Goal: Transaction & Acquisition: Purchase product/service

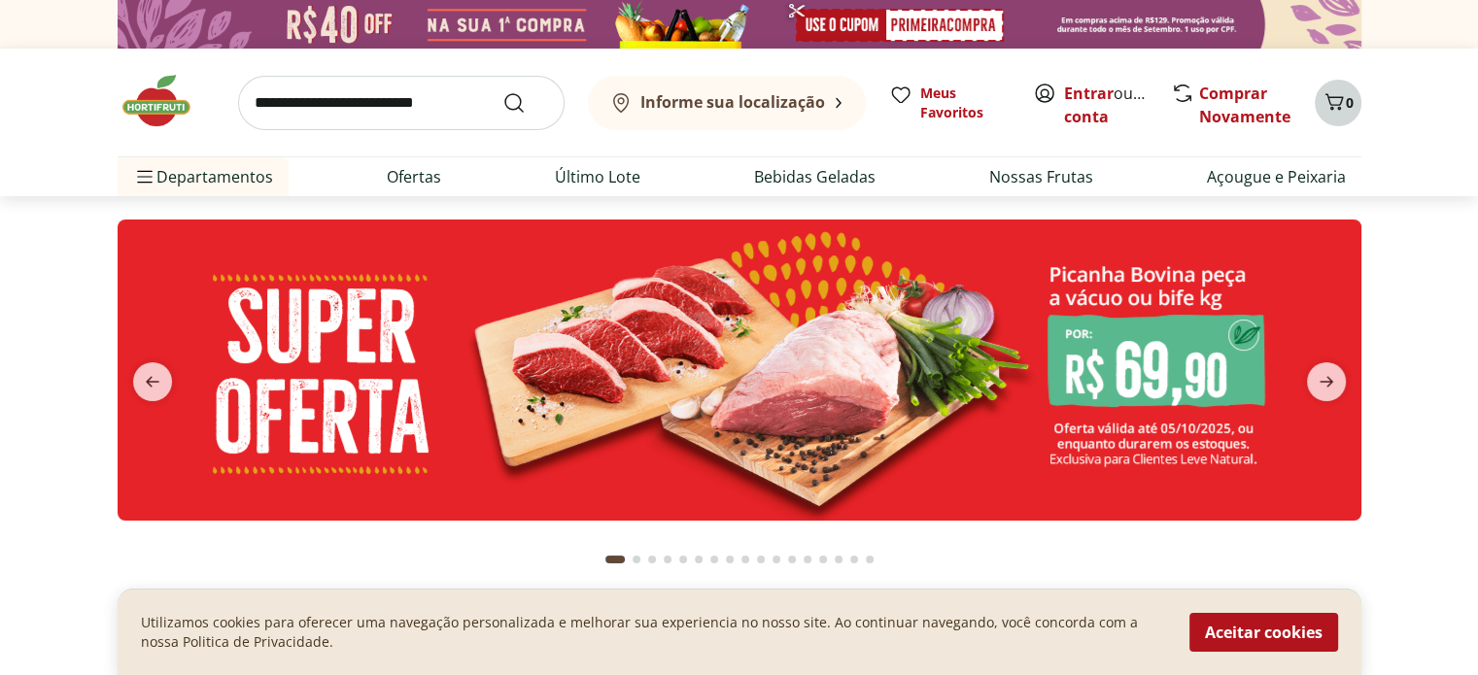
click at [1323, 95] on icon "Carrinho" at bounding box center [1333, 101] width 23 height 23
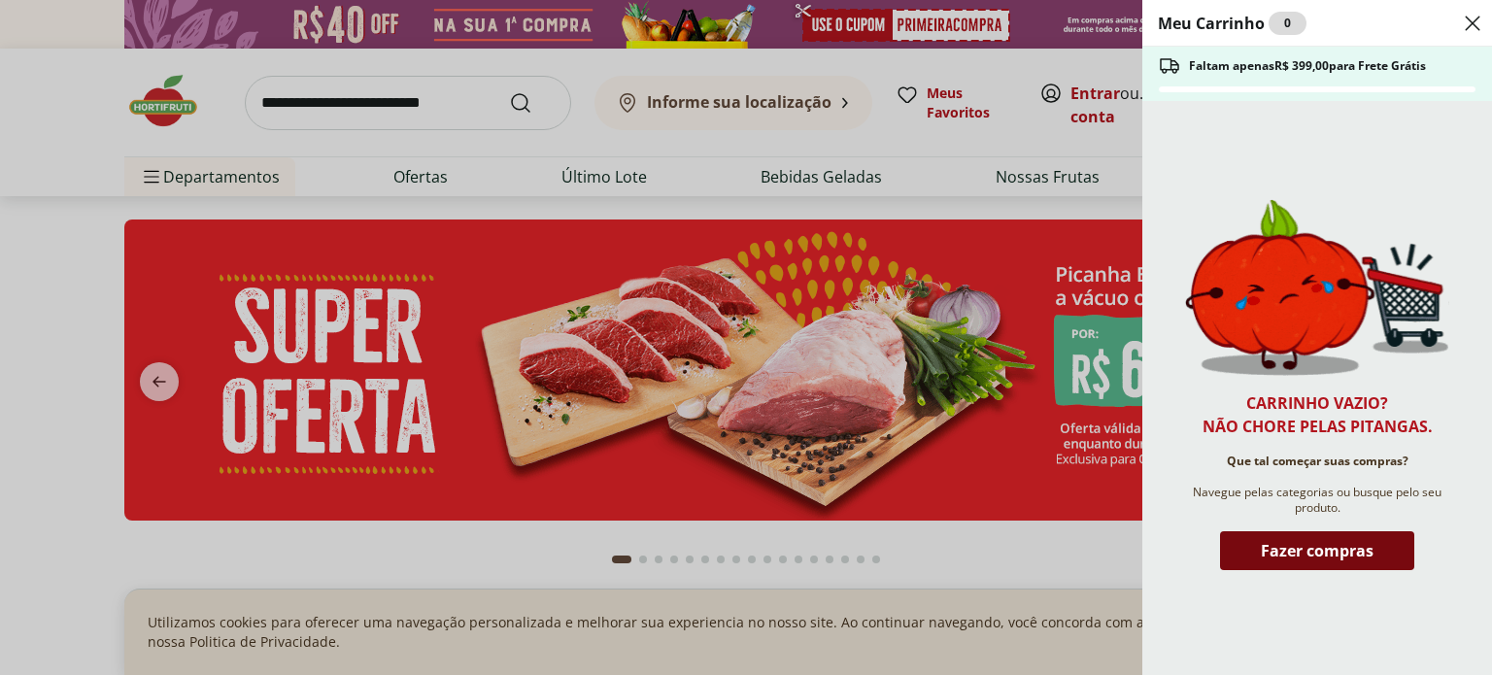
click at [1288, 547] on span "Fazer compras" at bounding box center [1317, 551] width 113 height 16
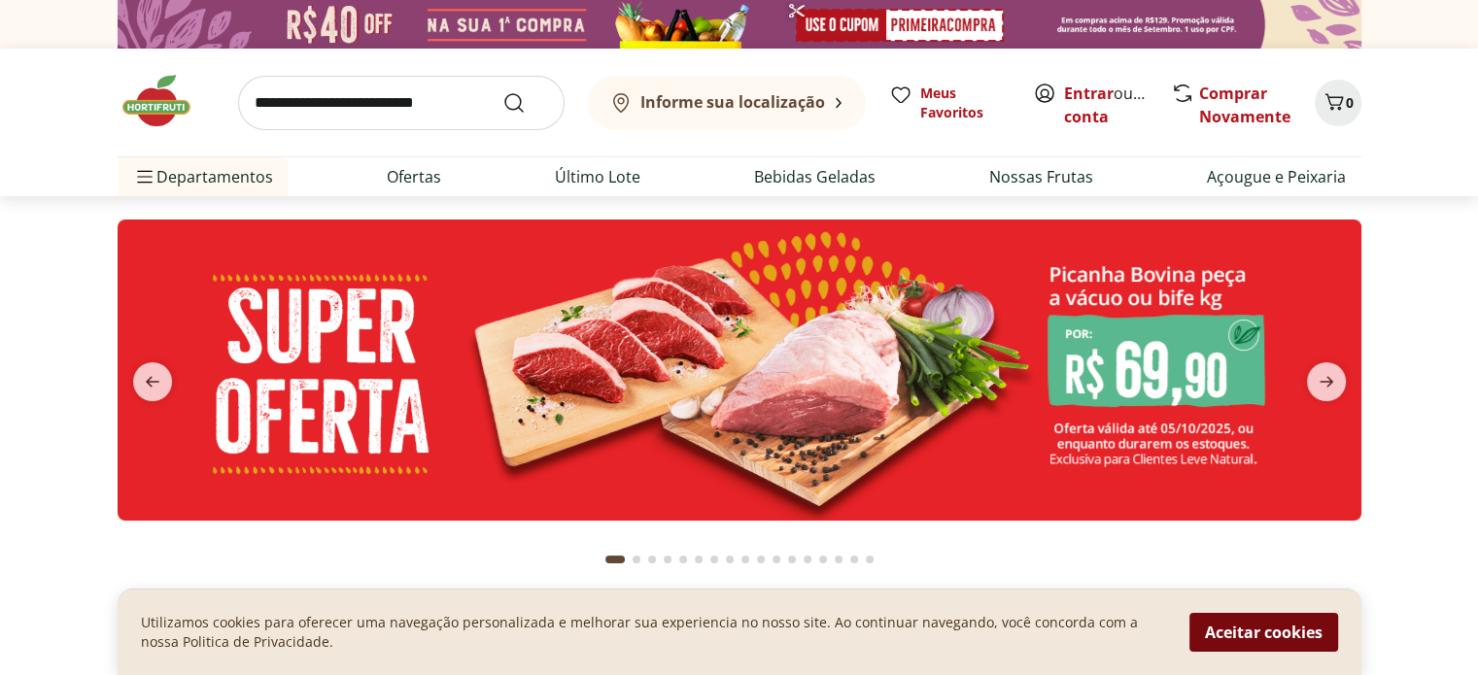
click at [1286, 637] on button "Aceitar cookies" at bounding box center [1263, 632] width 149 height 39
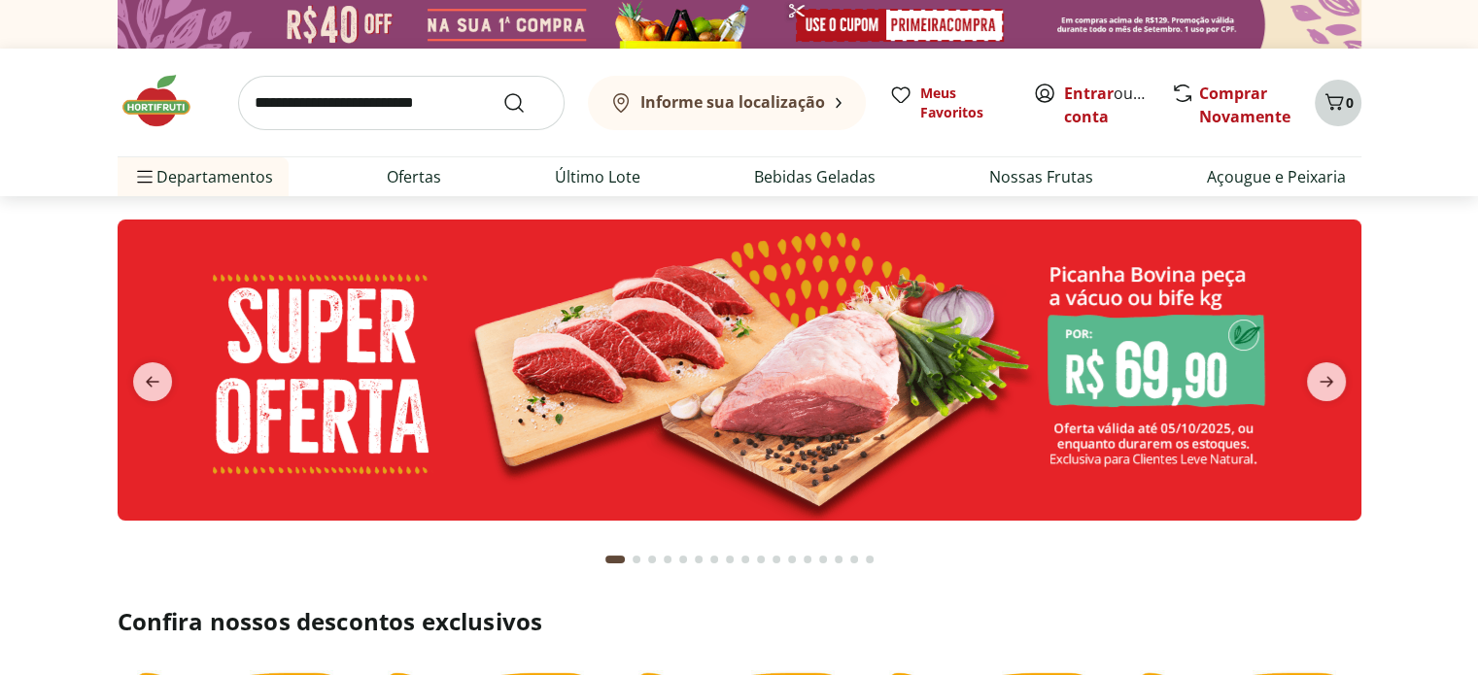
click at [1349, 101] on span "0" at bounding box center [1349, 102] width 8 height 18
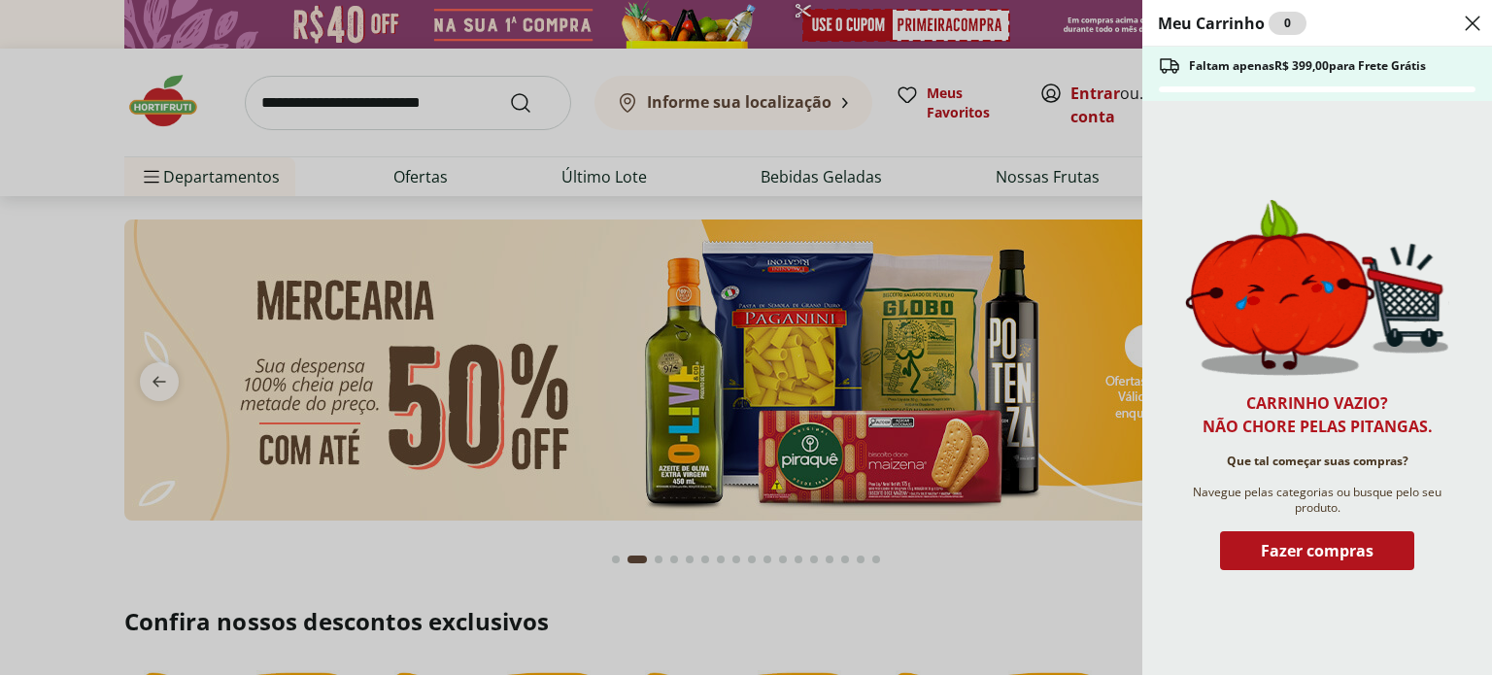
click at [1457, 38] on header "Meu Carrinho 0" at bounding box center [1317, 23] width 350 height 47
click at [1473, 16] on icon "Close" at bounding box center [1472, 23] width 23 height 23
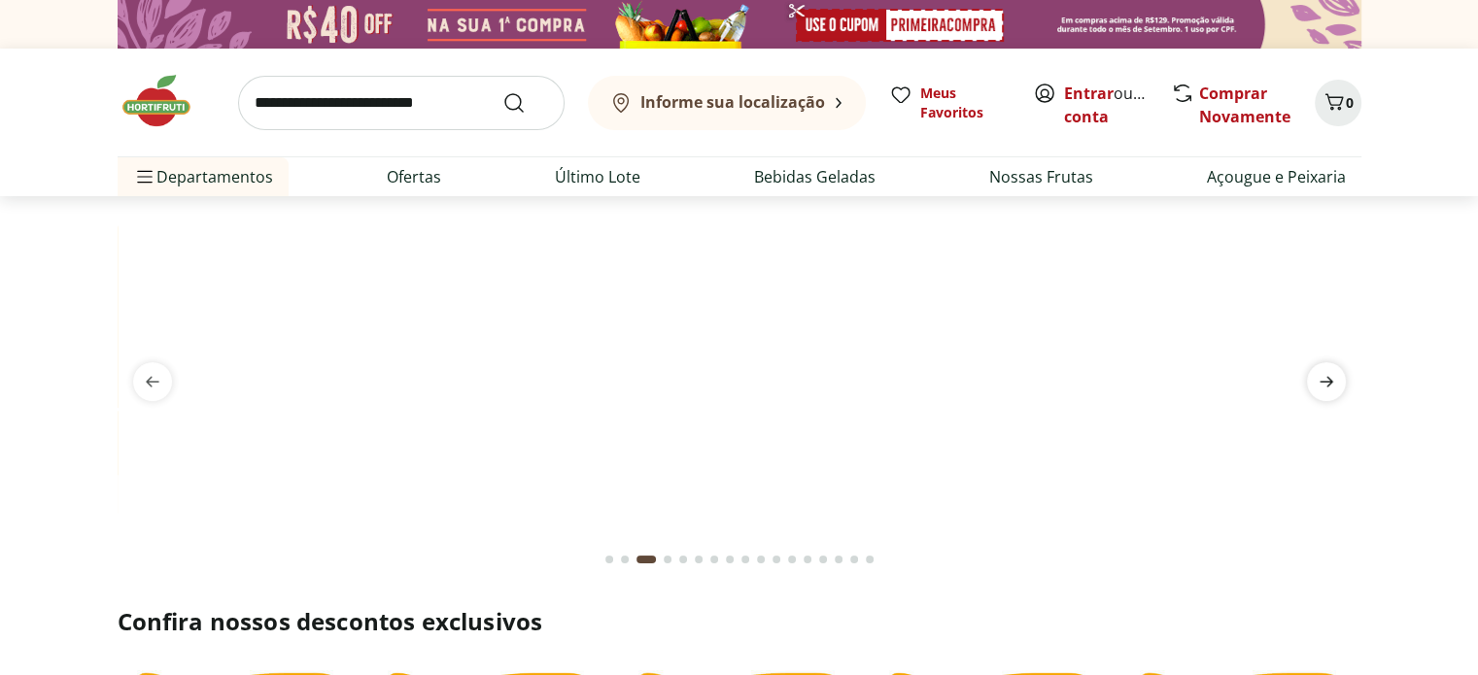
click at [1335, 392] on icon "next" at bounding box center [1325, 381] width 23 height 23
click at [1091, 99] on link "Entrar" at bounding box center [1089, 93] width 50 height 21
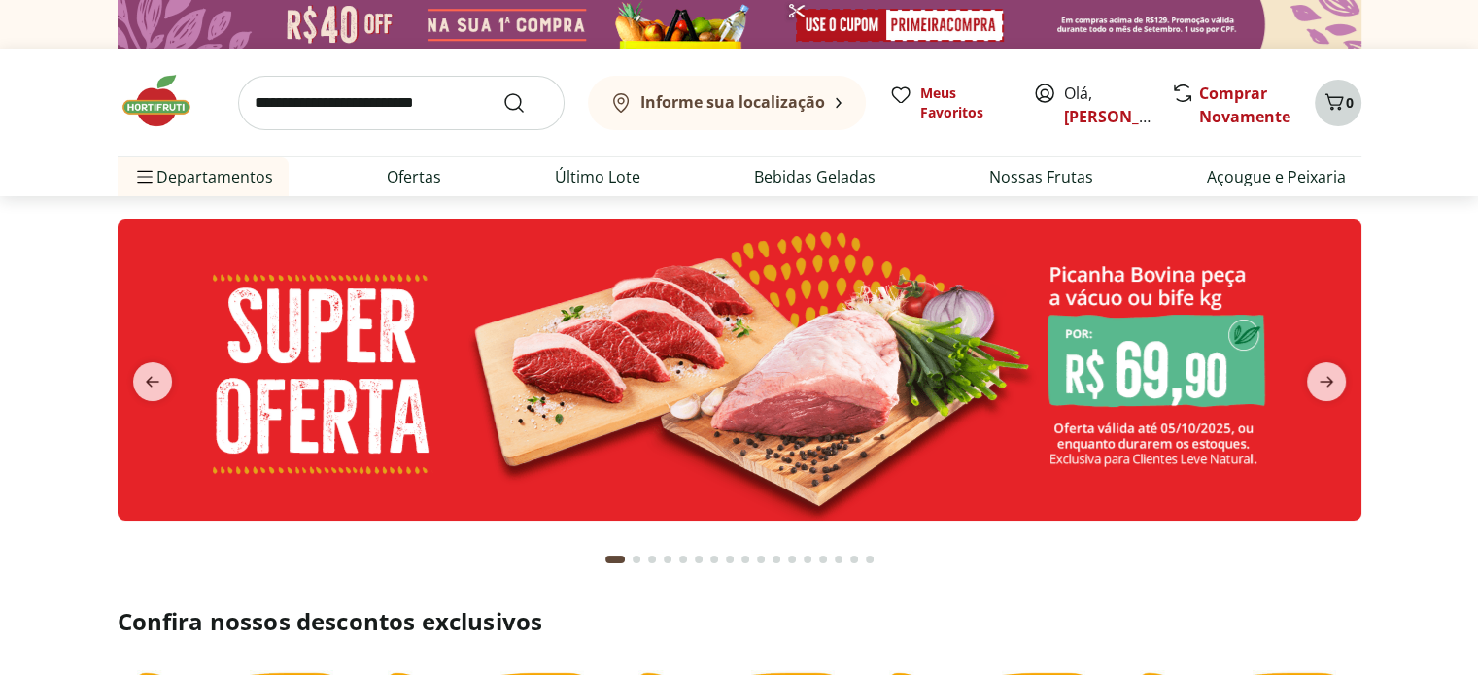
click at [1334, 104] on icon "Carrinho" at bounding box center [1333, 101] width 18 height 17
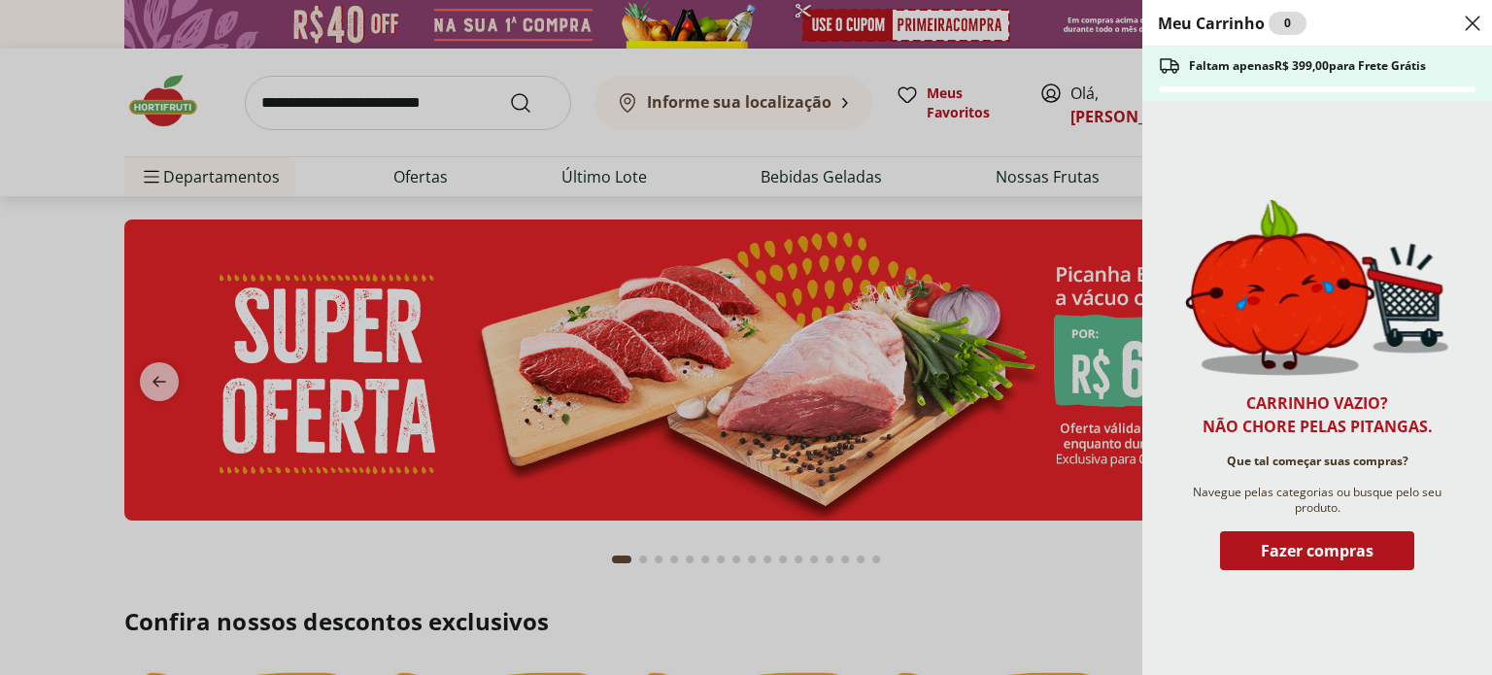
click at [37, 204] on div "Meu Carrinho 0 Faltam apenas R$ 399,00 para Frete Grátis Carrinho vazio? Não ch…" at bounding box center [746, 337] width 1492 height 675
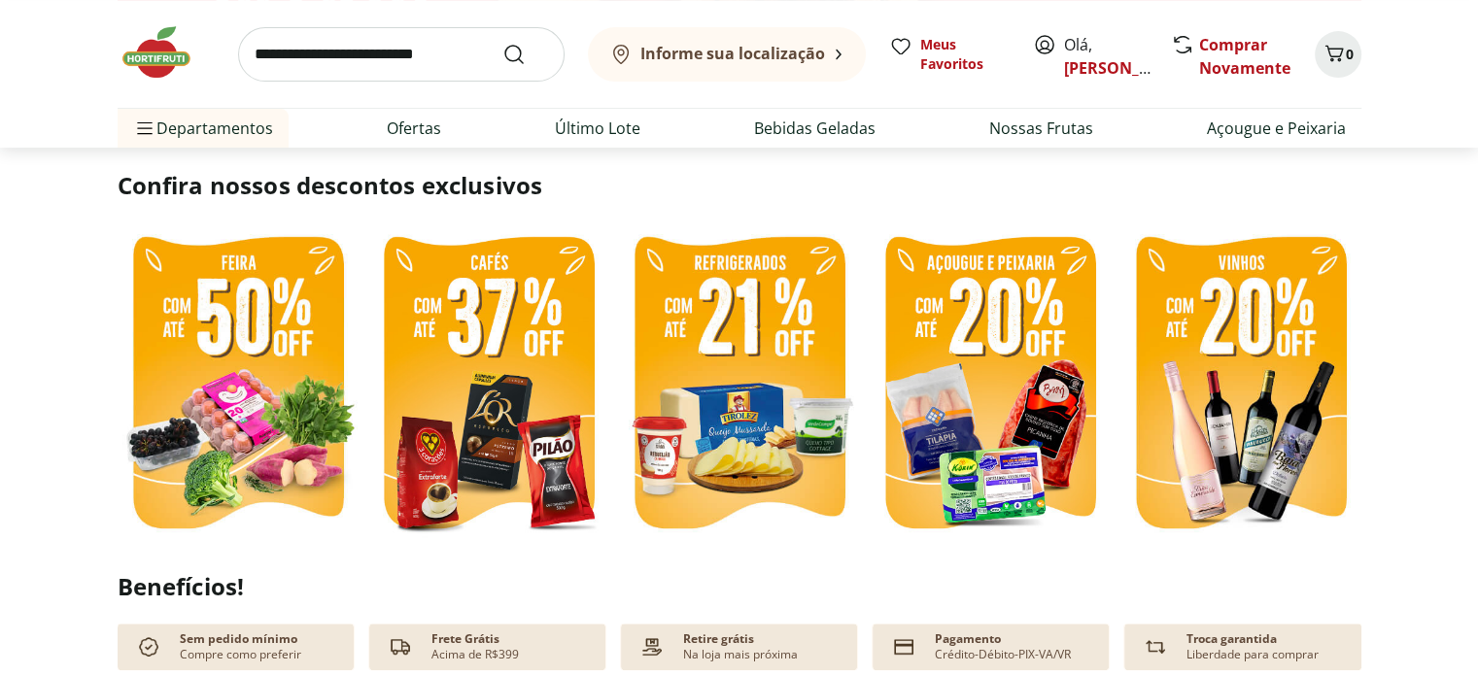
scroll to position [389, 0]
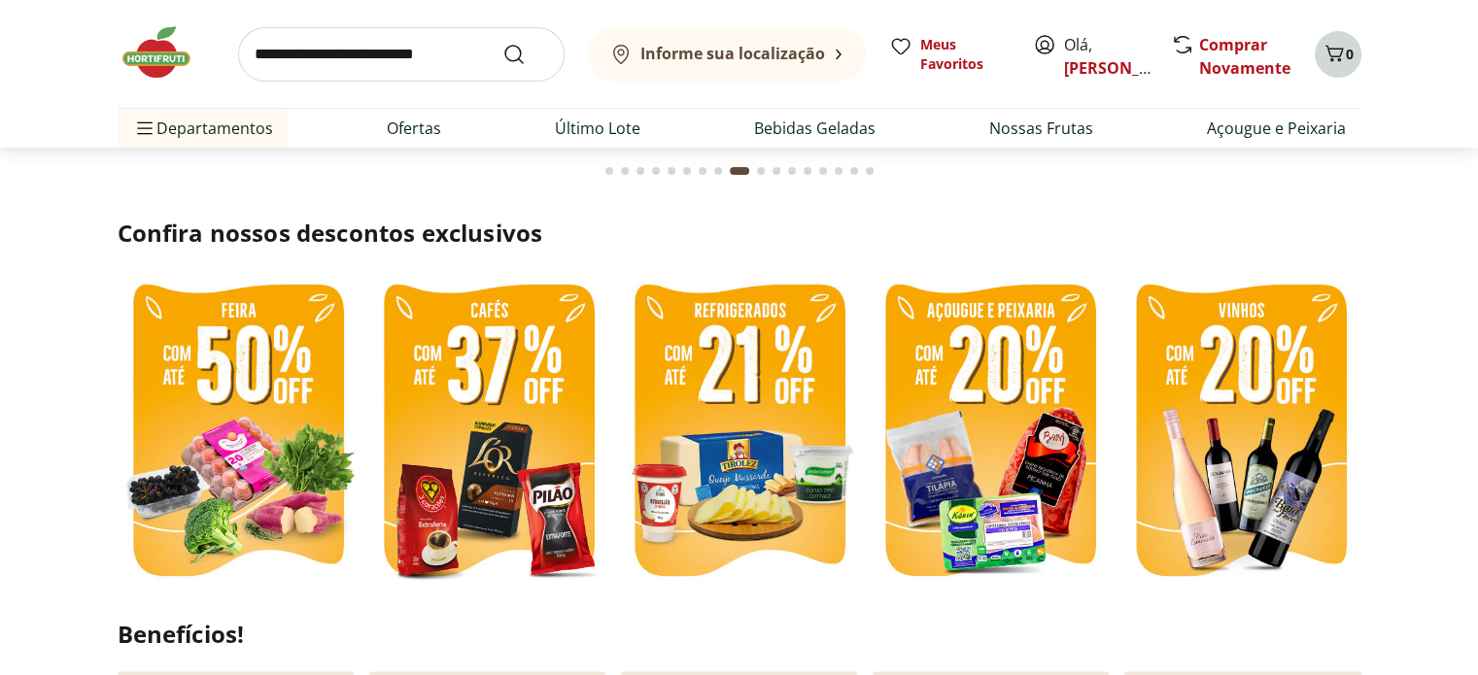
click at [1331, 48] on icon "Carrinho" at bounding box center [1333, 53] width 18 height 17
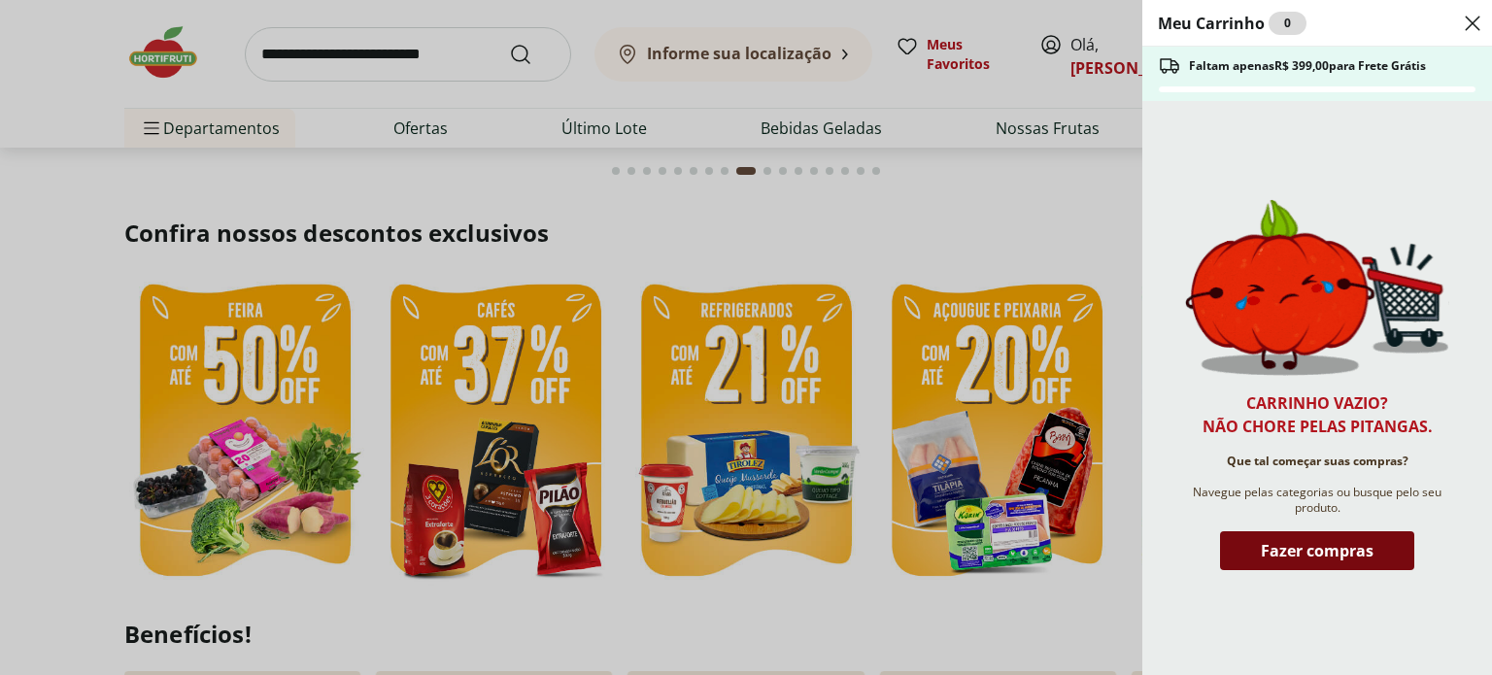
click at [1315, 556] on span "Fazer compras" at bounding box center [1317, 551] width 113 height 16
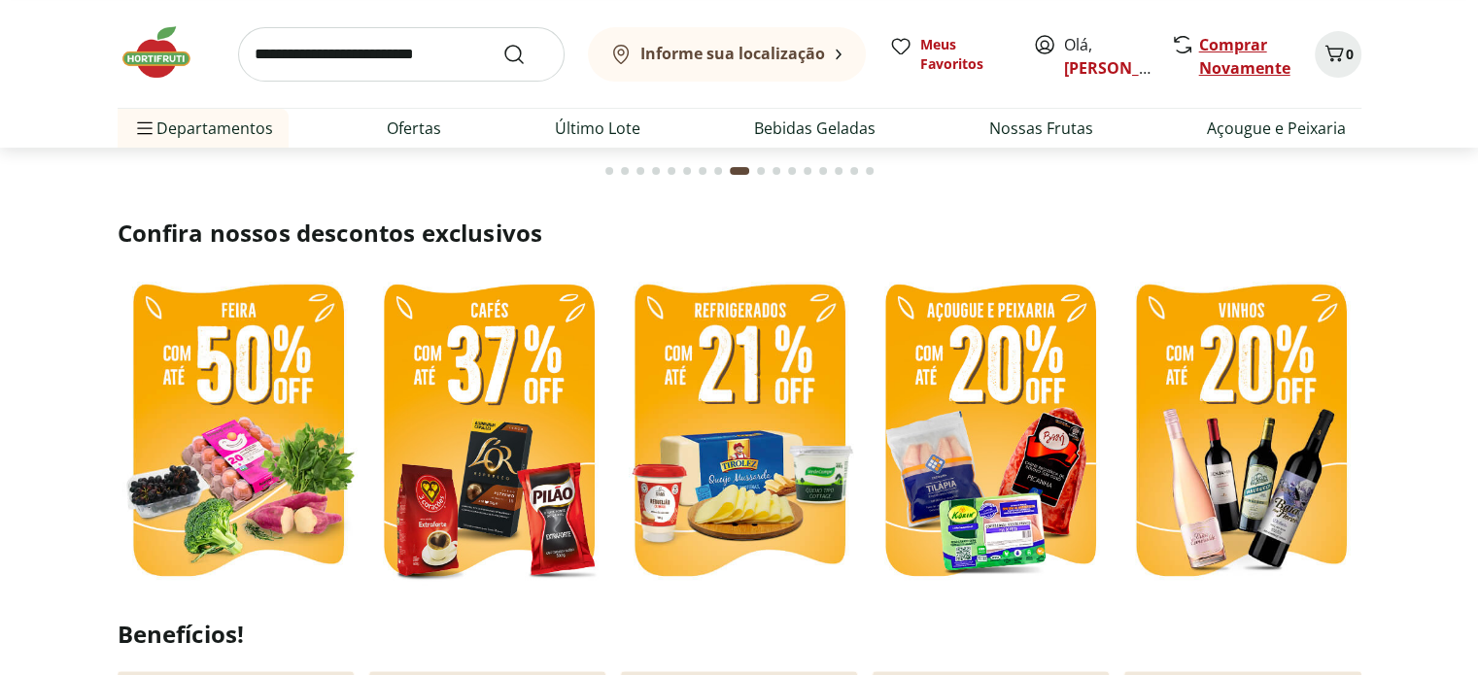
click at [1218, 46] on link "Comprar Novamente" at bounding box center [1244, 56] width 91 height 45
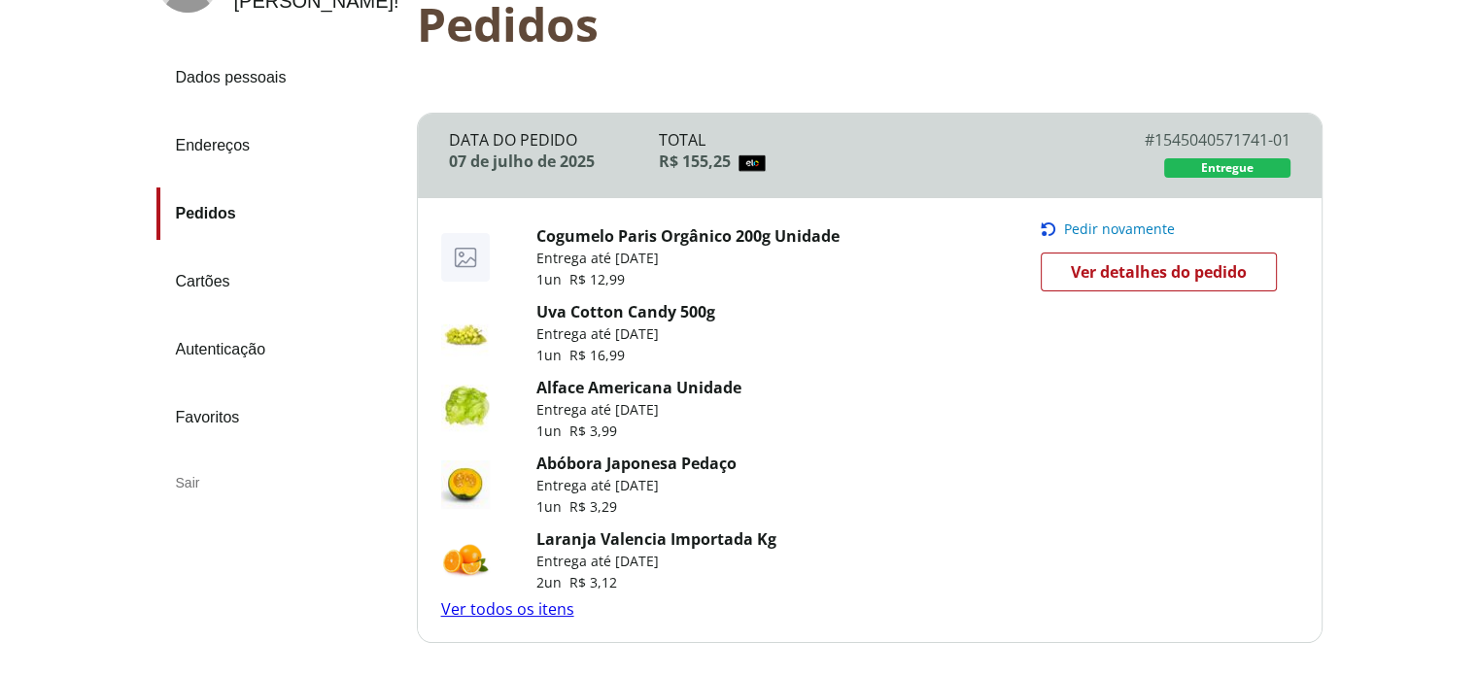
scroll to position [194, 0]
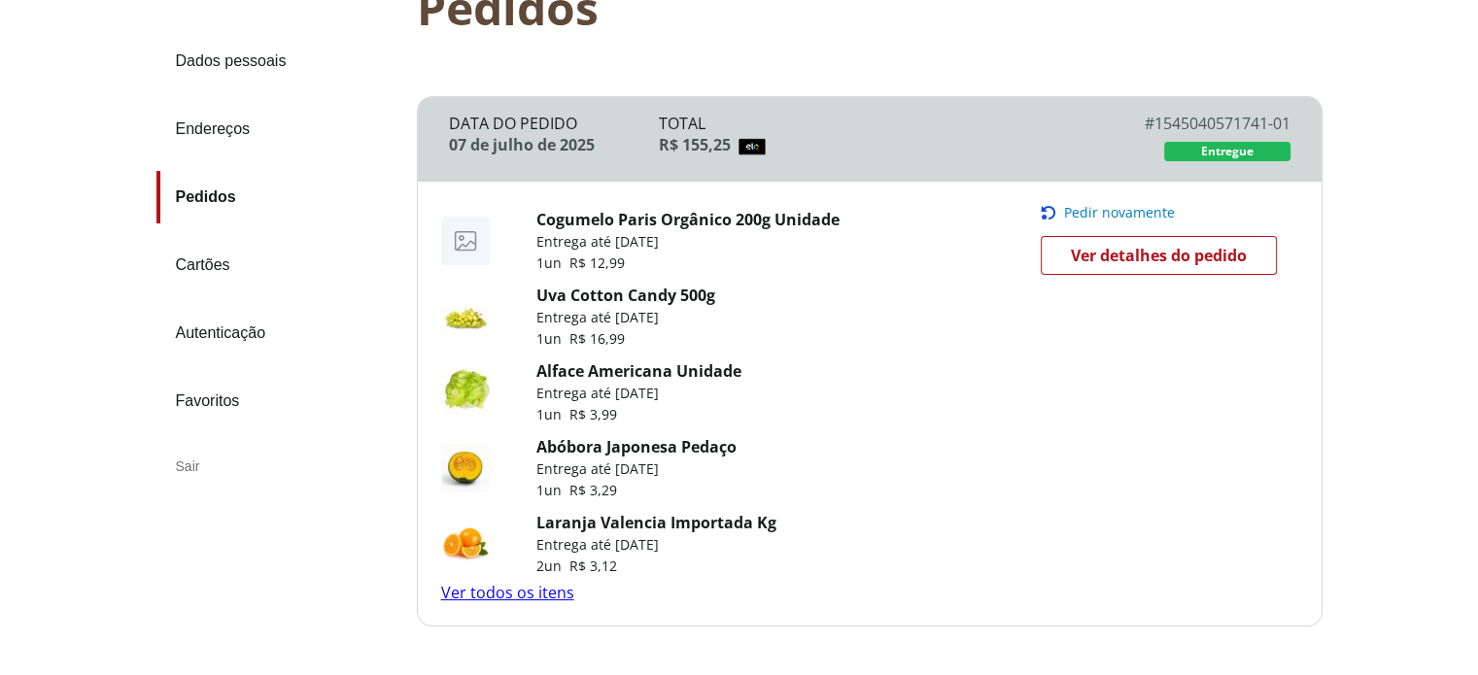
click at [521, 595] on link "Ver todos os itens" at bounding box center [507, 592] width 133 height 21
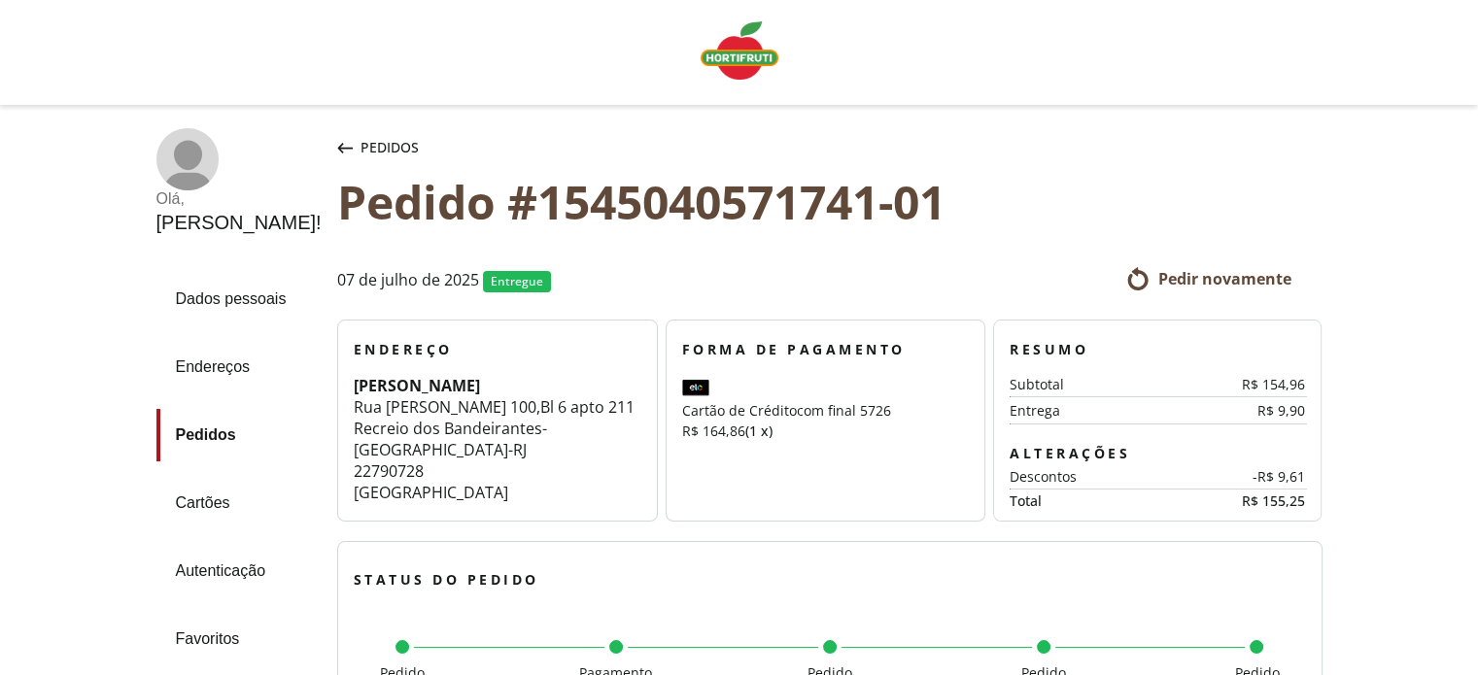
click at [342, 135] on div "Pedidos" at bounding box center [377, 147] width 89 height 39
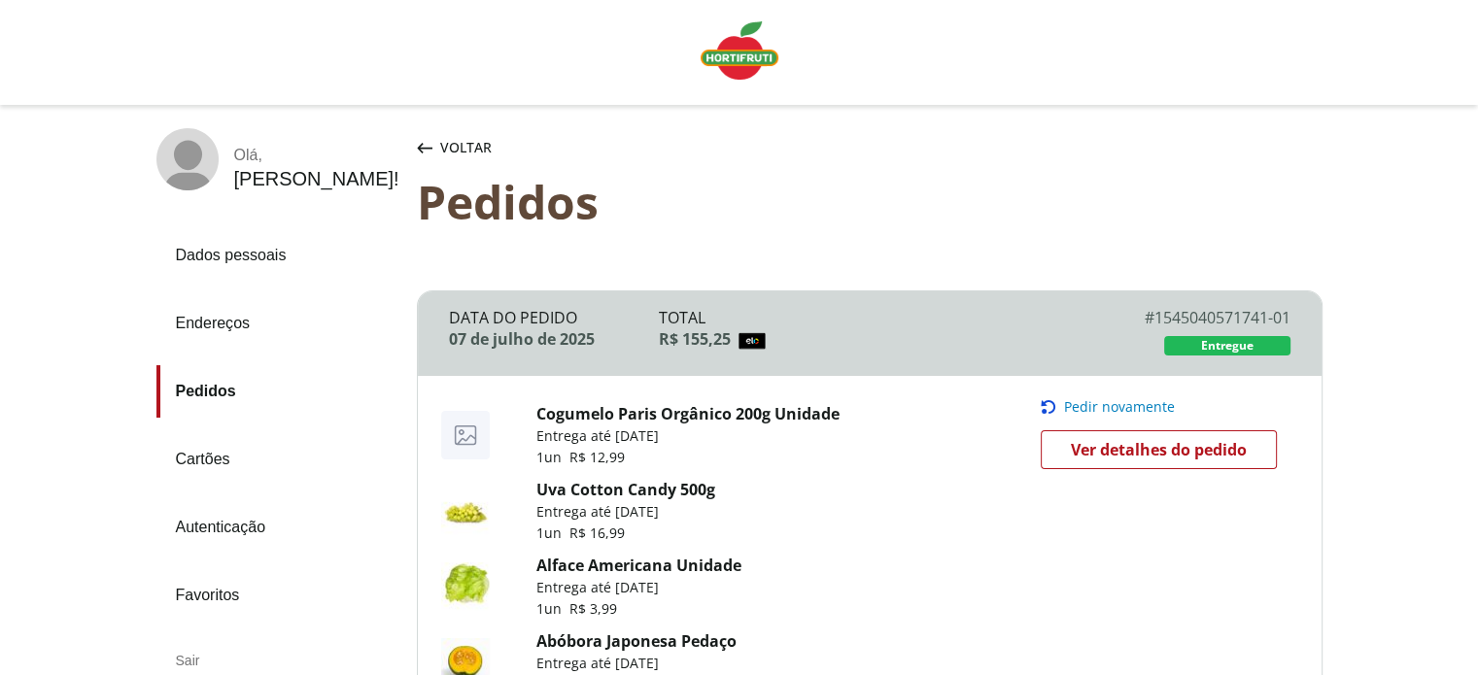
click at [742, 62] on img "Linha de sessão" at bounding box center [739, 50] width 78 height 58
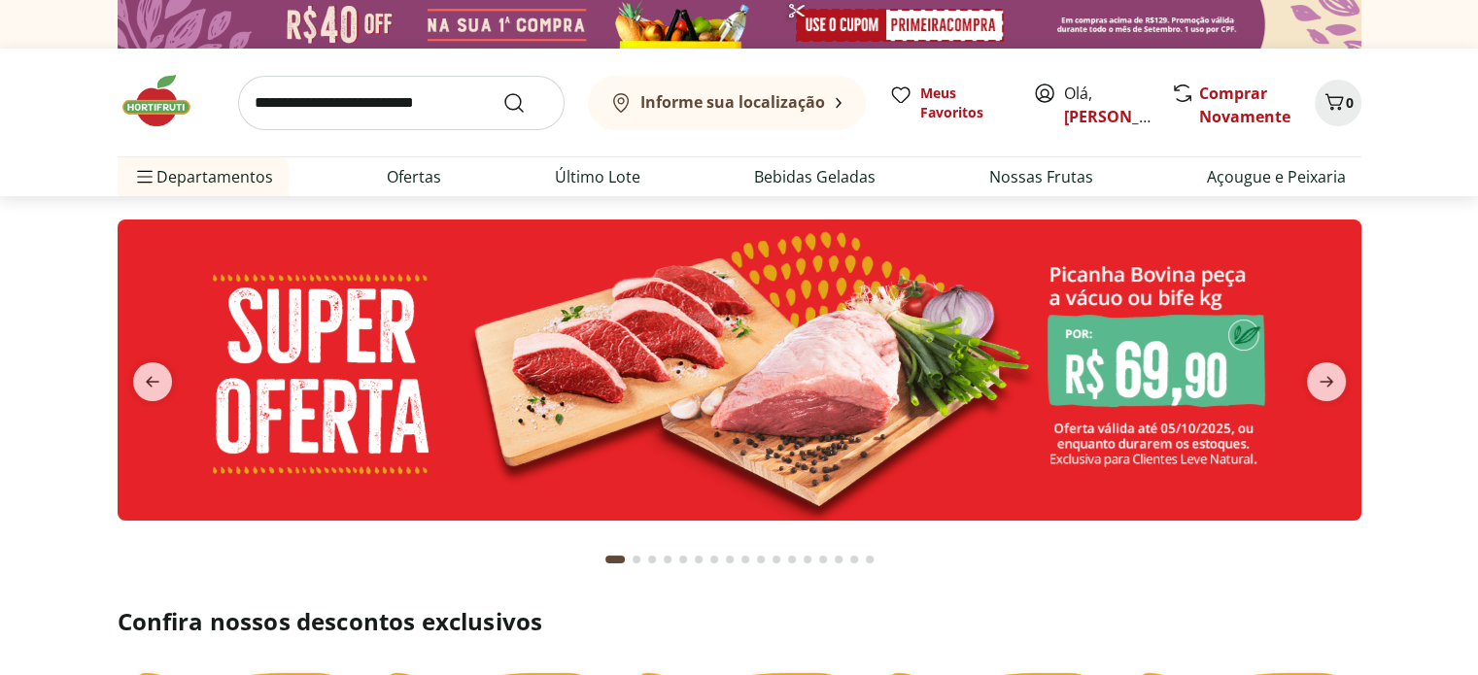
click at [62, 397] on section at bounding box center [739, 389] width 1478 height 387
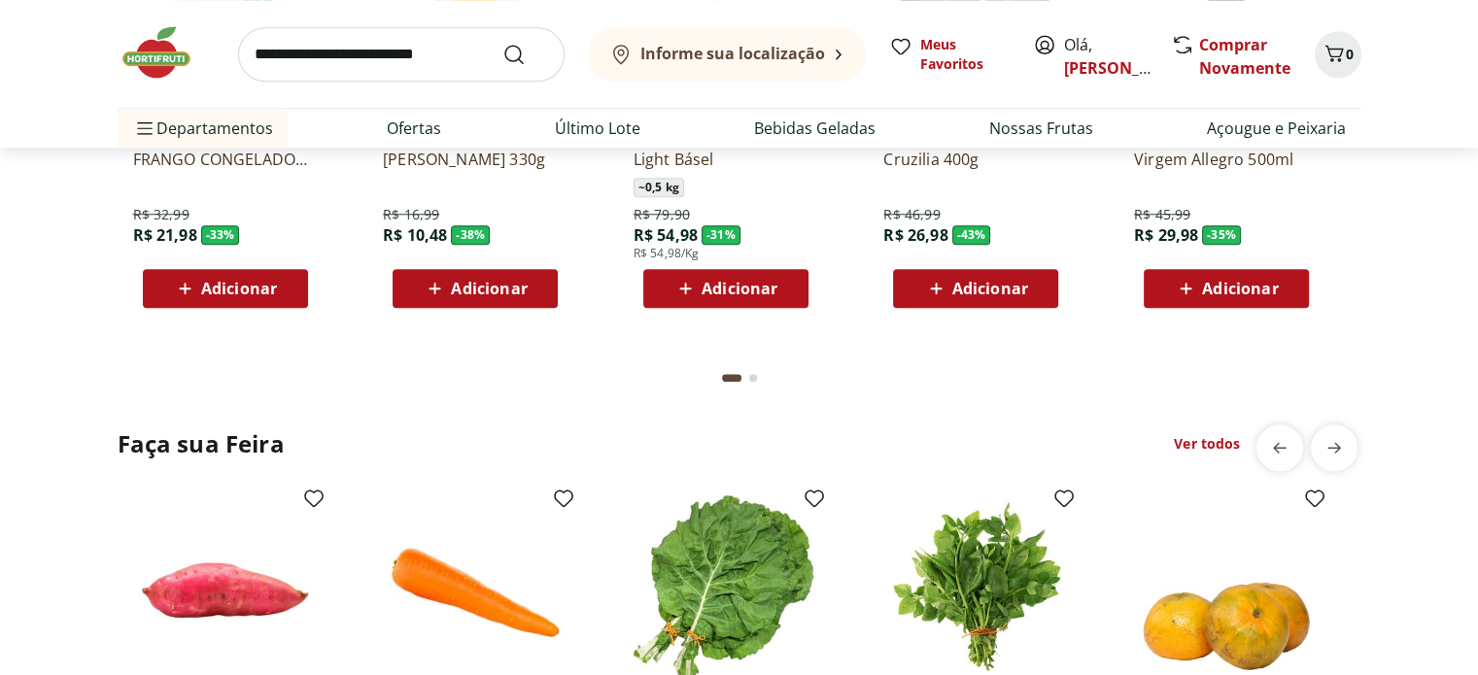
scroll to position [2137, 0]
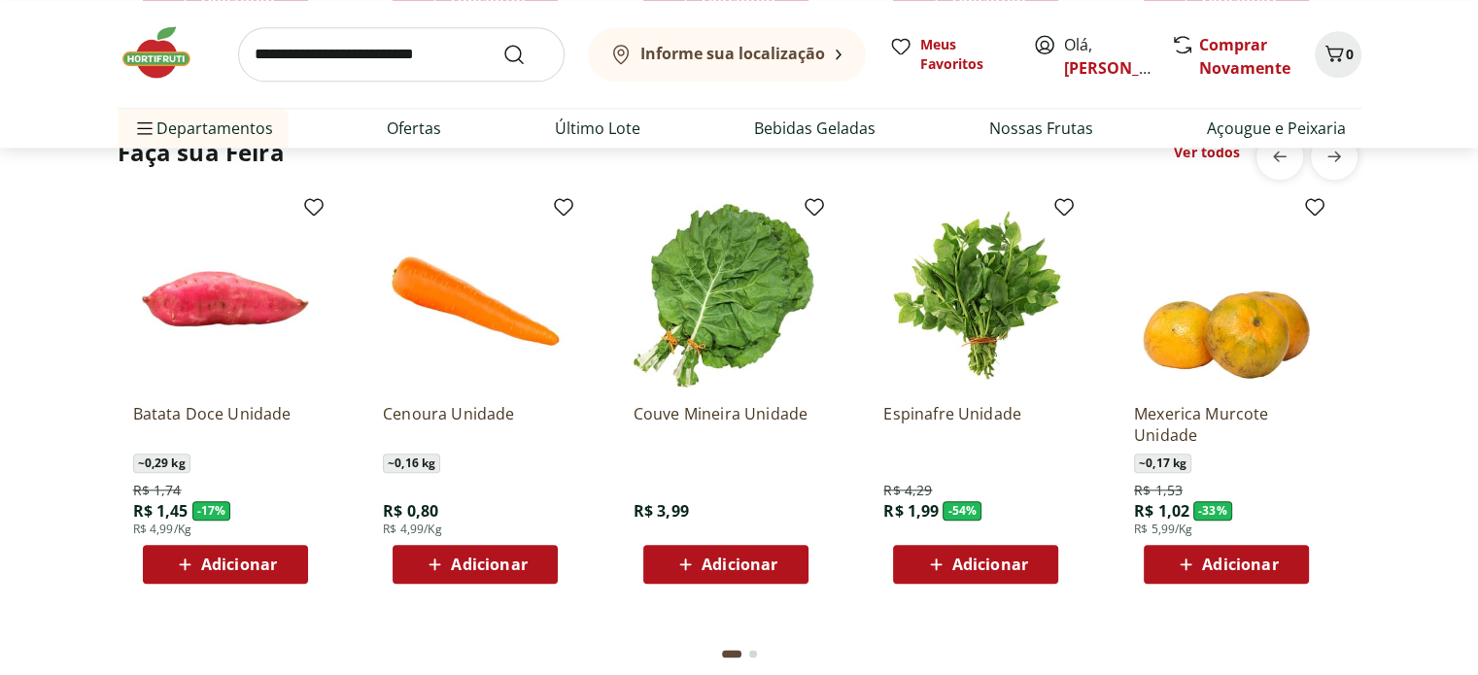
click at [249, 562] on span "Adicionar" at bounding box center [239, 565] width 76 height 16
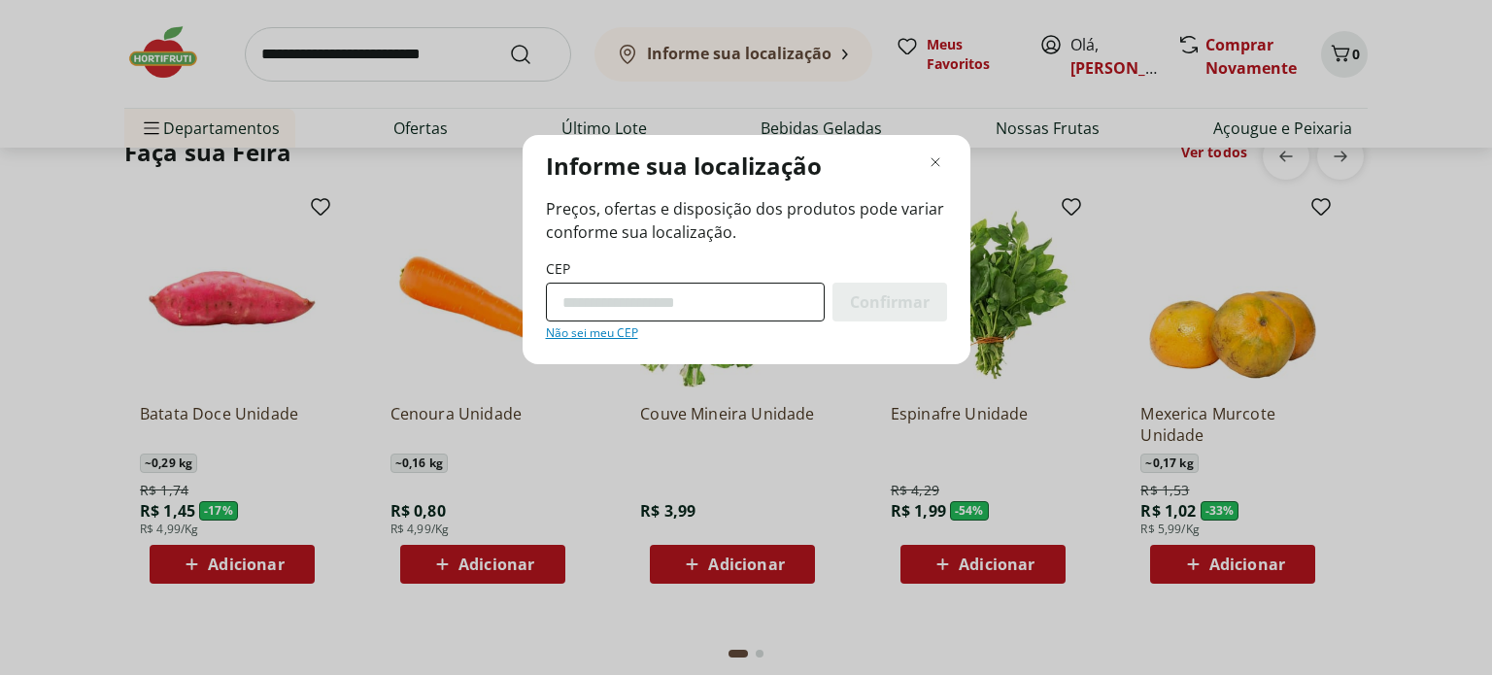
click at [706, 306] on input "CEP" at bounding box center [685, 302] width 279 height 39
type input "*********"
click at [833, 283] on button "Confirmar" at bounding box center [890, 302] width 115 height 39
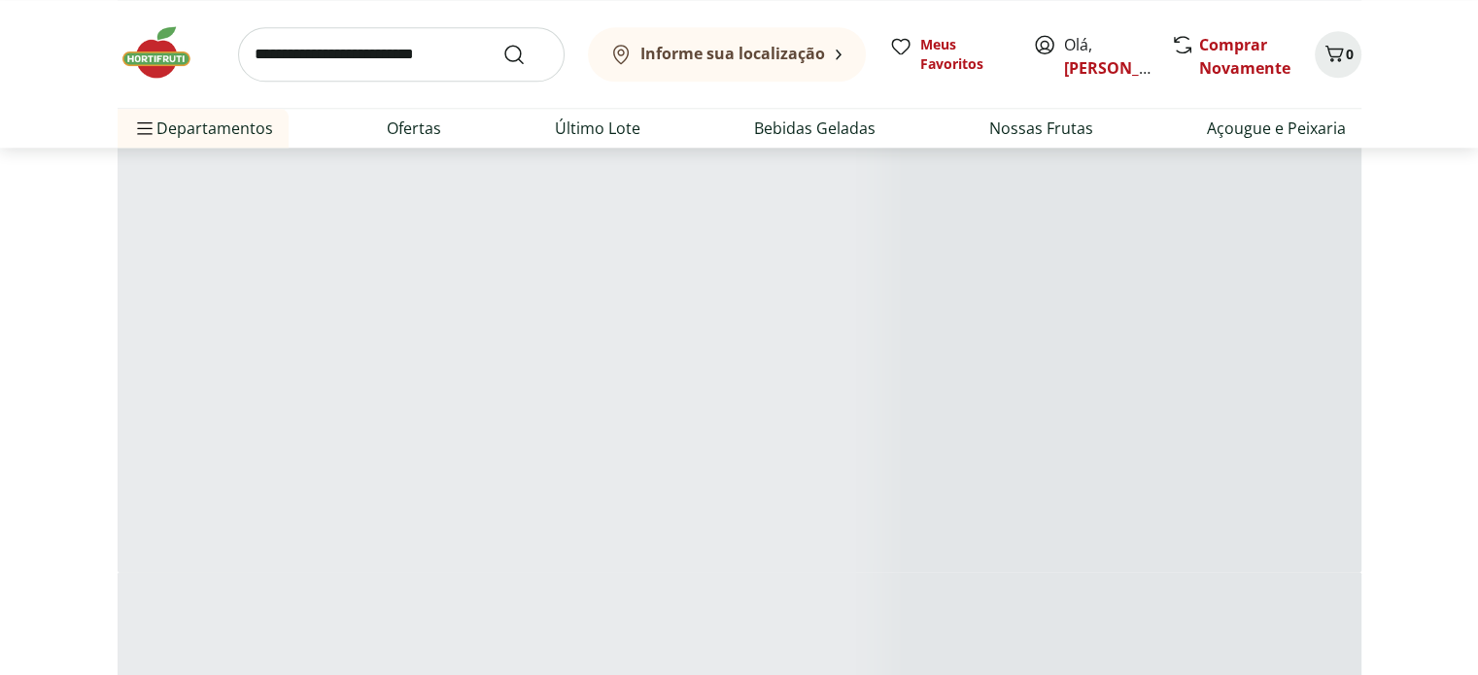
click at [867, 307] on div at bounding box center [132, 317] width 1478 height 509
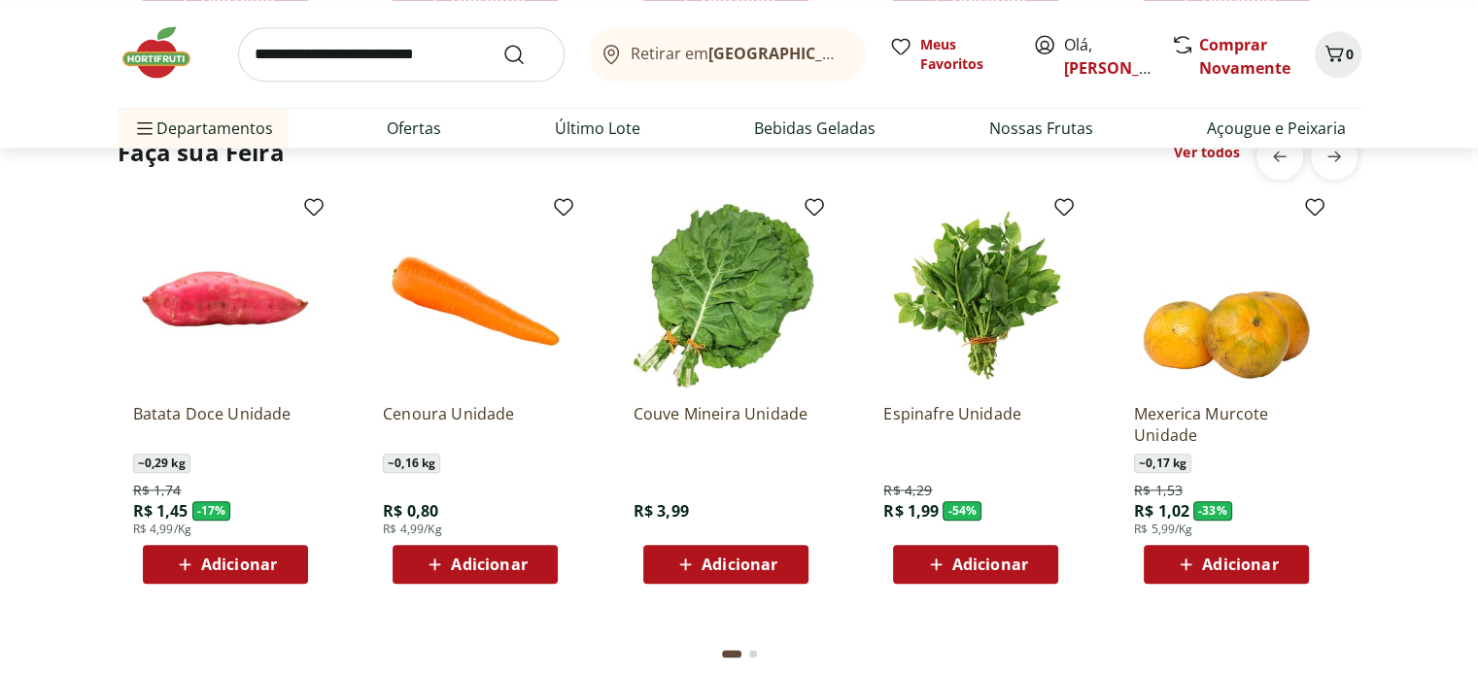
click at [800, 51] on b "[GEOGRAPHIC_DATA]/[GEOGRAPHIC_DATA]" at bounding box center [871, 53] width 327 height 21
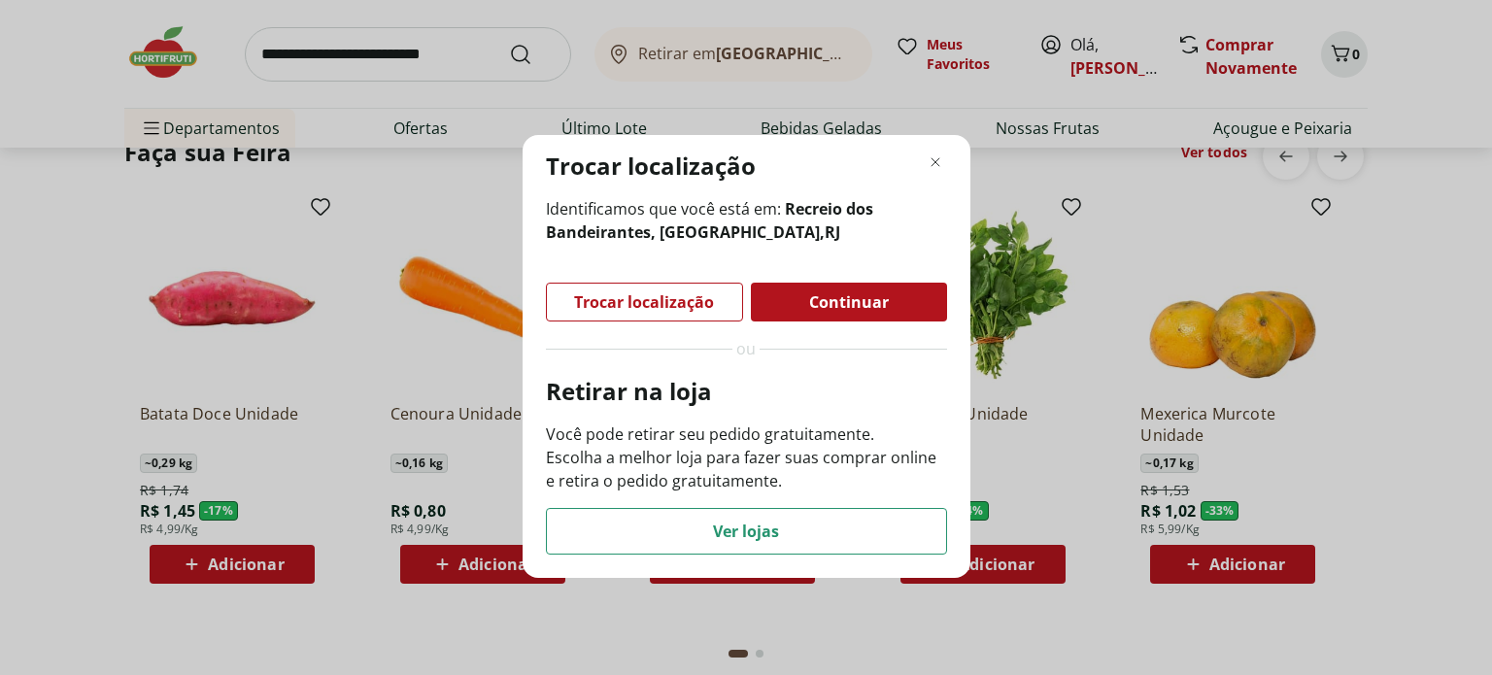
click at [874, 303] on span "Continuar" at bounding box center [849, 302] width 80 height 16
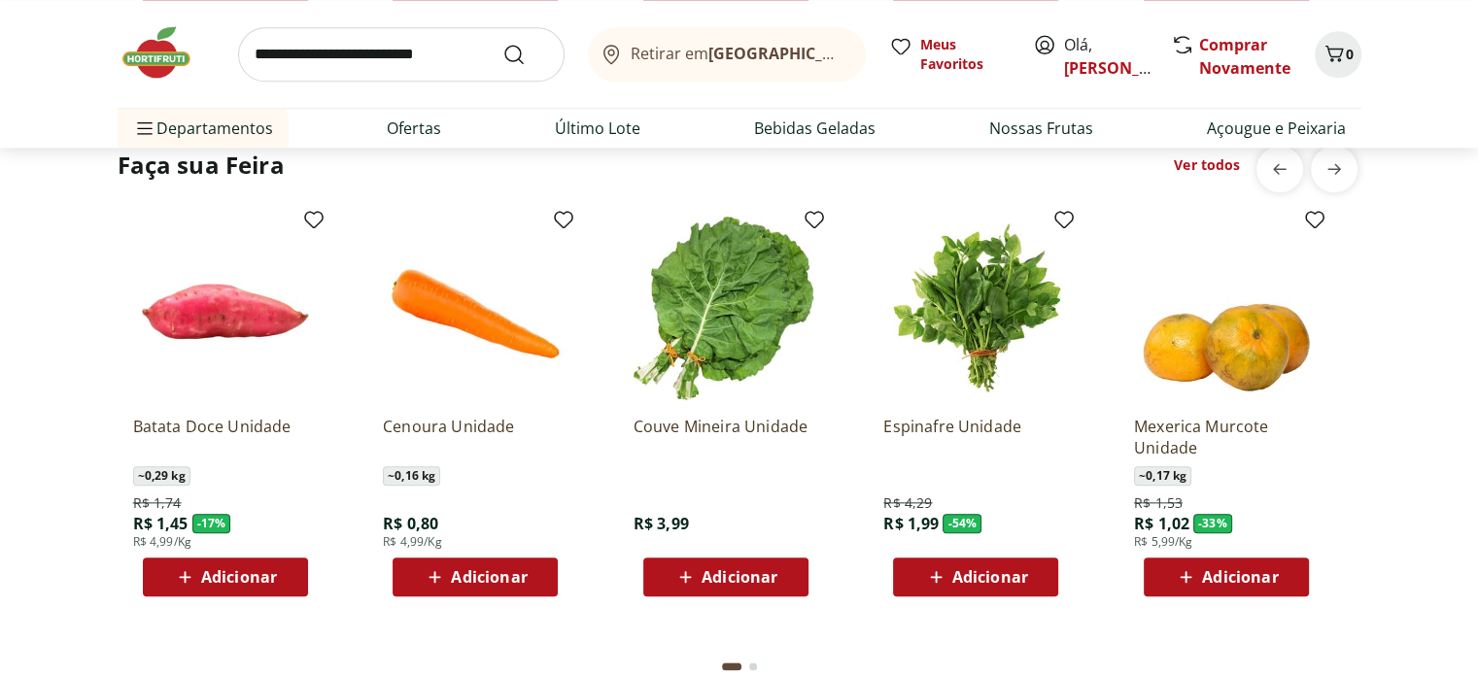
scroll to position [2234, 0]
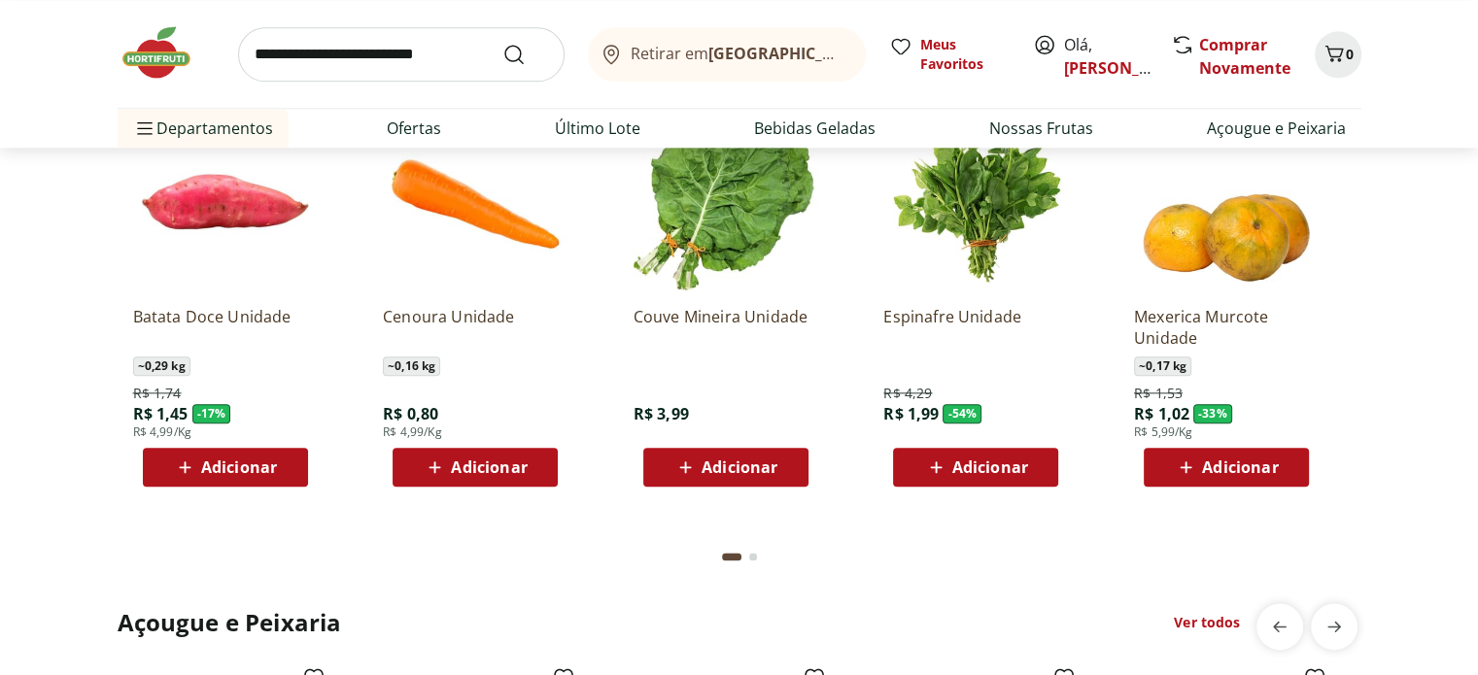
click at [281, 461] on div "Adicionar" at bounding box center [225, 467] width 134 height 35
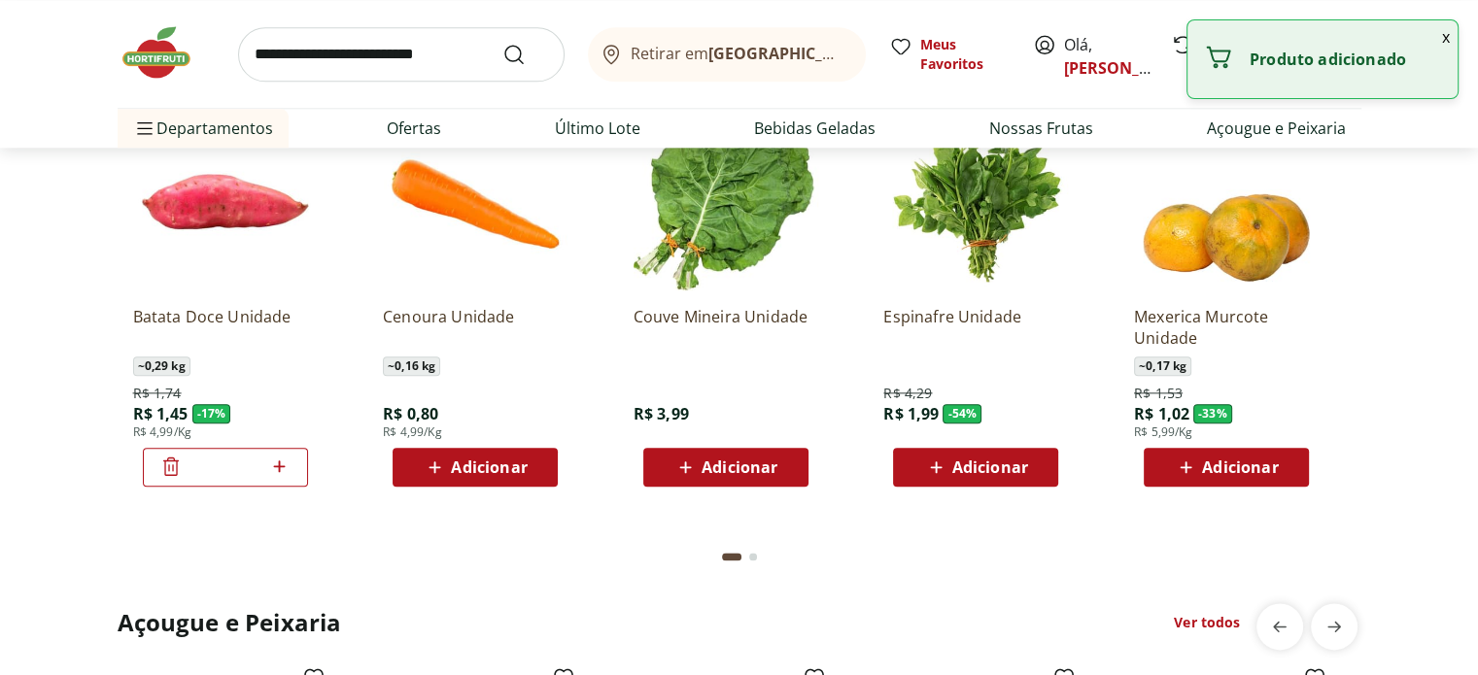
click at [285, 461] on icon at bounding box center [279, 466] width 24 height 23
type input "*"
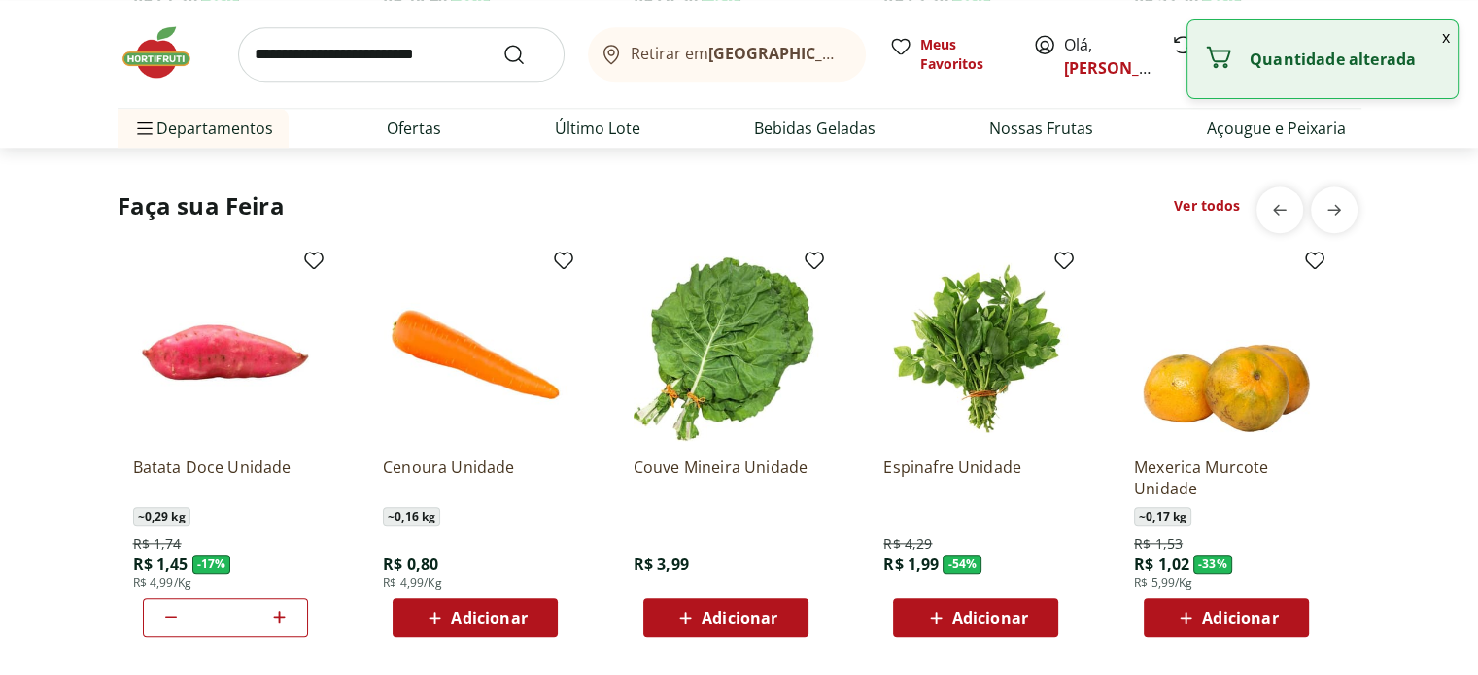
scroll to position [2040, 0]
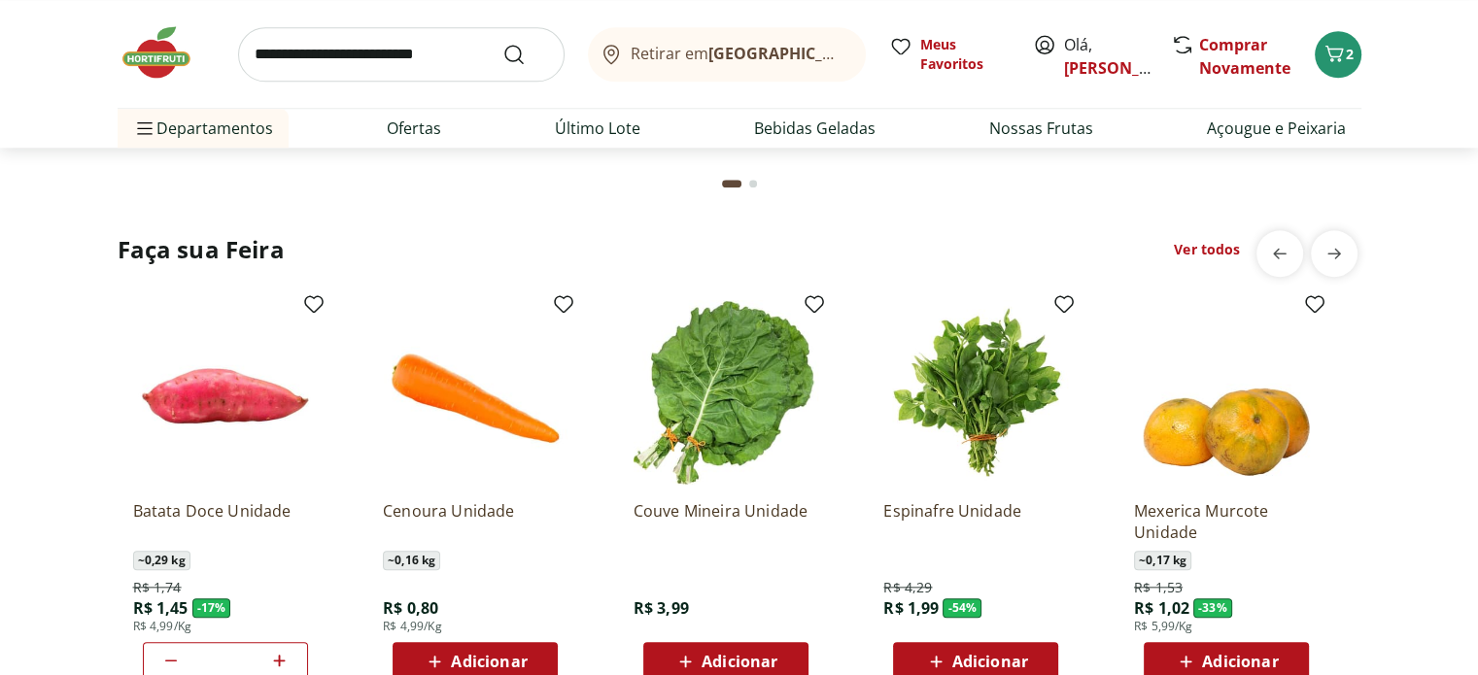
click at [1211, 253] on link "Ver todos" at bounding box center [1207, 249] width 66 height 19
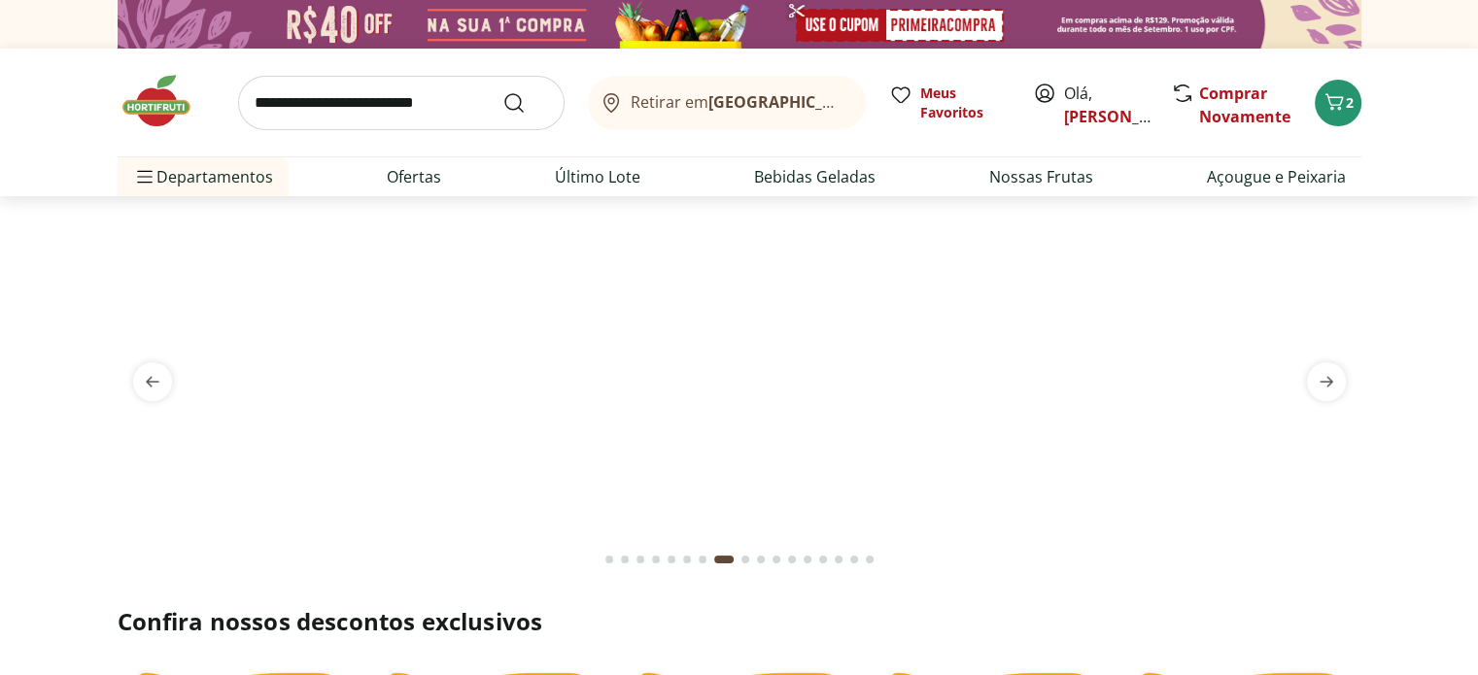
select select "**********"
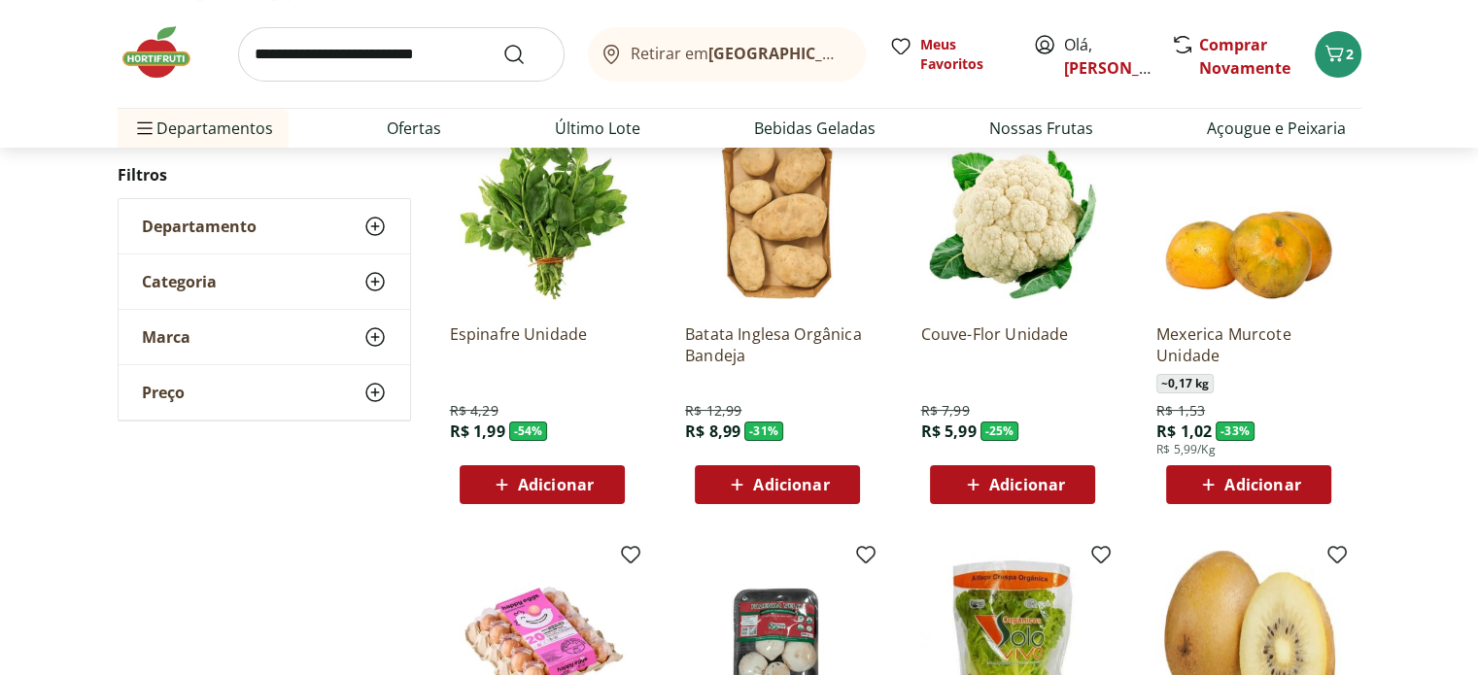
scroll to position [291, 0]
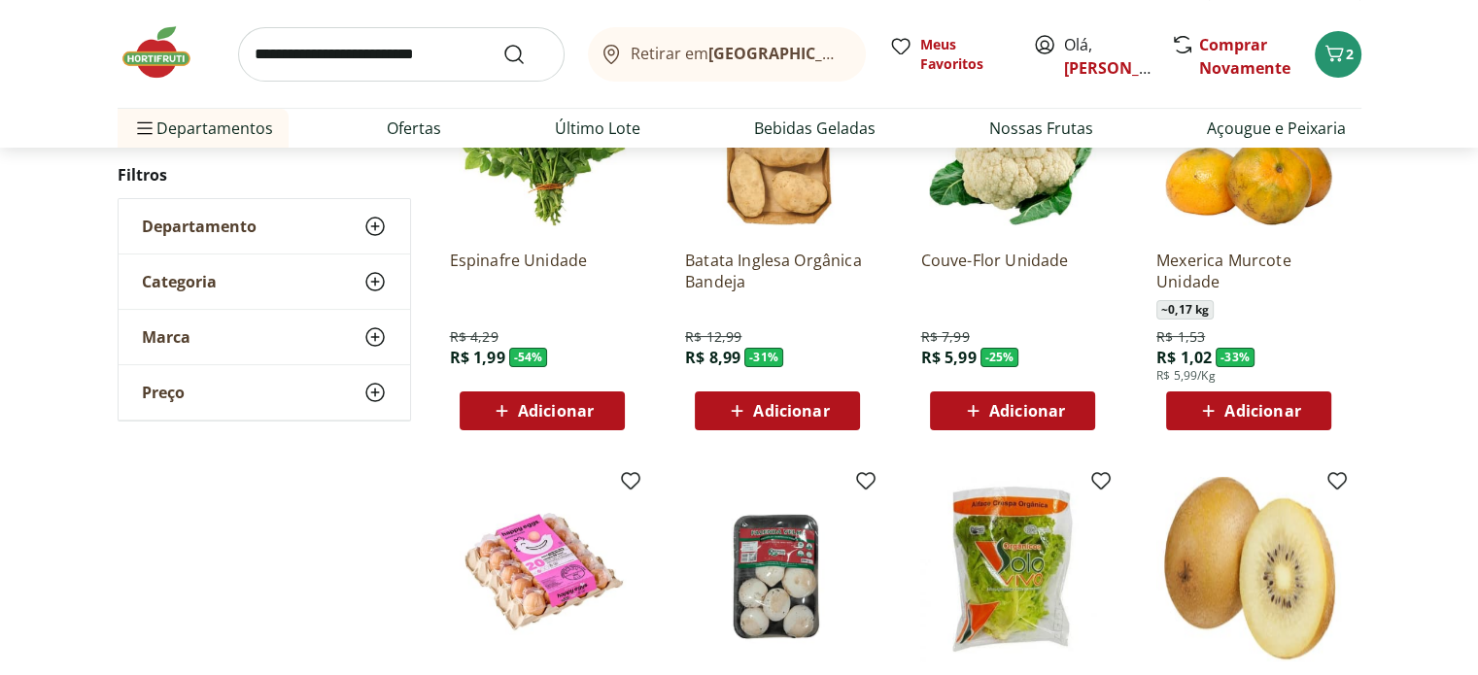
click at [1012, 415] on span "Adicionar" at bounding box center [1027, 411] width 76 height 16
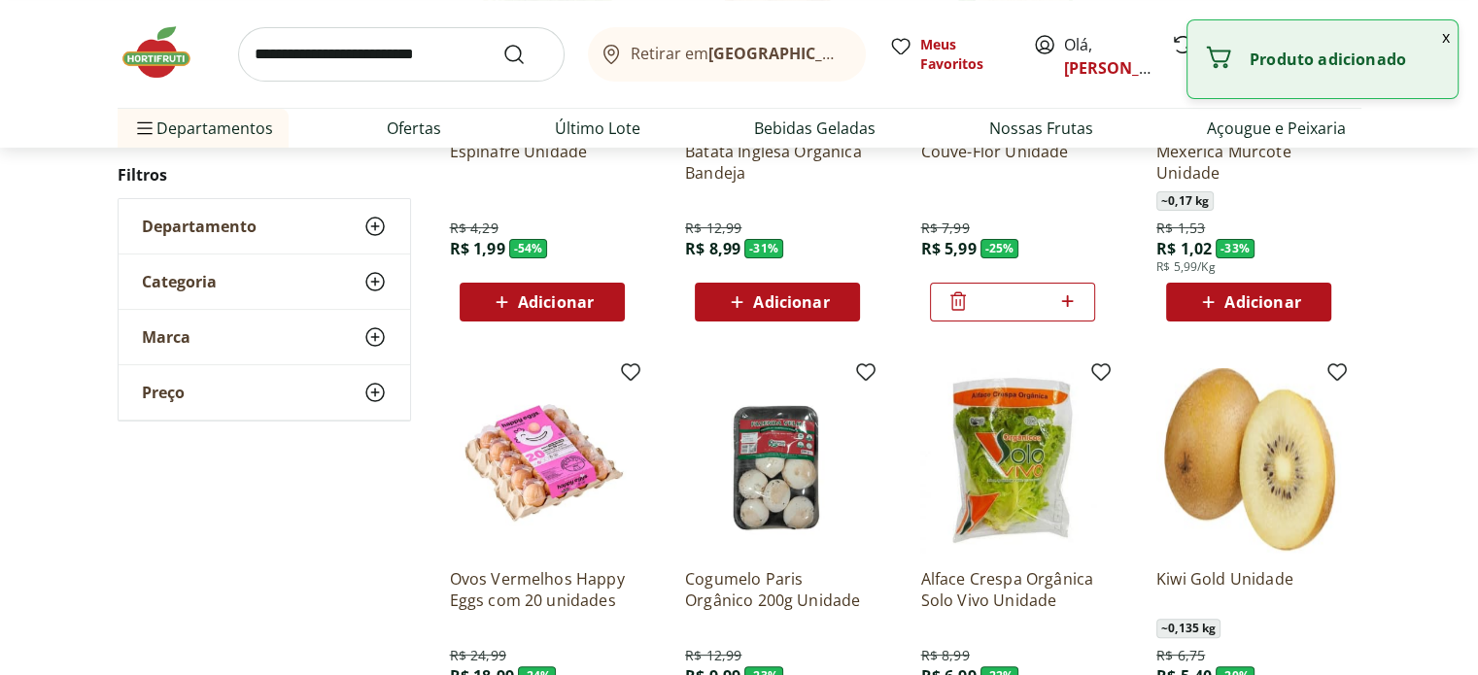
scroll to position [583, 0]
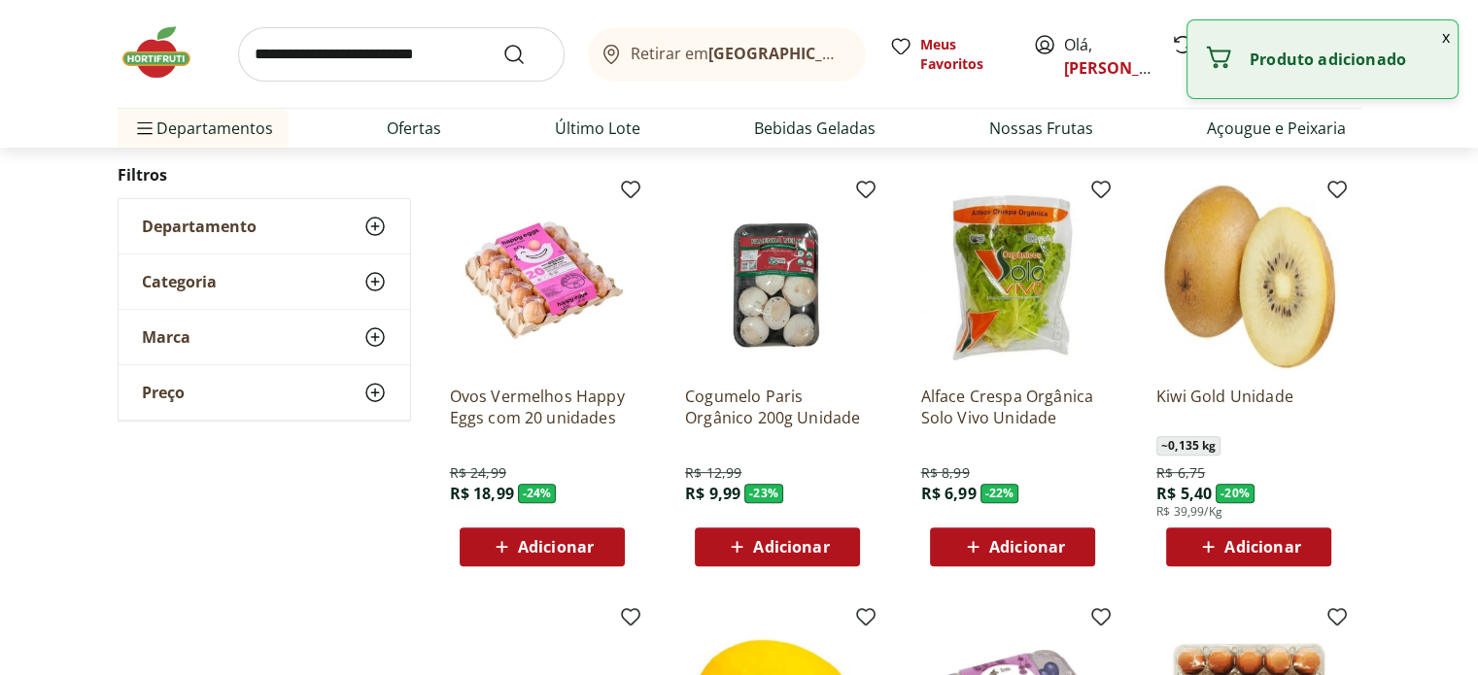
click at [1251, 543] on span "Adicionar" at bounding box center [1262, 547] width 76 height 16
click at [1310, 545] on icon at bounding box center [1302, 545] width 24 height 23
type input "*"
click at [772, 561] on div "Adicionar" at bounding box center [777, 546] width 134 height 35
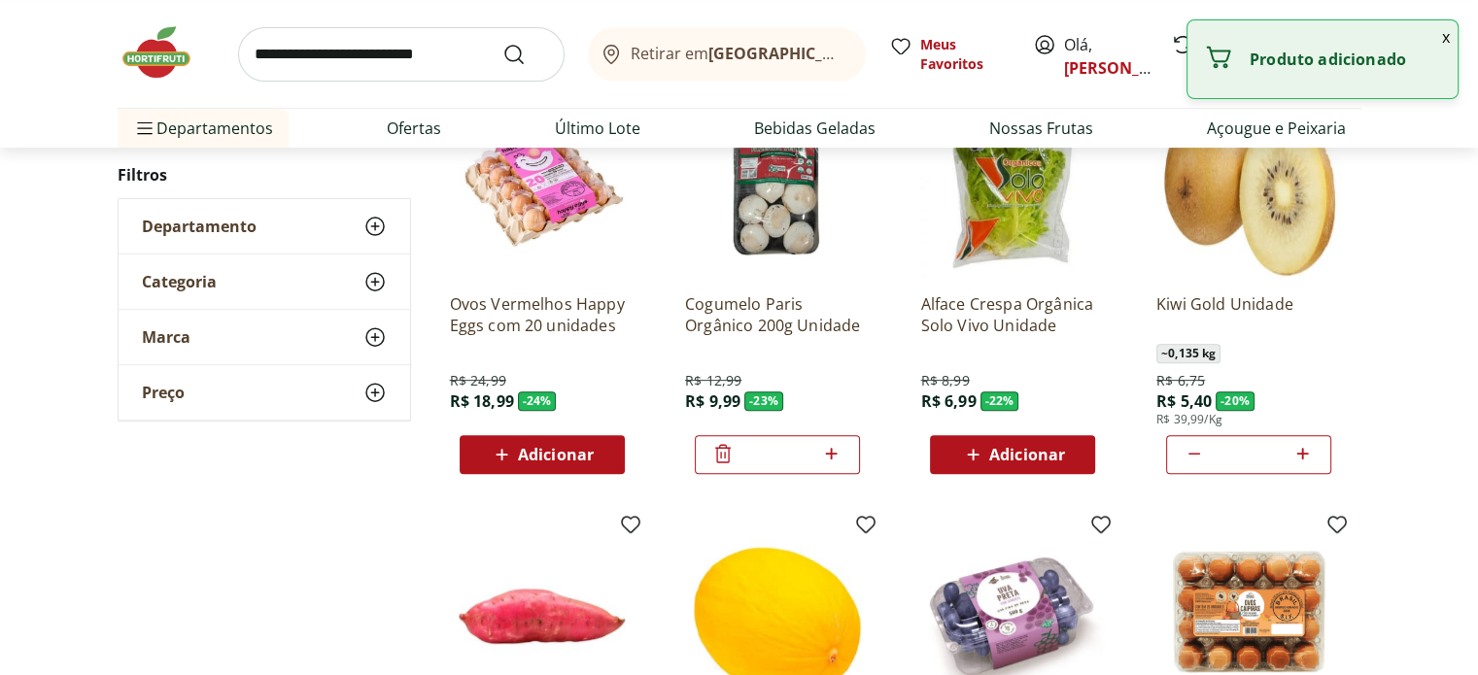
scroll to position [777, 0]
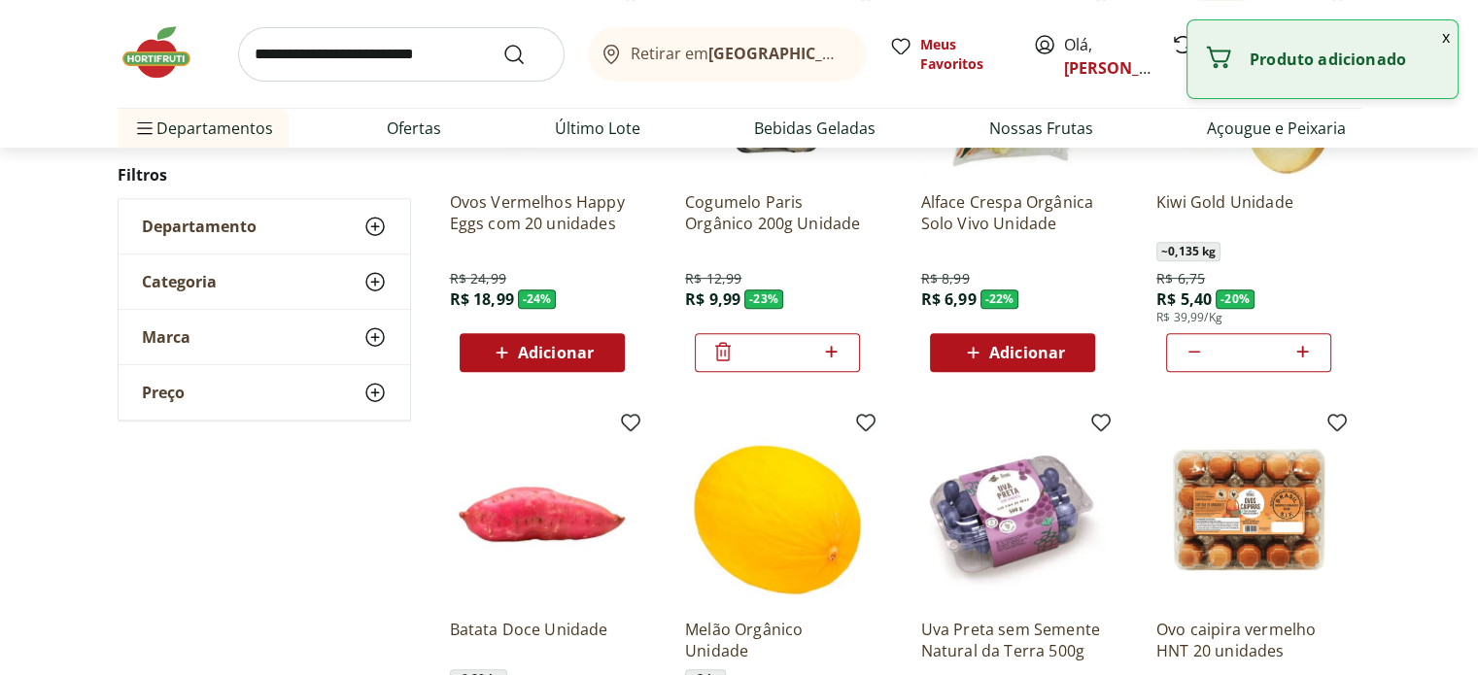
click at [550, 365] on div "Adicionar" at bounding box center [542, 352] width 134 height 35
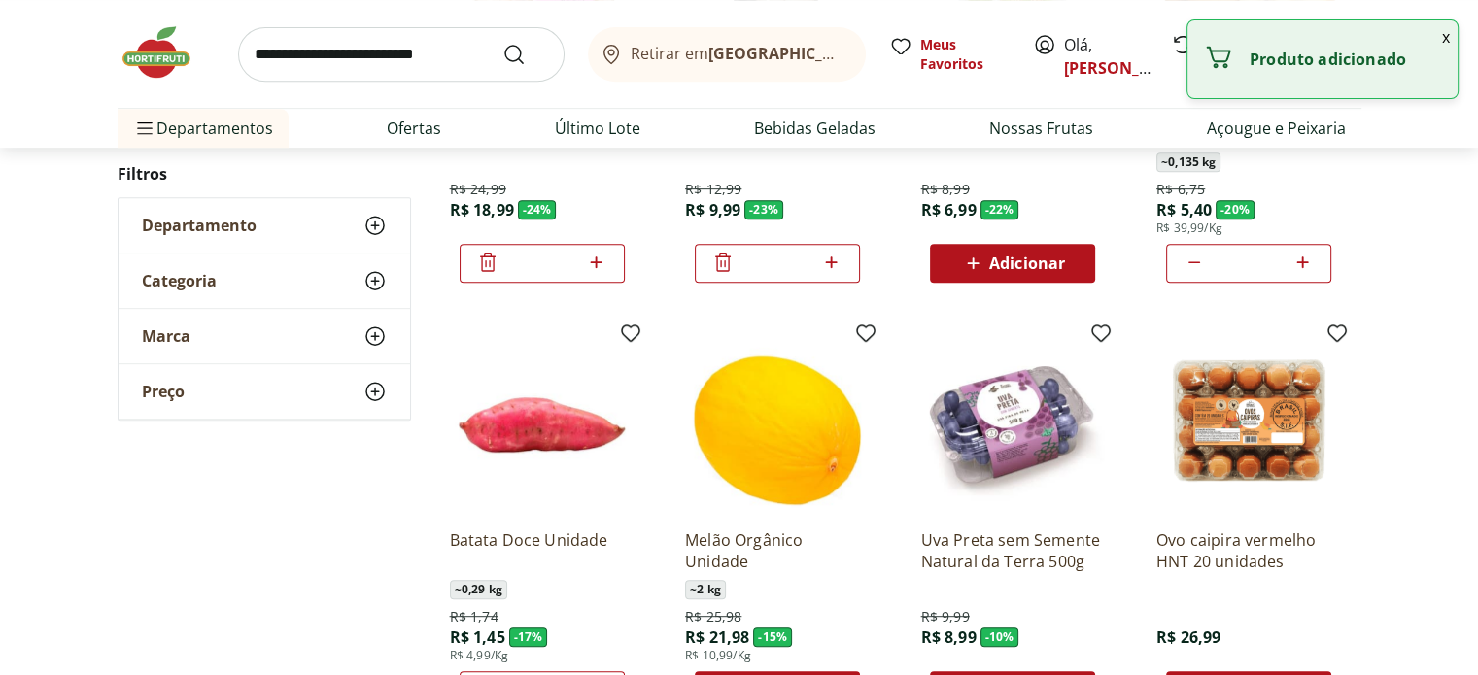
scroll to position [1069, 0]
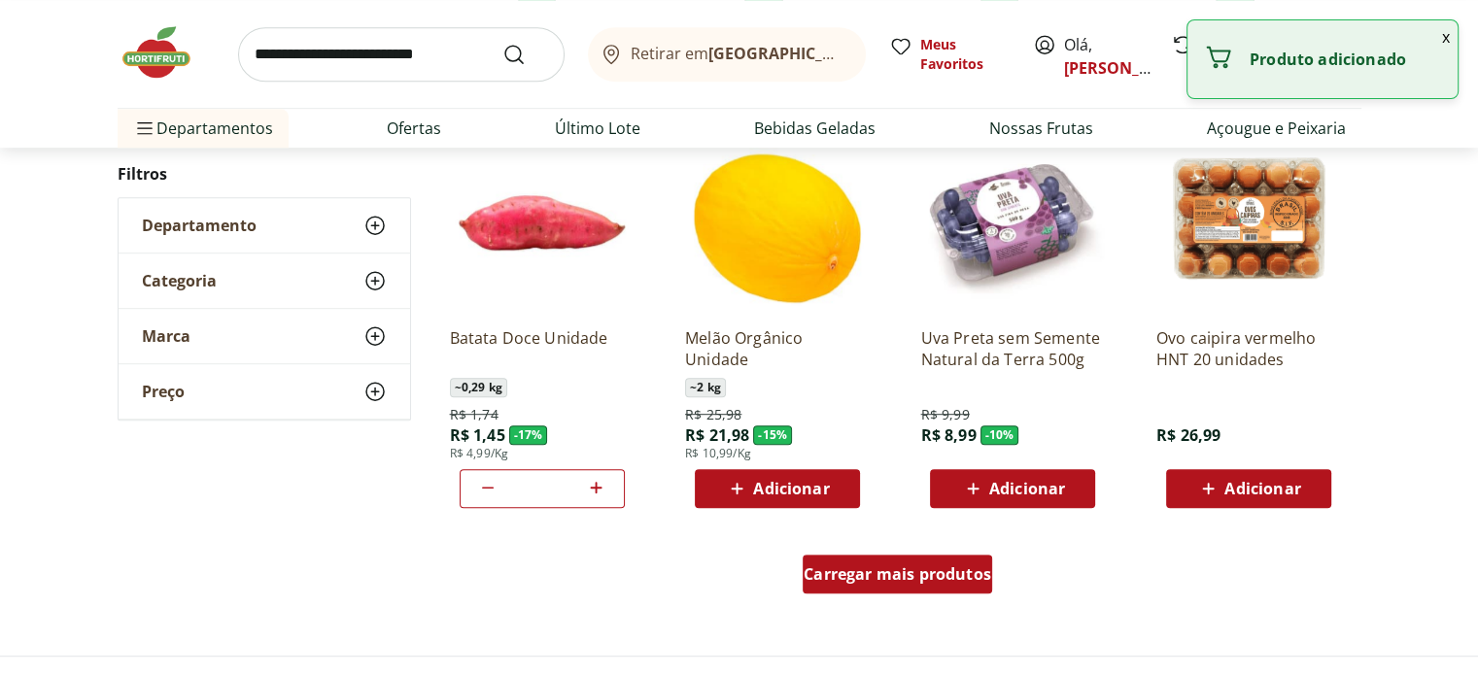
click at [865, 586] on div "Carregar mais produtos" at bounding box center [896, 574] width 189 height 39
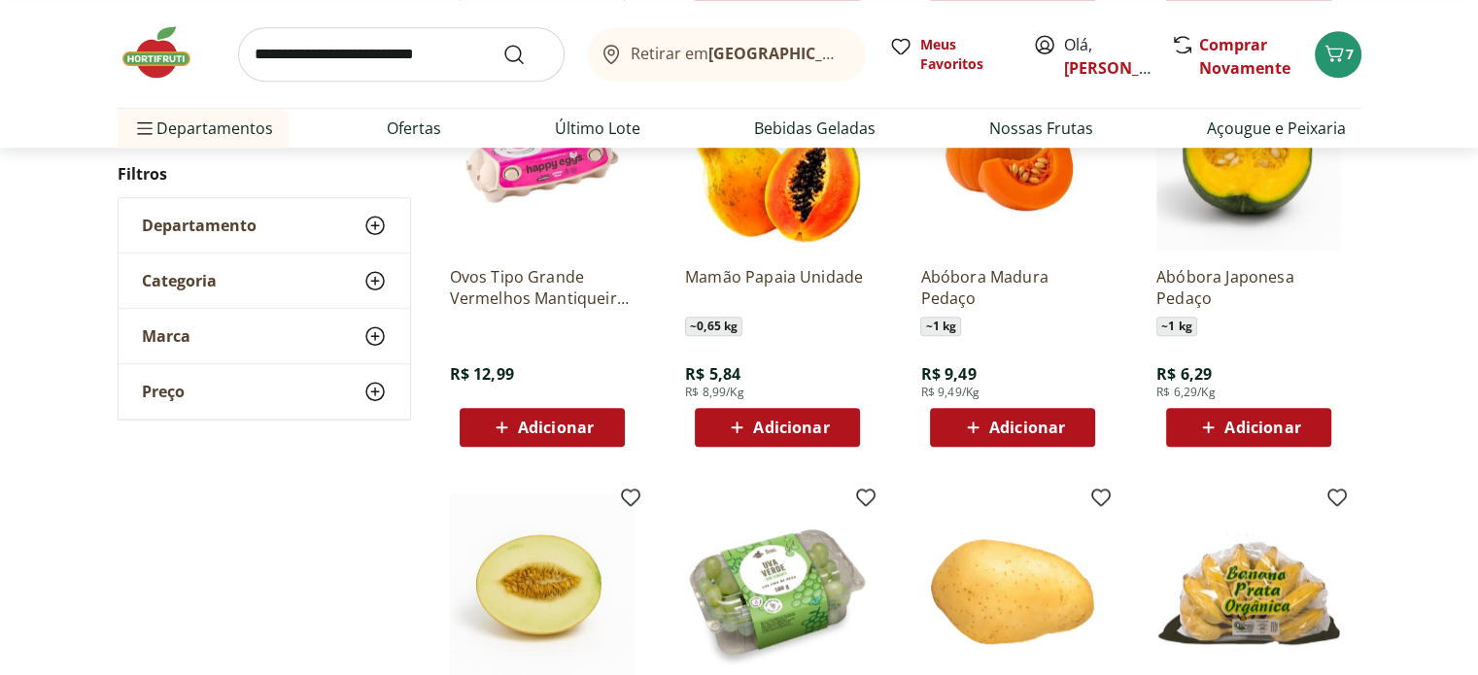
scroll to position [1554, 0]
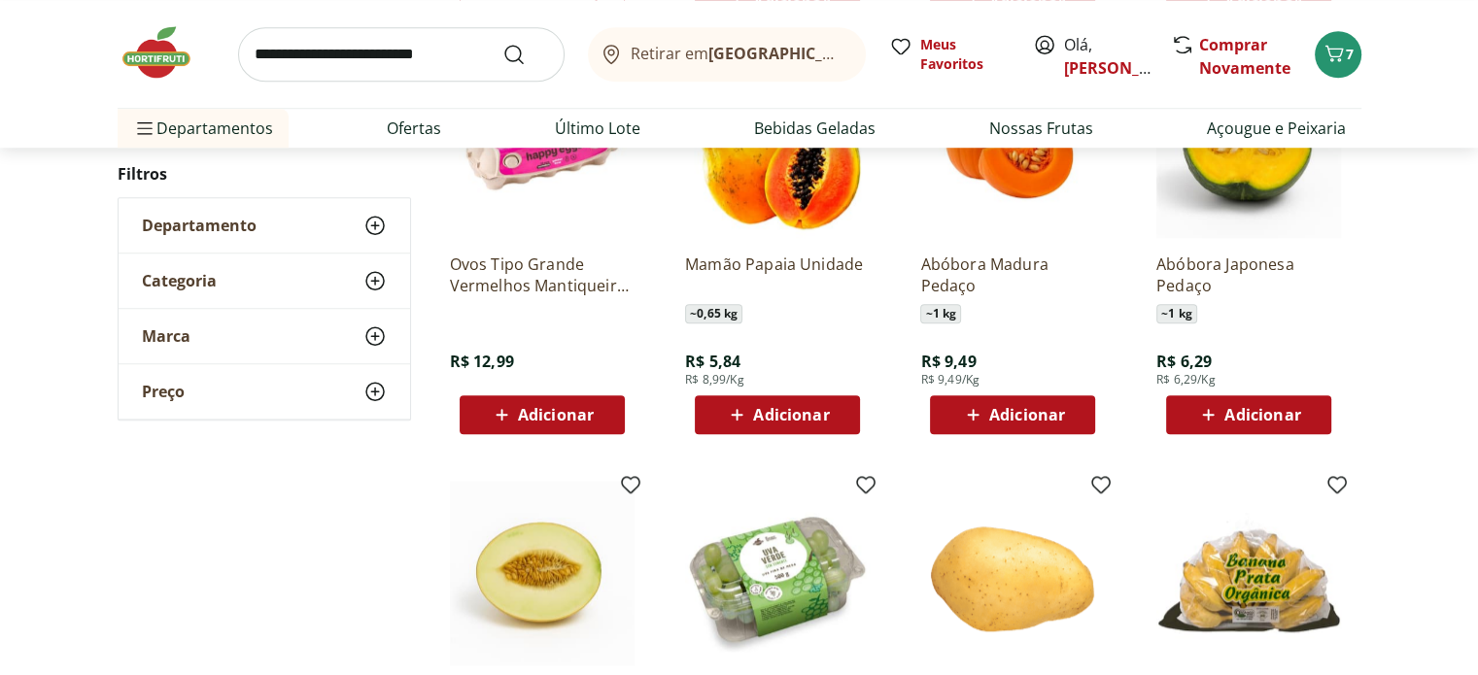
click at [804, 432] on button "Adicionar" at bounding box center [777, 414] width 165 height 39
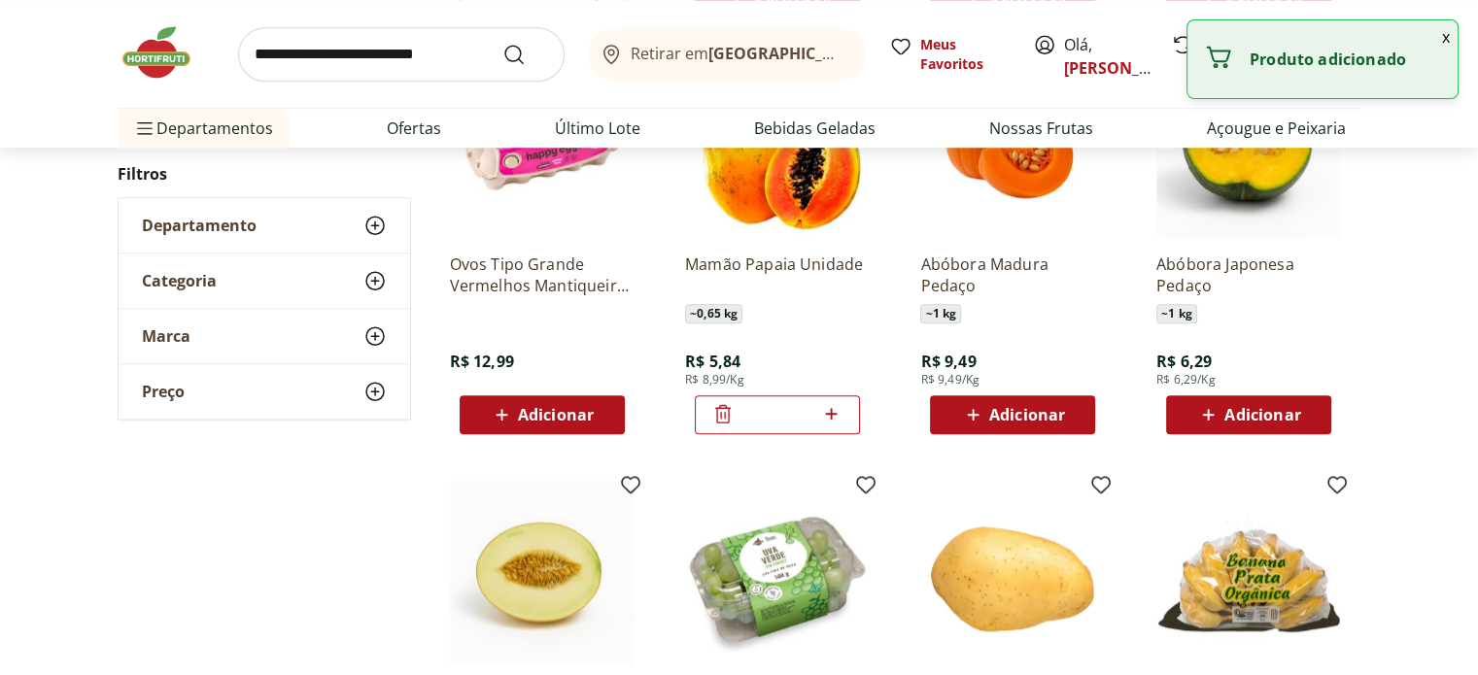
click at [831, 422] on icon at bounding box center [831, 413] width 24 height 23
type input "*"
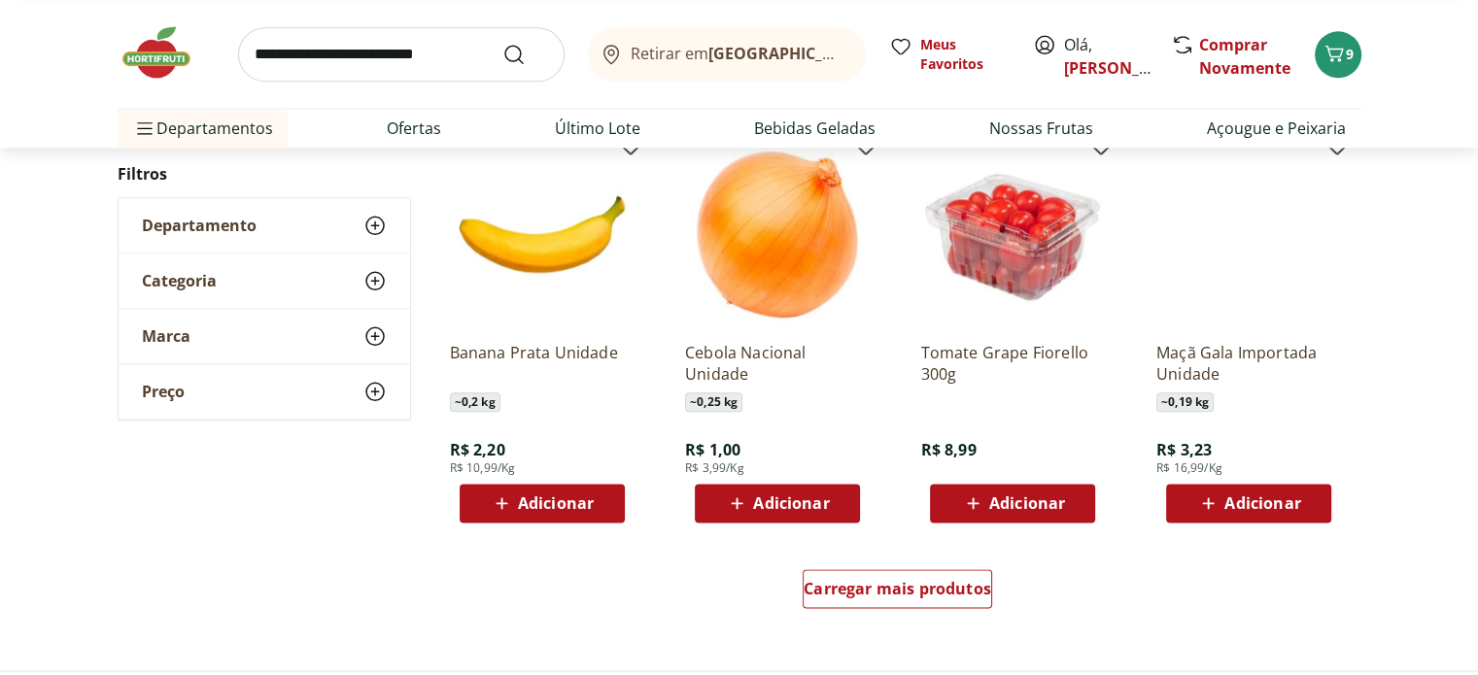
scroll to position [2331, 0]
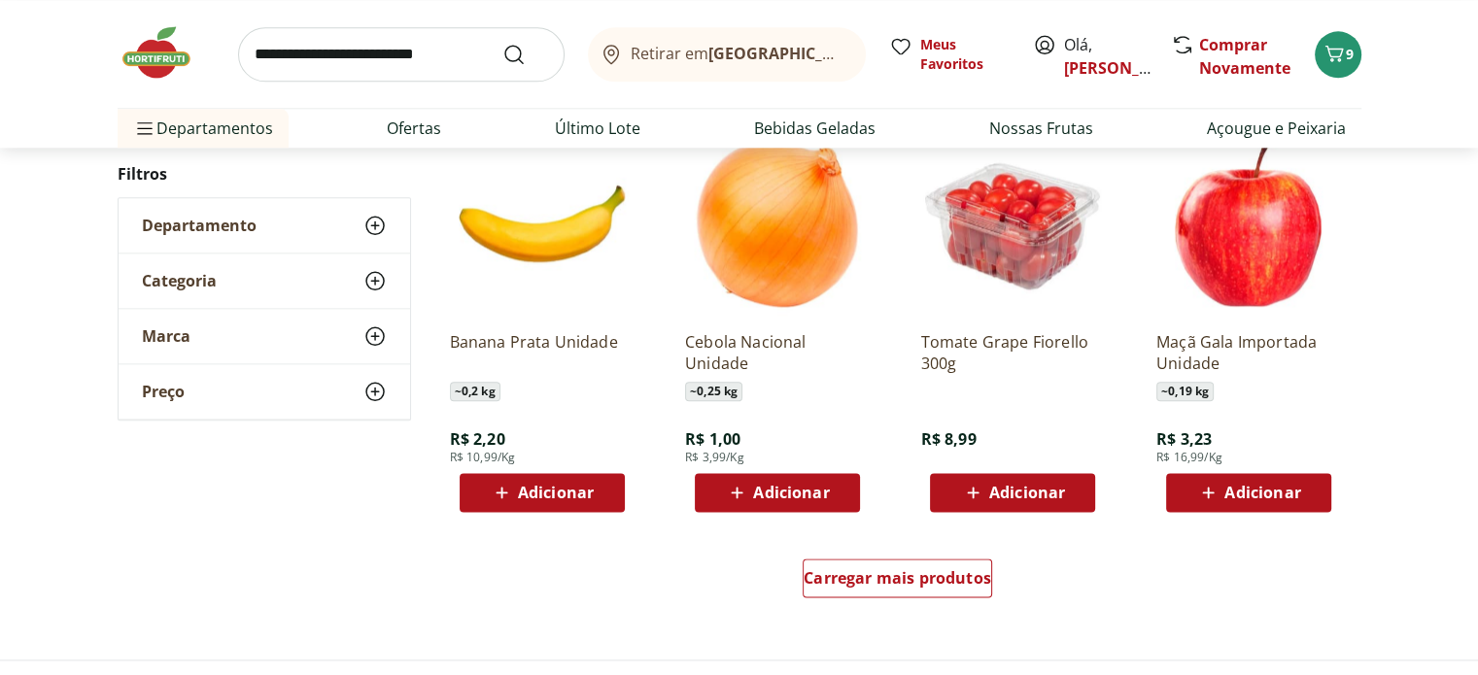
click at [816, 496] on span "Adicionar" at bounding box center [791, 493] width 76 height 16
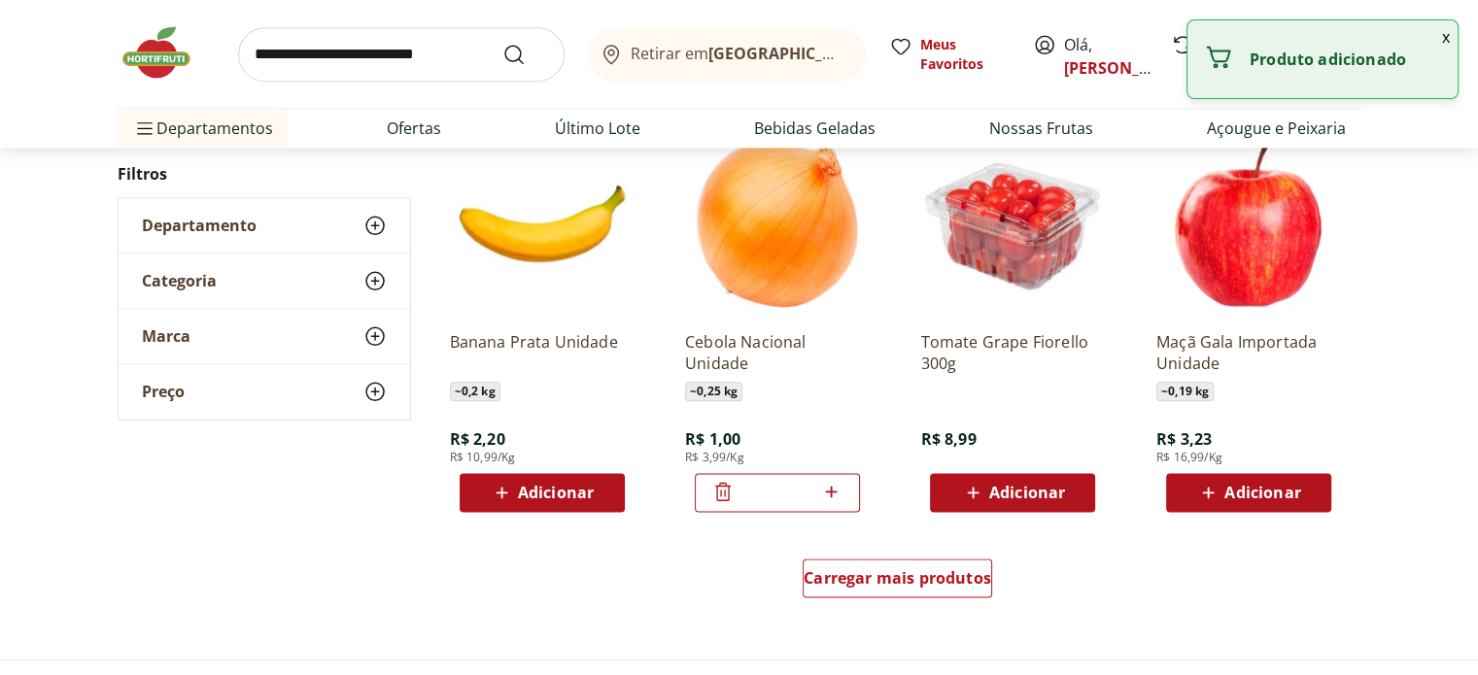
click at [842, 493] on icon at bounding box center [831, 491] width 24 height 23
type input "*"
click at [873, 581] on span "Carregar mais produtos" at bounding box center [896, 578] width 187 height 16
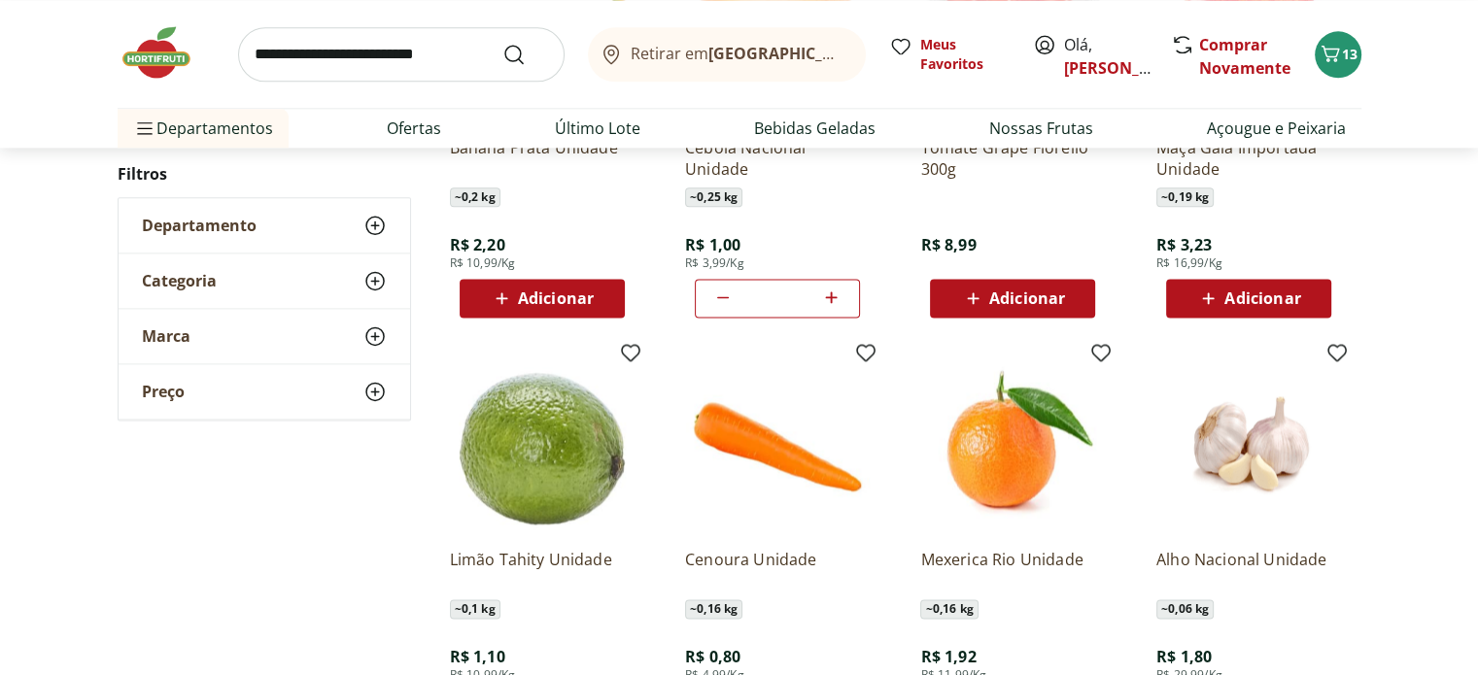
scroll to position [2720, 0]
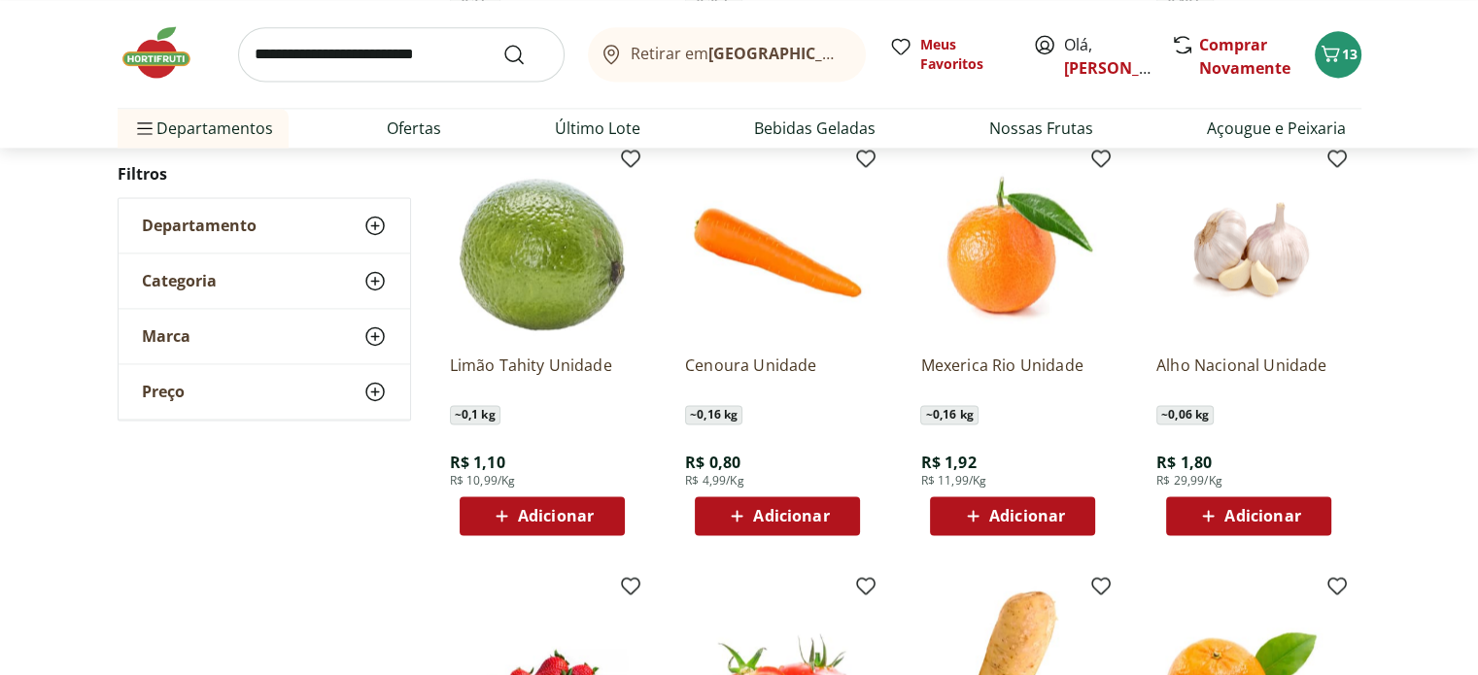
click at [578, 527] on div "Adicionar" at bounding box center [542, 515] width 134 height 35
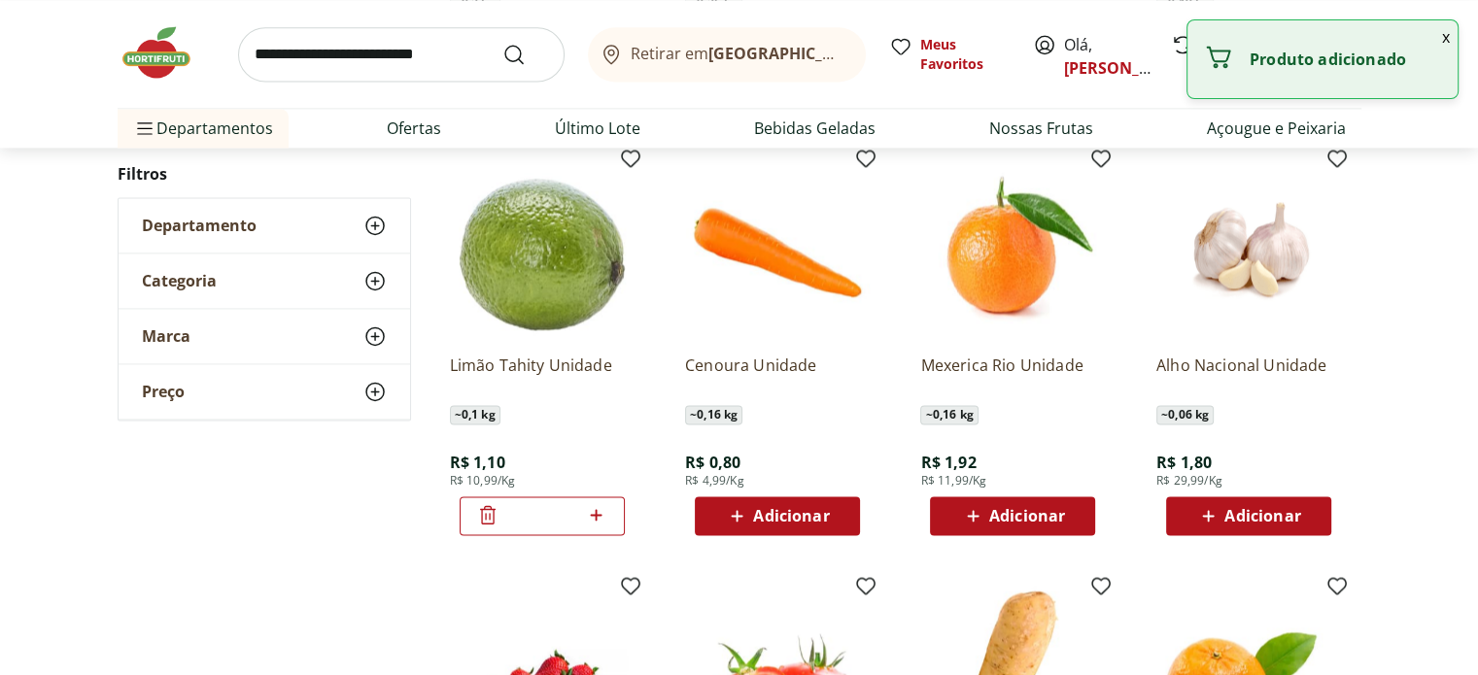
click at [601, 511] on icon at bounding box center [596, 514] width 24 height 23
type input "*"
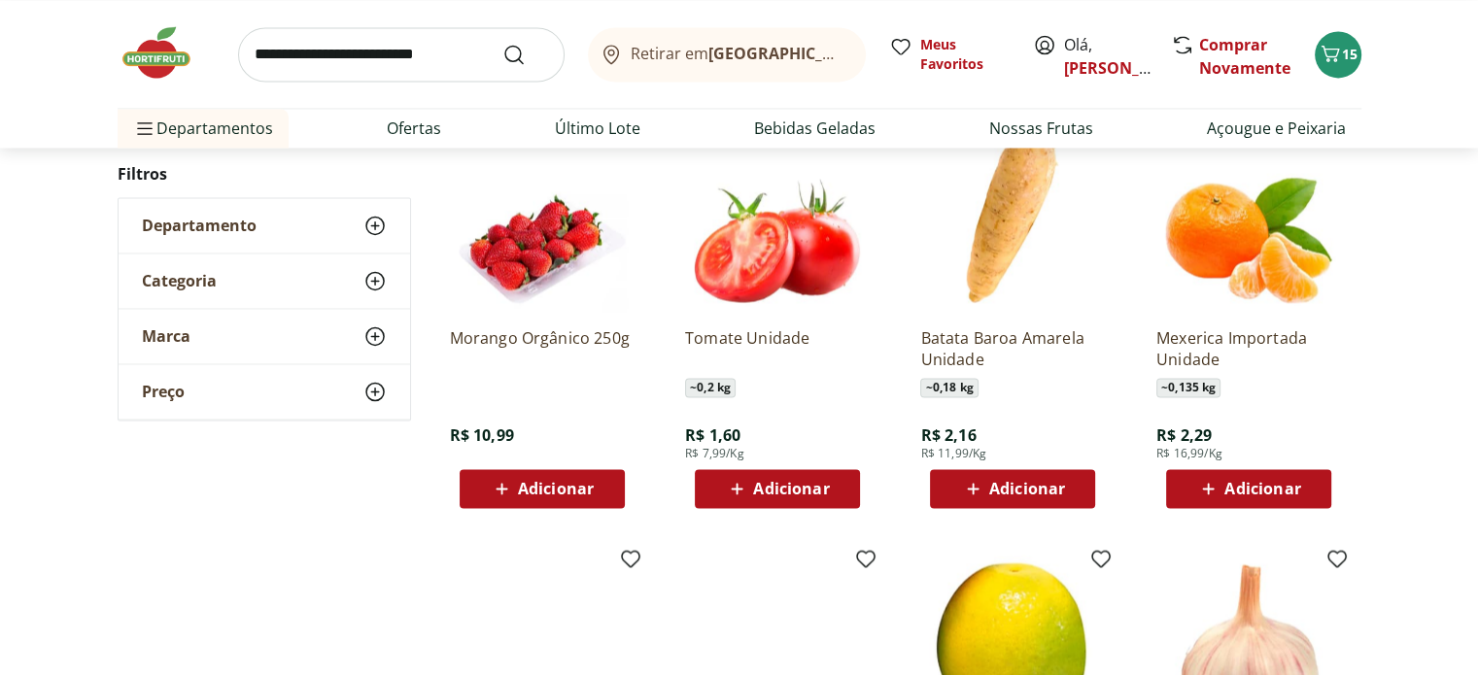
scroll to position [3206, 0]
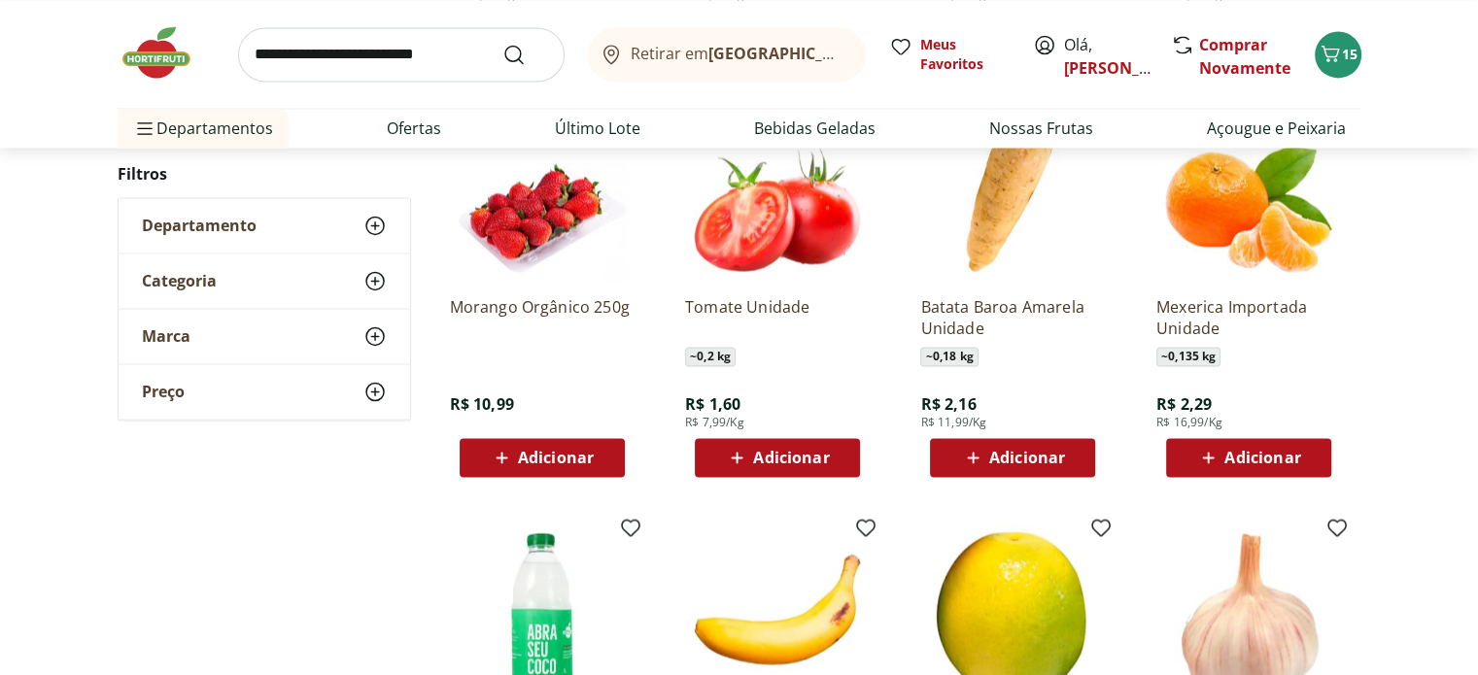
click at [778, 451] on span "Adicionar" at bounding box center [791, 458] width 76 height 16
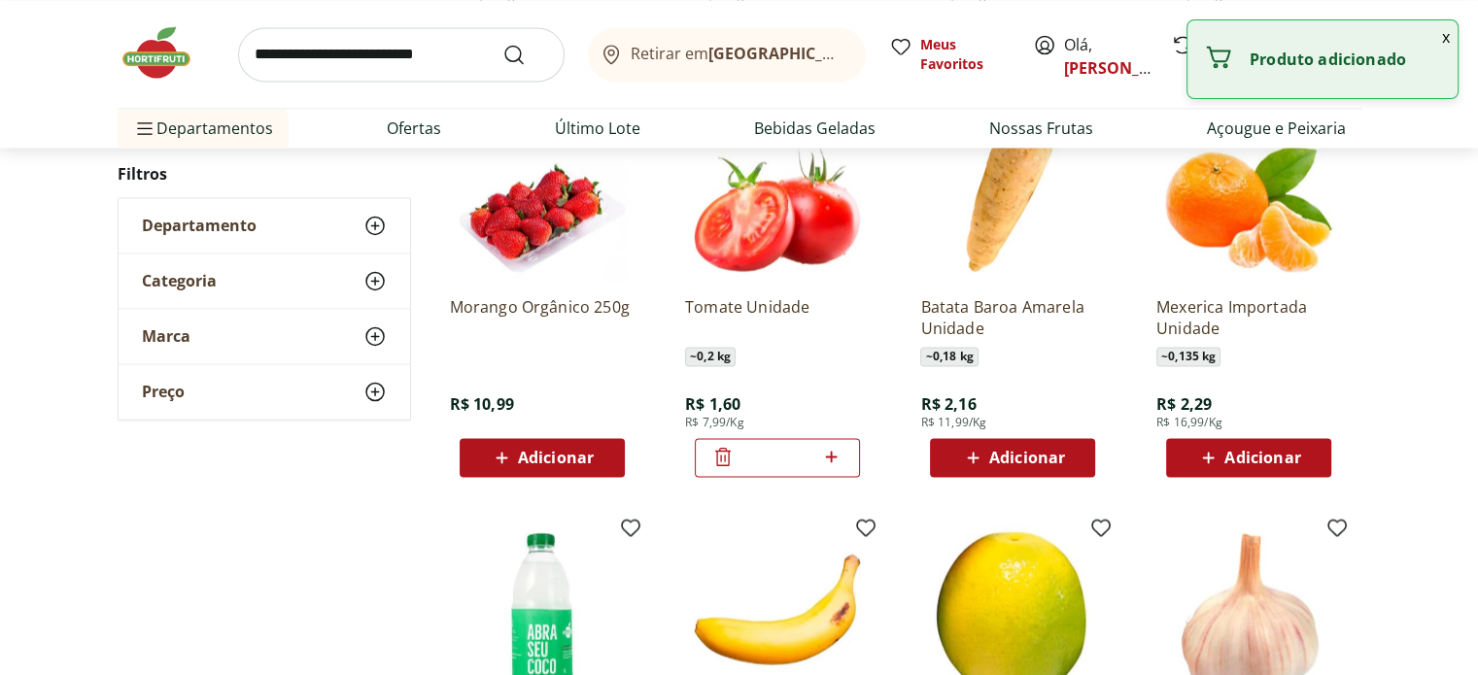
click at [842, 454] on icon at bounding box center [831, 456] width 24 height 23
type input "*"
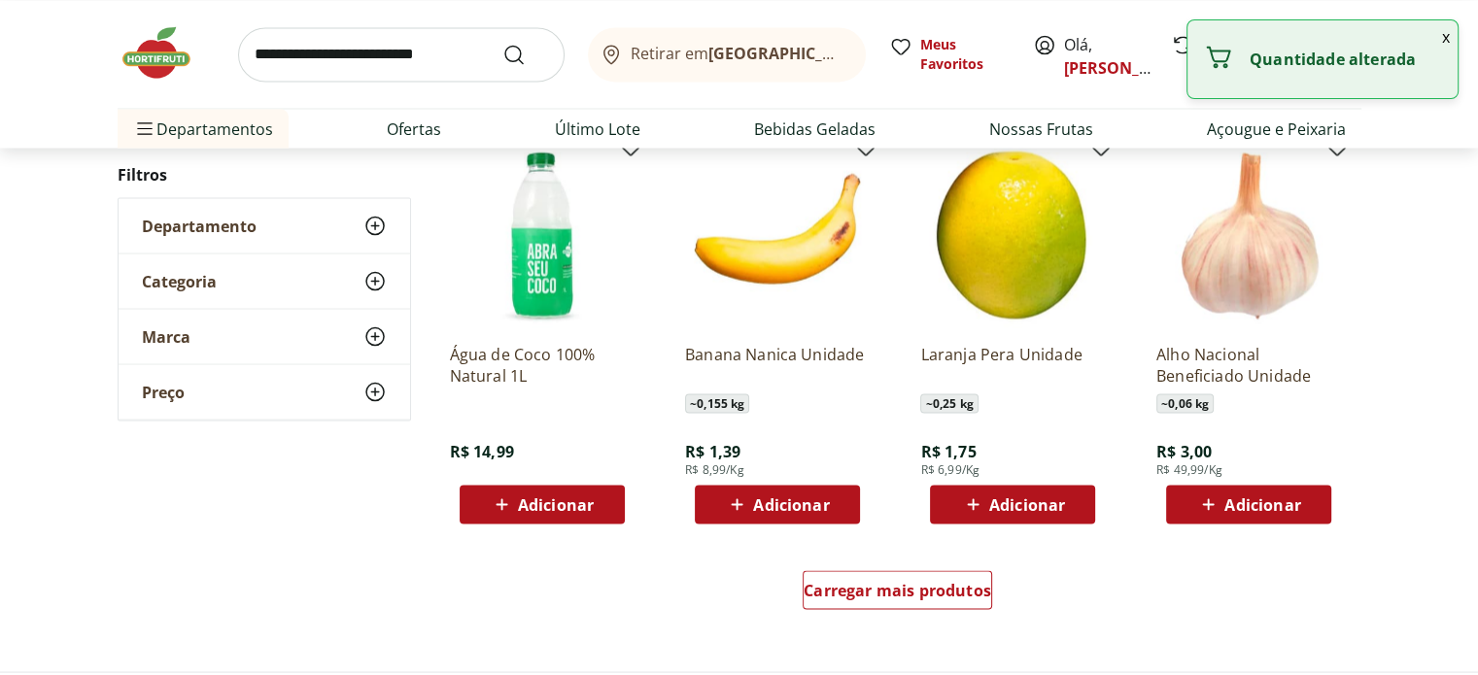
scroll to position [3594, 0]
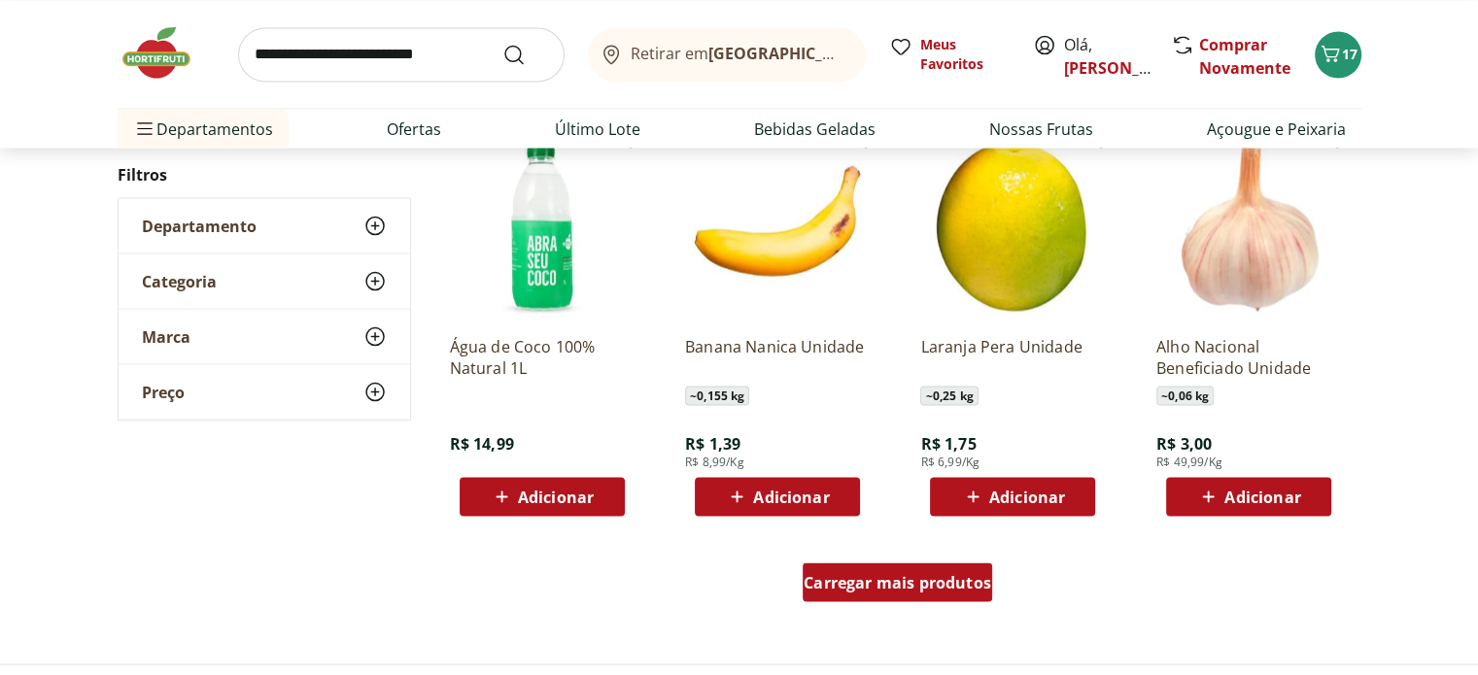
click at [890, 595] on div "Carregar mais produtos" at bounding box center [896, 581] width 189 height 39
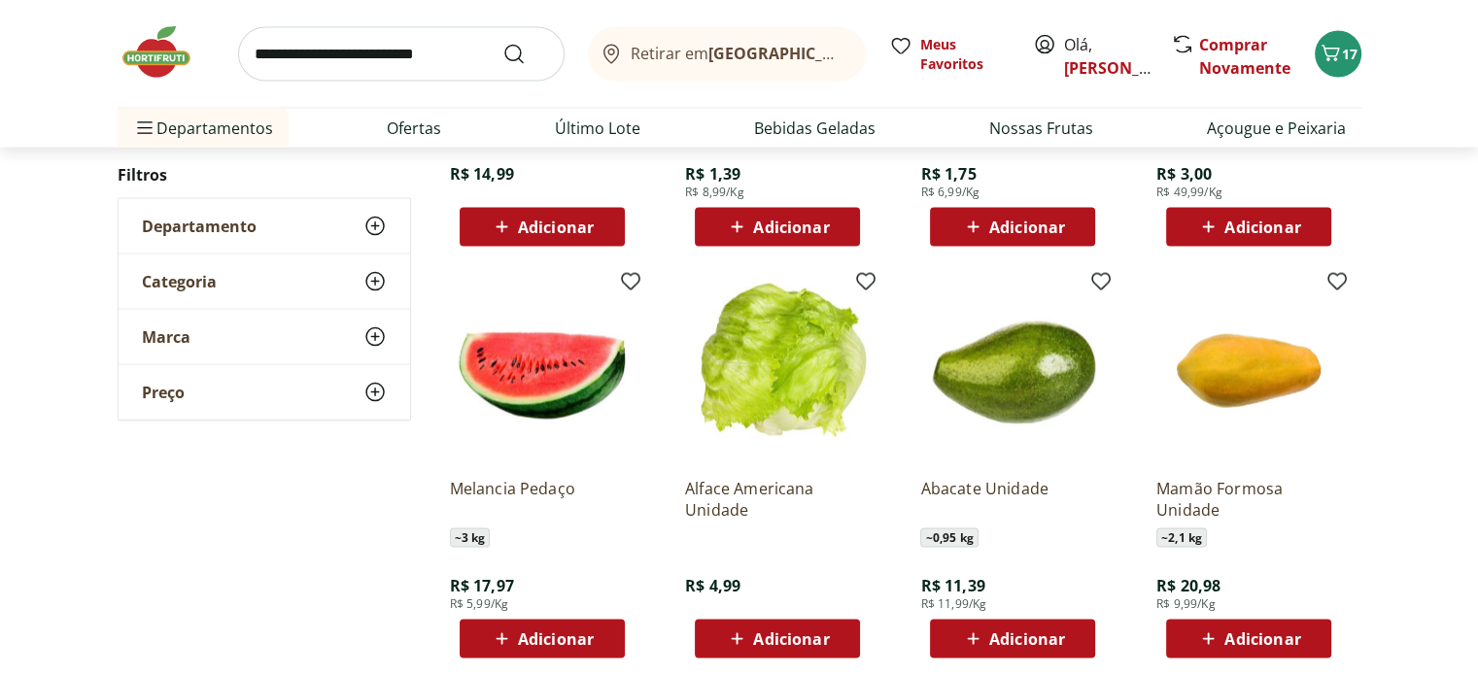
scroll to position [3983, 0]
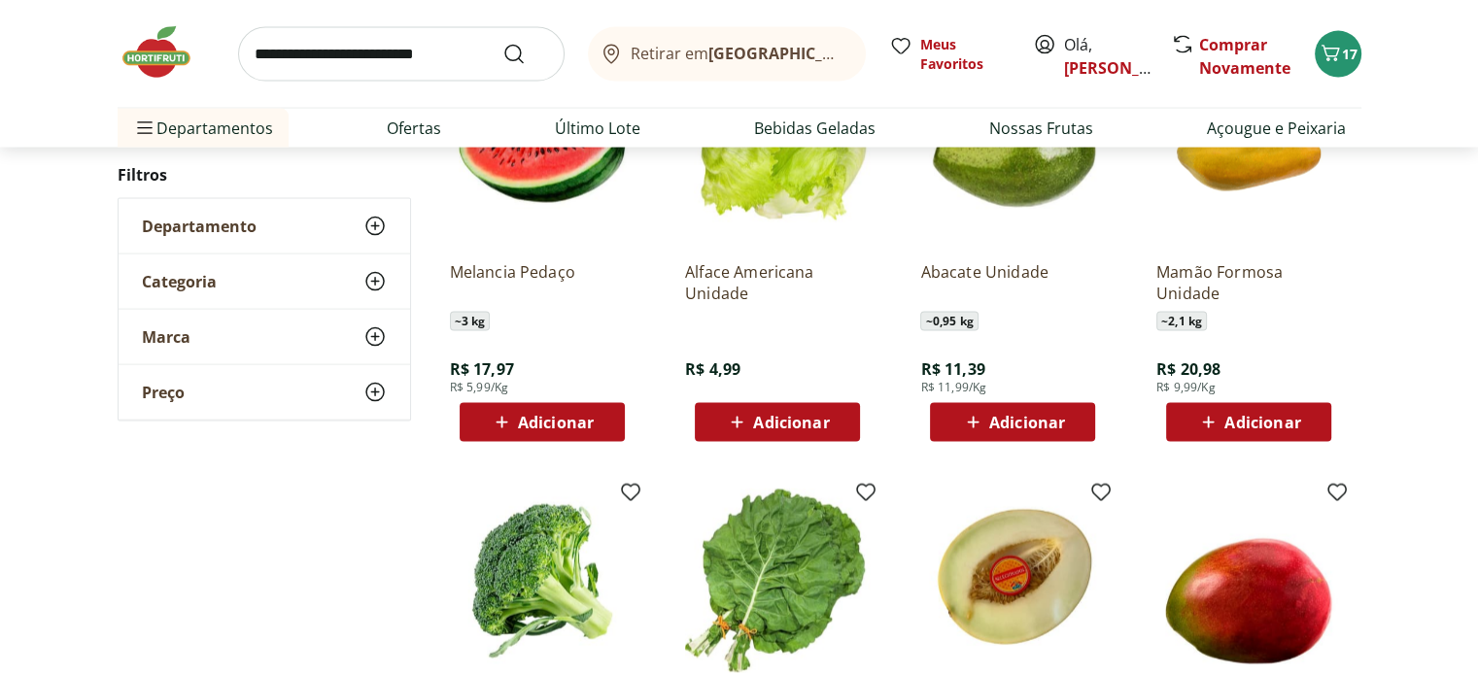
click at [758, 419] on span "Adicionar" at bounding box center [791, 423] width 76 height 16
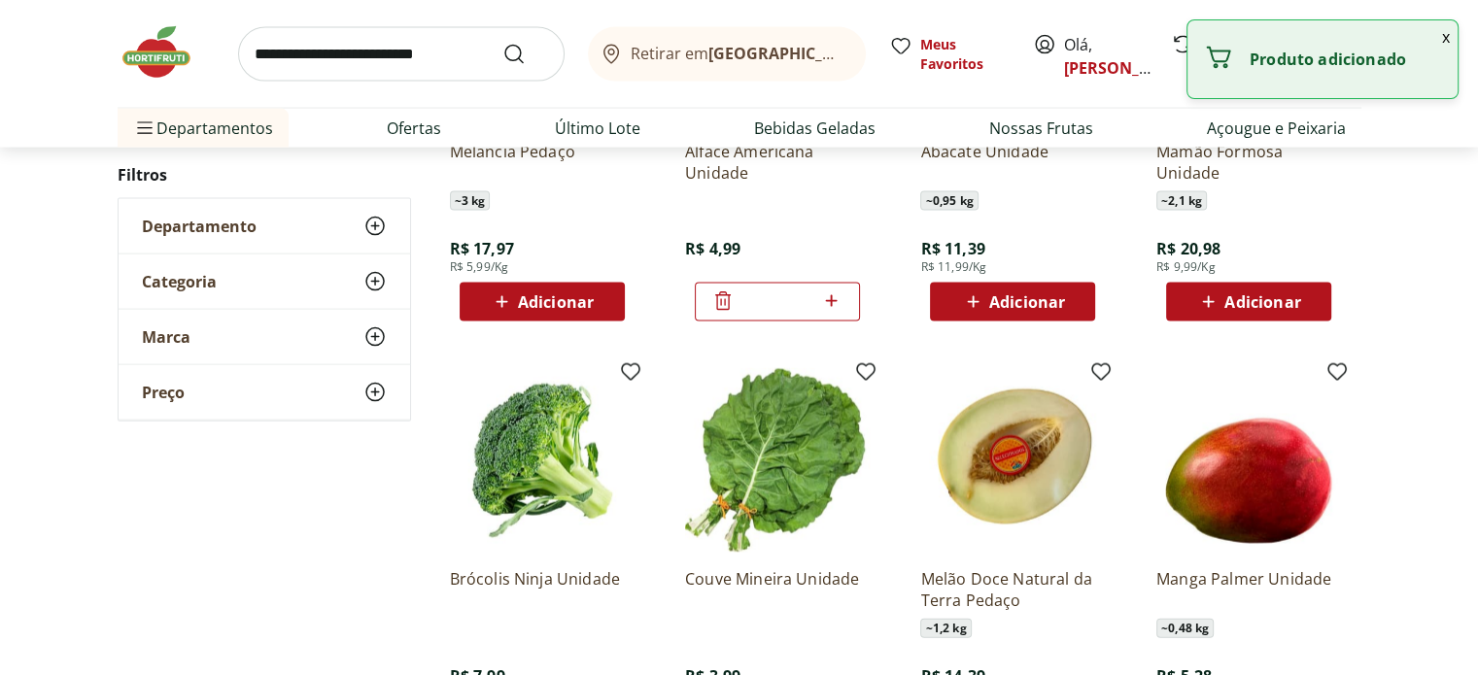
scroll to position [4371, 0]
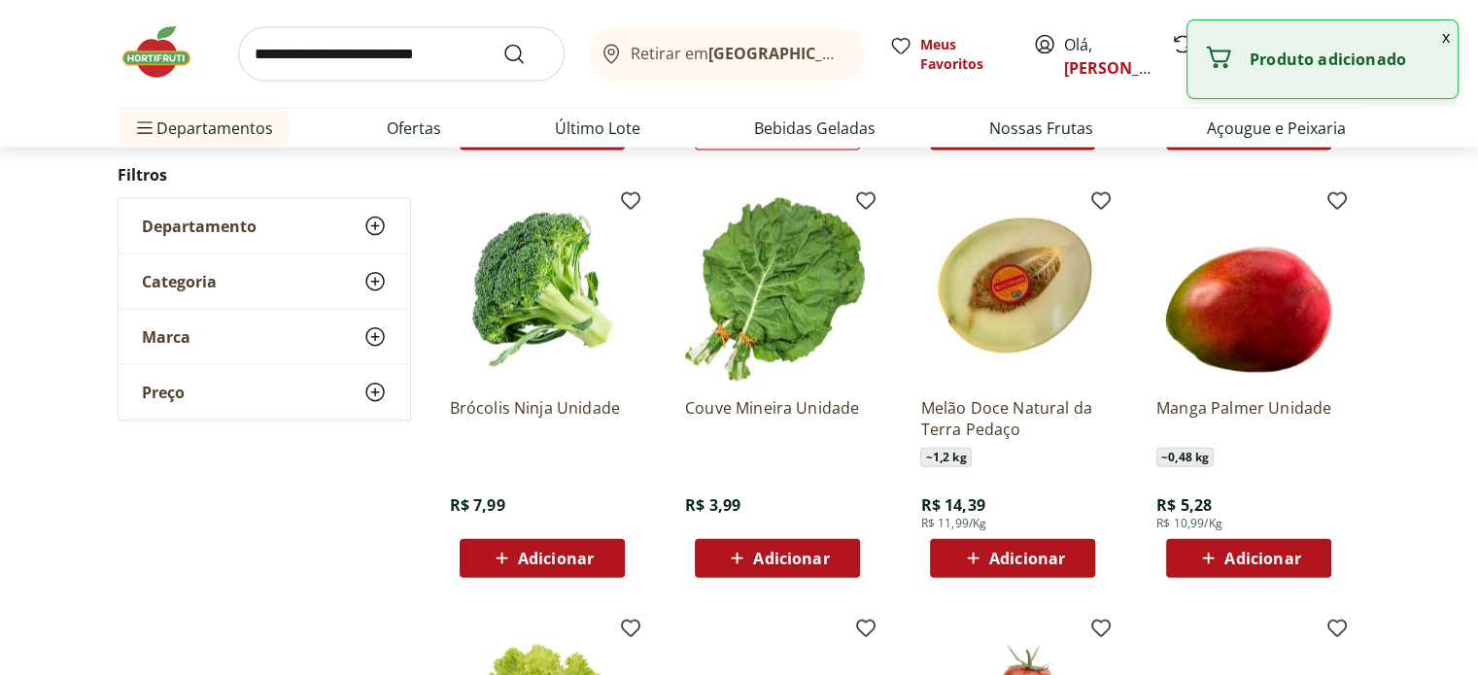
click at [594, 550] on div "Adicionar" at bounding box center [542, 558] width 134 height 35
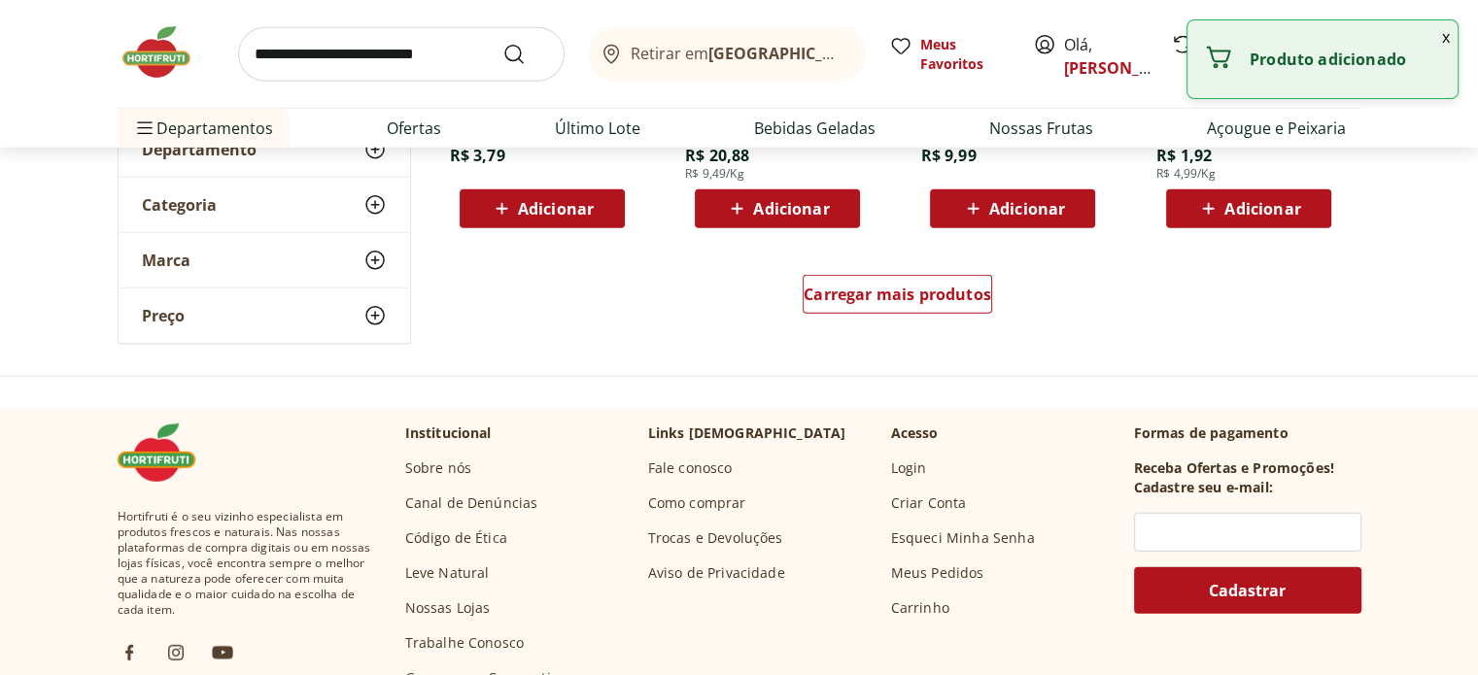
scroll to position [4954, 0]
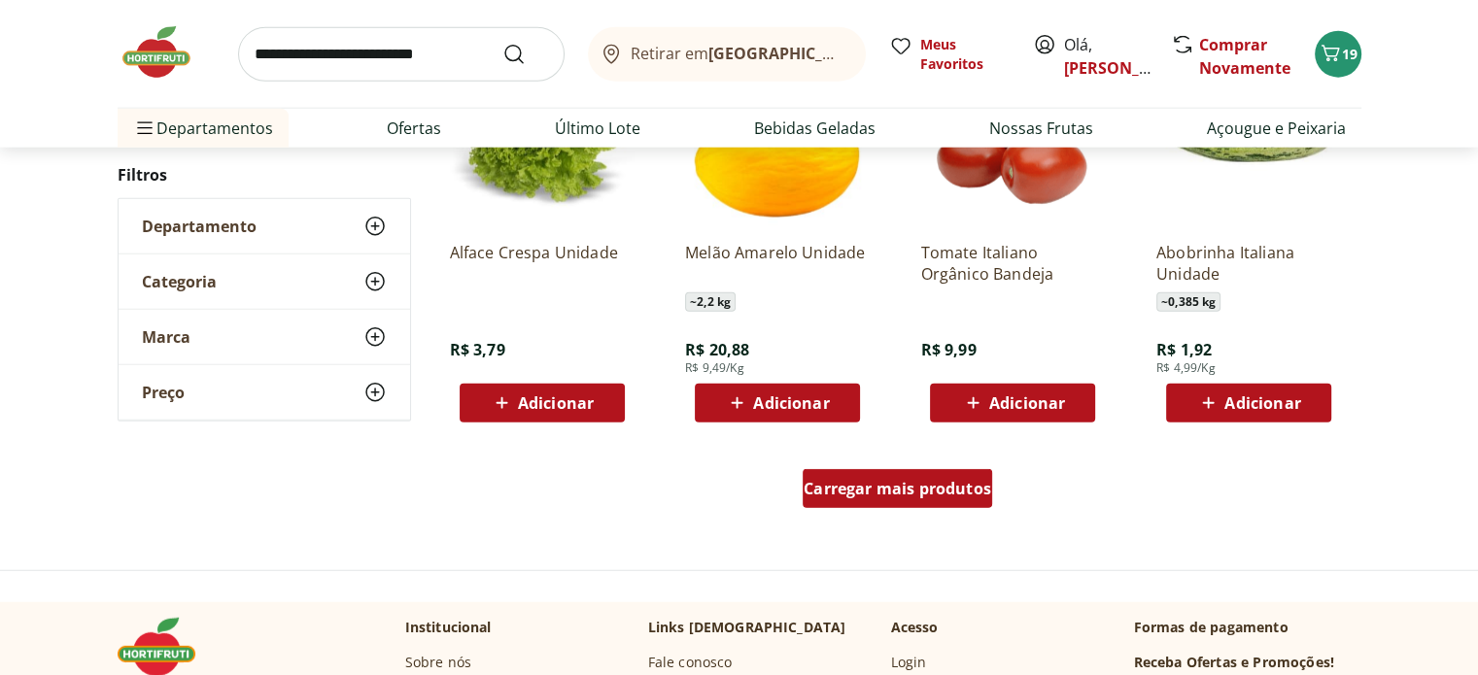
click at [931, 485] on span "Carregar mais produtos" at bounding box center [896, 489] width 187 height 16
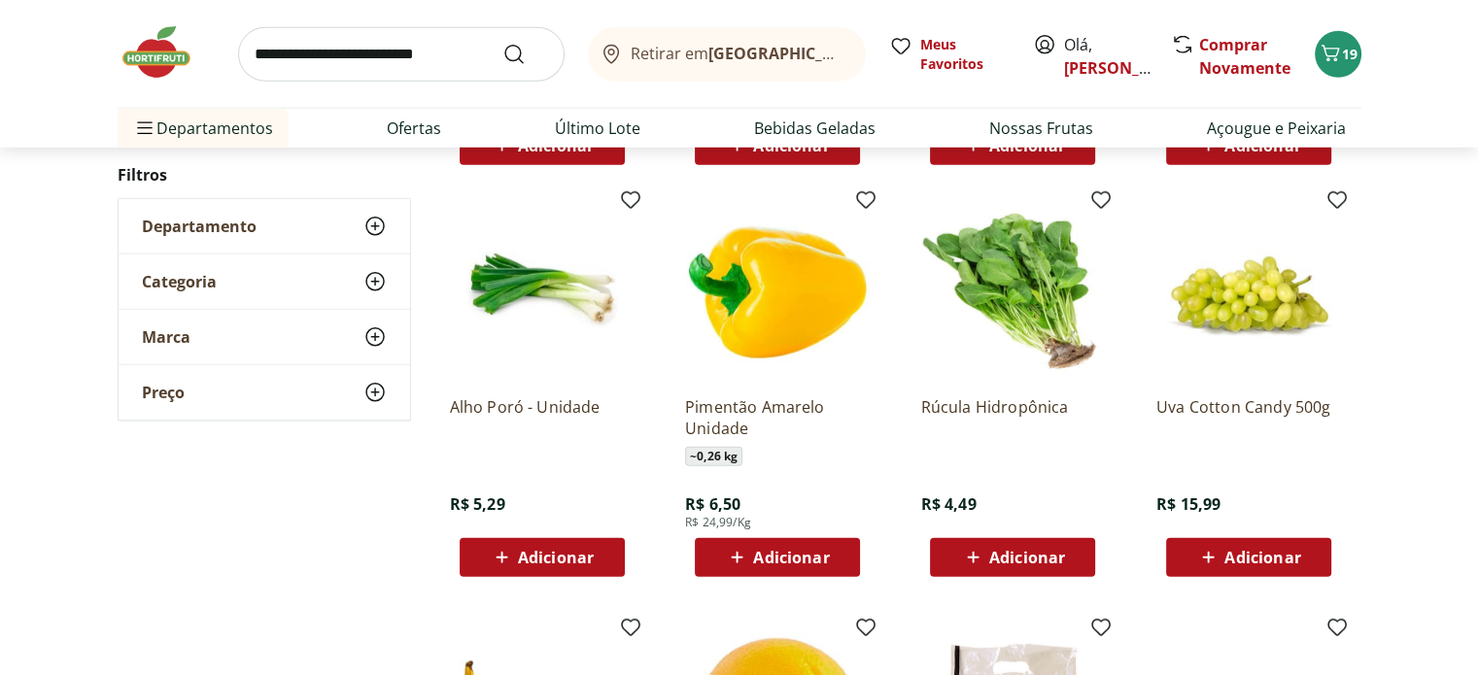
scroll to position [5246, 0]
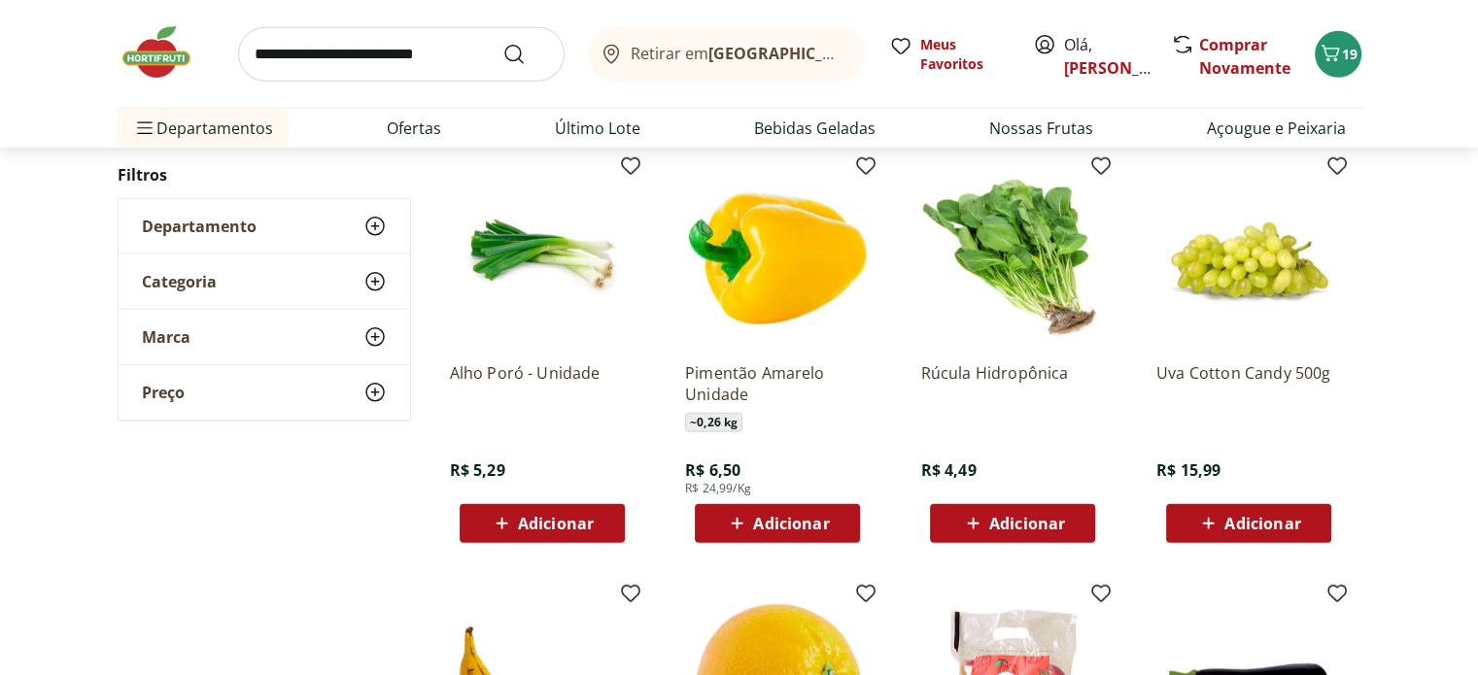
click at [555, 506] on div "Adicionar" at bounding box center [542, 523] width 134 height 35
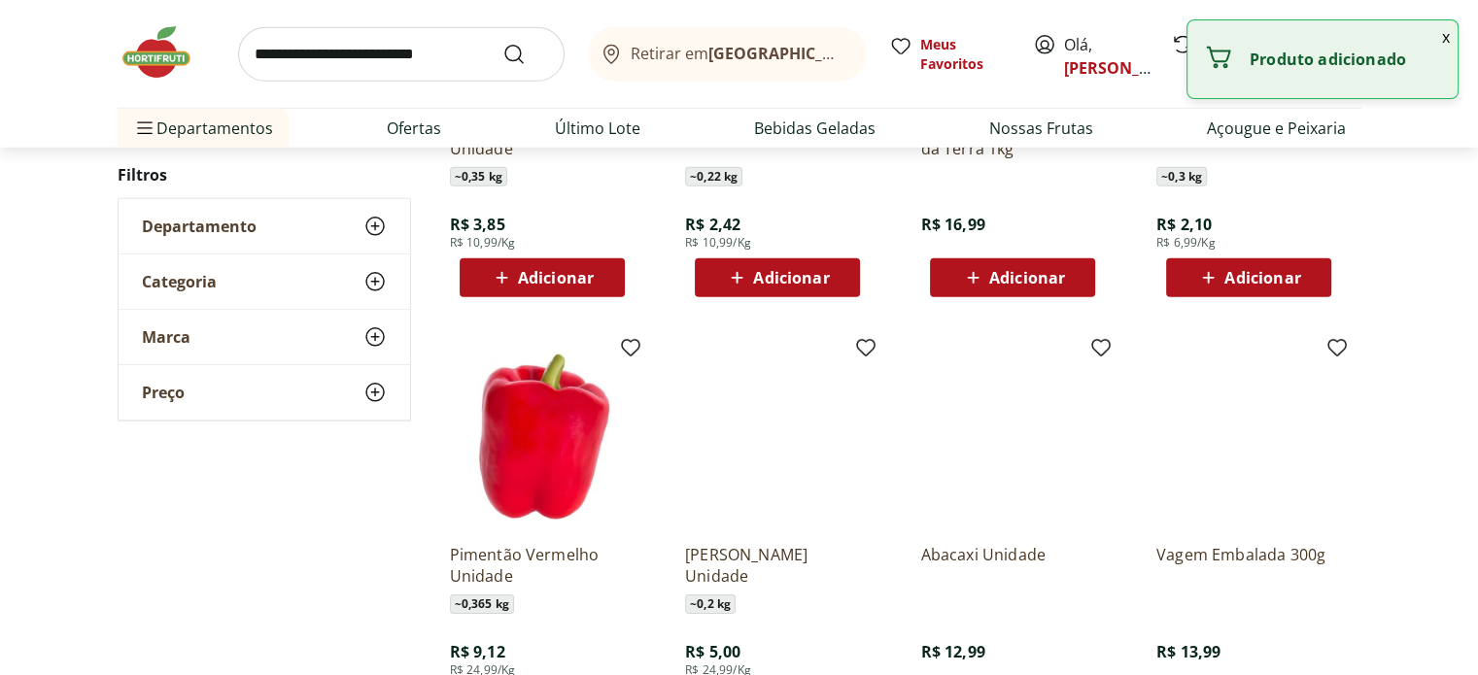
scroll to position [6023, 0]
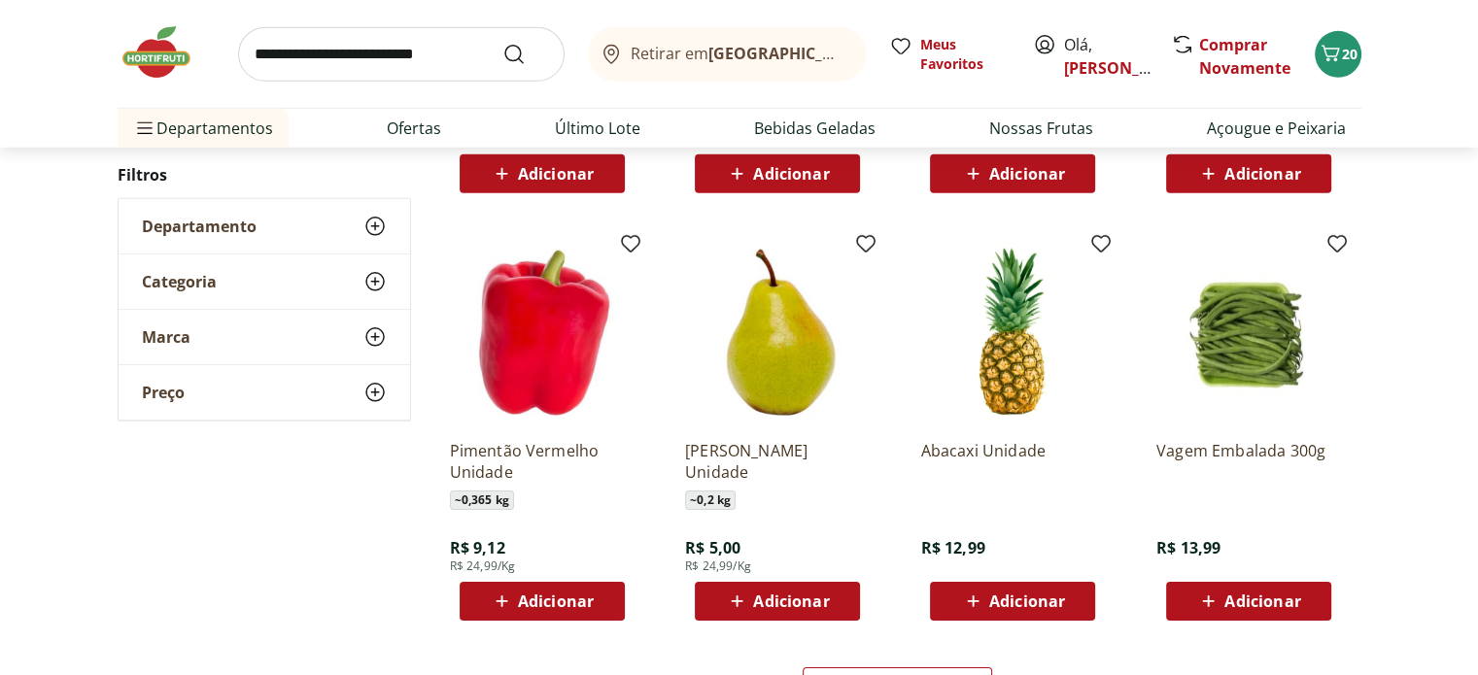
click at [1018, 597] on span "Adicionar" at bounding box center [1027, 602] width 76 height 16
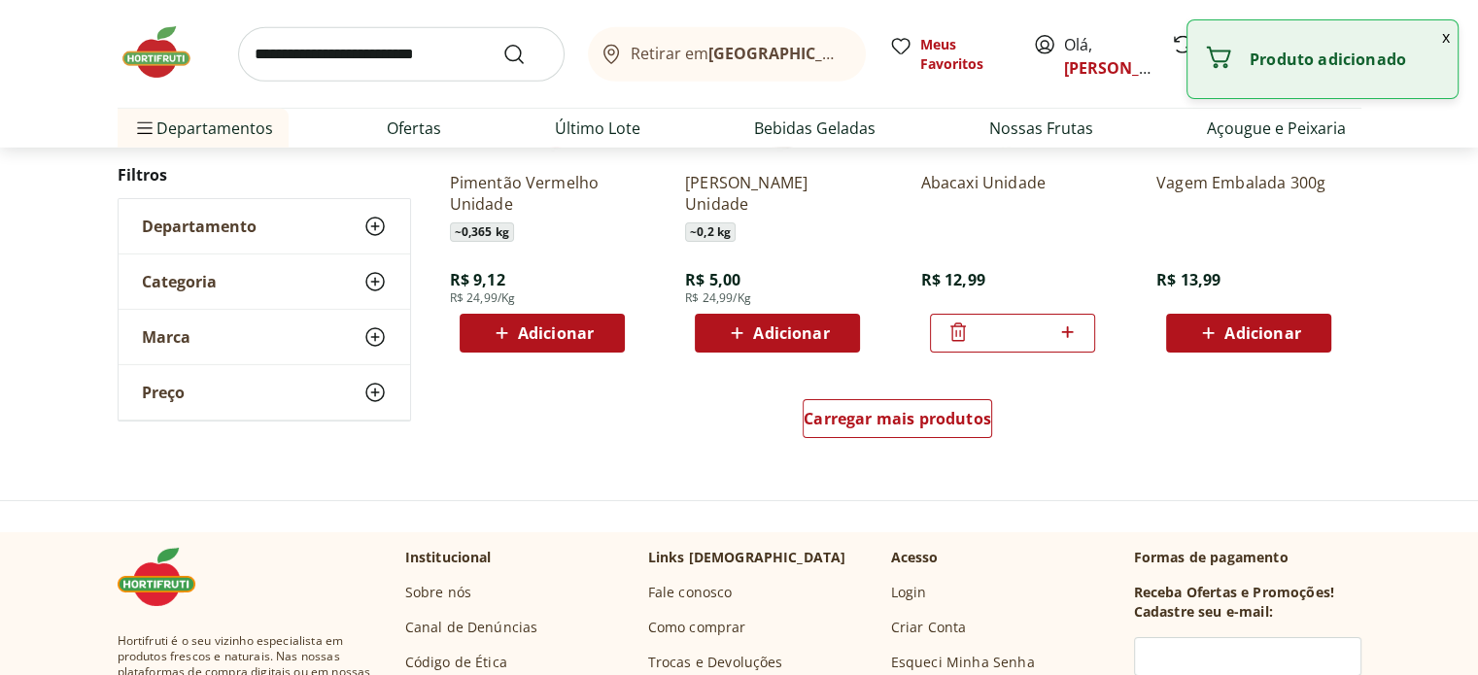
scroll to position [6314, 0]
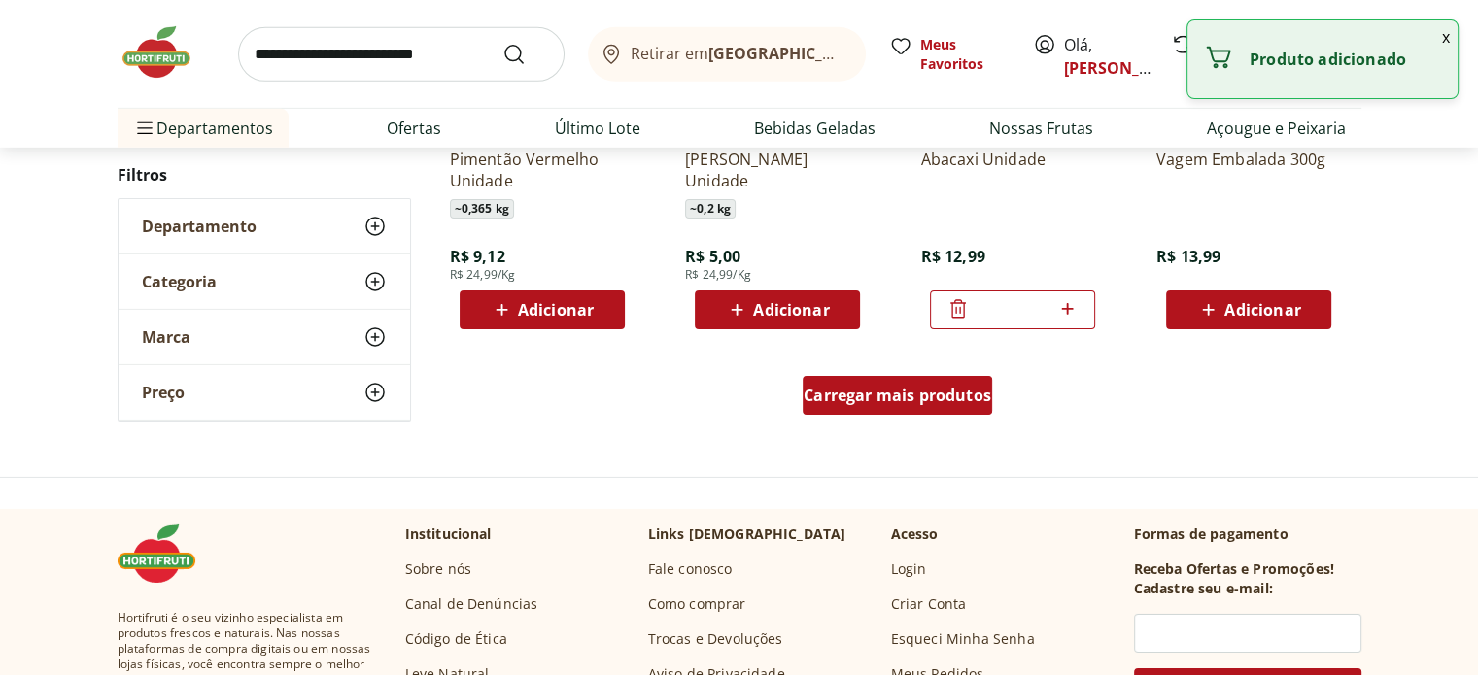
click at [901, 391] on span "Carregar mais produtos" at bounding box center [896, 396] width 187 height 16
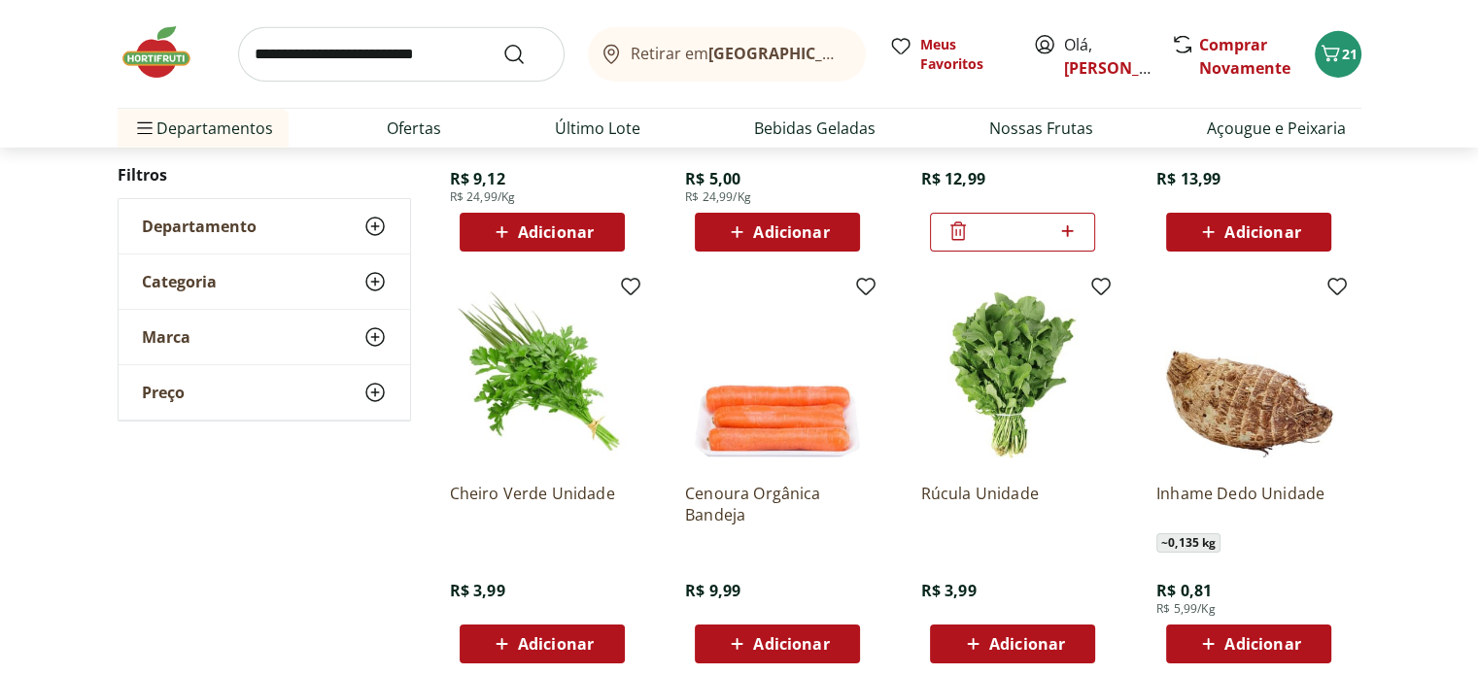
scroll to position [6509, 0]
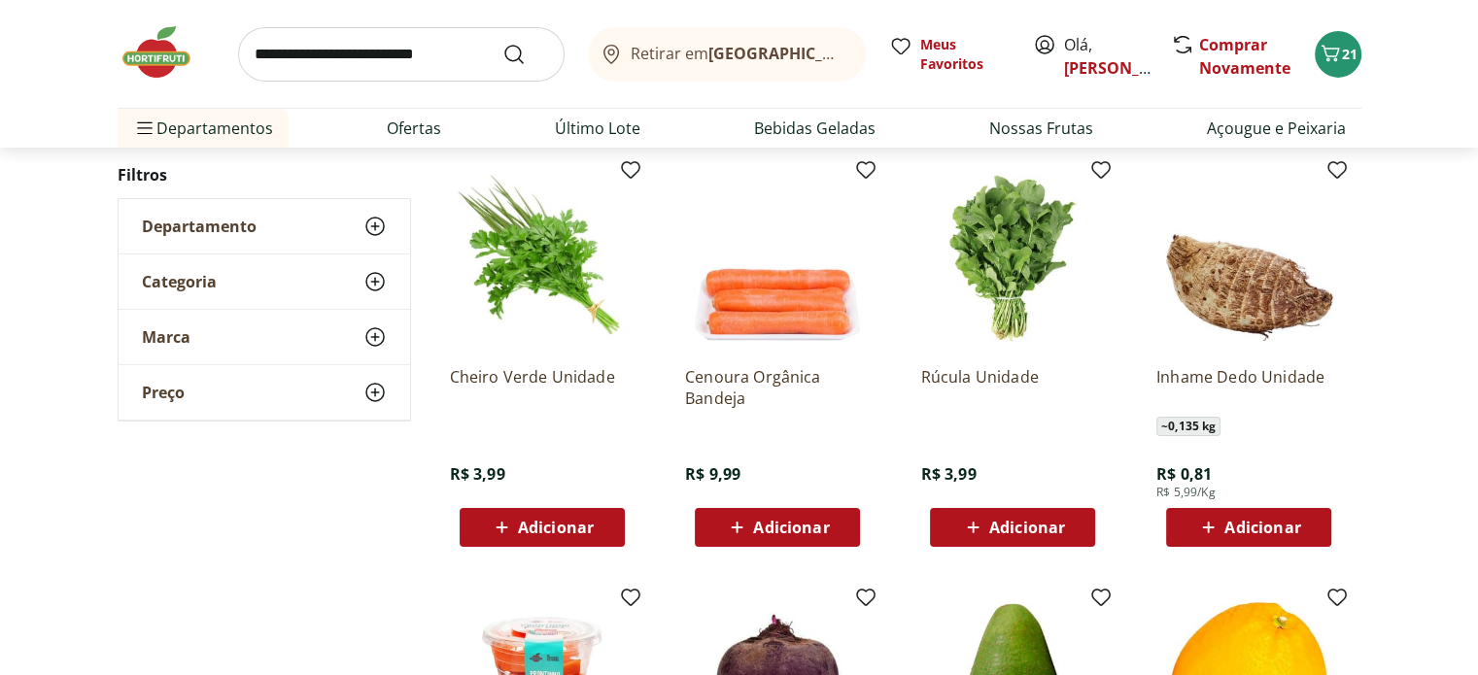
click at [574, 528] on span "Adicionar" at bounding box center [556, 528] width 76 height 16
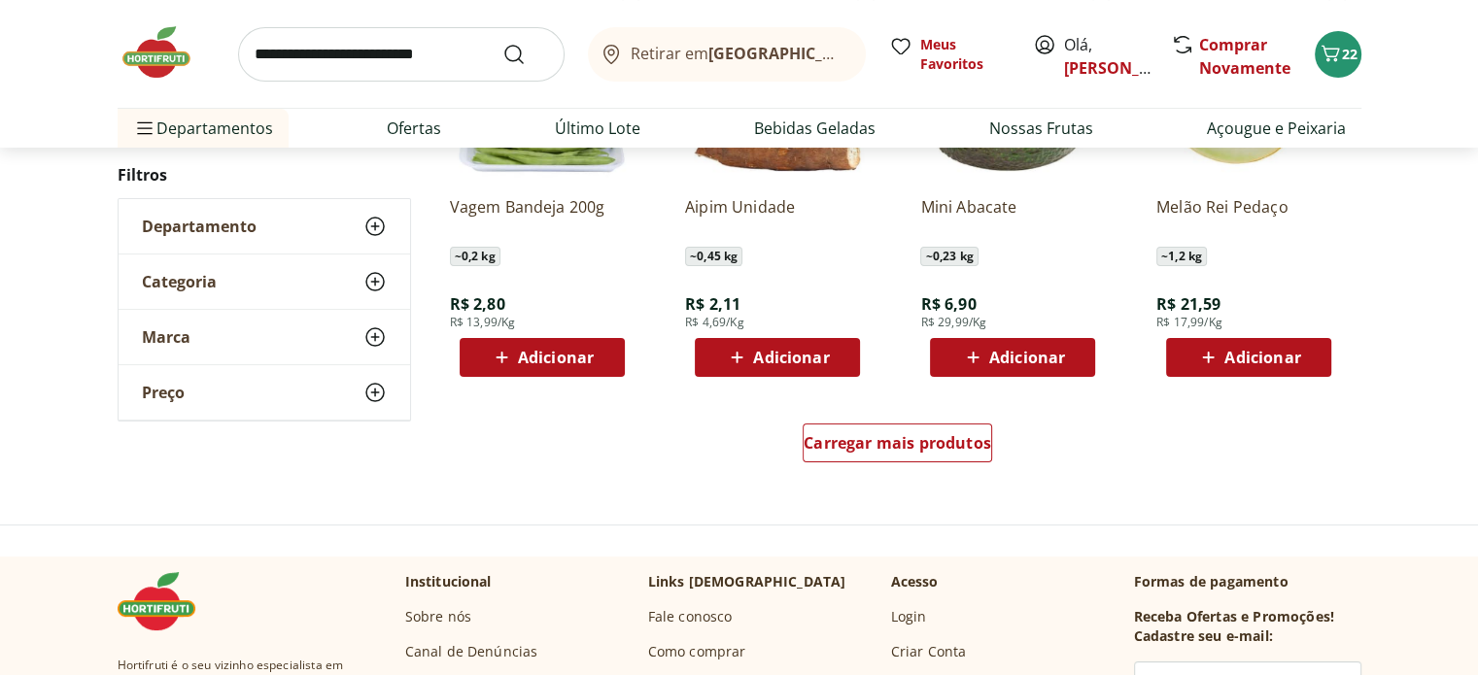
scroll to position [7577, 0]
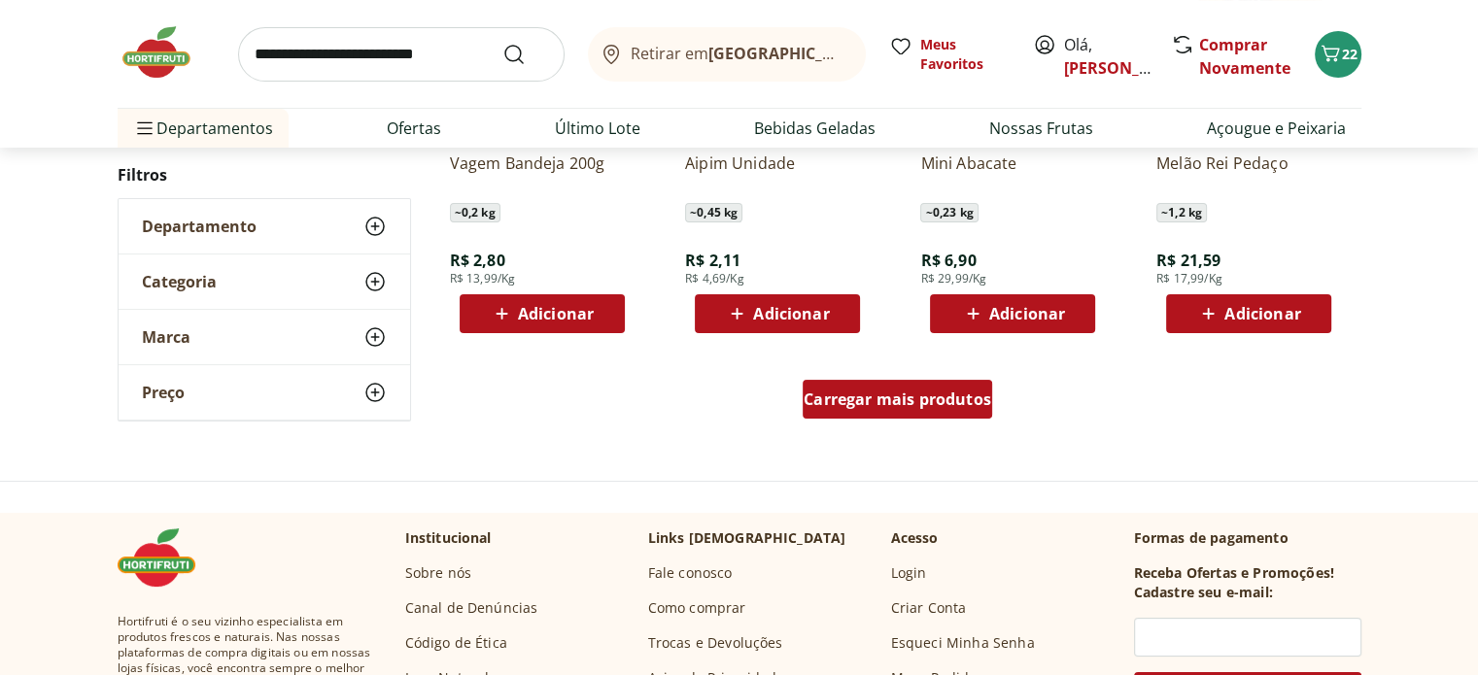
click at [864, 411] on div "Carregar mais produtos" at bounding box center [896, 399] width 189 height 39
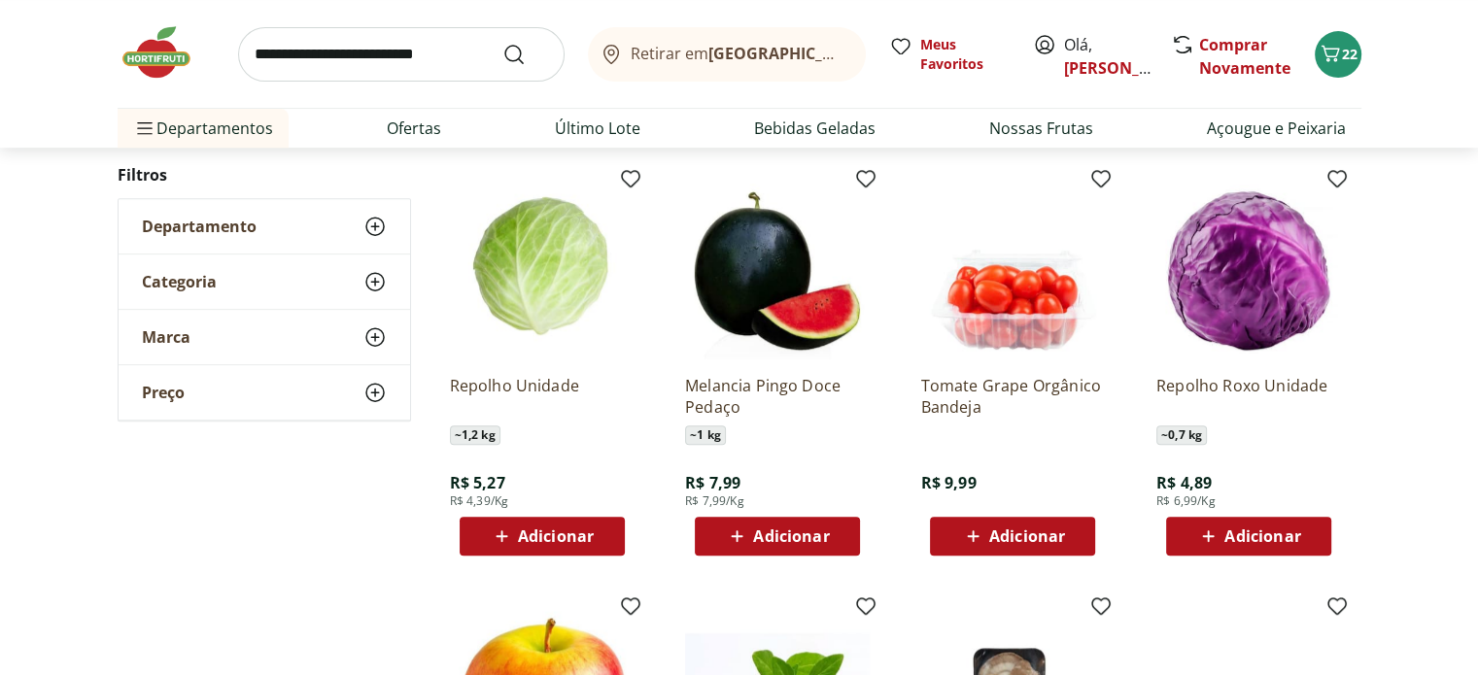
scroll to position [8354, 0]
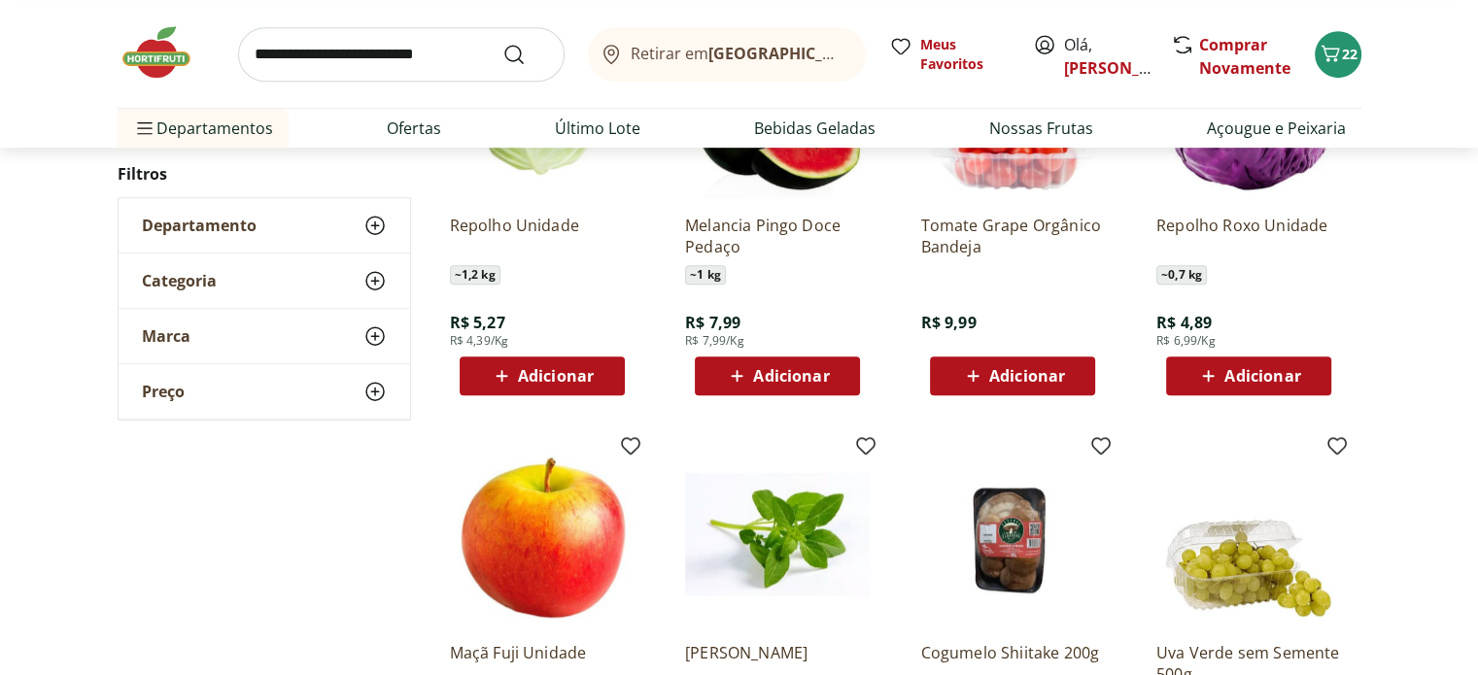
click at [785, 390] on div "Adicionar" at bounding box center [777, 375] width 134 height 35
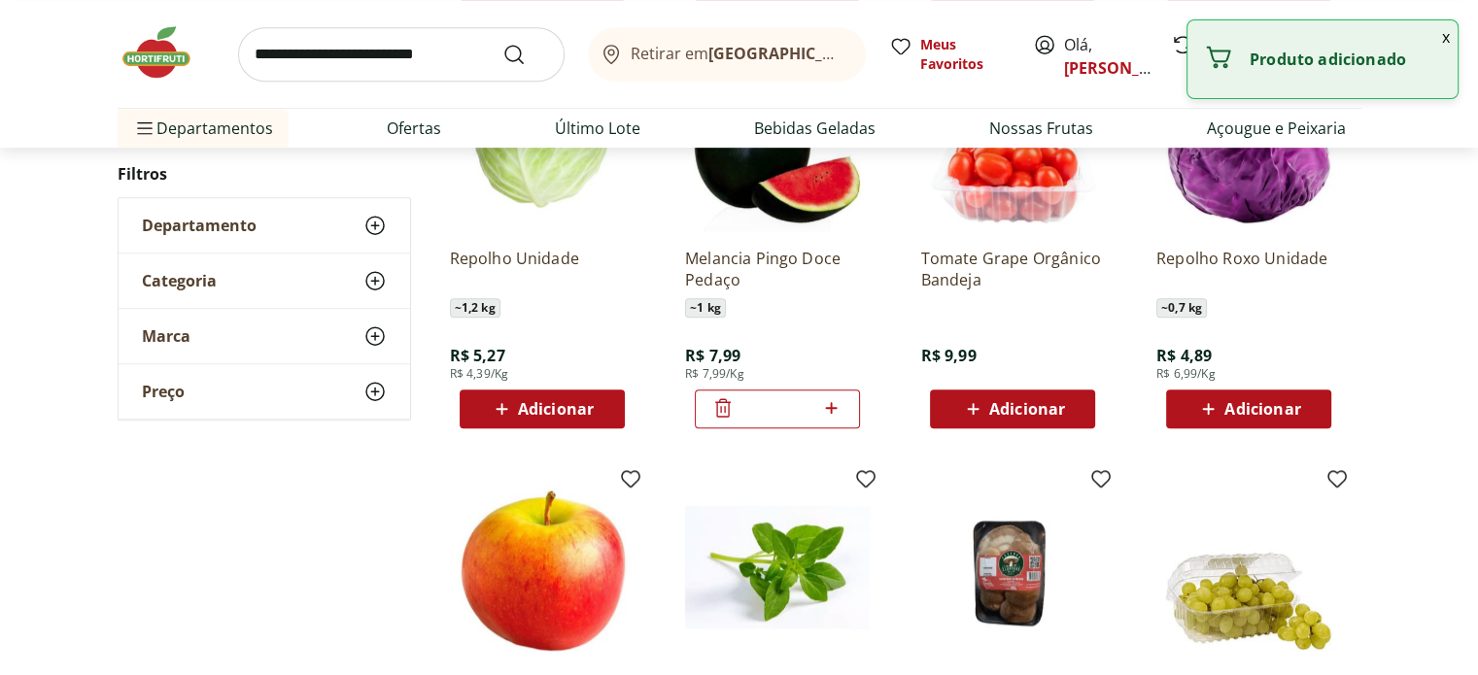
scroll to position [8160, 0]
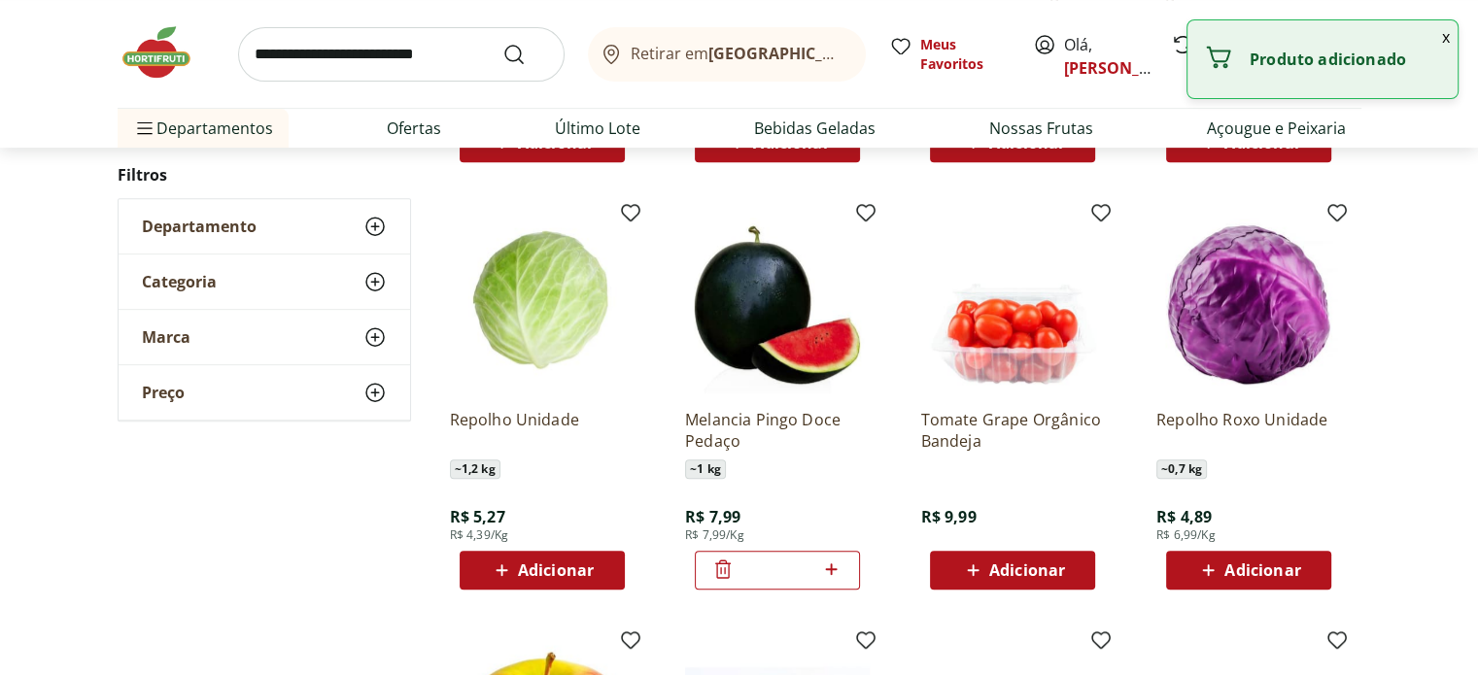
click at [734, 574] on input "*" at bounding box center [776, 570] width 85 height 21
click at [721, 575] on icon at bounding box center [722, 569] width 23 height 23
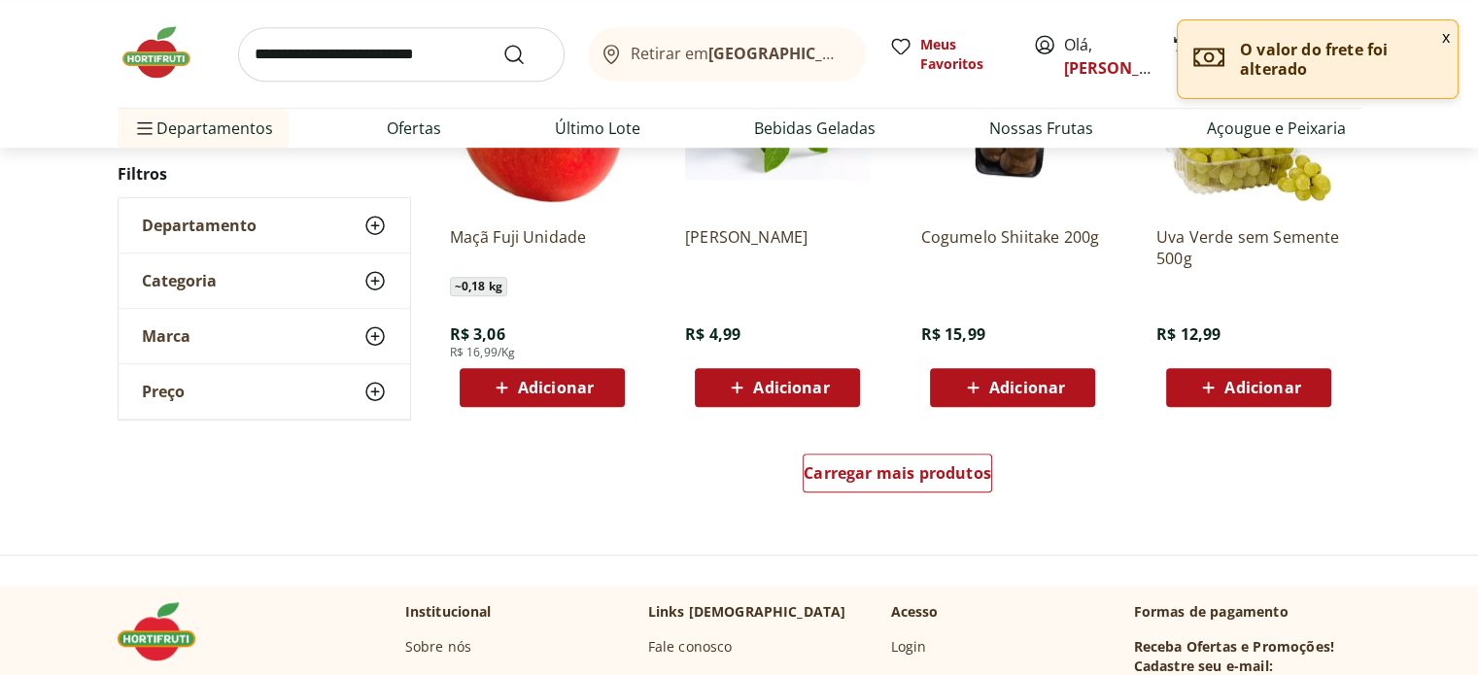
scroll to position [8840, 0]
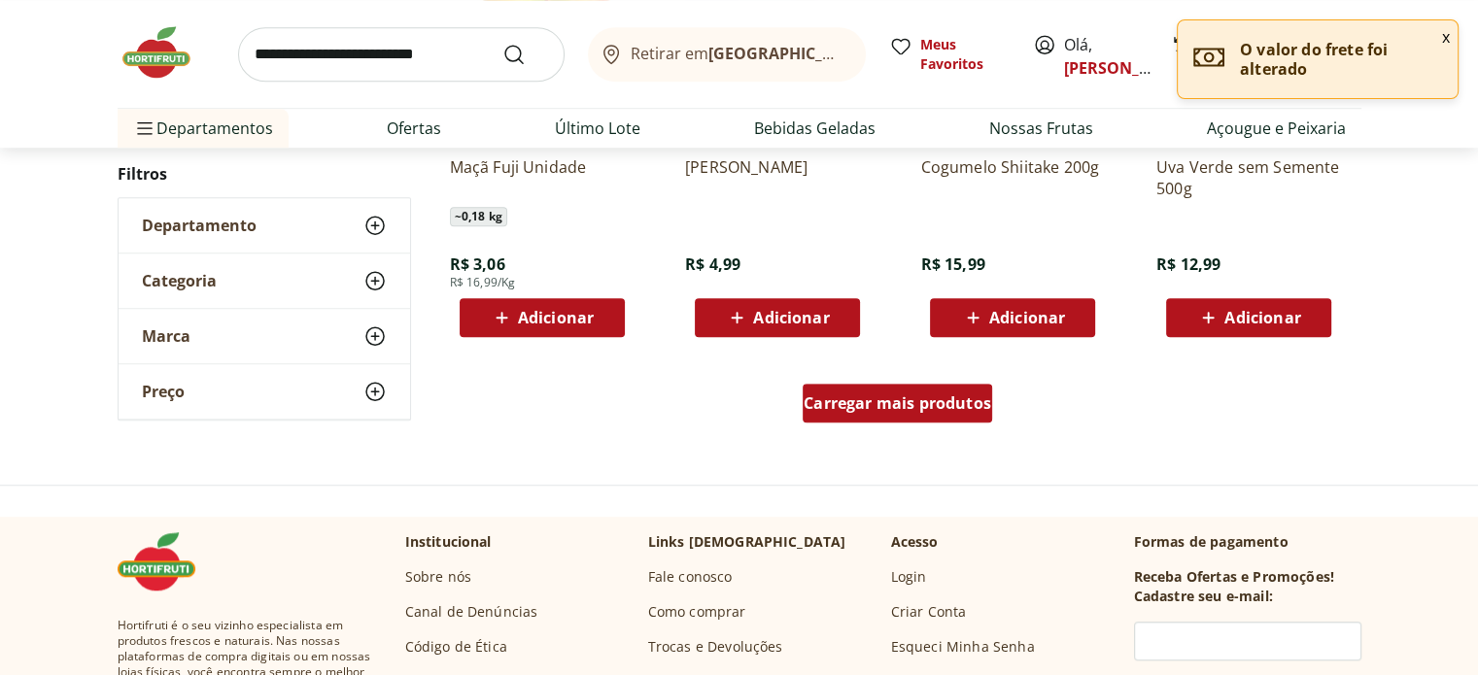
click at [886, 406] on span "Carregar mais produtos" at bounding box center [896, 403] width 187 height 16
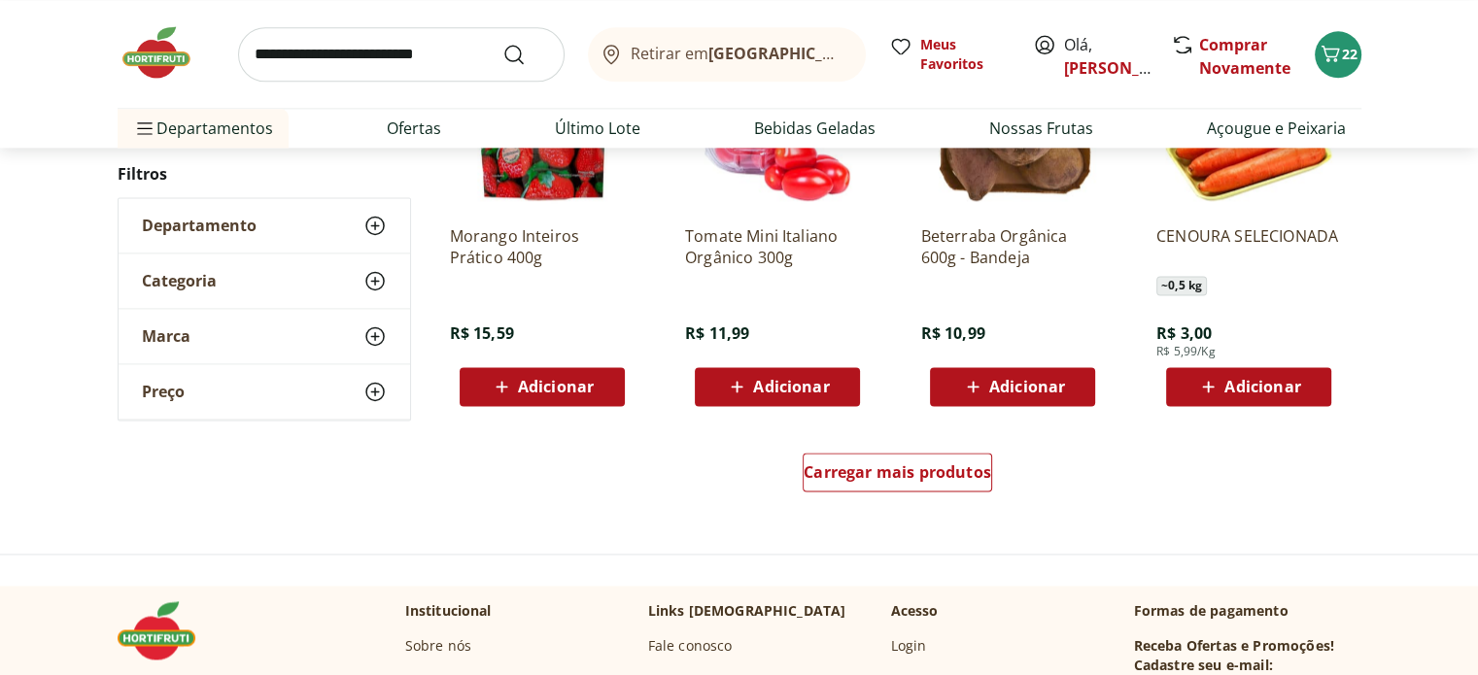
scroll to position [10200, 0]
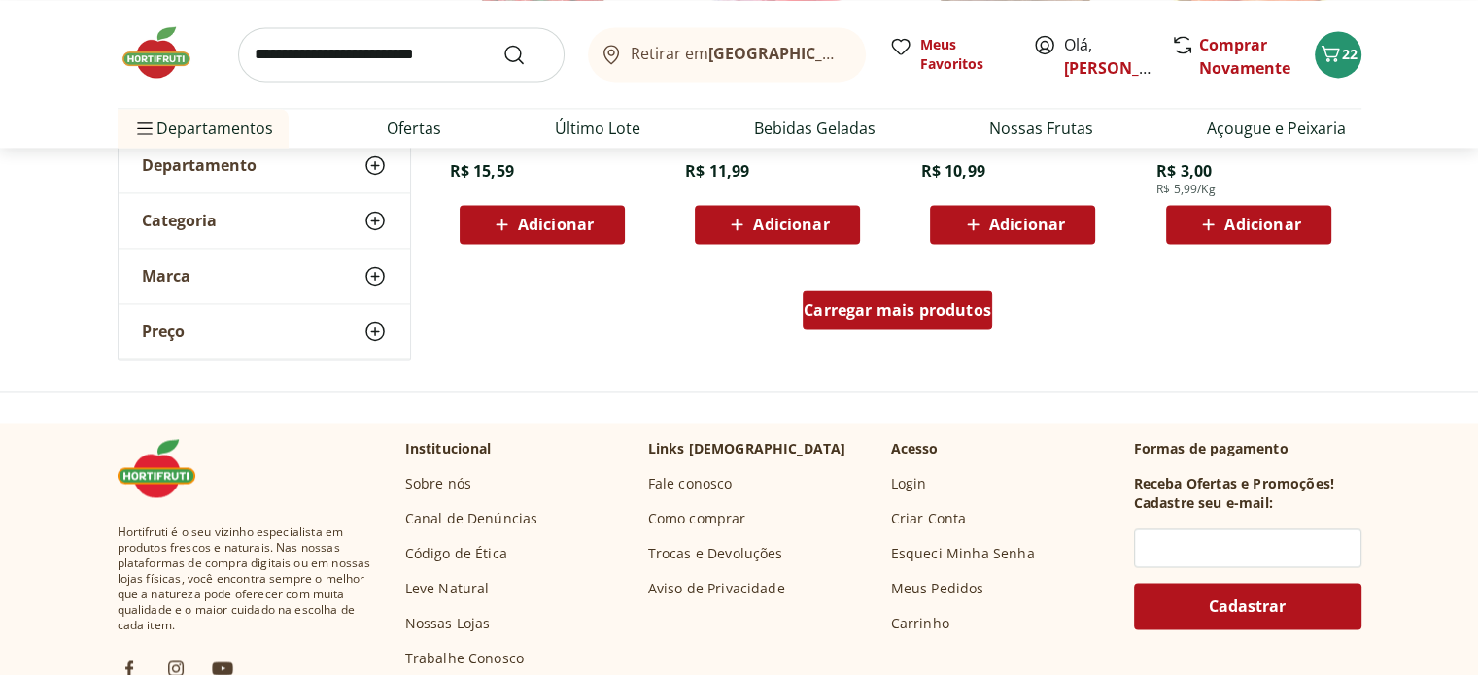
click at [891, 317] on span "Carregar mais produtos" at bounding box center [896, 310] width 187 height 16
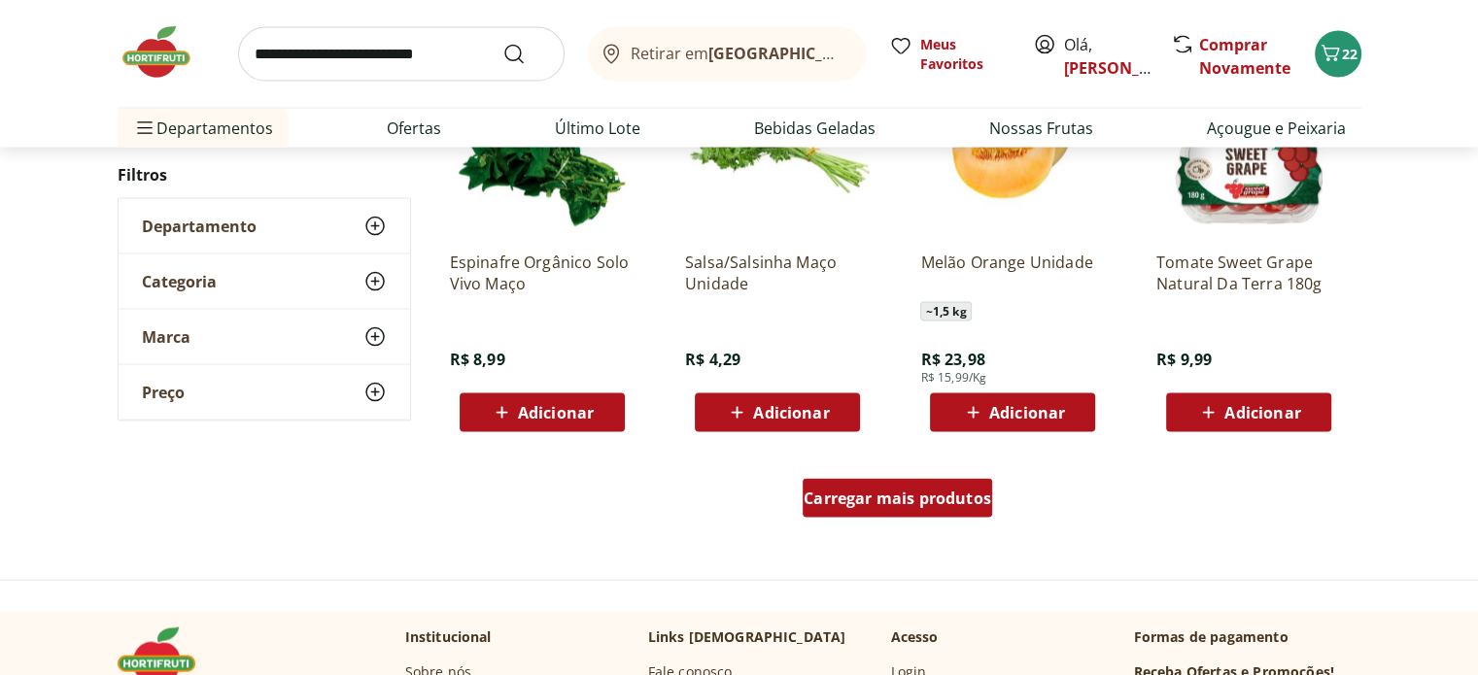
scroll to position [11463, 0]
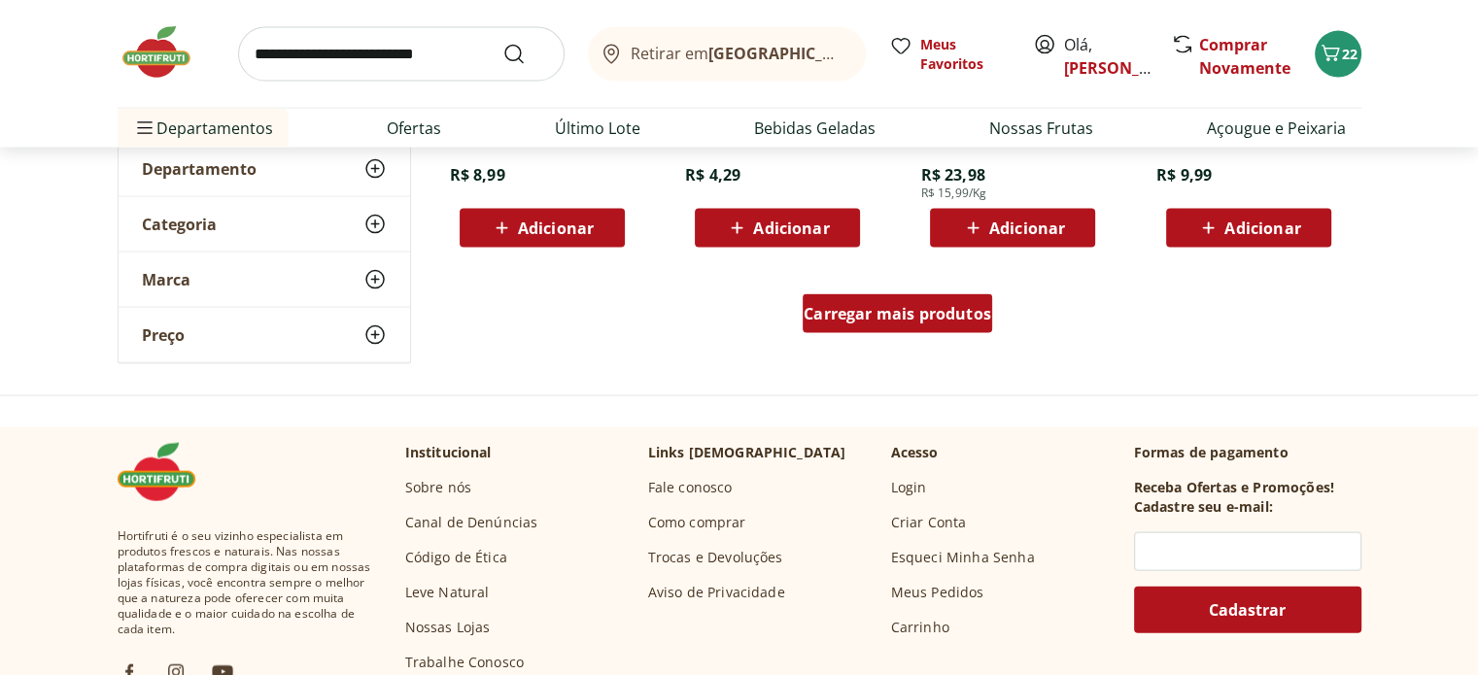
click at [921, 321] on span "Carregar mais produtos" at bounding box center [896, 314] width 187 height 16
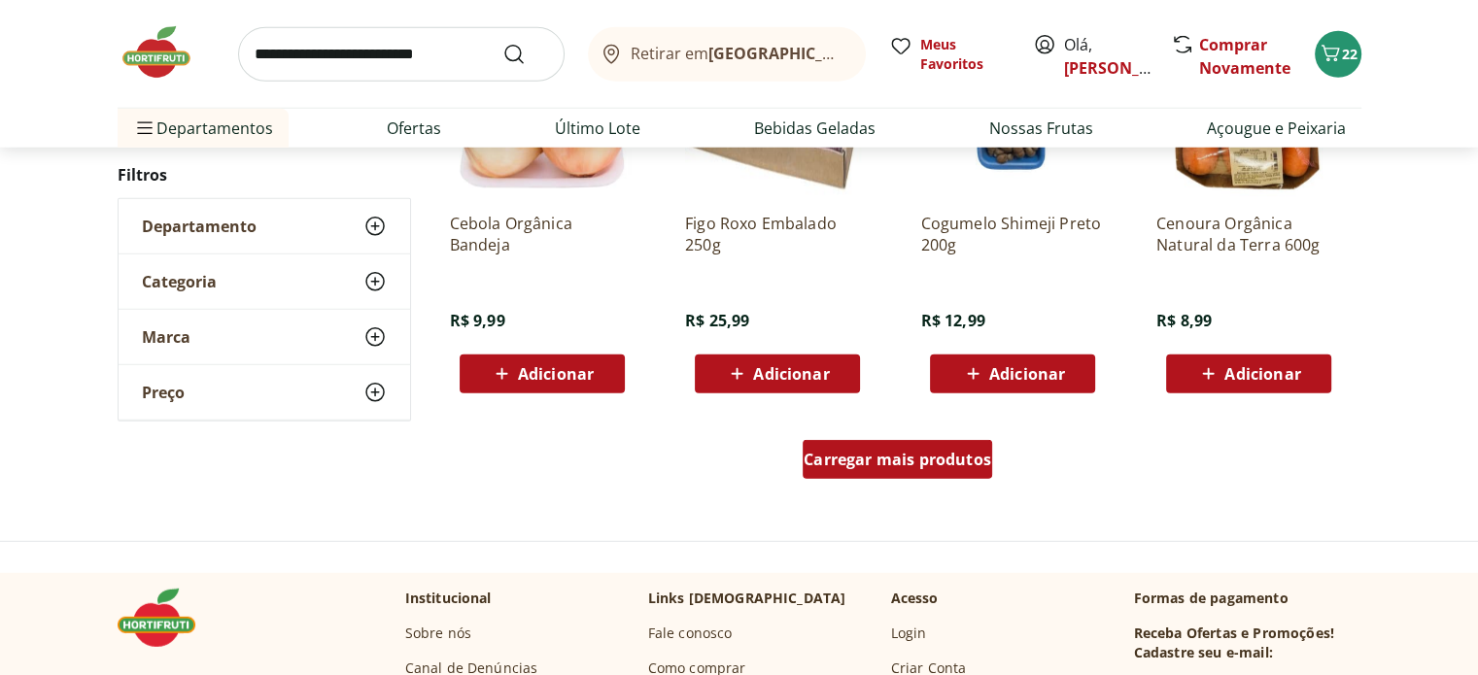
scroll to position [12629, 0]
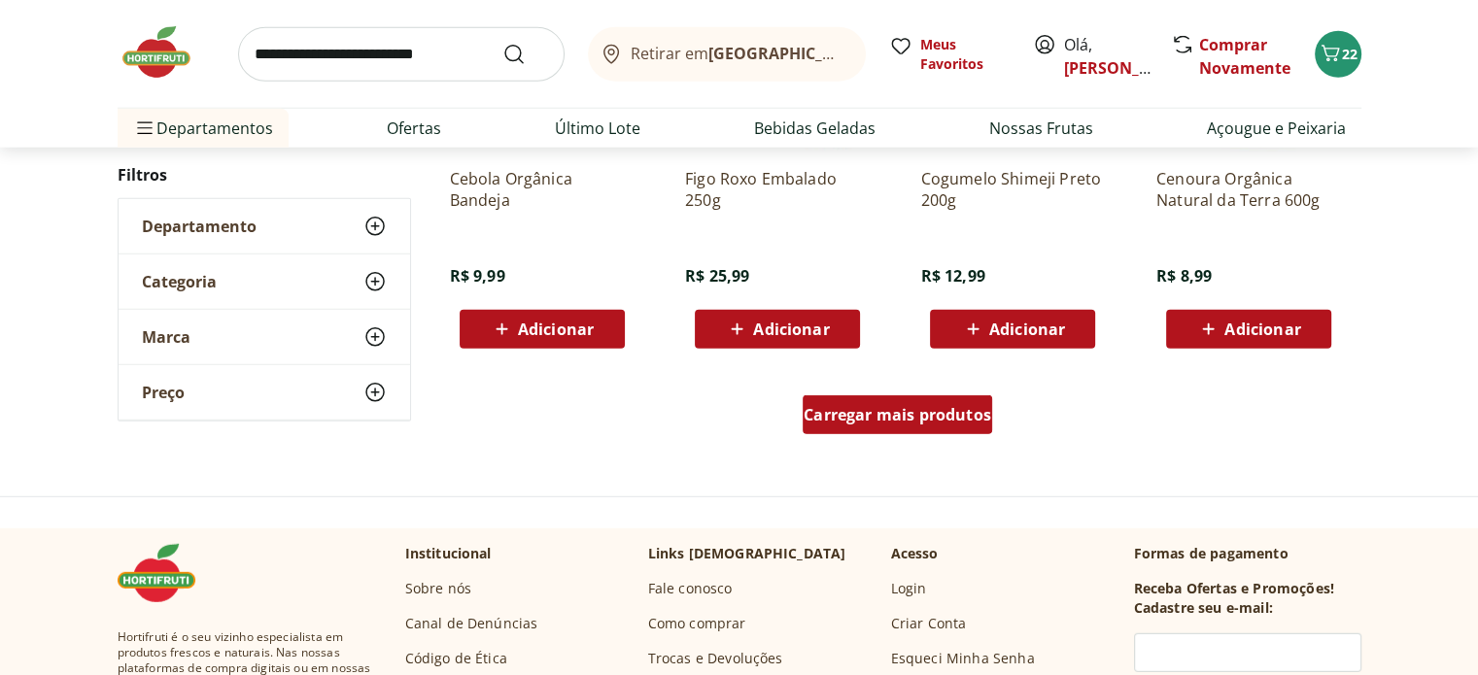
click at [890, 417] on span "Carregar mais produtos" at bounding box center [896, 415] width 187 height 16
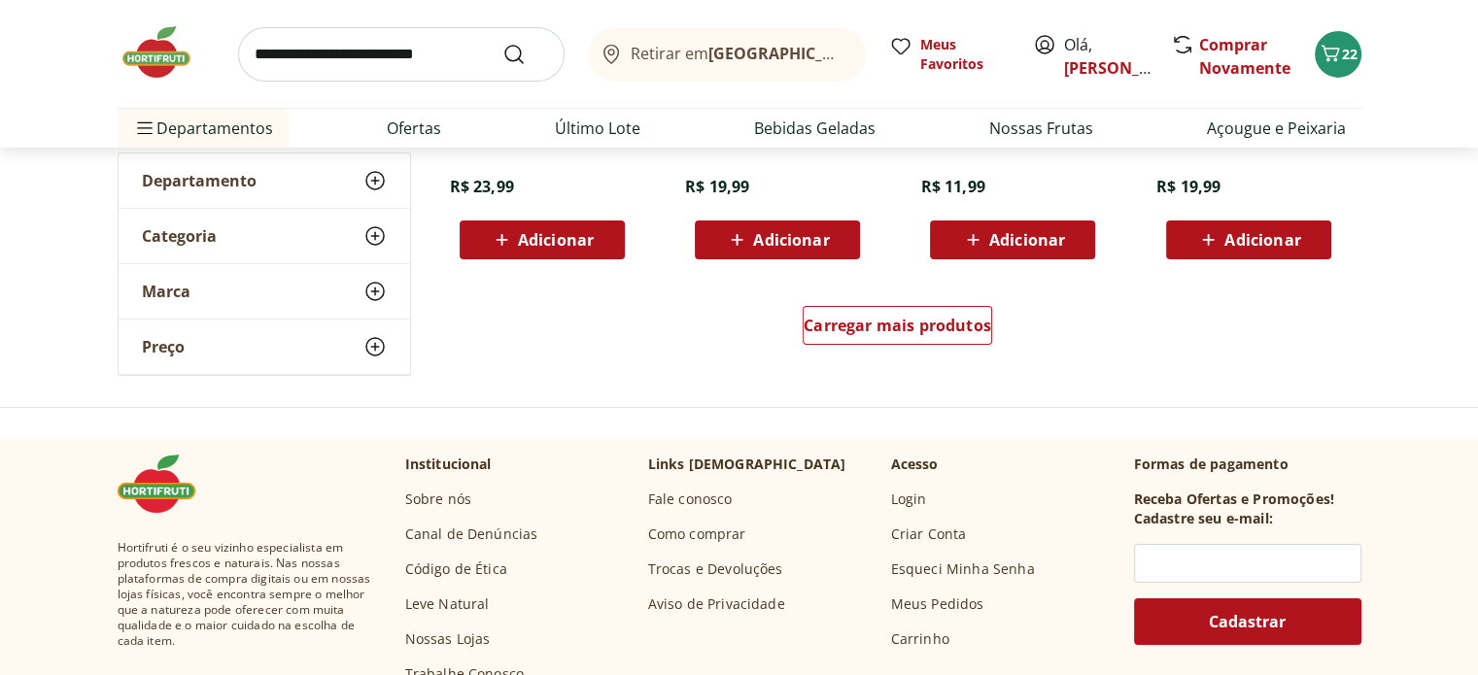
scroll to position [13989, 0]
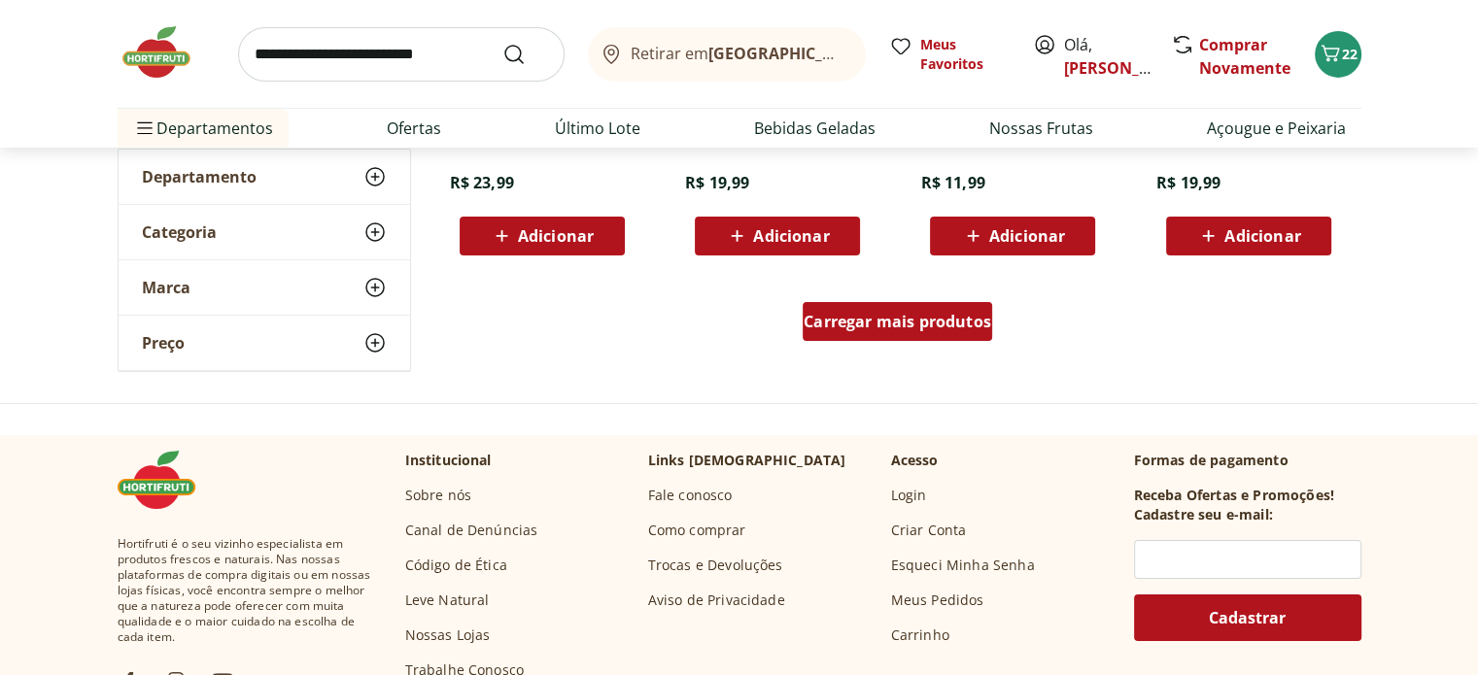
click at [895, 321] on span "Carregar mais produtos" at bounding box center [896, 322] width 187 height 16
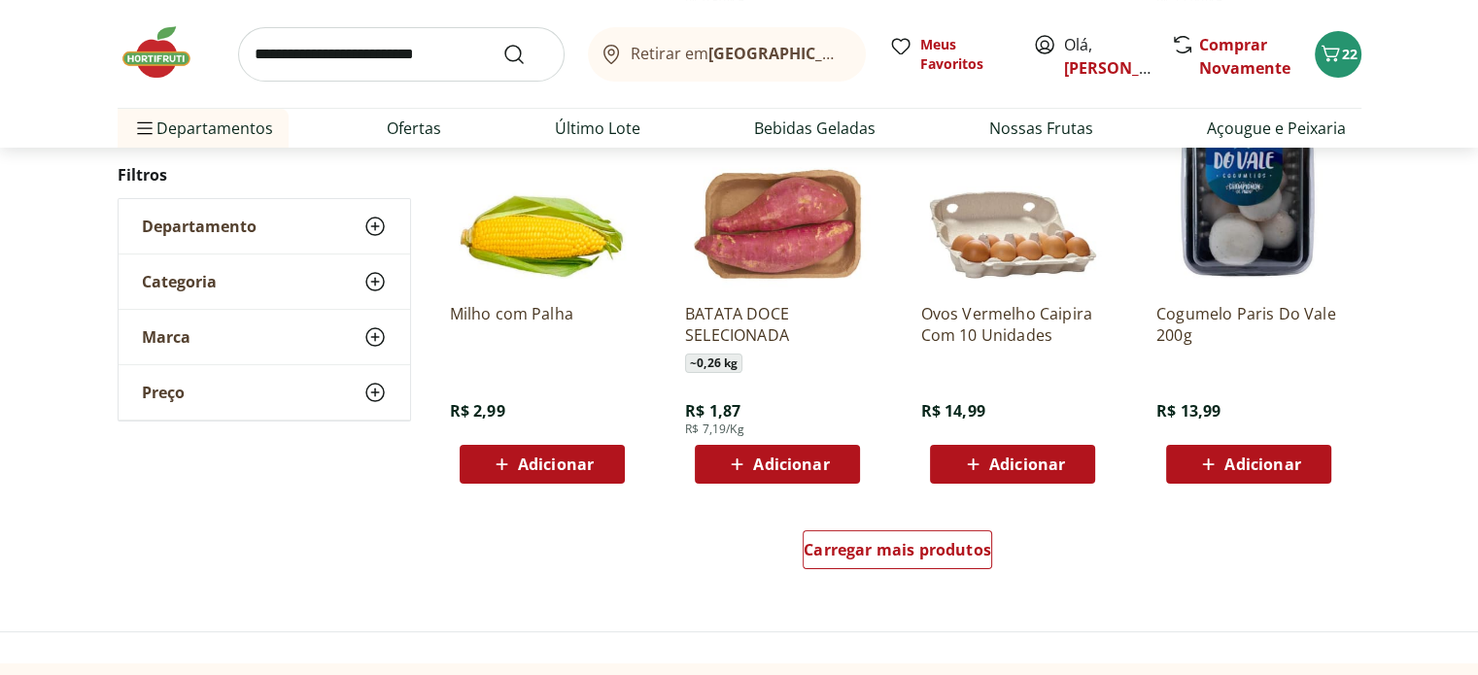
scroll to position [15057, 0]
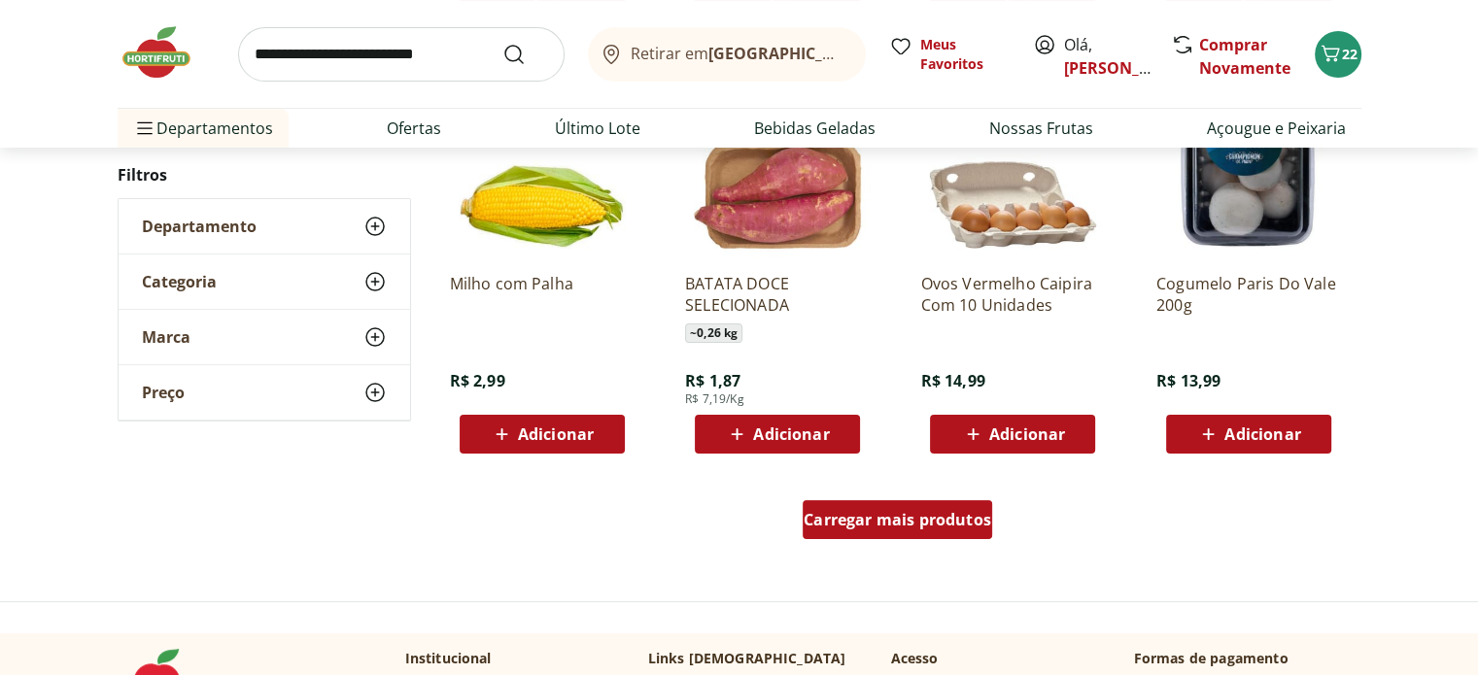
click at [975, 518] on span "Carregar mais produtos" at bounding box center [896, 520] width 187 height 16
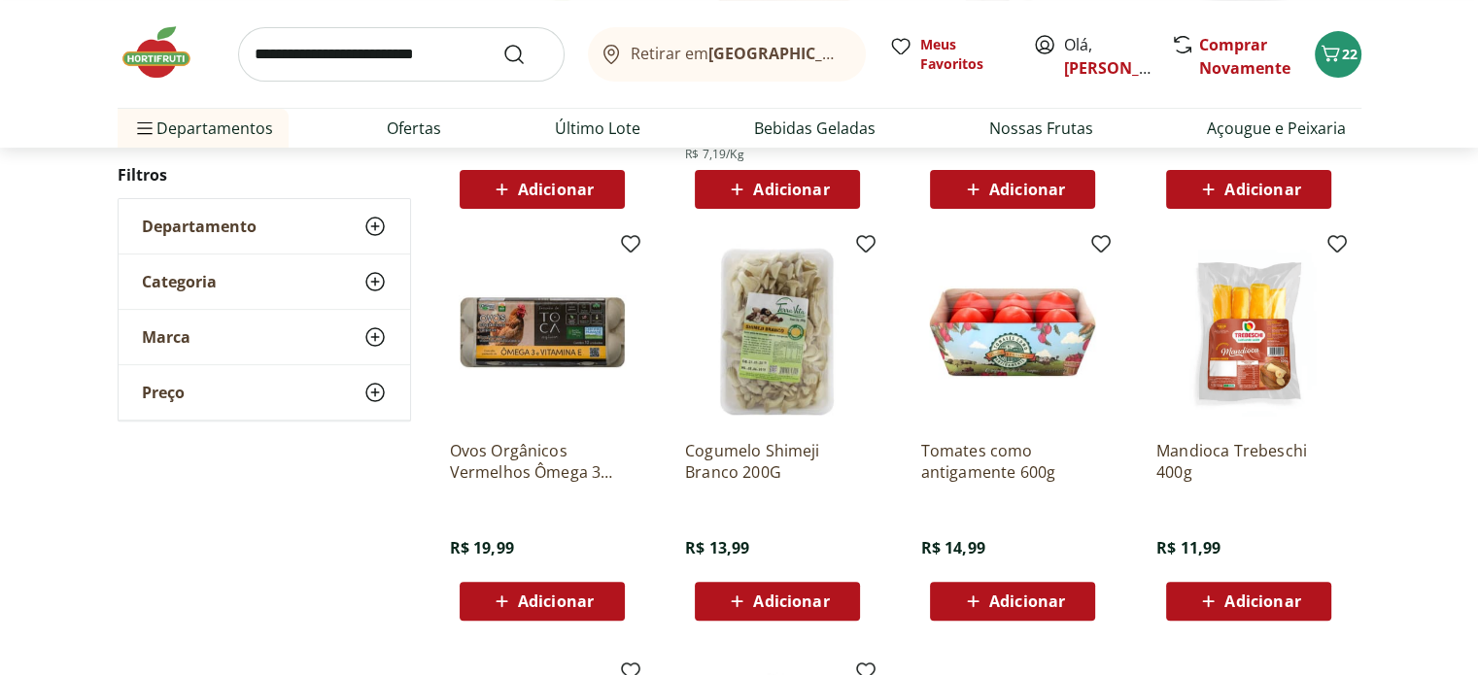
scroll to position [15349, 0]
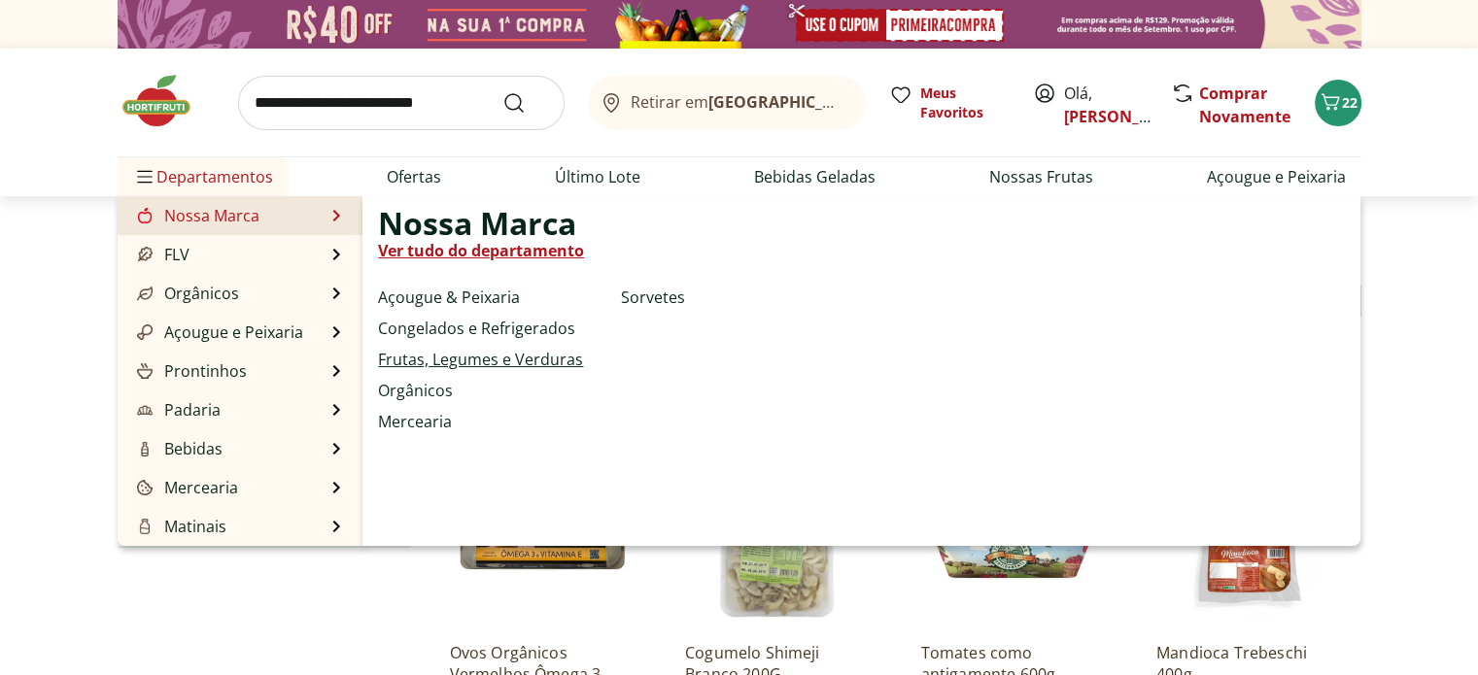
click at [424, 362] on link "Frutas, Legumes e Verduras" at bounding box center [480, 359] width 205 height 23
select select "**********"
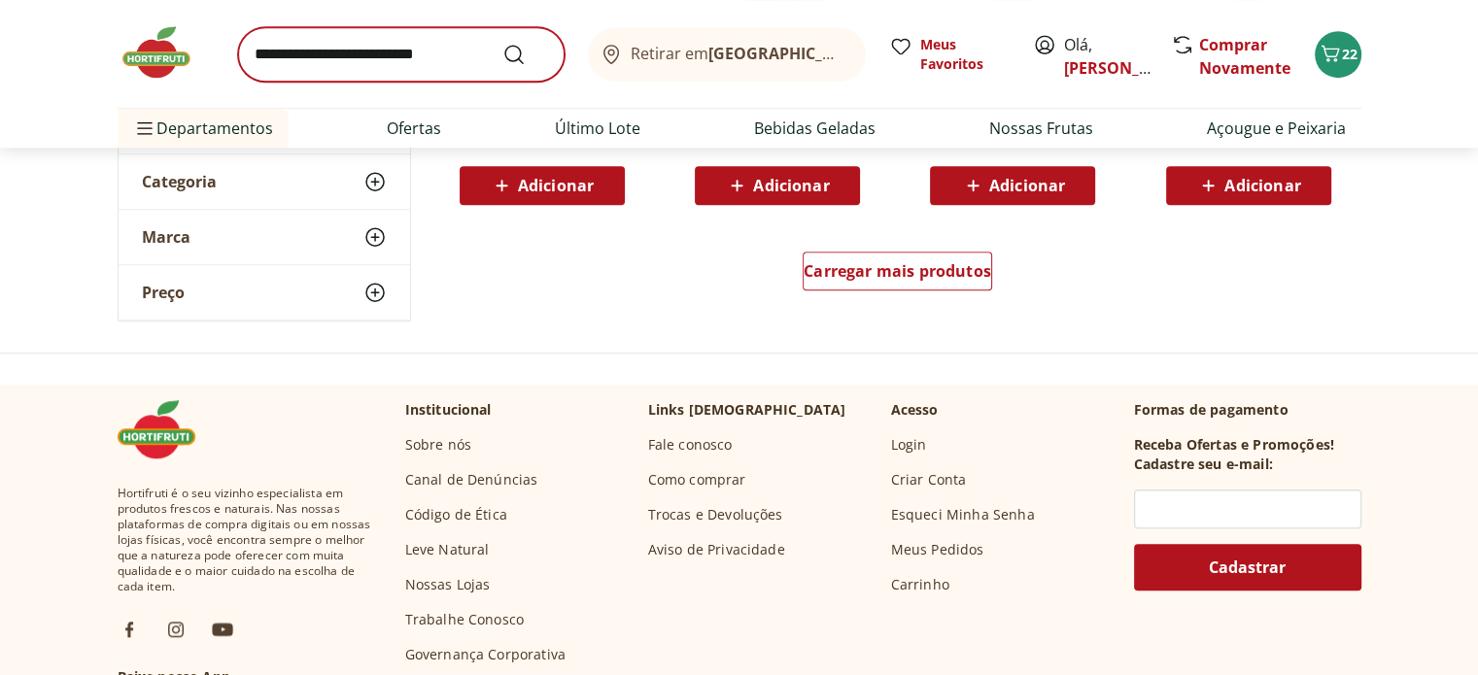
scroll to position [1166, 0]
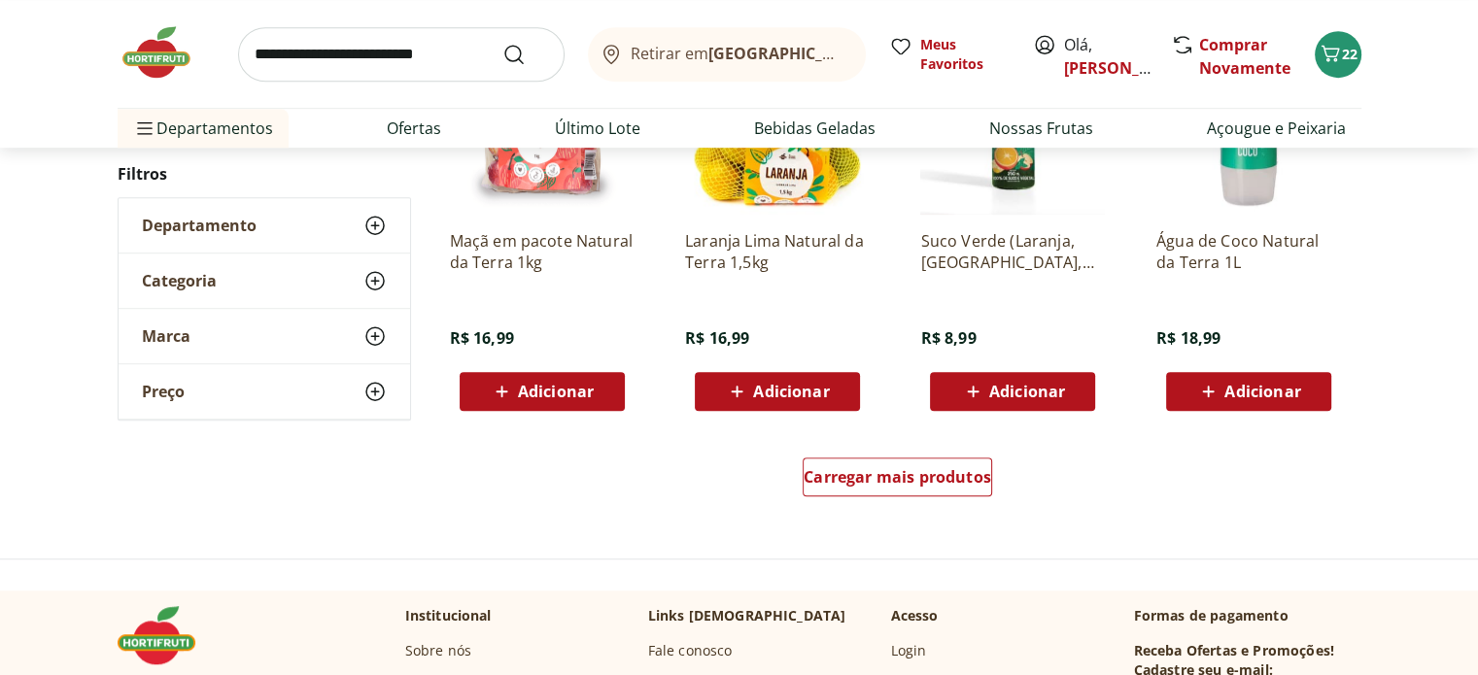
click at [373, 40] on input "search" at bounding box center [401, 54] width 326 height 54
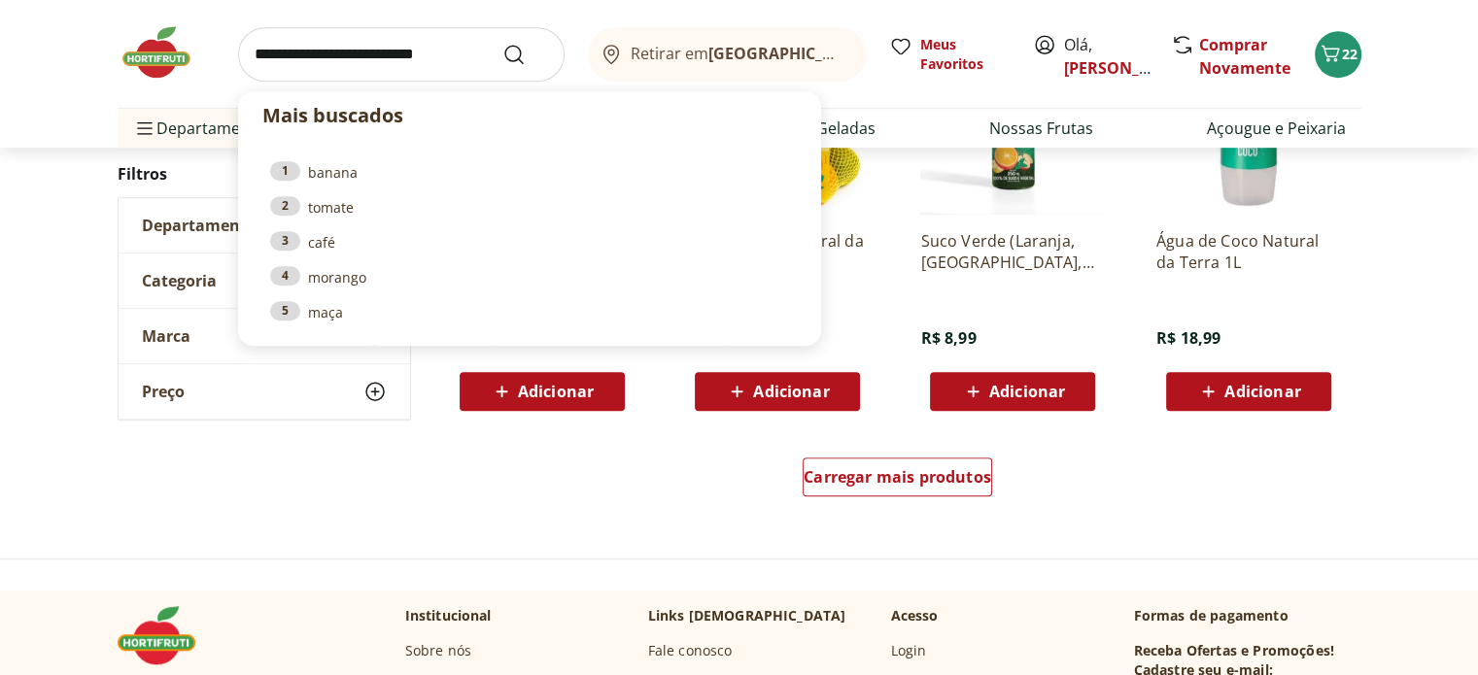
type input "*"
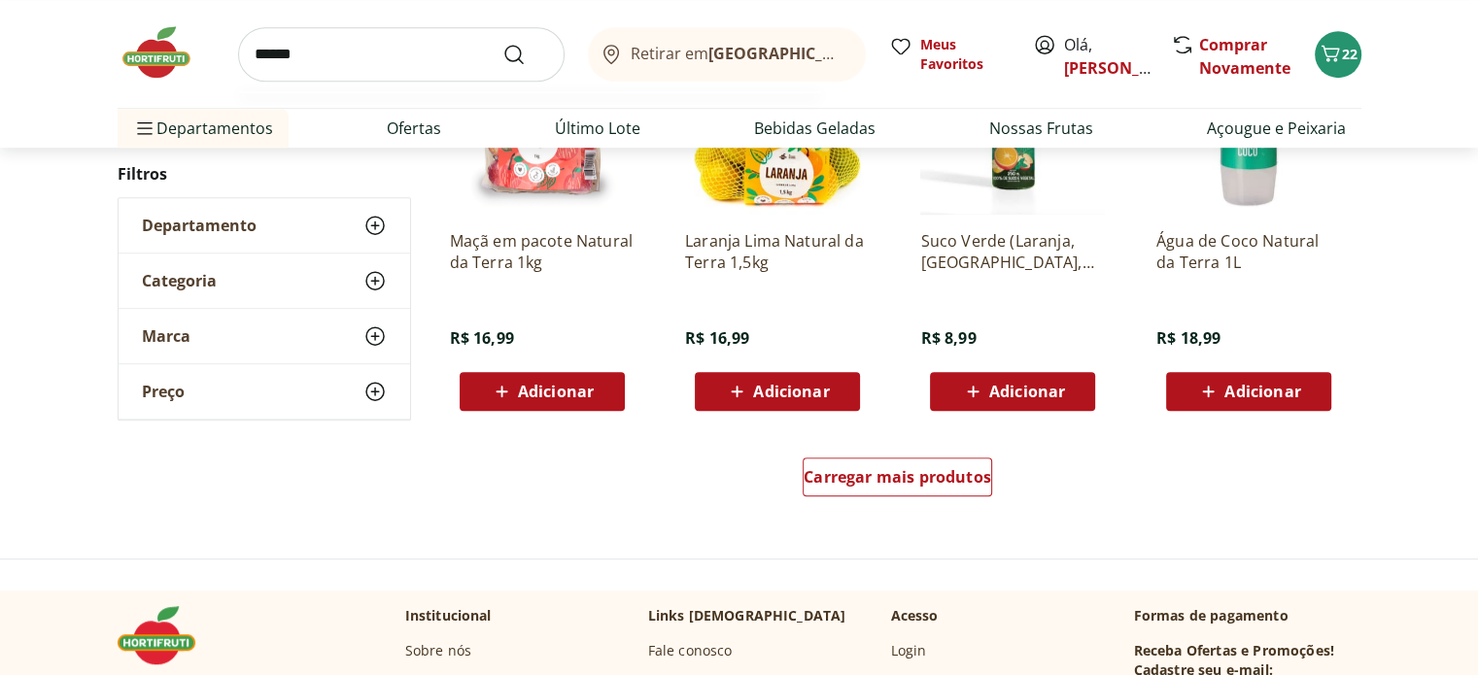
type input "******"
click at [502, 43] on button "Submit Search" at bounding box center [525, 54] width 47 height 23
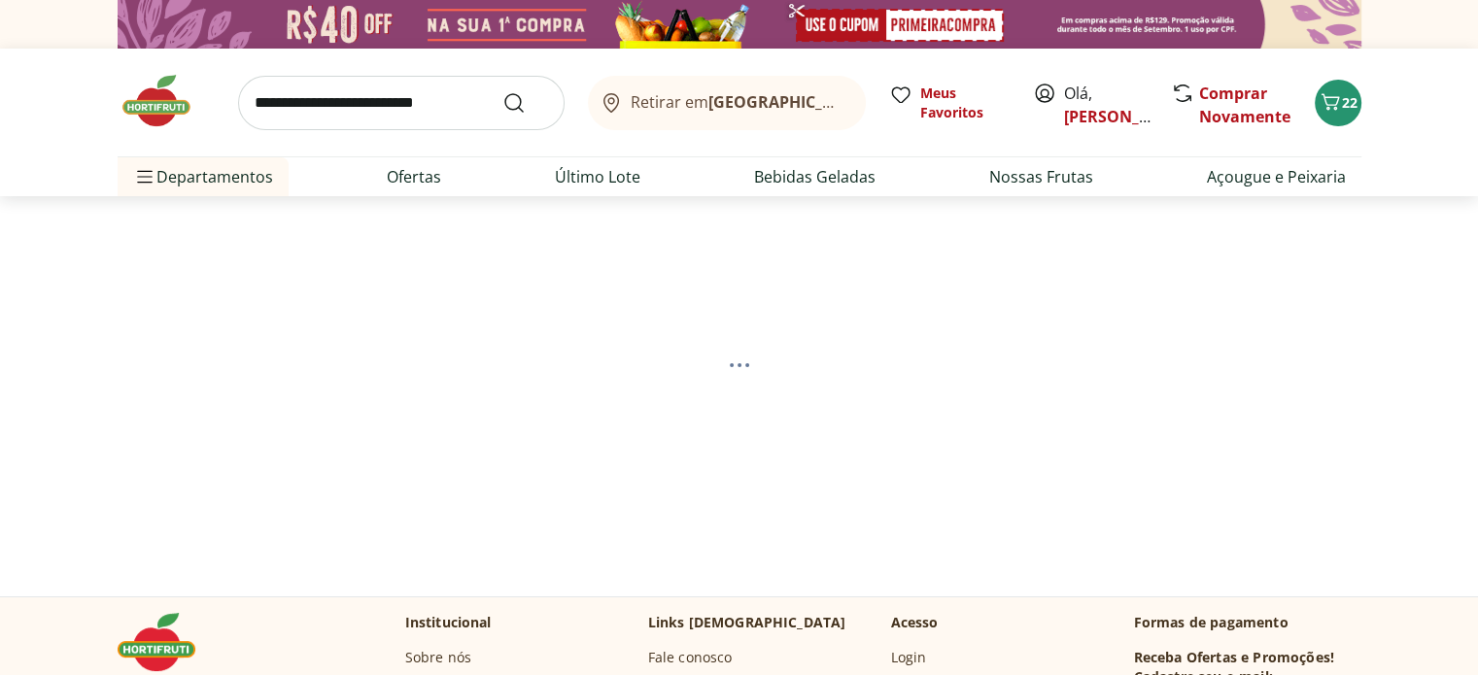
select select "**********"
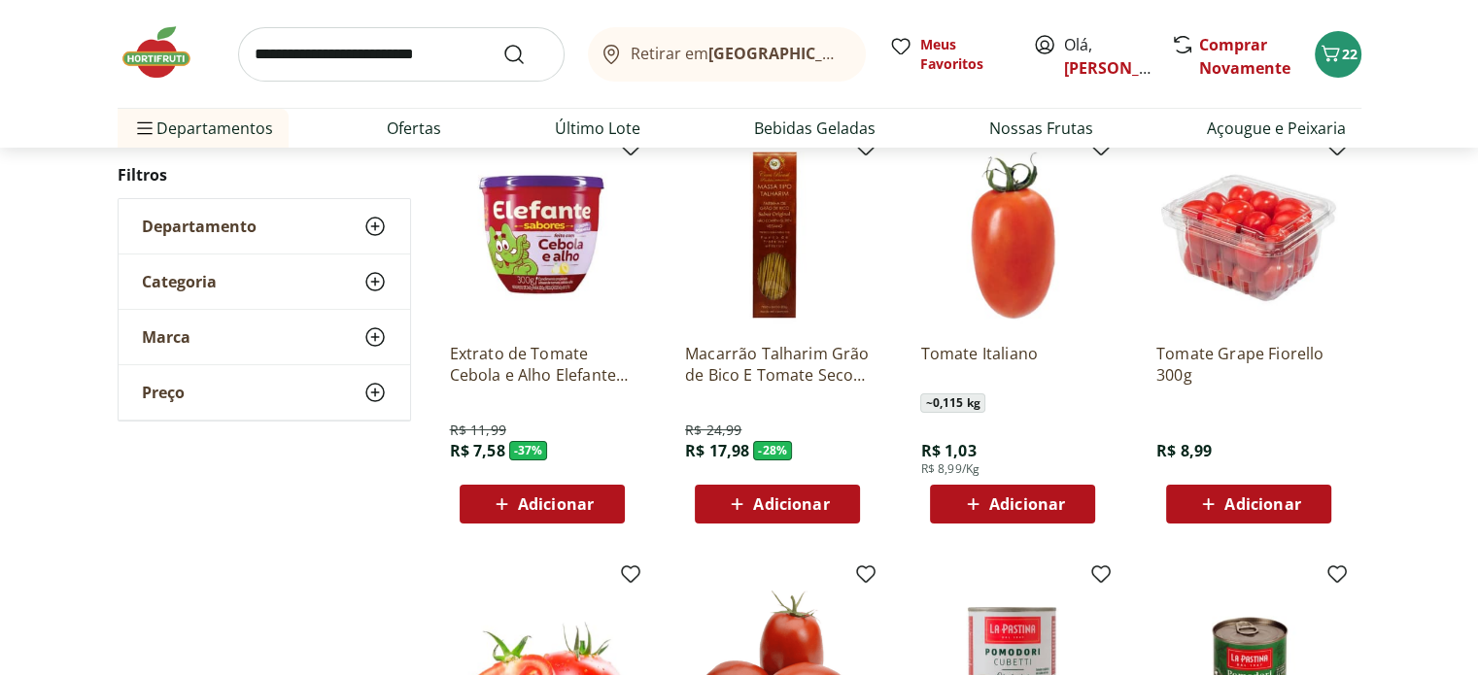
scroll to position [291, 0]
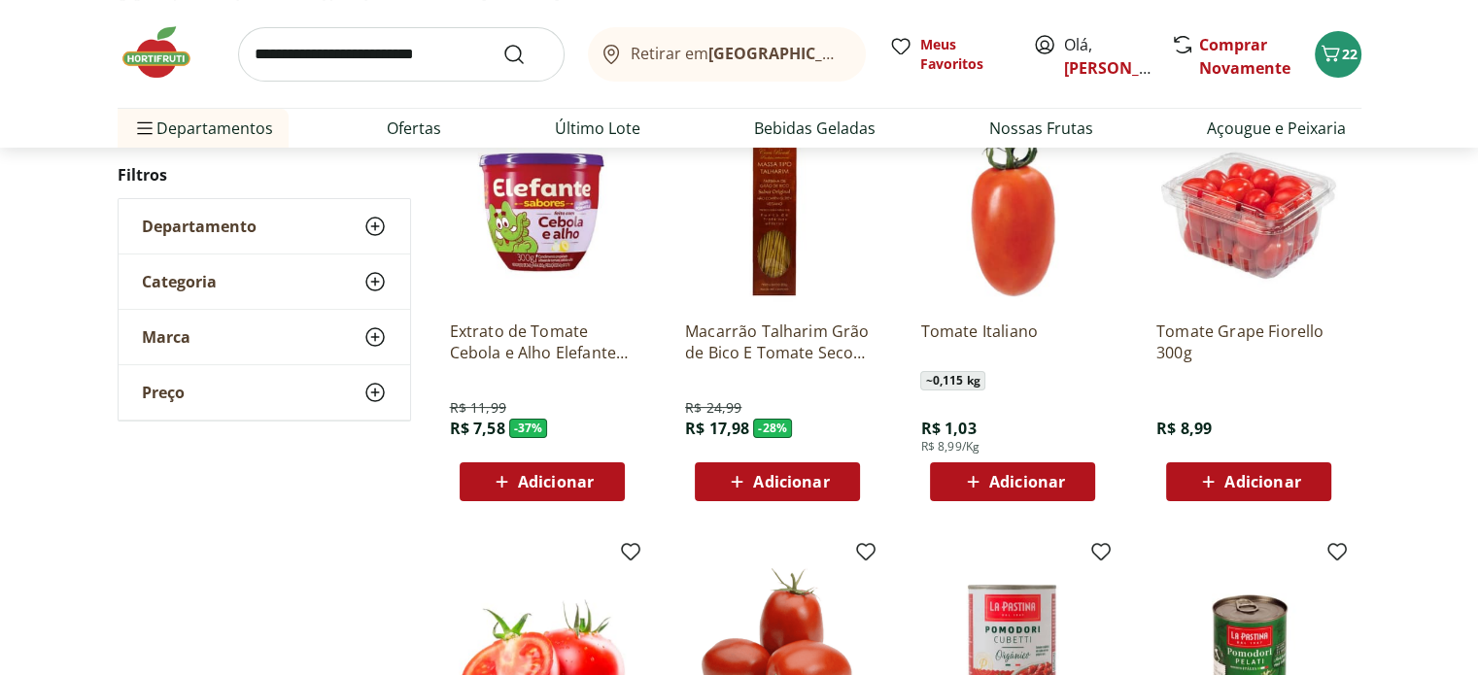
click at [1016, 474] on span "Adicionar" at bounding box center [1027, 482] width 76 height 16
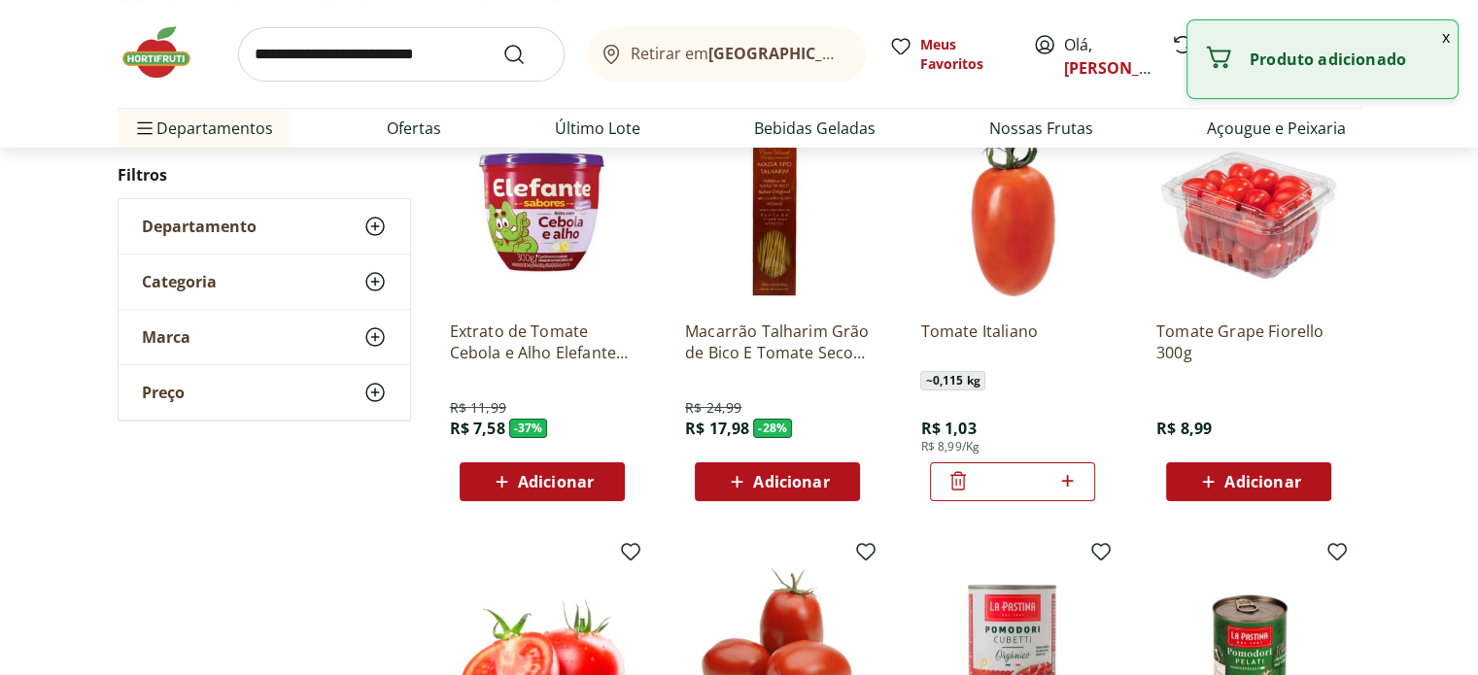
click at [1076, 476] on icon at bounding box center [1067, 480] width 24 height 23
click at [1075, 476] on icon at bounding box center [1067, 480] width 24 height 23
type input "*"
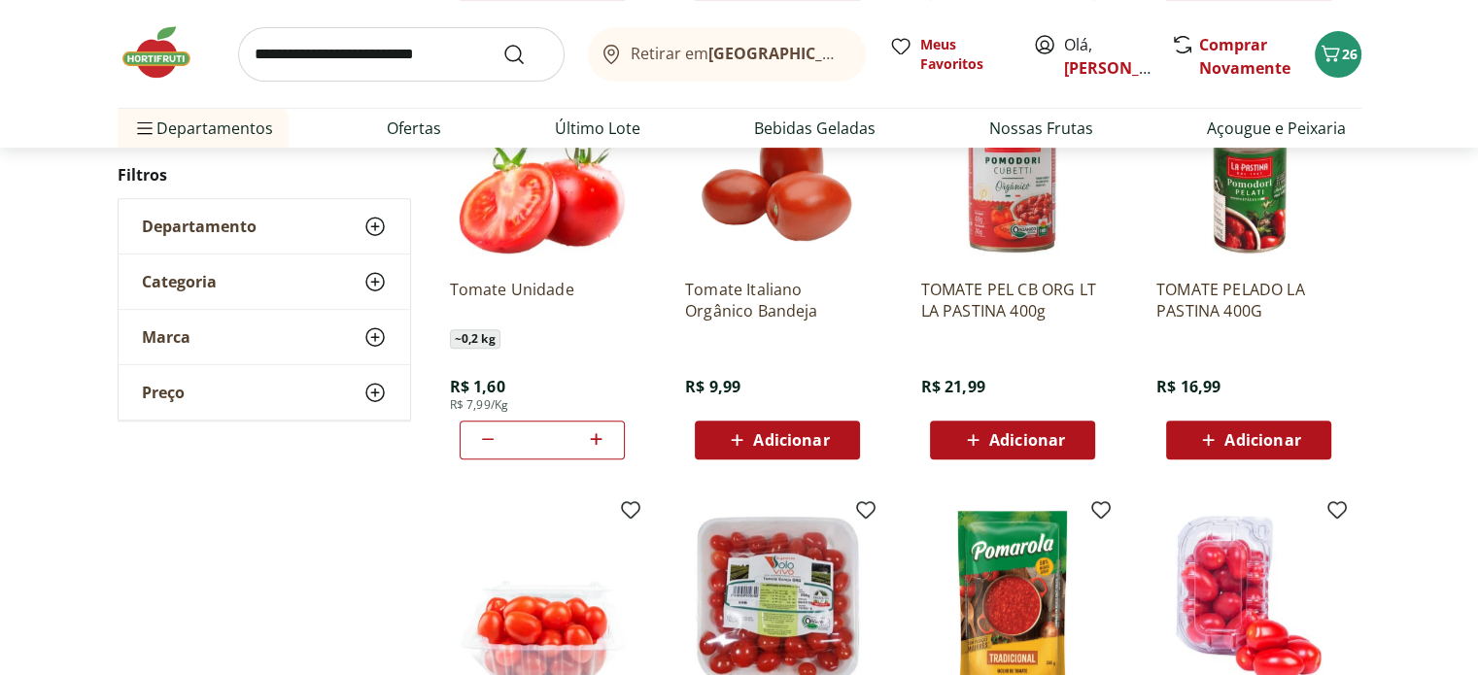
scroll to position [1069, 0]
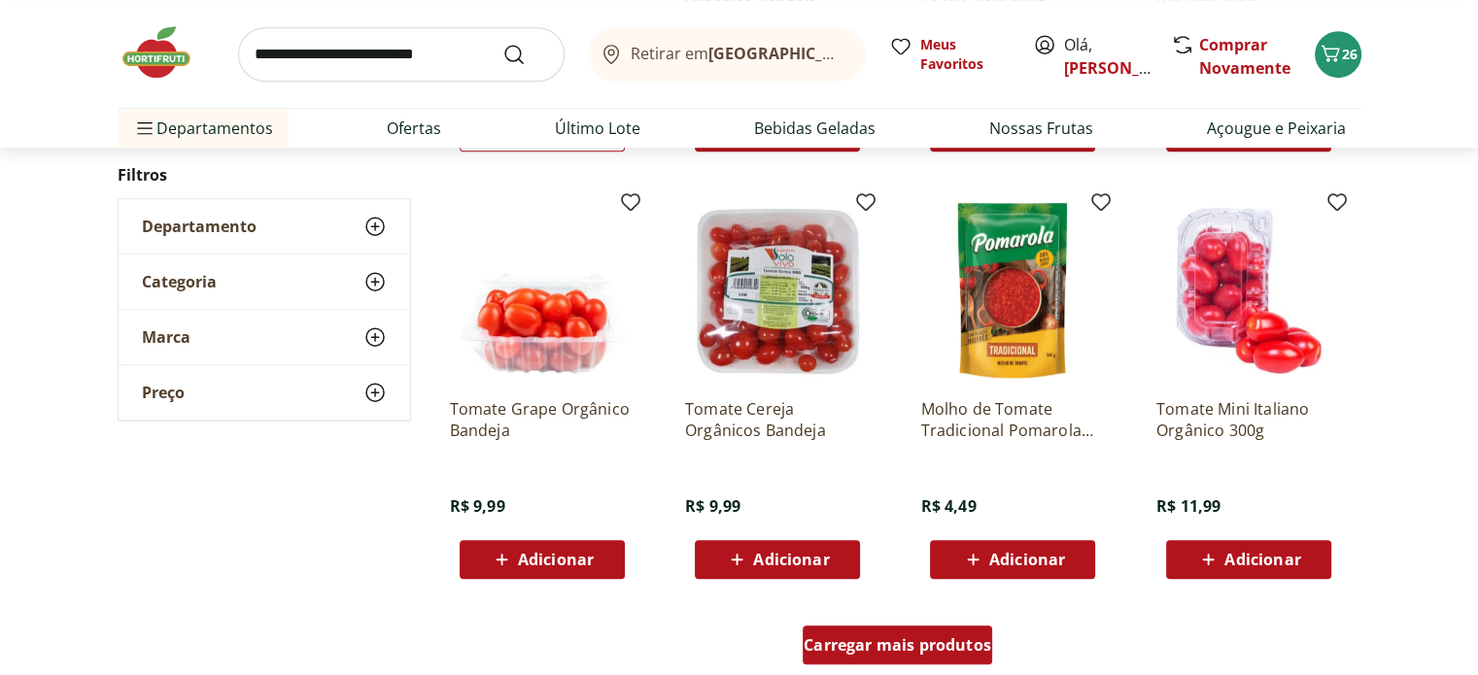
click at [899, 641] on span "Carregar mais produtos" at bounding box center [896, 645] width 187 height 16
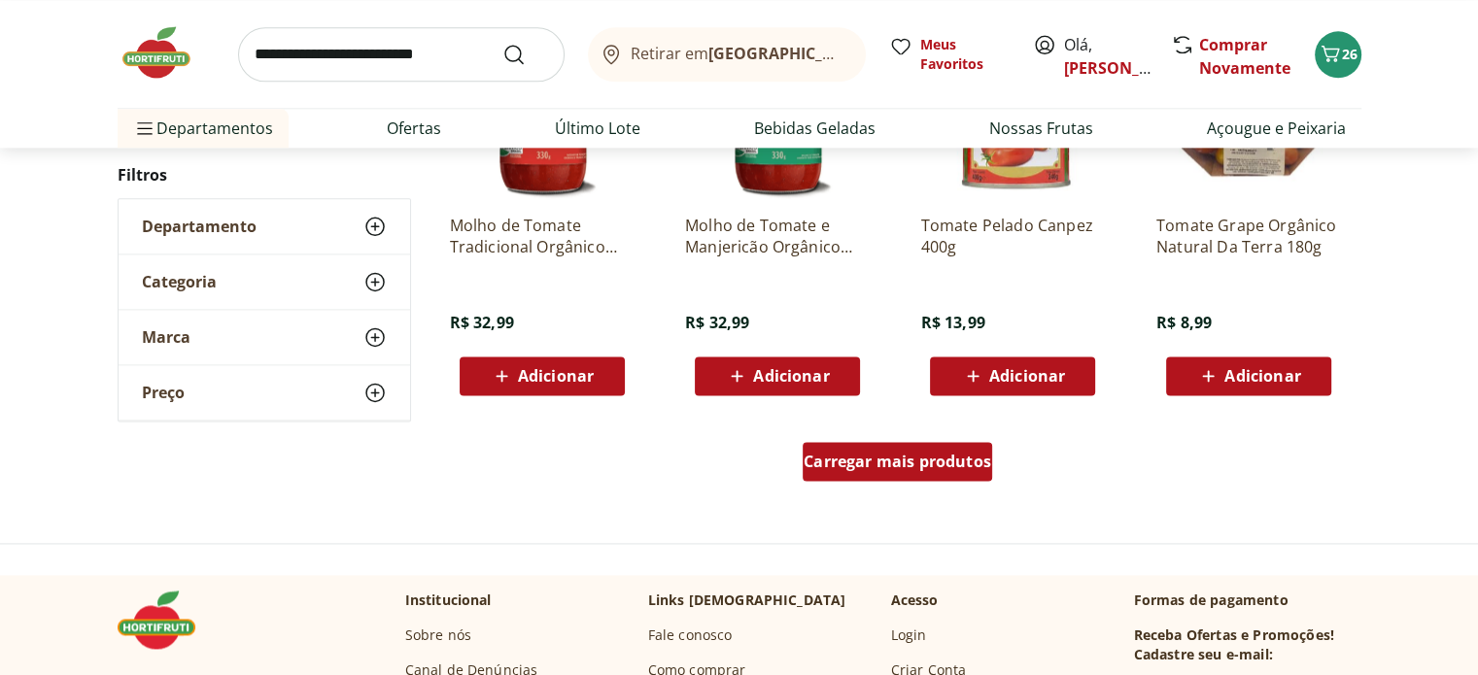
scroll to position [2526, 0]
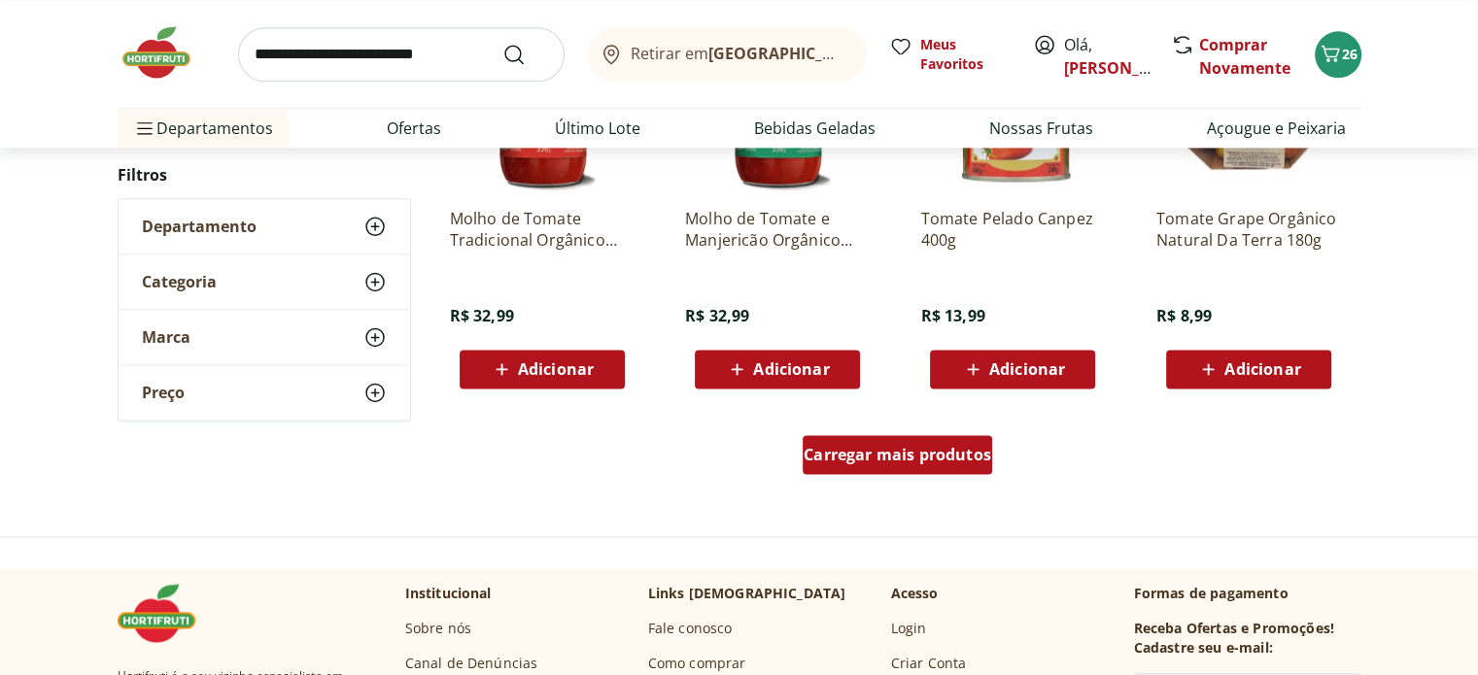
click at [940, 465] on div "Carregar mais produtos" at bounding box center [896, 454] width 189 height 39
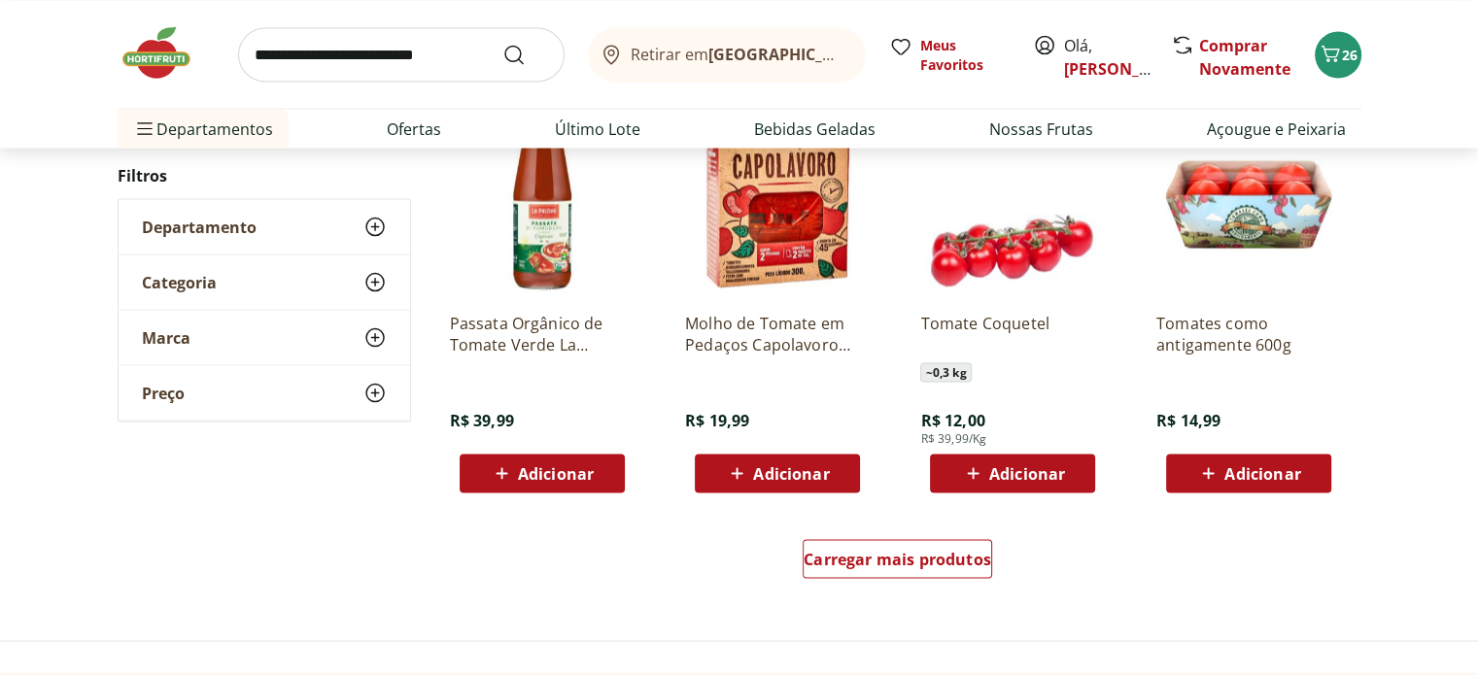
scroll to position [3691, 0]
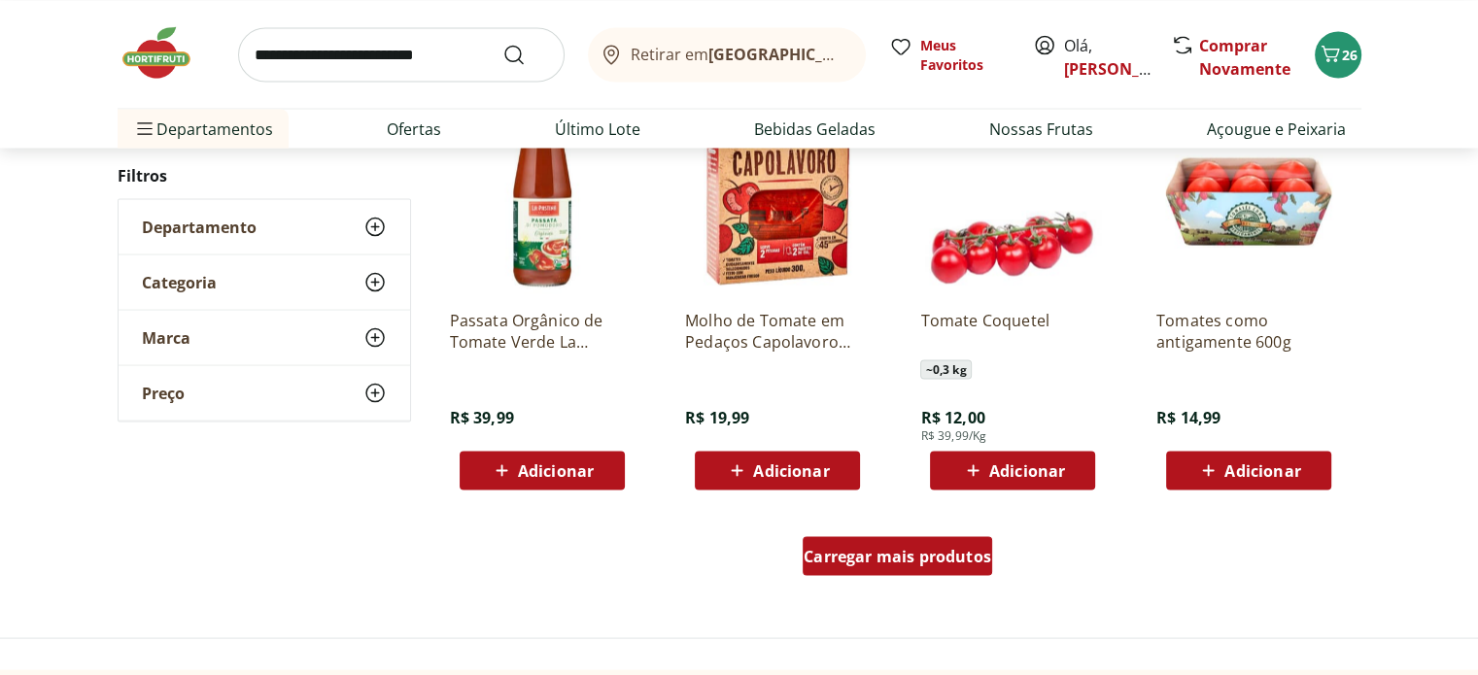
click at [904, 551] on span "Carregar mais produtos" at bounding box center [896, 556] width 187 height 16
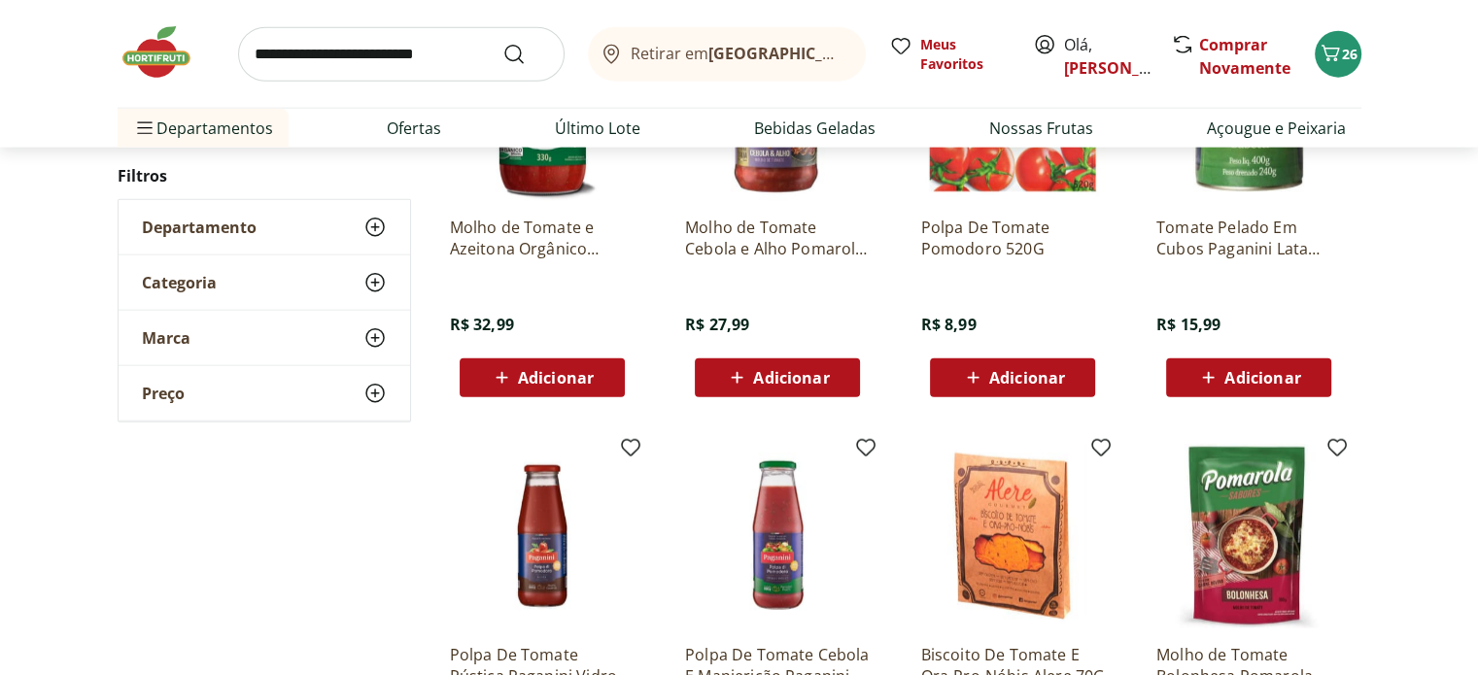
scroll to position [4469, 0]
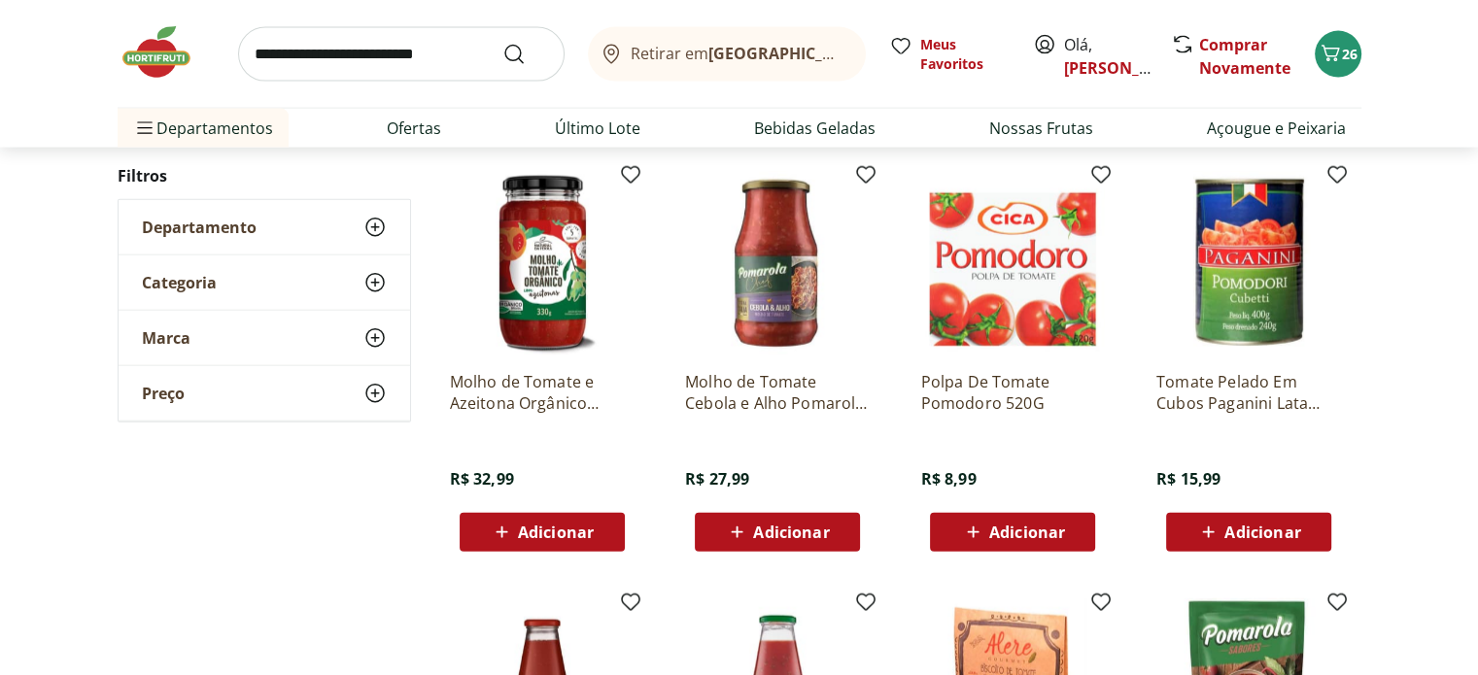
click at [1222, 528] on span "Adicionar" at bounding box center [1248, 532] width 104 height 23
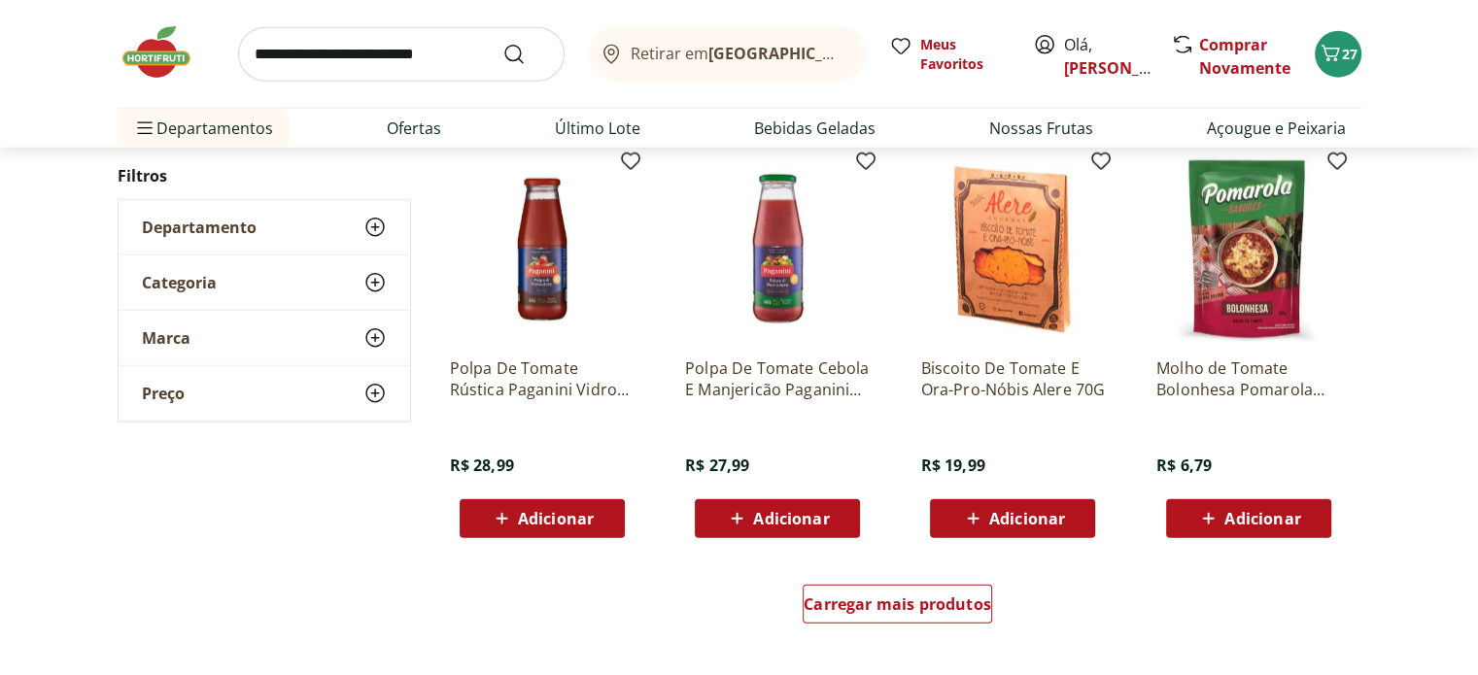
scroll to position [5149, 0]
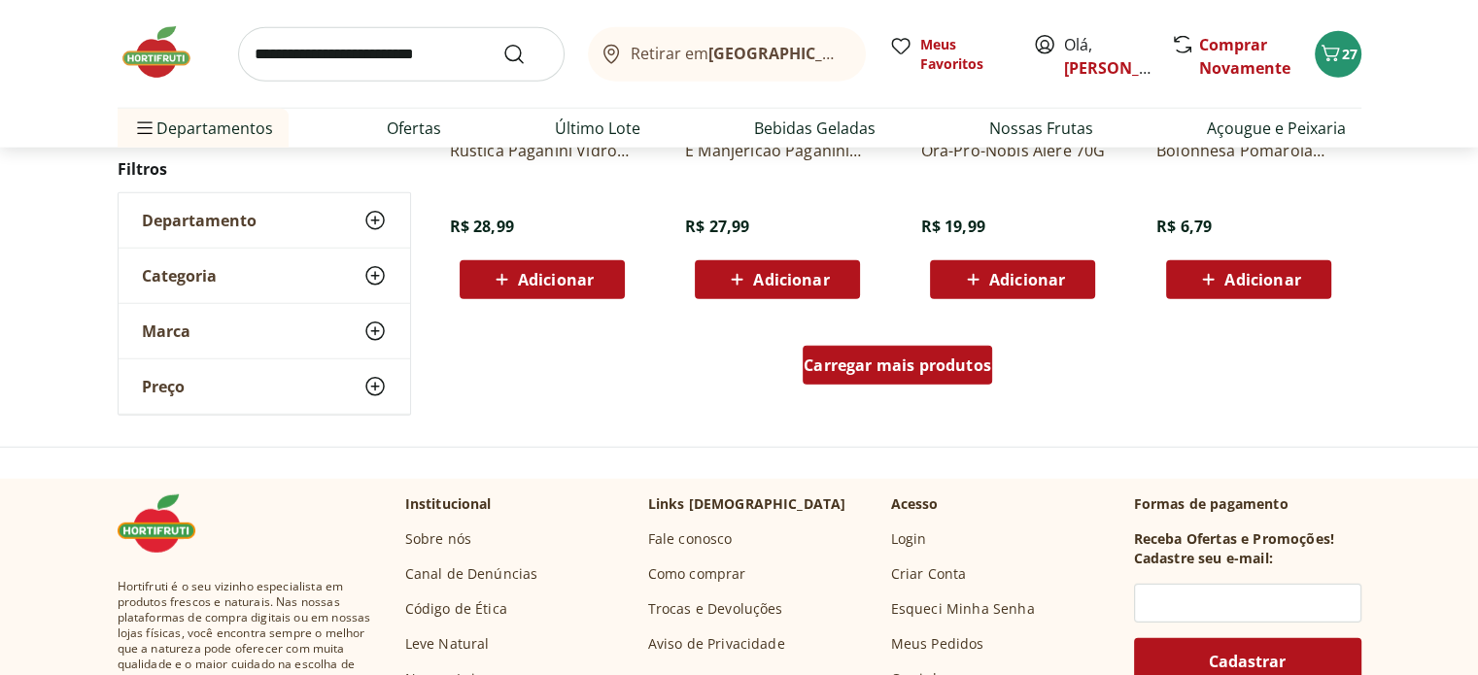
click at [931, 366] on span "Carregar mais produtos" at bounding box center [896, 365] width 187 height 16
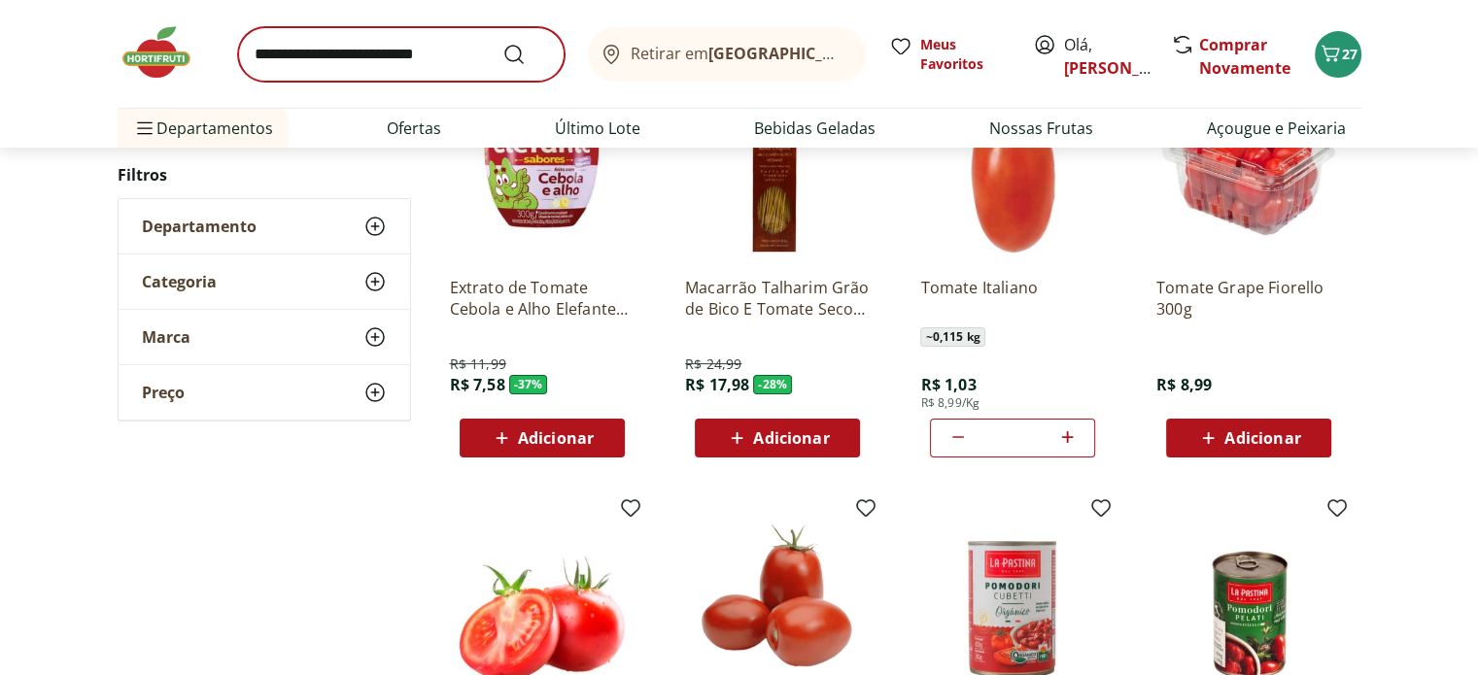
scroll to position [214, 0]
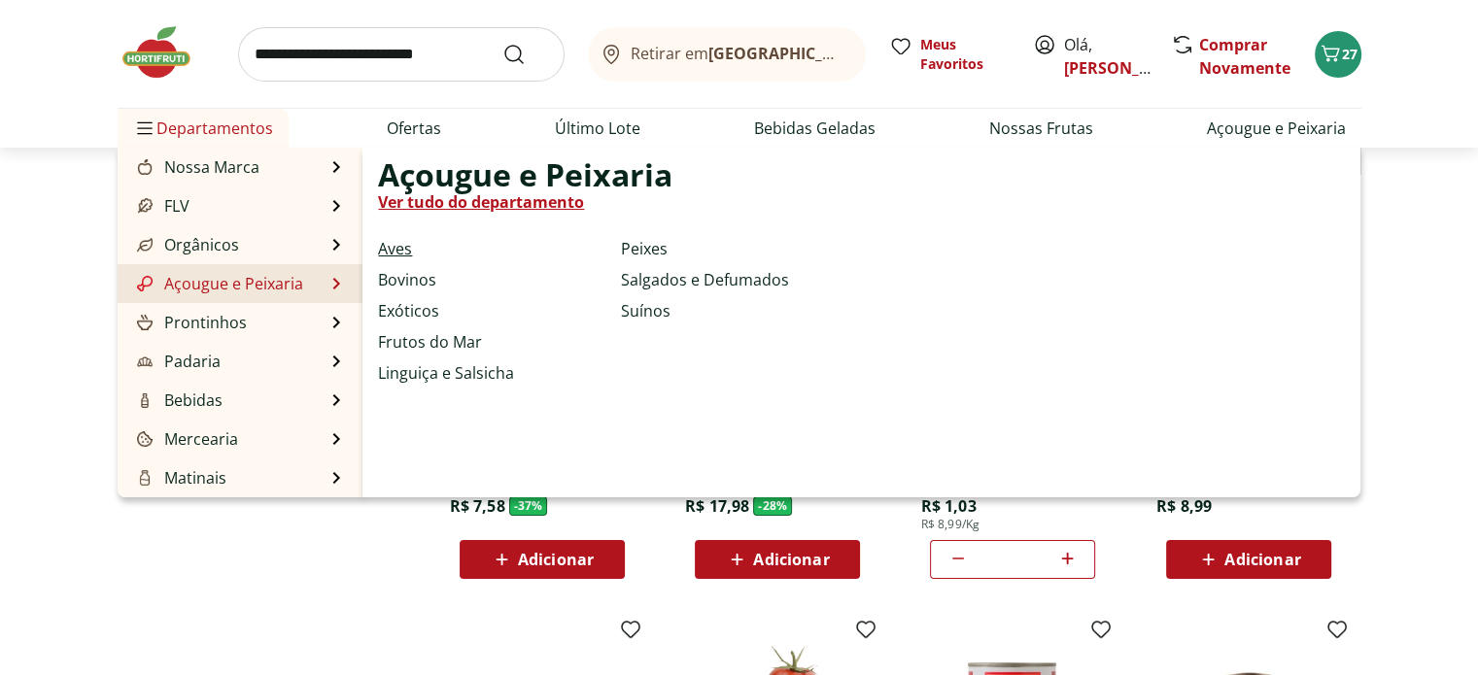
click at [400, 252] on link "Aves" at bounding box center [395, 248] width 34 height 23
select select "**********"
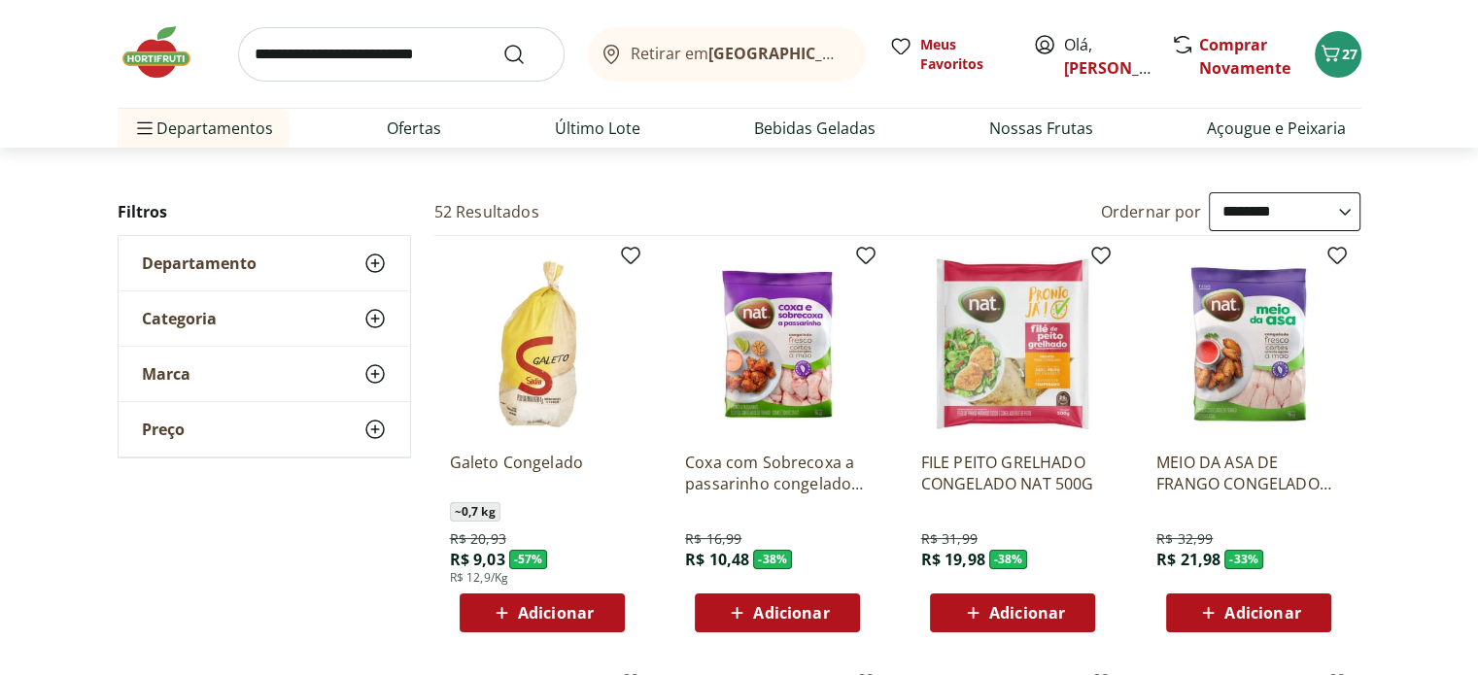
scroll to position [194, 0]
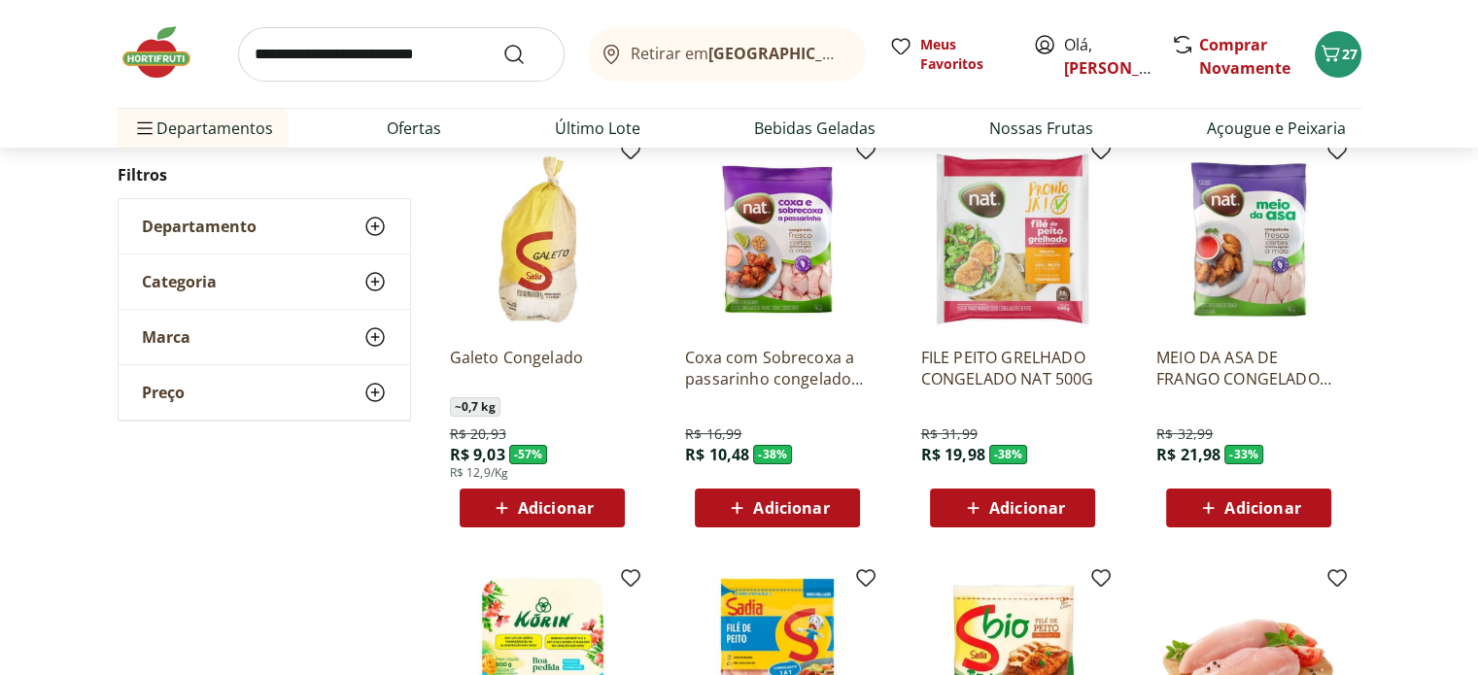
click at [566, 504] on span "Adicionar" at bounding box center [556, 508] width 76 height 16
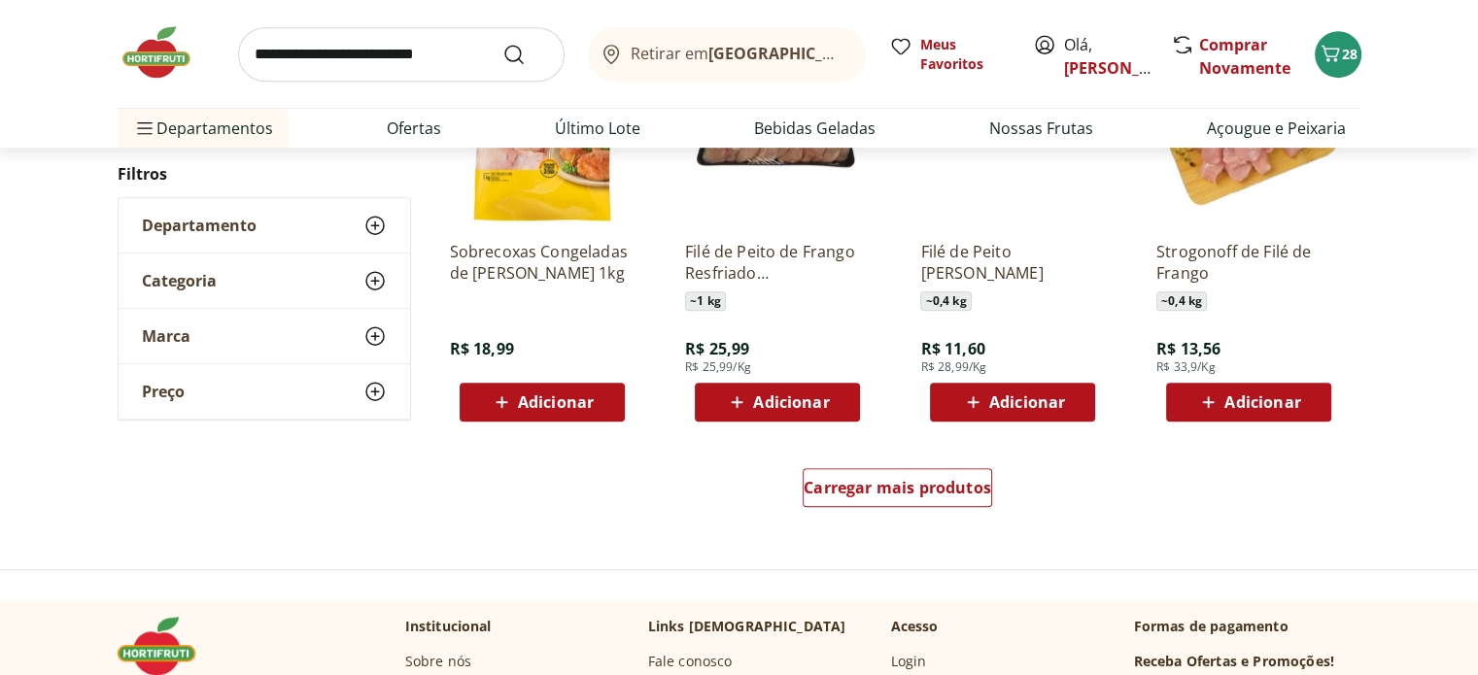
scroll to position [1166, 0]
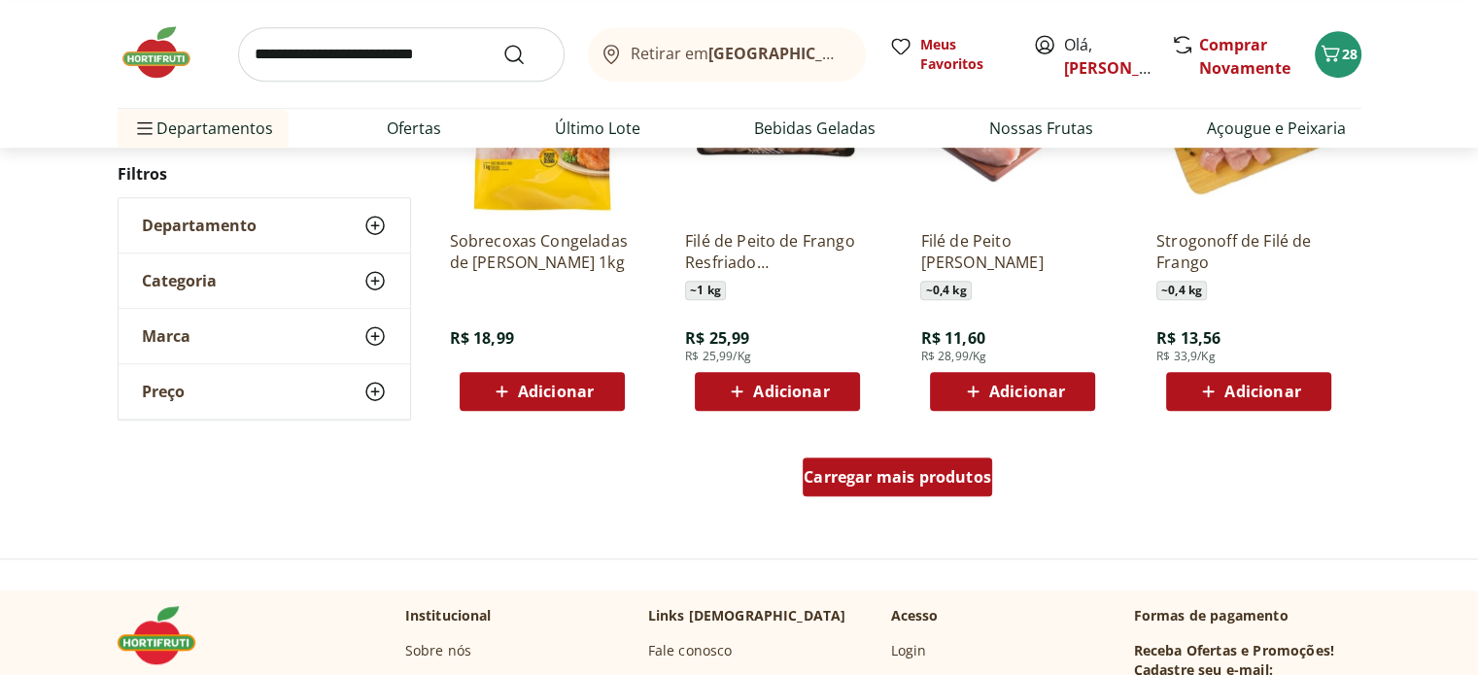
click at [834, 479] on span "Carregar mais produtos" at bounding box center [896, 477] width 187 height 16
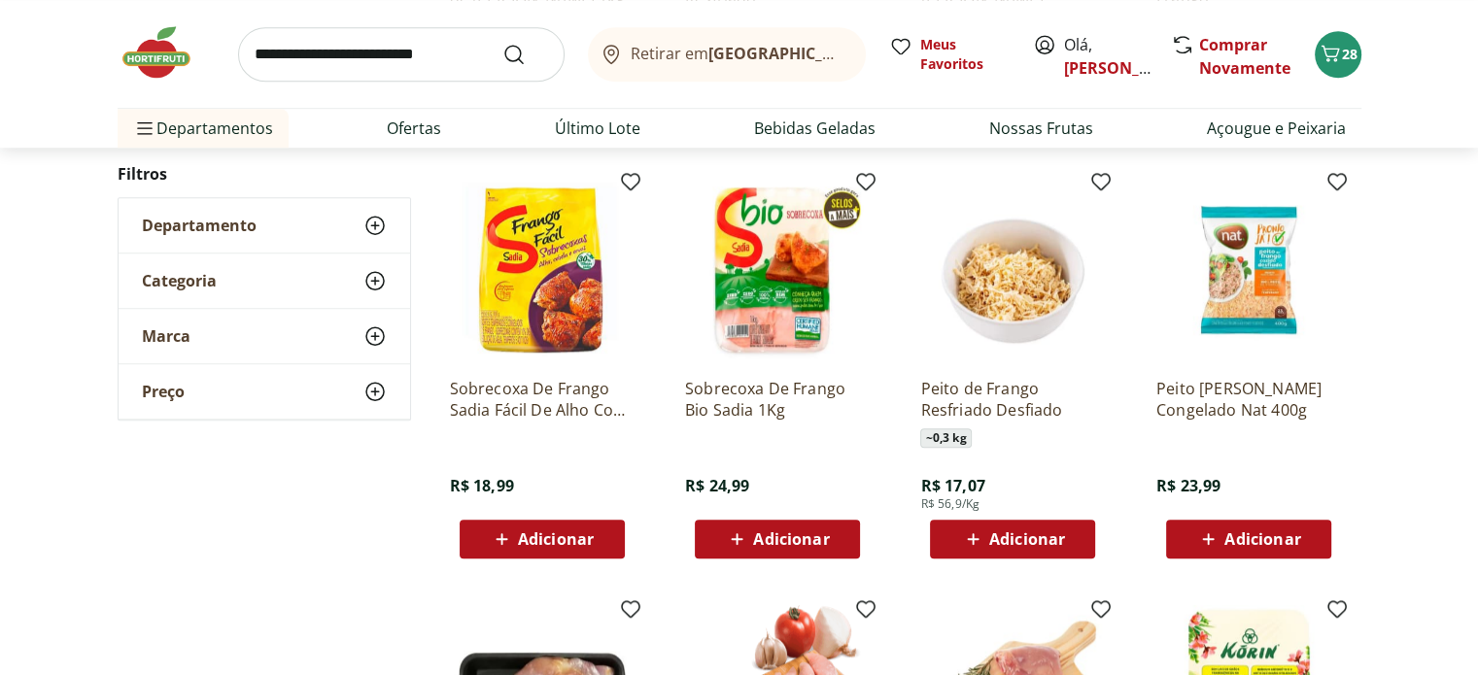
scroll to position [1360, 0]
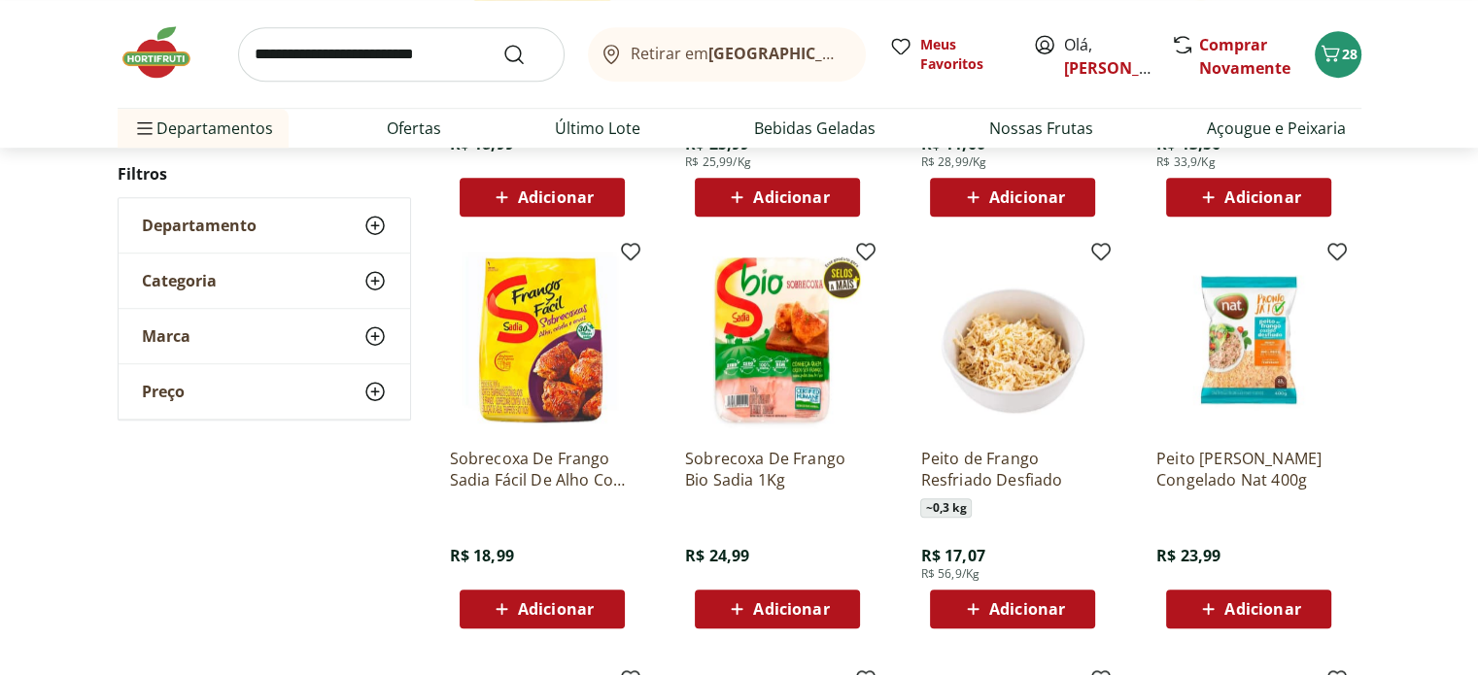
click at [389, 224] on div "Departamento" at bounding box center [264, 226] width 291 height 54
click at [394, 328] on div "Categoria" at bounding box center [264, 340] width 291 height 54
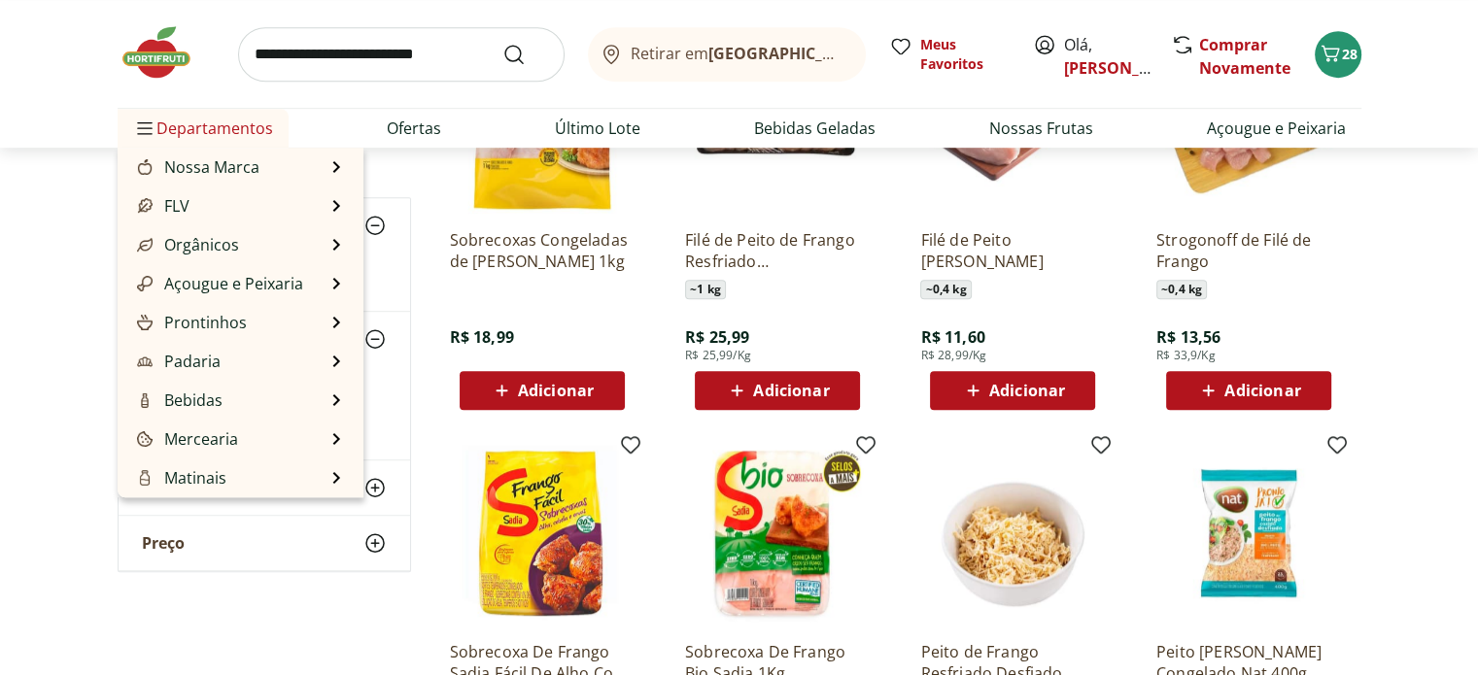
scroll to position [1166, 0]
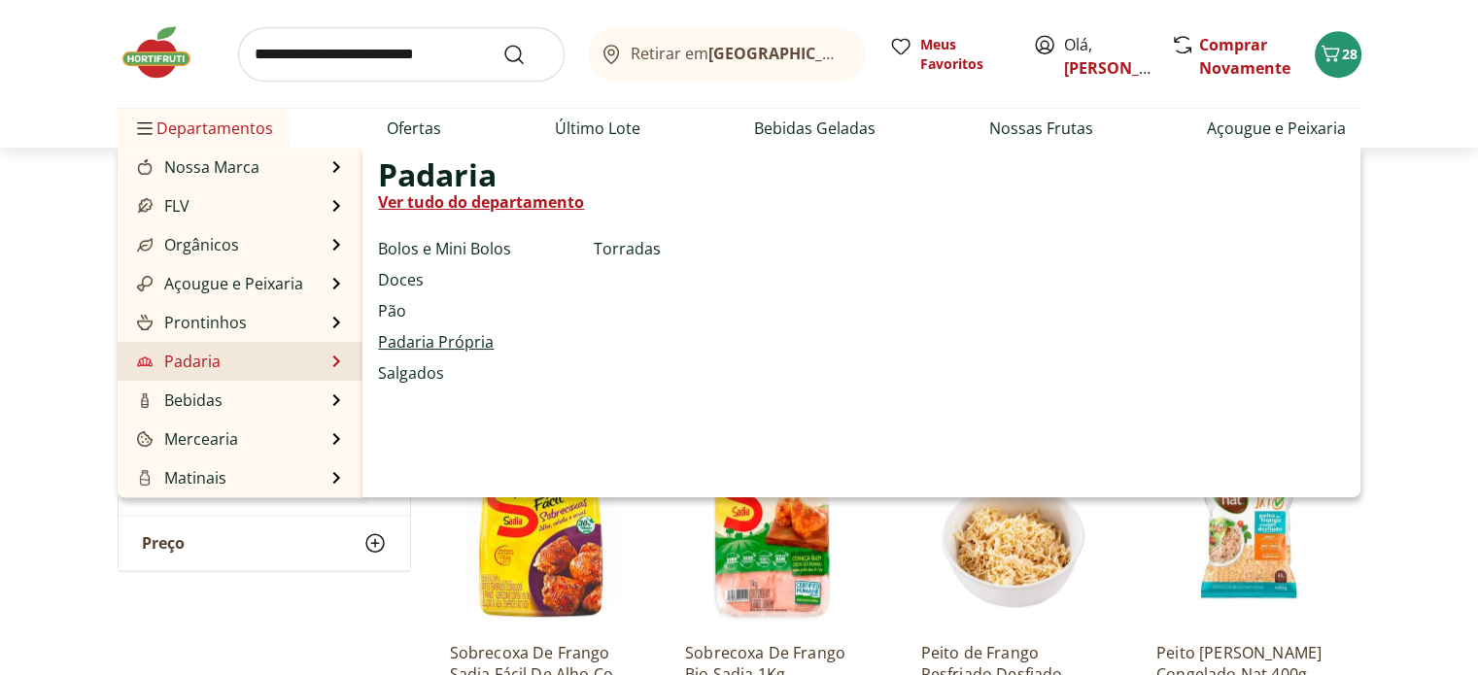
click at [412, 342] on link "Padaria Própria" at bounding box center [436, 341] width 116 height 23
select select "**********"
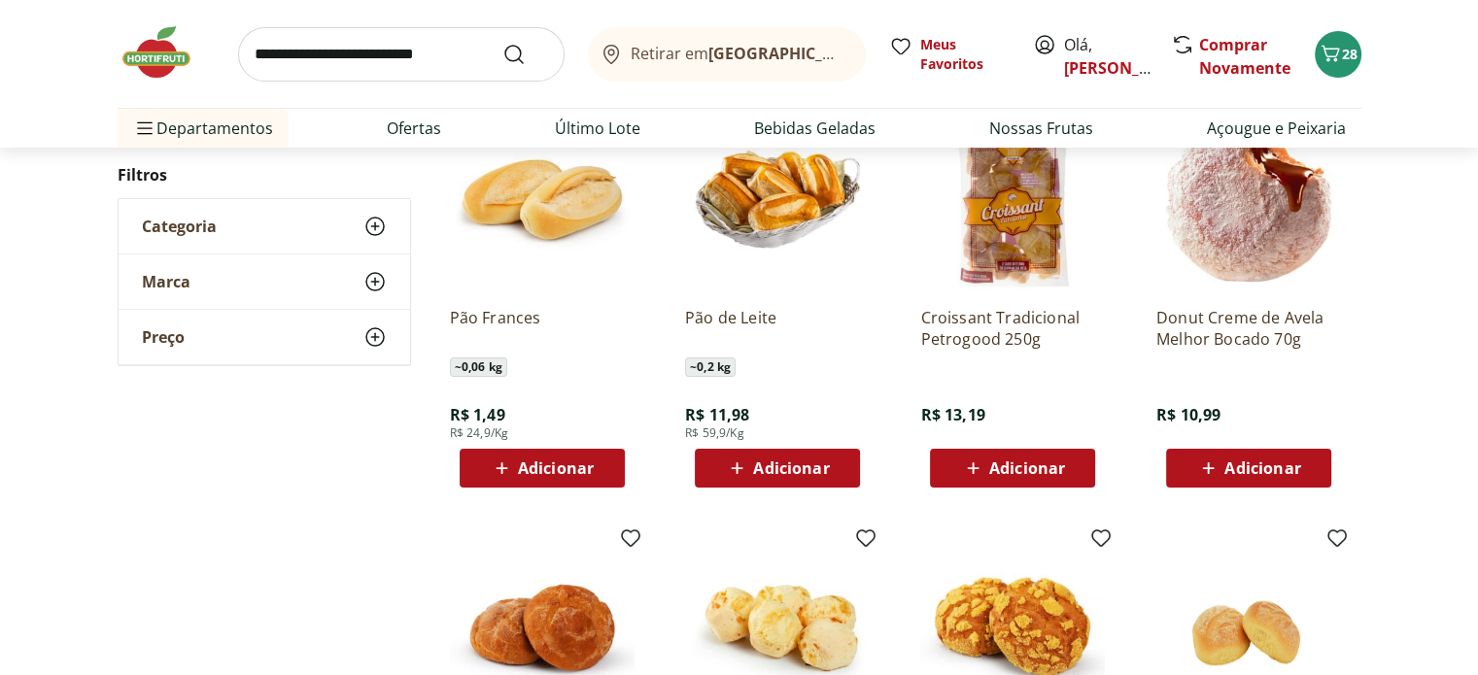
scroll to position [291, 0]
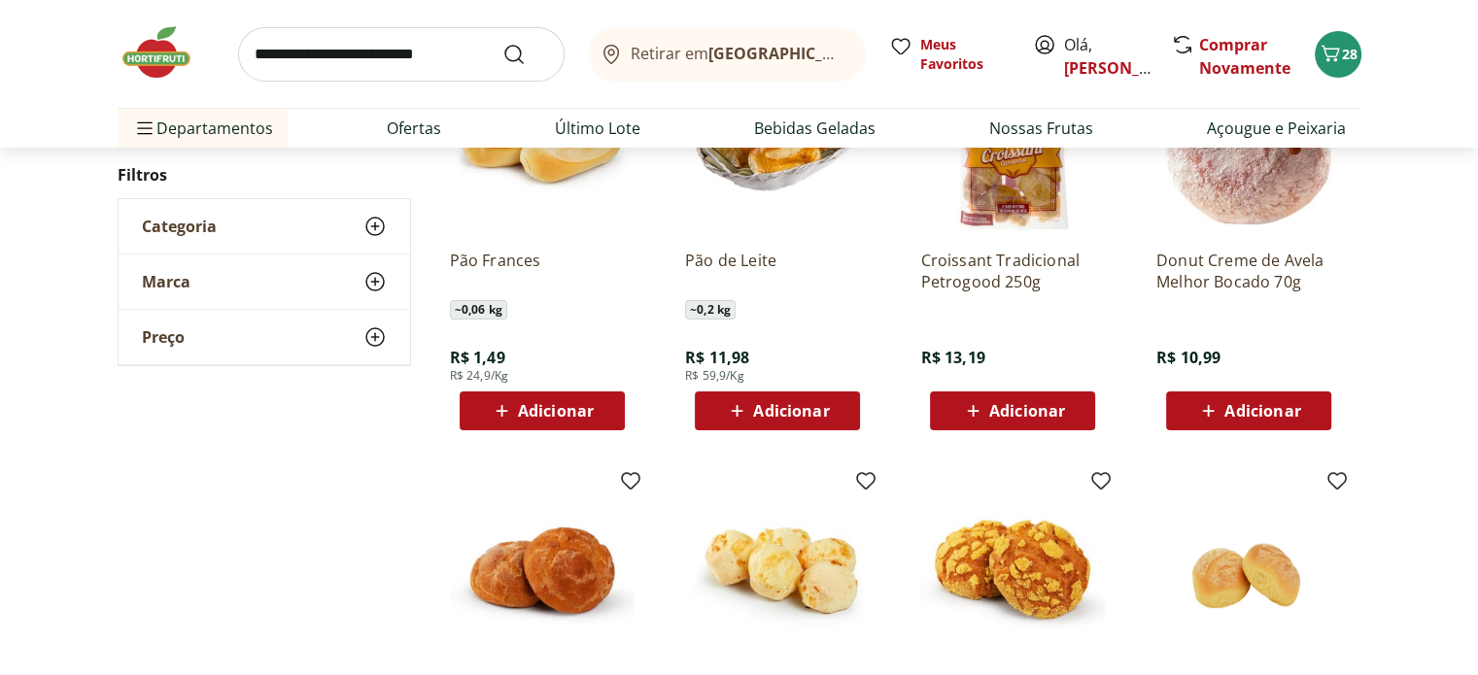
click at [520, 399] on span "Adicionar" at bounding box center [542, 410] width 104 height 23
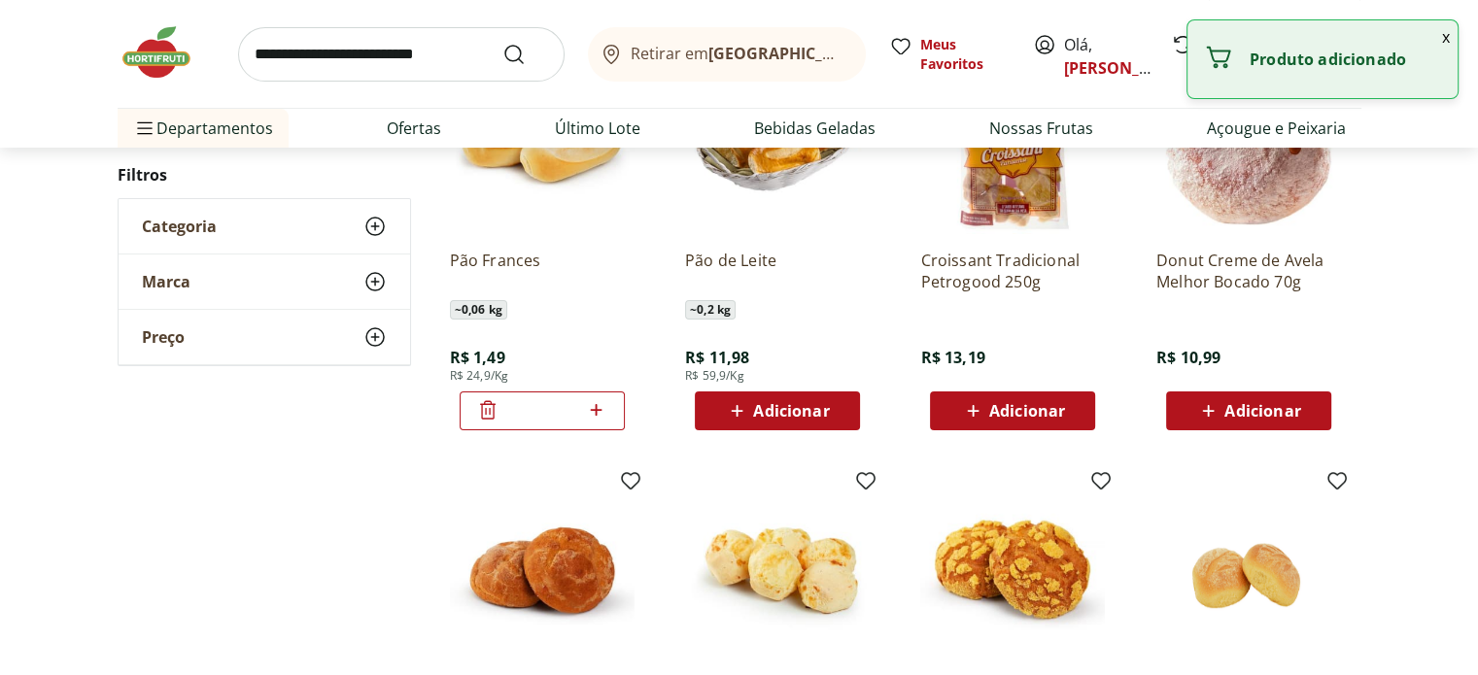
scroll to position [194, 0]
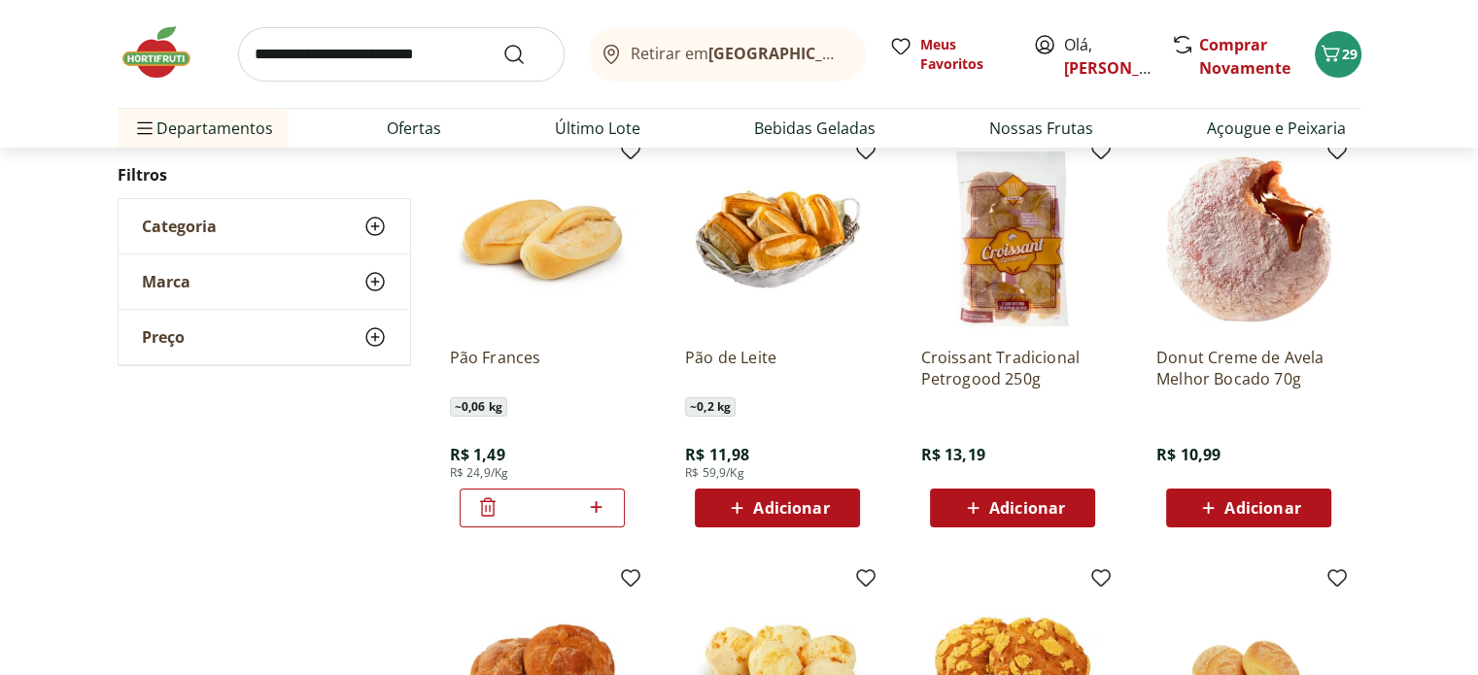
click at [610, 508] on div "*" at bounding box center [541, 508] width 165 height 39
click at [600, 504] on icon at bounding box center [596, 506] width 24 height 23
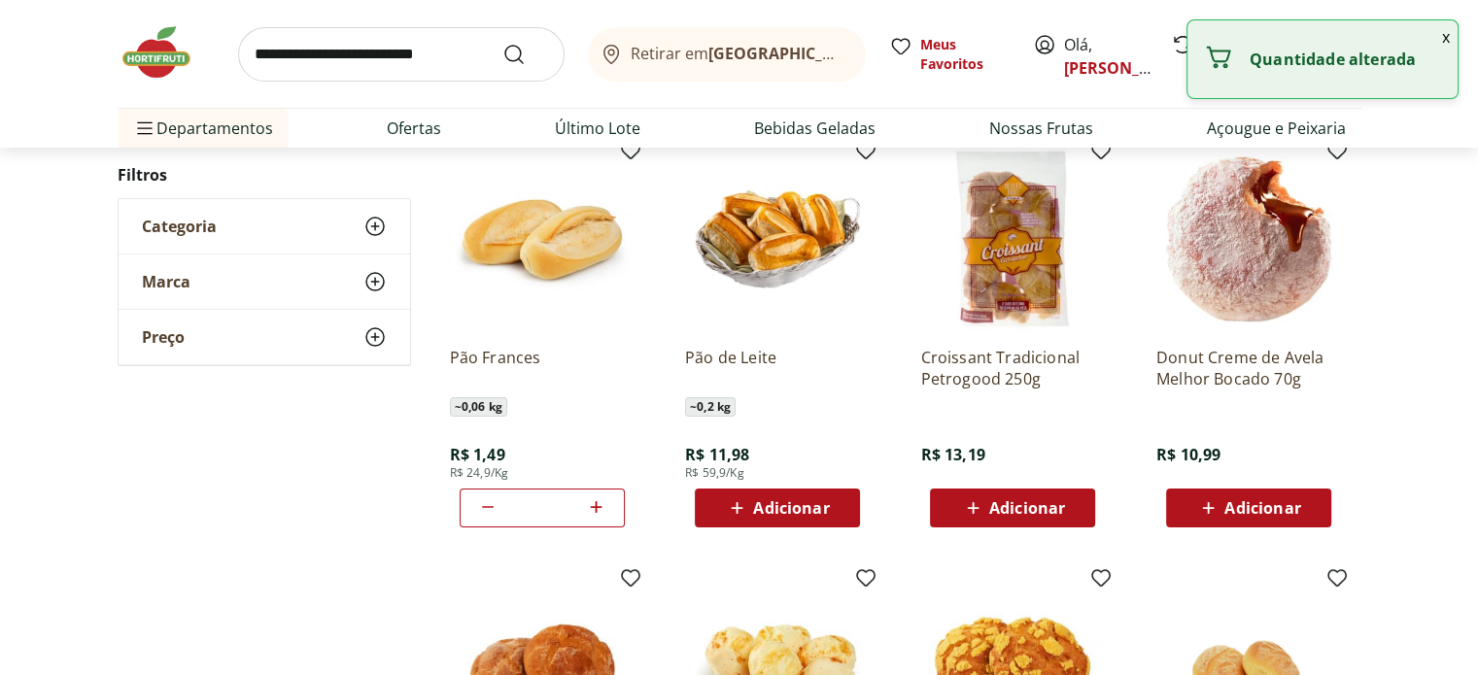
click at [598, 504] on icon at bounding box center [596, 506] width 24 height 23
type input "*"
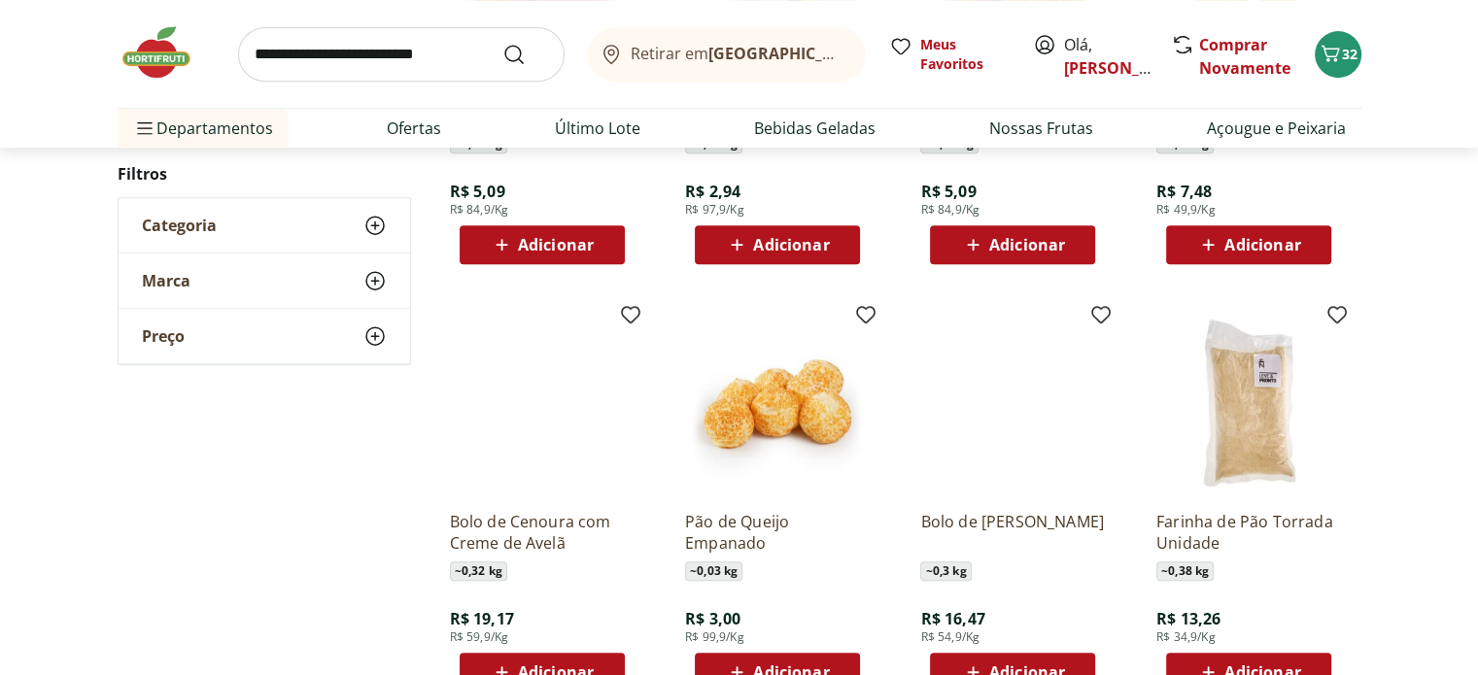
scroll to position [1069, 0]
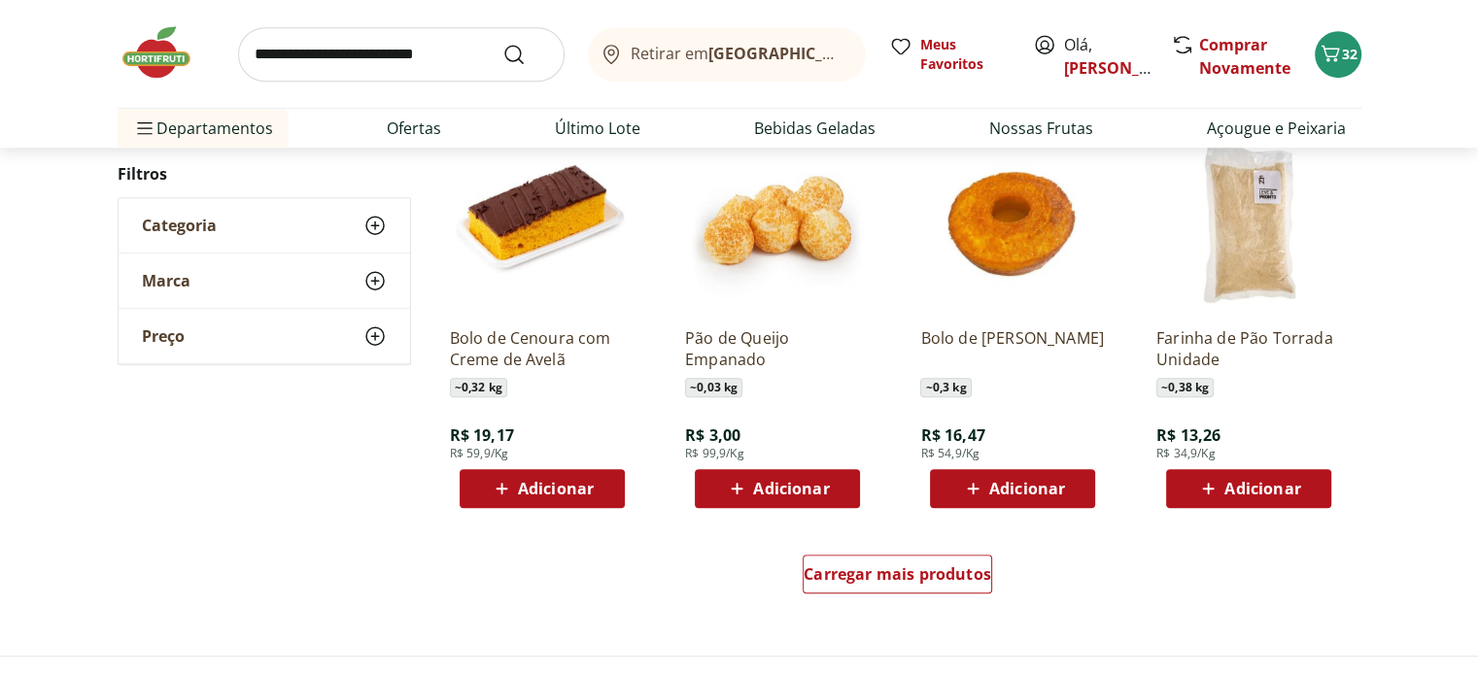
click at [774, 481] on span "Adicionar" at bounding box center [791, 489] width 76 height 16
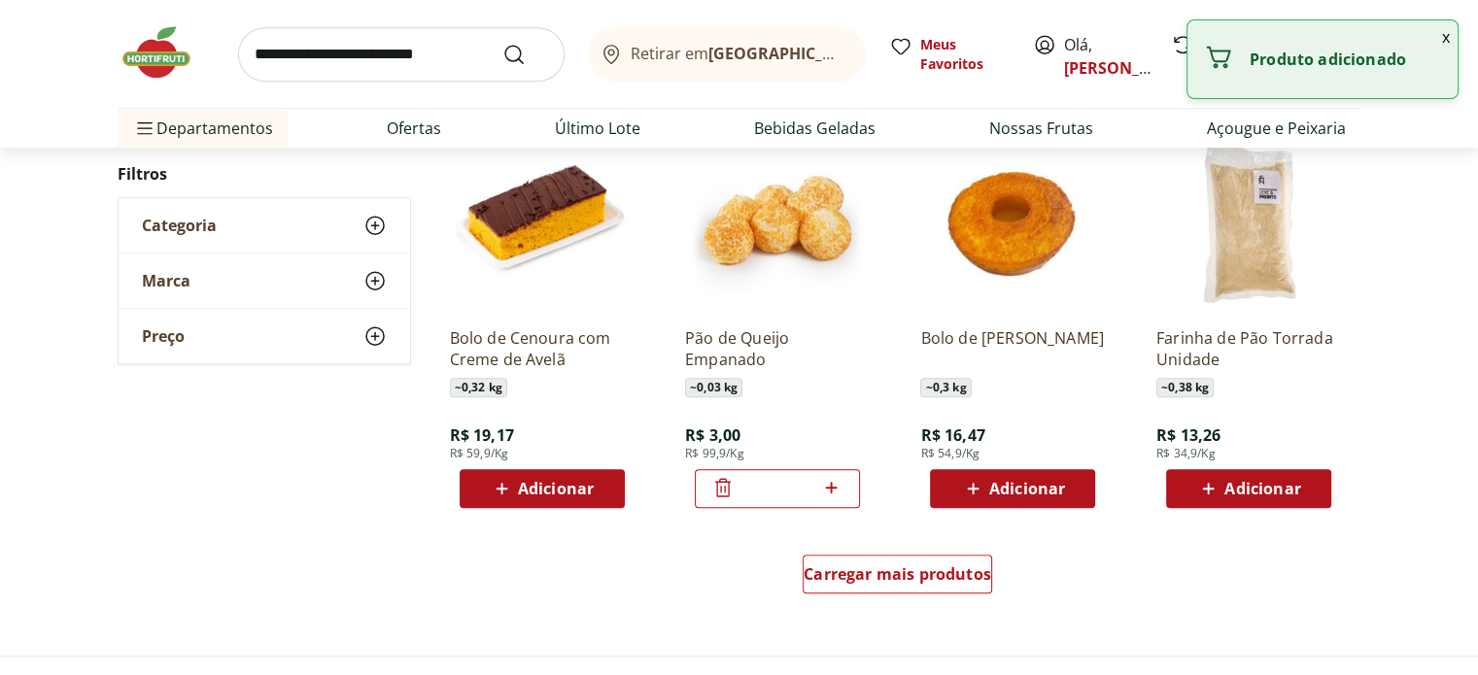
click at [844, 485] on div "*" at bounding box center [777, 488] width 165 height 39
click at [832, 489] on icon at bounding box center [832, 488] width 12 height 12
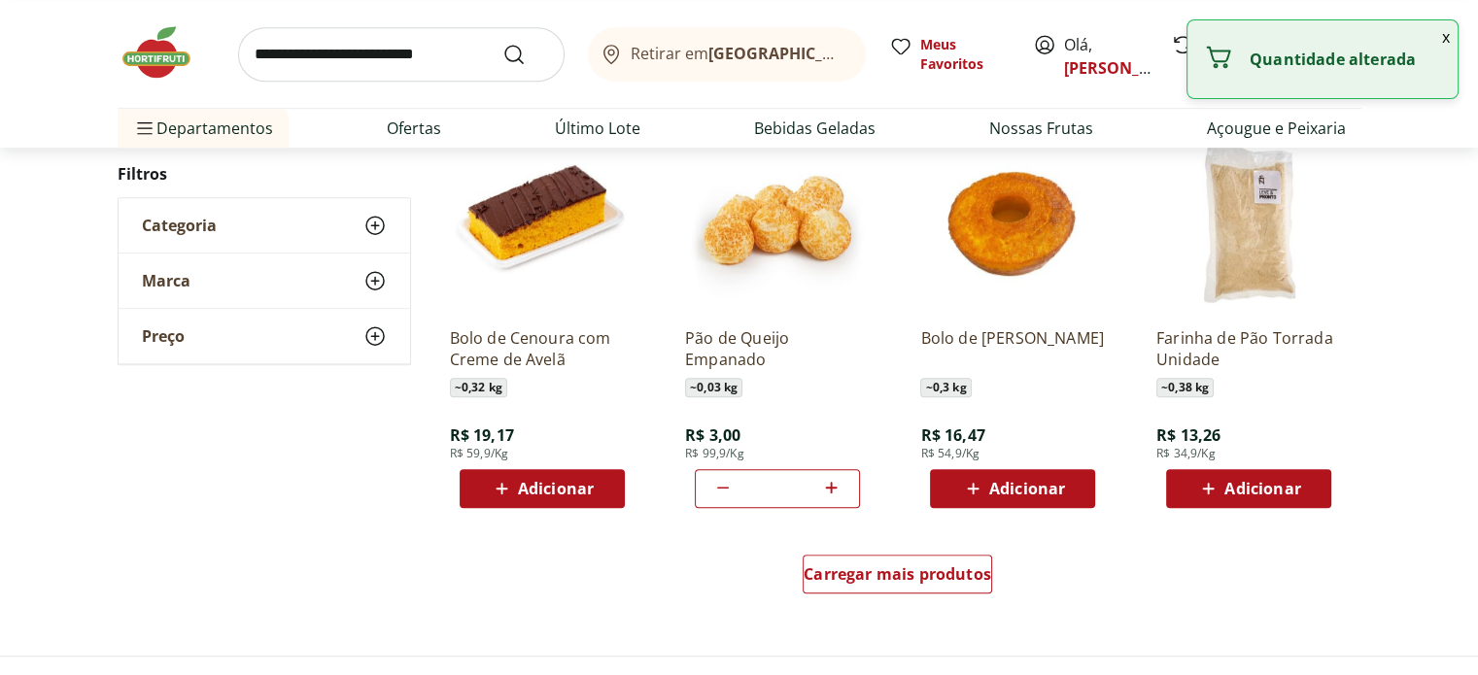
click at [832, 489] on icon at bounding box center [832, 488] width 12 height 12
type input "*"
click at [874, 570] on span "Carregar mais produtos" at bounding box center [896, 574] width 187 height 16
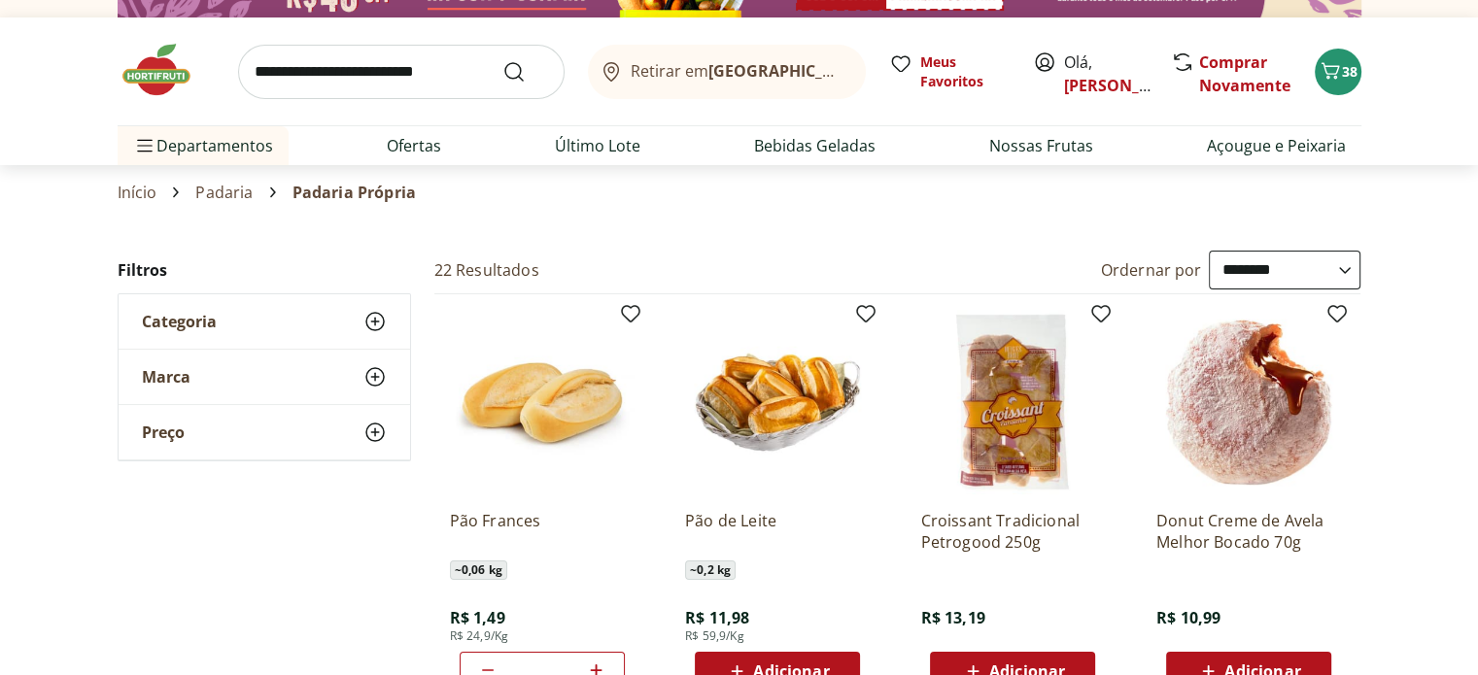
scroll to position [0, 0]
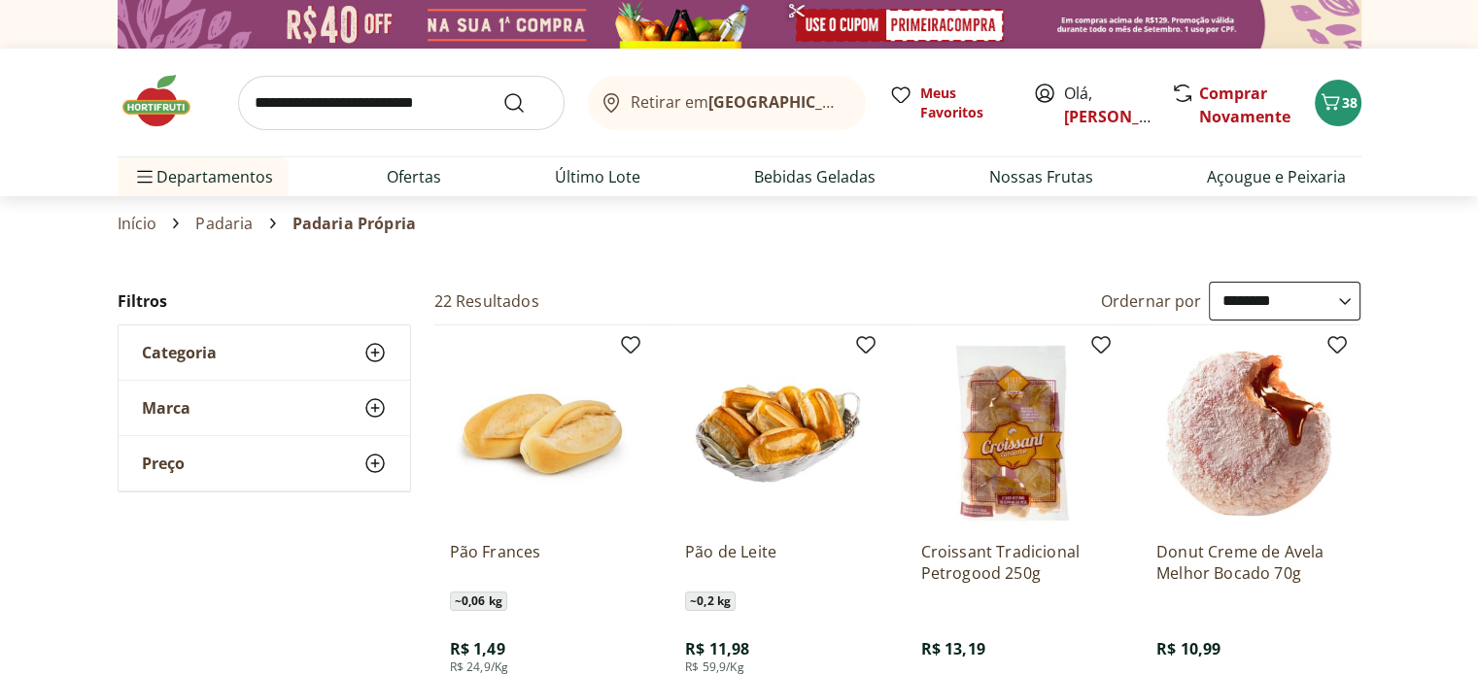
click at [371, 401] on icon at bounding box center [374, 407] width 23 height 23
click at [375, 342] on icon at bounding box center [374, 352] width 23 height 23
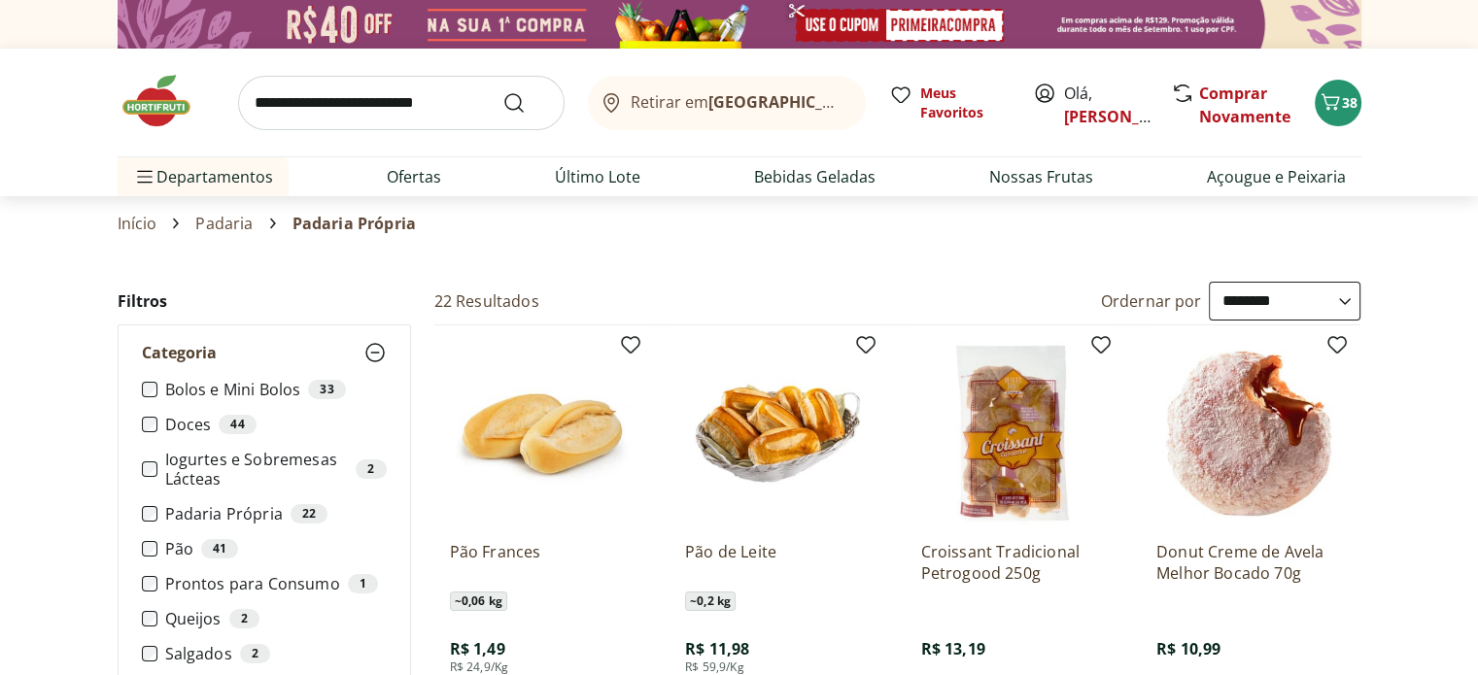
click at [197, 391] on label "Bolos e Mini Bolos 33" at bounding box center [275, 389] width 221 height 19
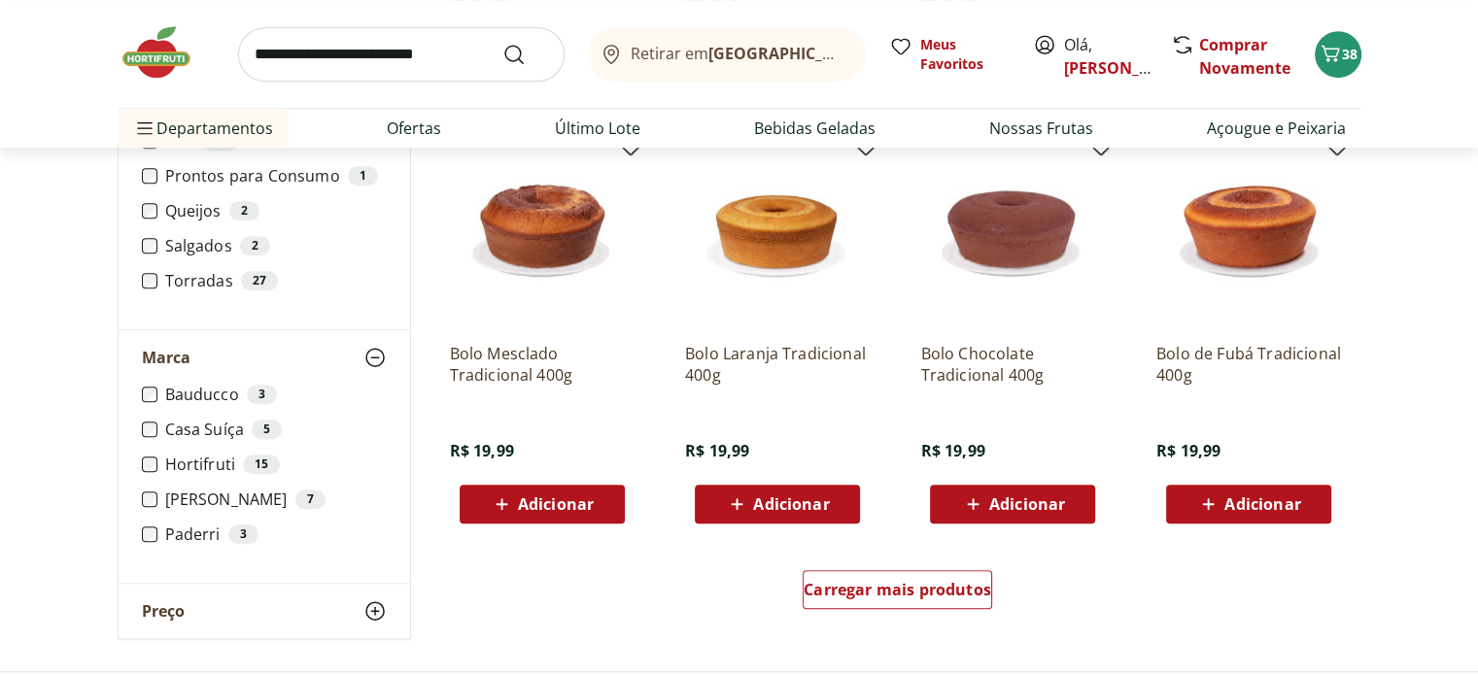
scroll to position [1069, 0]
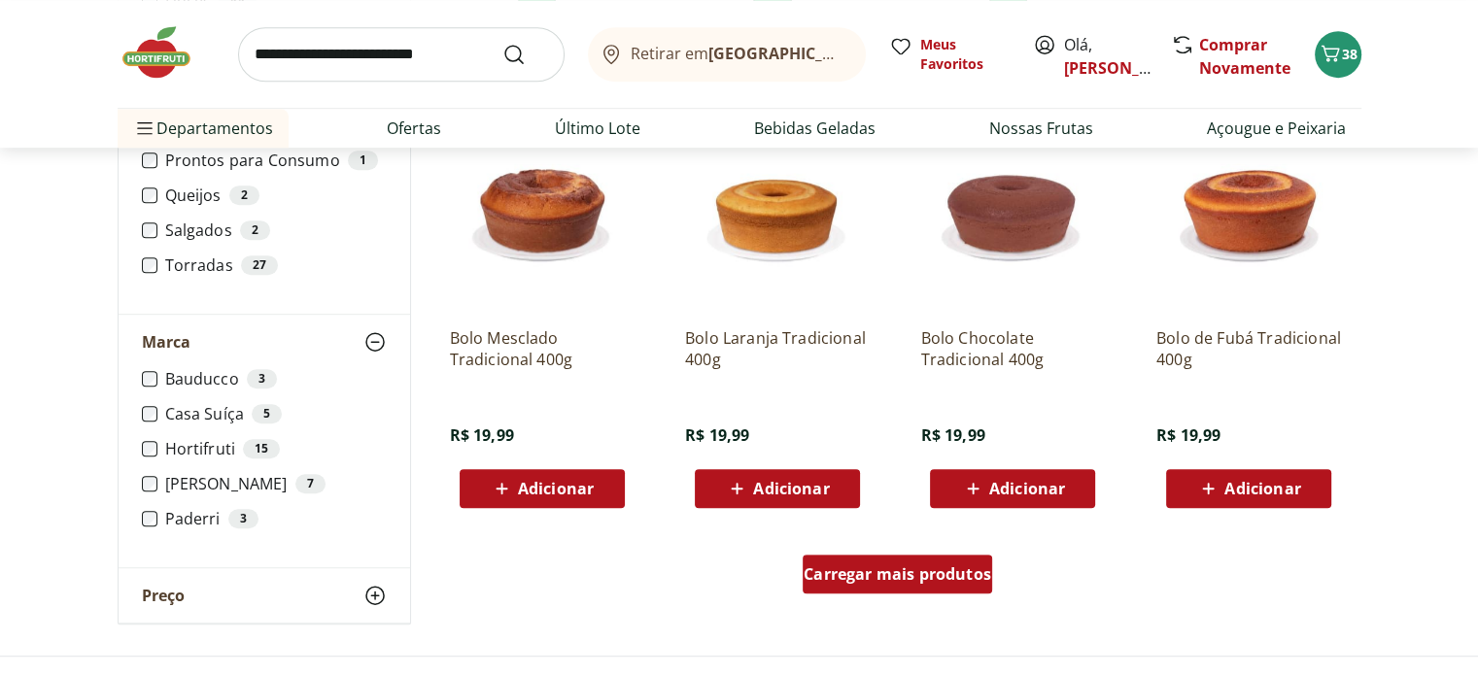
click at [834, 556] on div "Carregar mais produtos" at bounding box center [896, 574] width 189 height 39
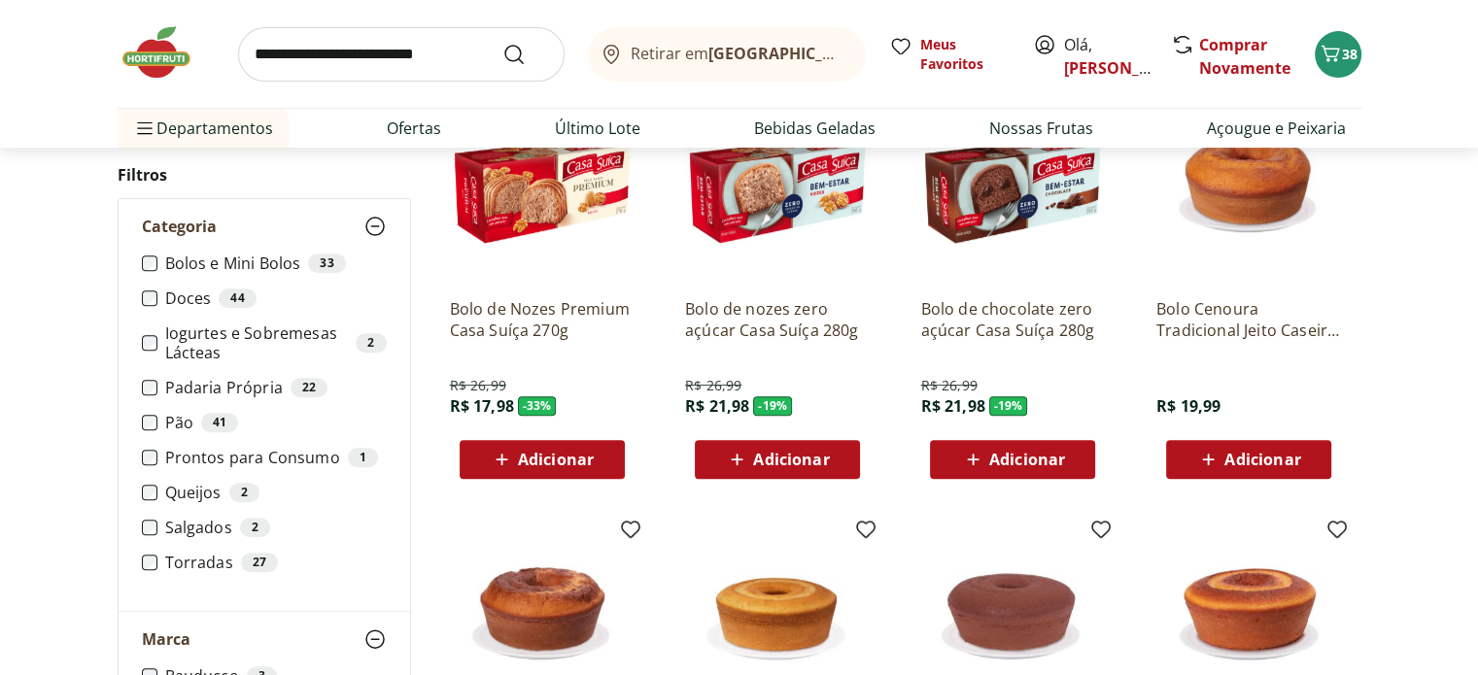
scroll to position [583, 0]
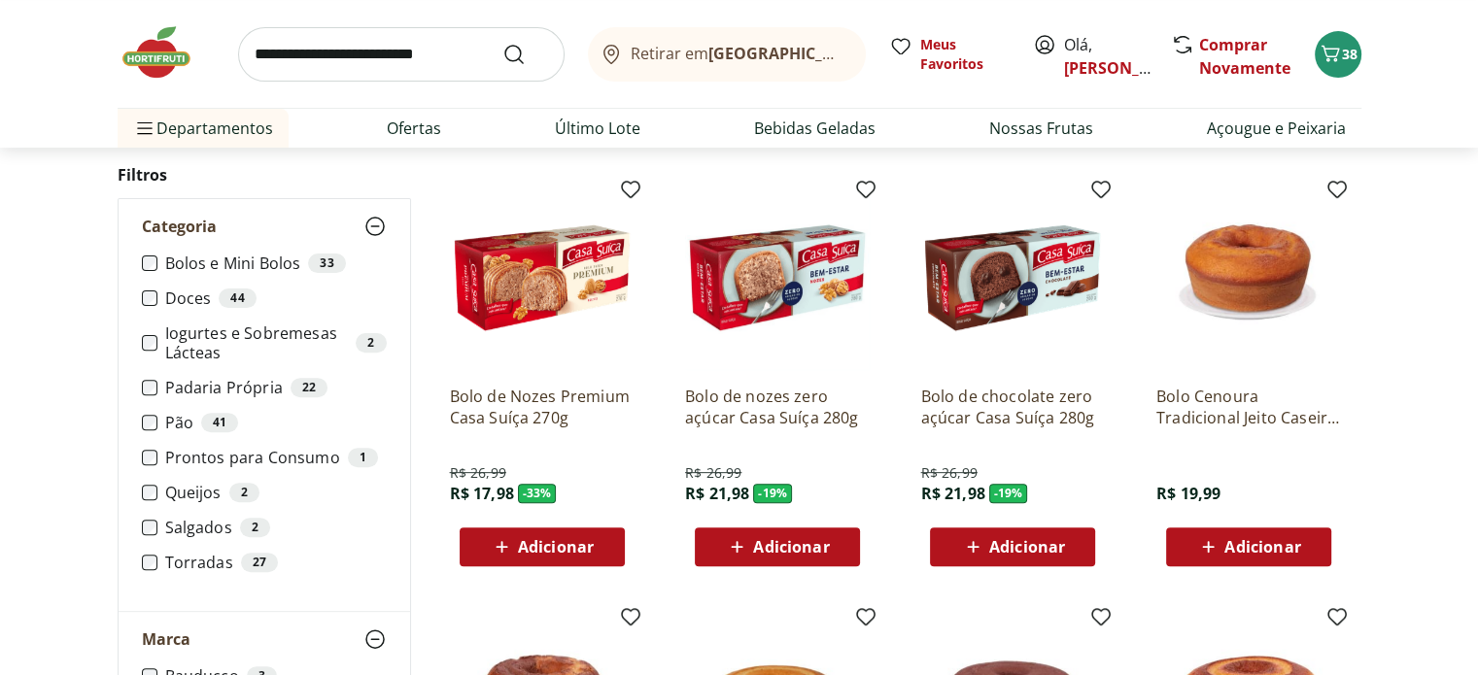
click at [750, 550] on span "Adicionar" at bounding box center [777, 546] width 104 height 23
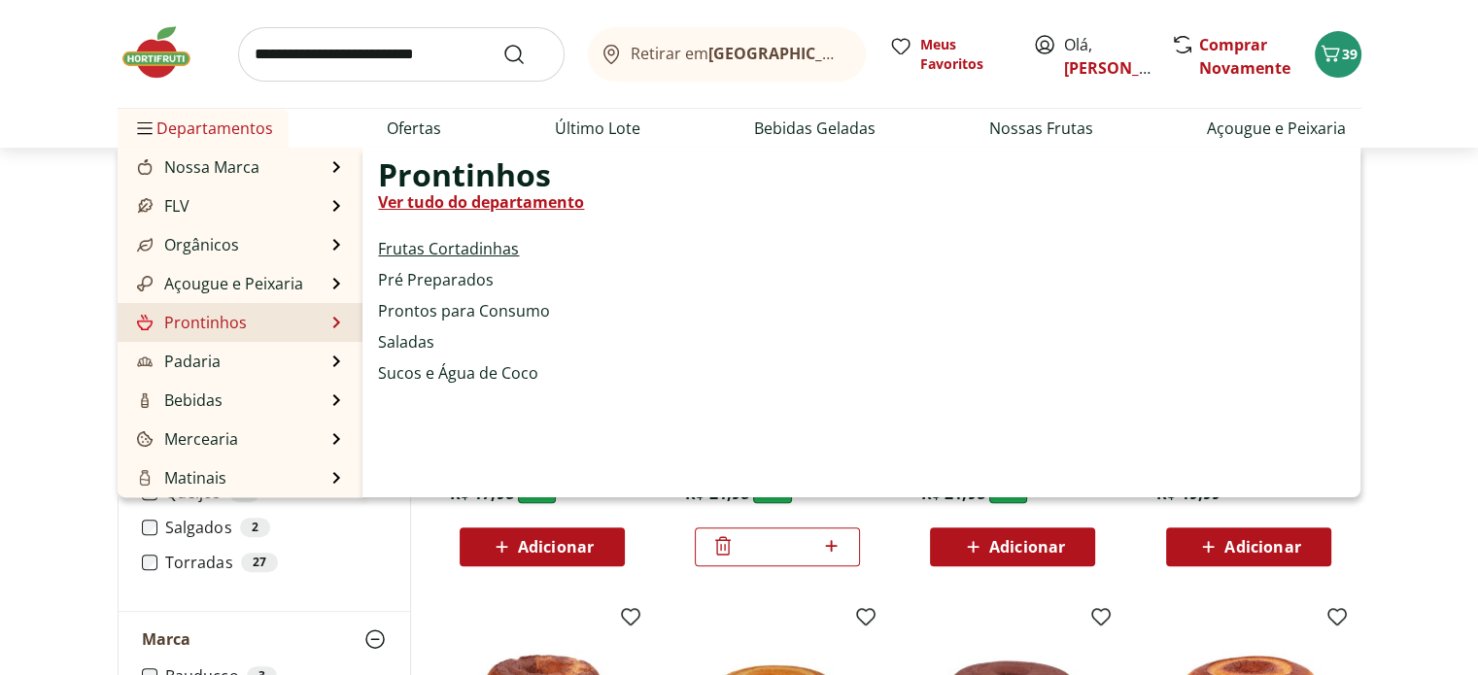
click at [447, 253] on link "Frutas Cortadinhas" at bounding box center [448, 248] width 141 height 23
select select "**********"
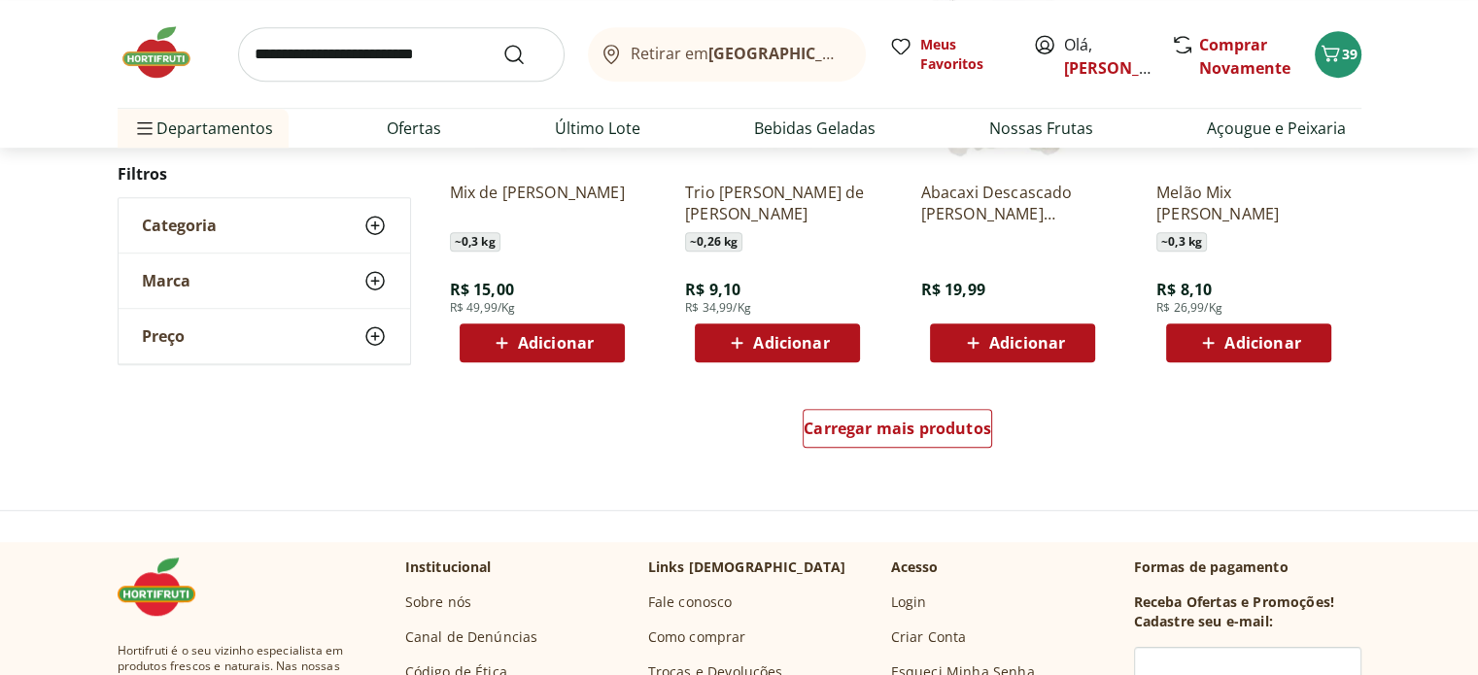
scroll to position [1263, 0]
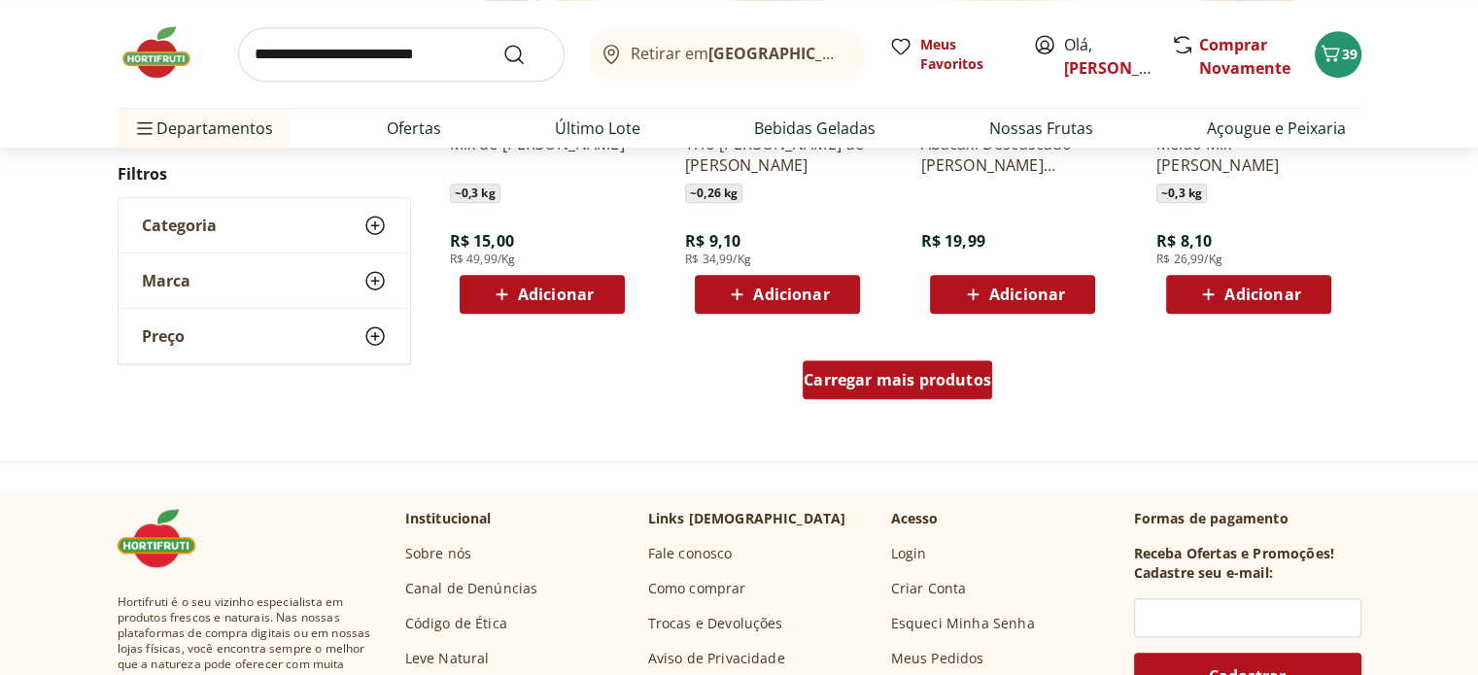
click at [935, 402] on link "Carregar mais produtos" at bounding box center [896, 383] width 189 height 47
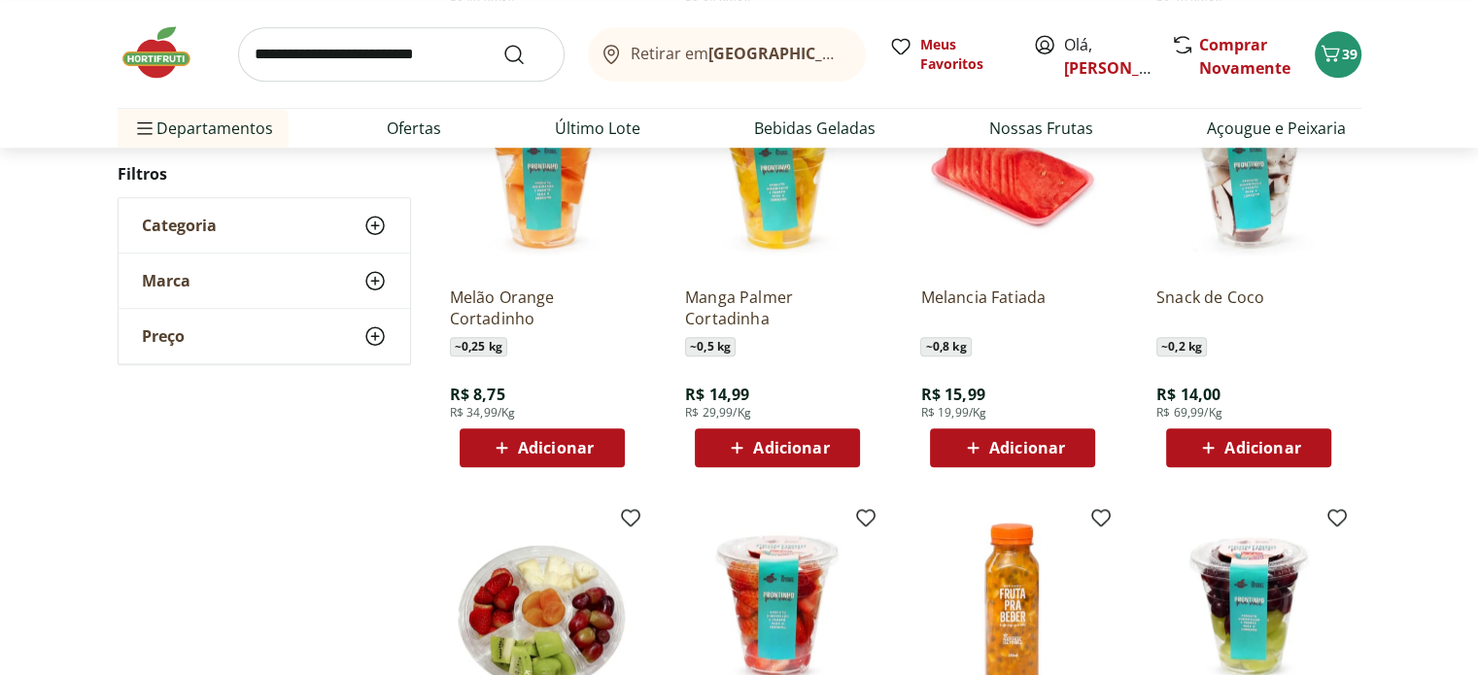
scroll to position [1554, 0]
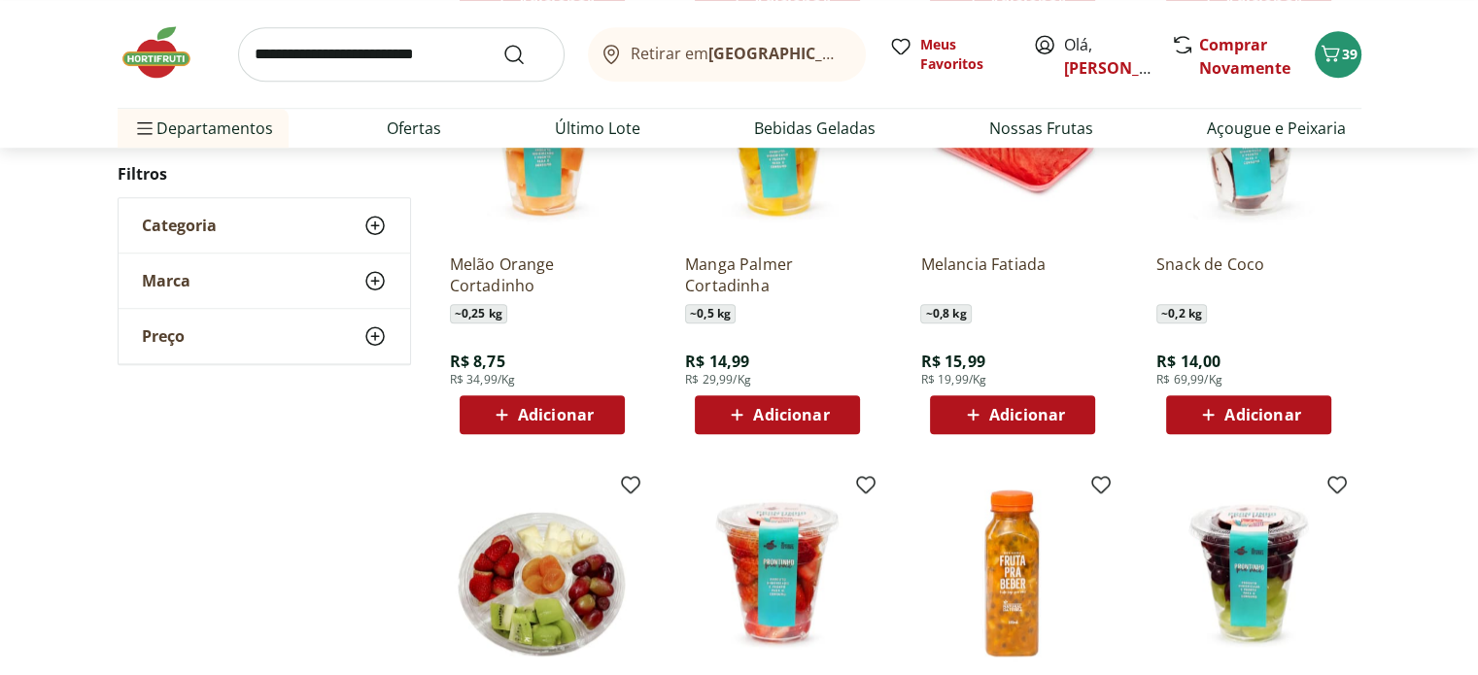
click at [1002, 428] on div "Adicionar" at bounding box center [1012, 414] width 134 height 35
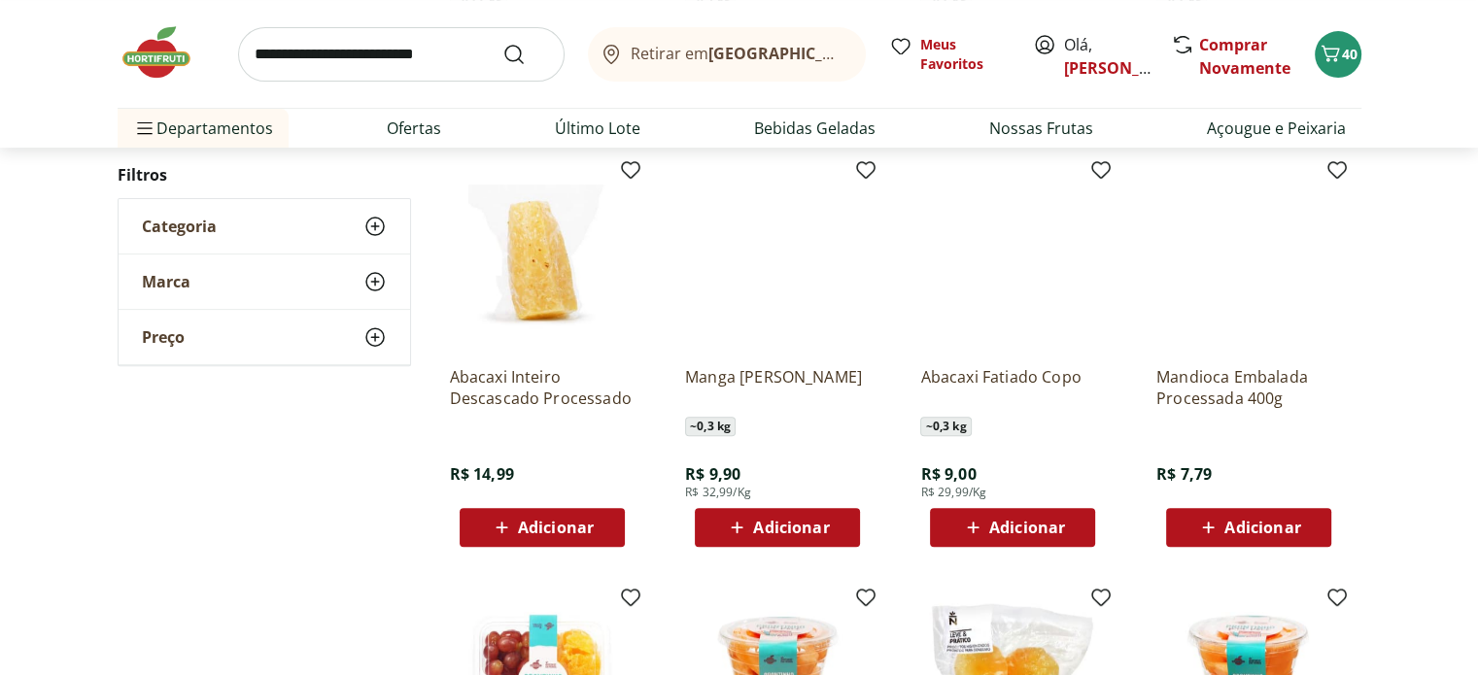
scroll to position [486, 0]
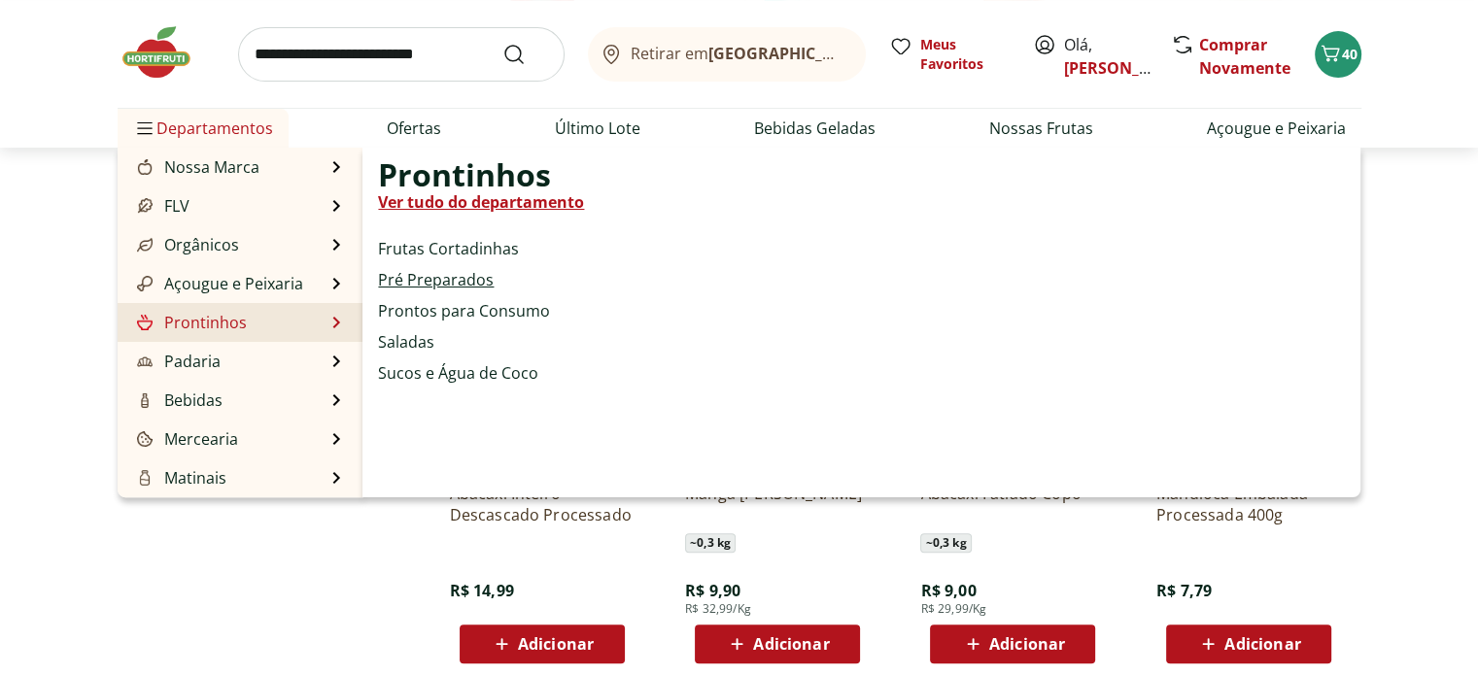
click at [447, 283] on link "Pré Preparados" at bounding box center [436, 279] width 116 height 23
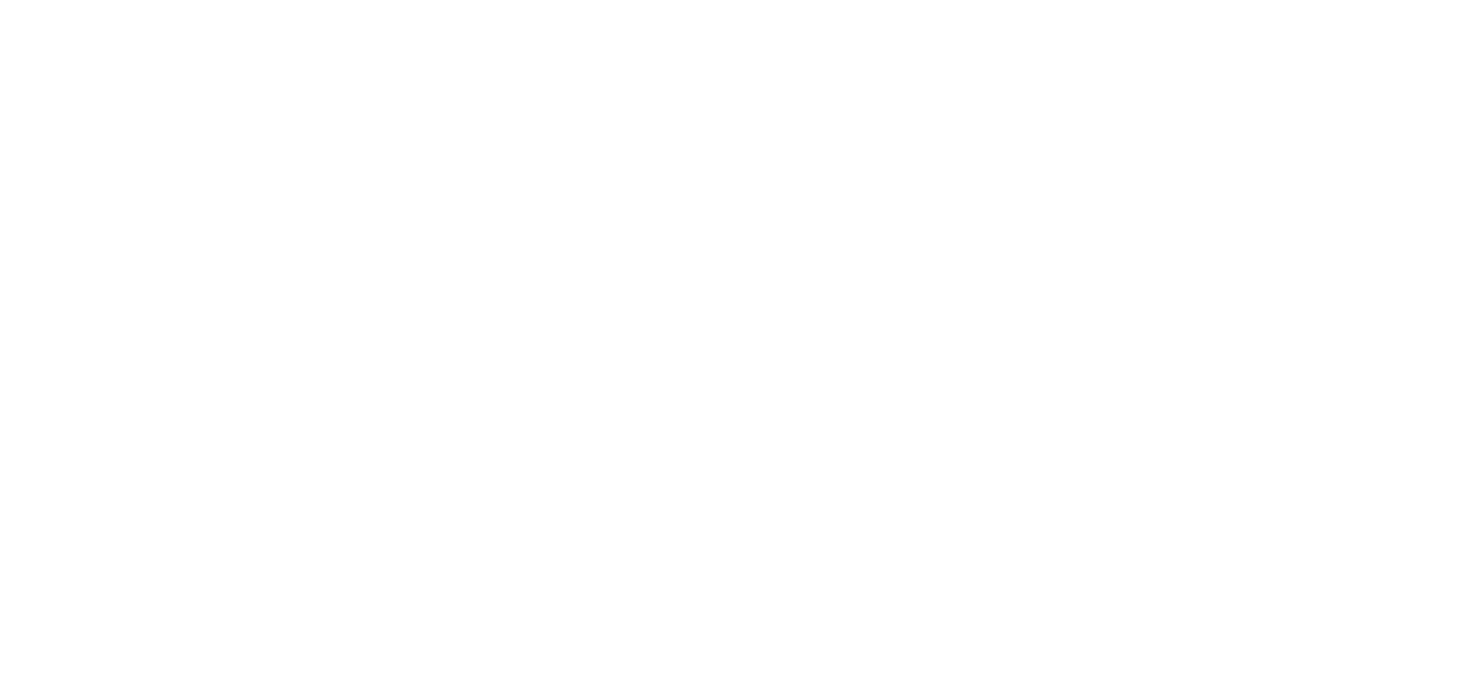
select select "**********"
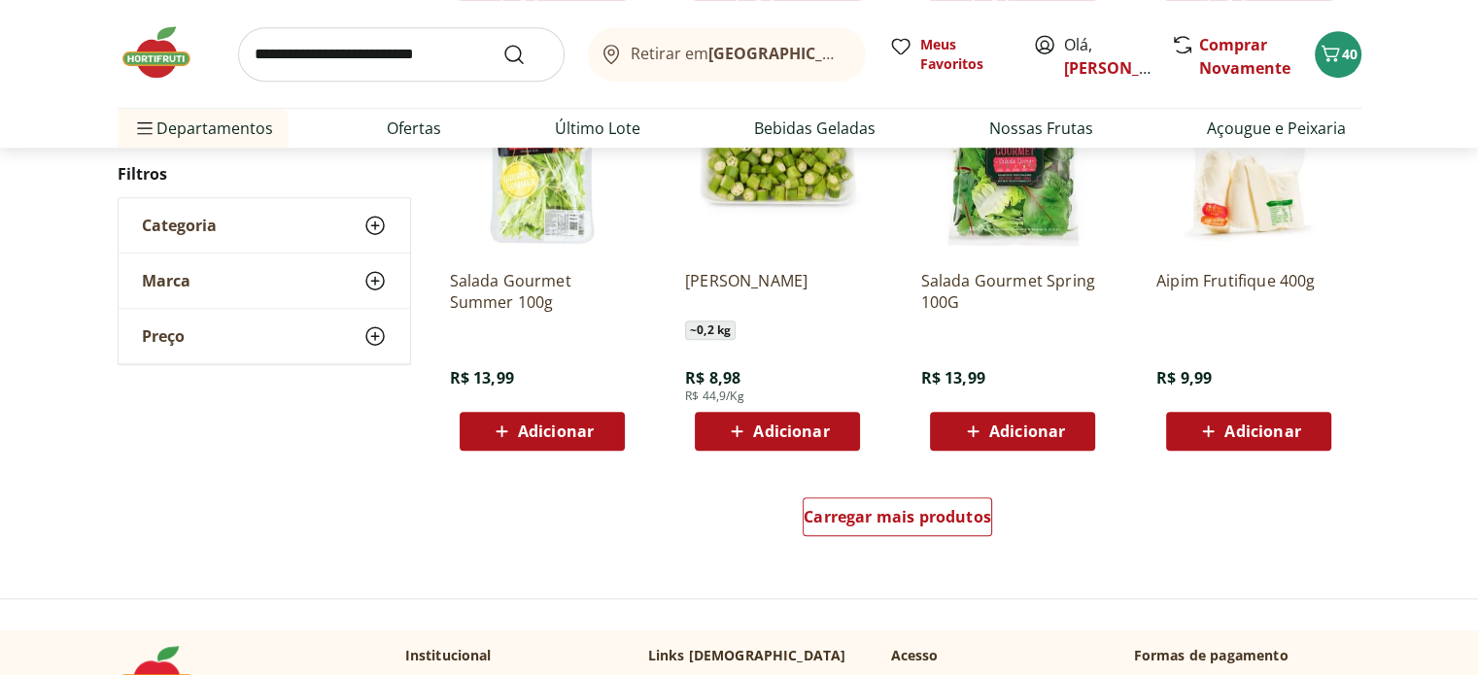
scroll to position [1360, 0]
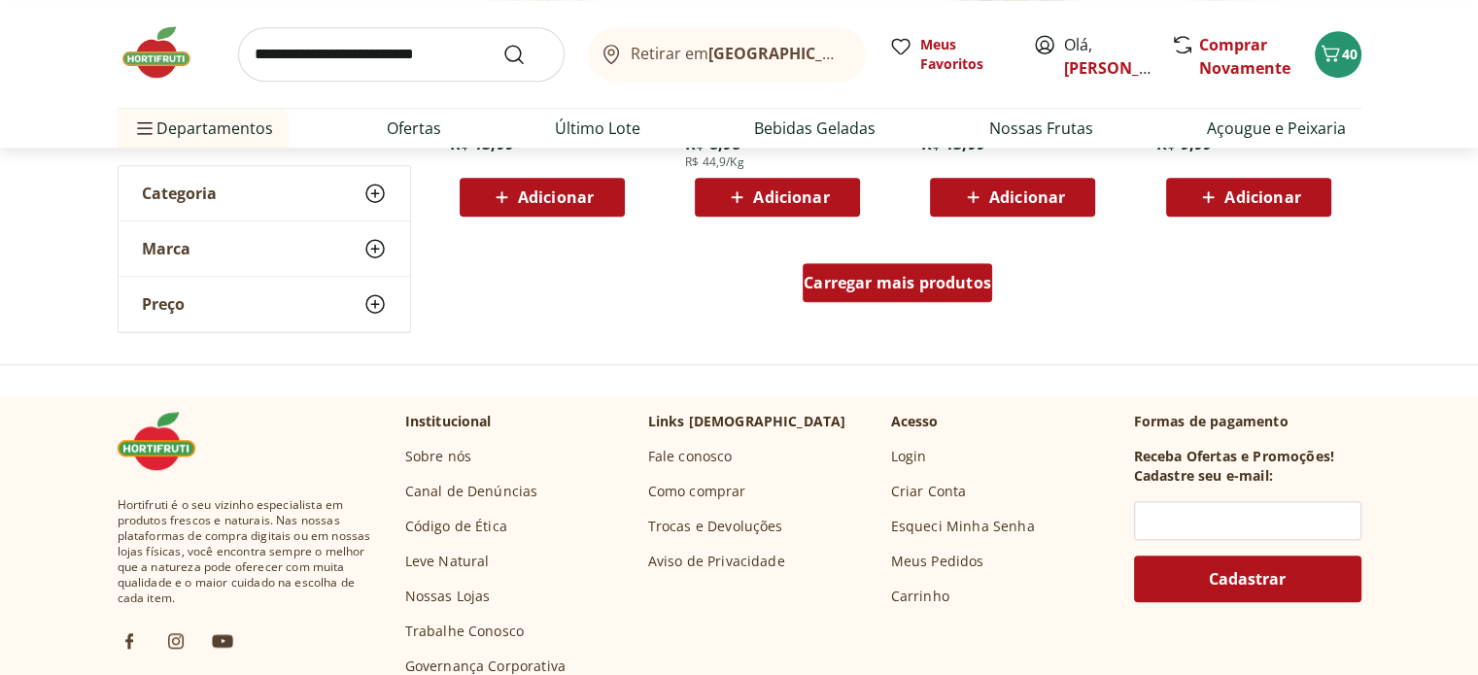
click at [902, 286] on span "Carregar mais produtos" at bounding box center [896, 283] width 187 height 16
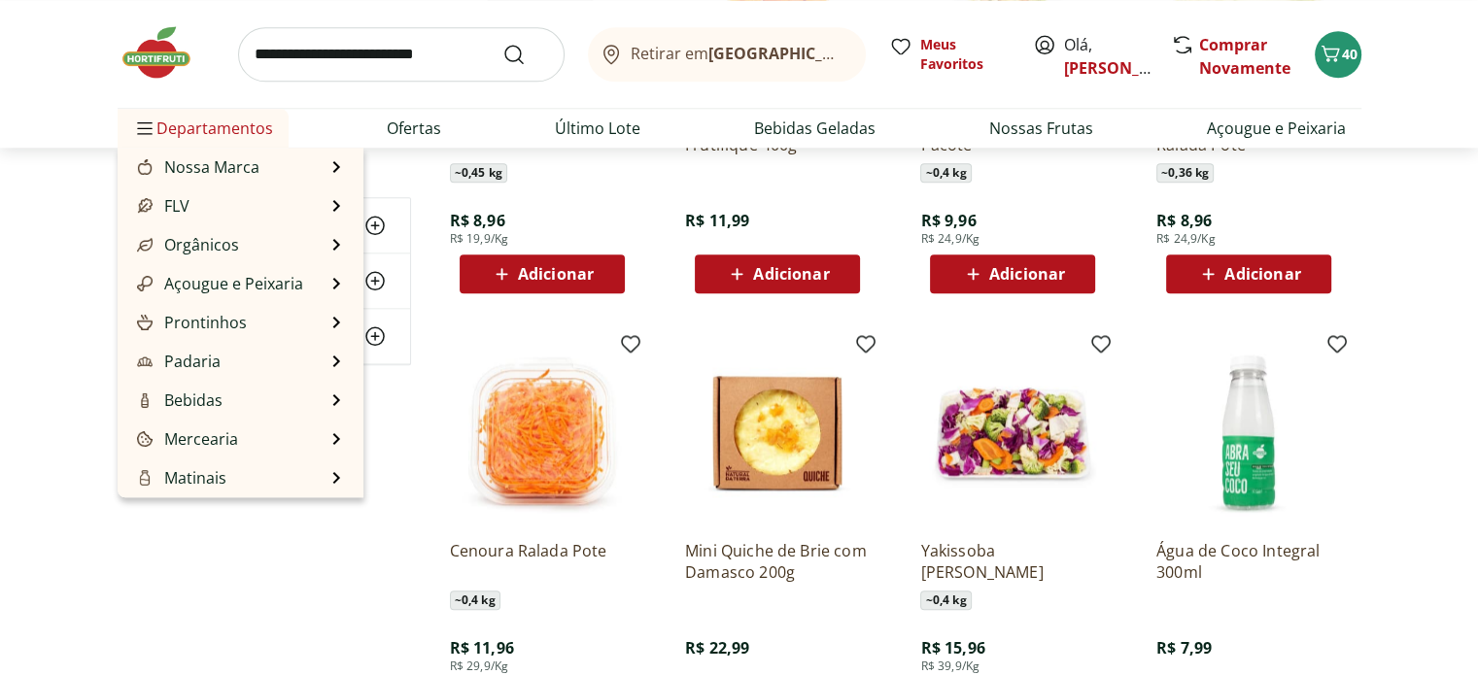
scroll to position [2040, 0]
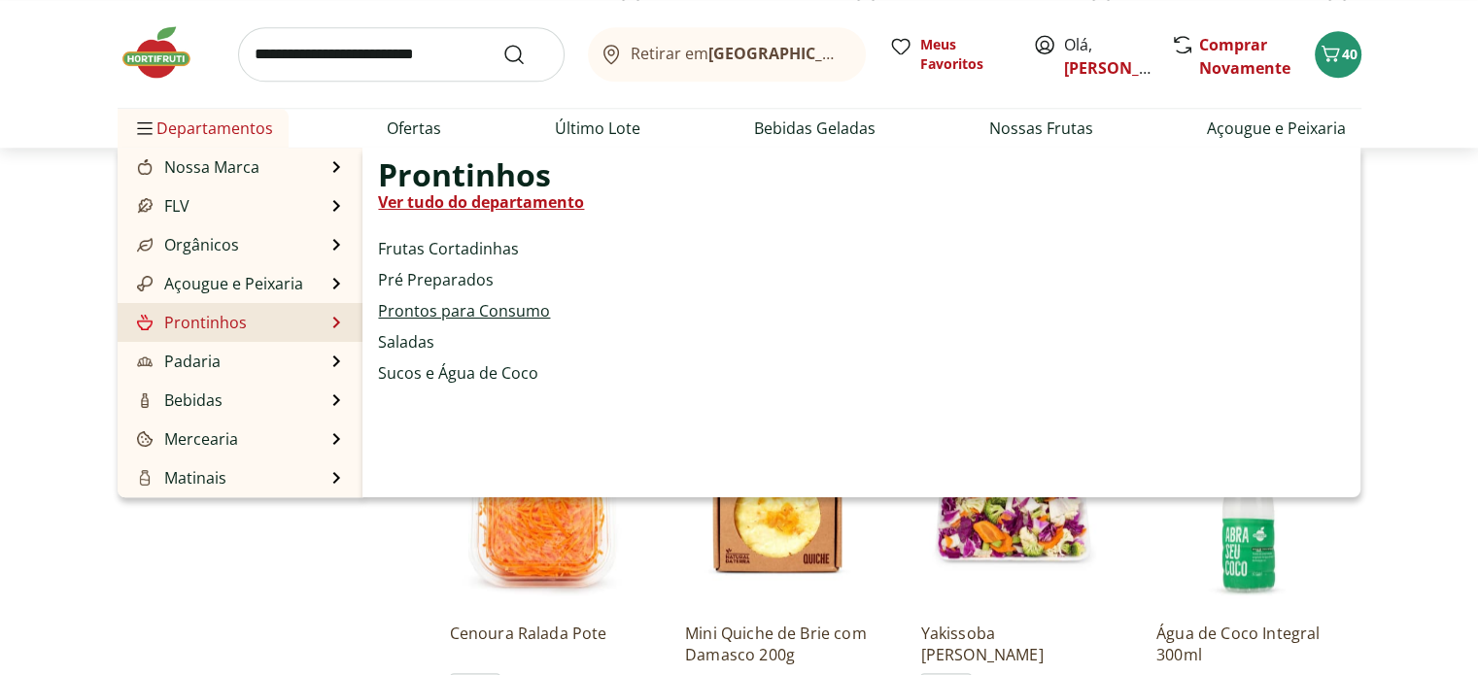
click at [429, 310] on link "Prontos para Consumo" at bounding box center [464, 310] width 172 height 23
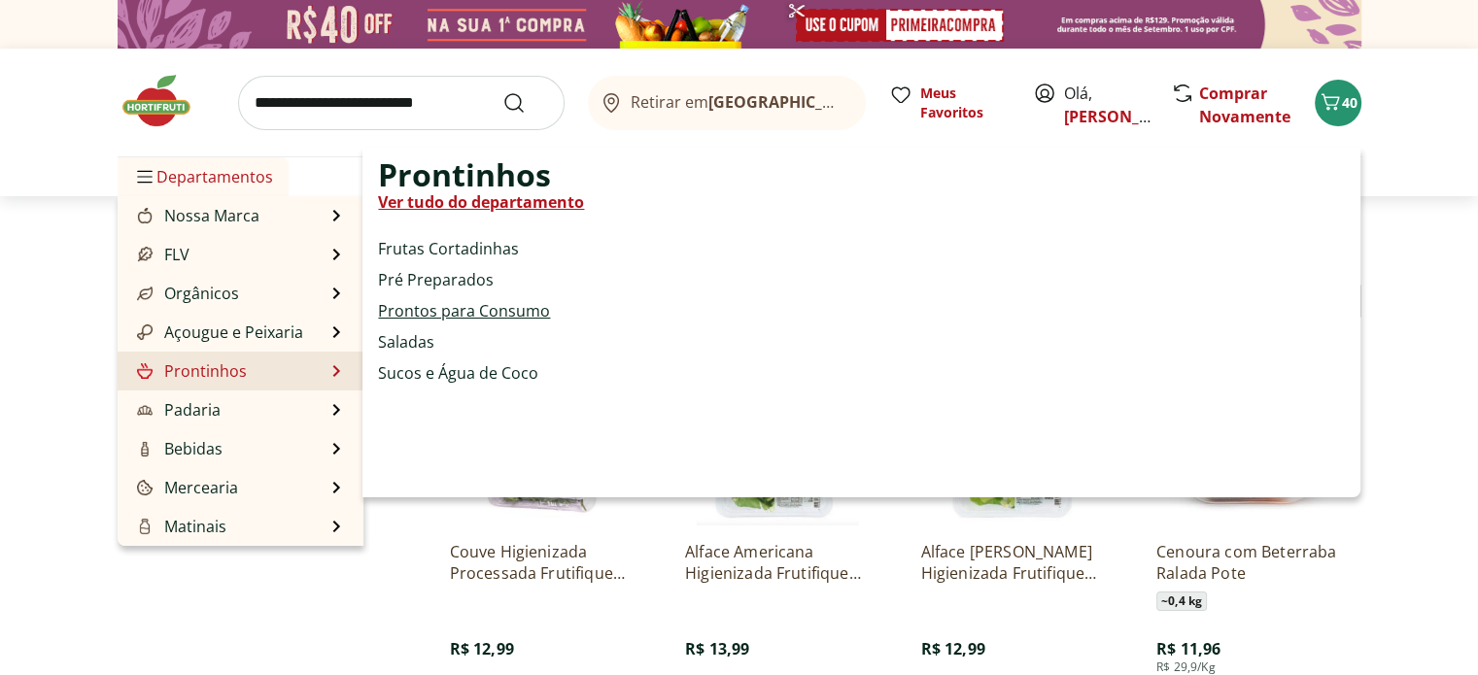
select select "**********"
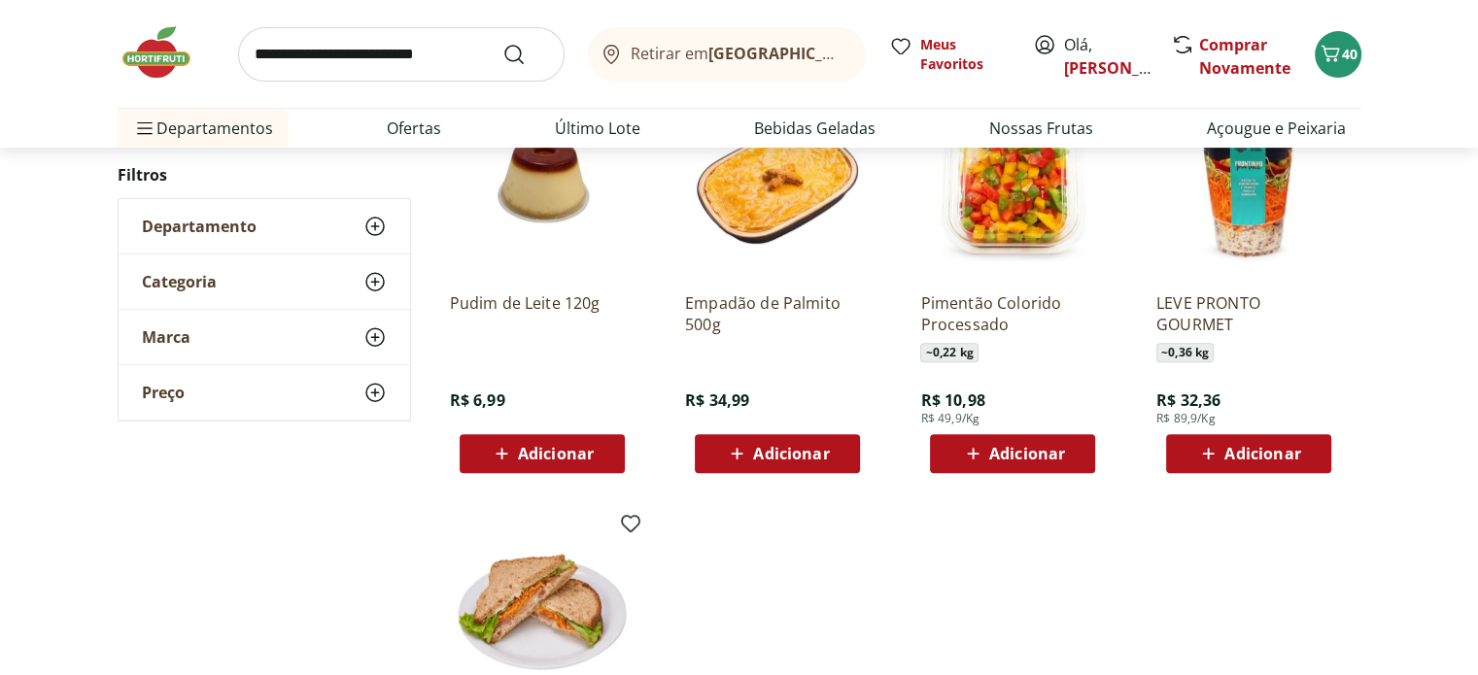
scroll to position [680, 0]
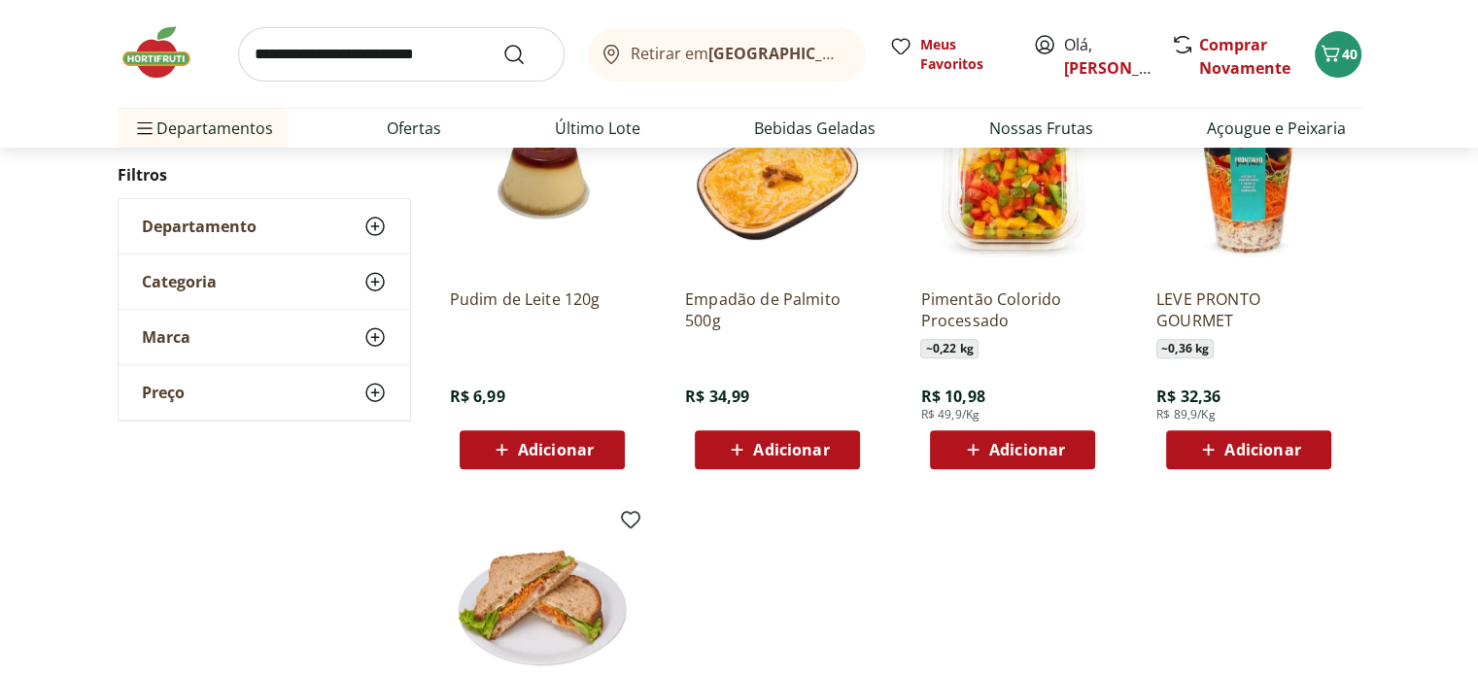
click at [738, 442] on icon at bounding box center [737, 449] width 24 height 23
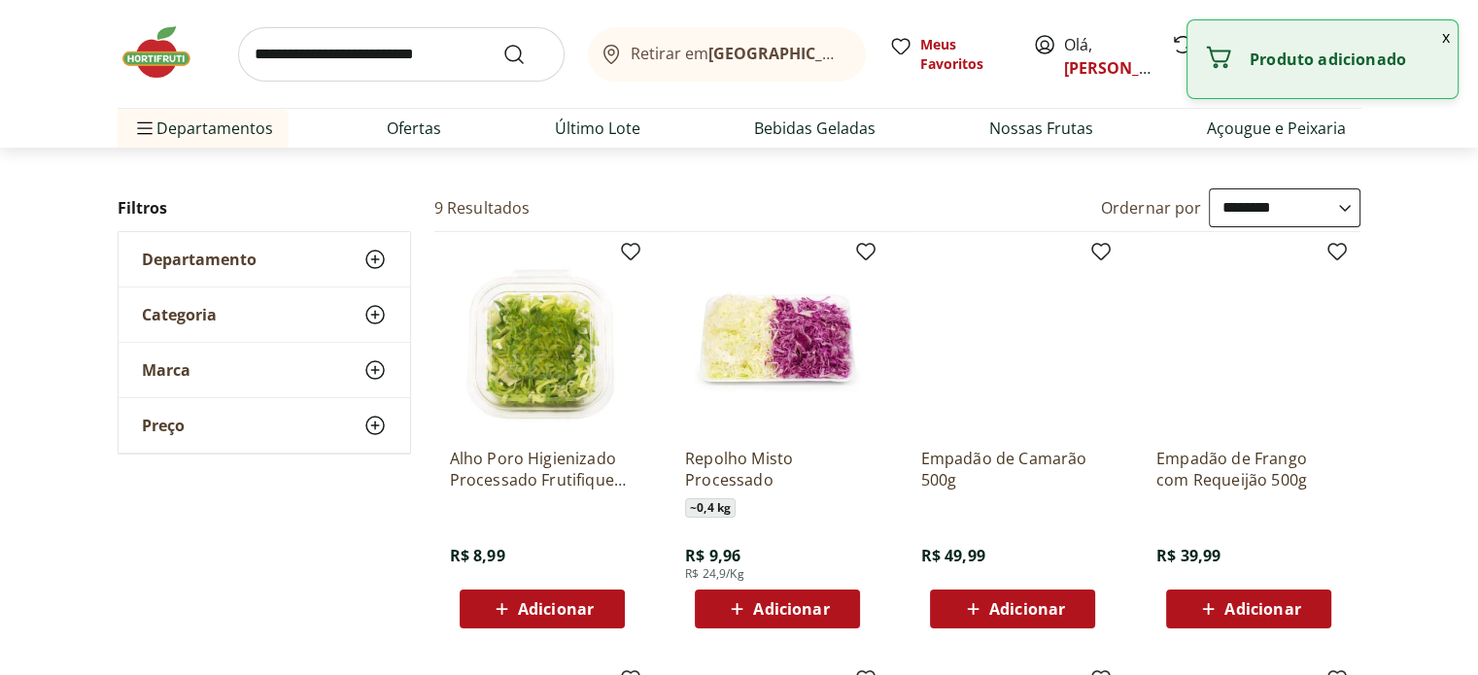
scroll to position [0, 0]
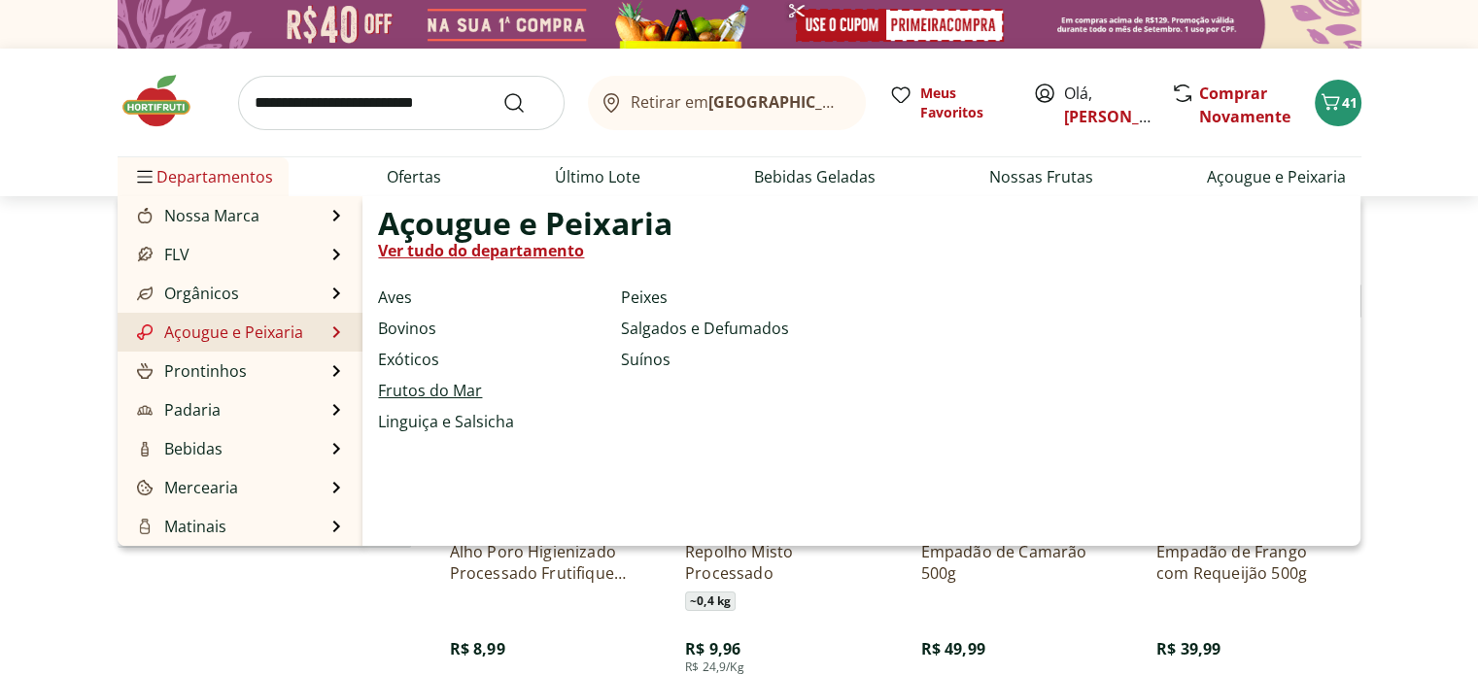
click at [448, 391] on link "Frutos do Mar" at bounding box center [430, 390] width 104 height 23
select select "**********"
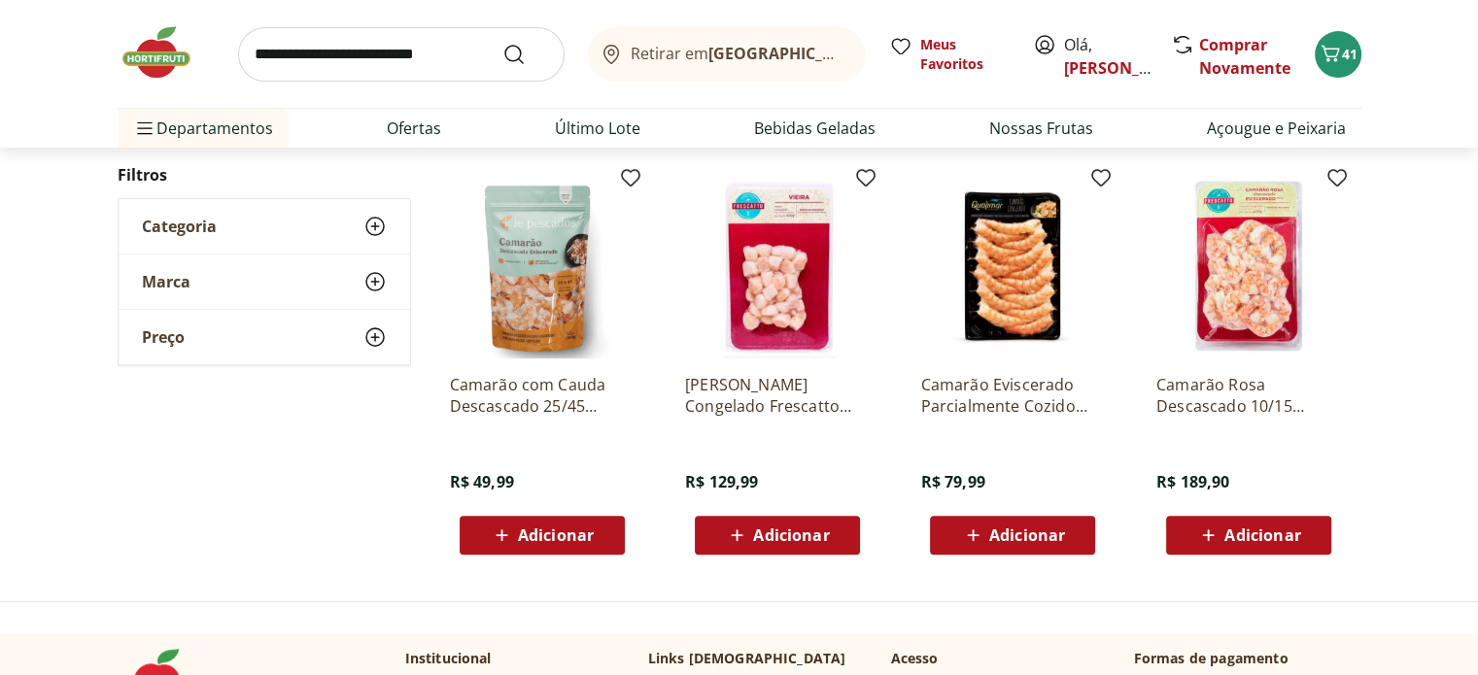
scroll to position [583, 0]
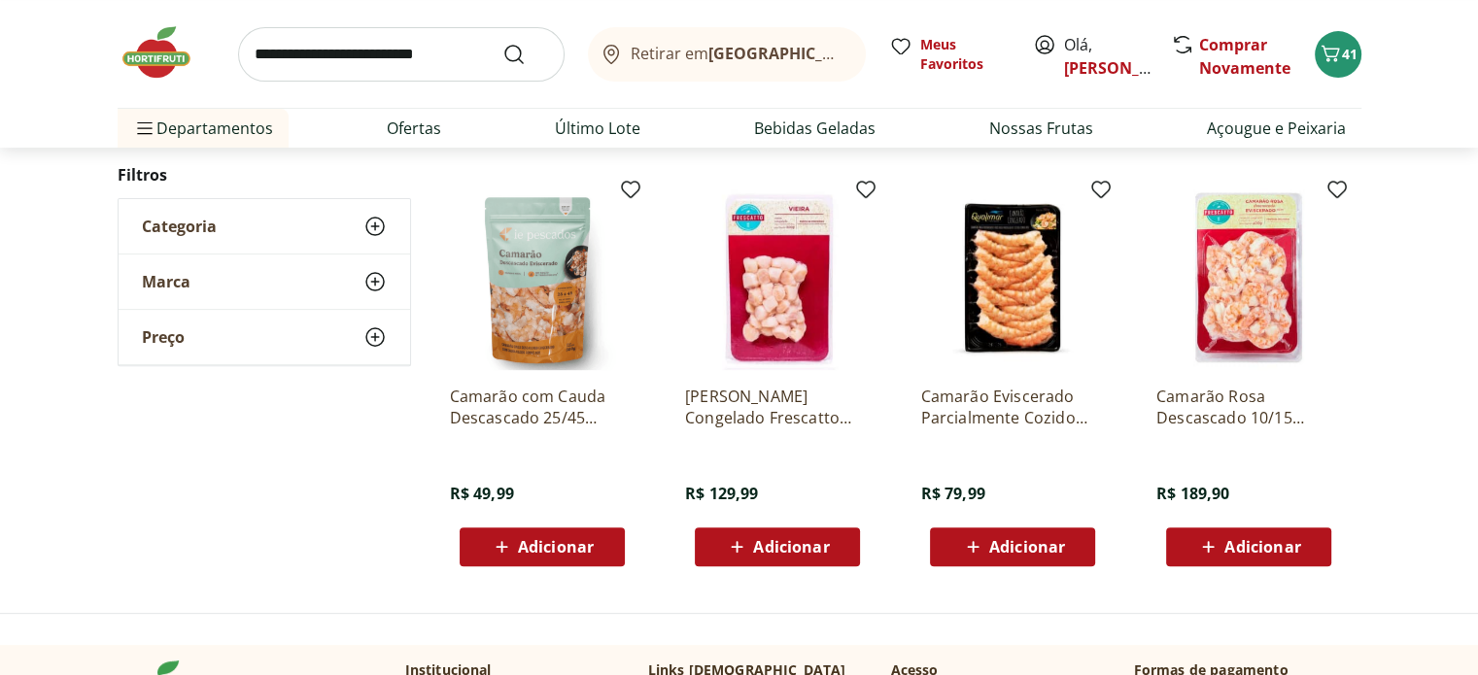
click at [544, 345] on img at bounding box center [542, 278] width 185 height 185
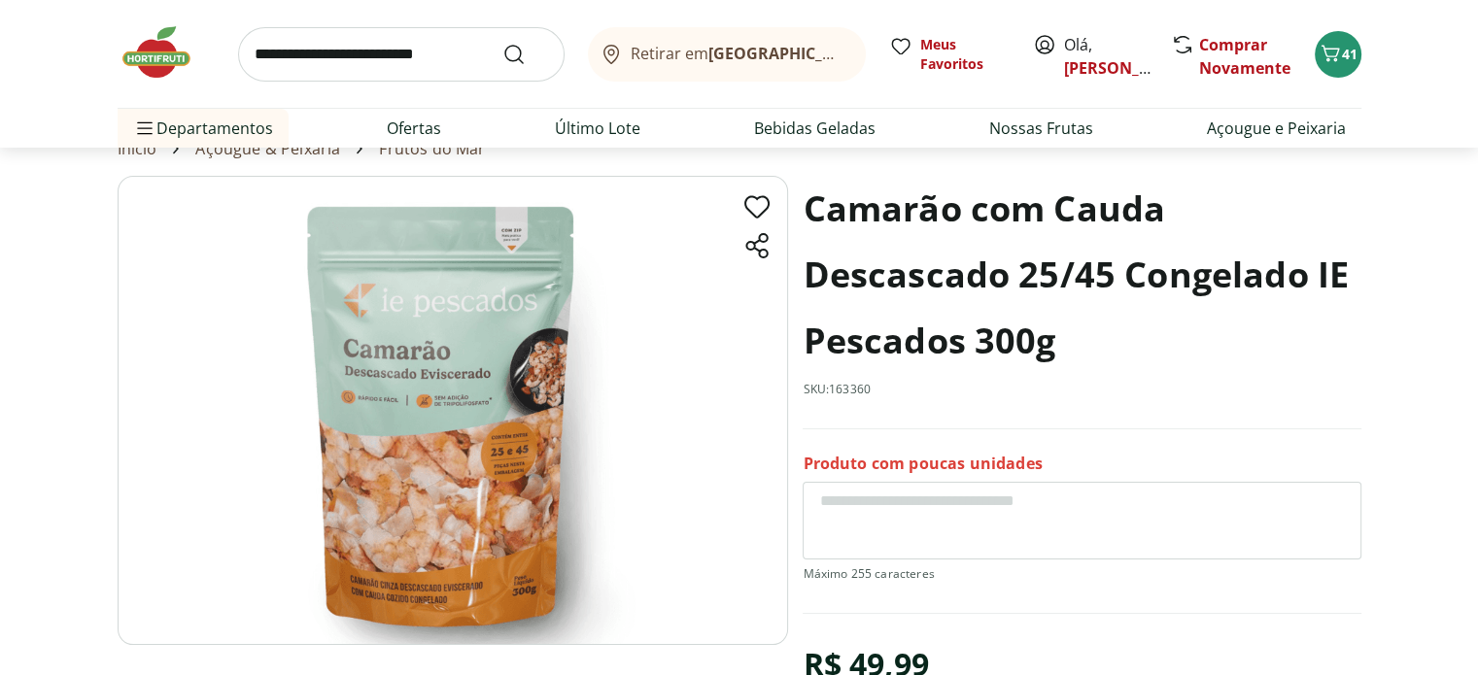
scroll to position [194, 0]
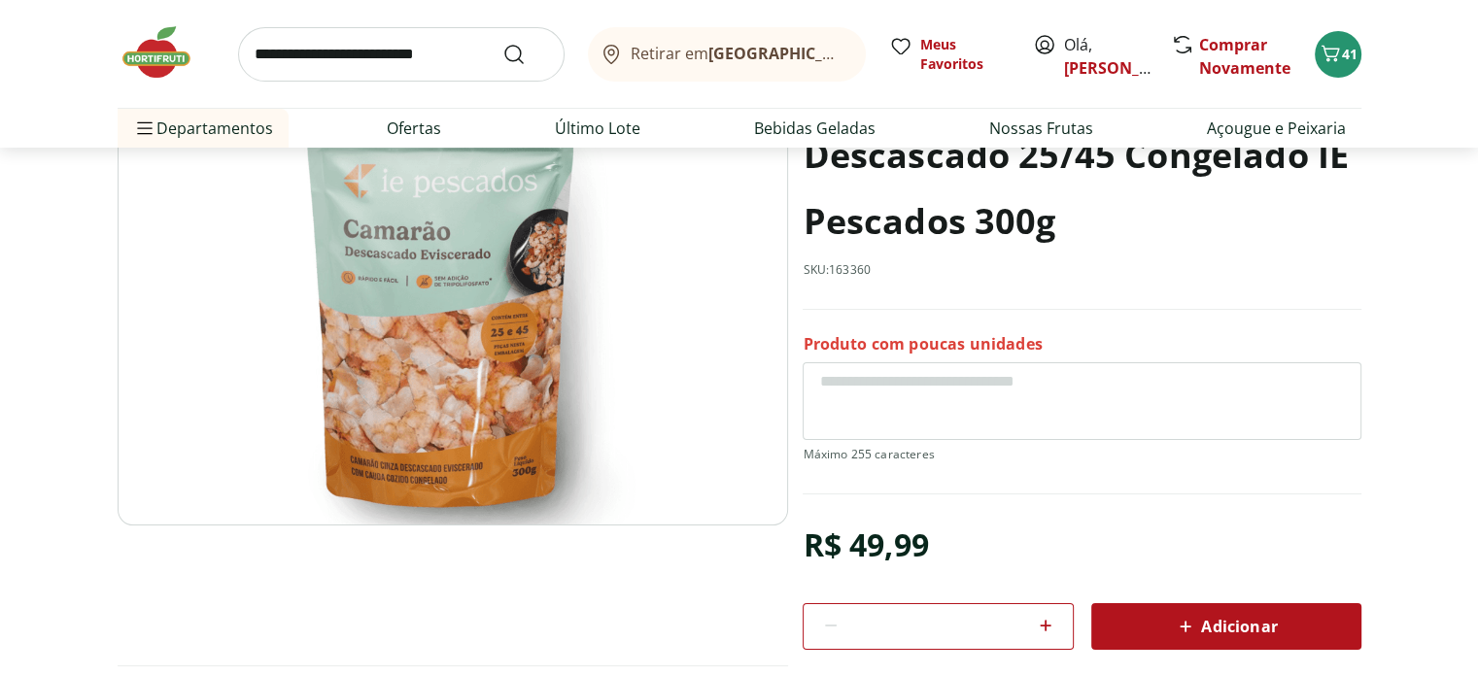
click at [1167, 622] on div "Adicionar" at bounding box center [1225, 626] width 239 height 35
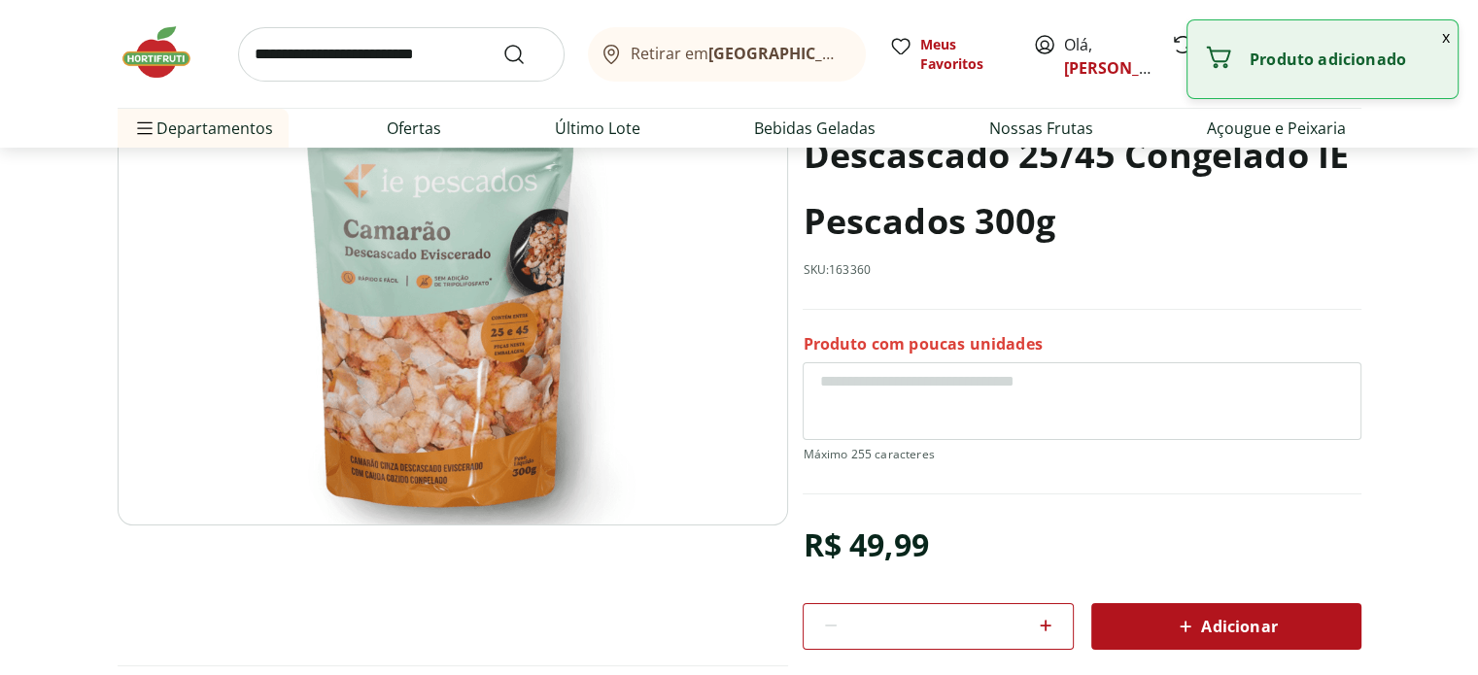
scroll to position [0, 0]
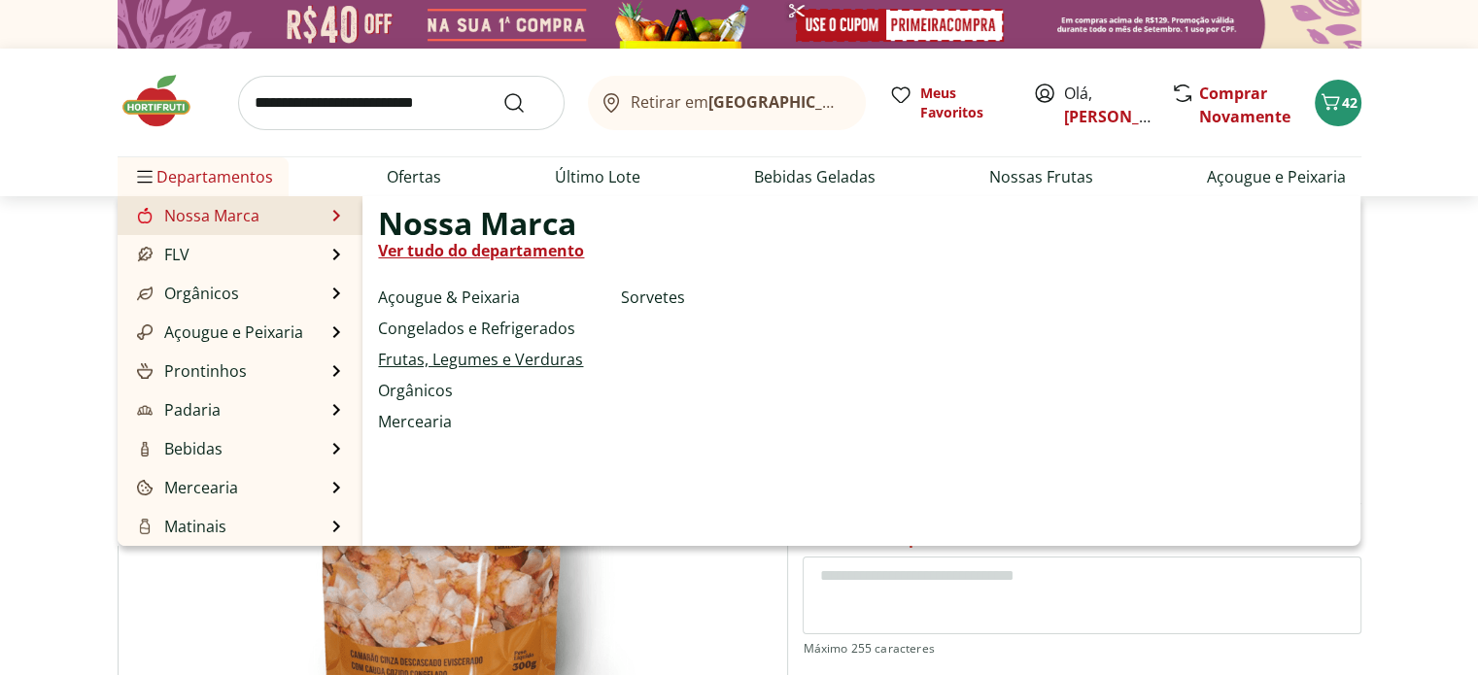
click at [441, 364] on link "Frutas, Legumes e Verduras" at bounding box center [480, 359] width 205 height 23
select select "**********"
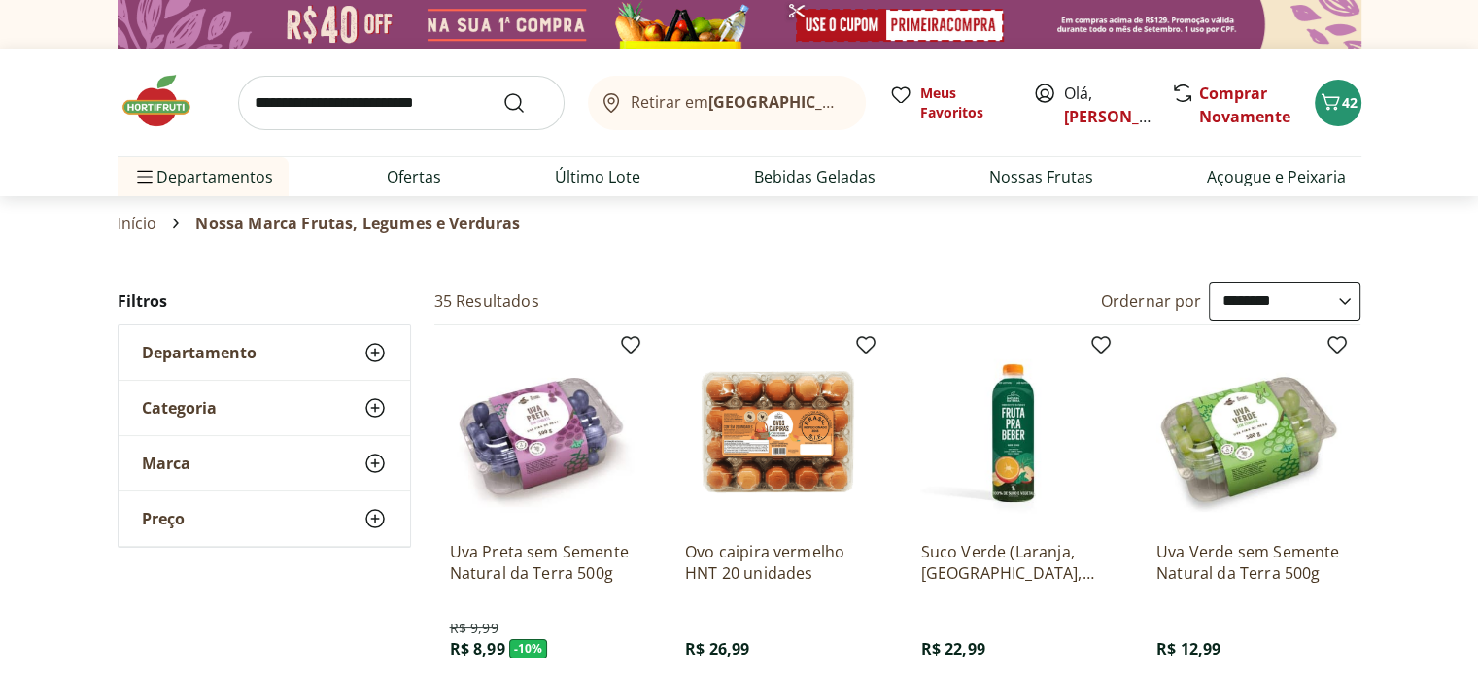
click at [365, 353] on icon at bounding box center [374, 352] width 23 height 23
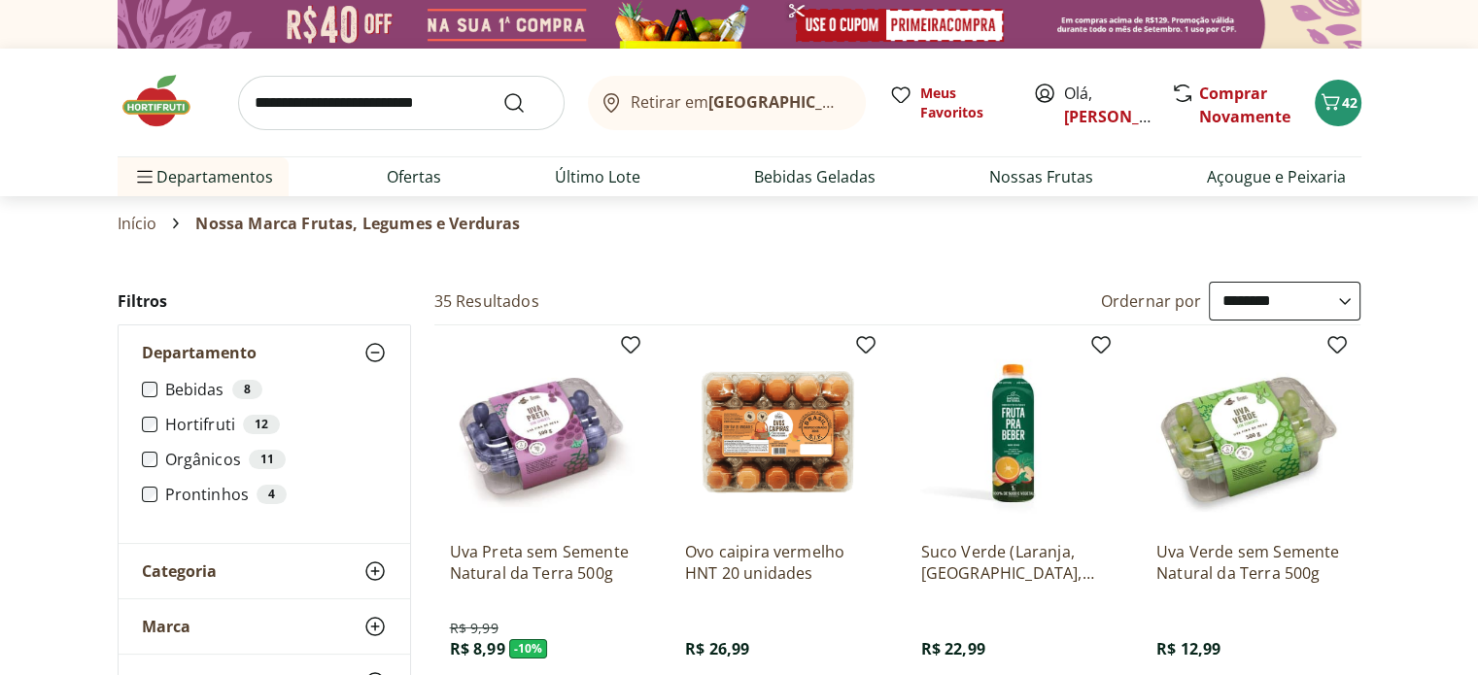
click at [194, 419] on label "Hortifruti 12" at bounding box center [275, 424] width 221 height 19
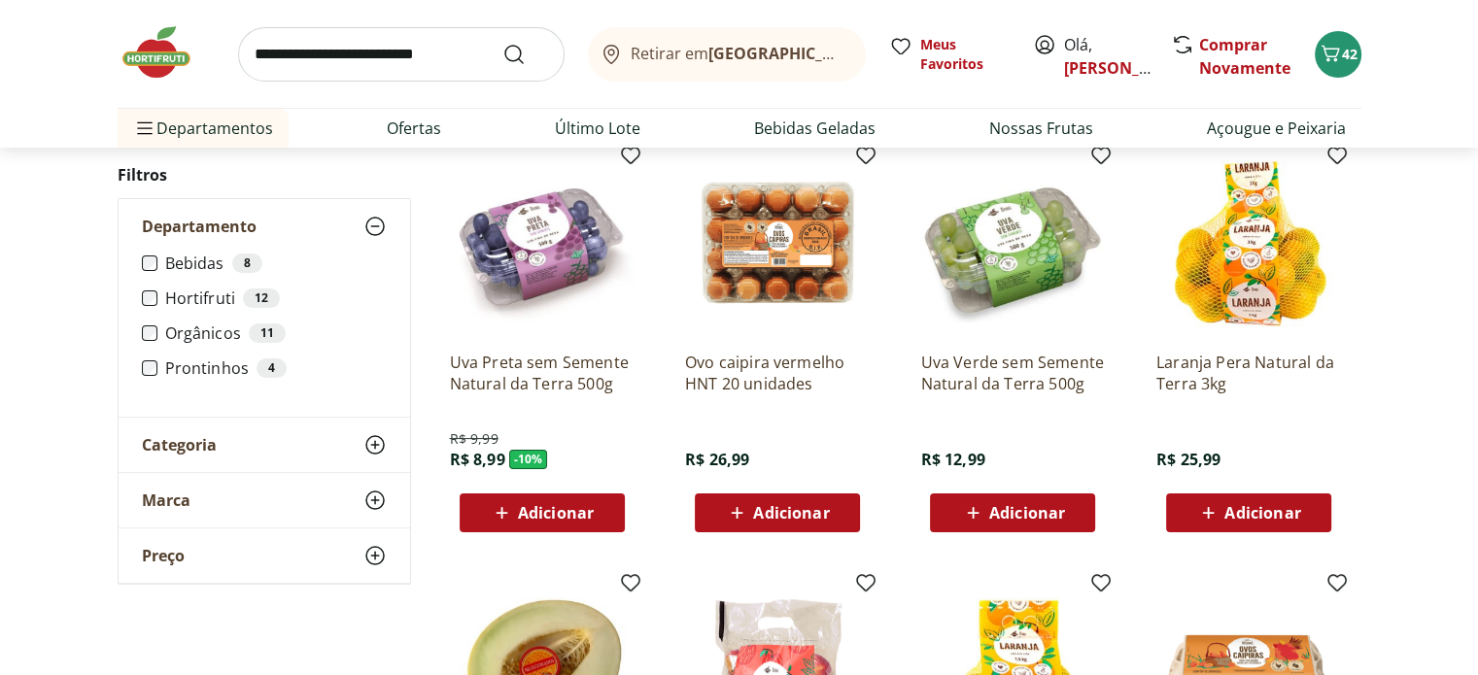
scroll to position [194, 0]
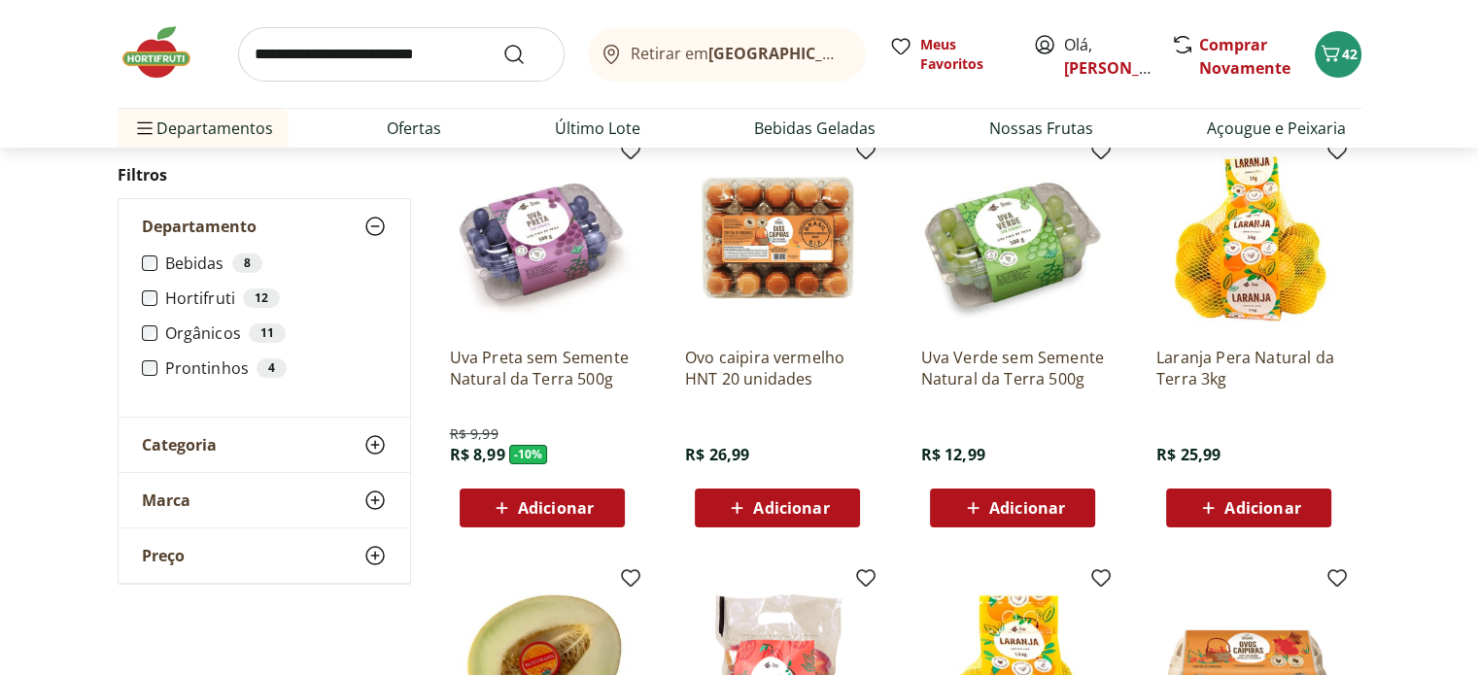
click at [229, 460] on div "Categoria" at bounding box center [264, 445] width 291 height 54
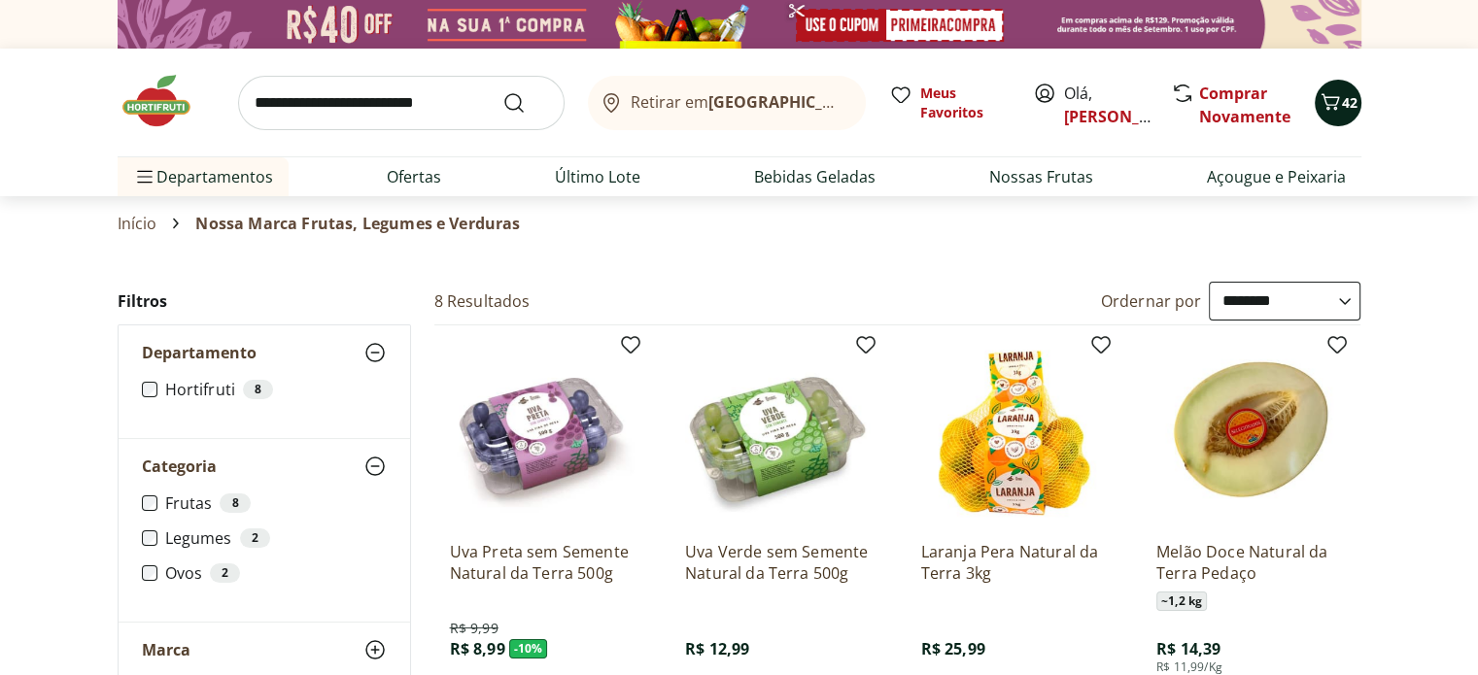
click at [1333, 111] on icon "Carrinho" at bounding box center [1329, 101] width 23 height 23
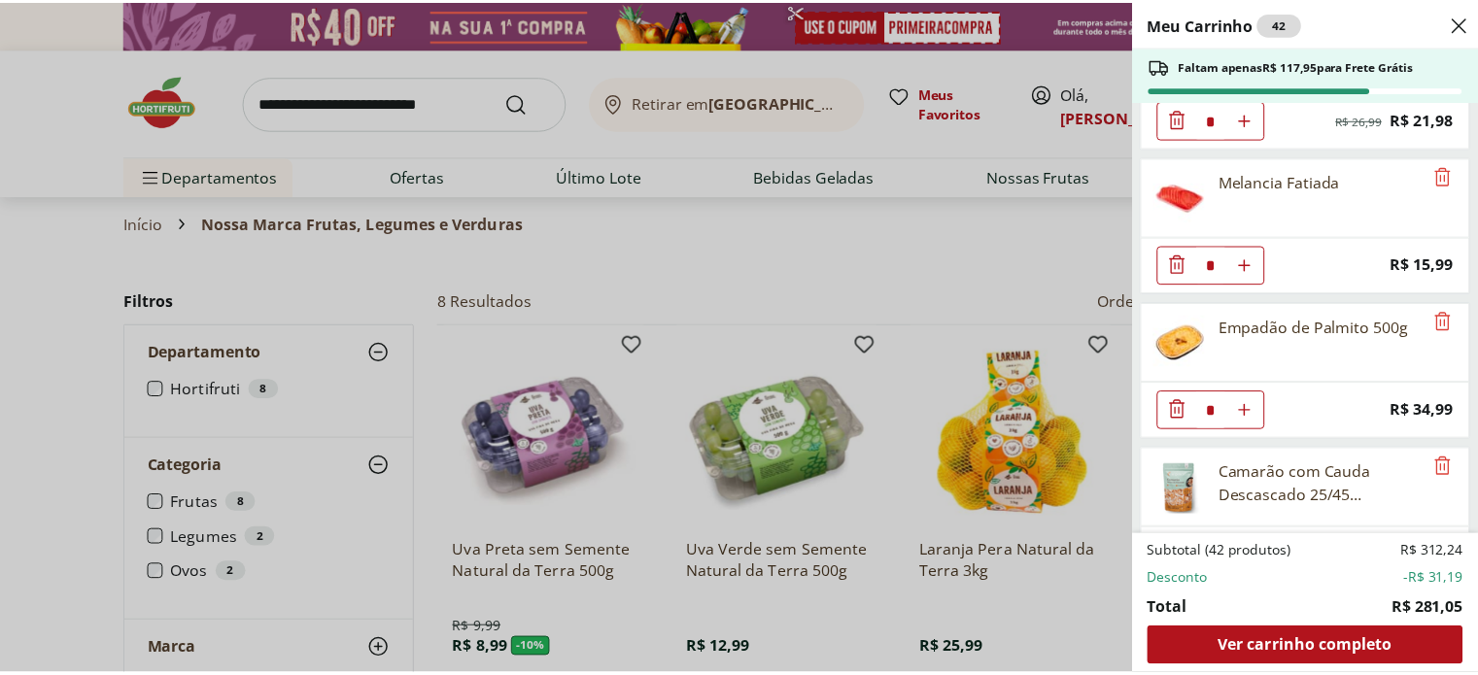
scroll to position [2898, 0]
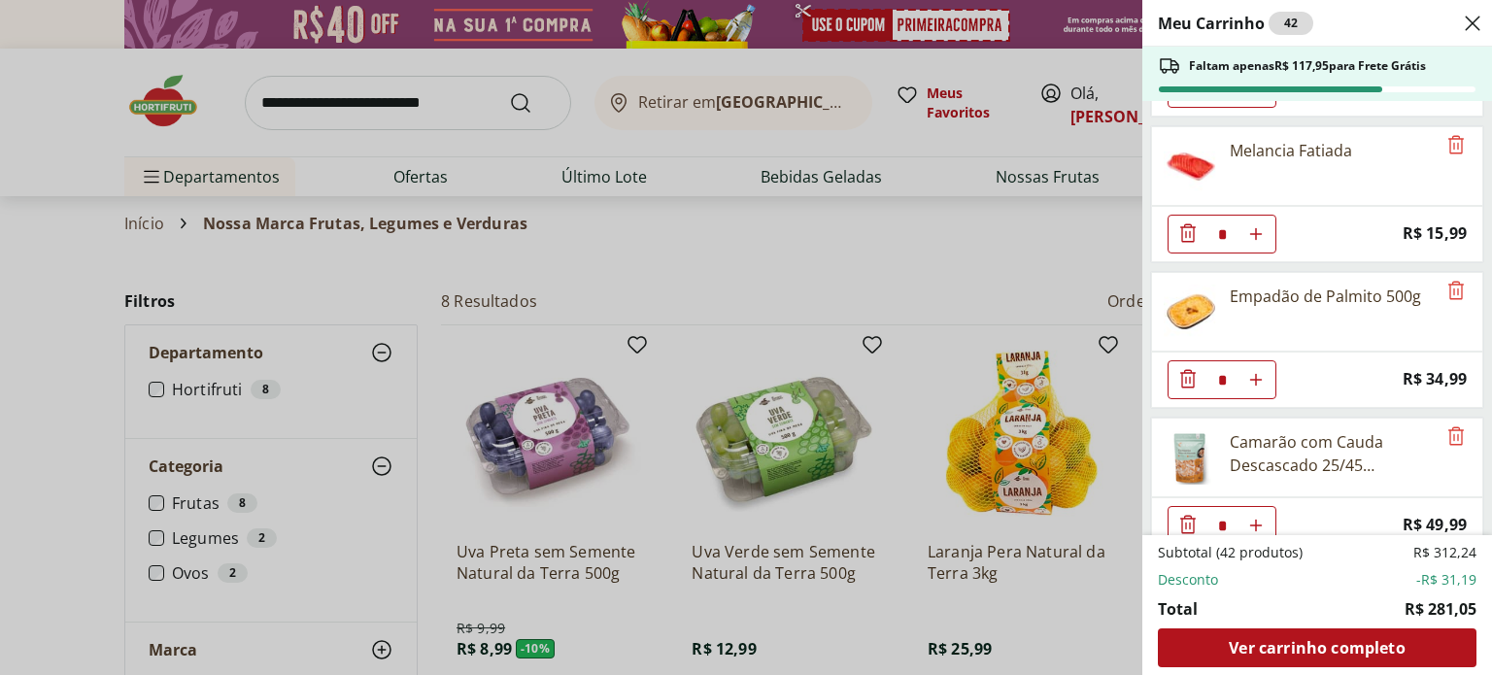
drag, startPoint x: 629, startPoint y: 259, endPoint x: 373, endPoint y: 101, distance: 301.4
click at [625, 253] on div "Meu Carrinho 42 Faltam apenas R$ 117,95 para Frete Grátis Batata Doce Unidade *…" at bounding box center [746, 337] width 1492 height 675
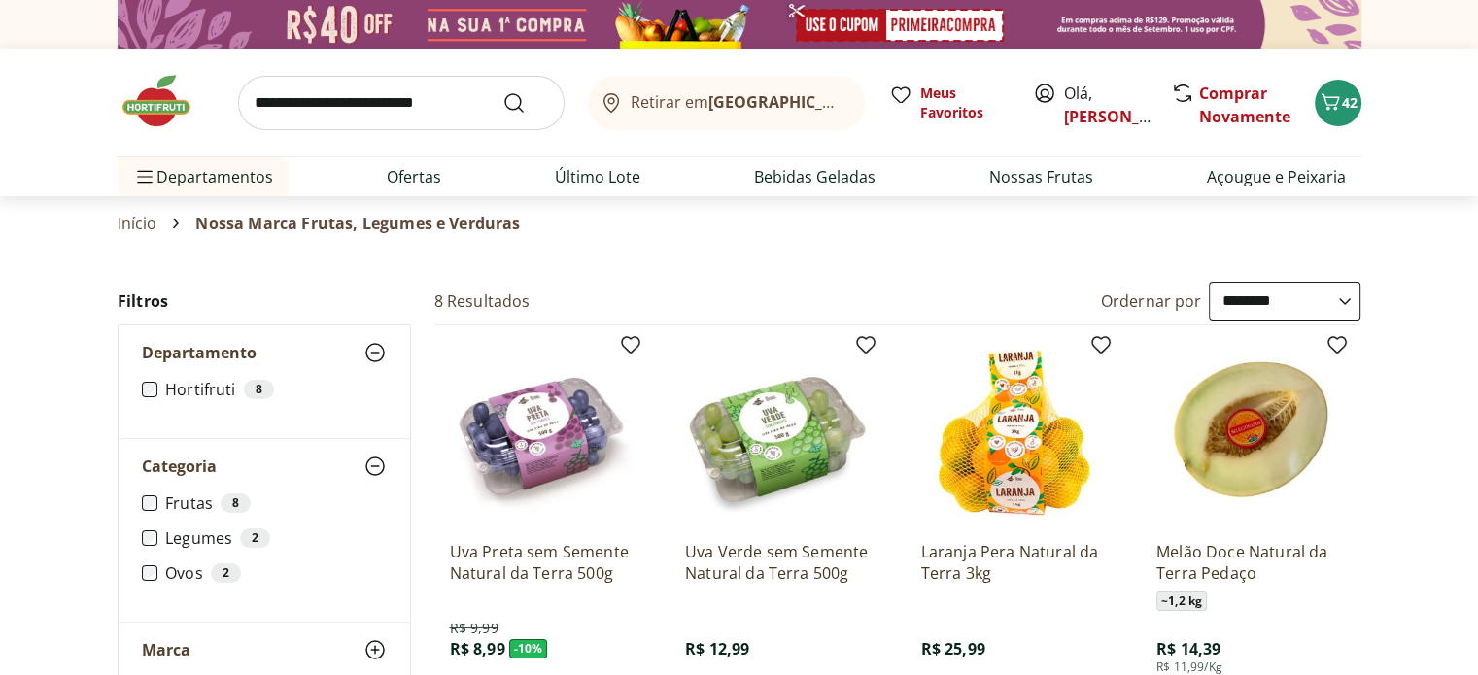
click at [343, 95] on input "search" at bounding box center [401, 103] width 326 height 54
type input "****"
click at [502, 91] on button "Submit Search" at bounding box center [525, 102] width 47 height 23
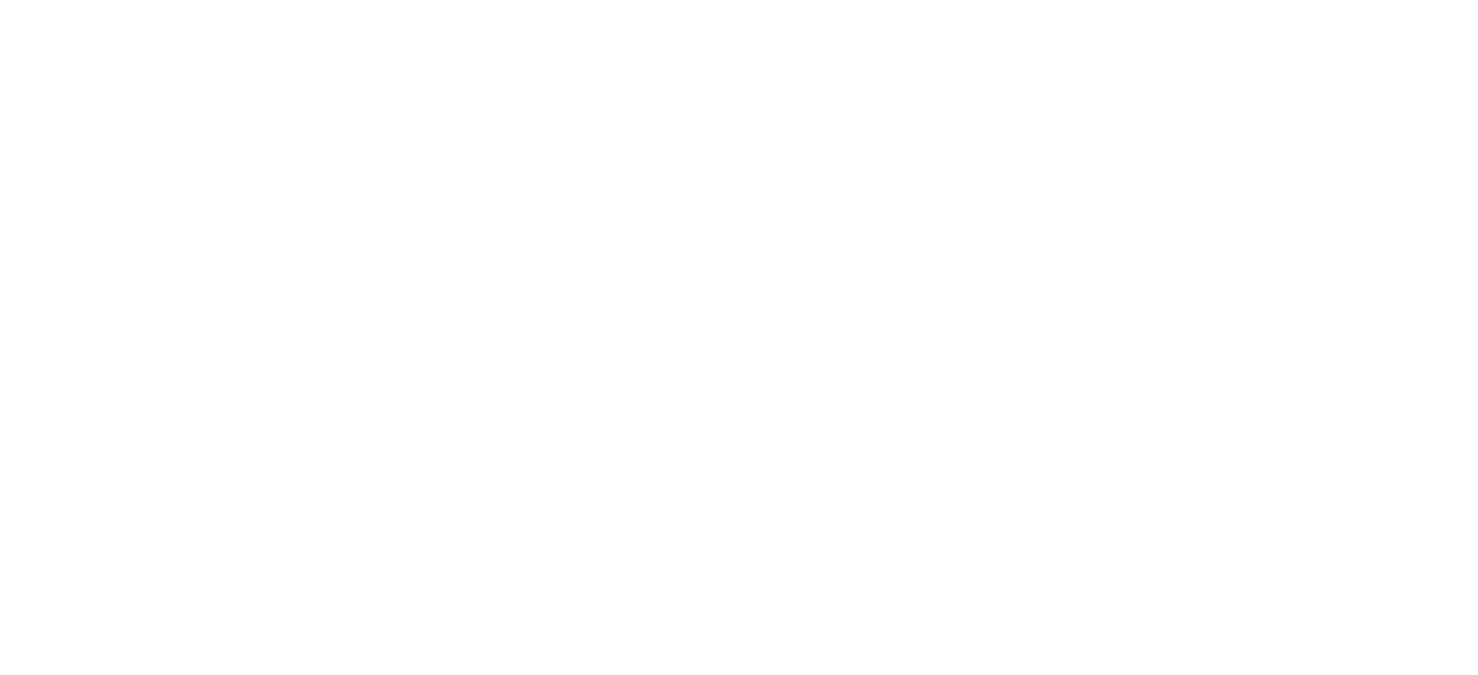
select select "**********"
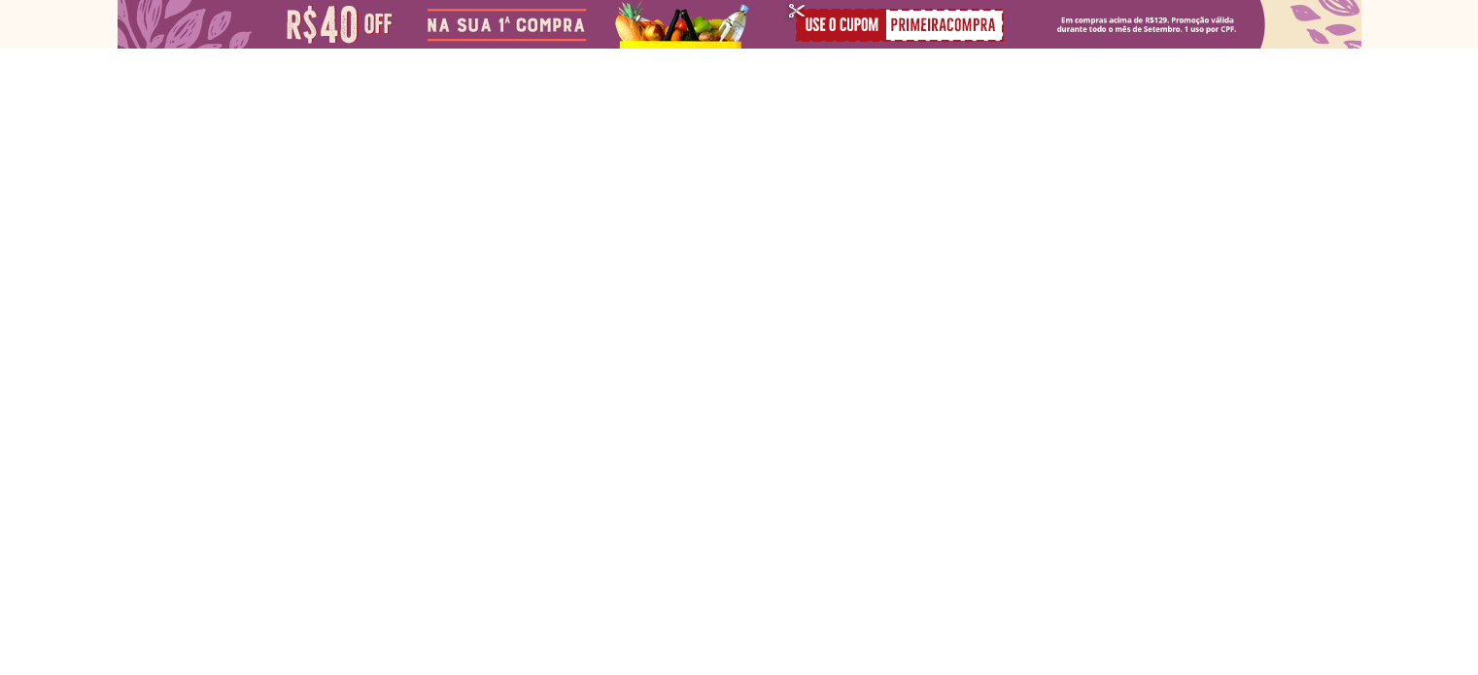
select select "**********"
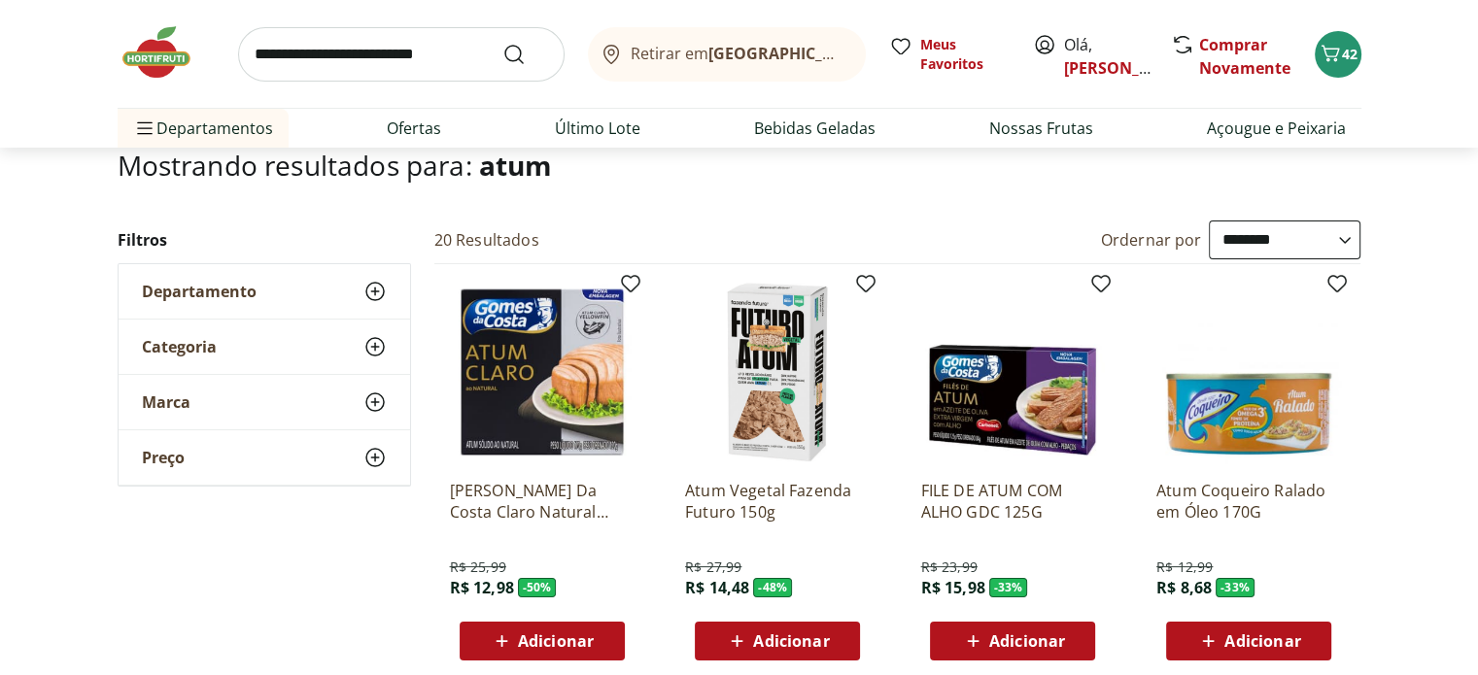
scroll to position [291, 0]
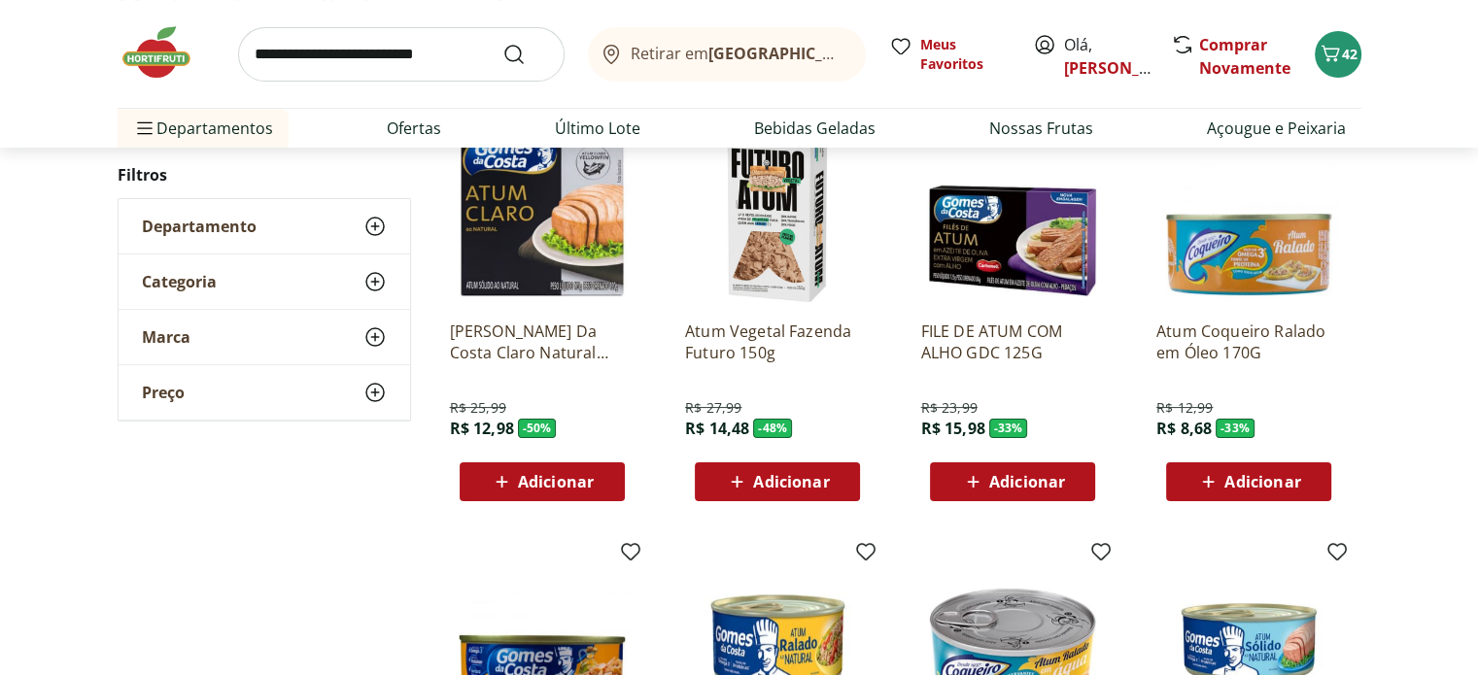
click at [571, 489] on span "Adicionar" at bounding box center [556, 482] width 76 height 16
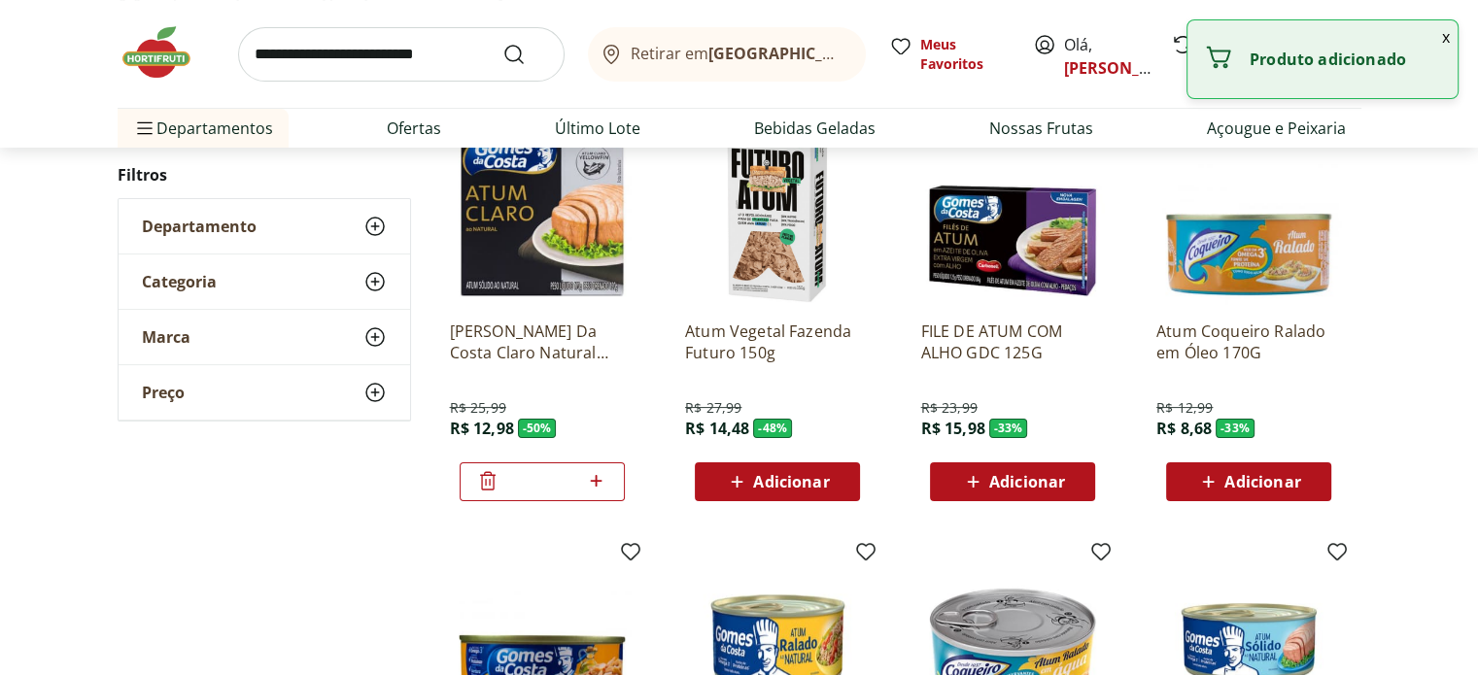
click at [602, 481] on icon at bounding box center [596, 480] width 24 height 23
type input "*"
click at [1038, 481] on span "Adicionar" at bounding box center [1027, 482] width 76 height 16
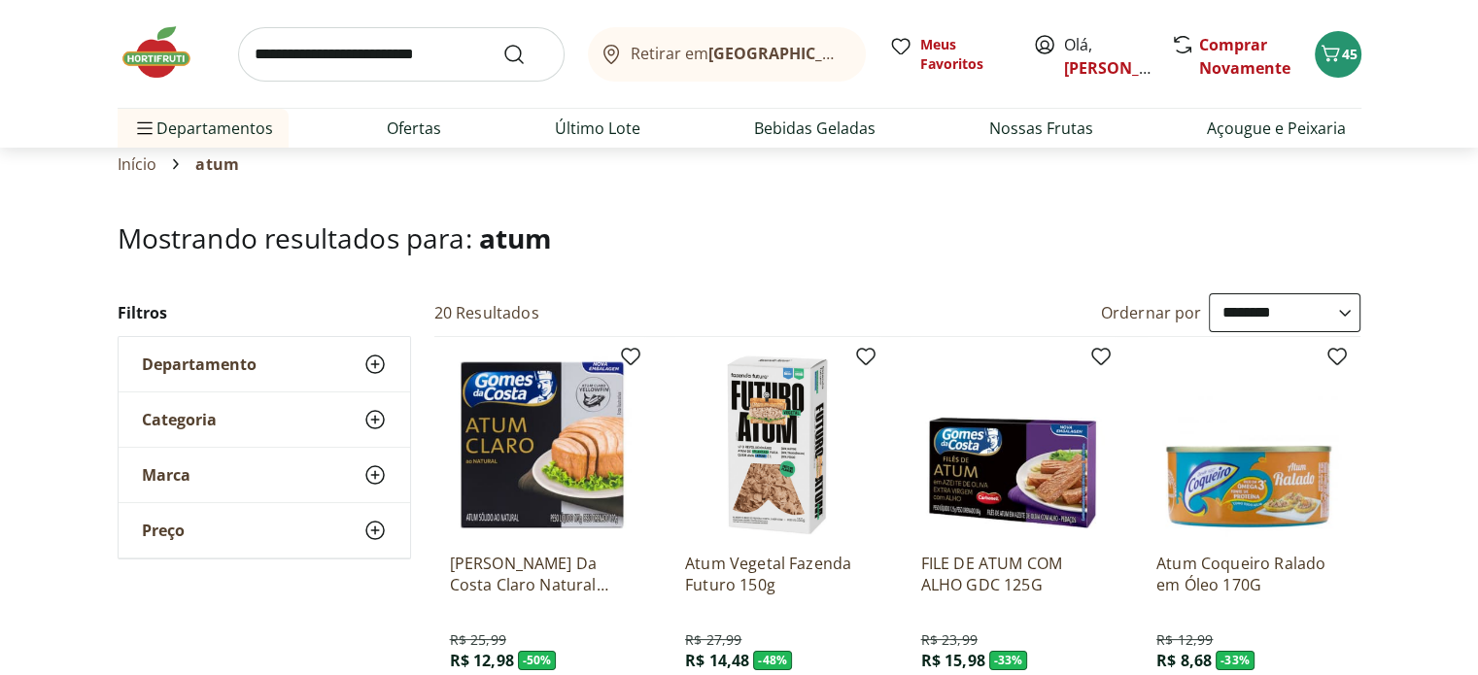
scroll to position [0, 0]
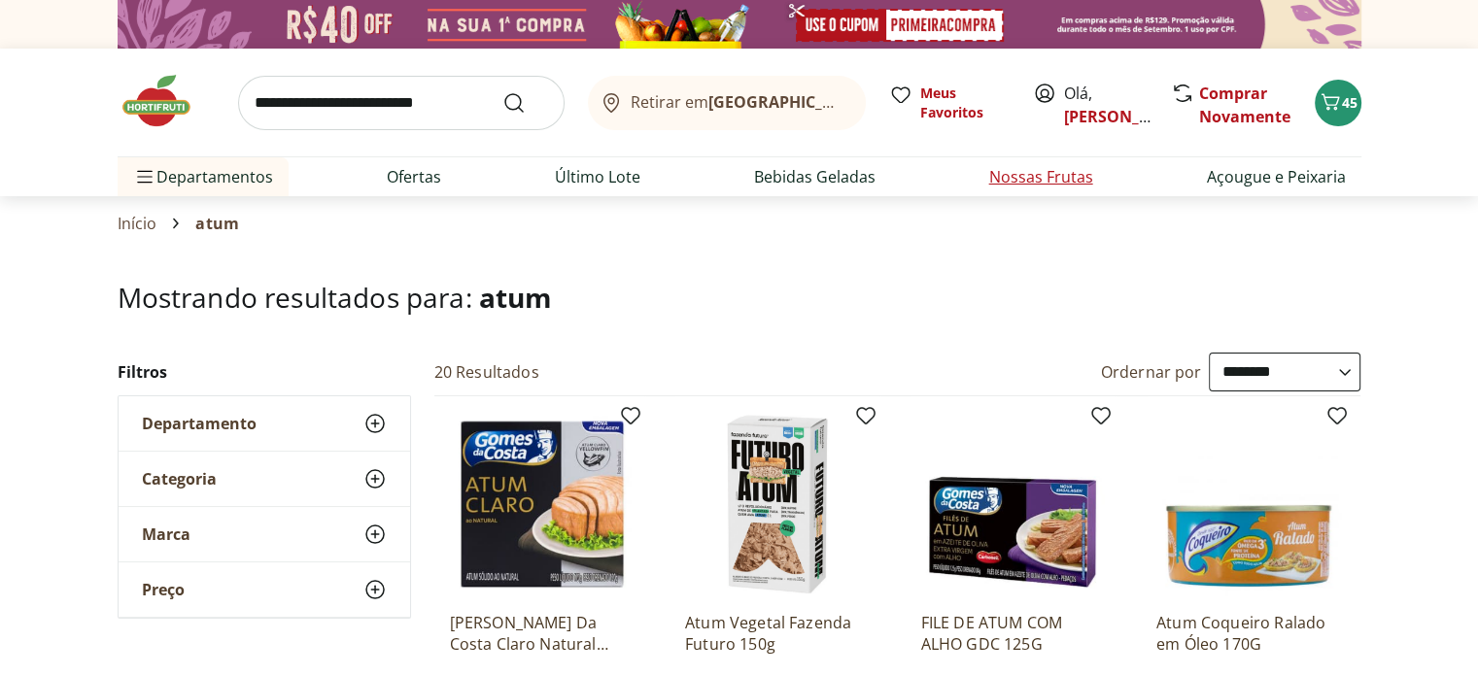
click at [1039, 176] on link "Nossas Frutas" at bounding box center [1041, 176] width 104 height 23
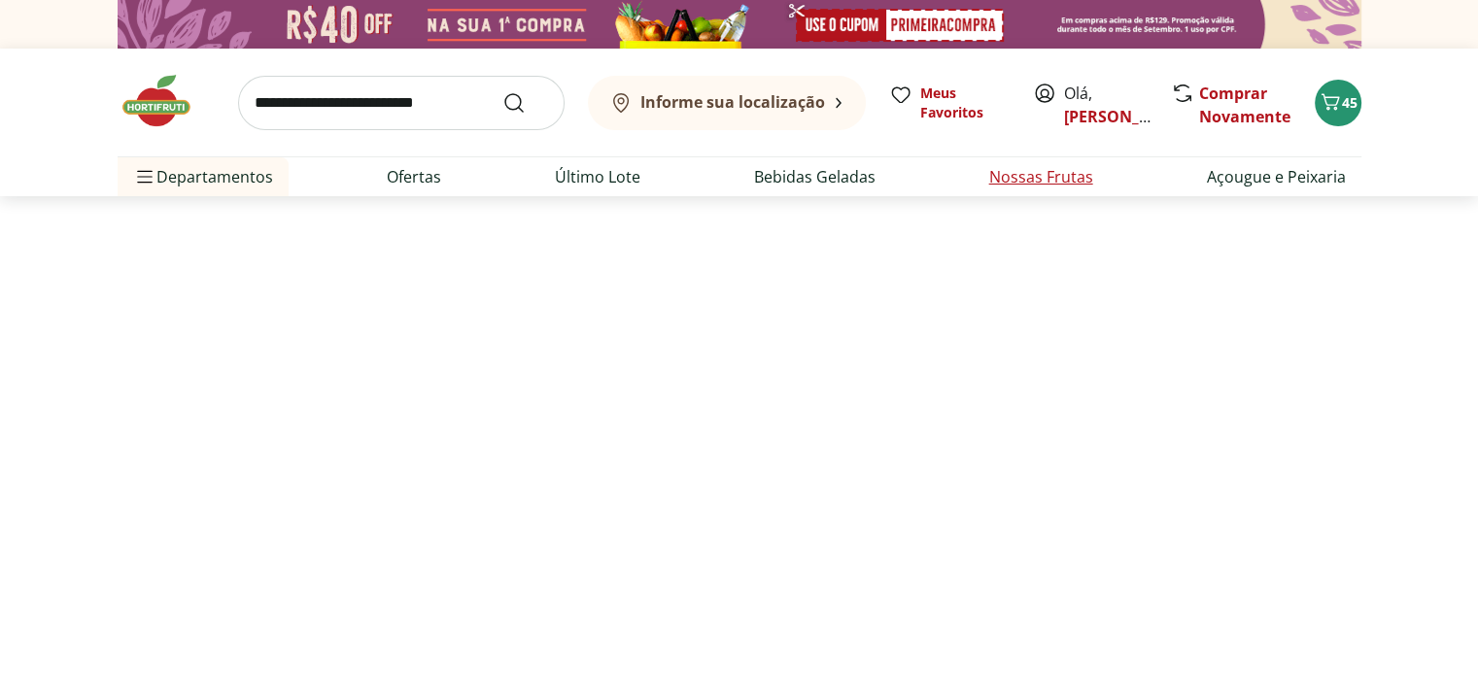
select select "**********"
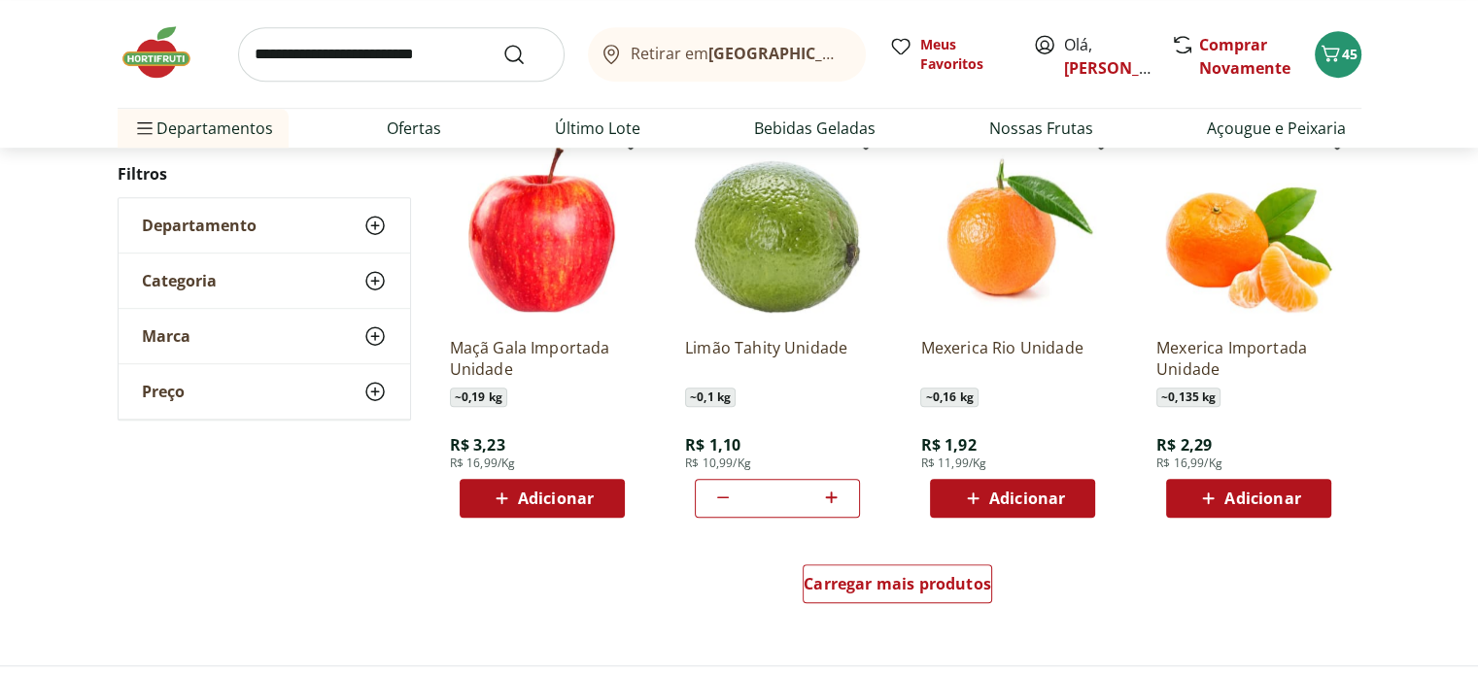
scroll to position [1069, 0]
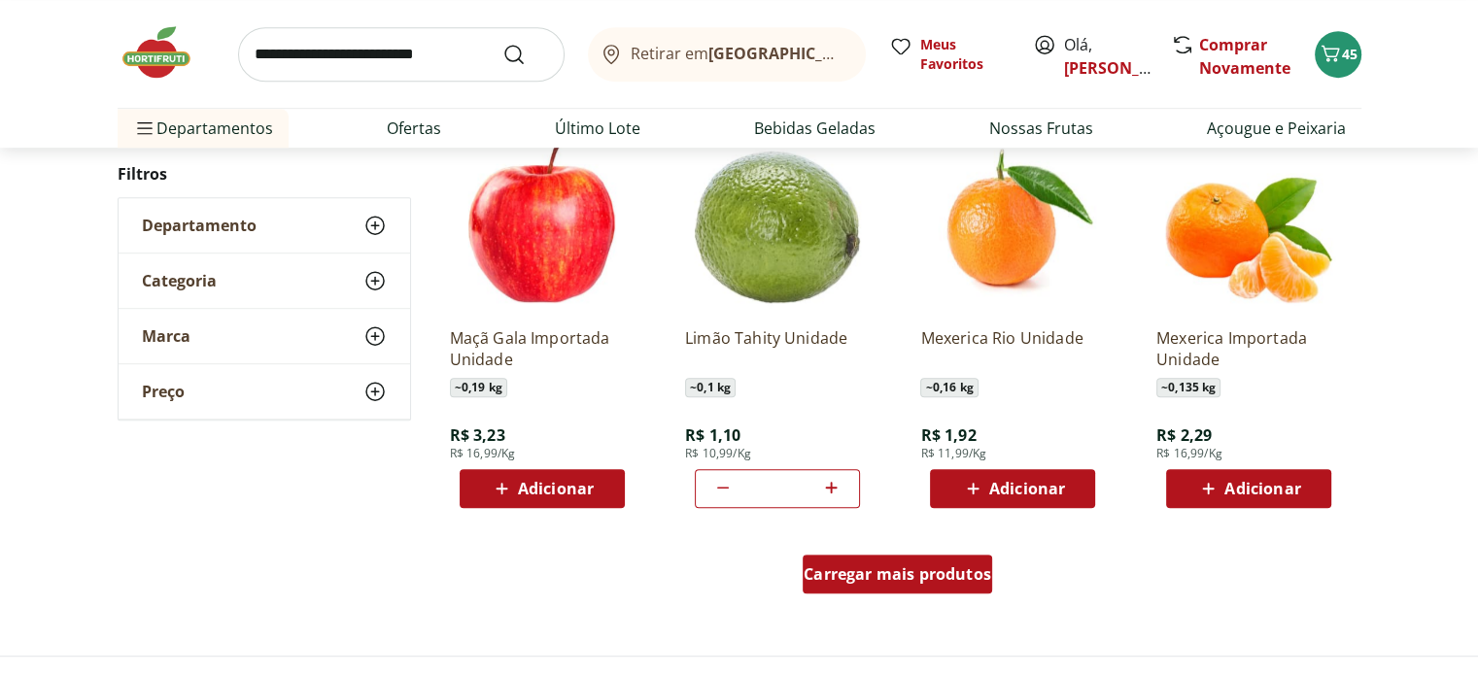
click at [925, 584] on div "Carregar mais produtos" at bounding box center [896, 574] width 189 height 39
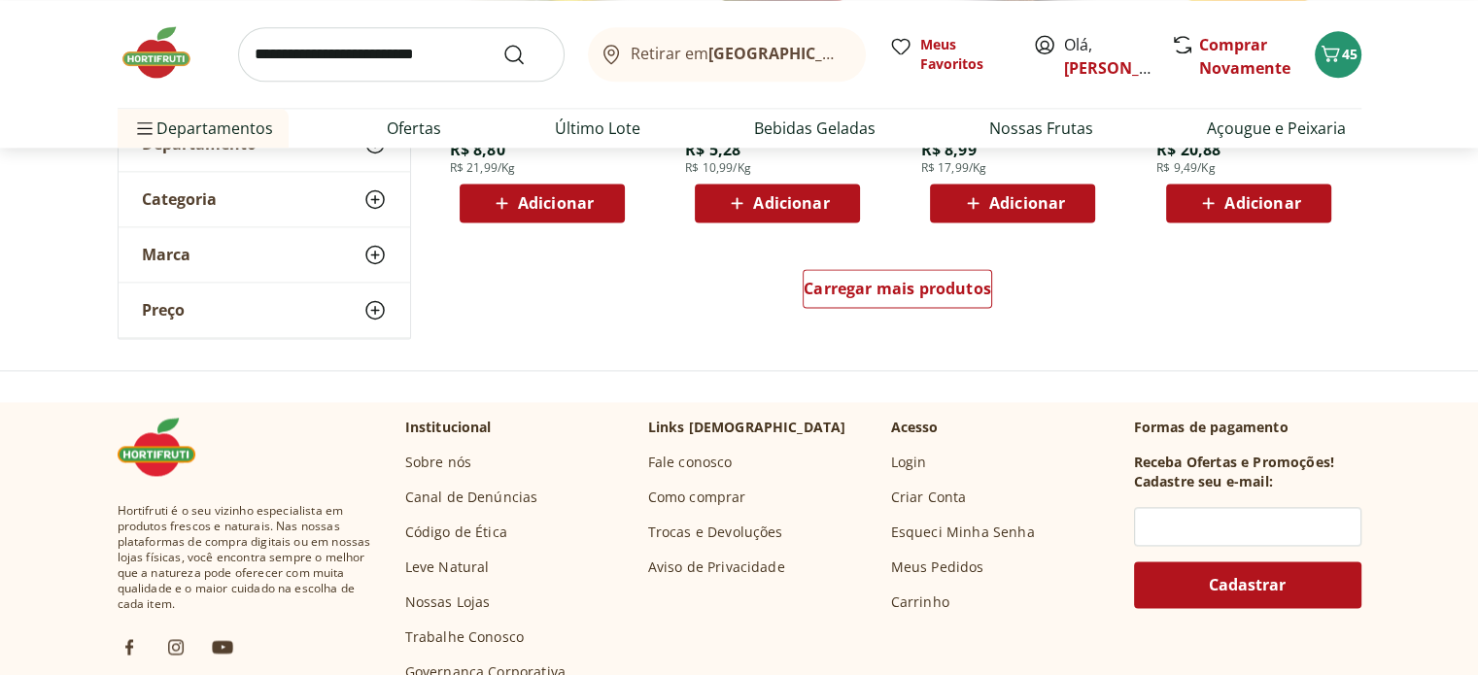
scroll to position [2623, 0]
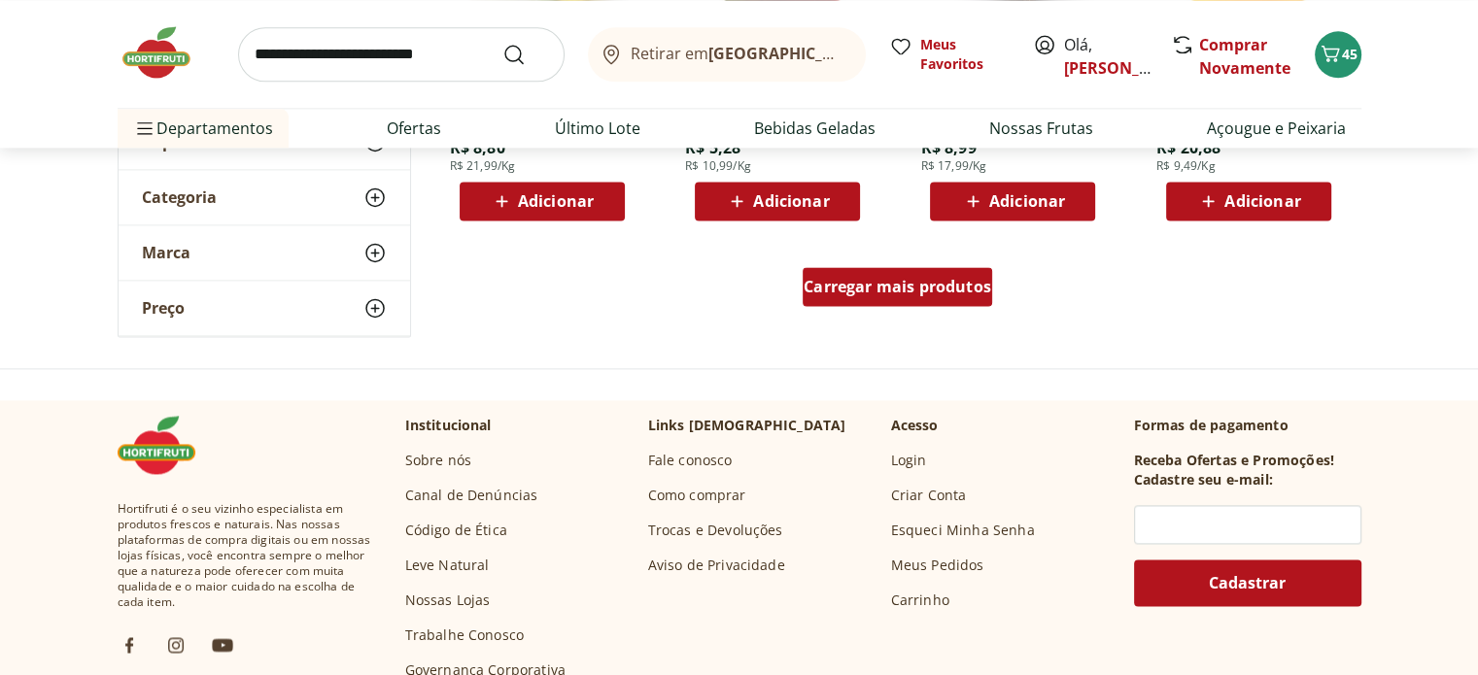
click at [882, 287] on span "Carregar mais produtos" at bounding box center [896, 287] width 187 height 16
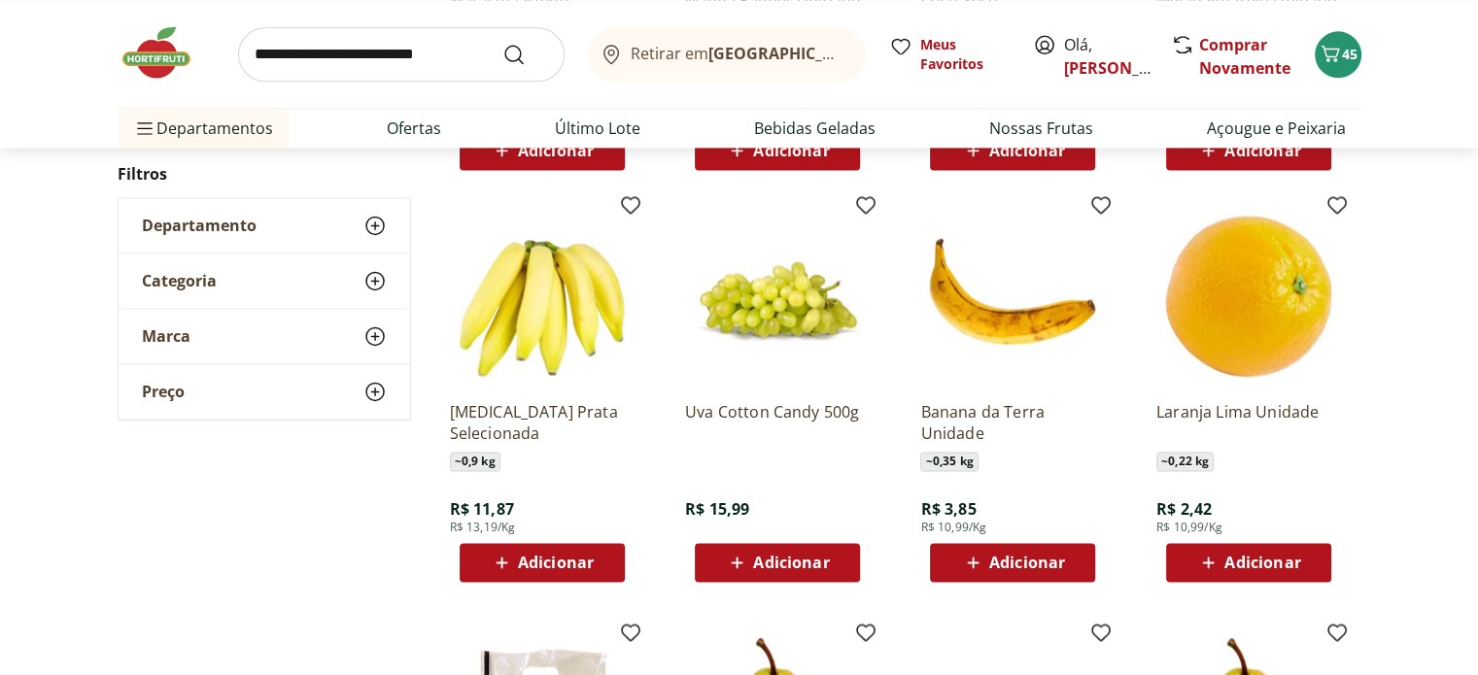
scroll to position [2720, 0]
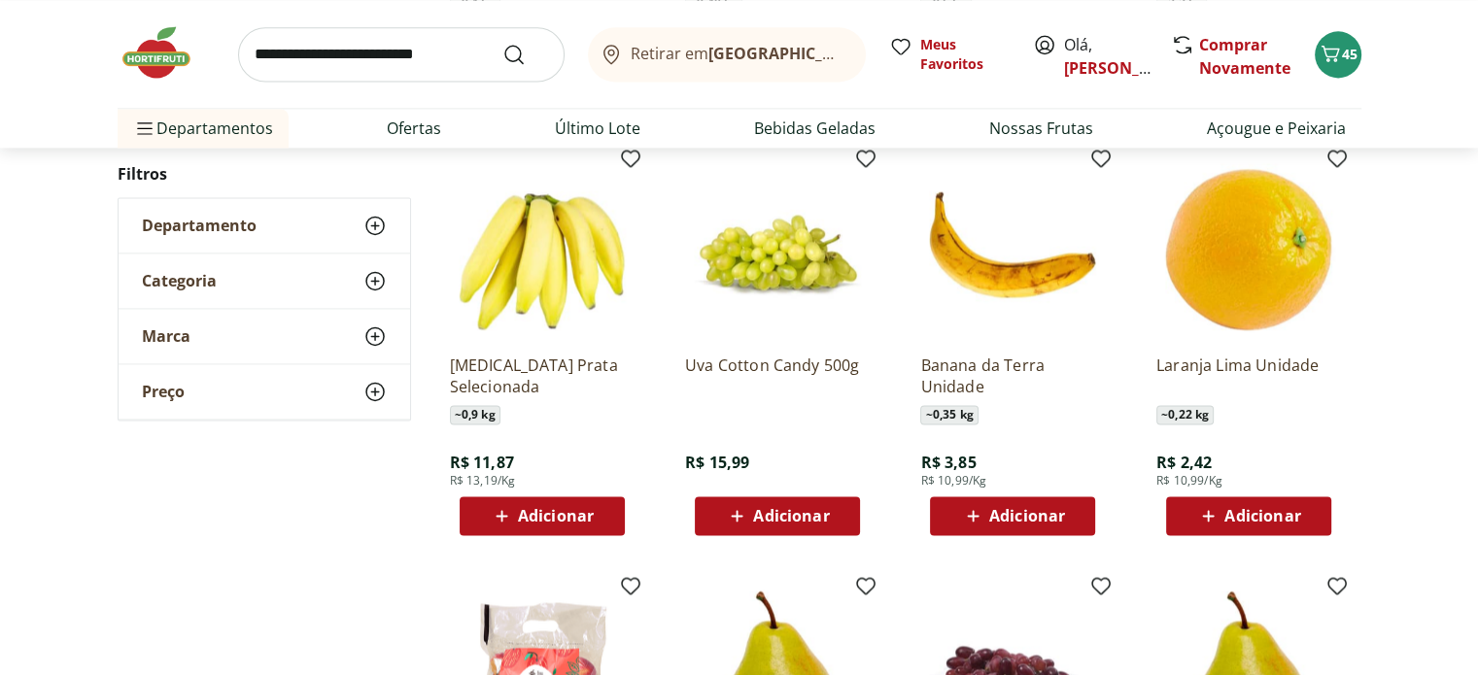
click at [771, 509] on span "Adicionar" at bounding box center [791, 516] width 76 height 16
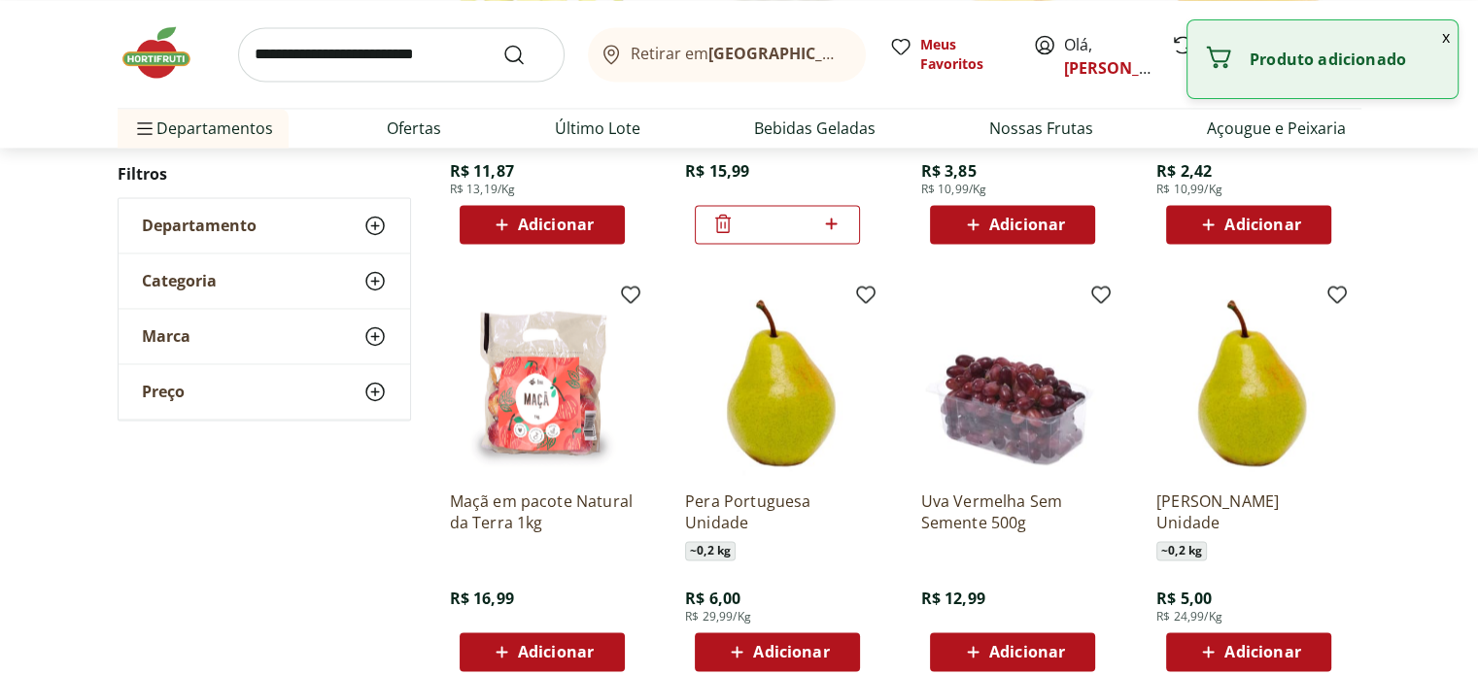
scroll to position [3206, 0]
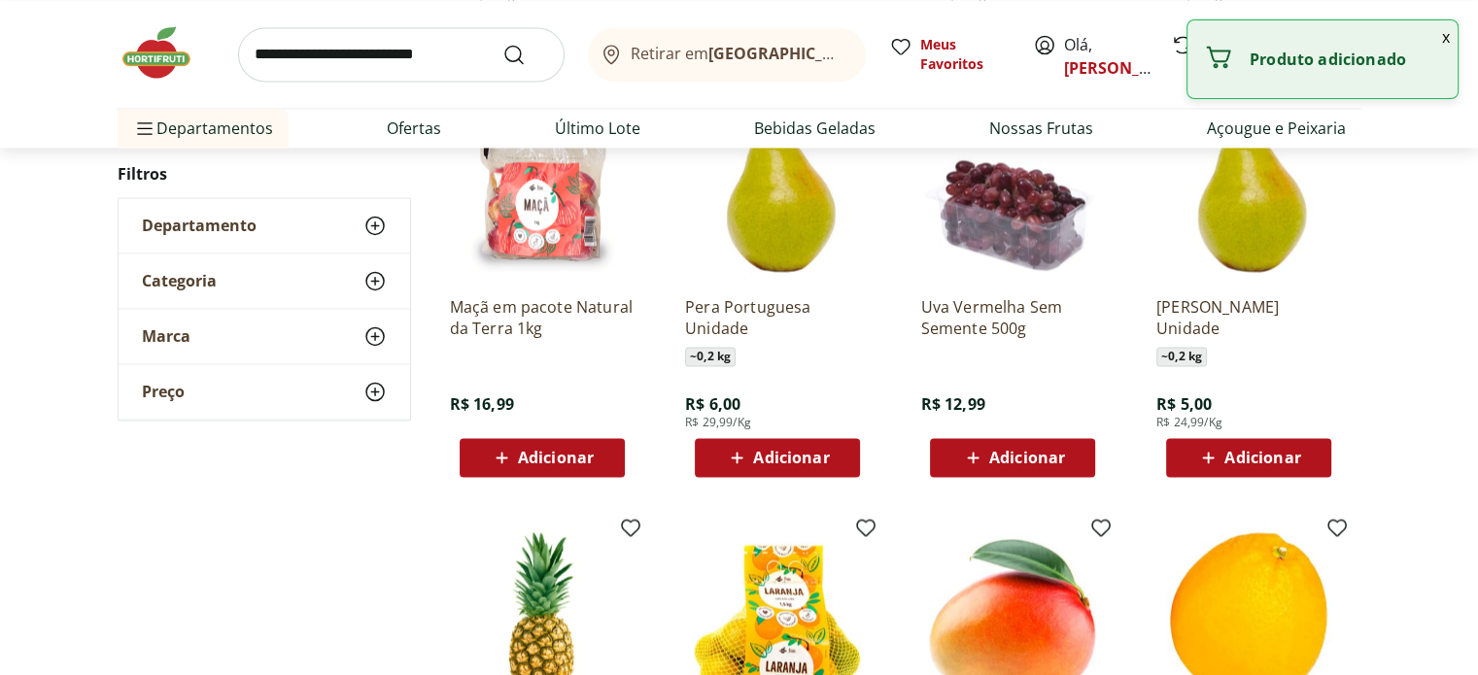
click at [1224, 453] on span "Adicionar" at bounding box center [1262, 458] width 76 height 16
click at [1299, 458] on icon at bounding box center [1302, 456] width 24 height 23
type input "*"
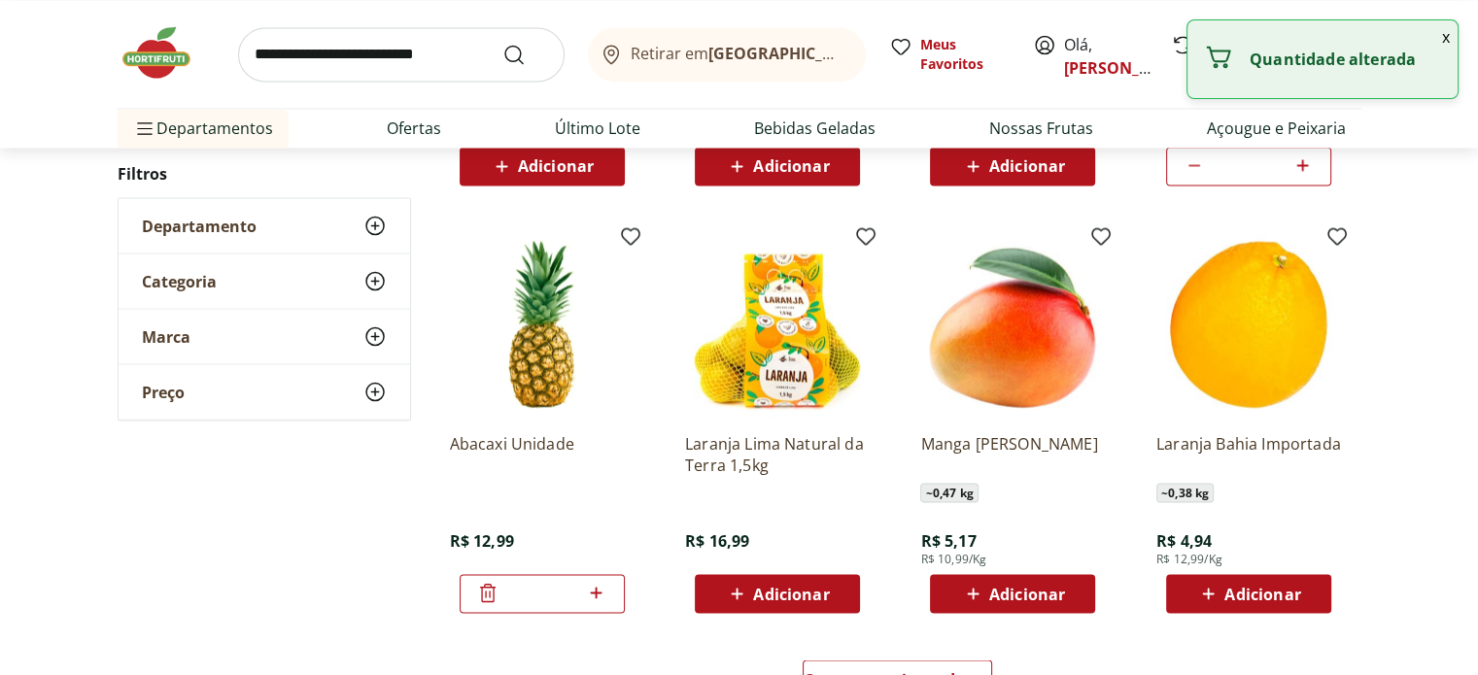
scroll to position [3691, 0]
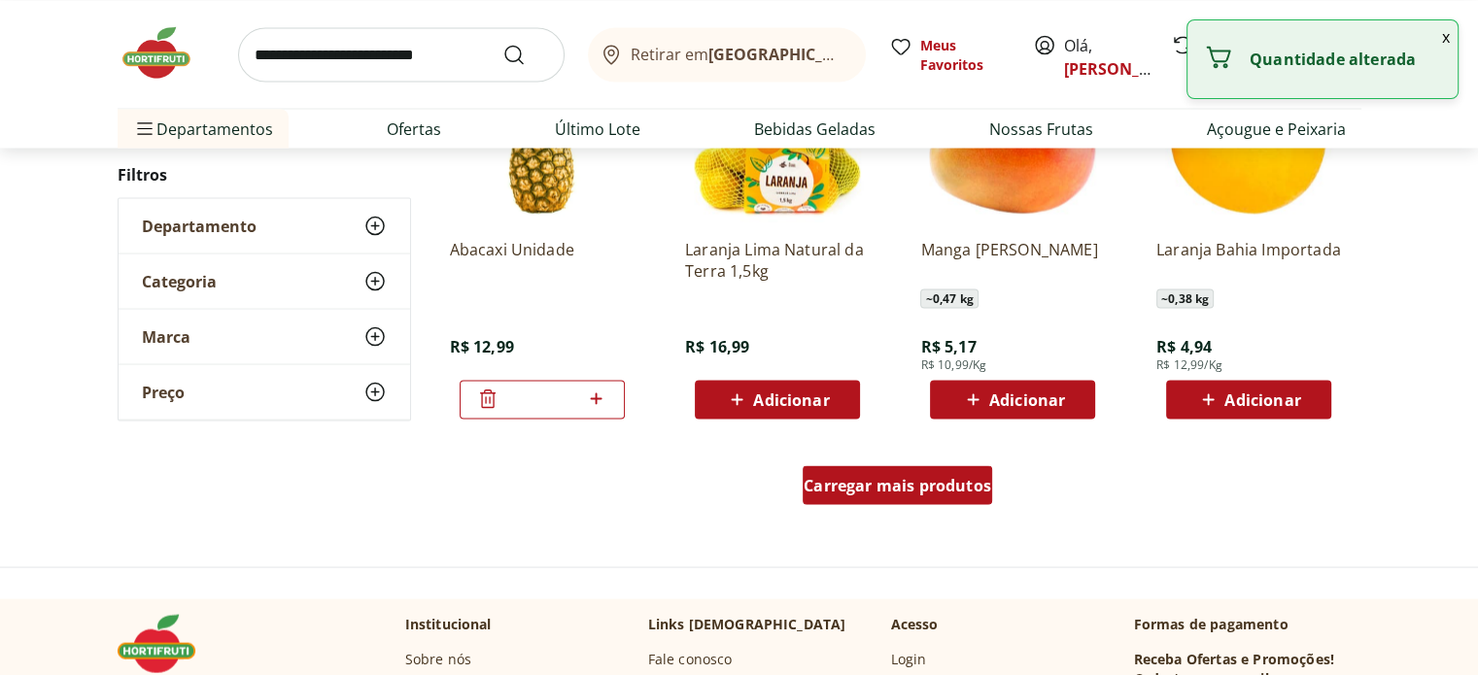
click at [890, 484] on span "Carregar mais produtos" at bounding box center [896, 485] width 187 height 16
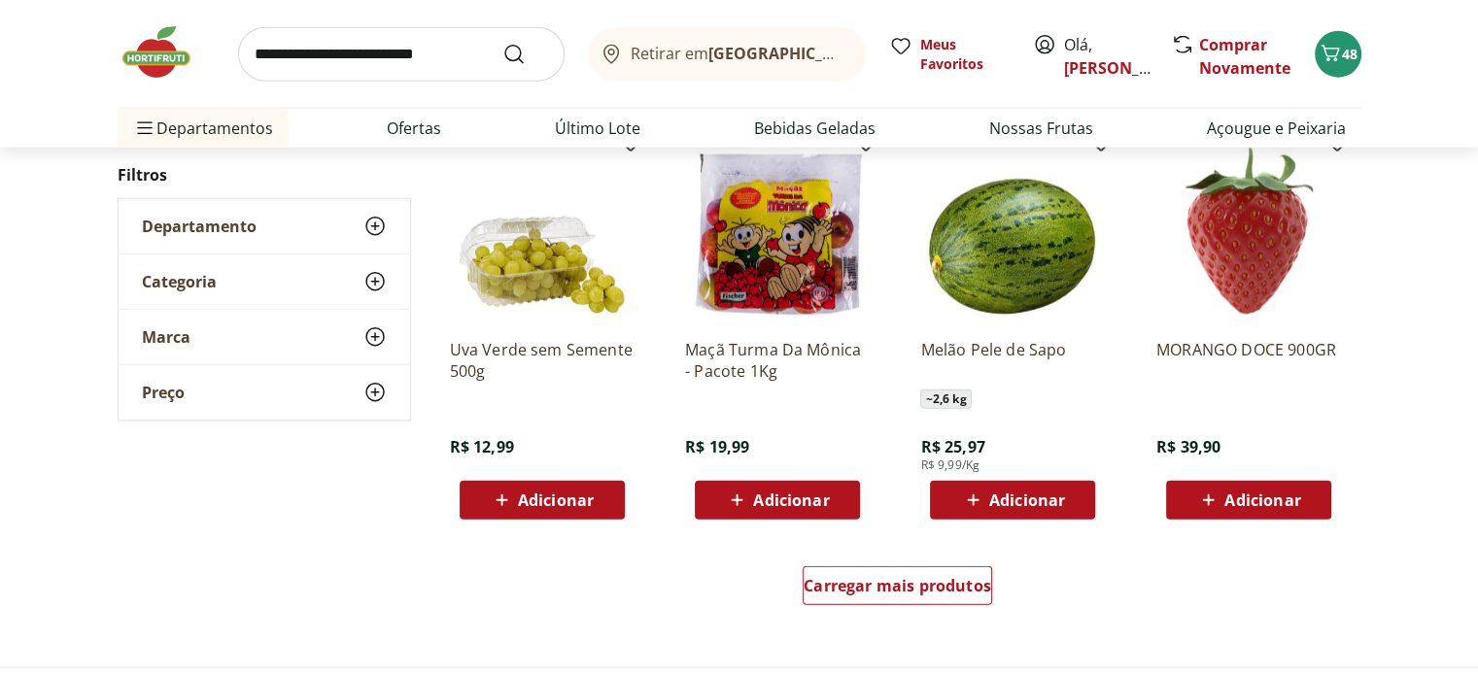
scroll to position [4954, 0]
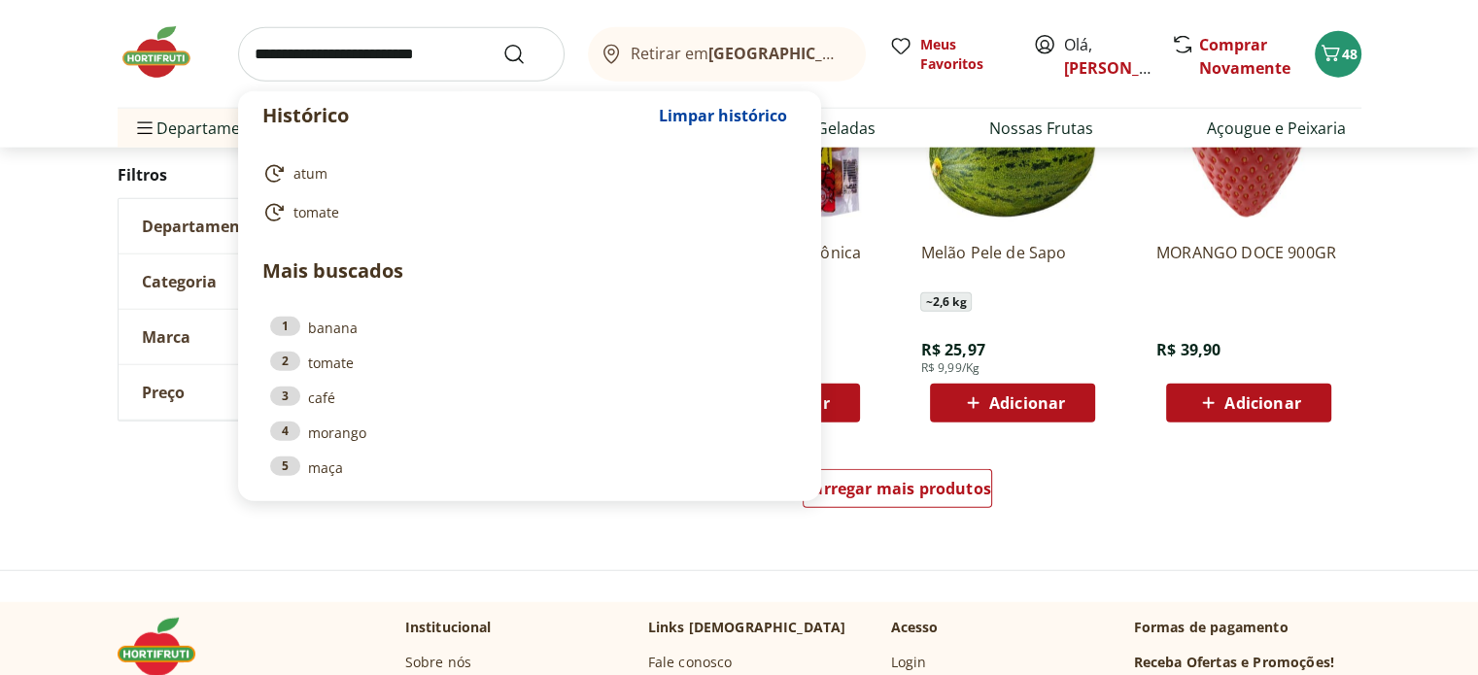
click at [417, 65] on input "search" at bounding box center [401, 54] width 326 height 54
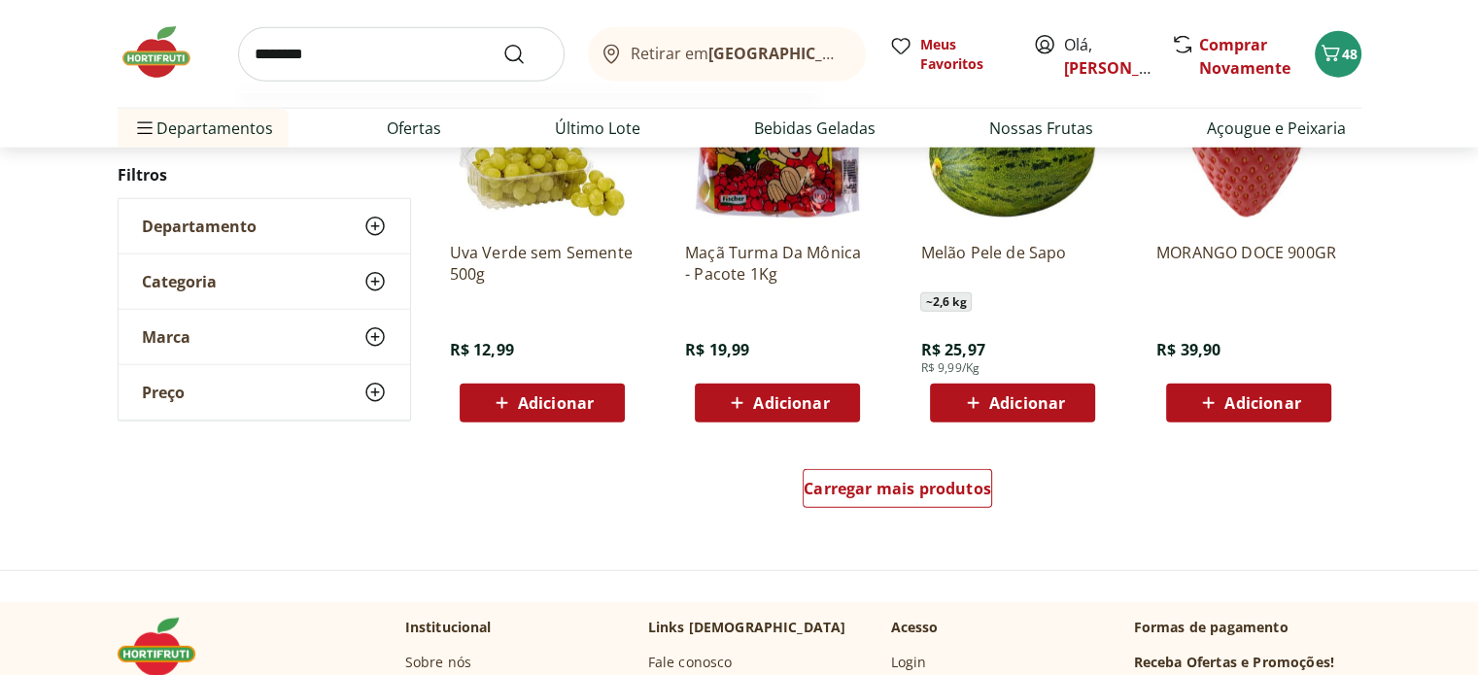
type input "********"
click at [502, 43] on button "Submit Search" at bounding box center [525, 54] width 47 height 23
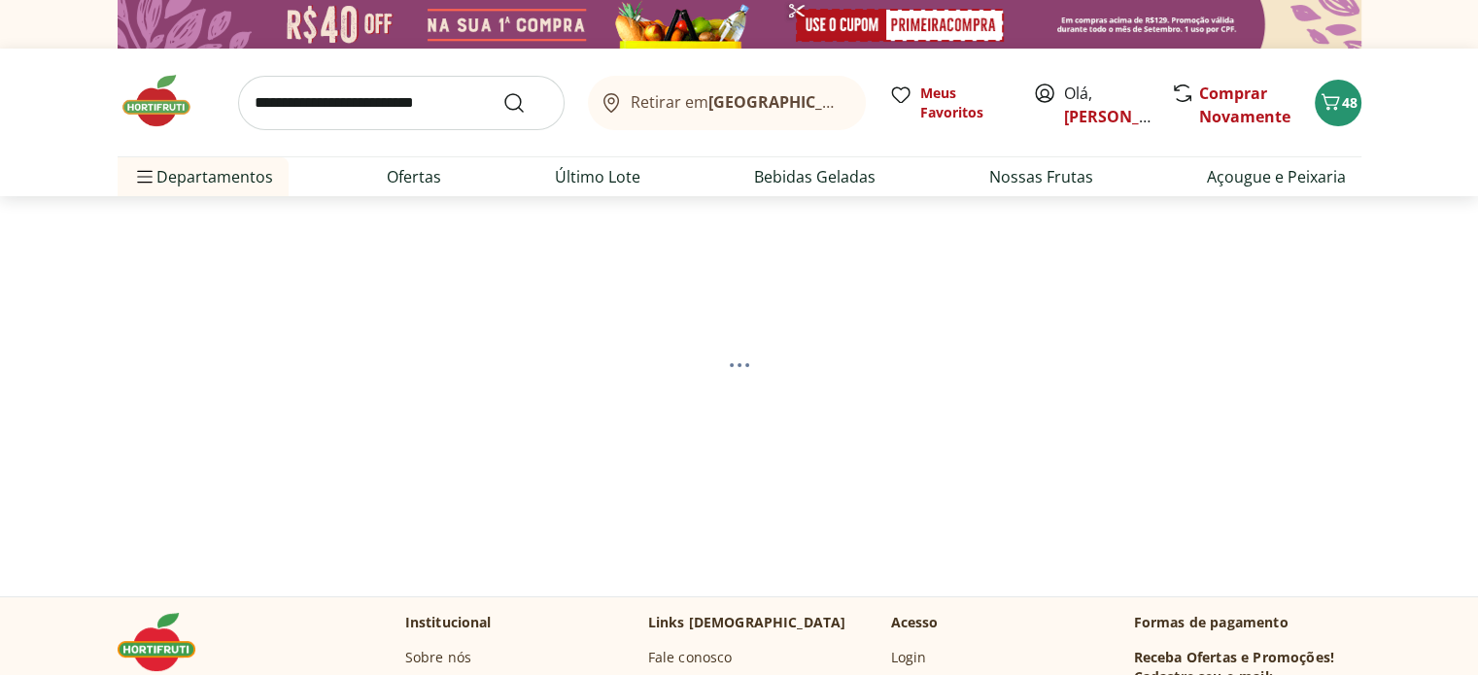
select select "**********"
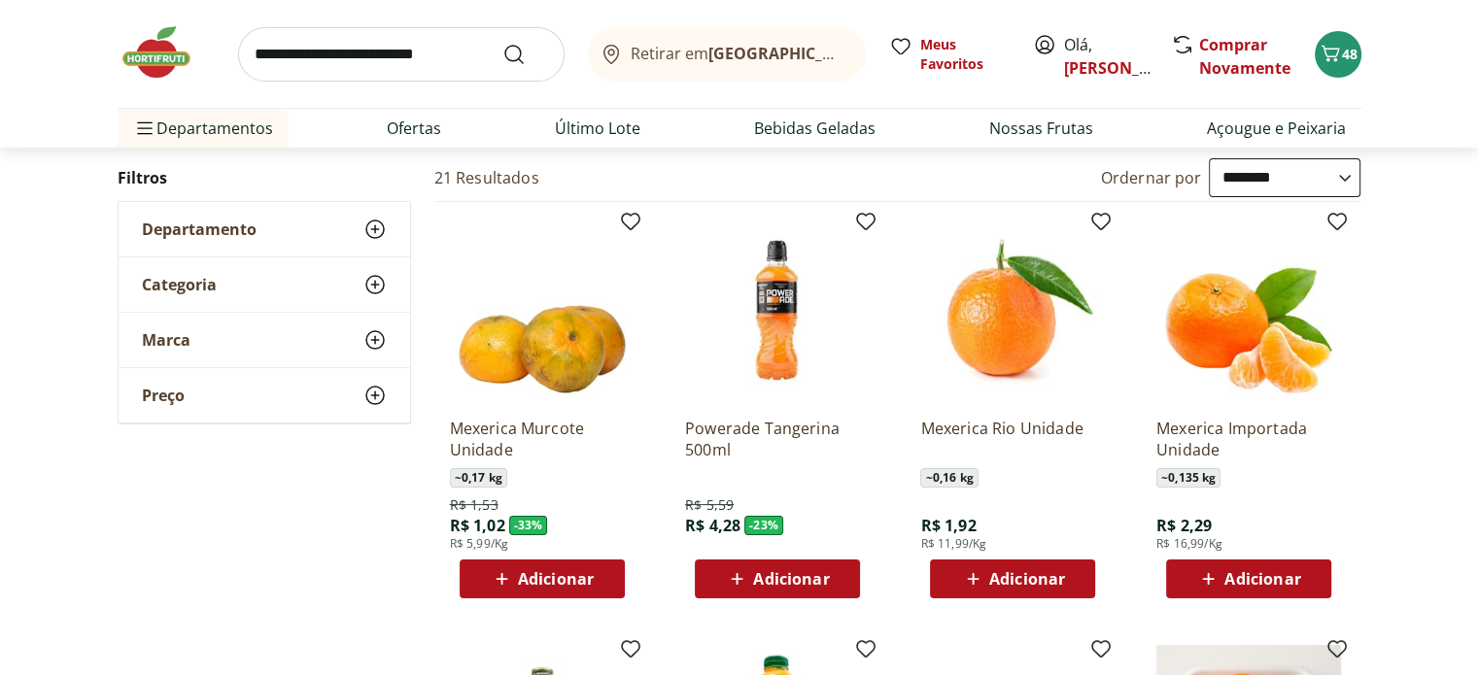
scroll to position [291, 0]
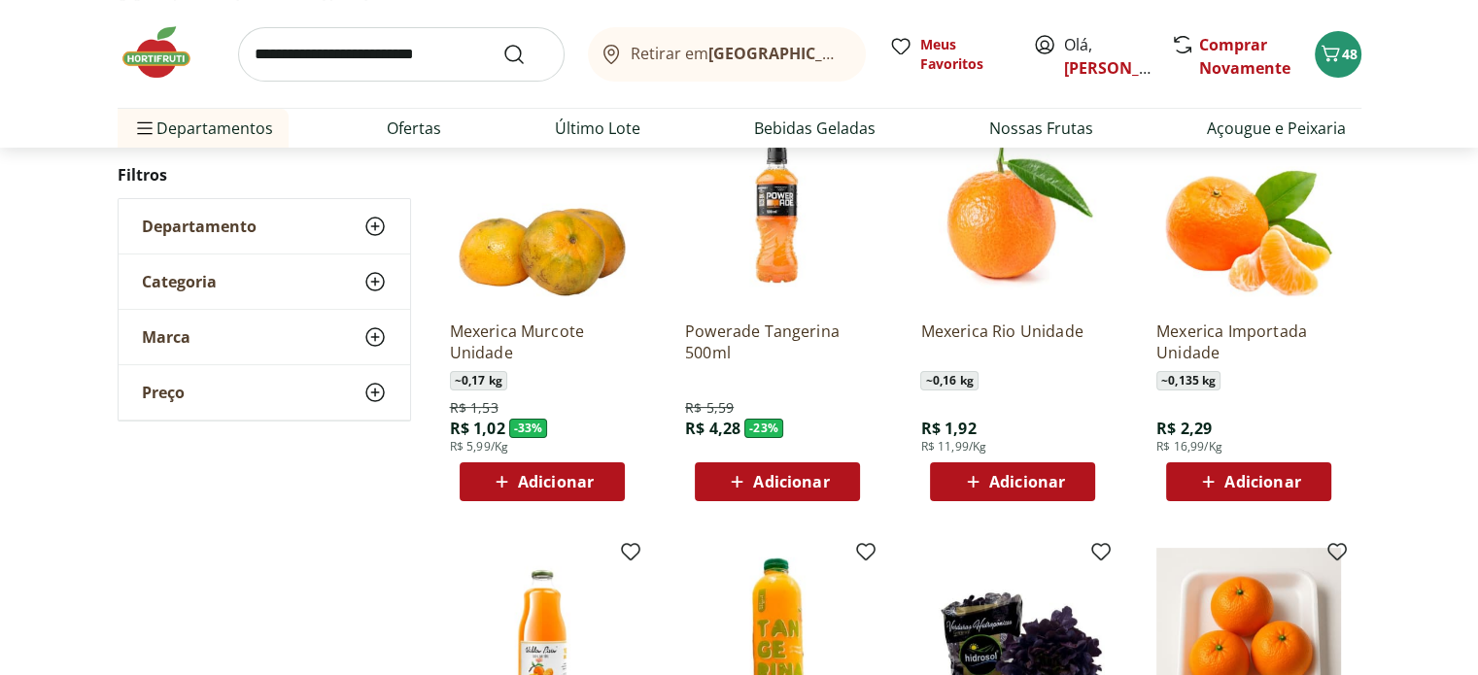
click at [1053, 480] on span "Adicionar" at bounding box center [1027, 482] width 76 height 16
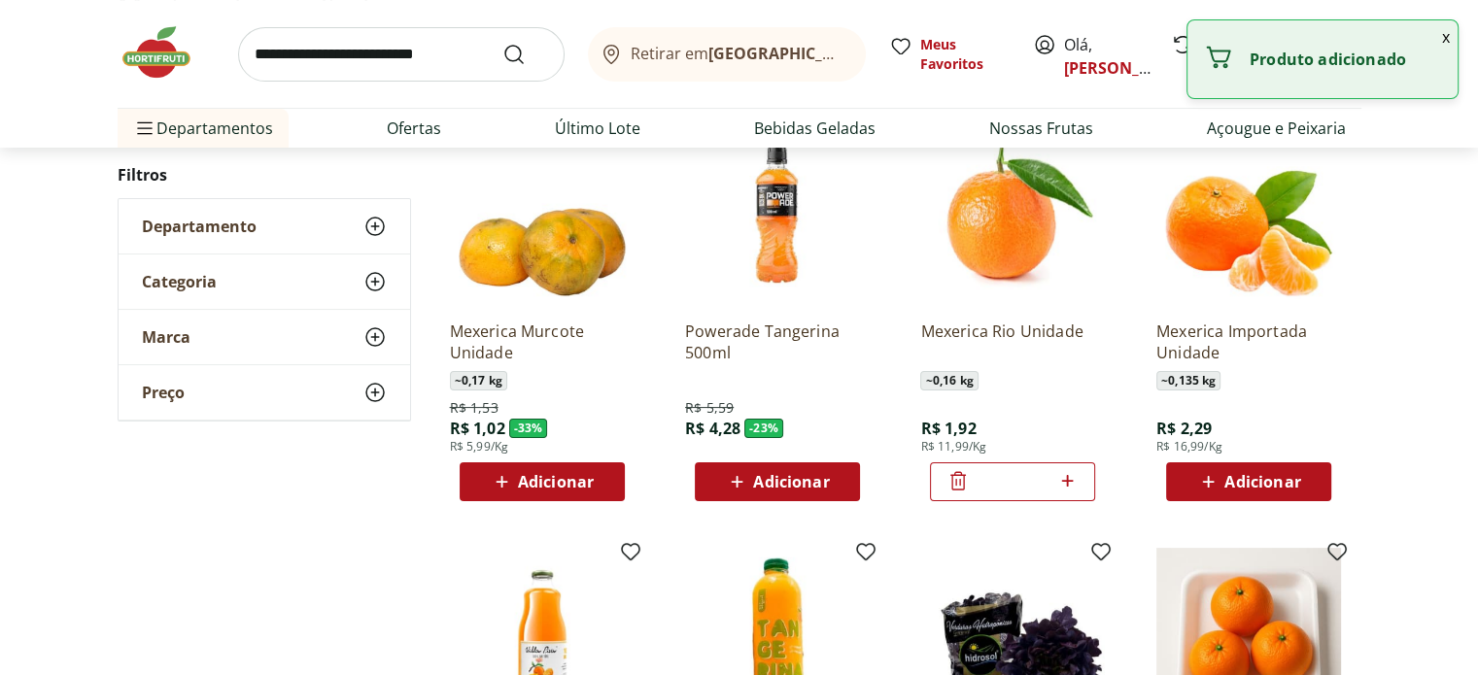
click at [1069, 480] on icon at bounding box center [1067, 481] width 12 height 12
type input "*"
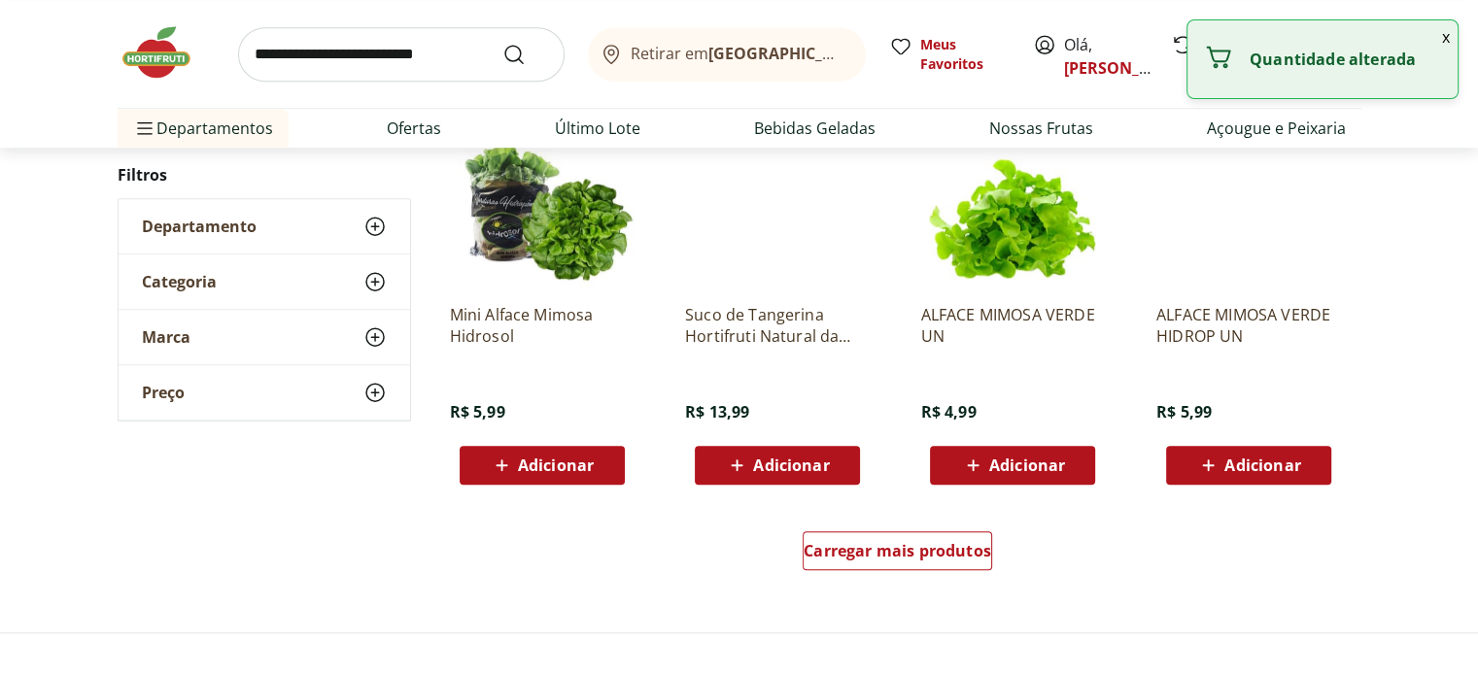
scroll to position [1166, 0]
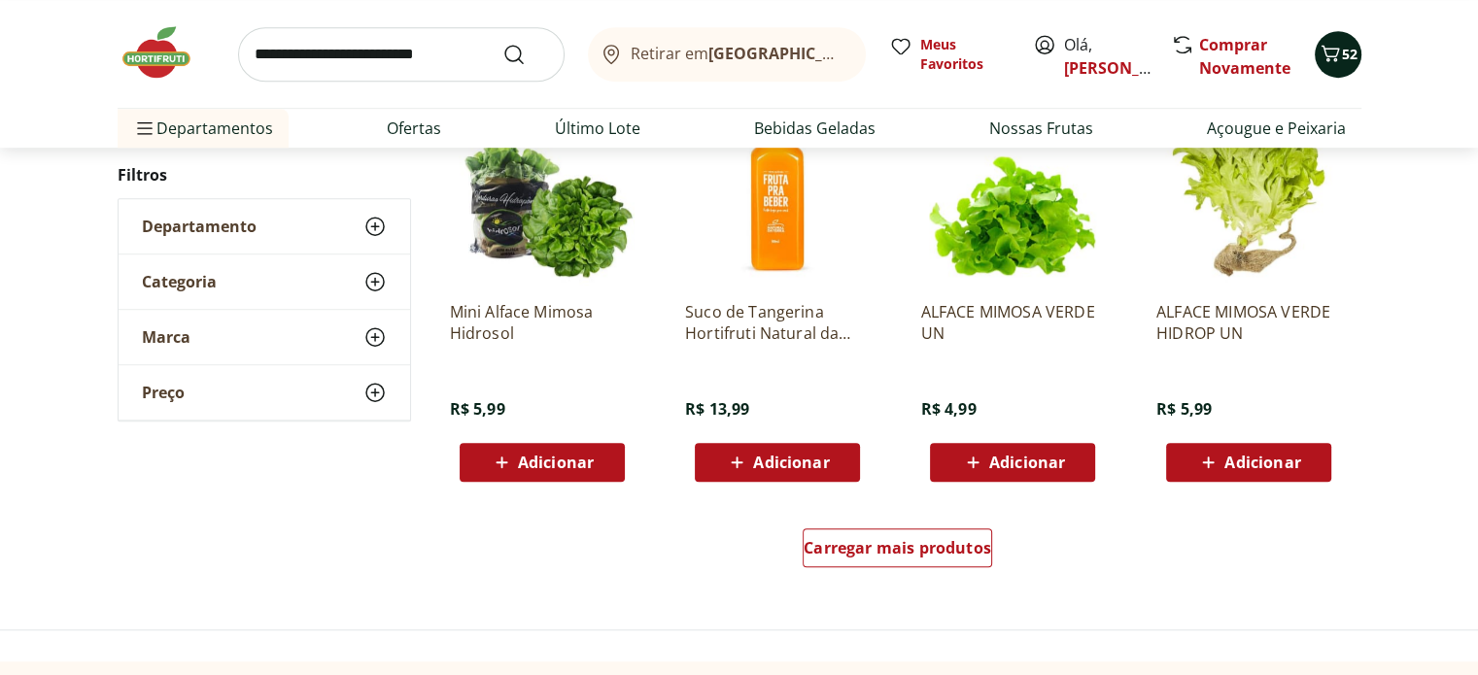
click at [1339, 53] on icon "Carrinho" at bounding box center [1329, 53] width 23 height 23
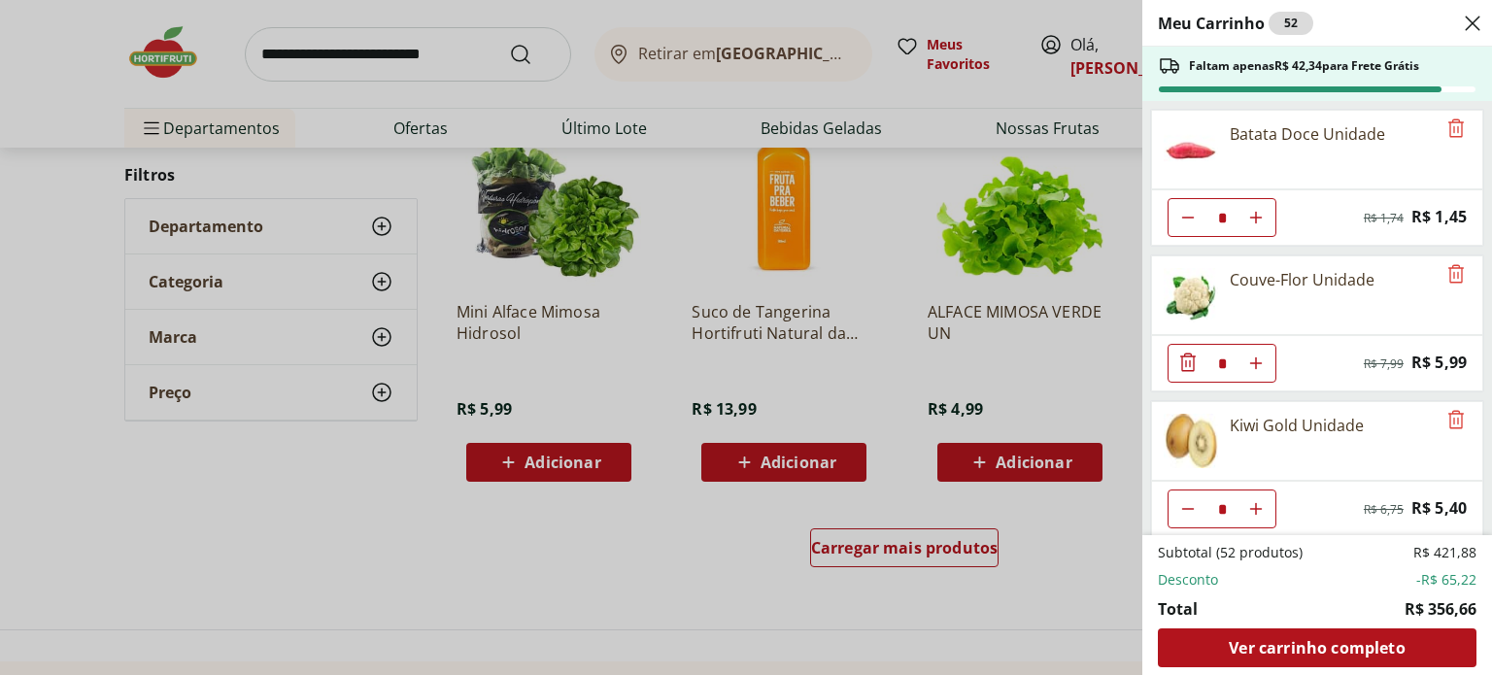
click at [377, 34] on div "Meu Carrinho 52 Faltam apenas R$ 42,34 para Frete Grátis Batata Doce Unidade * …" at bounding box center [746, 337] width 1492 height 675
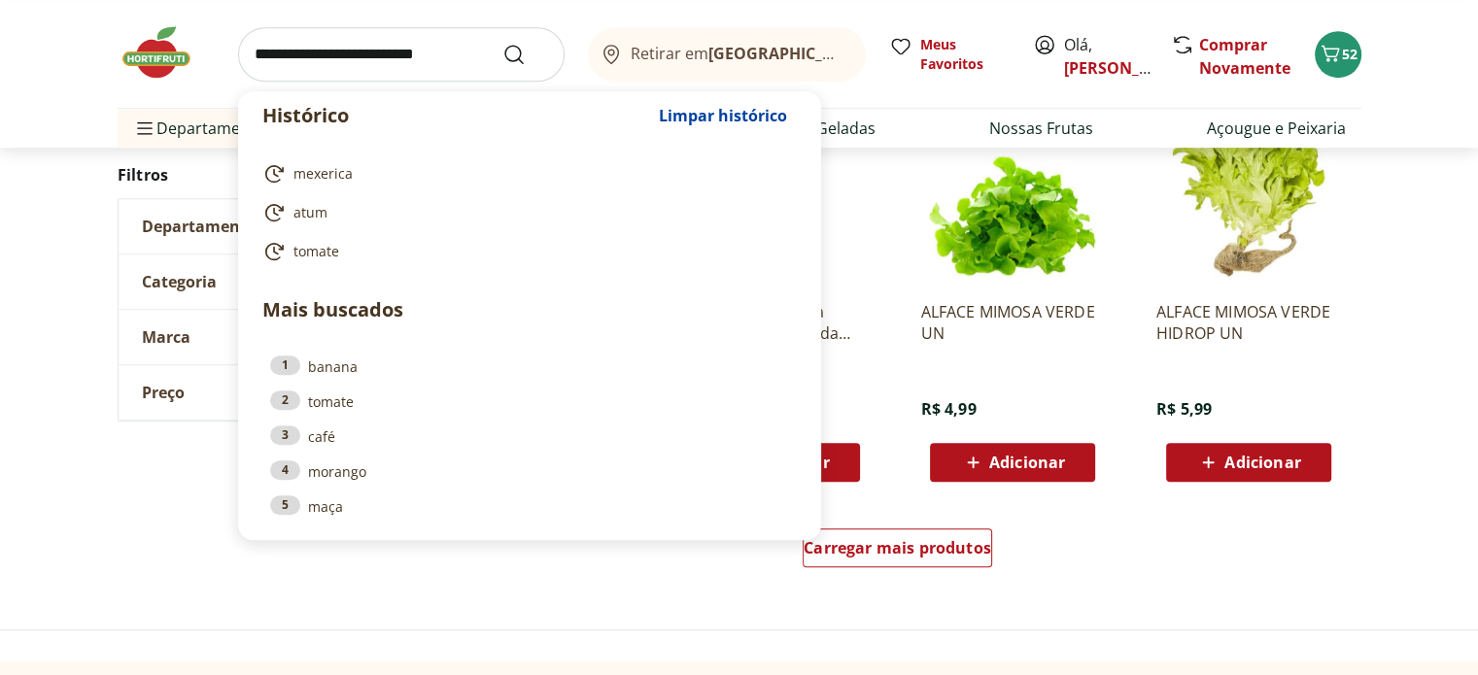
click at [377, 41] on input "search" at bounding box center [401, 54] width 326 height 54
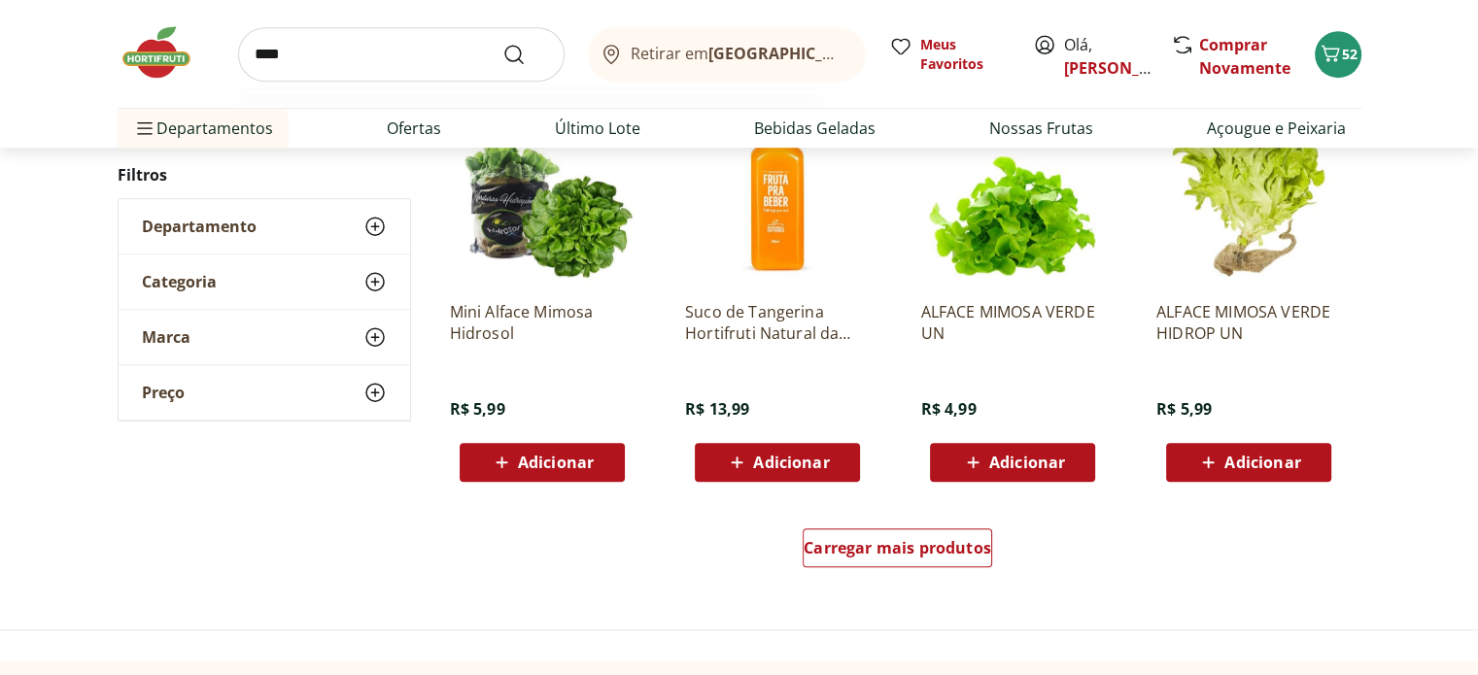
type input "****"
click at [502, 43] on button "Submit Search" at bounding box center [525, 54] width 47 height 23
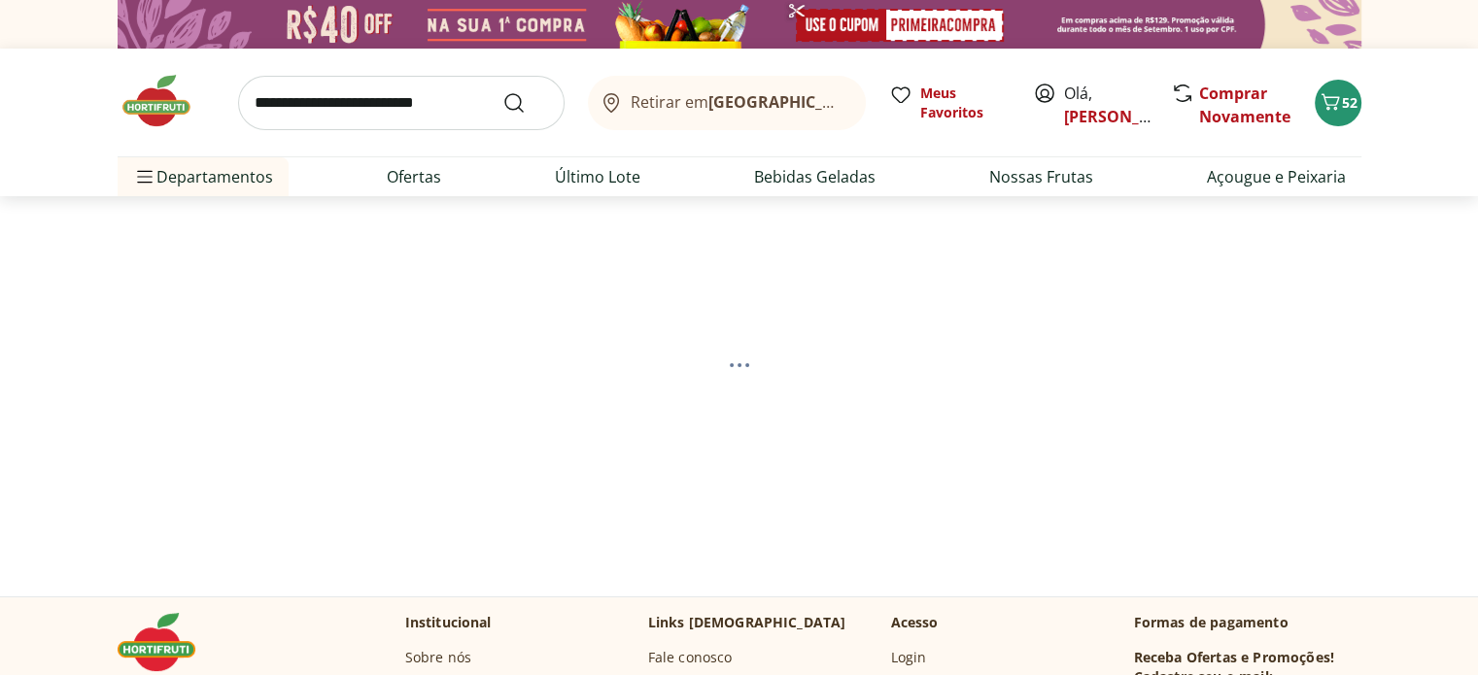
select select "**********"
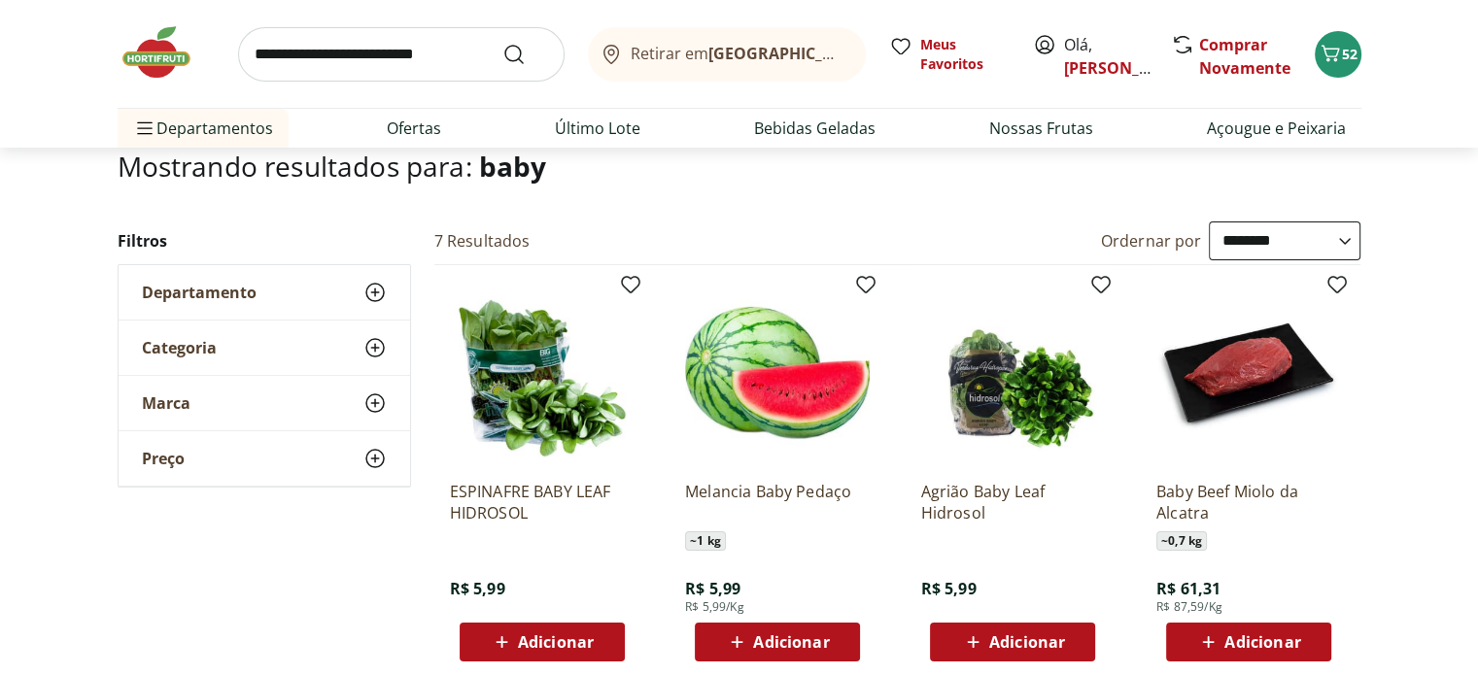
scroll to position [97, 0]
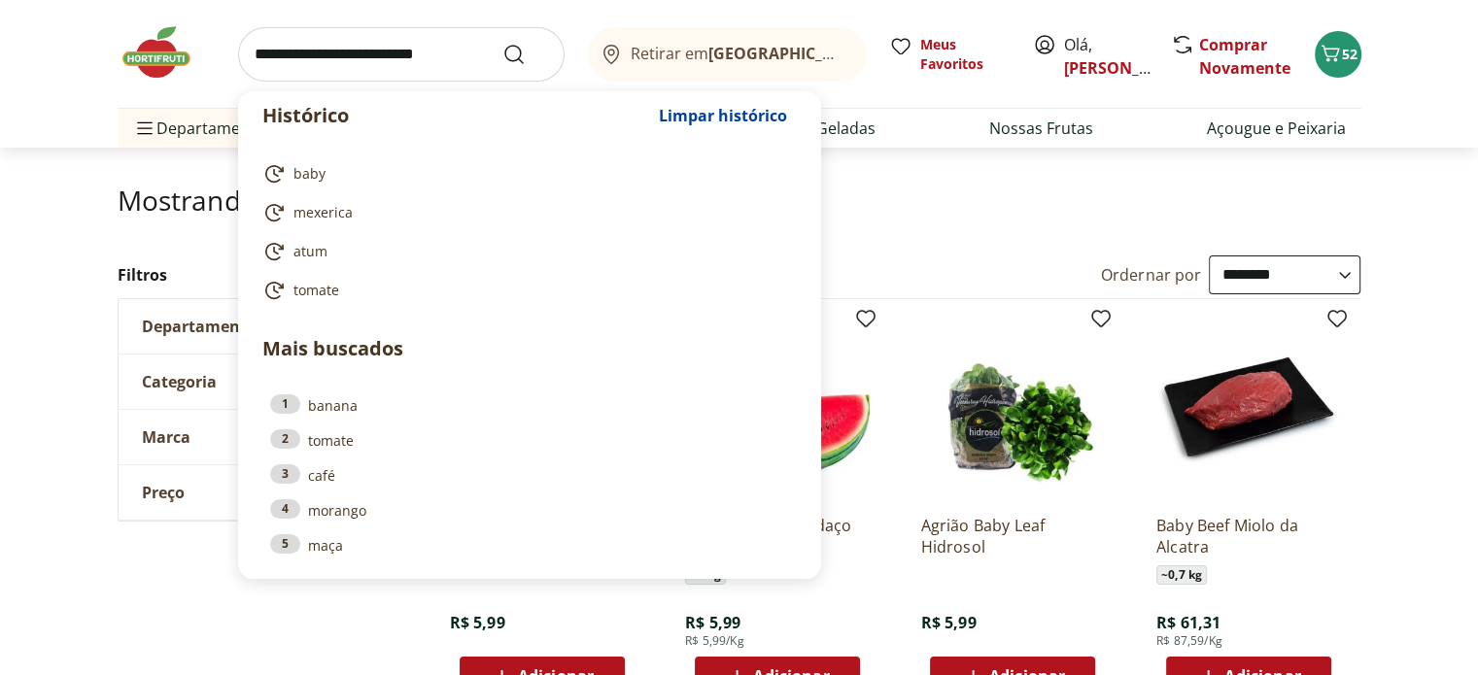
drag, startPoint x: 353, startPoint y: 55, endPoint x: 349, endPoint y: 29, distance: 26.5
click at [357, 35] on input "search" at bounding box center [401, 54] width 326 height 54
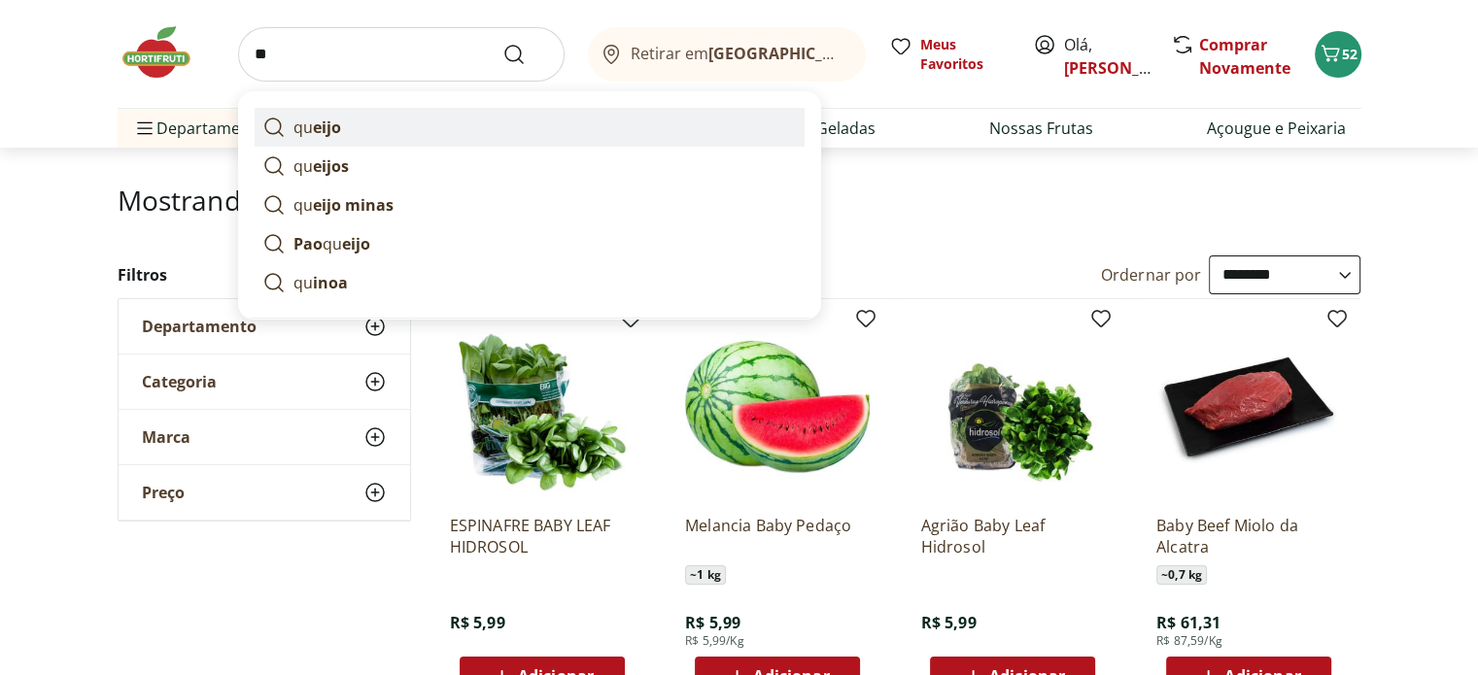
click at [315, 124] on strong "eijo" at bounding box center [327, 127] width 28 height 21
type input "******"
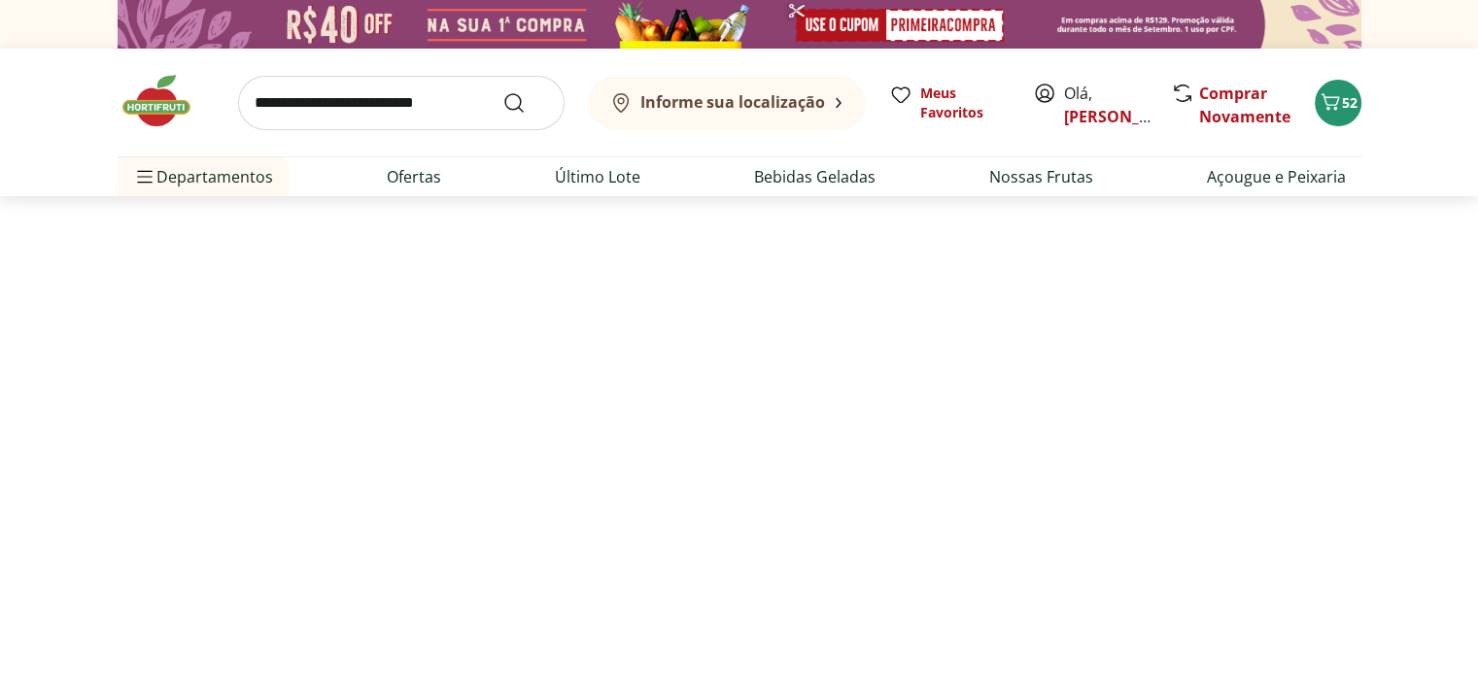
select select "**********"
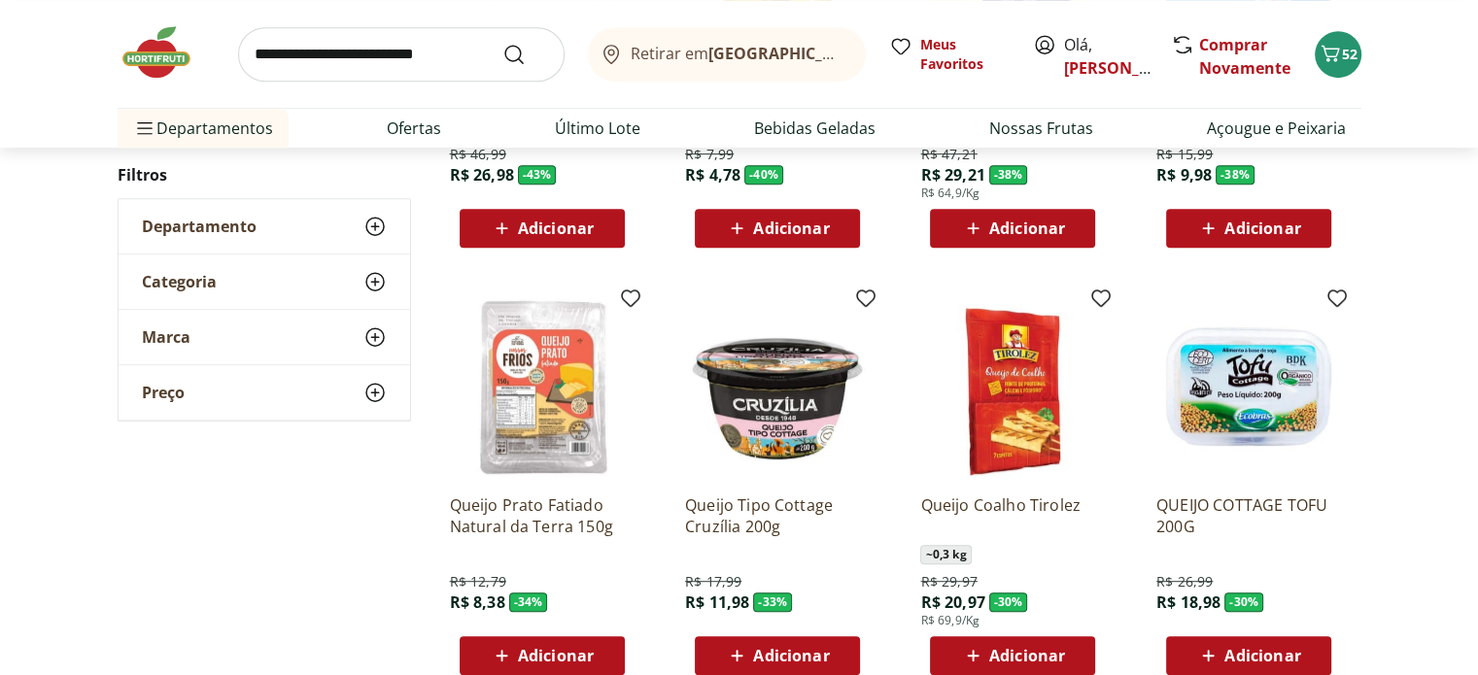
scroll to position [1166, 0]
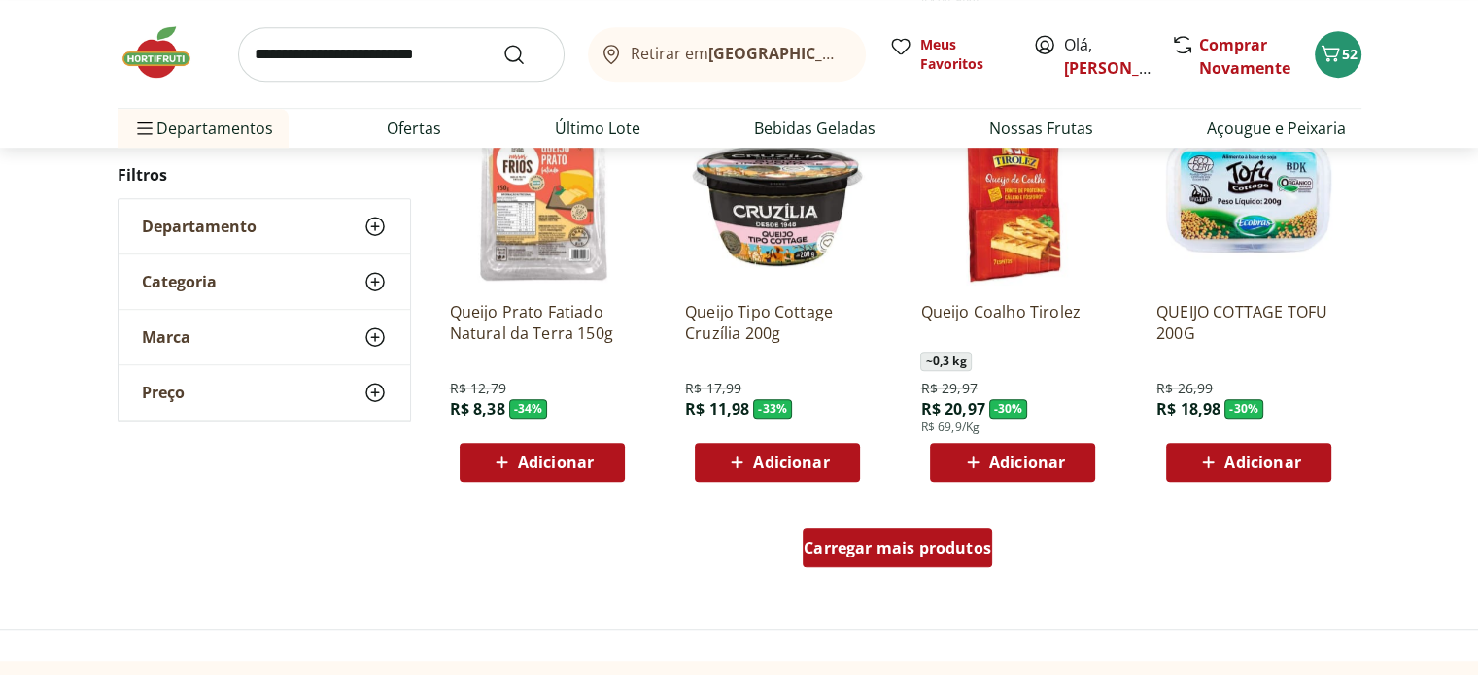
click at [964, 546] on span "Carregar mais produtos" at bounding box center [896, 548] width 187 height 16
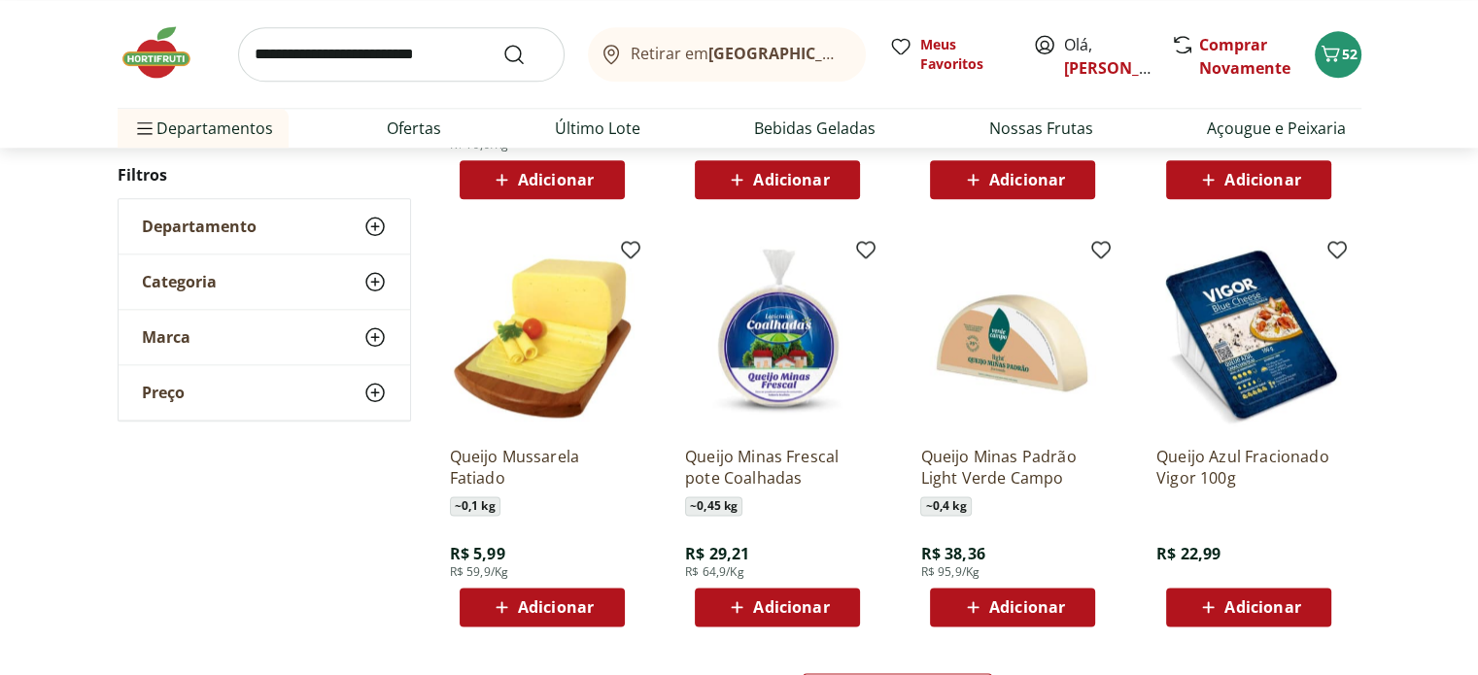
scroll to position [2331, 0]
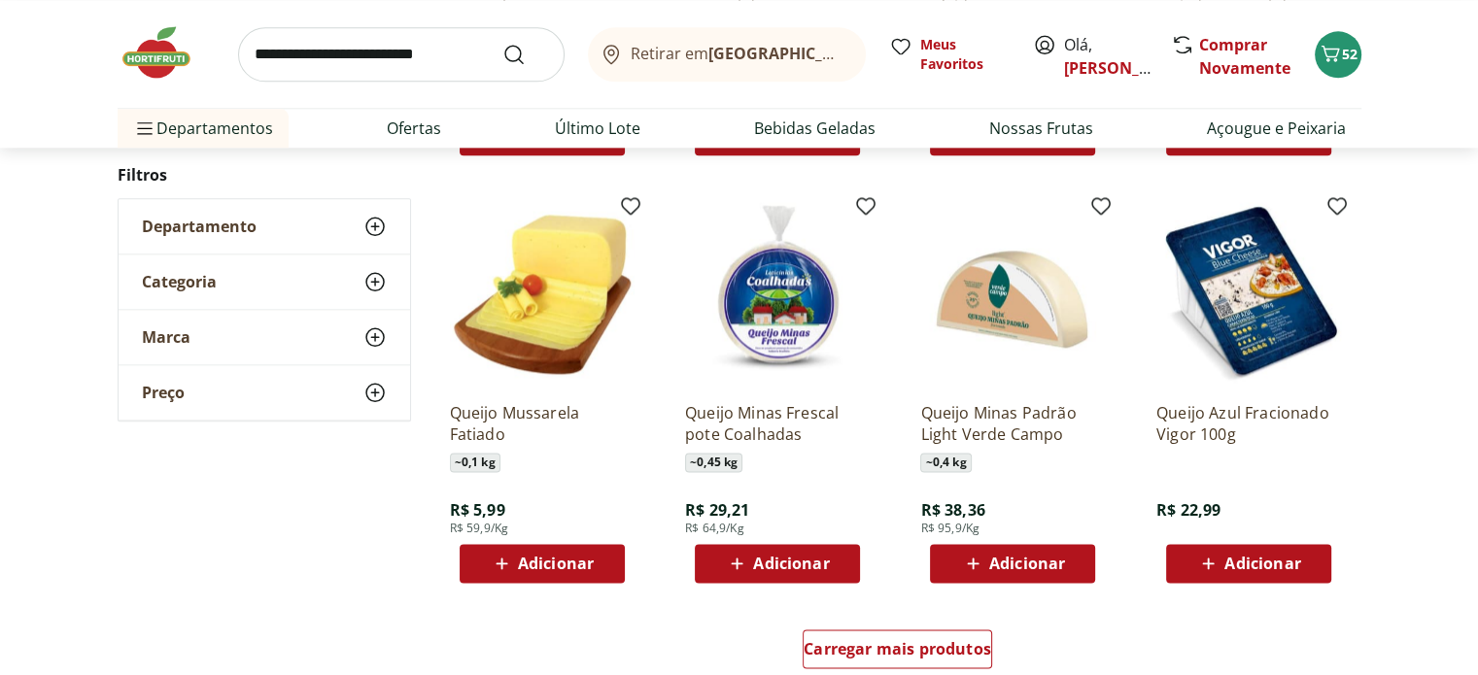
click at [527, 556] on span "Adicionar" at bounding box center [556, 564] width 76 height 16
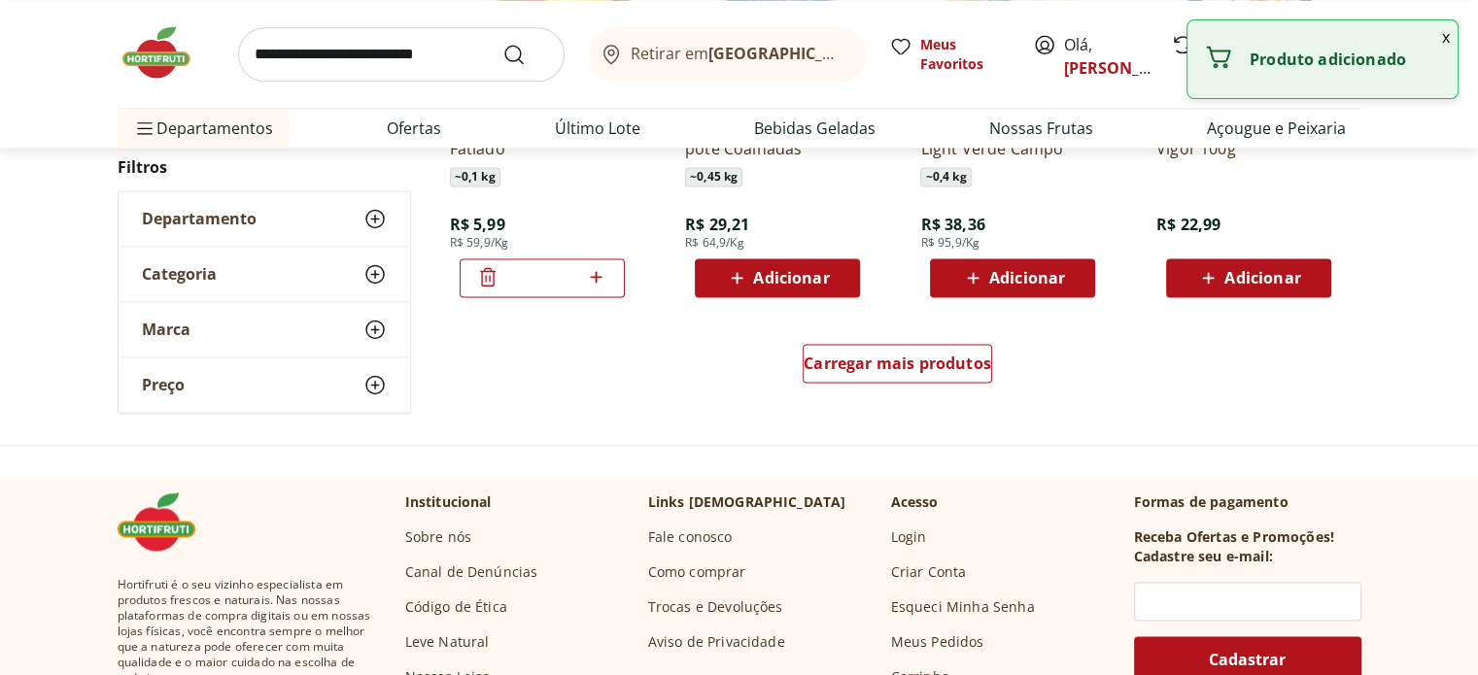
scroll to position [2623, 0]
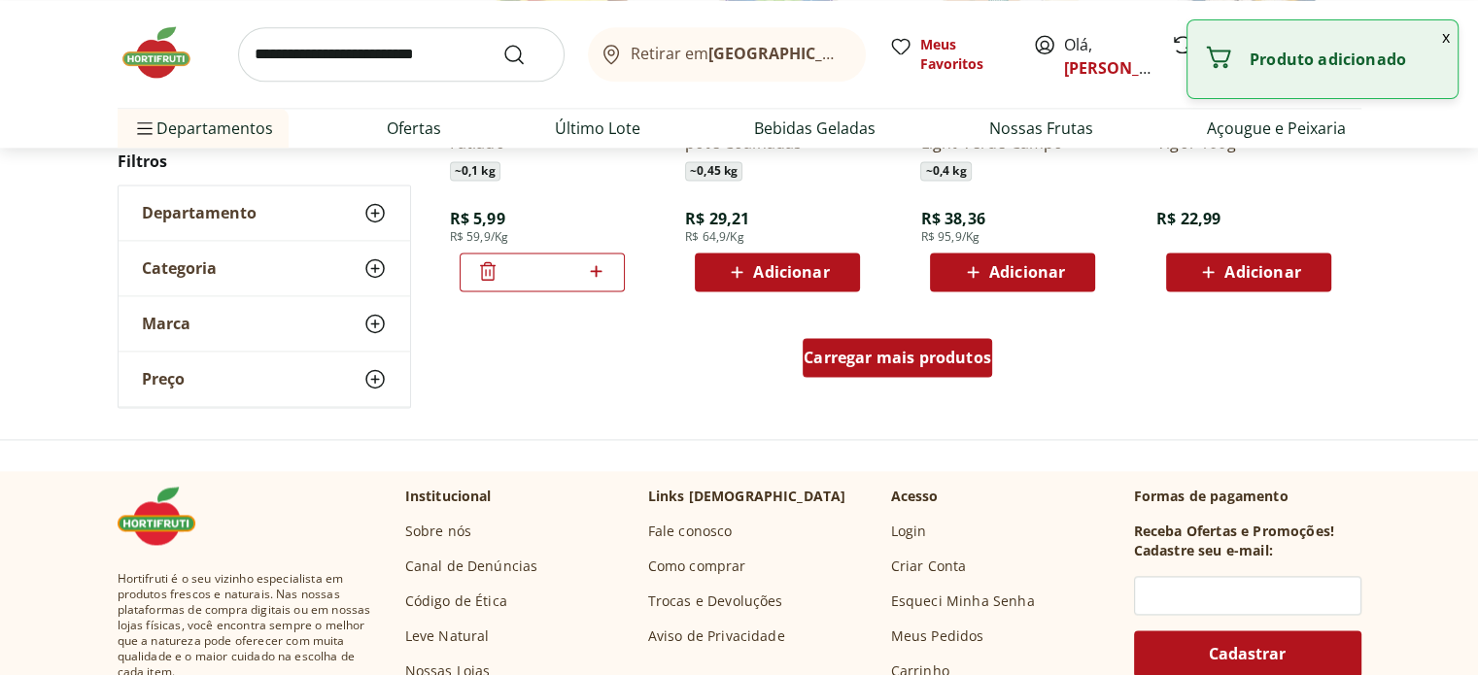
click at [869, 357] on span "Carregar mais produtos" at bounding box center [896, 358] width 187 height 16
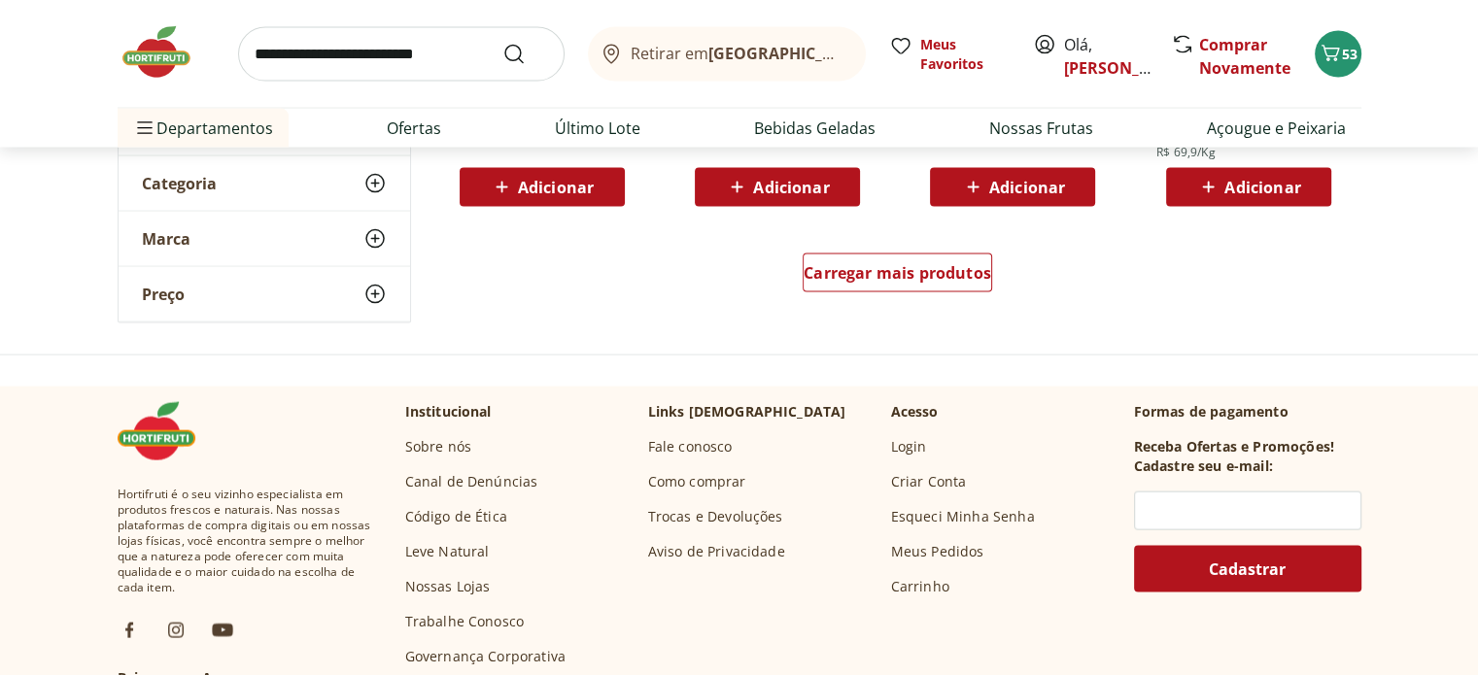
scroll to position [3983, 0]
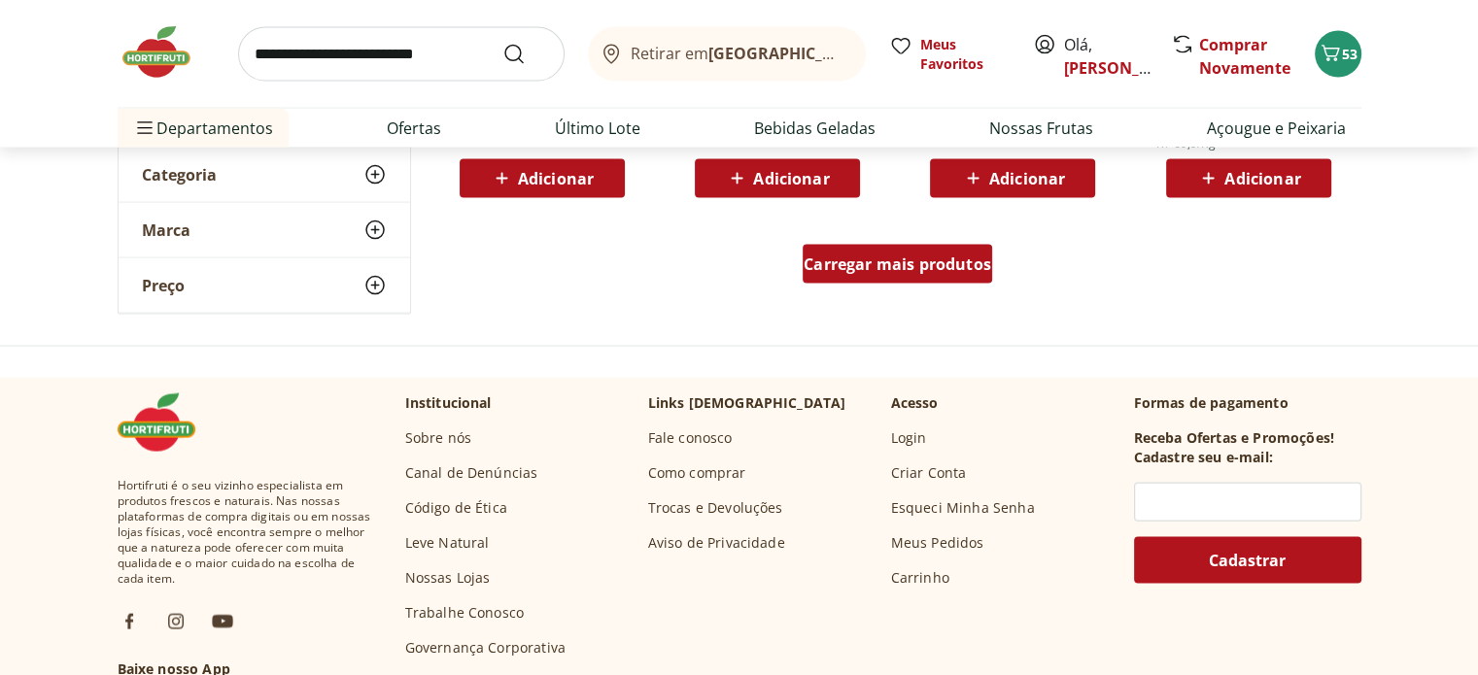
click at [881, 270] on span "Carregar mais produtos" at bounding box center [896, 264] width 187 height 16
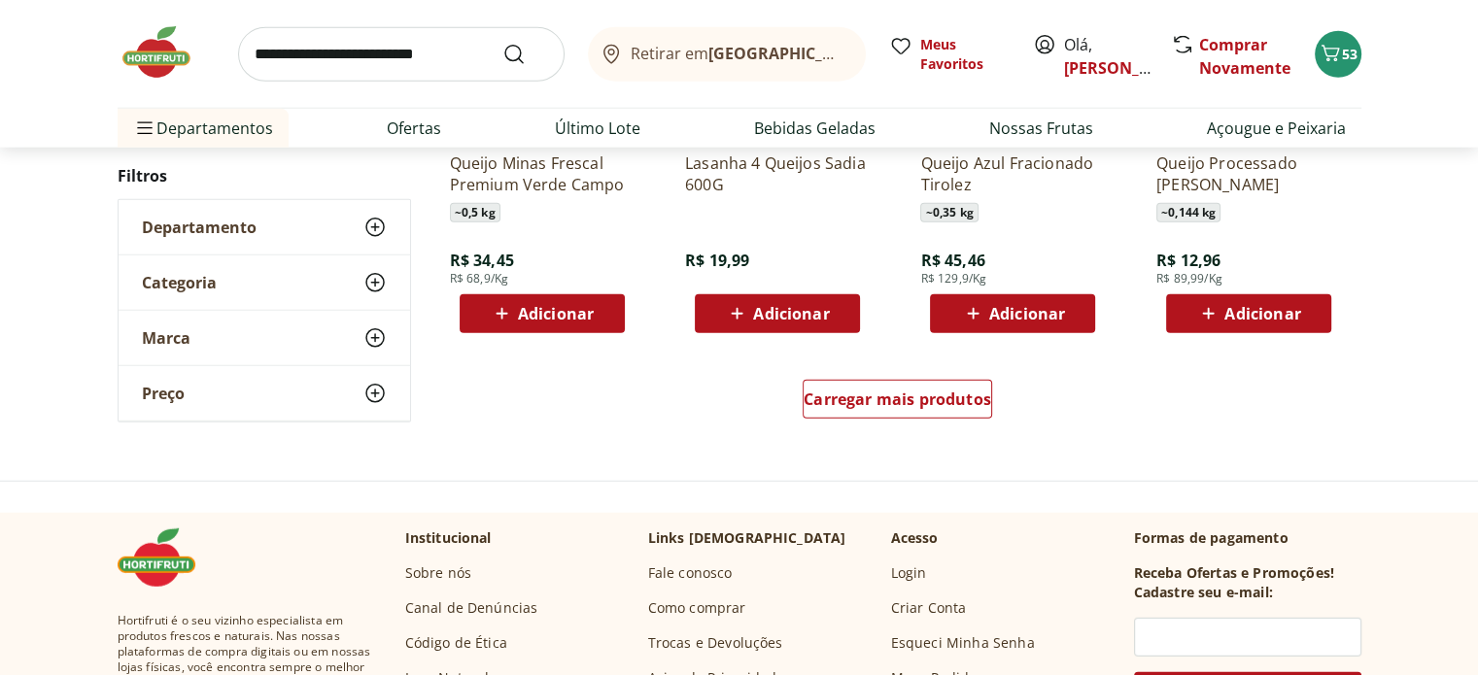
scroll to position [5149, 0]
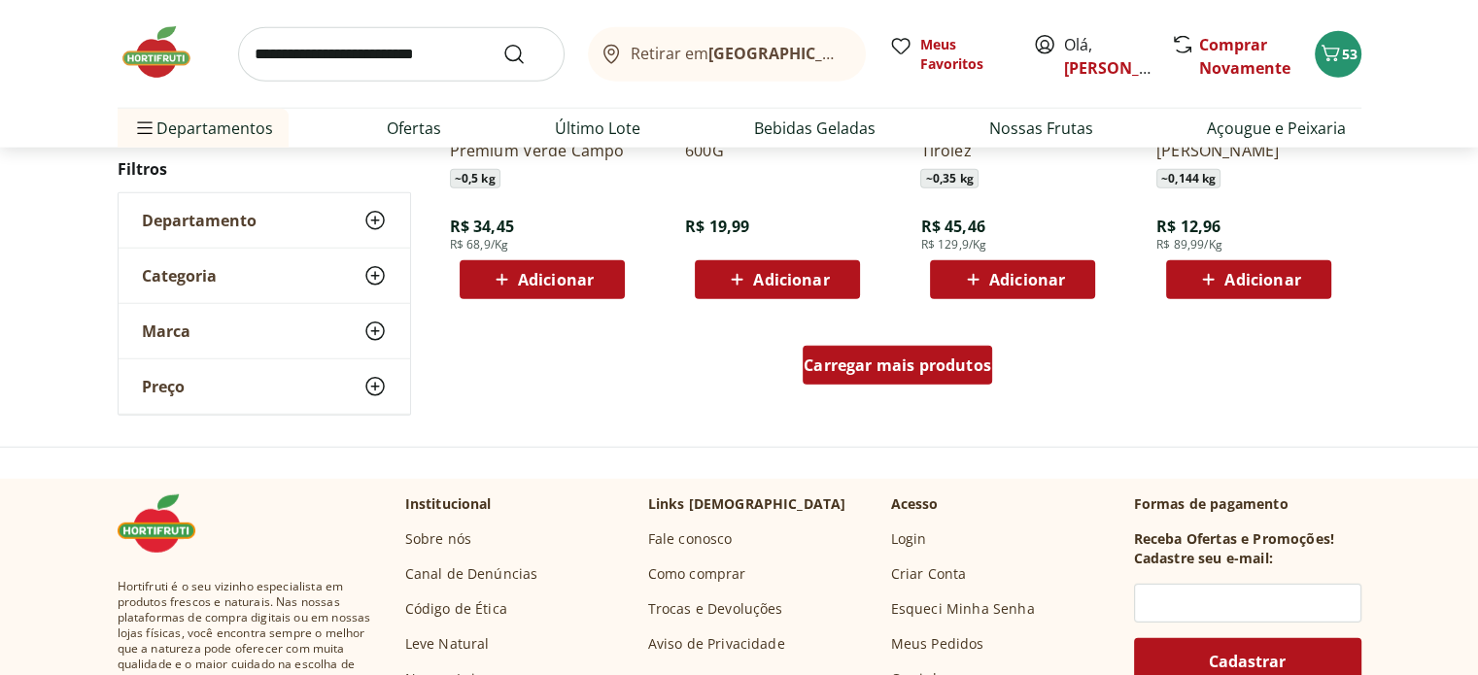
click at [917, 369] on span "Carregar mais produtos" at bounding box center [896, 365] width 187 height 16
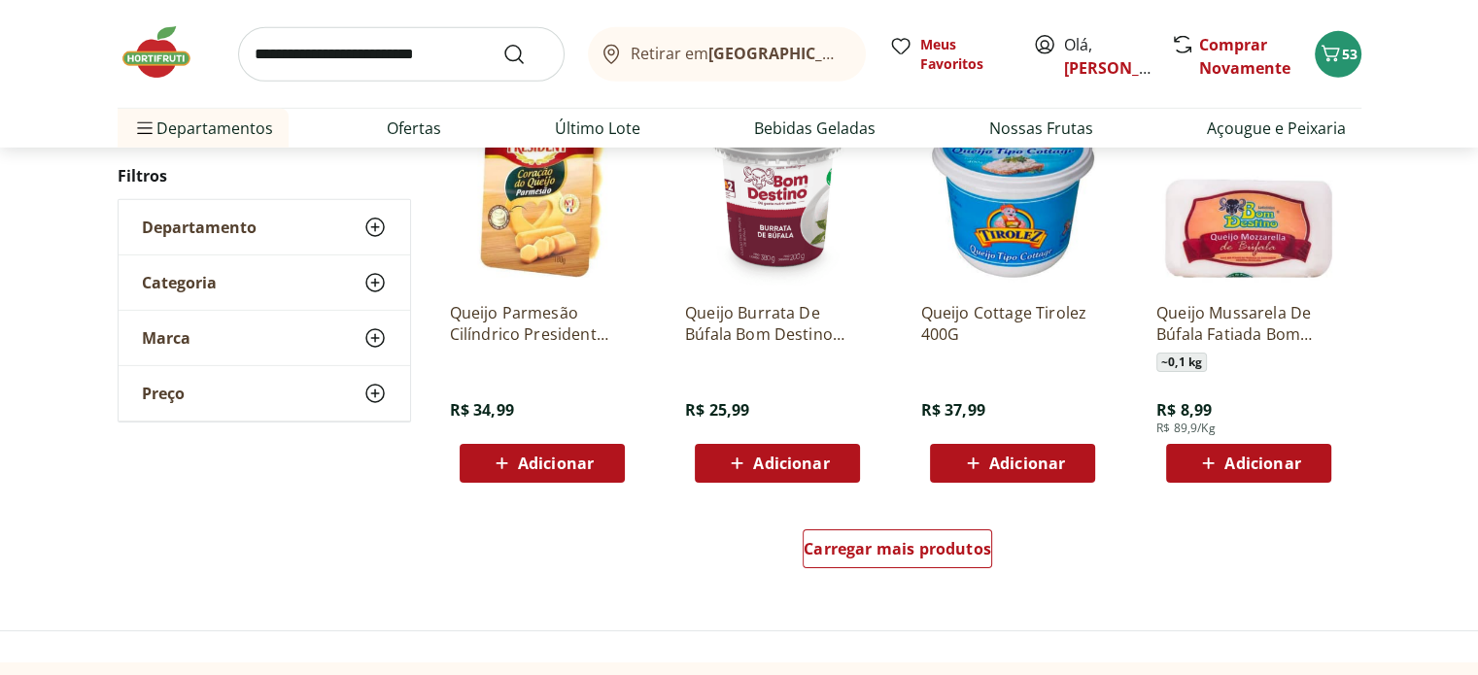
scroll to position [6412, 0]
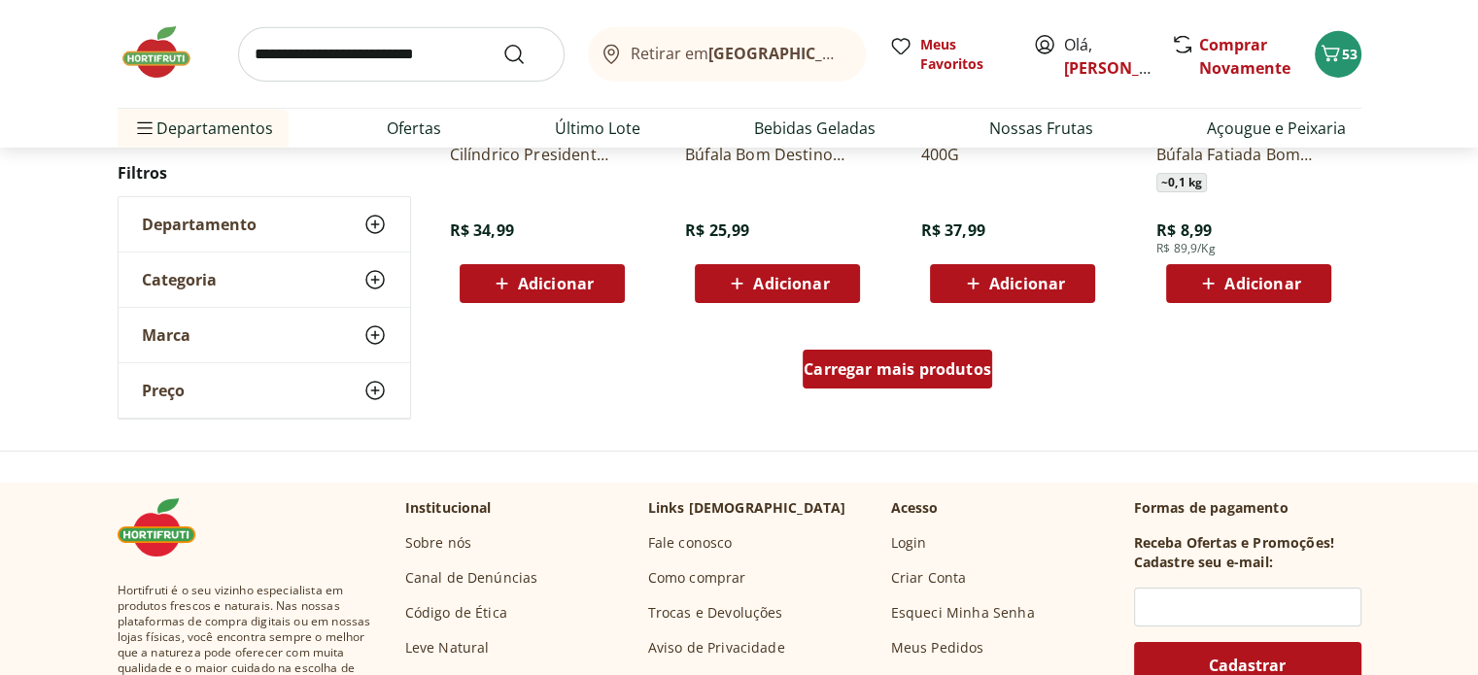
click at [967, 380] on div "Carregar mais produtos" at bounding box center [896, 369] width 189 height 39
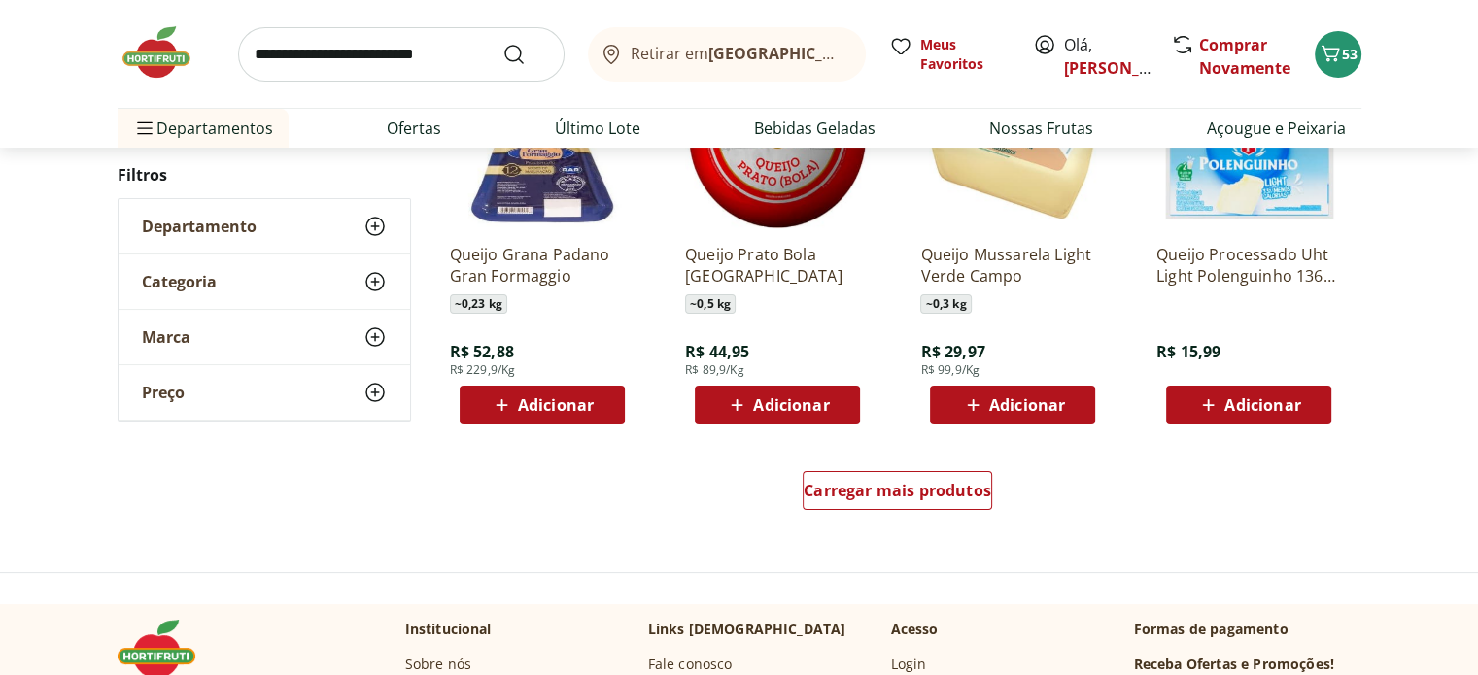
scroll to position [7577, 0]
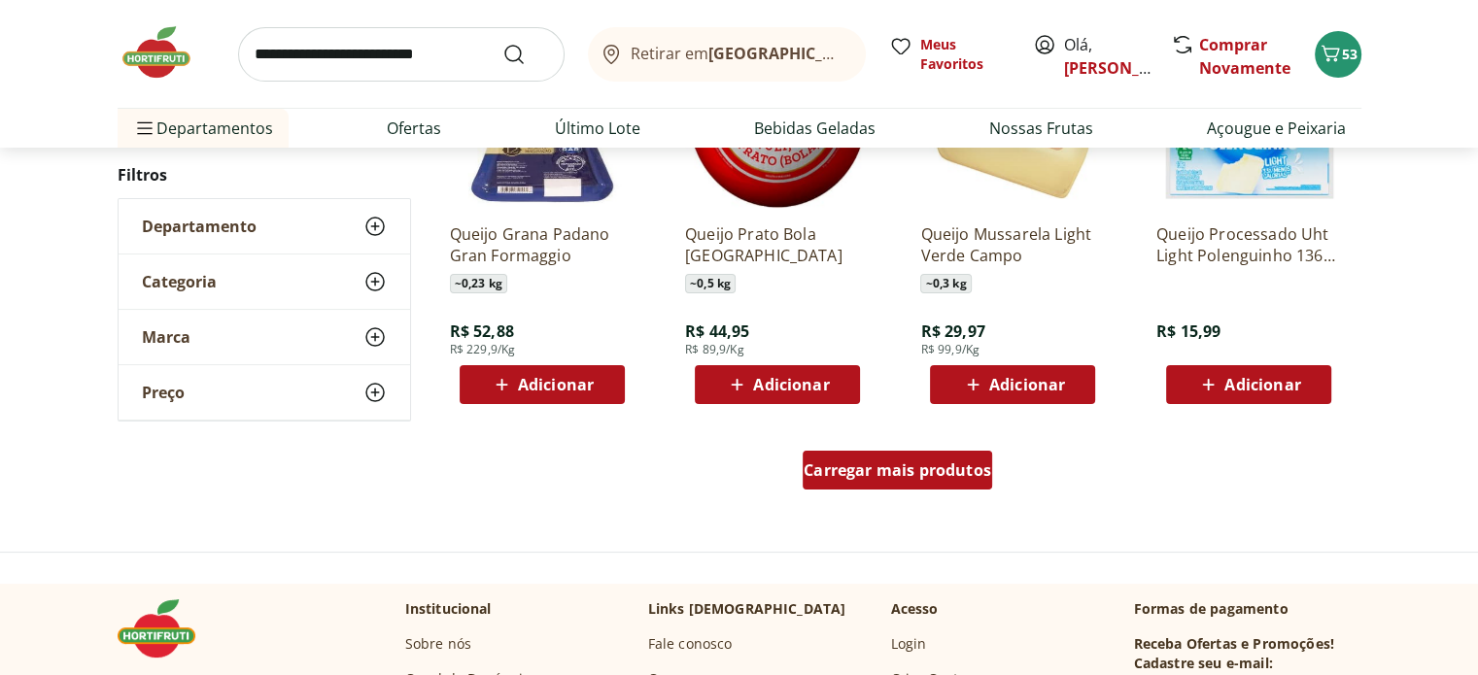
click at [904, 456] on div "Carregar mais produtos" at bounding box center [896, 470] width 189 height 39
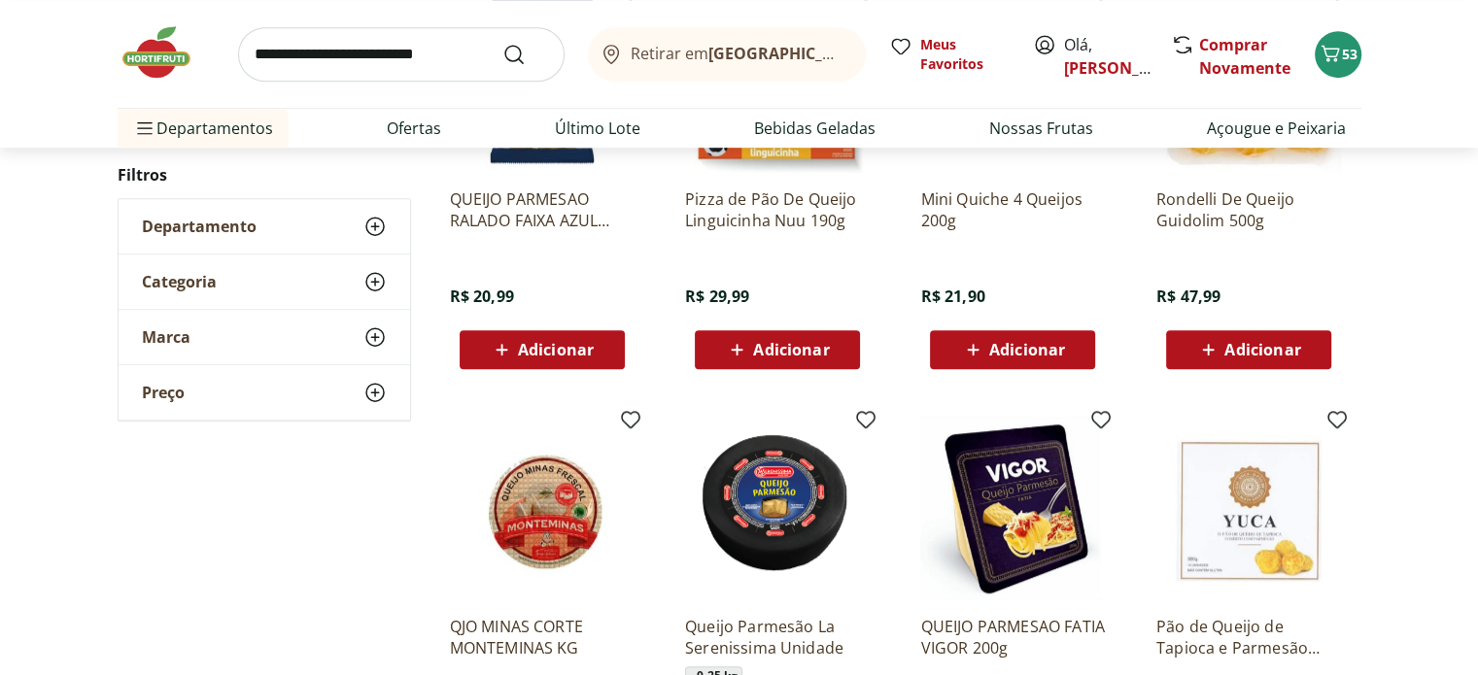
scroll to position [8743, 0]
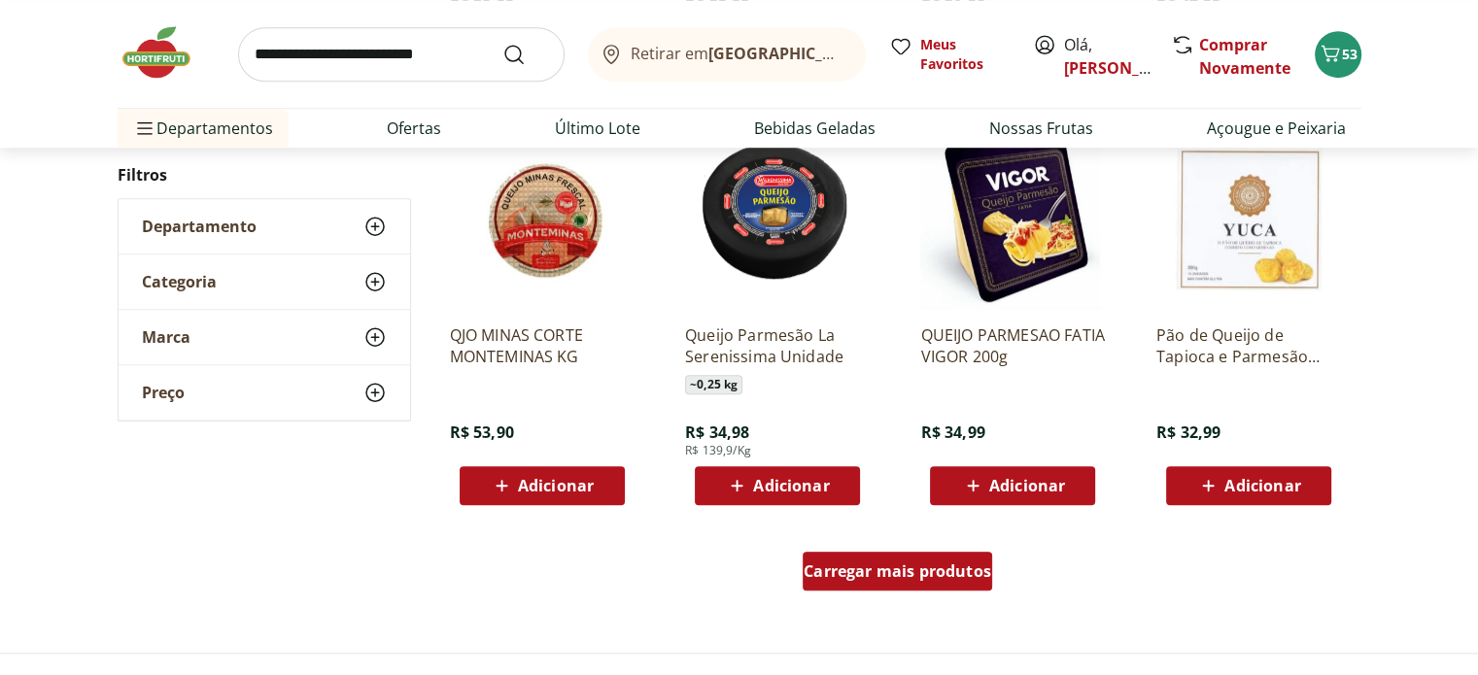
click at [931, 571] on span "Carregar mais produtos" at bounding box center [896, 571] width 187 height 16
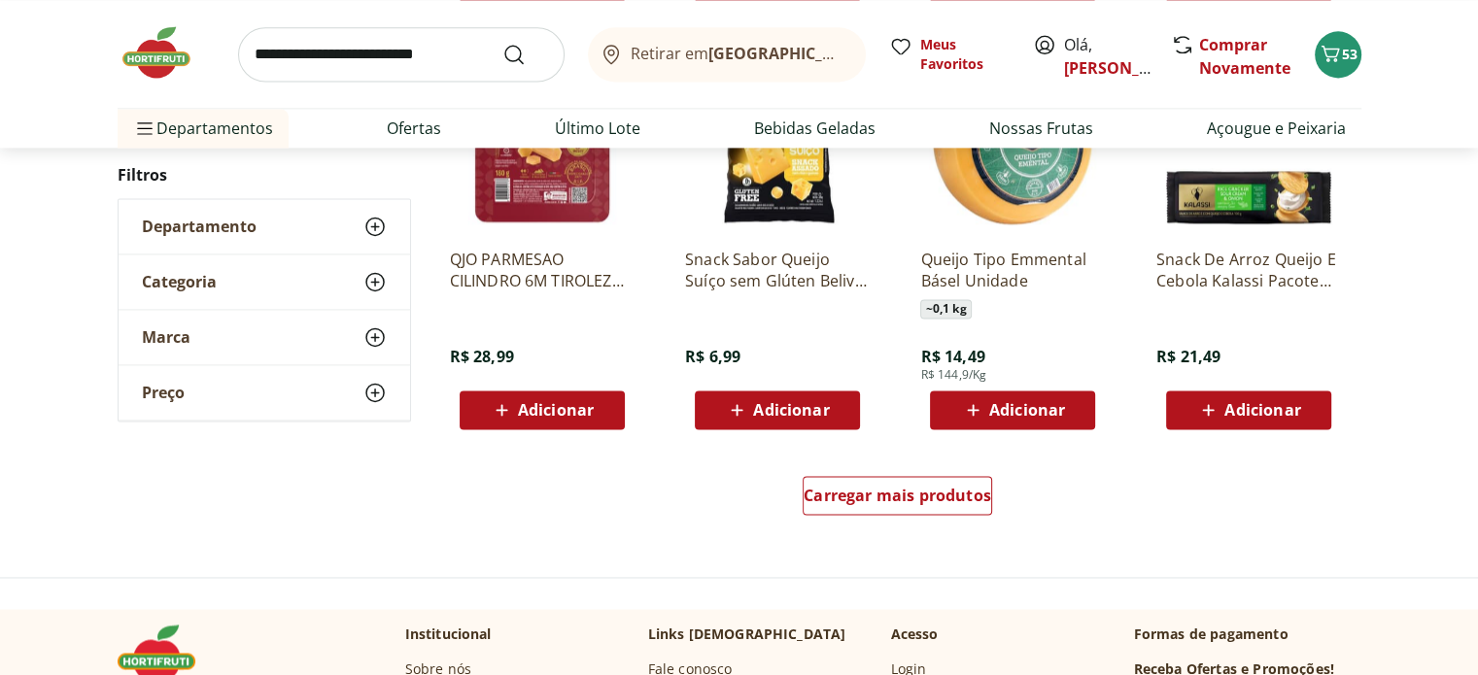
scroll to position [10103, 0]
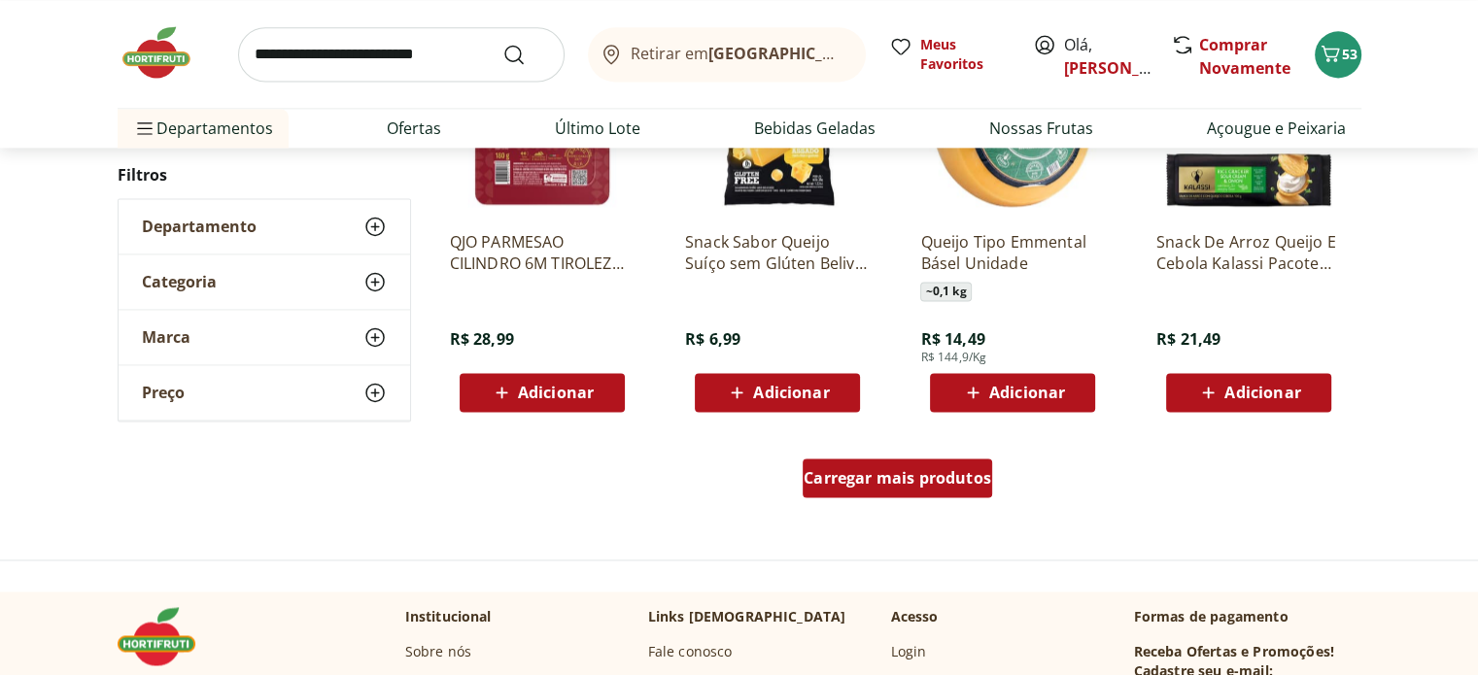
click at [975, 483] on span "Carregar mais produtos" at bounding box center [896, 478] width 187 height 16
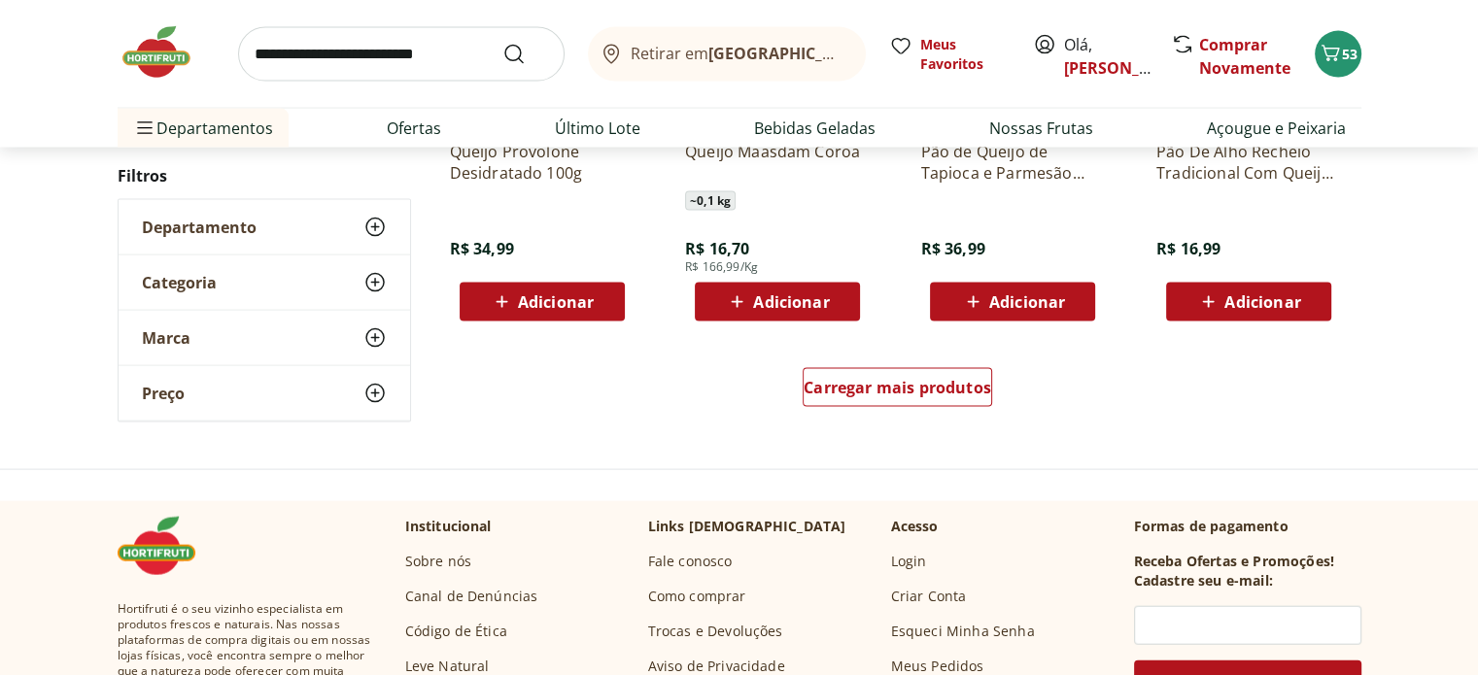
scroll to position [11560, 0]
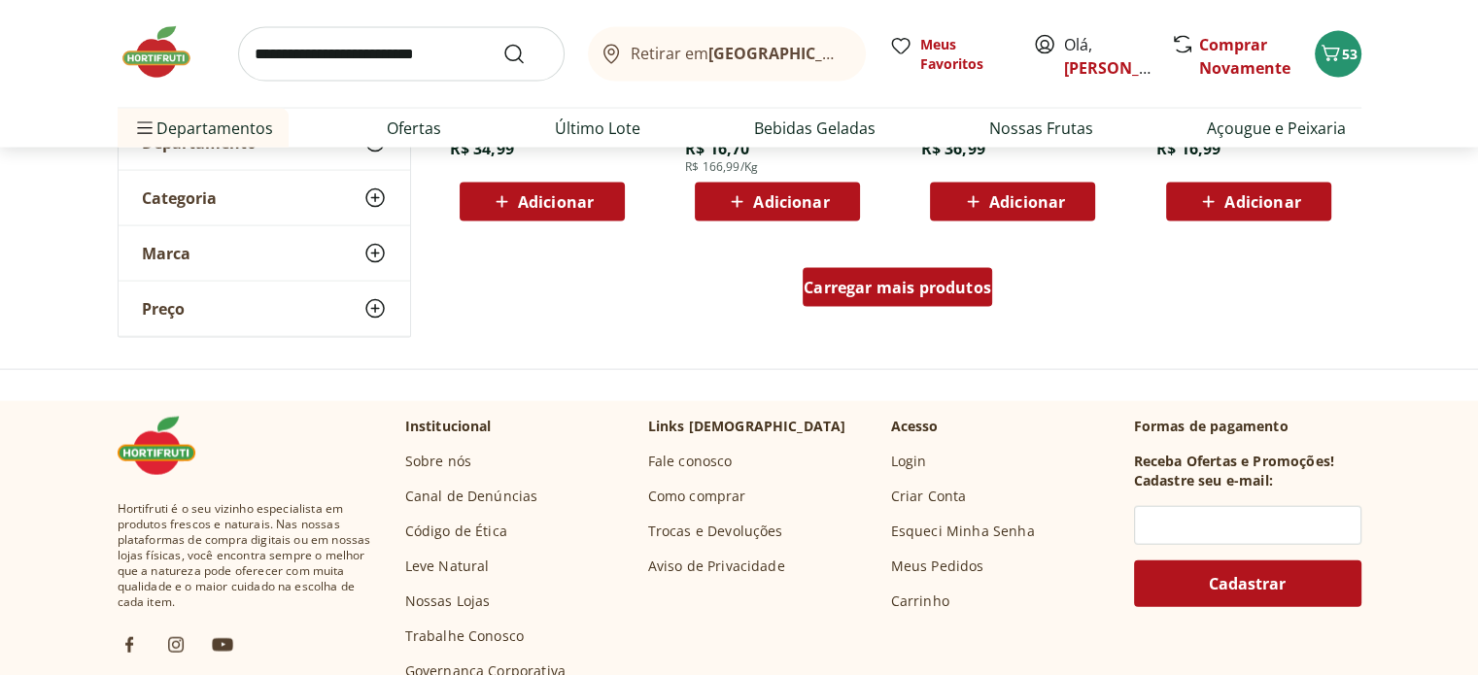
click at [865, 283] on span "Carregar mais produtos" at bounding box center [896, 288] width 187 height 16
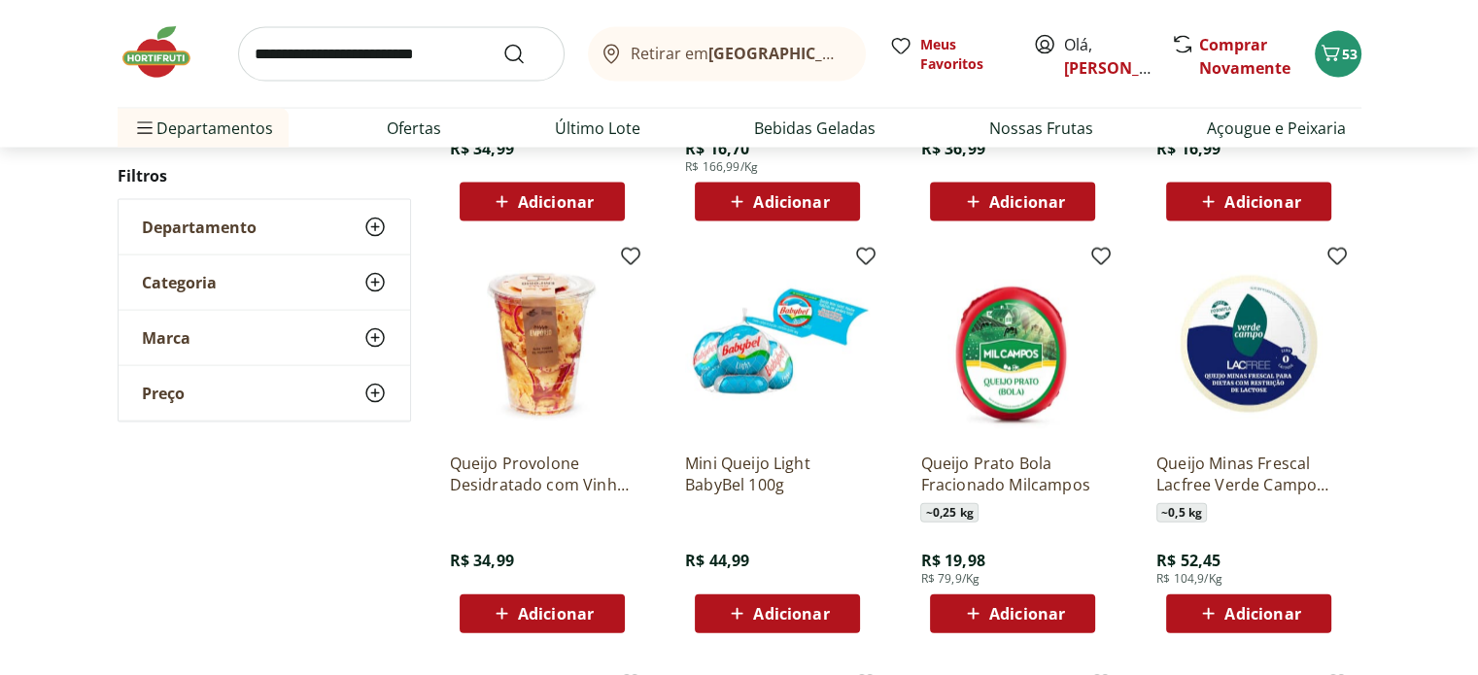
click at [796, 613] on span "Adicionar" at bounding box center [791, 614] width 76 height 16
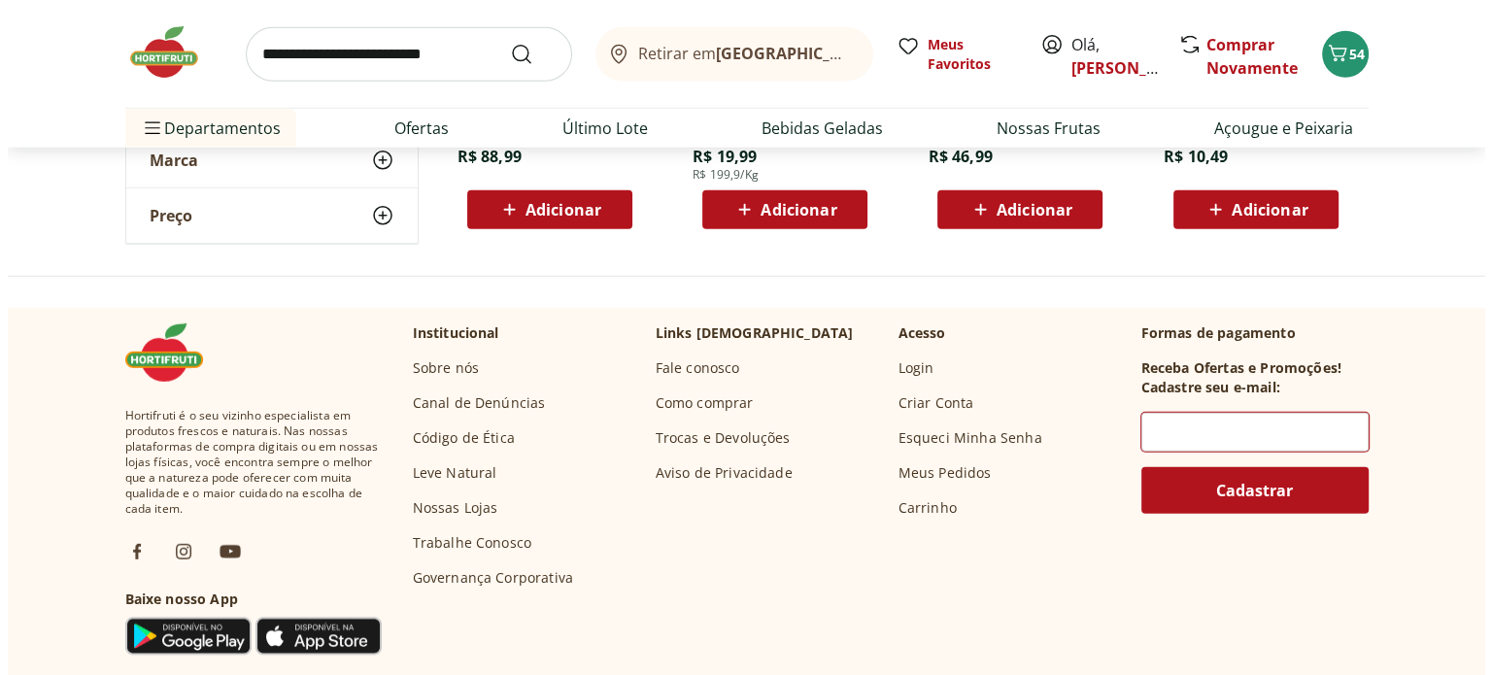
scroll to position [12920, 0]
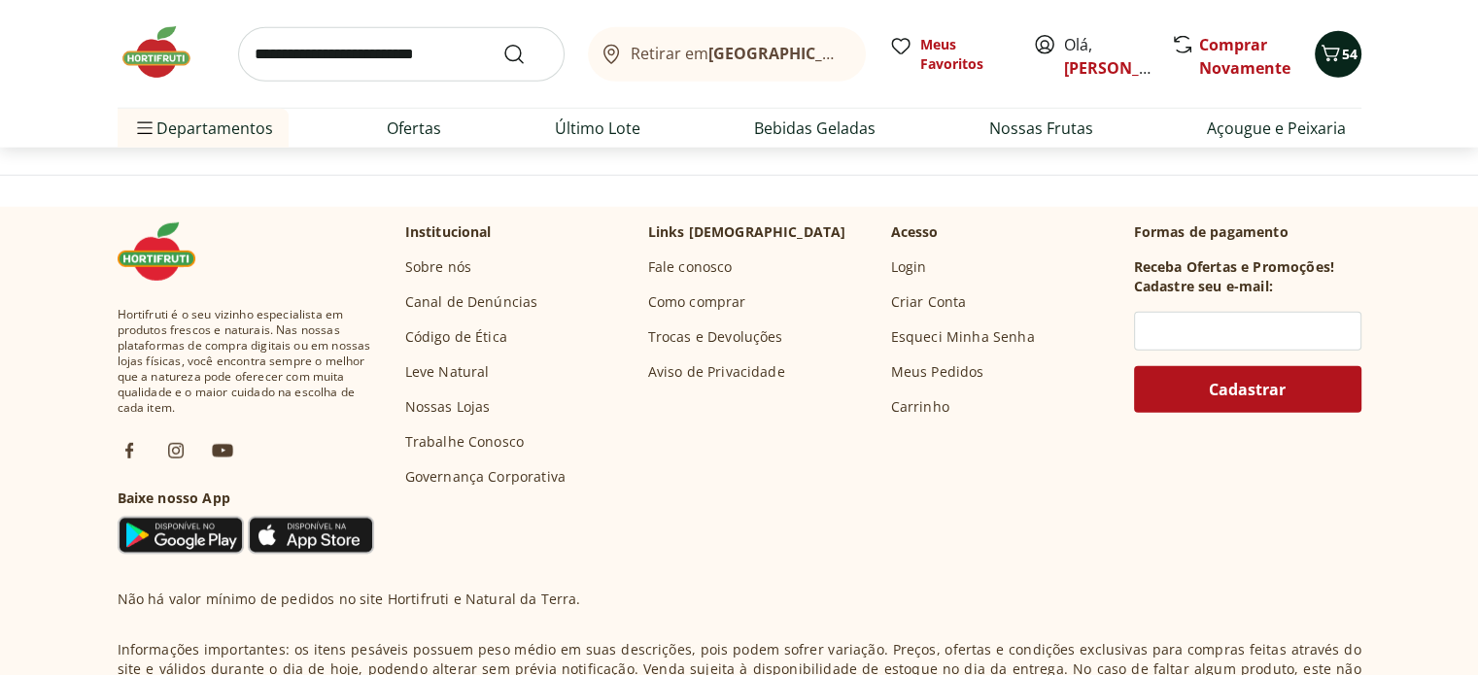
click at [1334, 61] on icon "Carrinho" at bounding box center [1329, 53] width 23 height 23
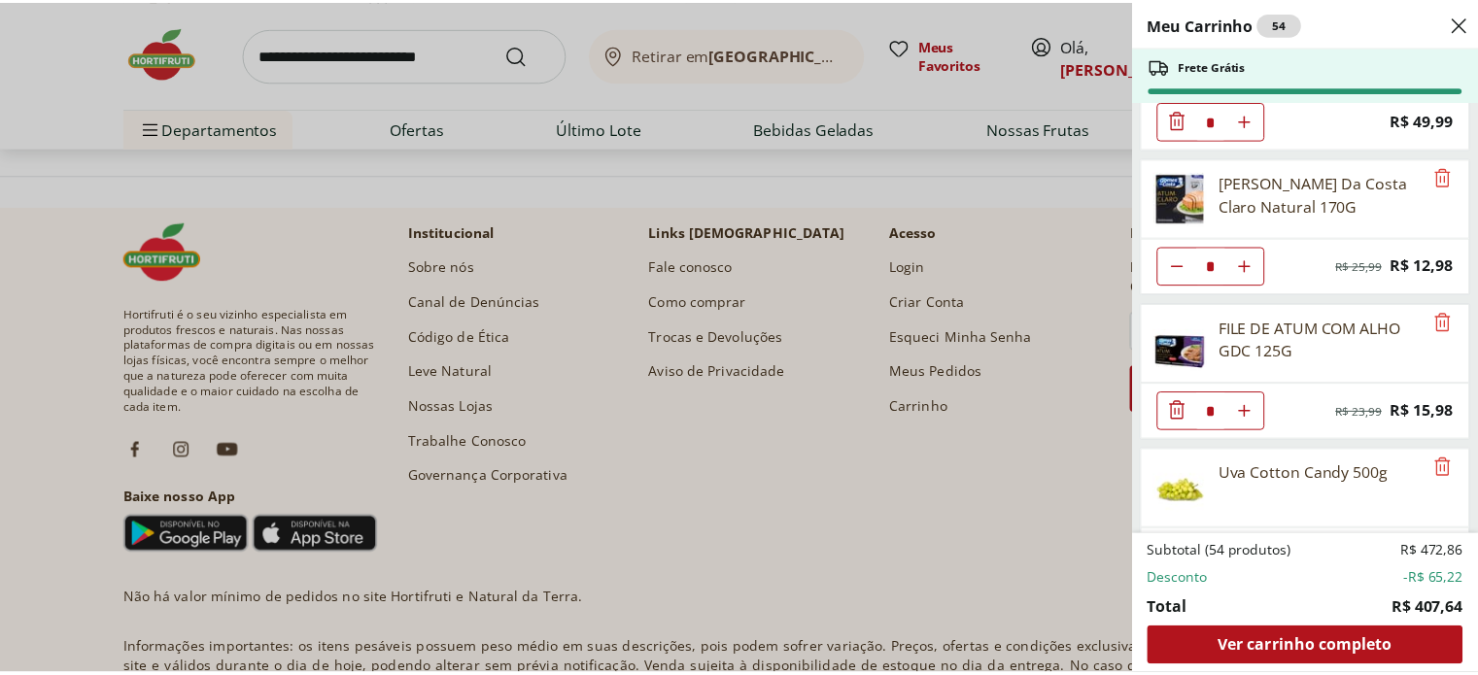
scroll to position [3423, 0]
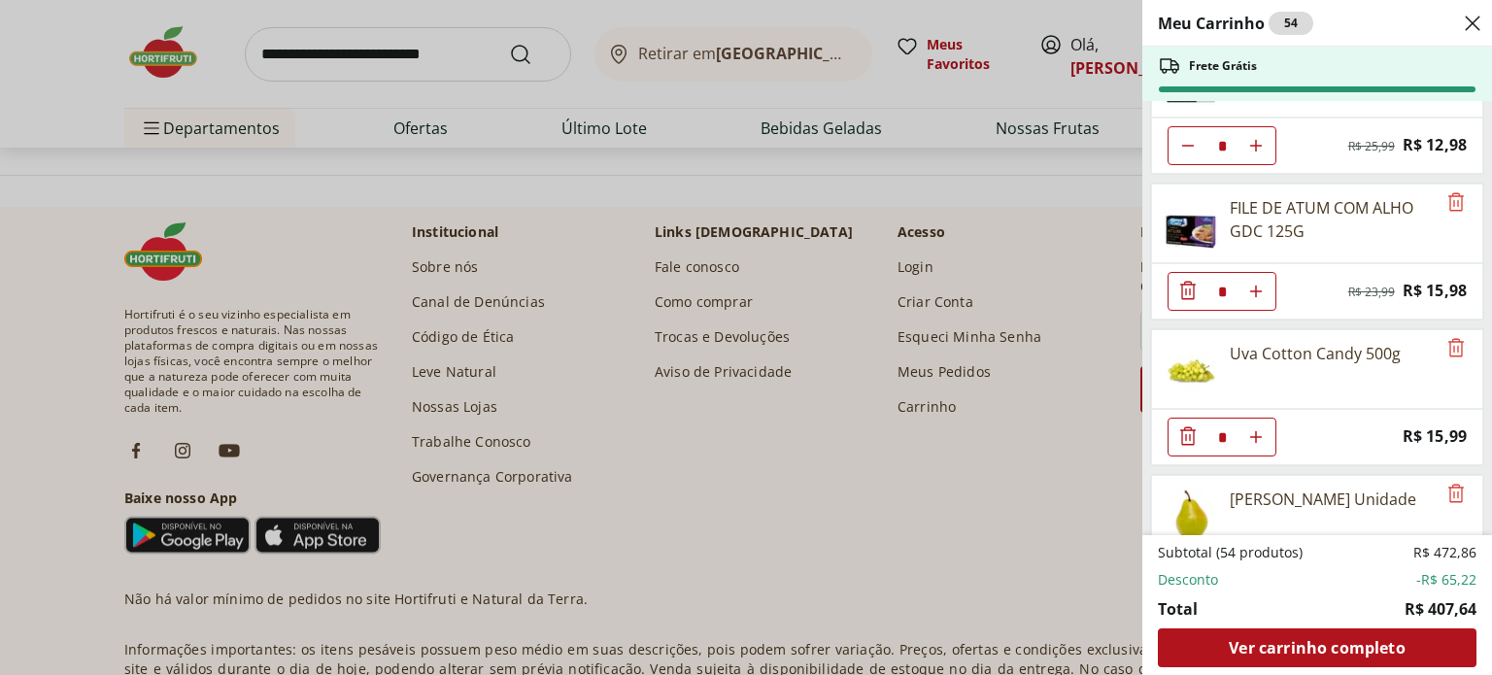
click at [412, 61] on div "Meu Carrinho 54 Frete Grátis Batata Doce Unidade * Original price: R$ 1,74 Pric…" at bounding box center [746, 337] width 1492 height 675
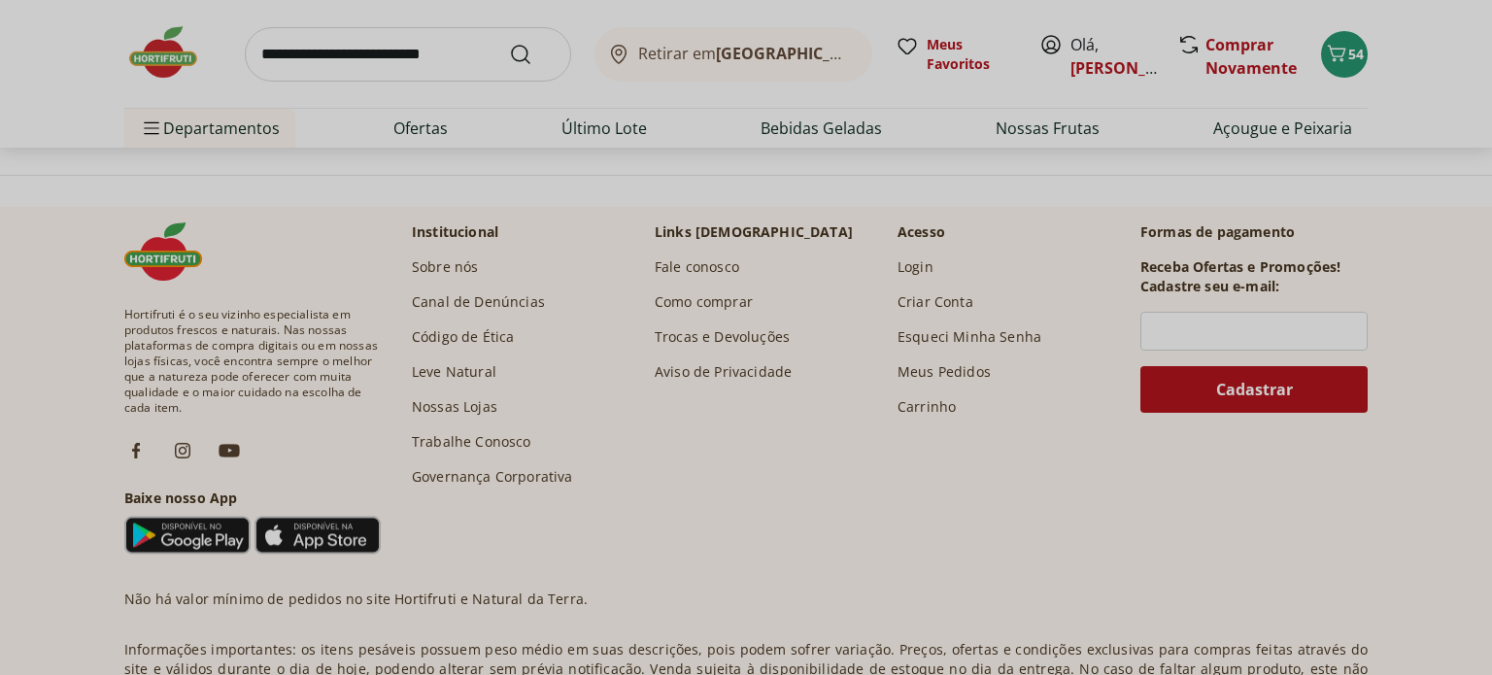
click at [410, 57] on input "search" at bounding box center [408, 54] width 326 height 54
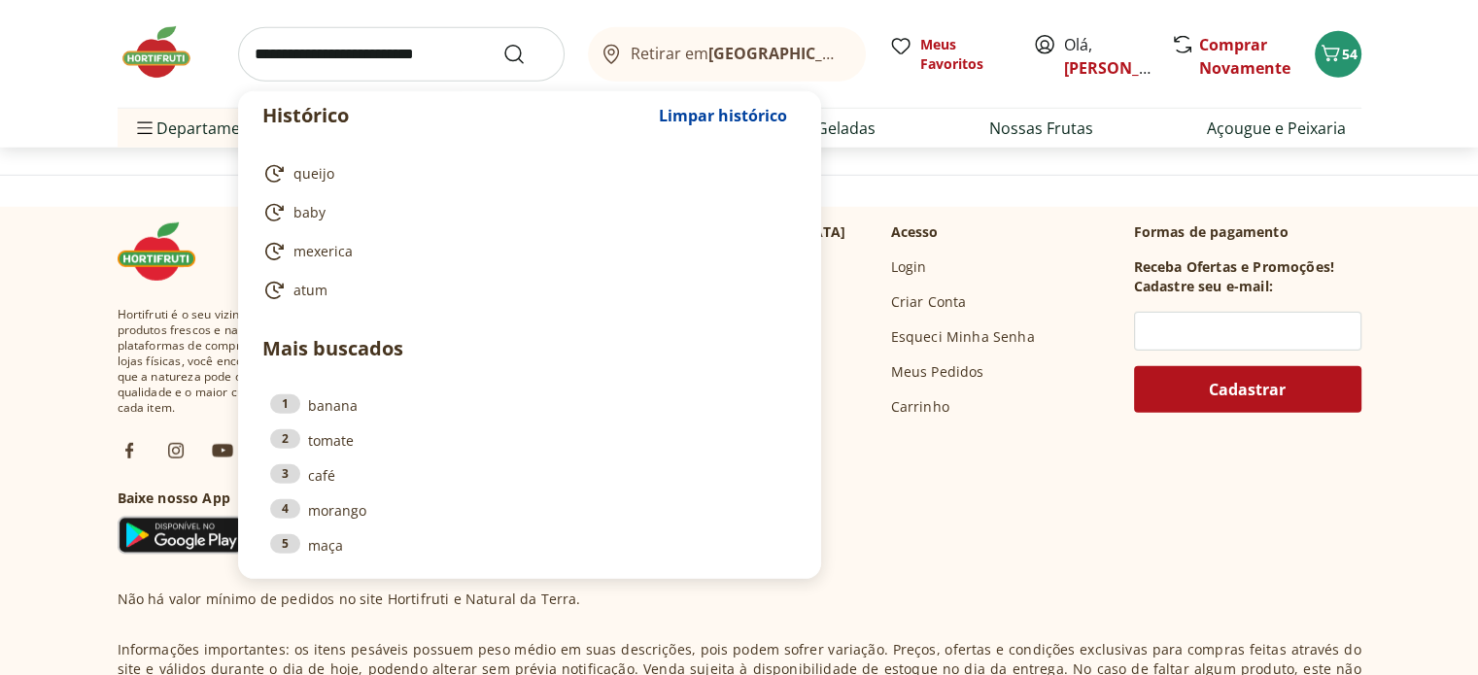
click at [408, 53] on input "search" at bounding box center [401, 54] width 326 height 54
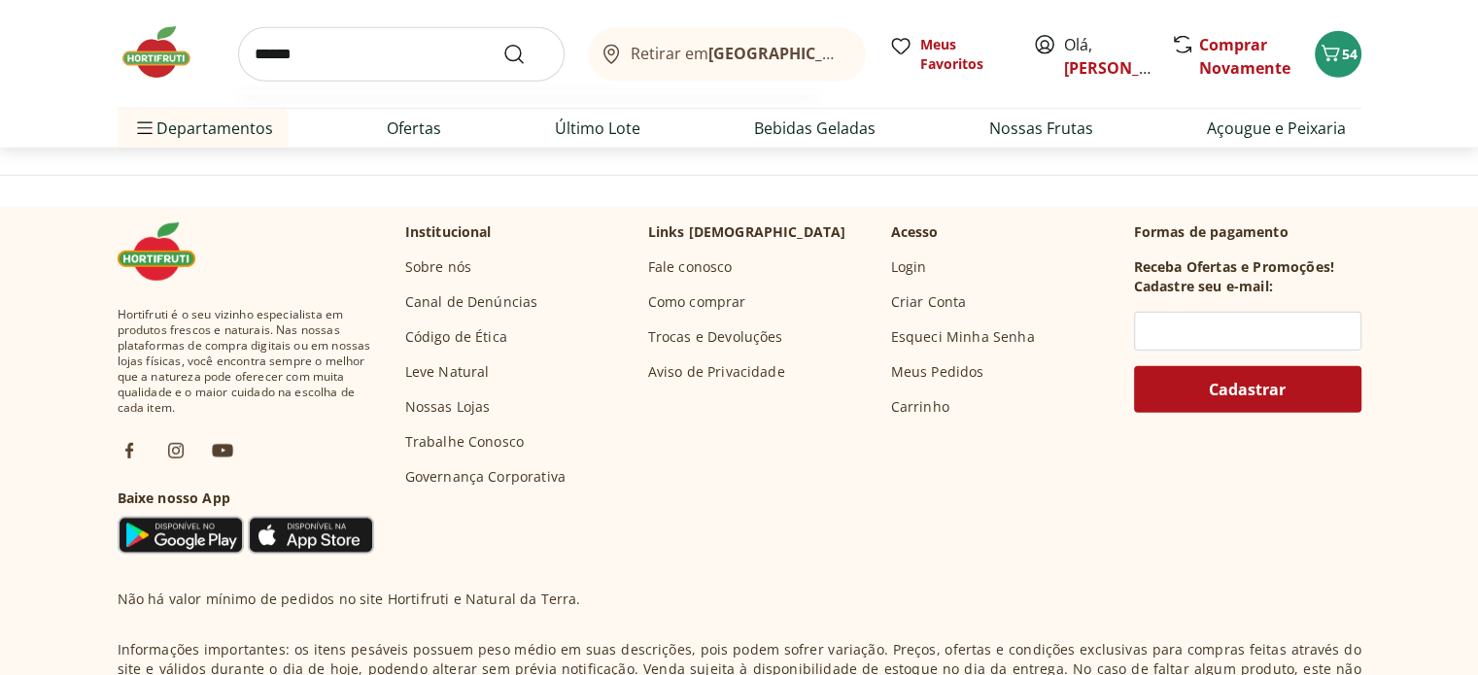
type input "******"
click at [502, 43] on button "Submit Search" at bounding box center [525, 54] width 47 height 23
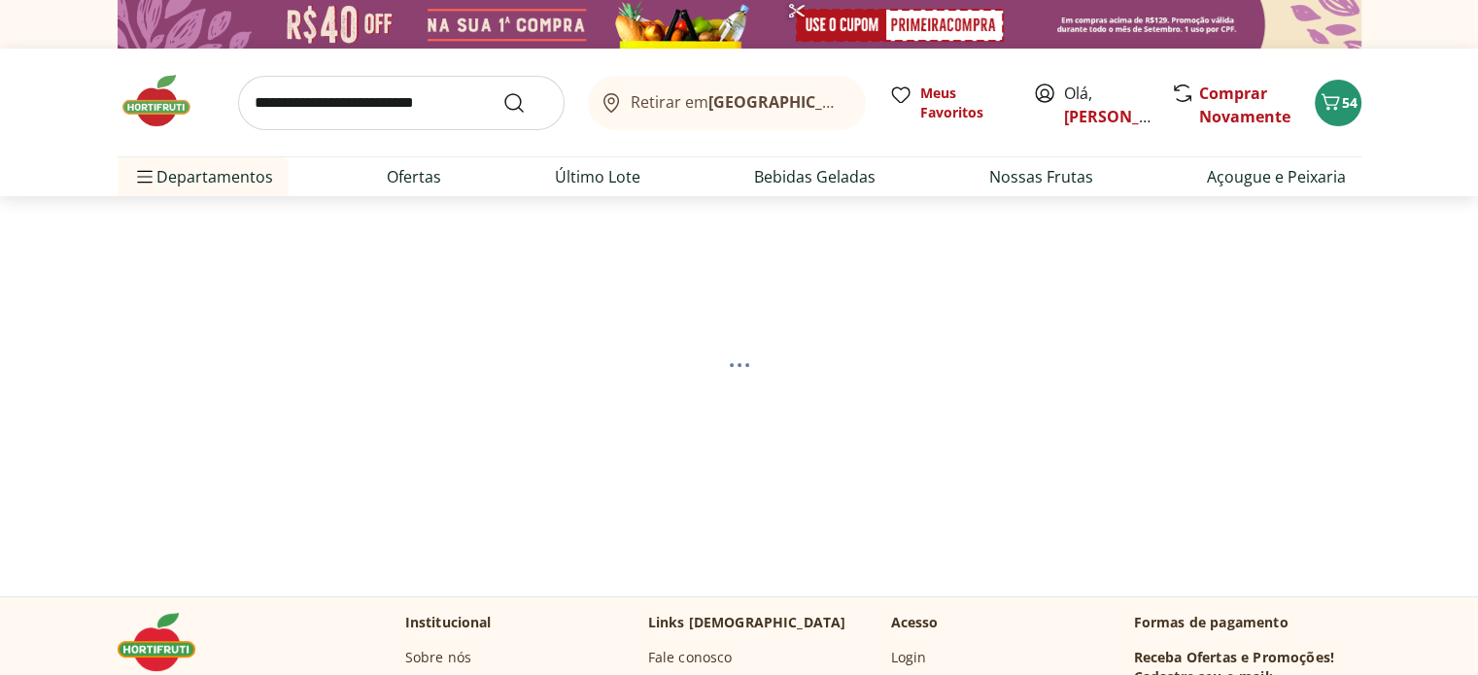
select select "**********"
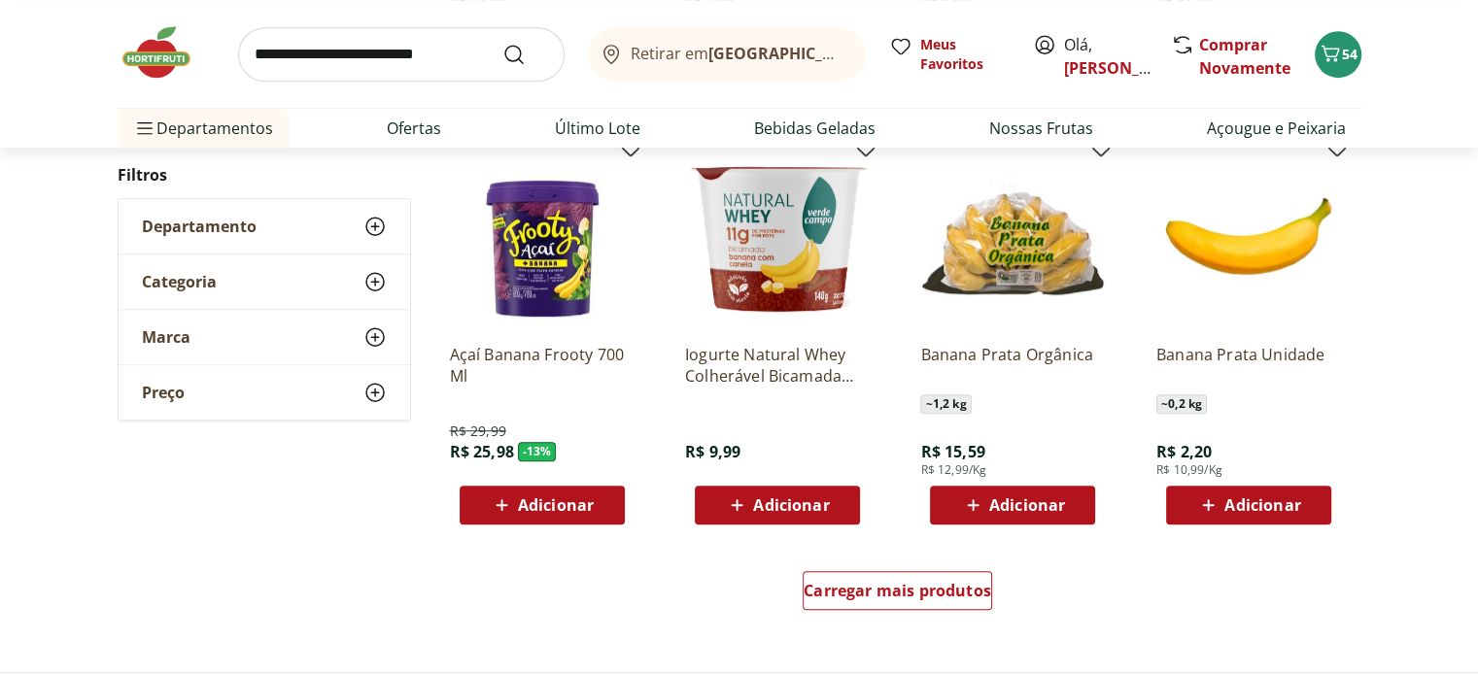
scroll to position [1360, 0]
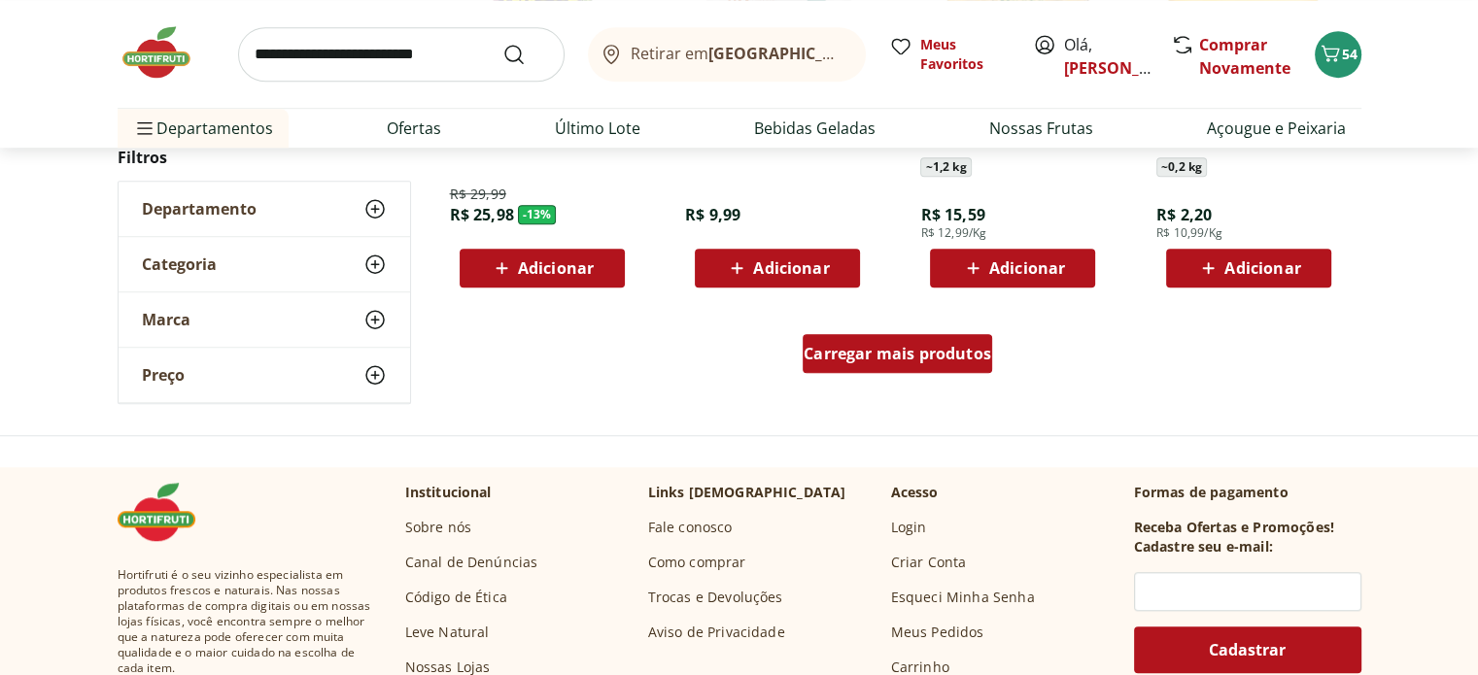
drag, startPoint x: 873, startPoint y: 328, endPoint x: 875, endPoint y: 341, distance: 12.8
click at [873, 328] on div "Carregar mais produtos" at bounding box center [897, 357] width 942 height 93
click at [878, 360] on span "Carregar mais produtos" at bounding box center [896, 354] width 187 height 16
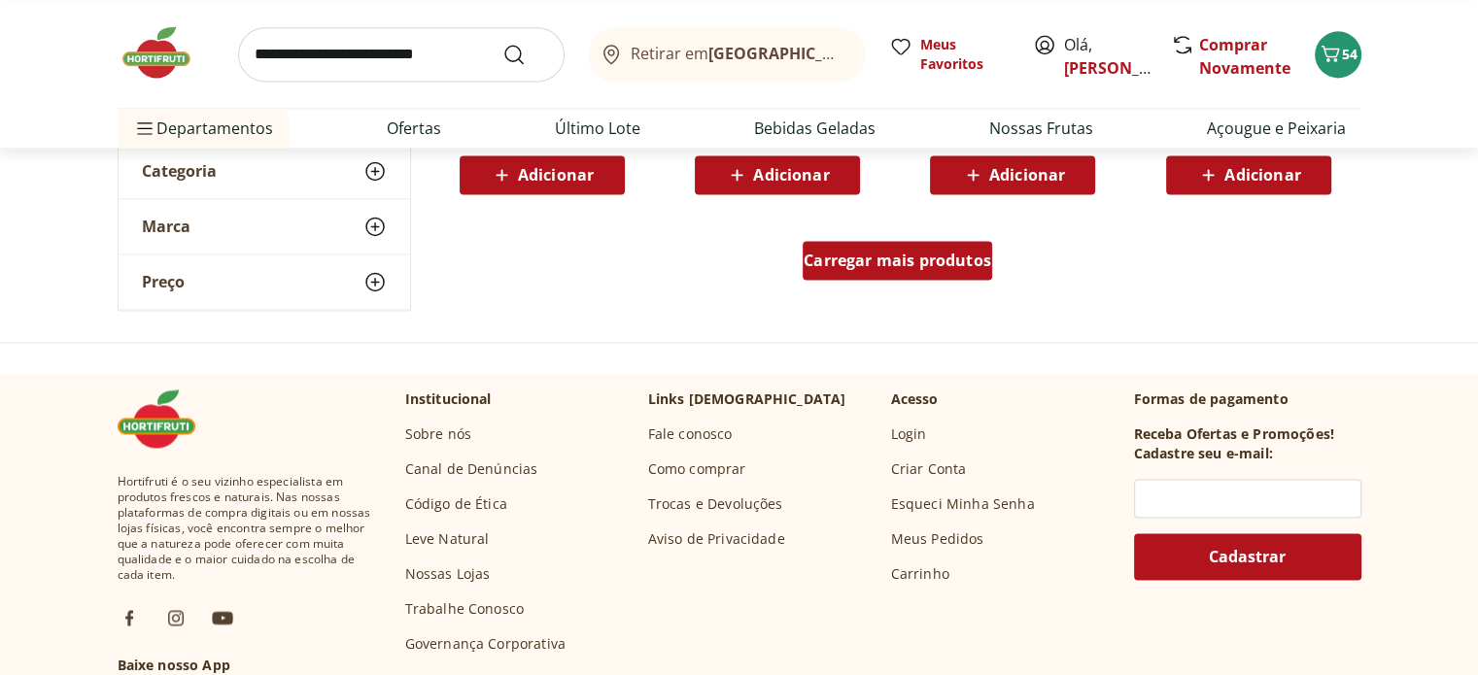
click at [906, 244] on div "Carregar mais produtos" at bounding box center [896, 260] width 189 height 39
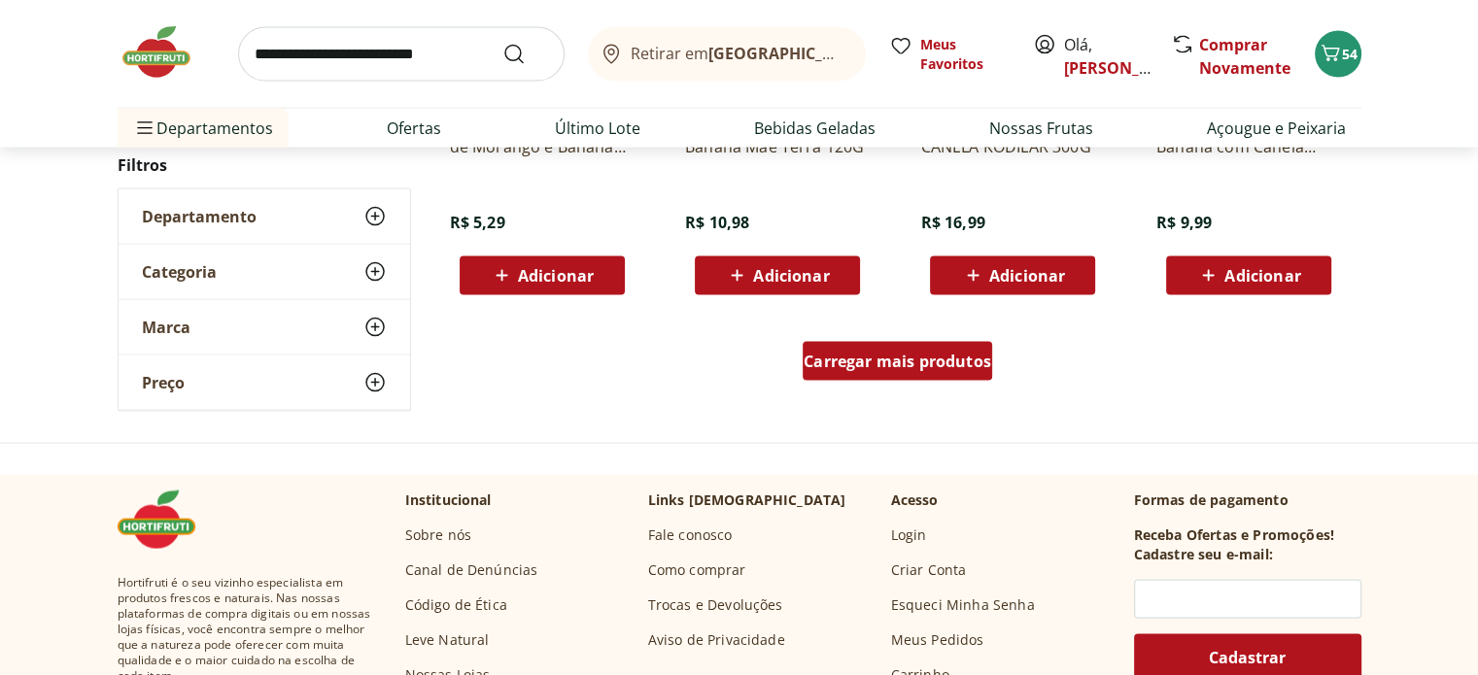
click at [866, 354] on span "Carregar mais produtos" at bounding box center [896, 362] width 187 height 16
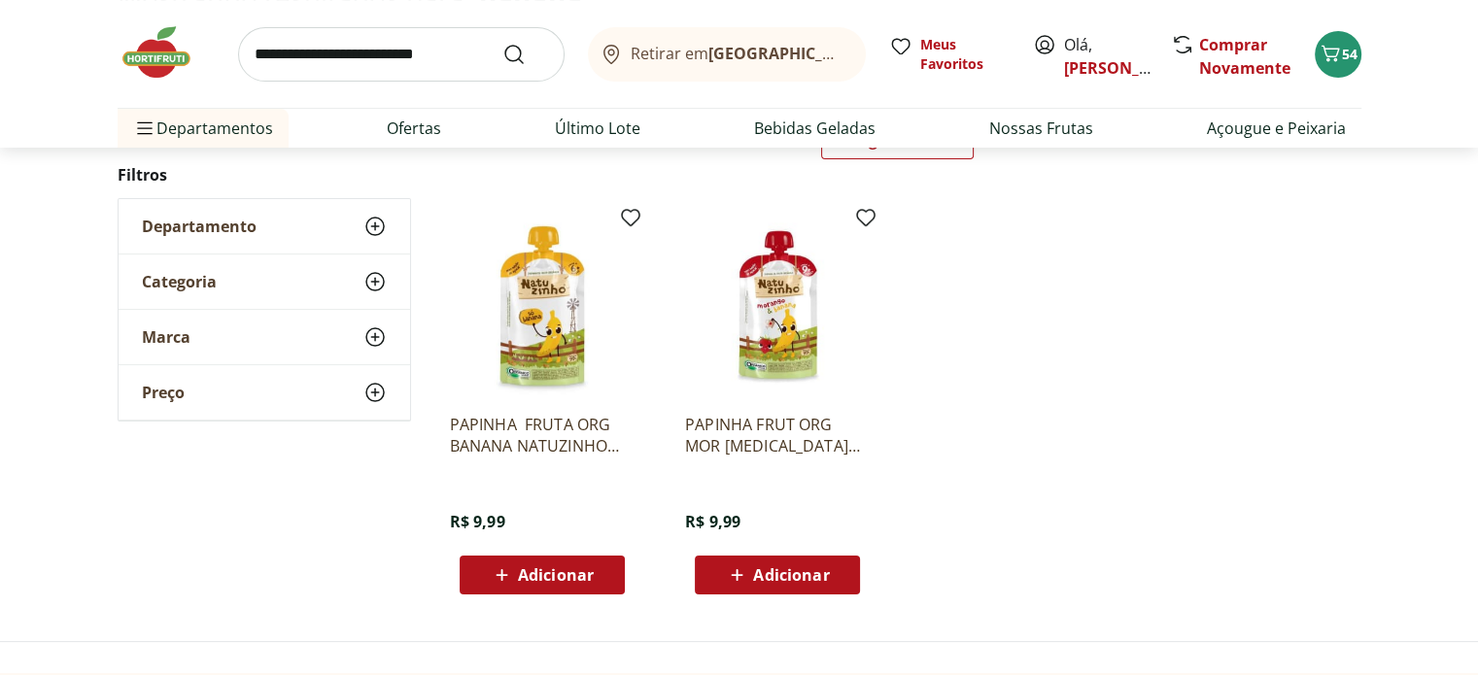
scroll to position [194, 0]
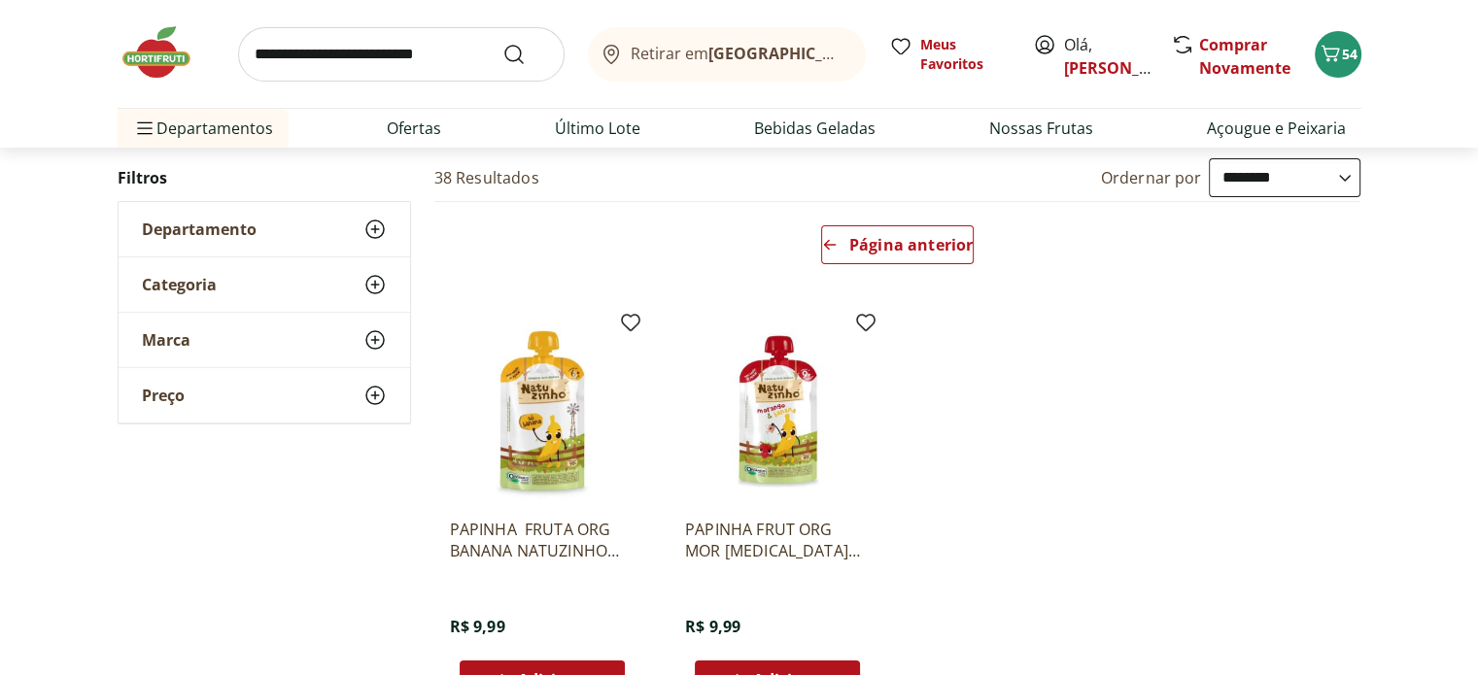
click at [355, 228] on div "Departamento" at bounding box center [264, 229] width 291 height 54
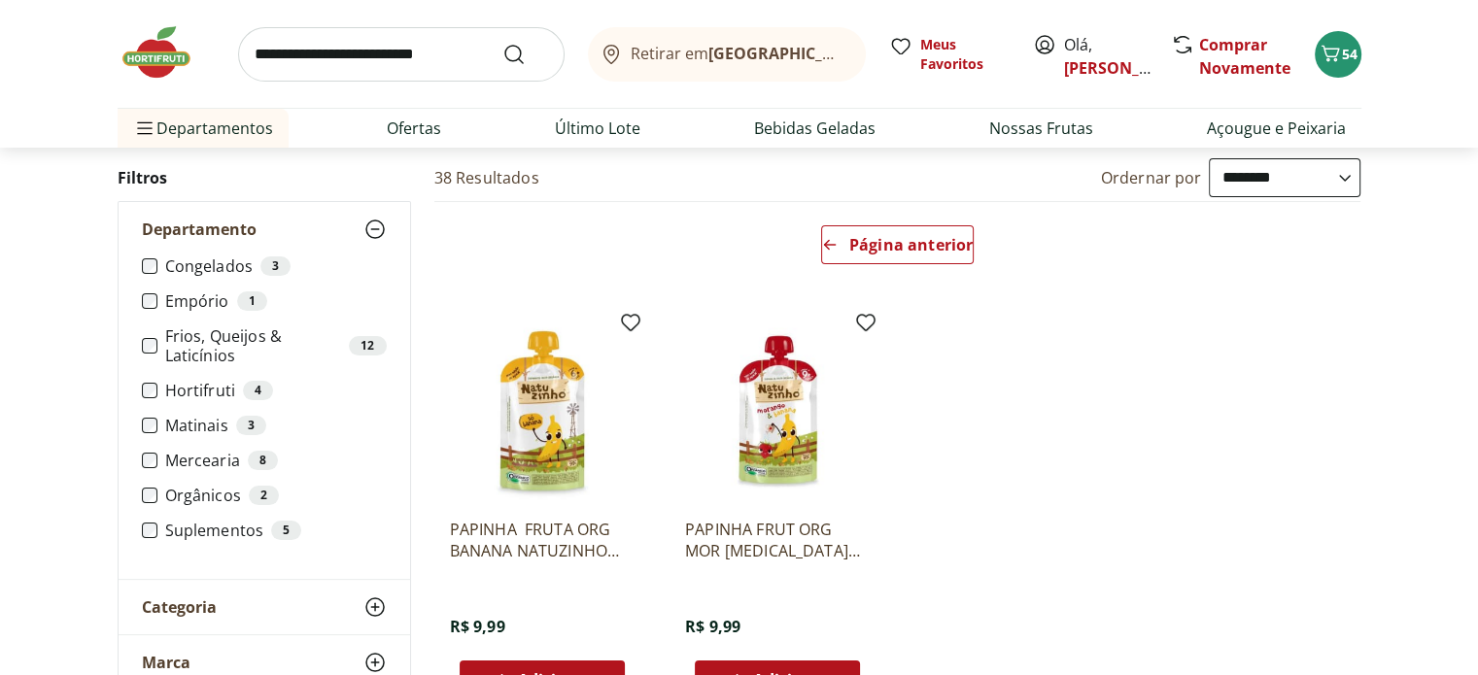
click at [155, 400] on ul "Congelados 3 Empório 1 Frios, Queijos & Laticínios 12 Hortifruti 4 Matinais 3 M…" at bounding box center [264, 405] width 245 height 299
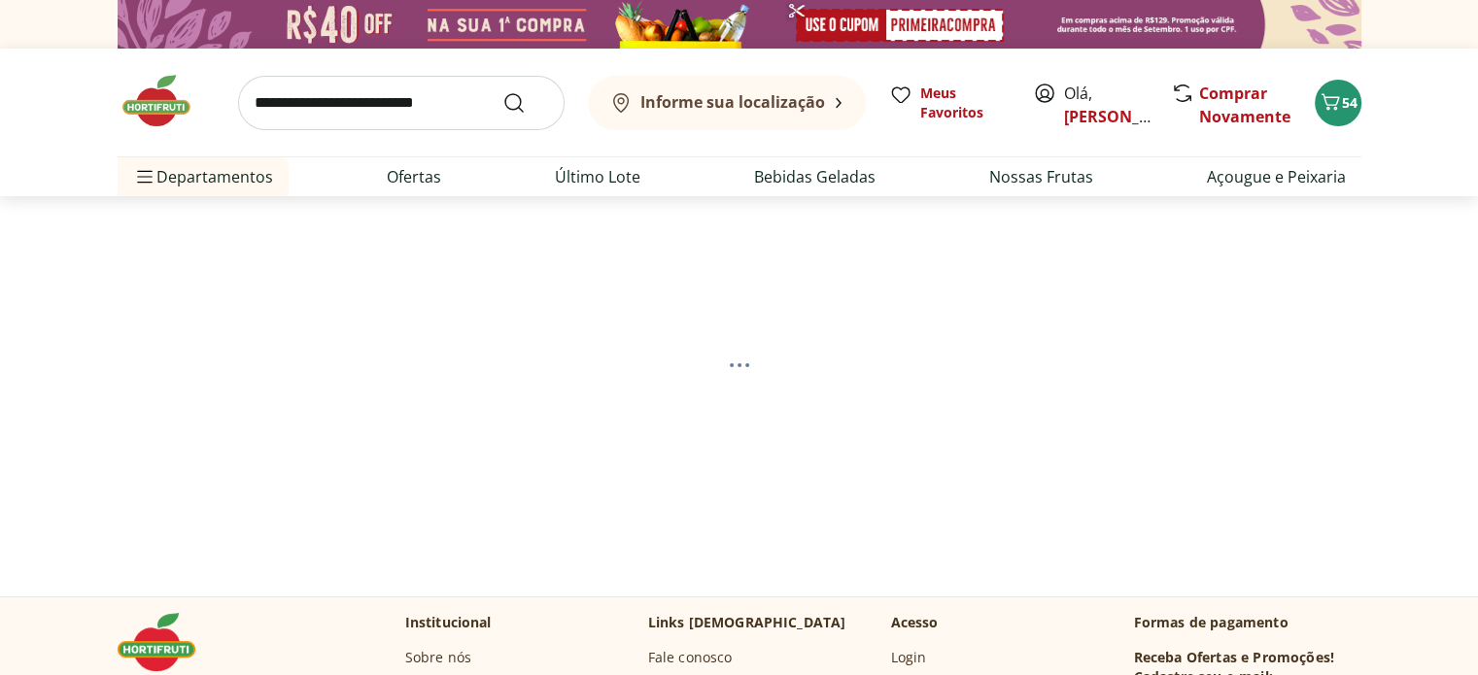
select select "**********"
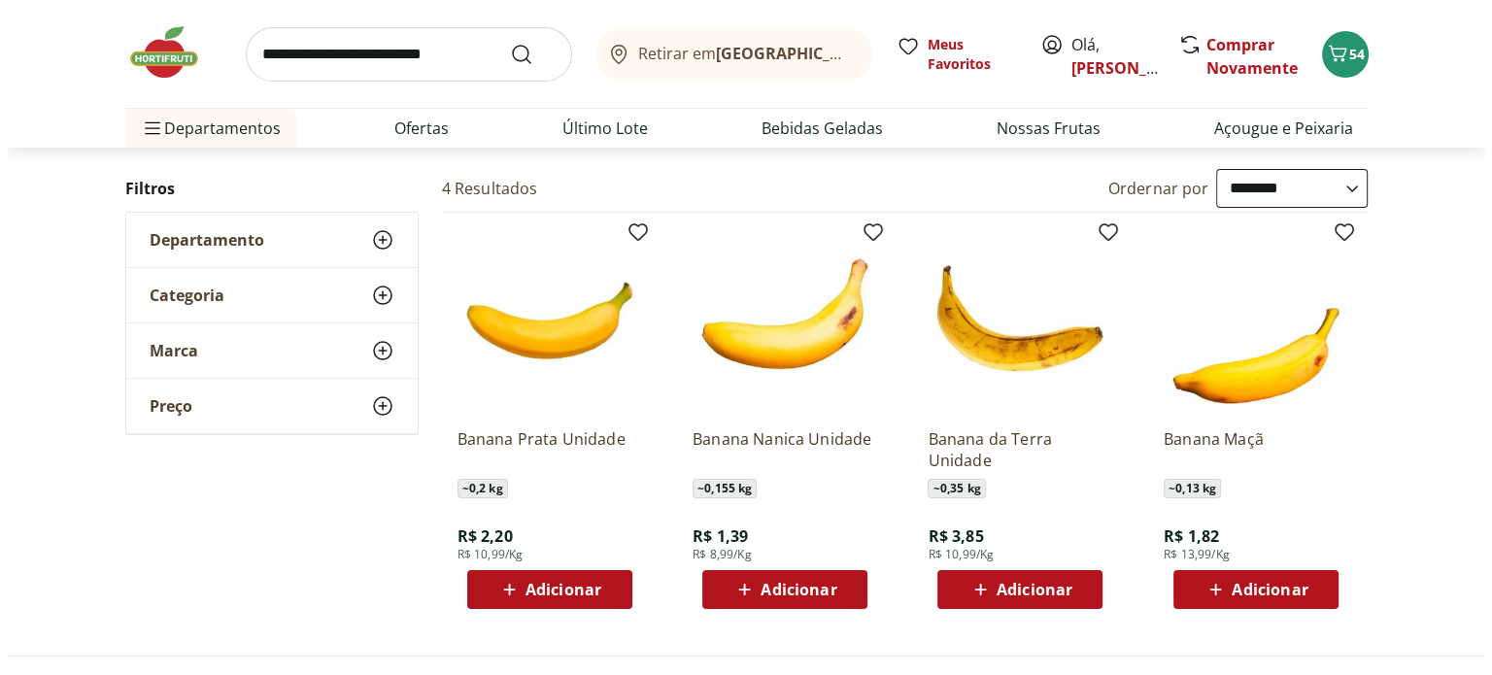
scroll to position [194, 0]
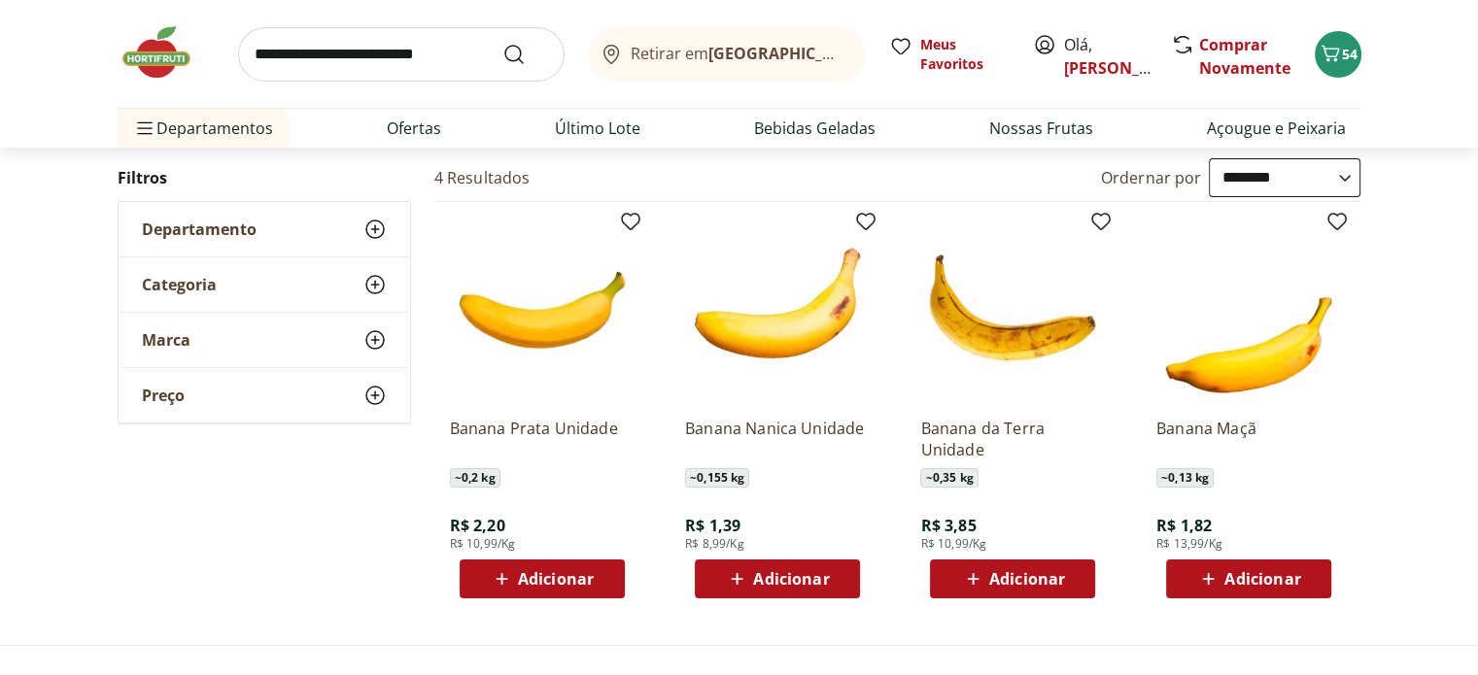
click at [557, 584] on span "Adicionar" at bounding box center [556, 579] width 76 height 16
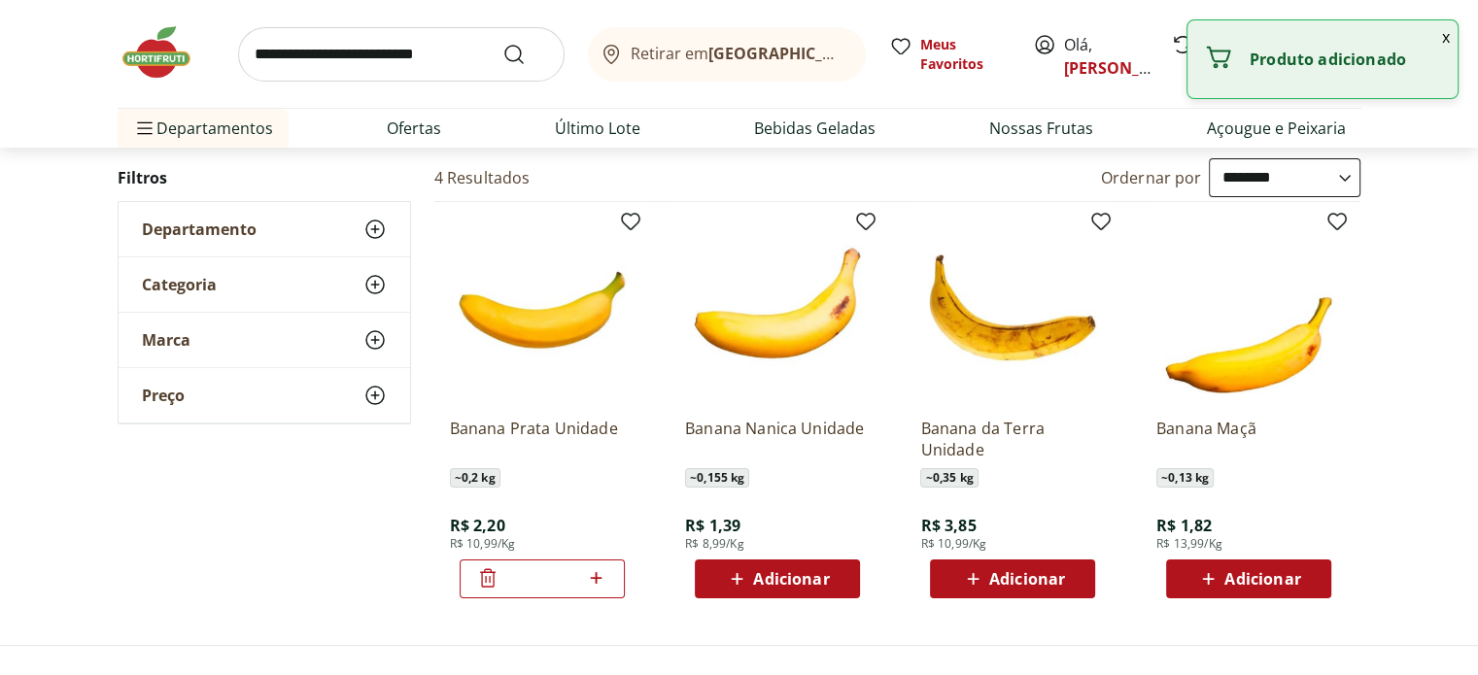
click at [604, 569] on icon at bounding box center [596, 577] width 24 height 23
click at [601, 570] on icon at bounding box center [596, 577] width 24 height 23
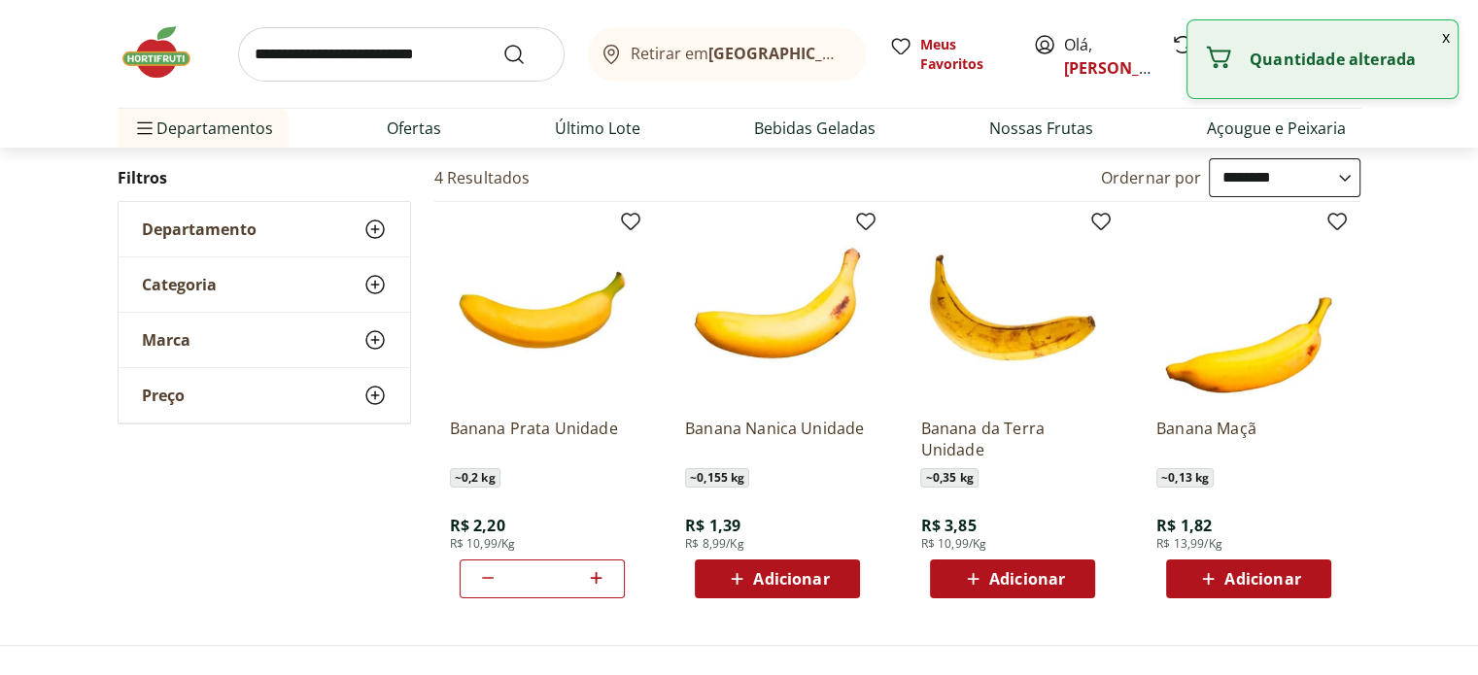
type input "*"
drag, startPoint x: 1443, startPoint y: 139, endPoint x: 1422, endPoint y: 49, distance: 92.6
click at [1437, 118] on header "Retirar em Rio de Janeiro/RJ Olá, Juliana 60 Retirar em Rio de Janeiro/RJ Meus …" at bounding box center [739, 74] width 1478 height 148
click at [1440, 35] on button "x" at bounding box center [1445, 36] width 23 height 33
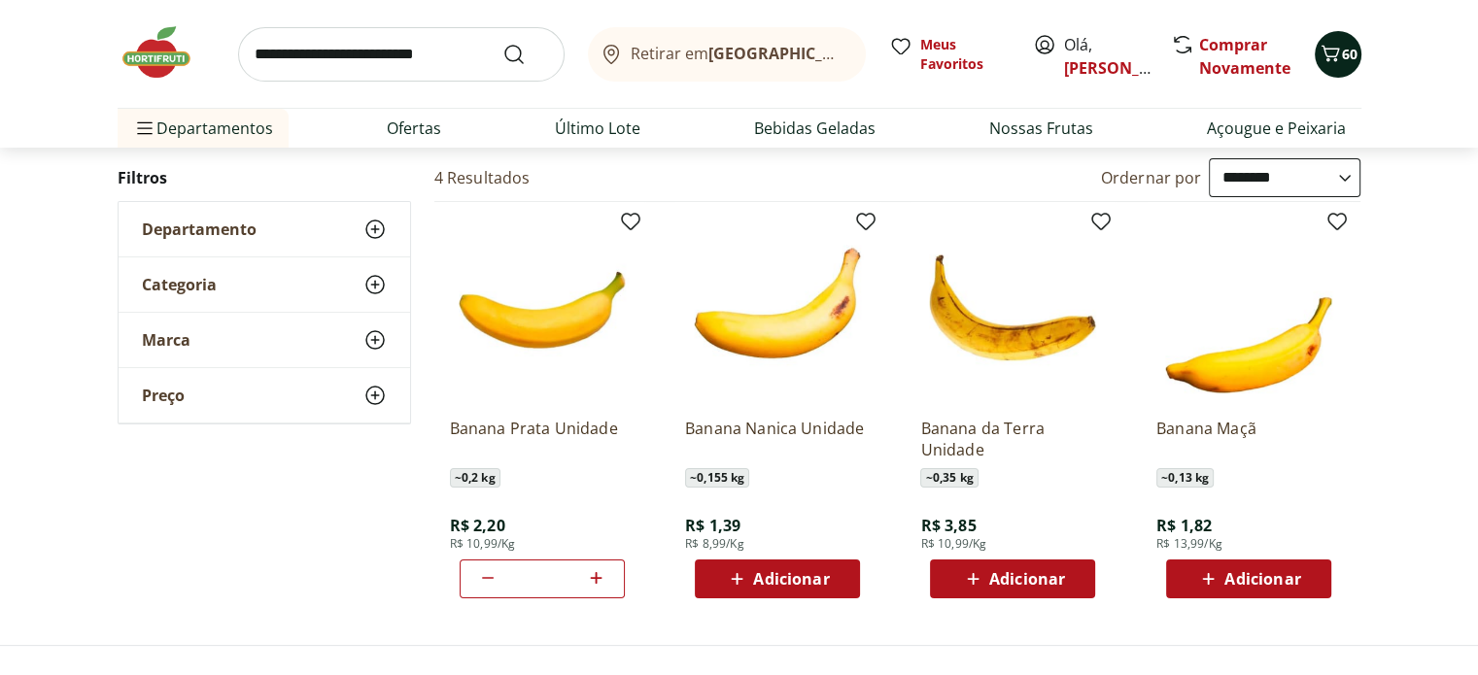
click at [1343, 59] on span "60" at bounding box center [1350, 54] width 16 height 18
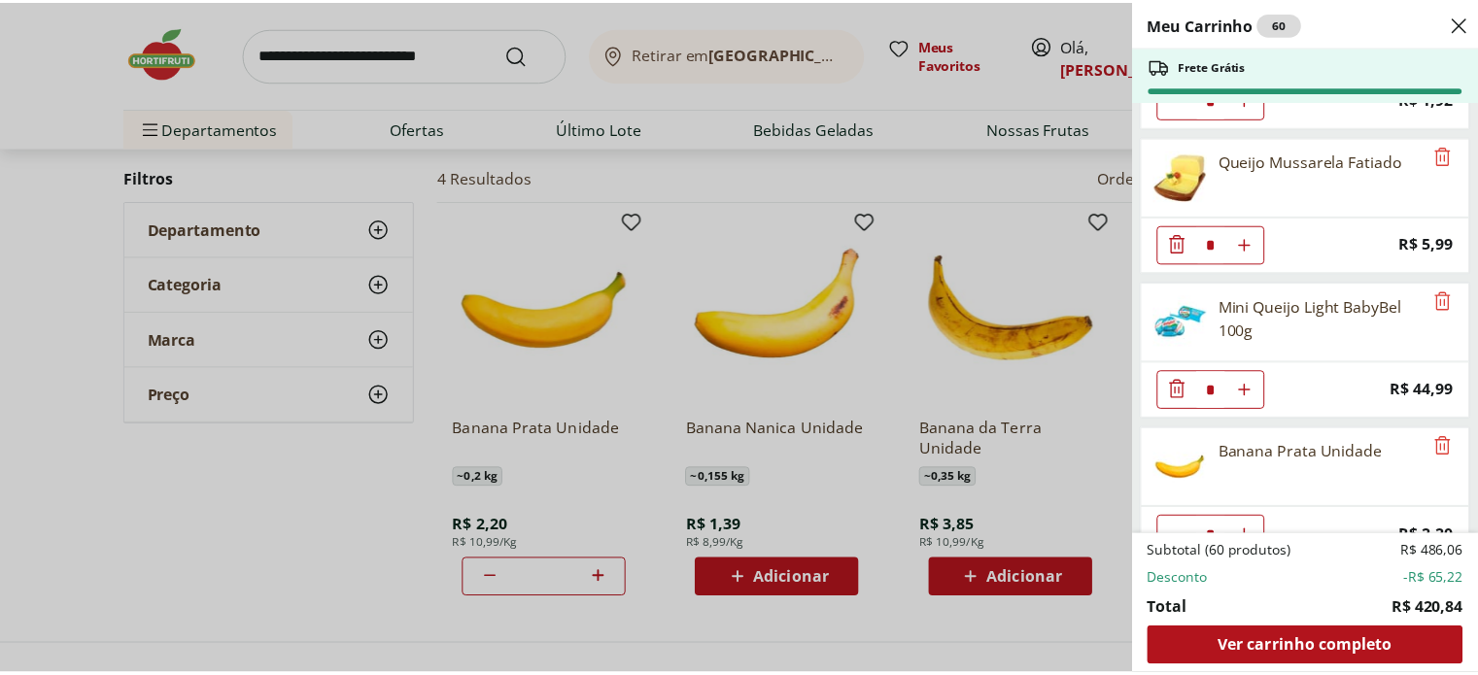
scroll to position [4054, 0]
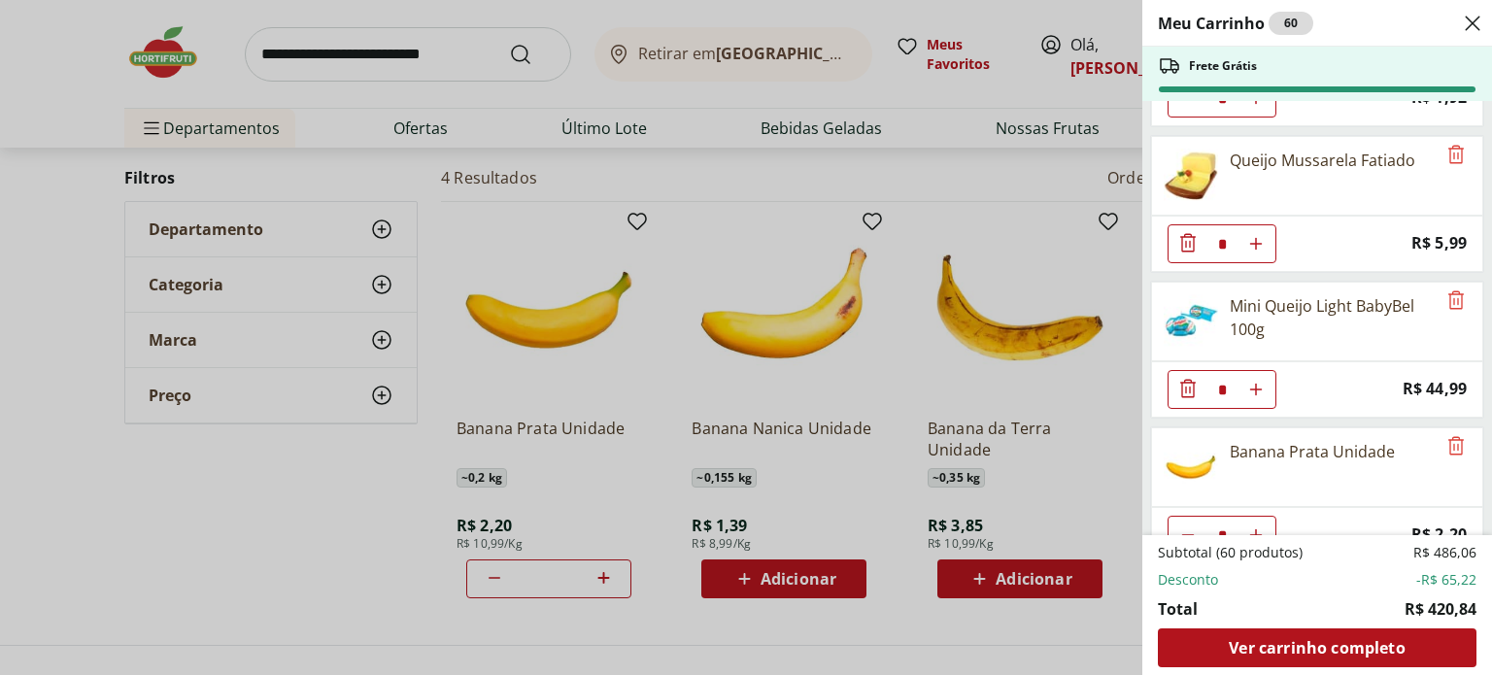
click at [493, 76] on div "Meu Carrinho 60 Frete Grátis Batata Doce Unidade * Original price: R$ 1,74 Pric…" at bounding box center [746, 337] width 1492 height 675
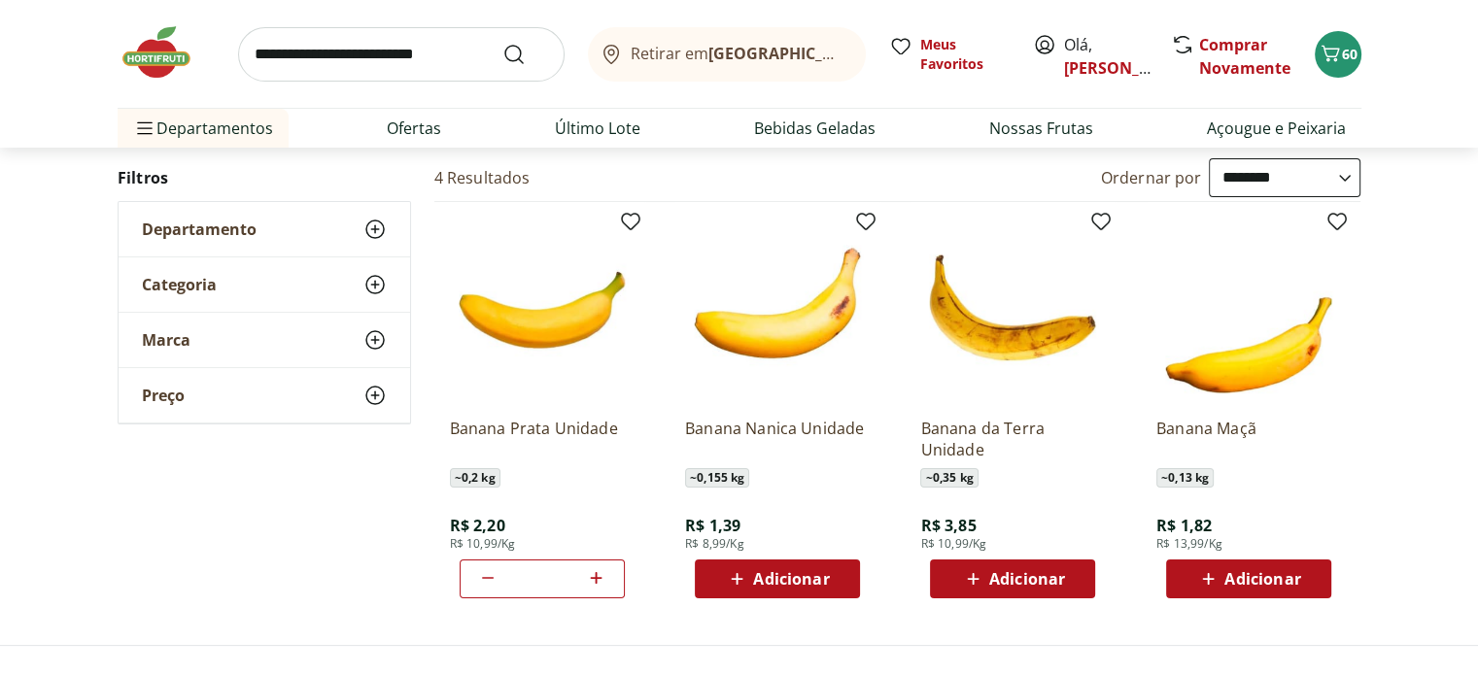
click at [463, 54] on input "search" at bounding box center [401, 54] width 326 height 54
type input "**********"
click at [502, 43] on button "Submit Search" at bounding box center [525, 54] width 47 height 23
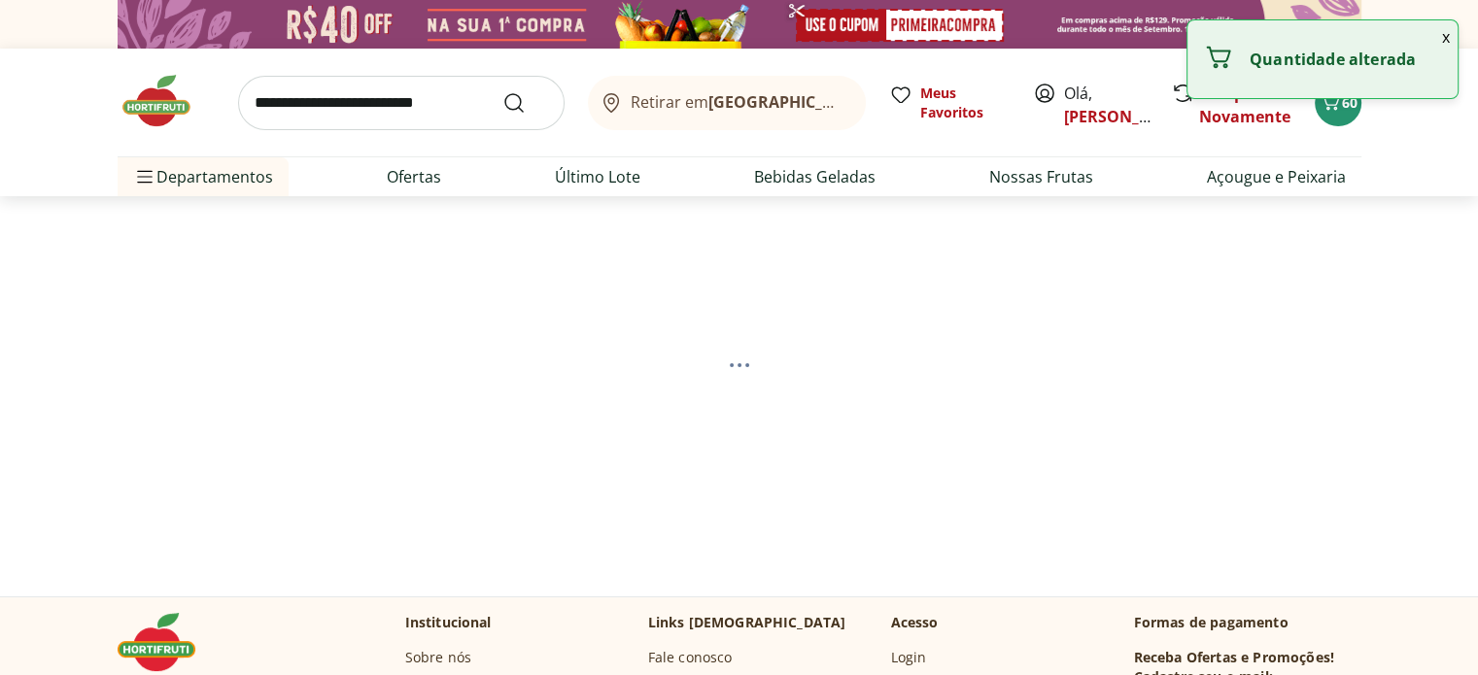
select select "**********"
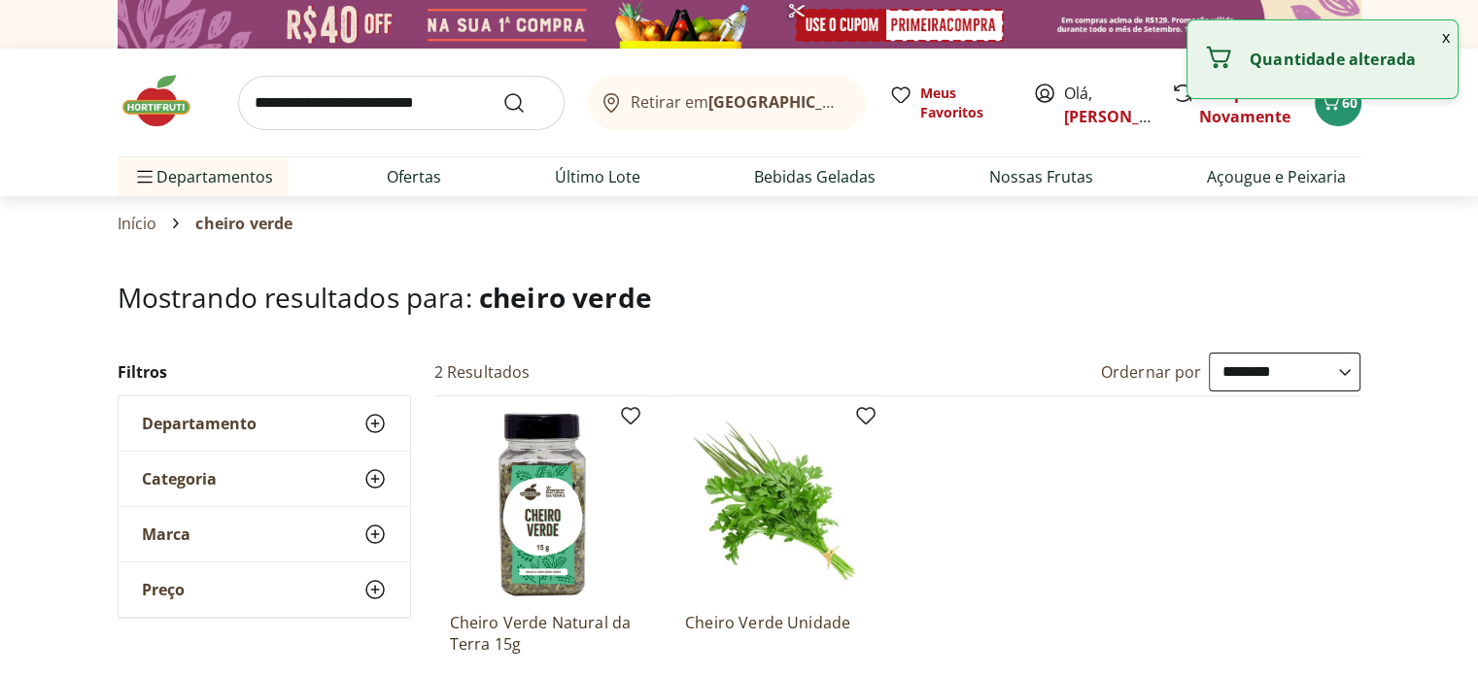
click at [354, 102] on input "search" at bounding box center [401, 103] width 326 height 54
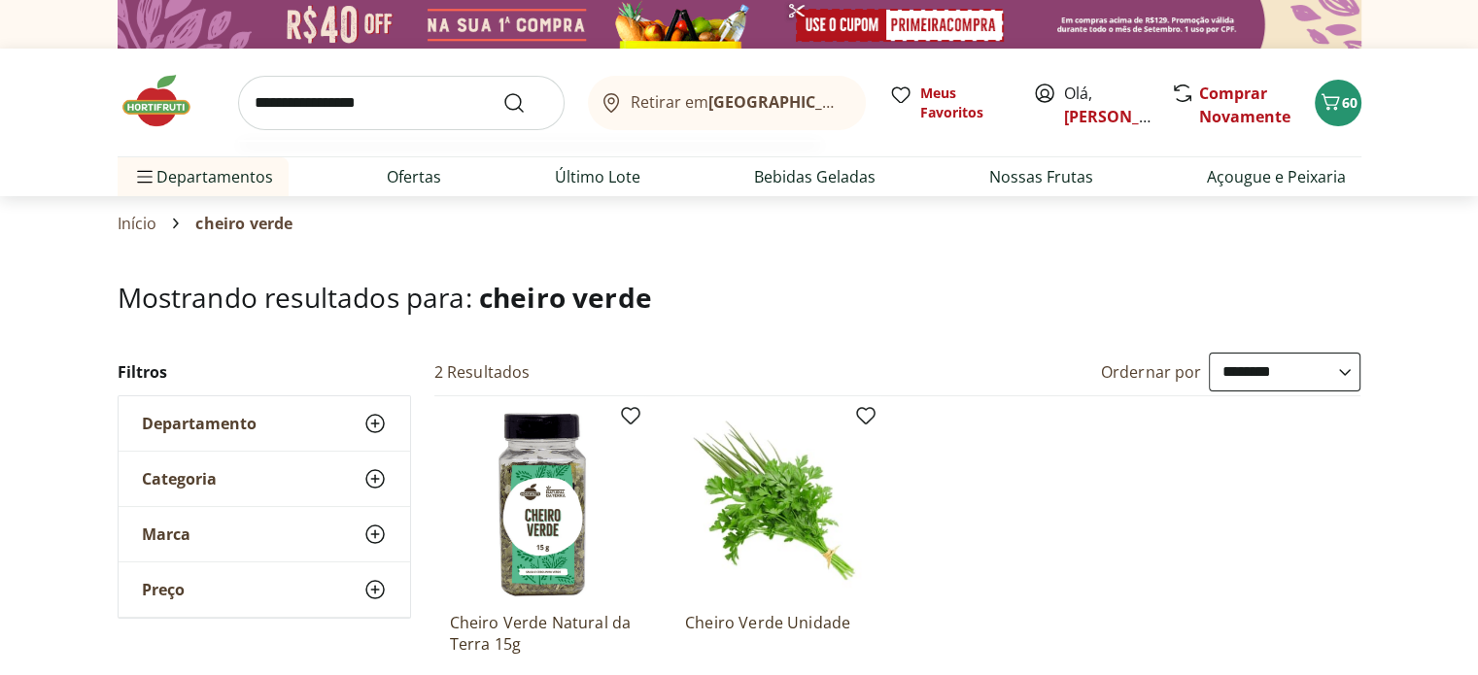
type input "**********"
click at [502, 91] on button "Submit Search" at bounding box center [525, 102] width 47 height 23
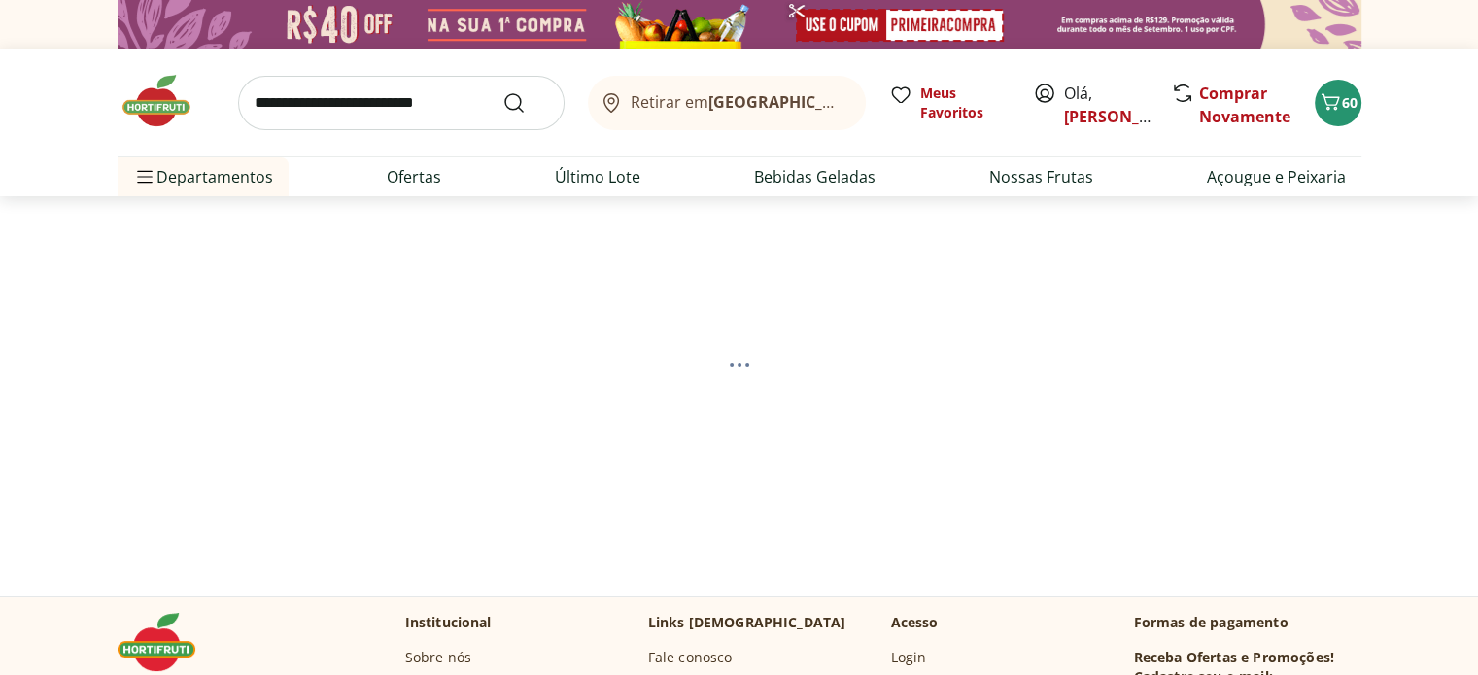
select select "**********"
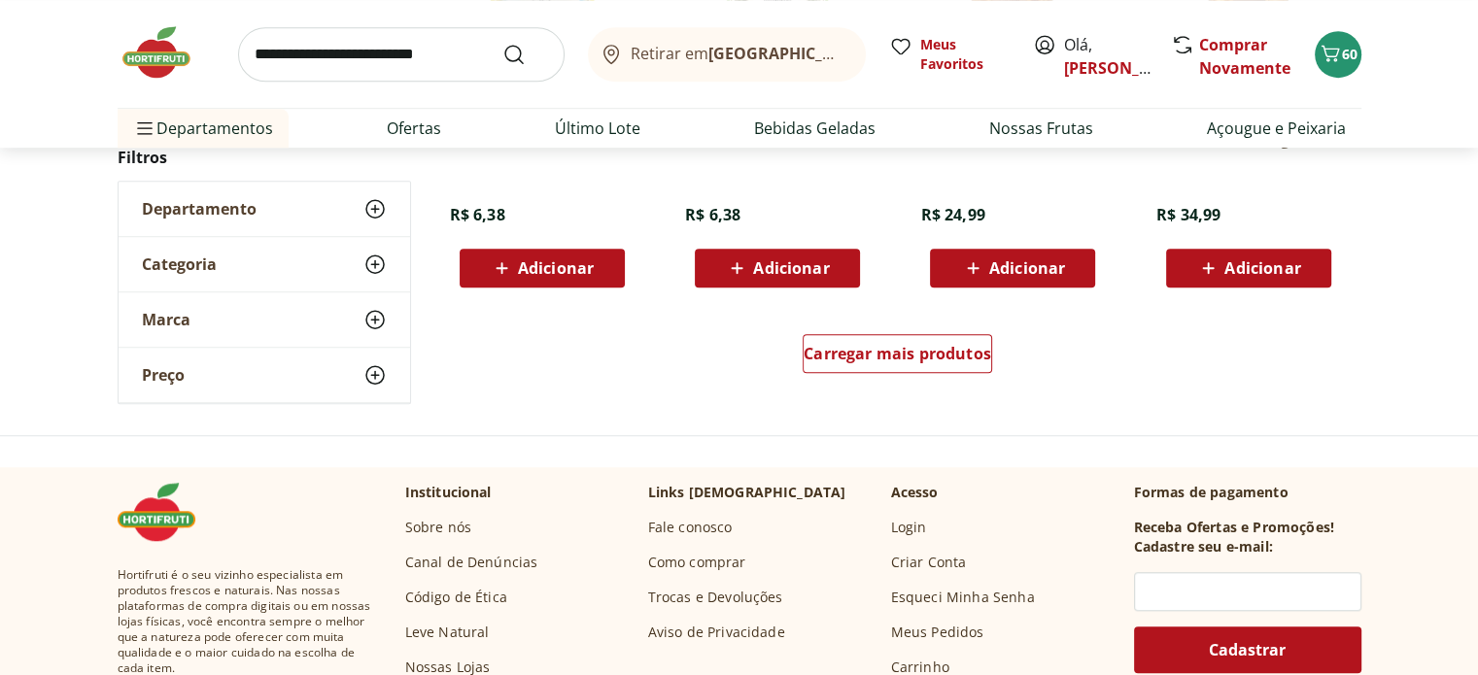
scroll to position [1166, 0]
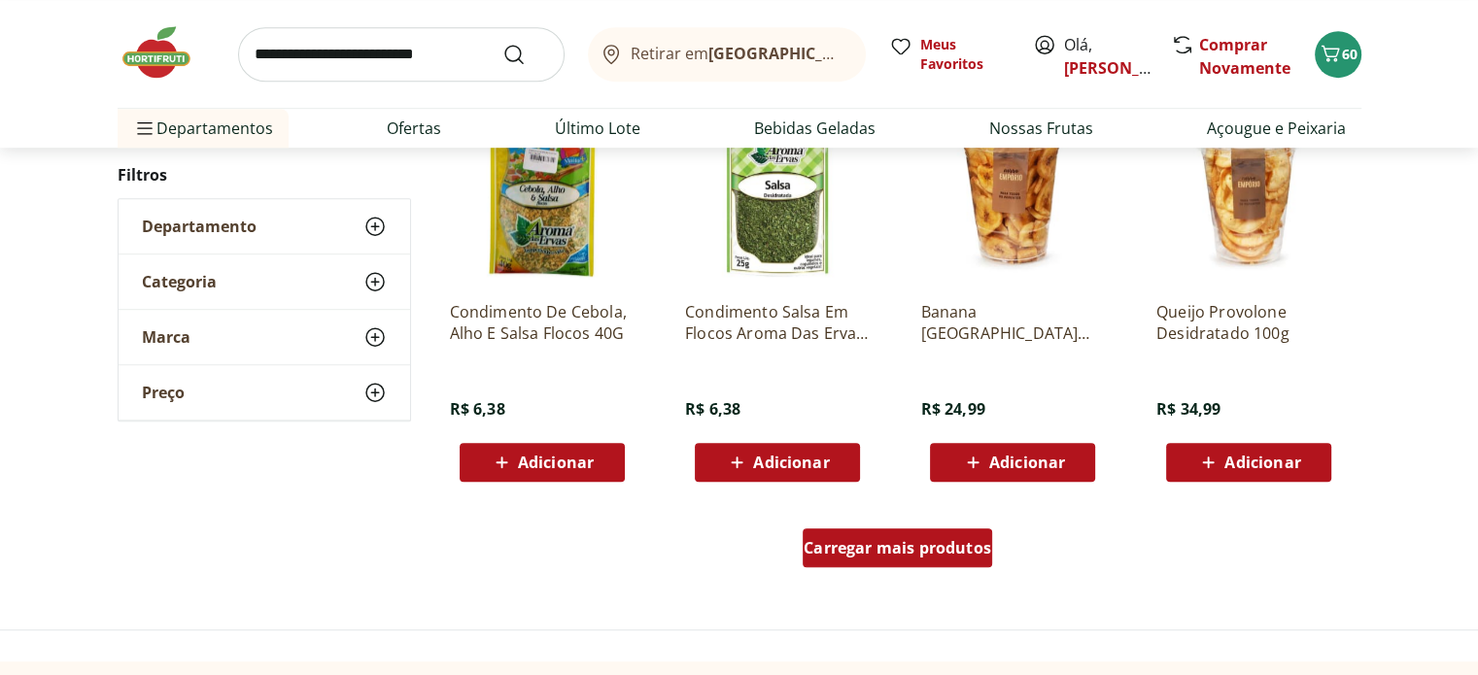
click at [918, 531] on div "Carregar mais produtos" at bounding box center [896, 547] width 189 height 39
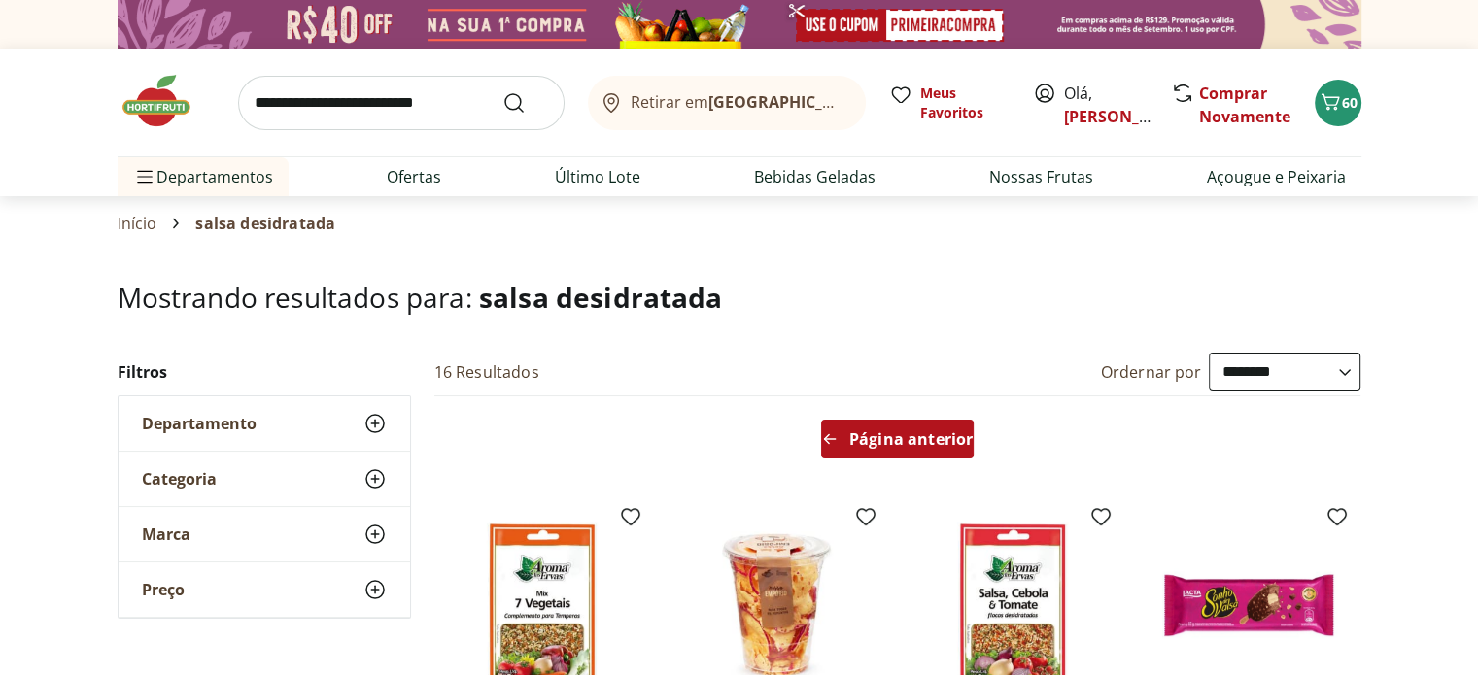
click at [901, 431] on span "Página anterior" at bounding box center [910, 439] width 123 height 16
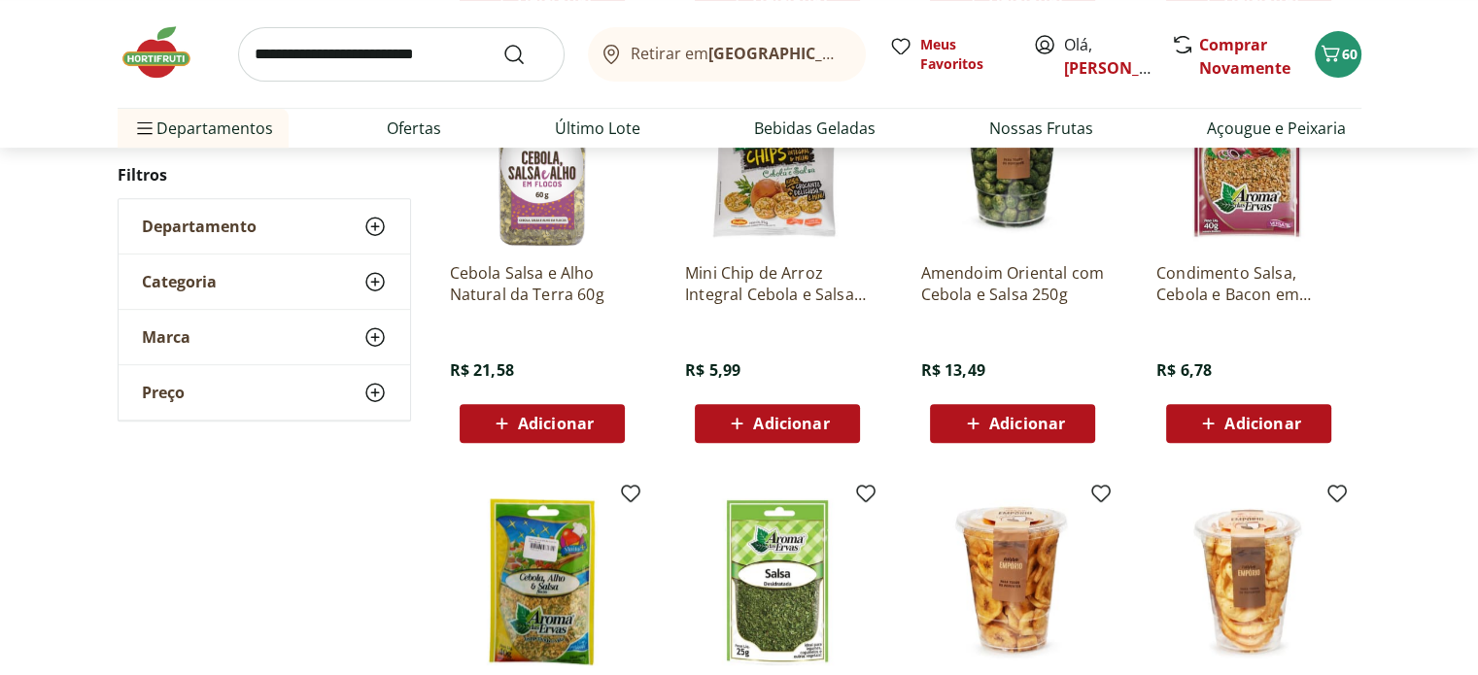
scroll to position [1069, 0]
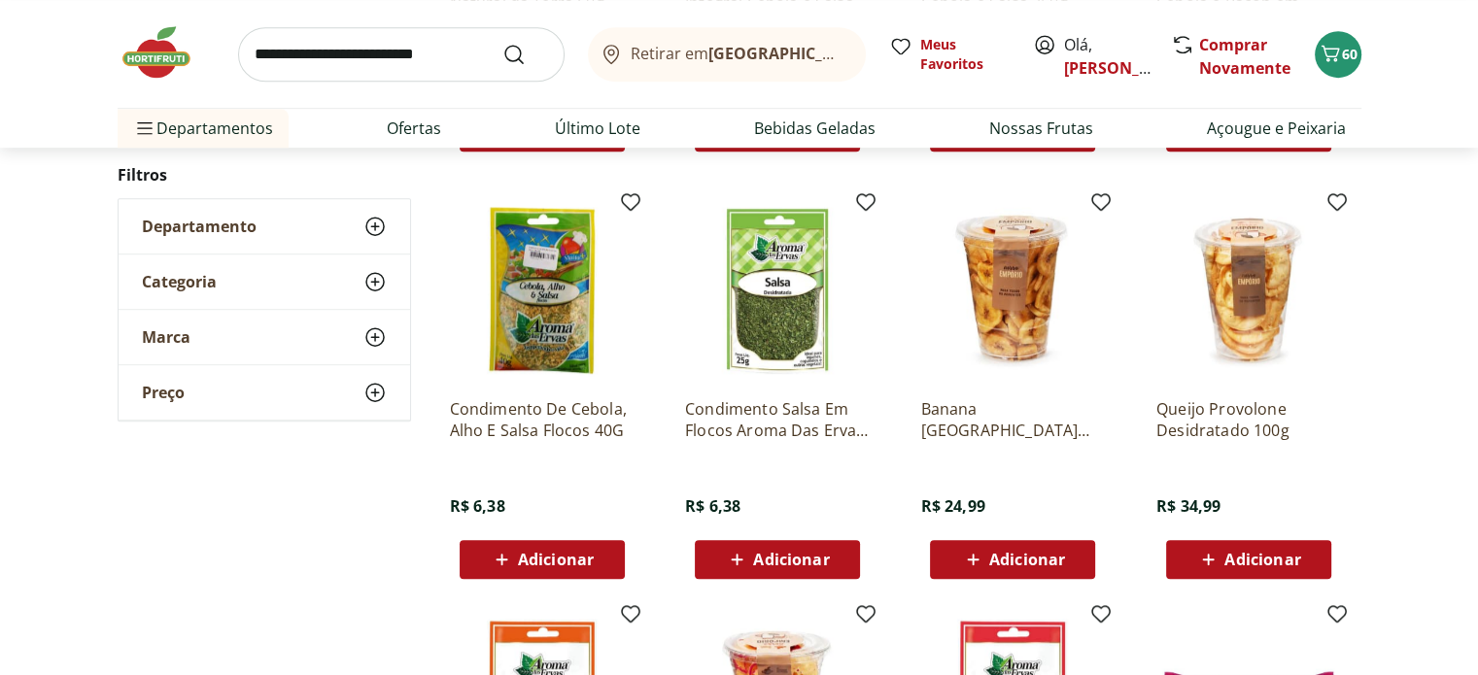
click at [779, 555] on span "Adicionar" at bounding box center [791, 560] width 76 height 16
click at [399, 46] on input "search" at bounding box center [401, 54] width 326 height 54
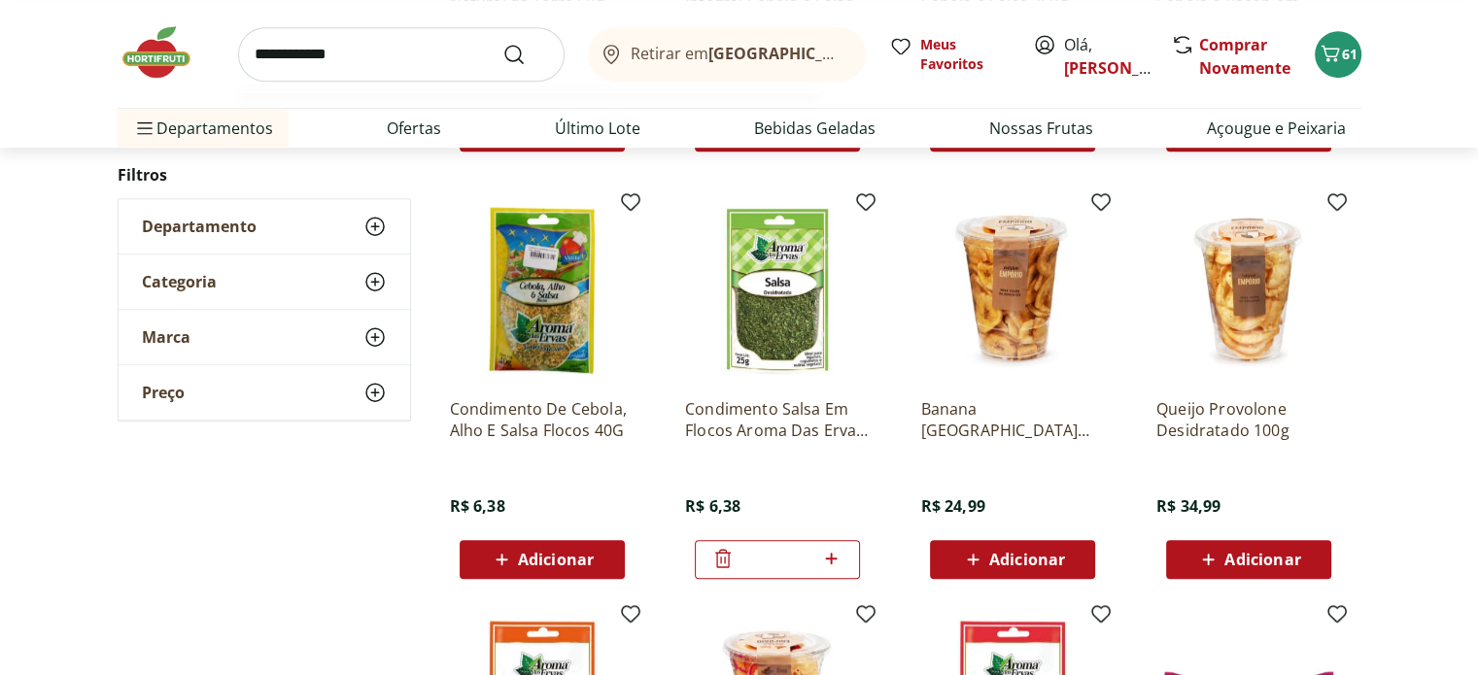
type input "**********"
click at [502, 43] on button "Submit Search" at bounding box center [525, 54] width 47 height 23
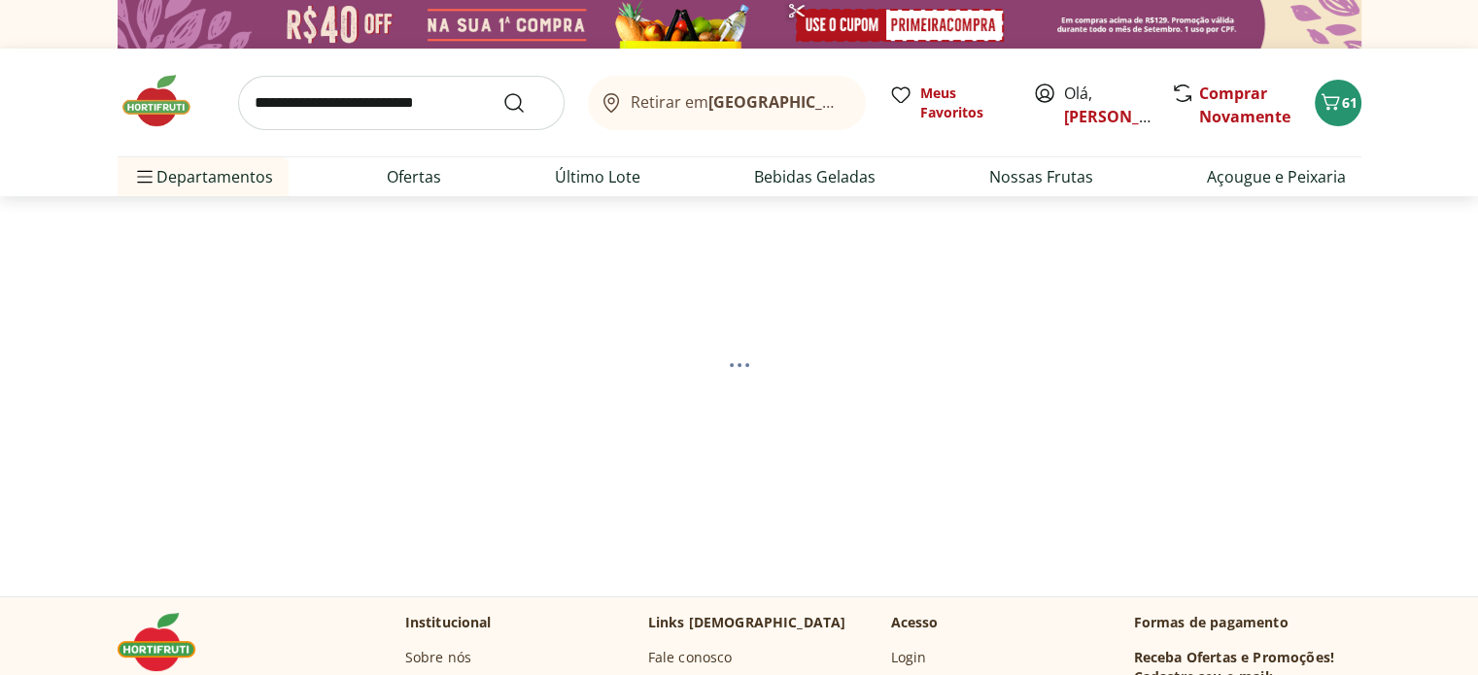
select select "**********"
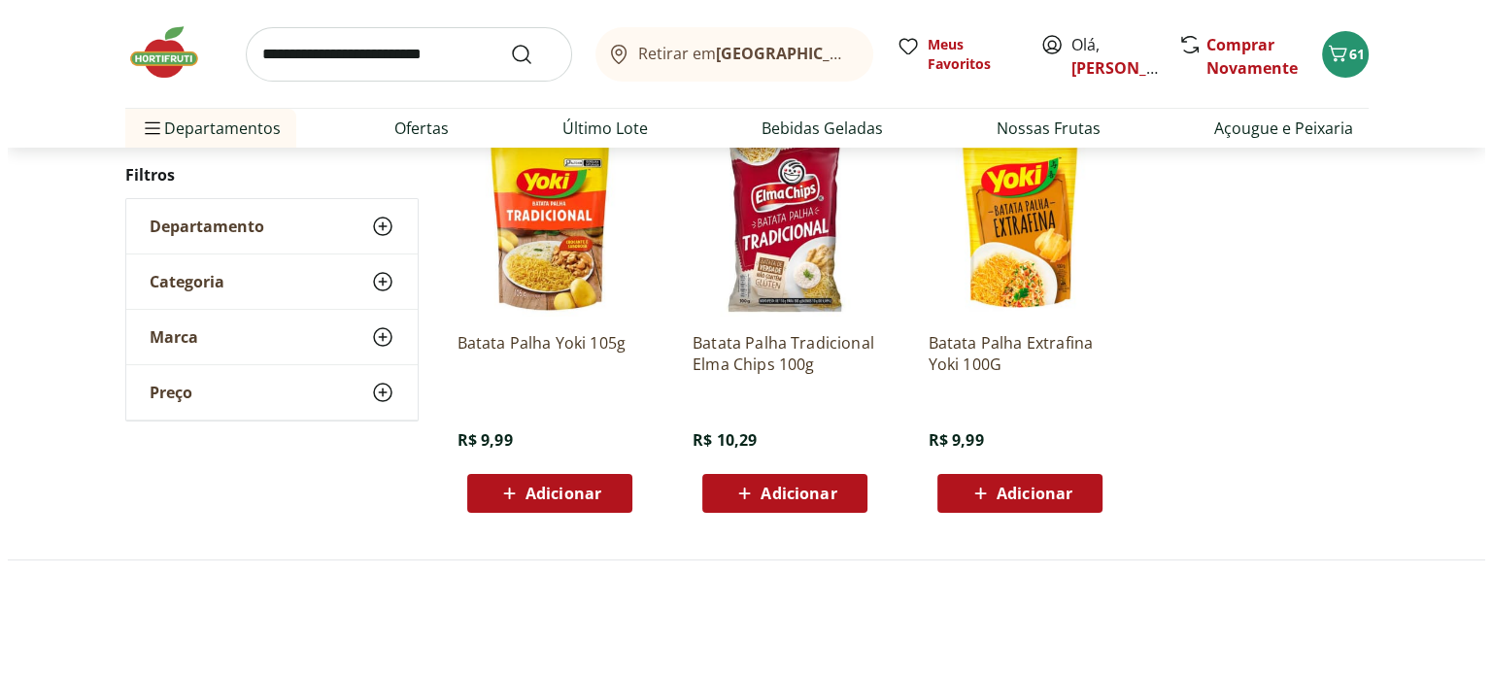
scroll to position [291, 0]
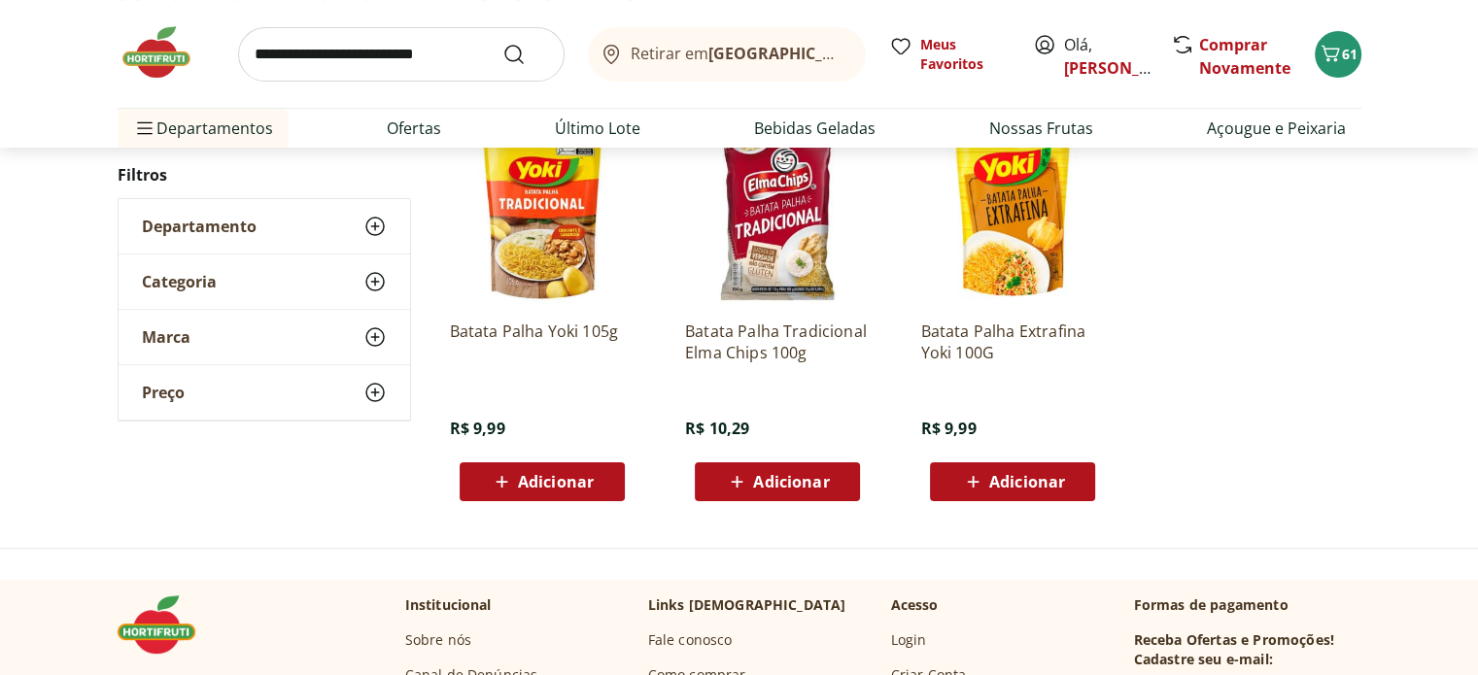
click at [1036, 474] on span "Adicionar" at bounding box center [1027, 482] width 76 height 16
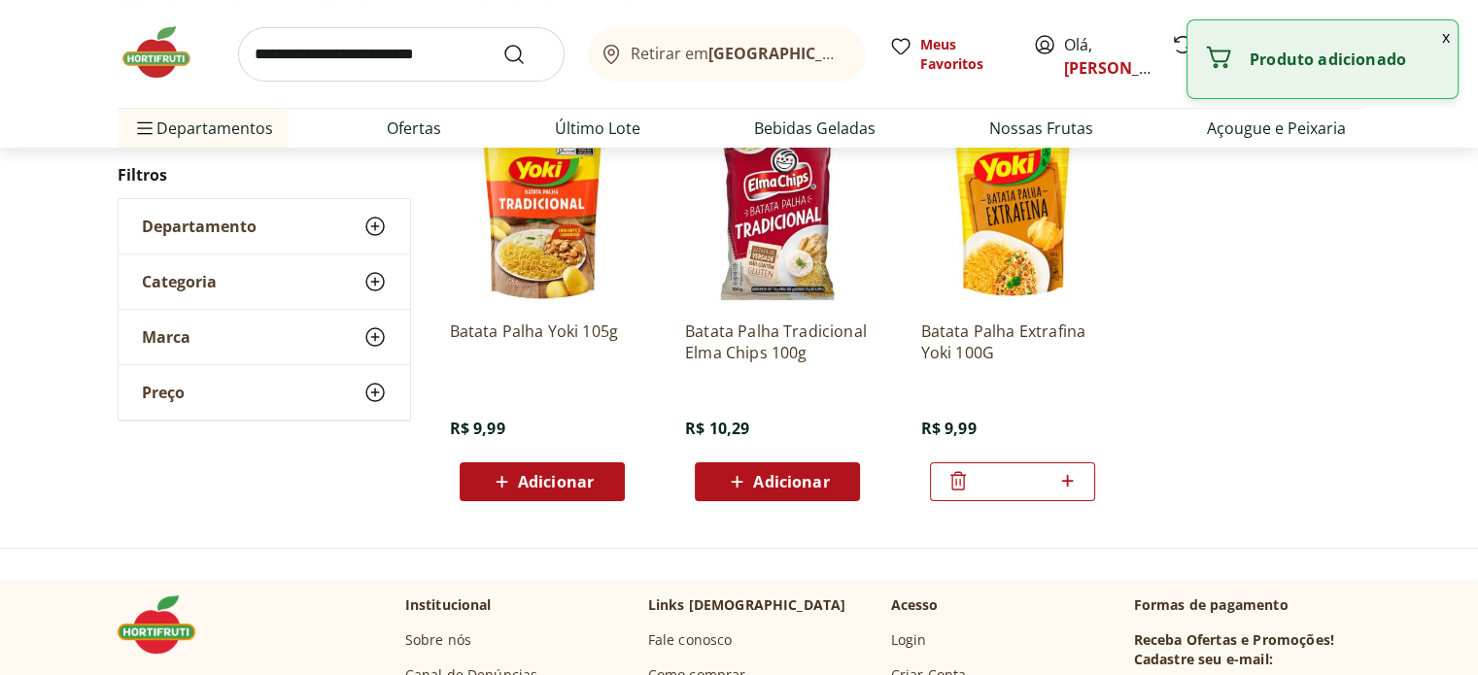
click at [1254, 298] on ul "Batata Palha Yoki 105g R$ 9,99 Adicionar Batata Palha Tradicional Elma Chips 10…" at bounding box center [897, 311] width 927 height 412
click at [1441, 38] on button "x" at bounding box center [1445, 36] width 23 height 33
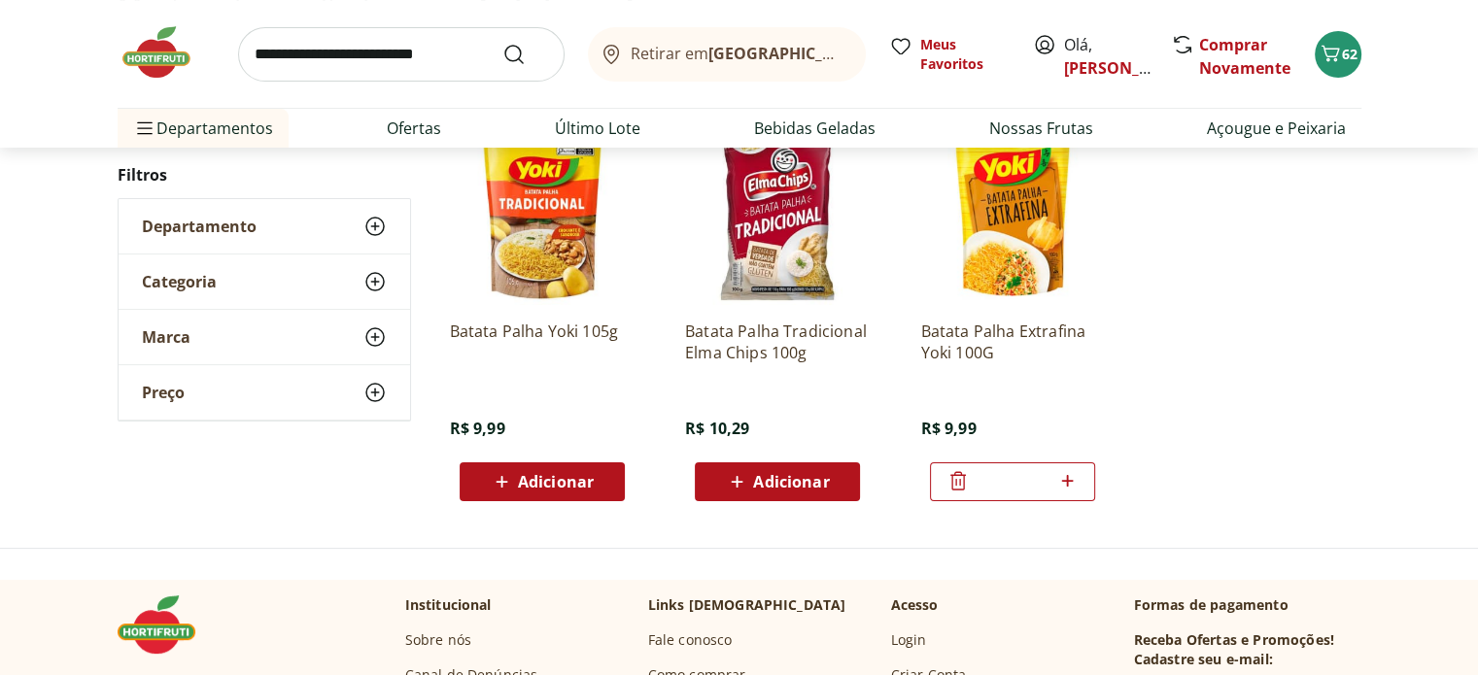
click at [1359, 41] on div "Retirar em Rio de Janeiro/RJ Meus Favoritos Olá, Juliana Comprar Novamente 62" at bounding box center [739, 54] width 1243 height 108
click at [1348, 49] on span "62" at bounding box center [1350, 54] width 16 height 18
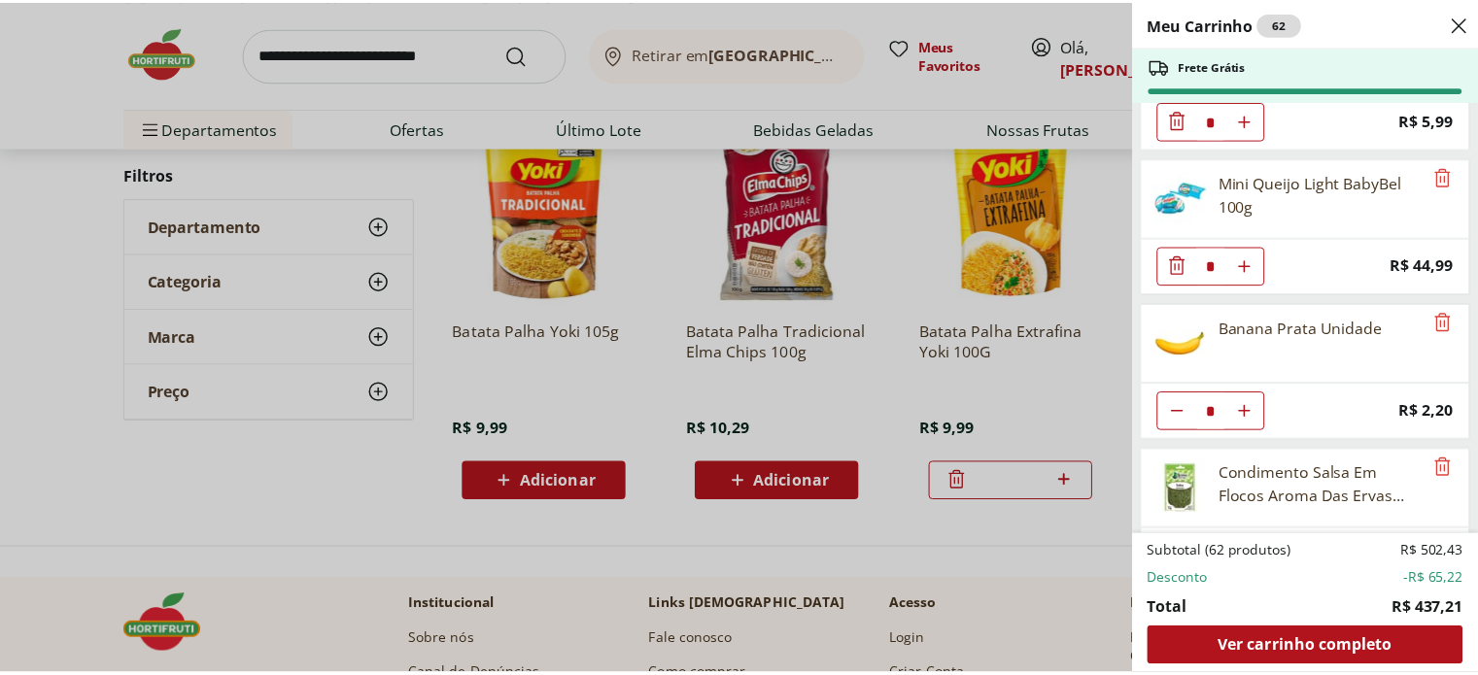
scroll to position [4343, 0]
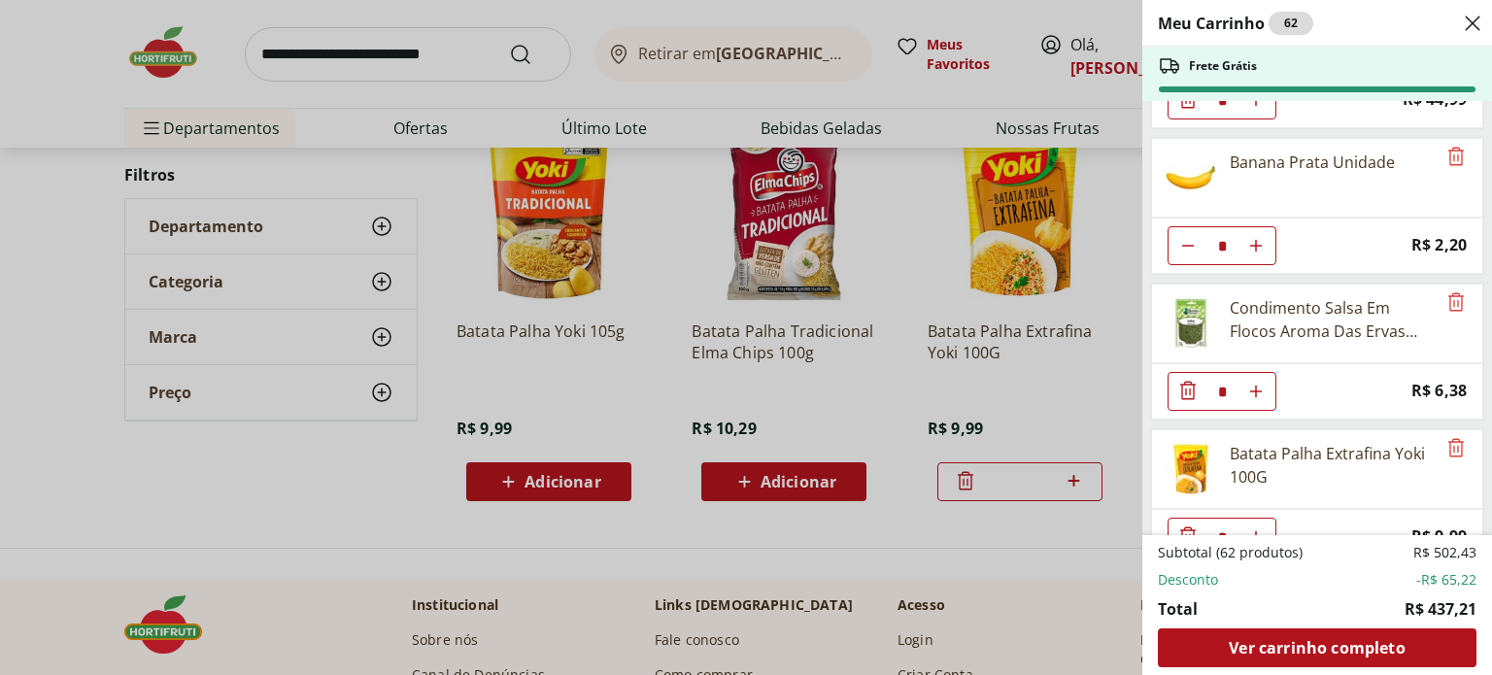
click at [373, 50] on div "Meu Carrinho 62 Frete Grátis Batata Doce Unidade * Original price: R$ 1,74 Pric…" at bounding box center [746, 337] width 1492 height 675
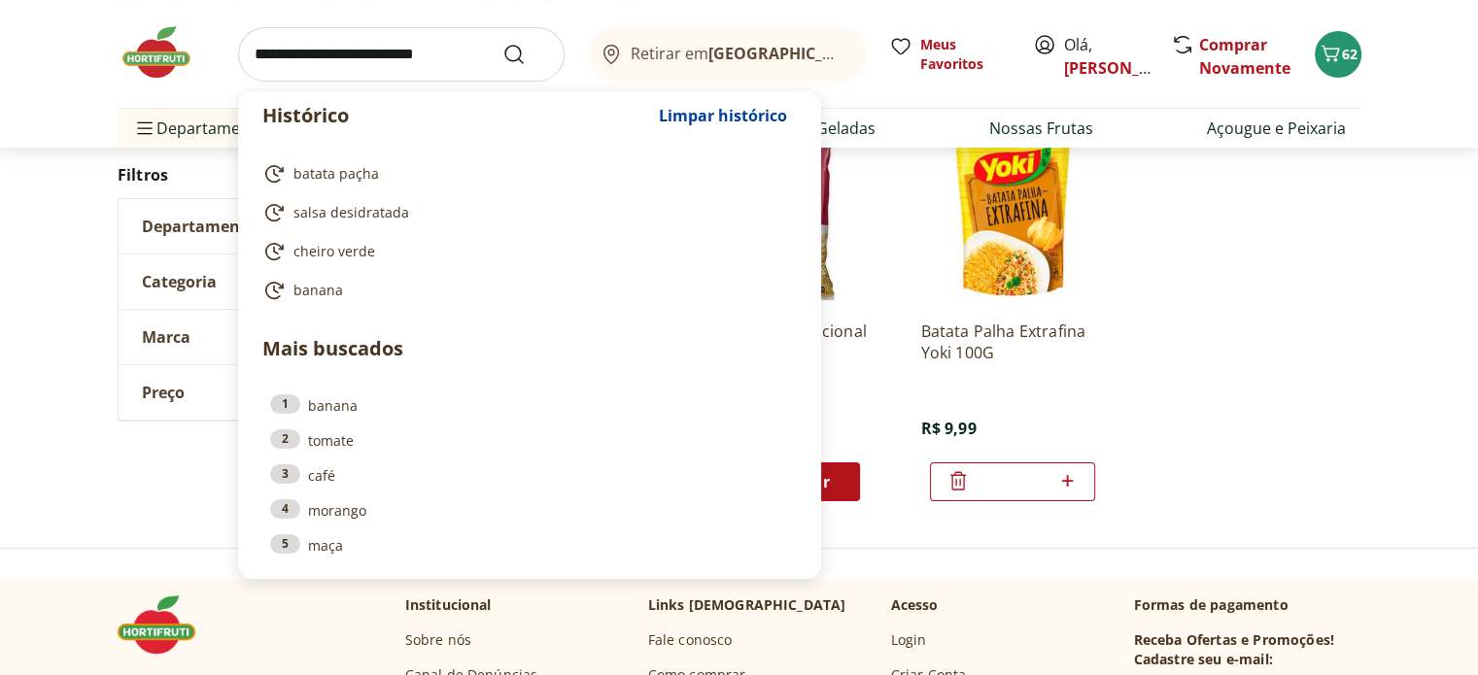
click at [375, 49] on input "search" at bounding box center [401, 54] width 326 height 54
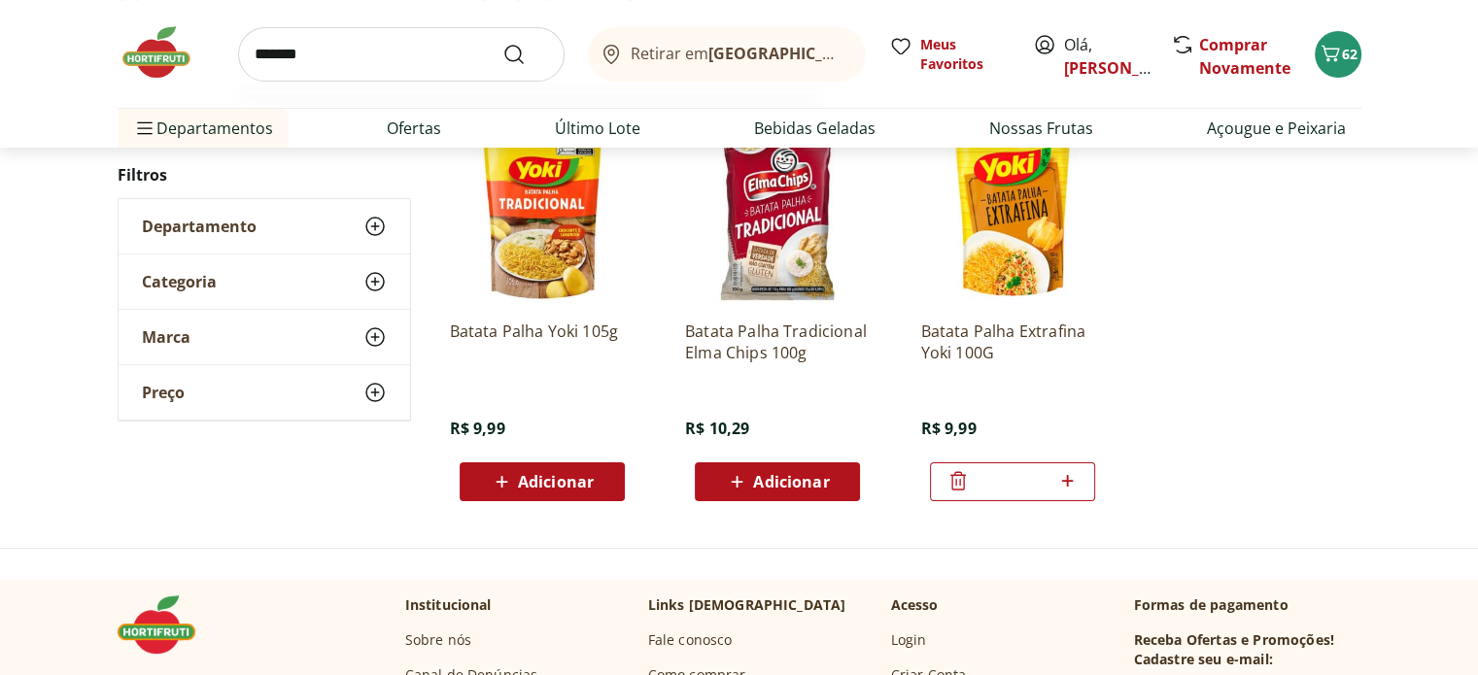
type input "*******"
click at [502, 43] on button "Submit Search" at bounding box center [525, 54] width 47 height 23
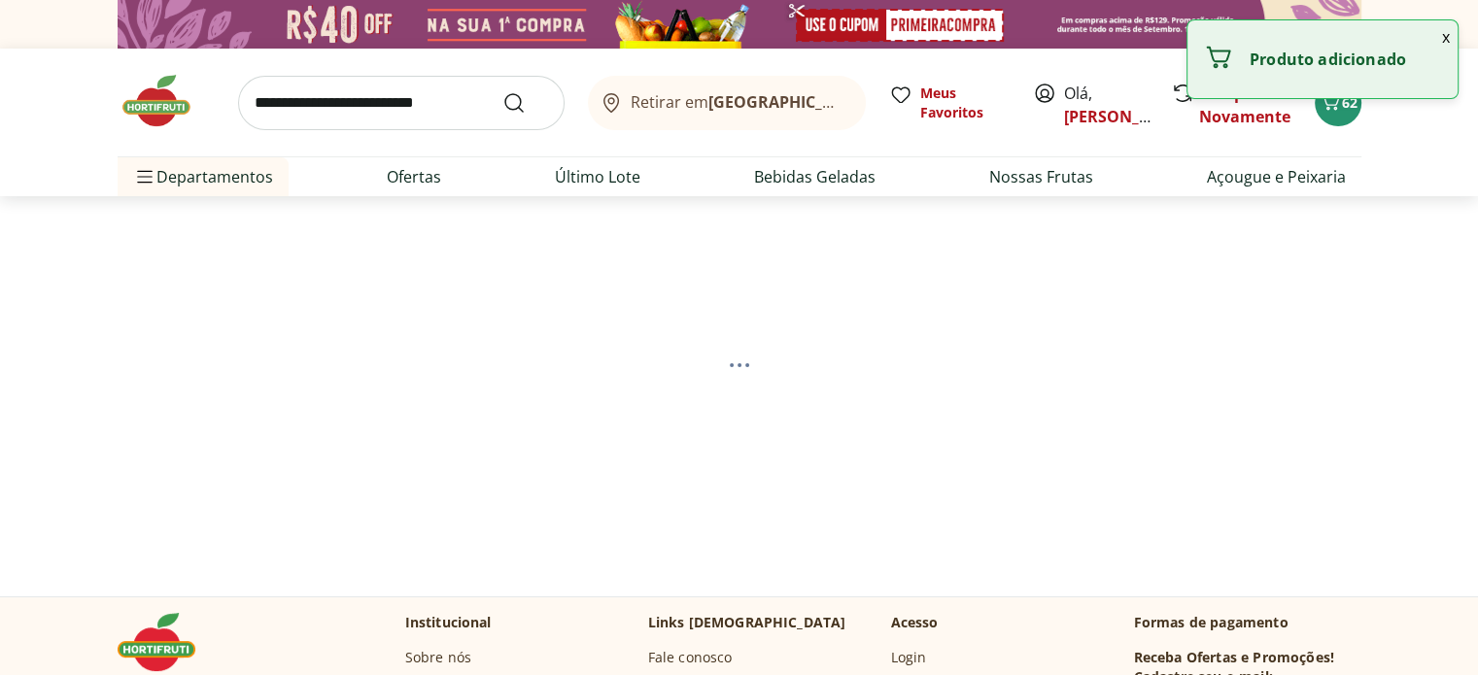
select select "**********"
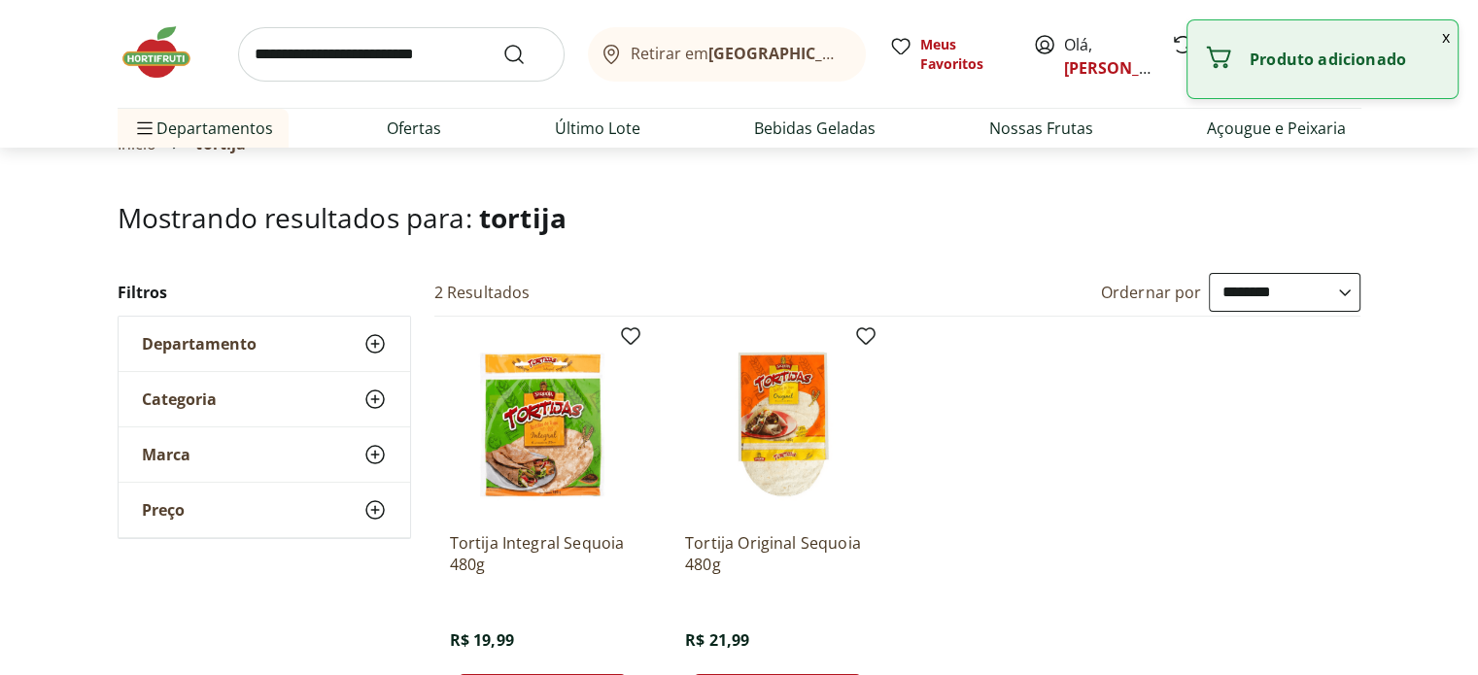
scroll to position [194, 0]
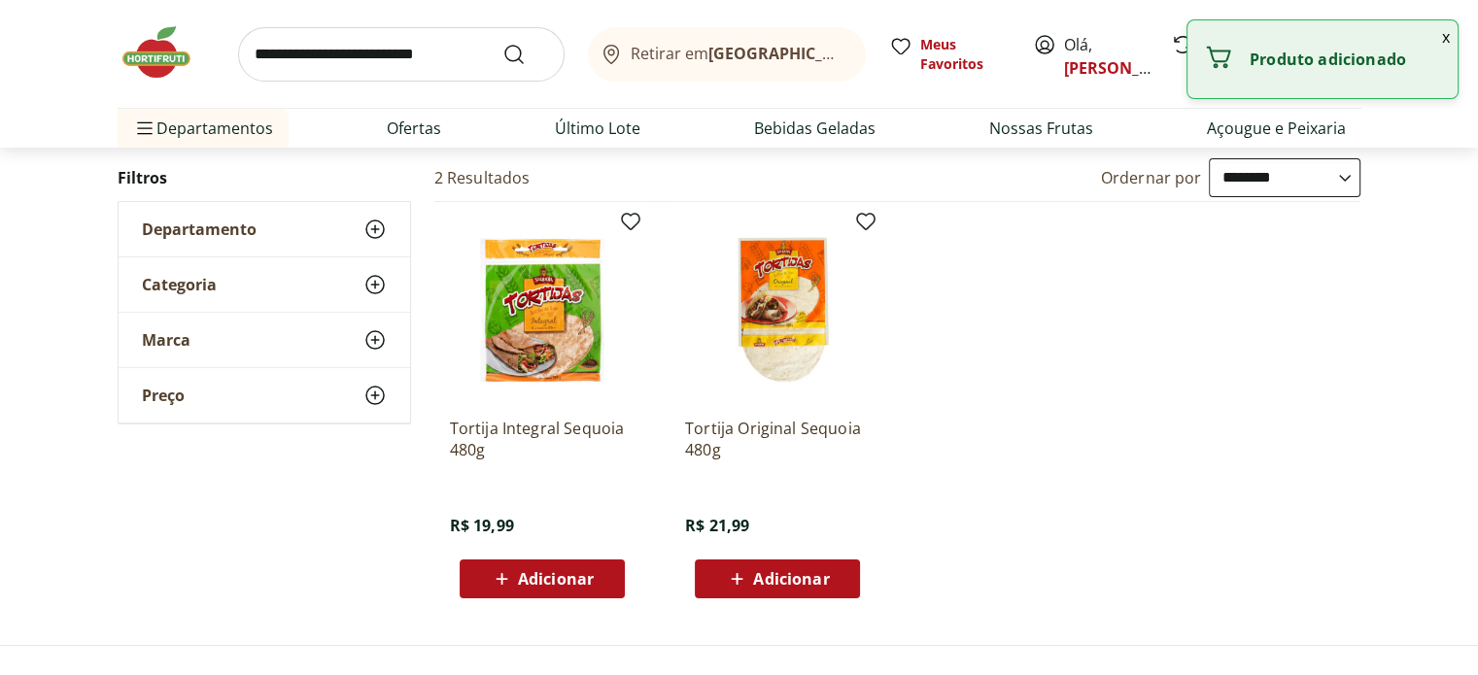
click at [800, 577] on span "Adicionar" at bounding box center [791, 579] width 76 height 16
click at [1442, 38] on button "x" at bounding box center [1445, 36] width 23 height 33
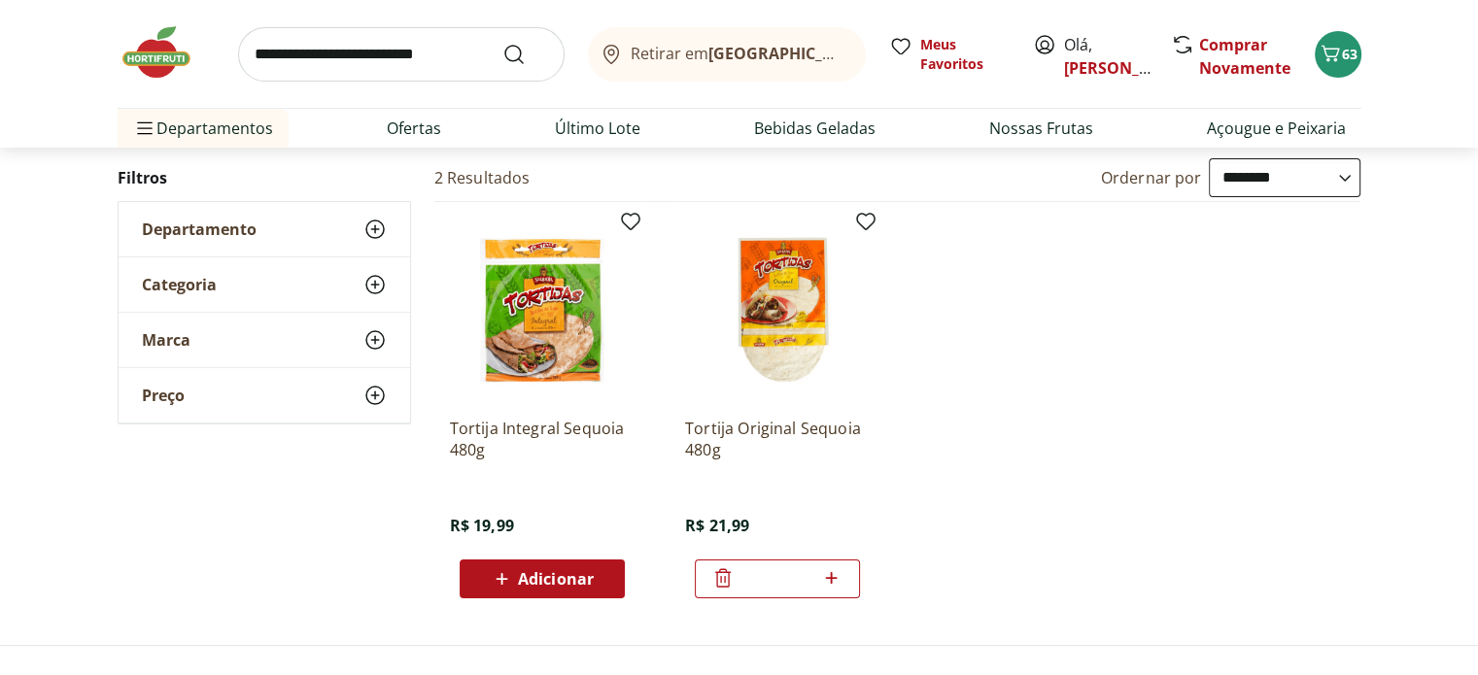
click at [419, 52] on input "search" at bounding box center [401, 54] width 326 height 54
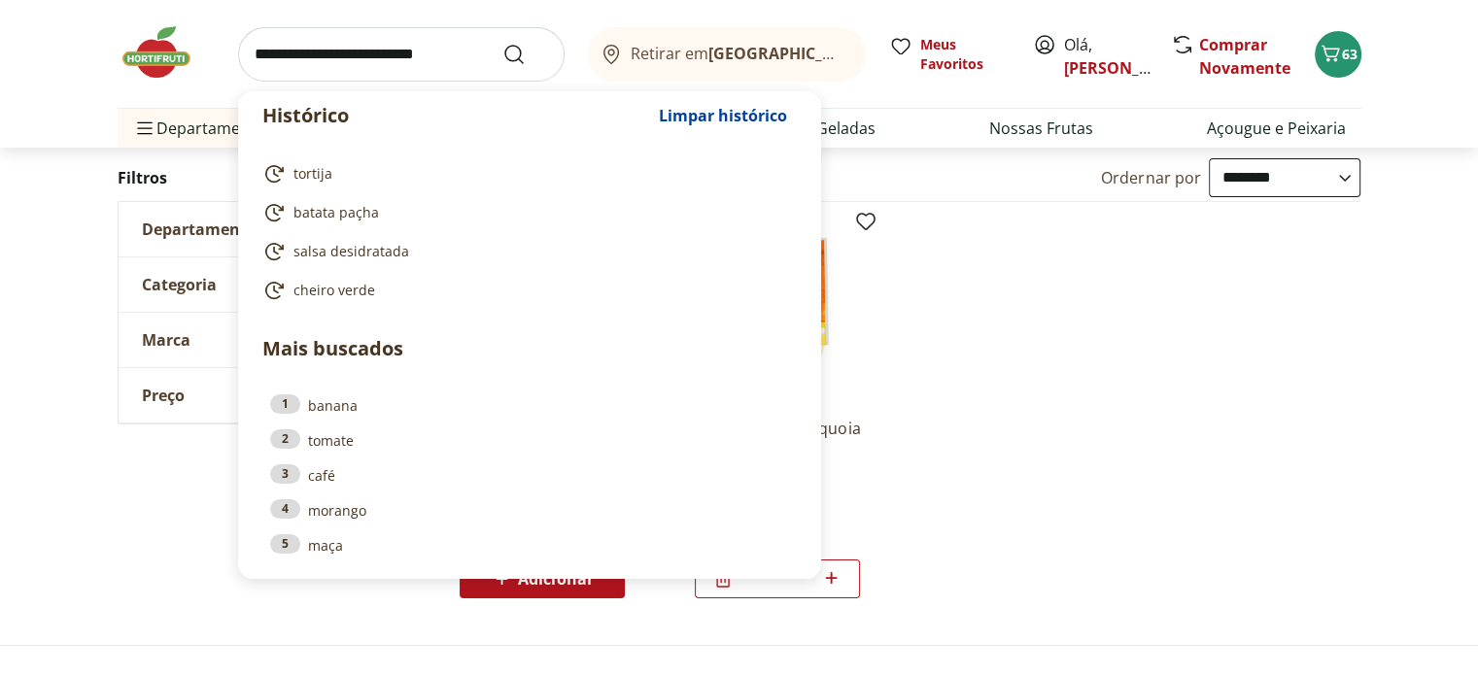
click at [141, 54] on img at bounding box center [166, 52] width 97 height 58
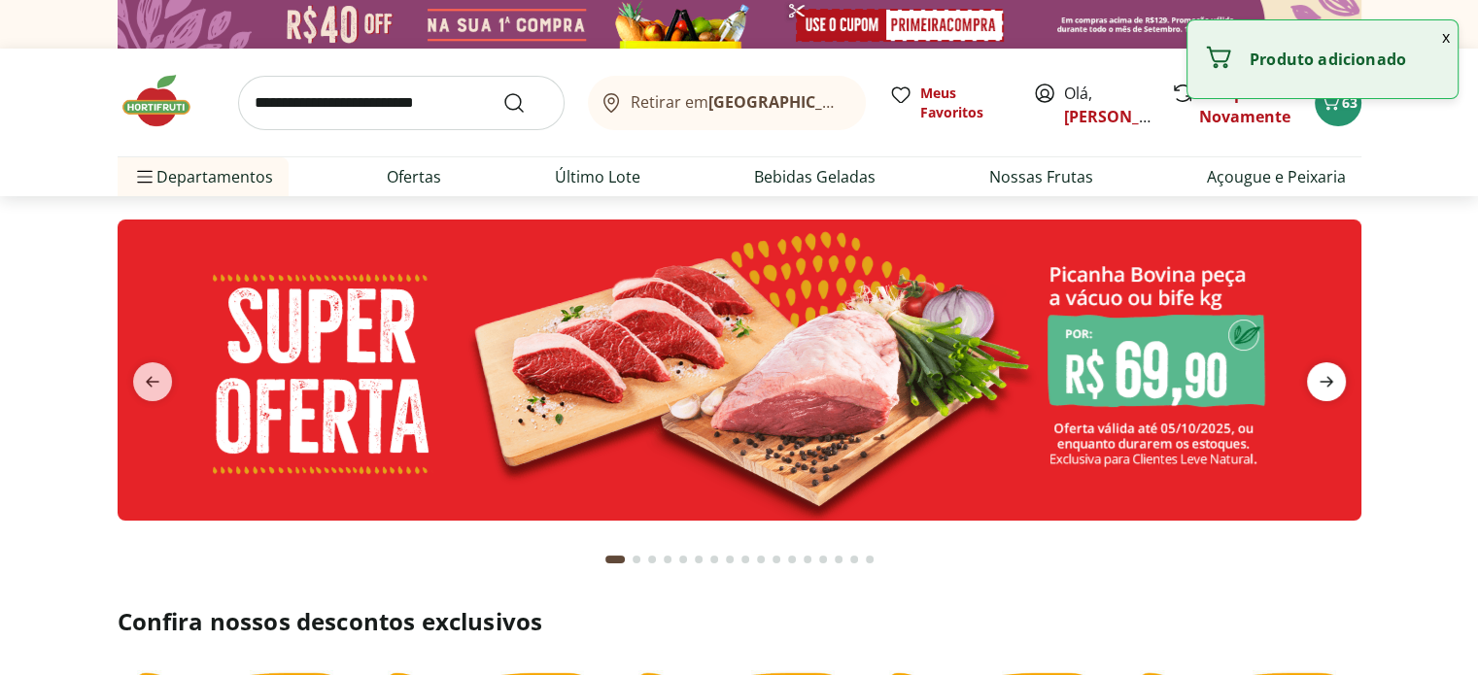
click at [1321, 376] on icon "next" at bounding box center [1325, 381] width 23 height 23
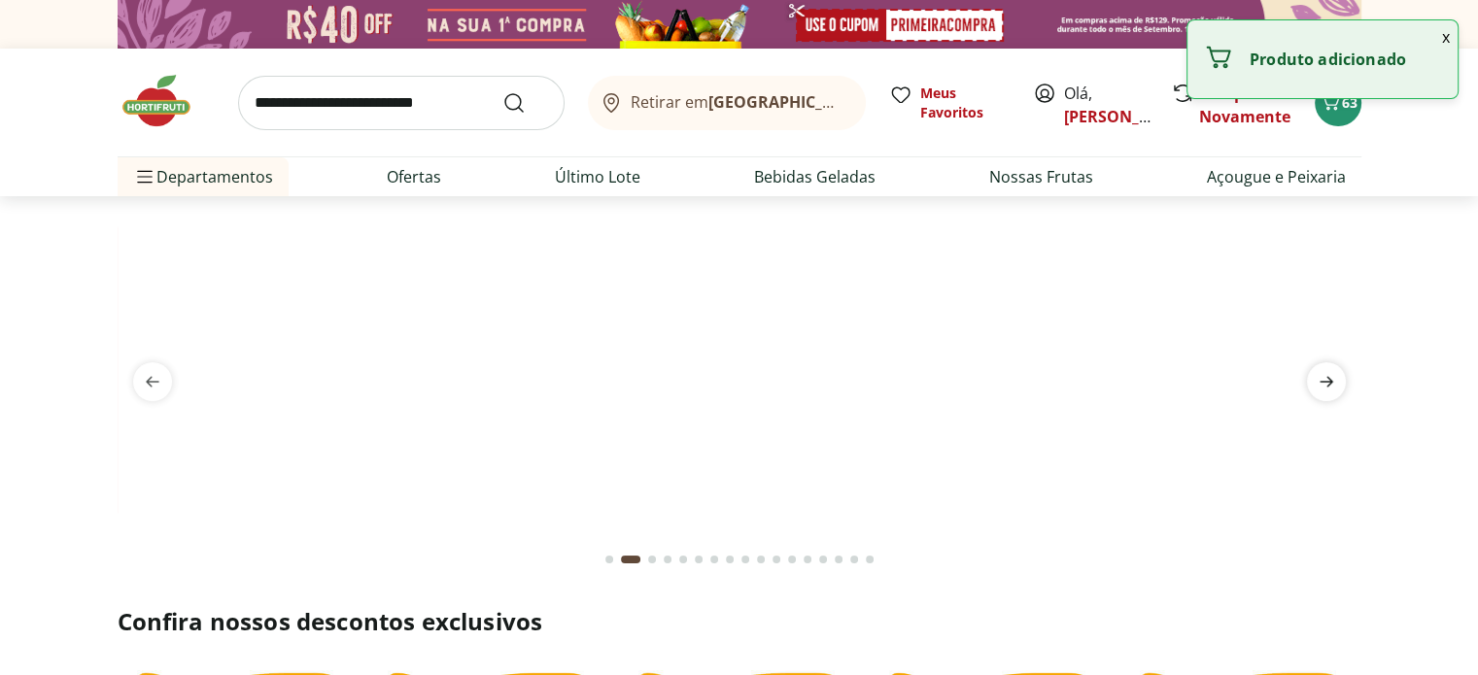
click at [1321, 374] on icon "next" at bounding box center [1325, 381] width 23 height 23
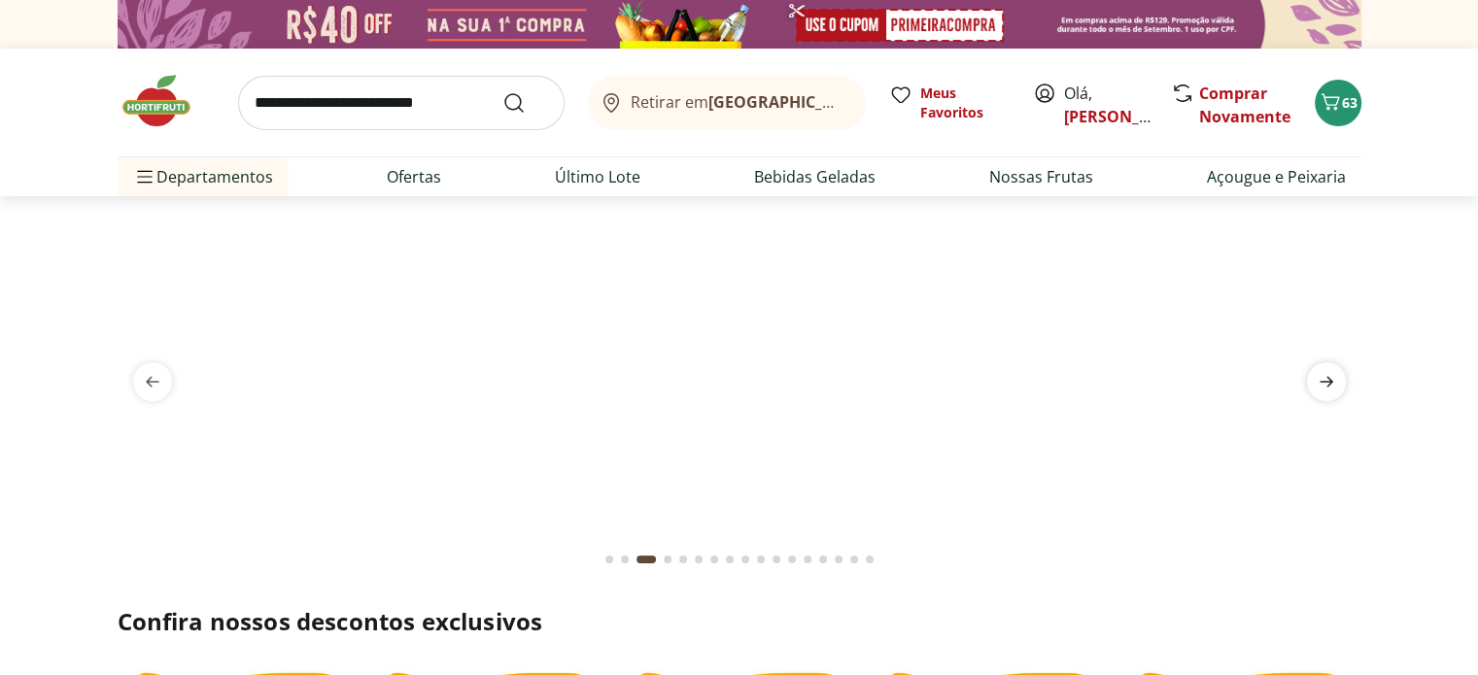
click at [1321, 374] on icon "next" at bounding box center [1325, 381] width 23 height 23
click at [1363, 85] on div "Retirar em Rio de Janeiro/RJ Meus Favoritos Olá, Juliana Comprar Novamente 63 D…" at bounding box center [739, 123] width 1321 height 148
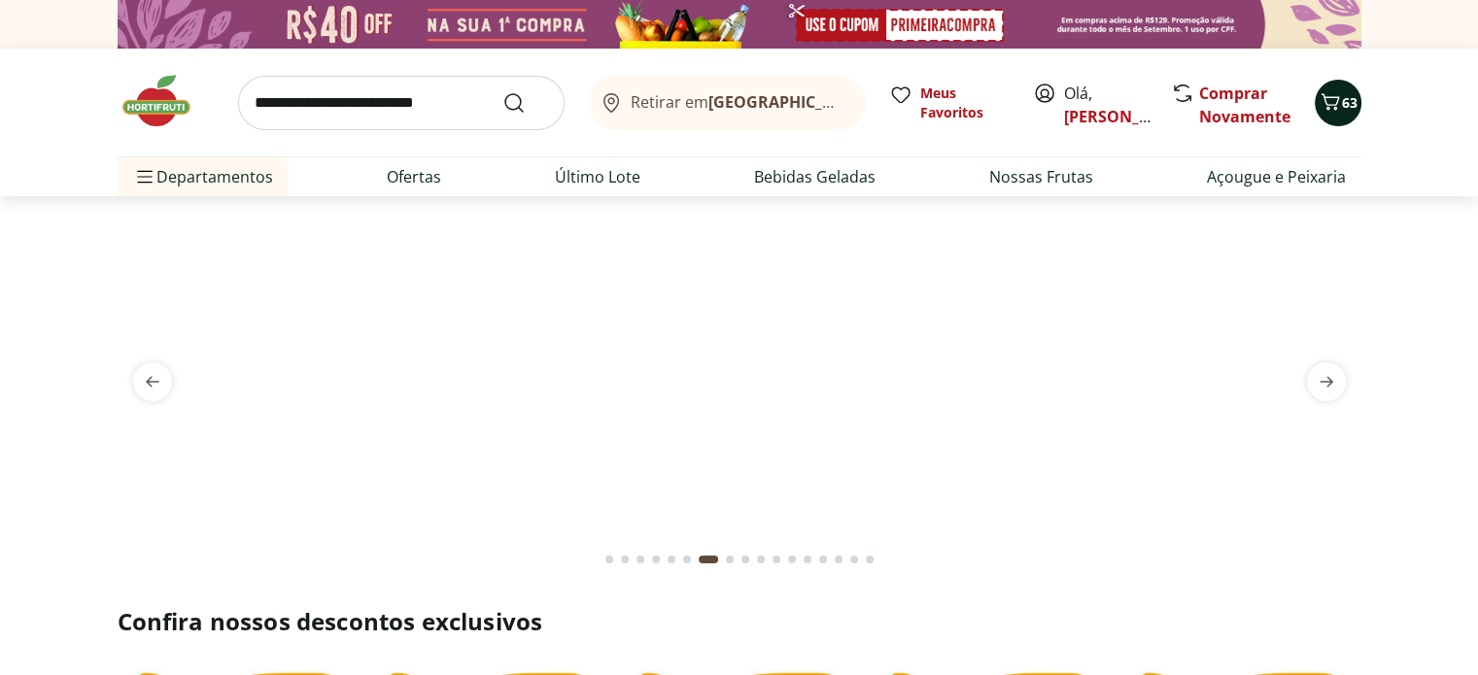
click at [1348, 96] on span "63" at bounding box center [1350, 102] width 16 height 18
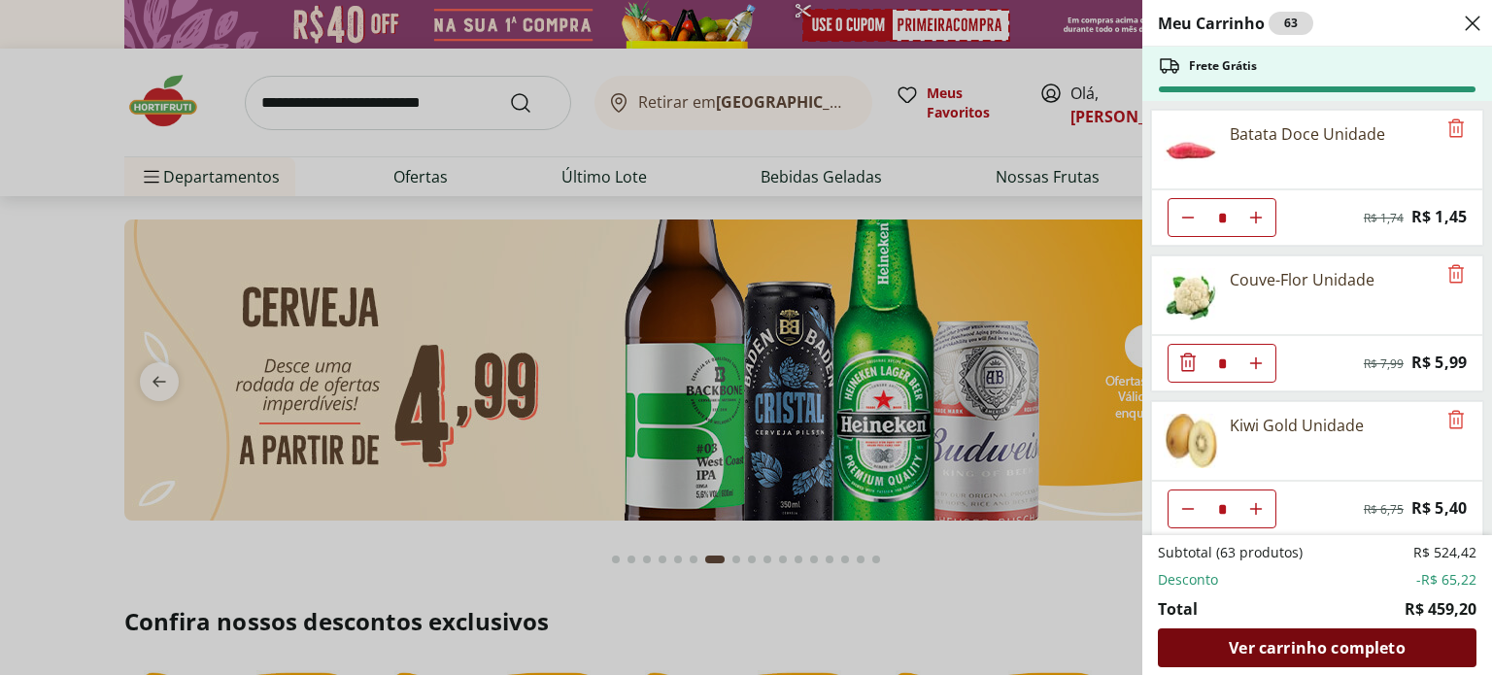
click at [1317, 640] on span "Ver carrinho completo" at bounding box center [1317, 648] width 176 height 16
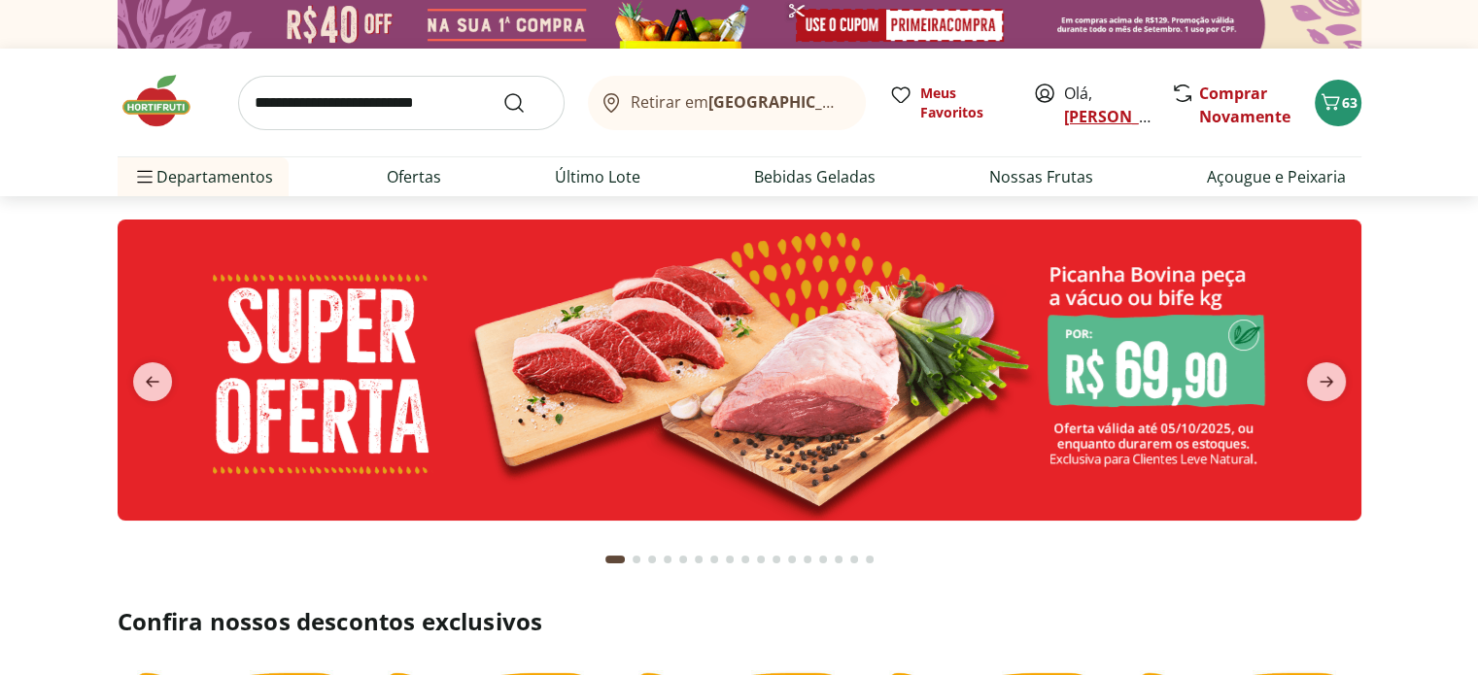
click at [1068, 112] on link "[PERSON_NAME]" at bounding box center [1127, 116] width 126 height 21
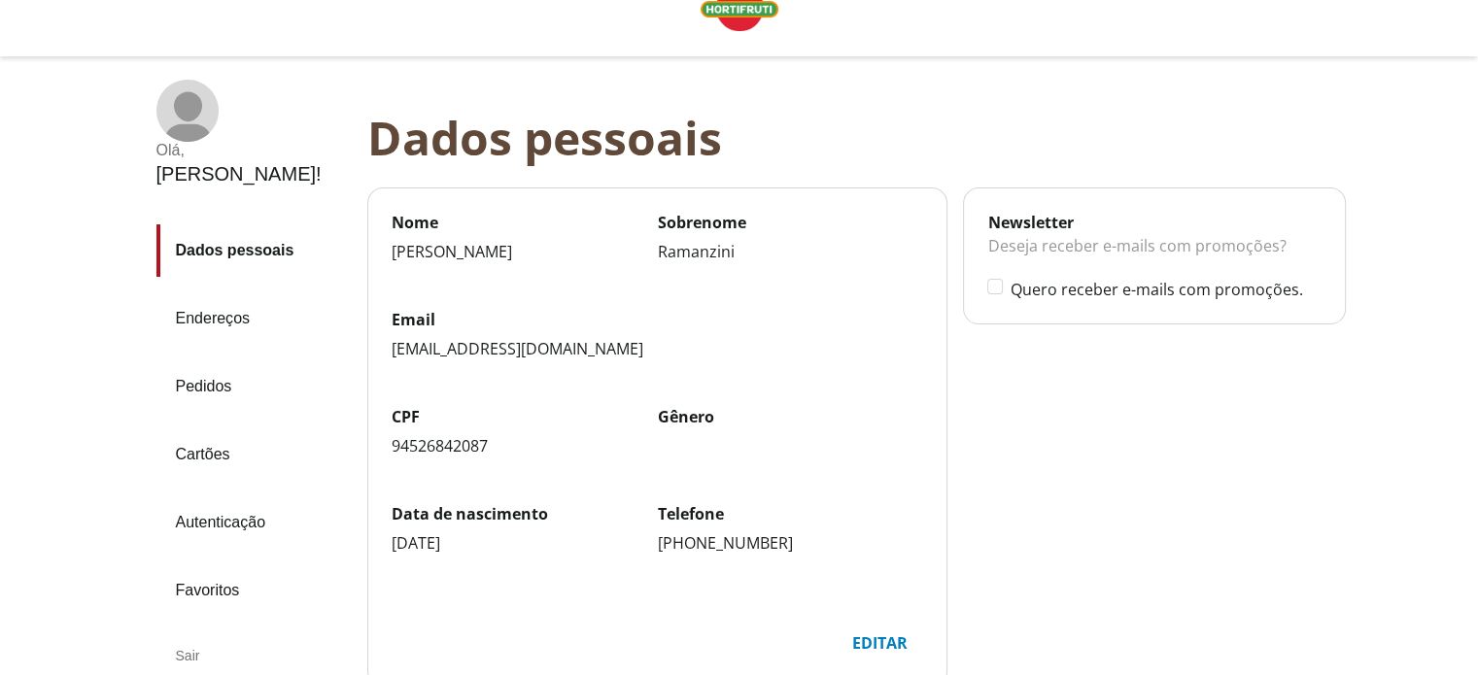
scroll to position [97, 0]
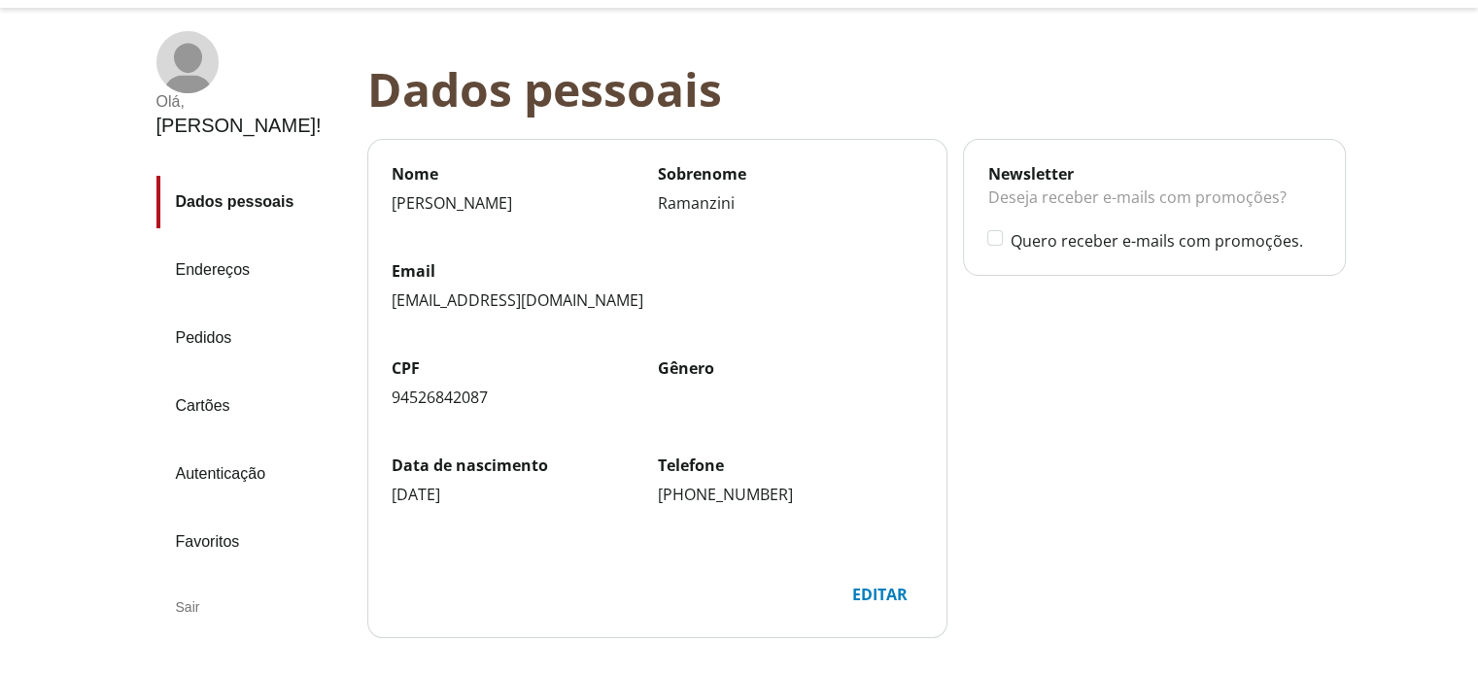
click at [227, 244] on link "Endereços" at bounding box center [253, 270] width 195 height 52
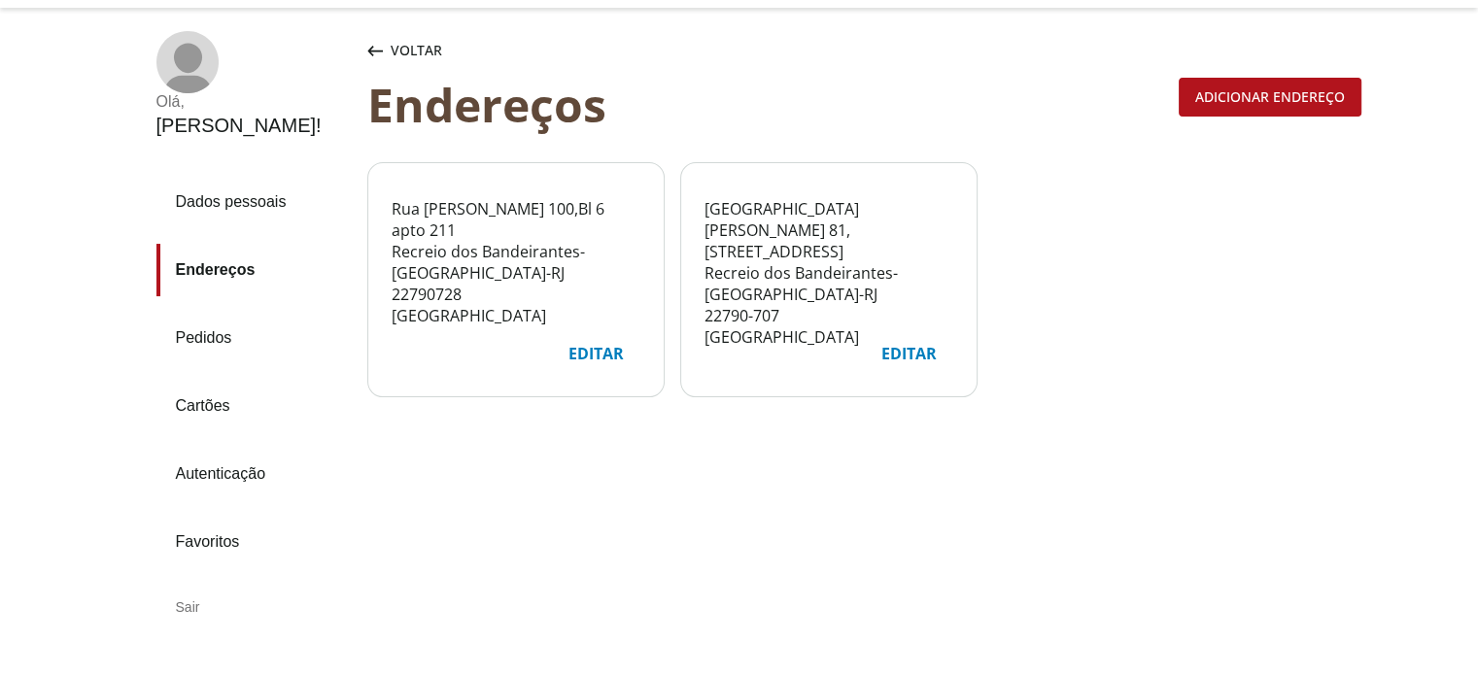
click at [901, 352] on div "Editar" at bounding box center [909, 353] width 86 height 37
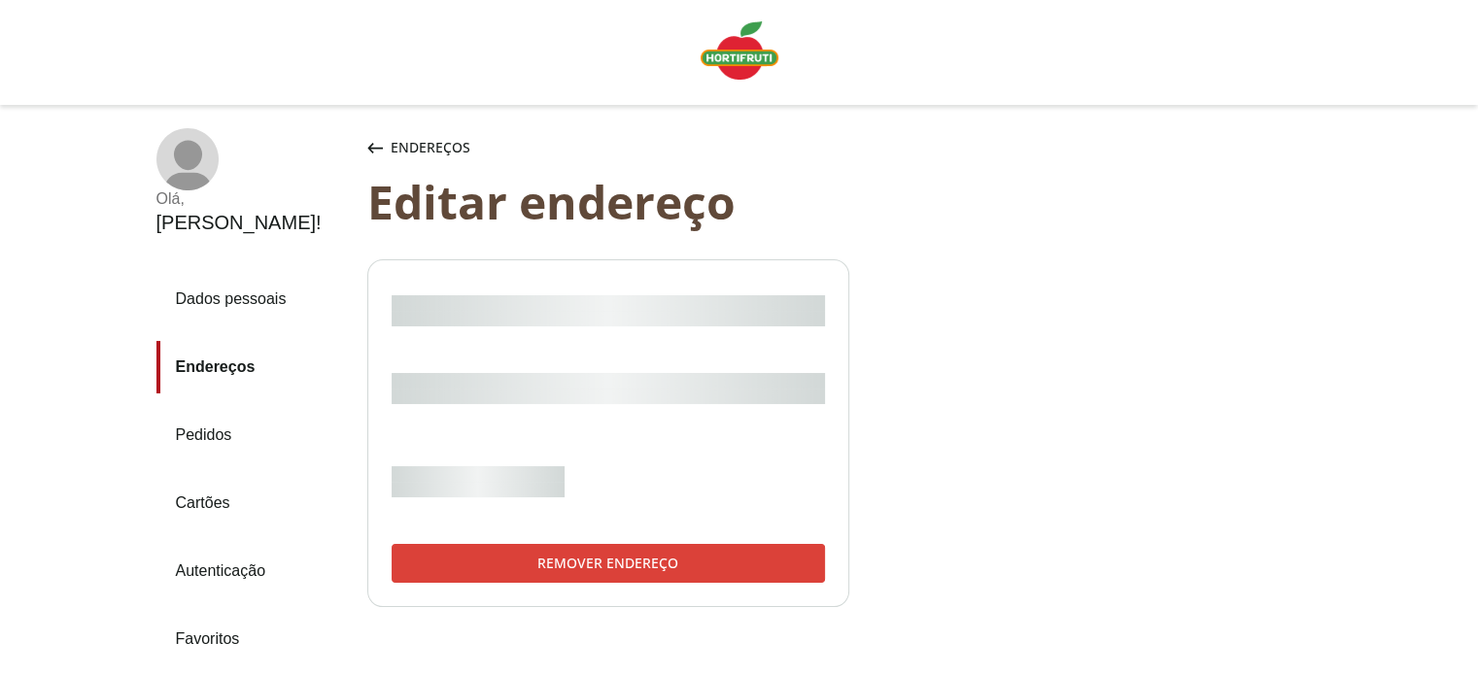
select select "***"
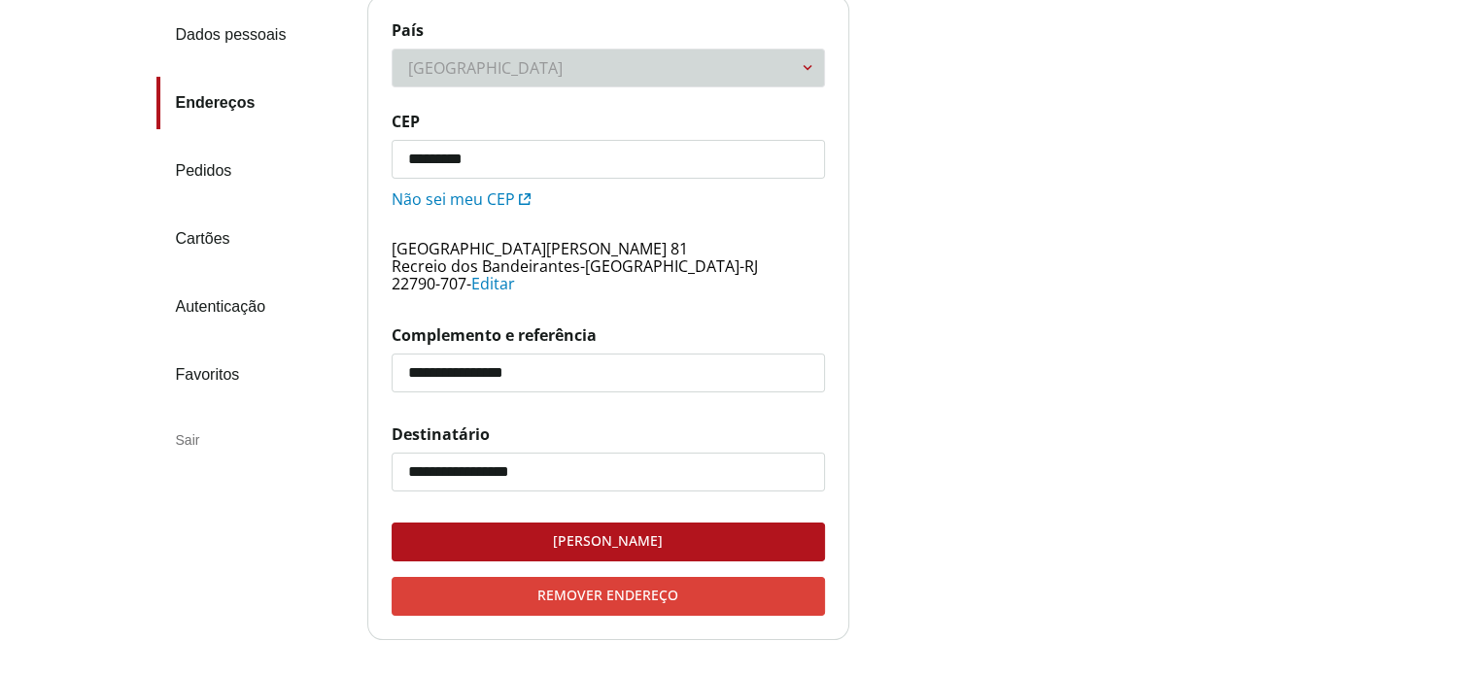
scroll to position [291, 0]
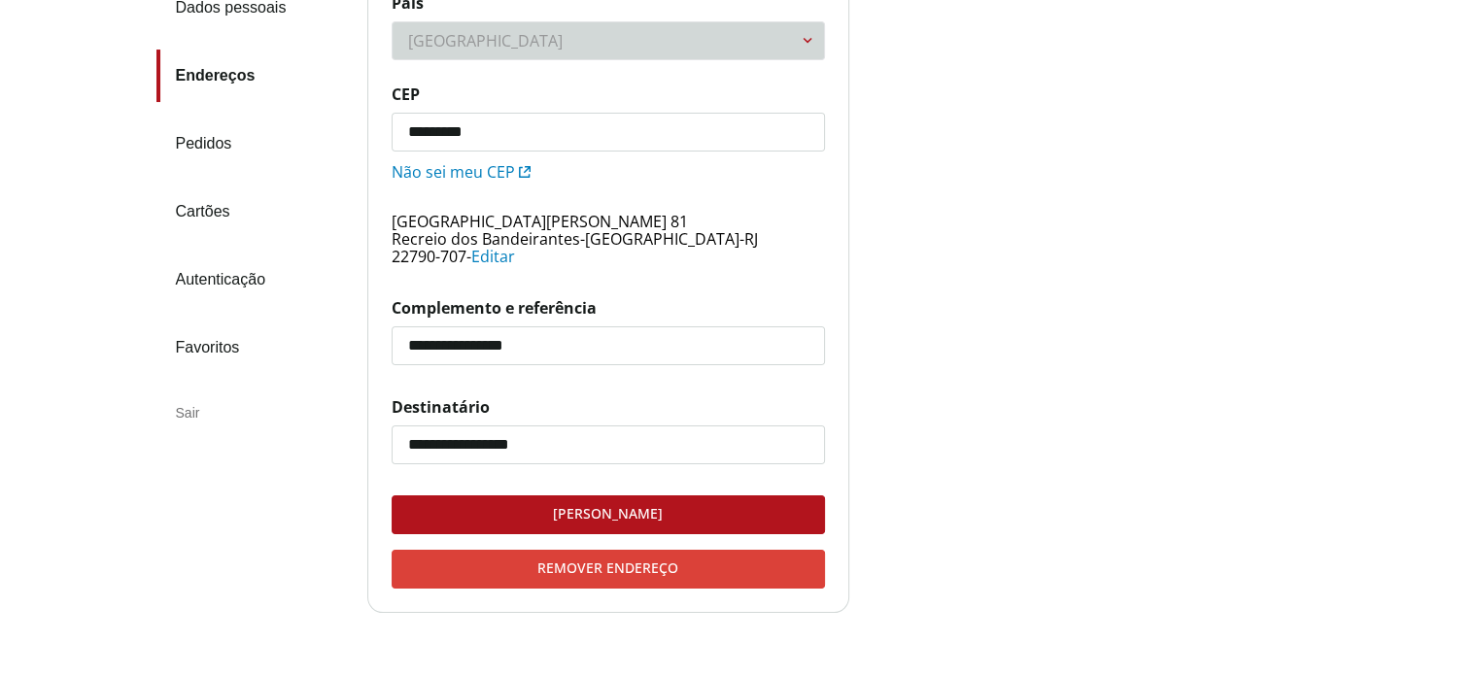
click at [655, 571] on div "Remover endereço" at bounding box center [607, 569] width 431 height 37
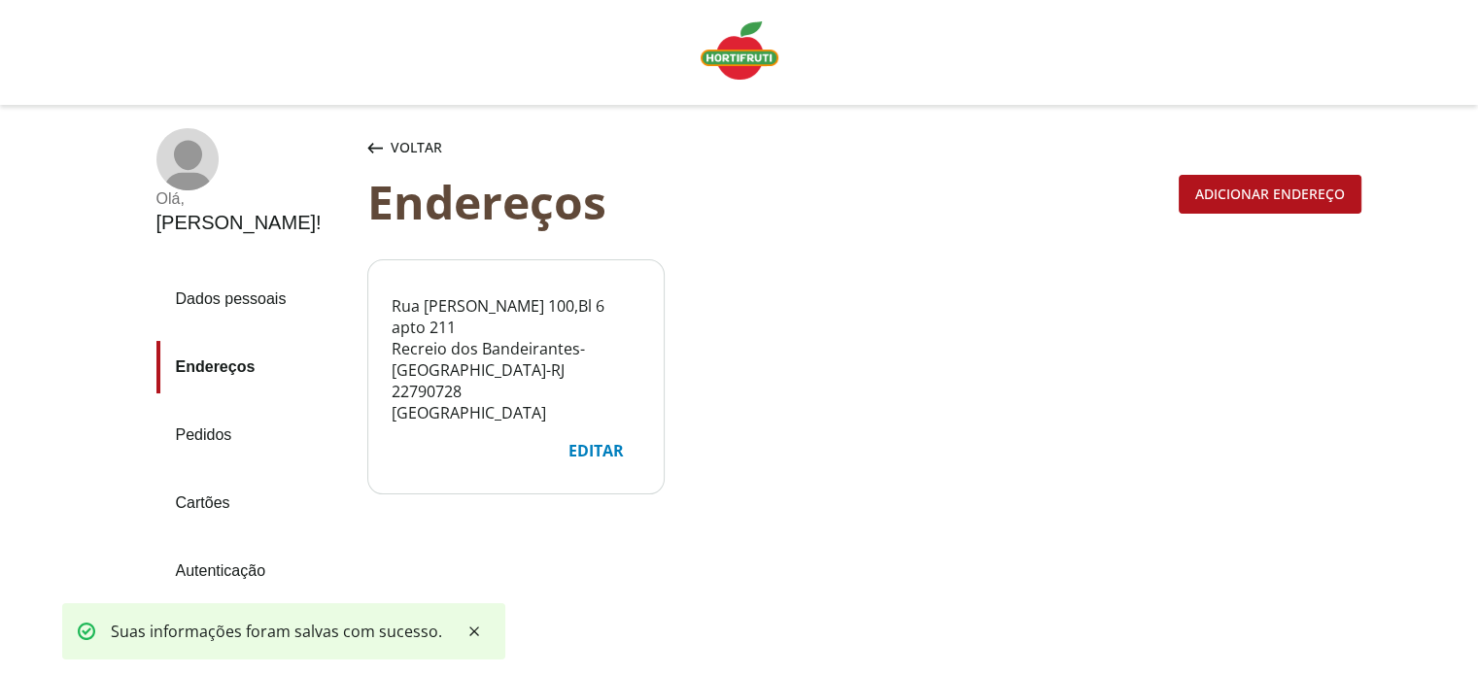
click at [750, 53] on img "Linha de sessão" at bounding box center [739, 50] width 78 height 58
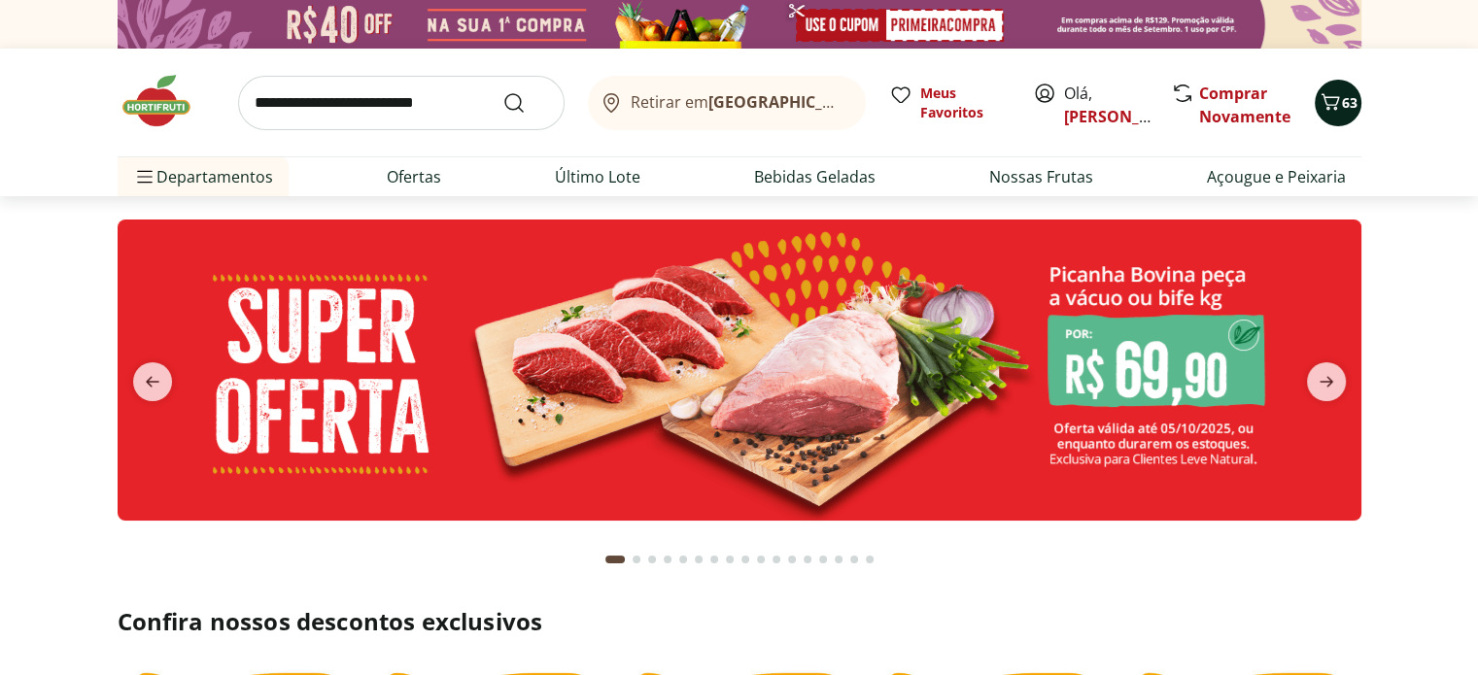
click at [1342, 105] on span "63" at bounding box center [1350, 102] width 16 height 18
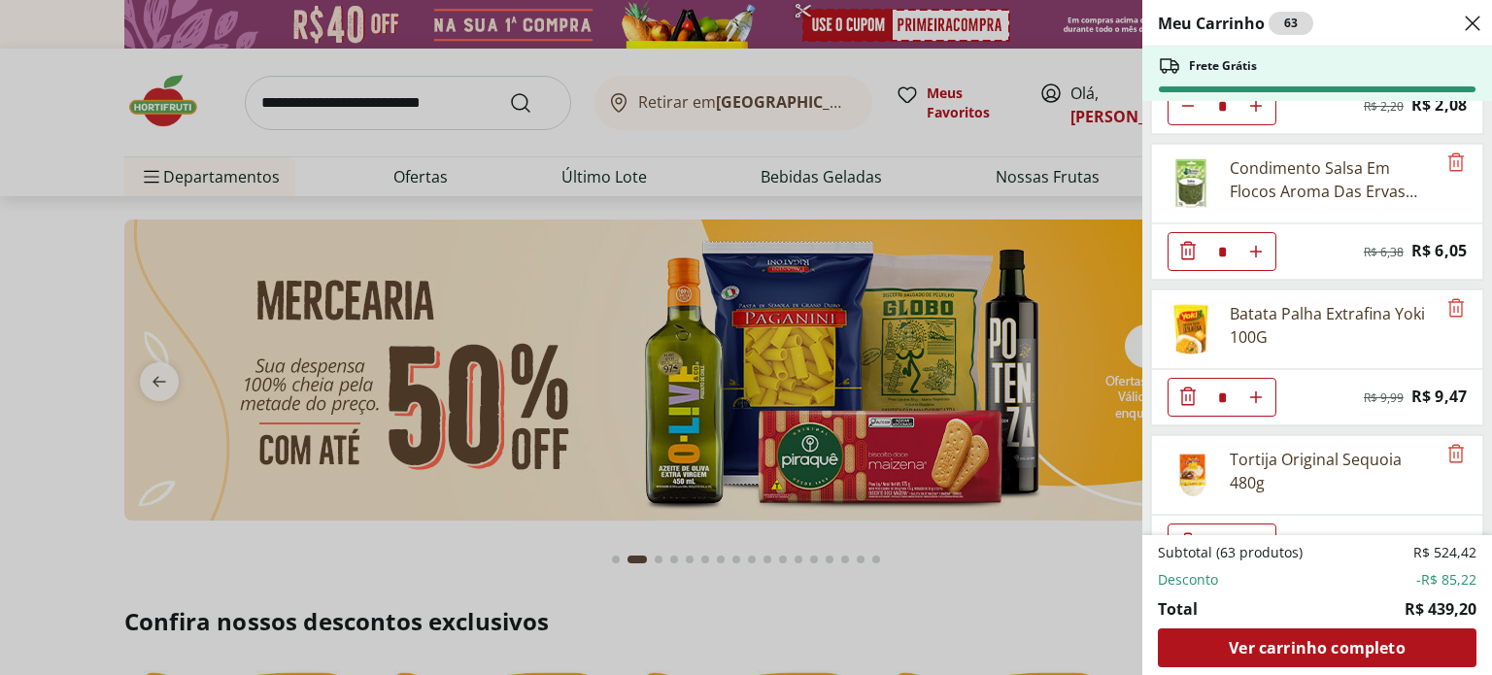
scroll to position [4488, 0]
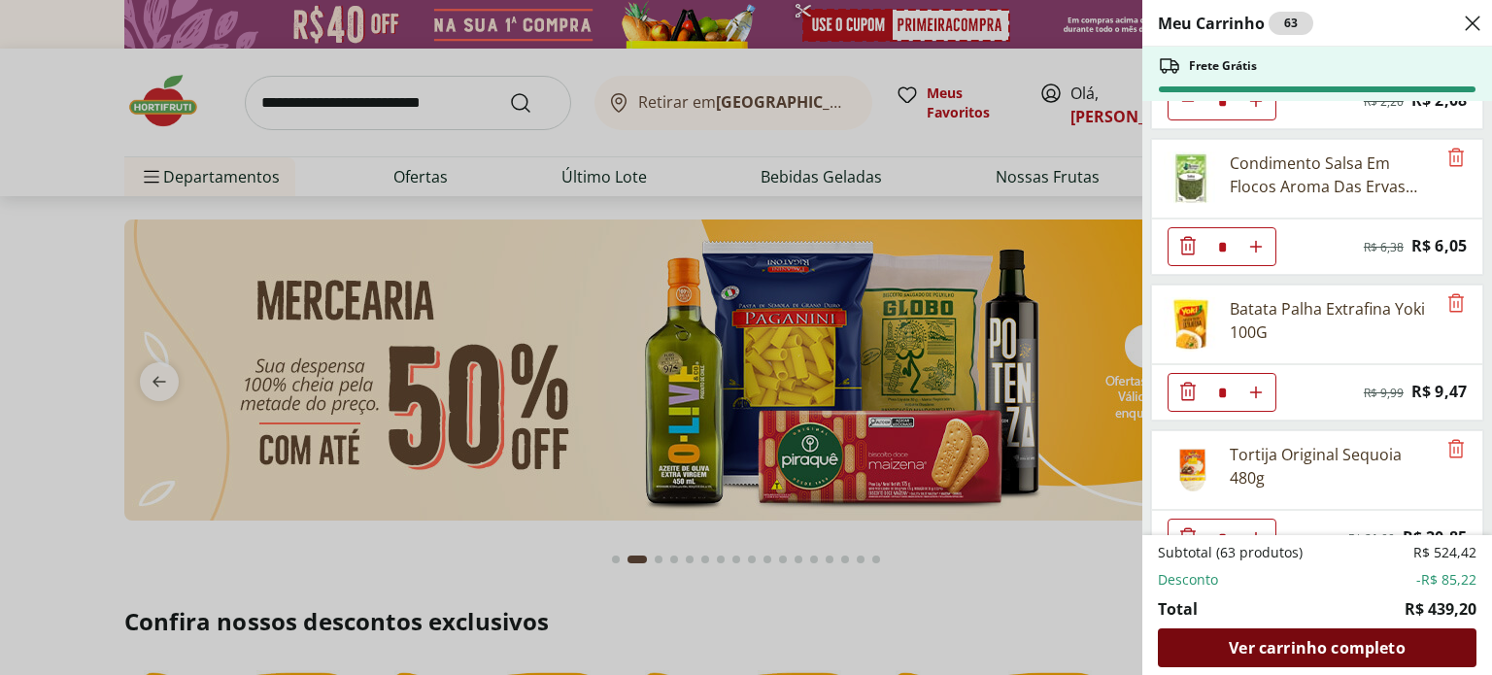
click at [1321, 647] on span "Ver carrinho completo" at bounding box center [1317, 648] width 176 height 16
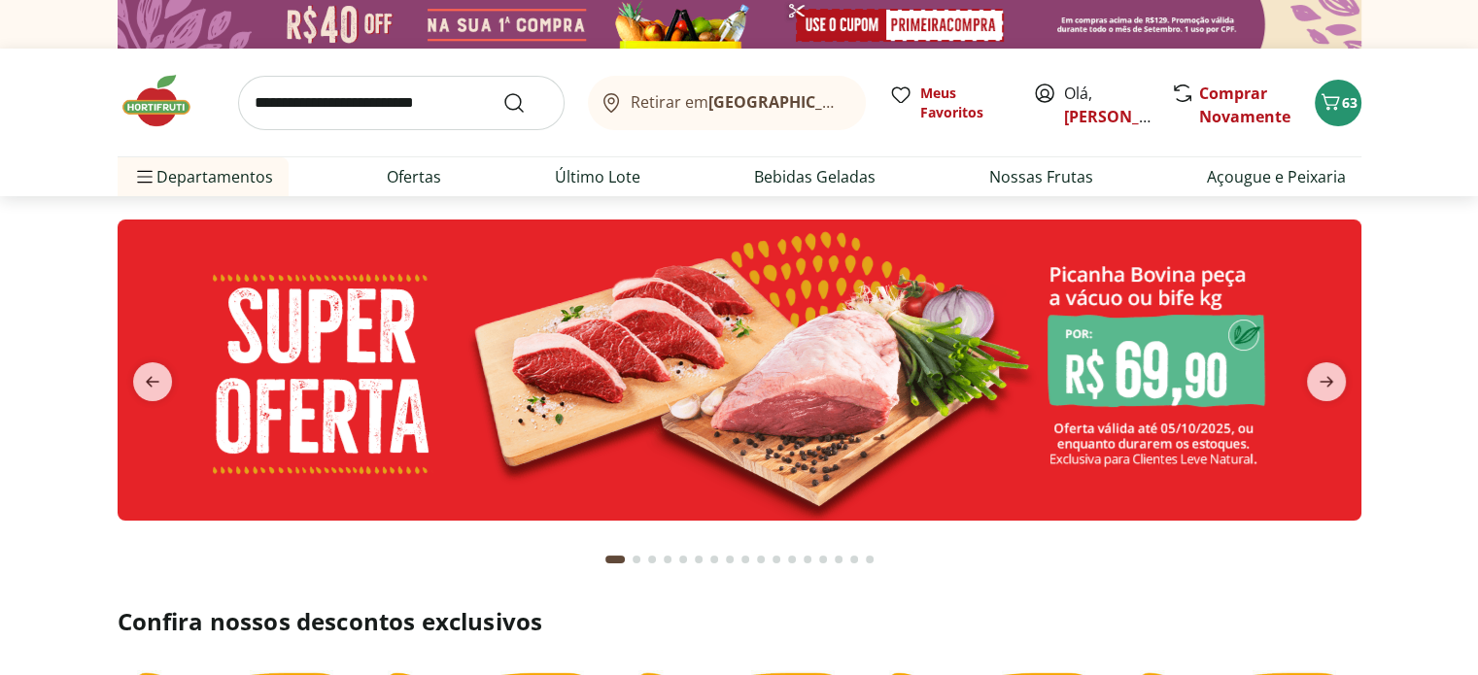
click at [781, 109] on b "[GEOGRAPHIC_DATA]/[GEOGRAPHIC_DATA]" at bounding box center [871, 101] width 327 height 21
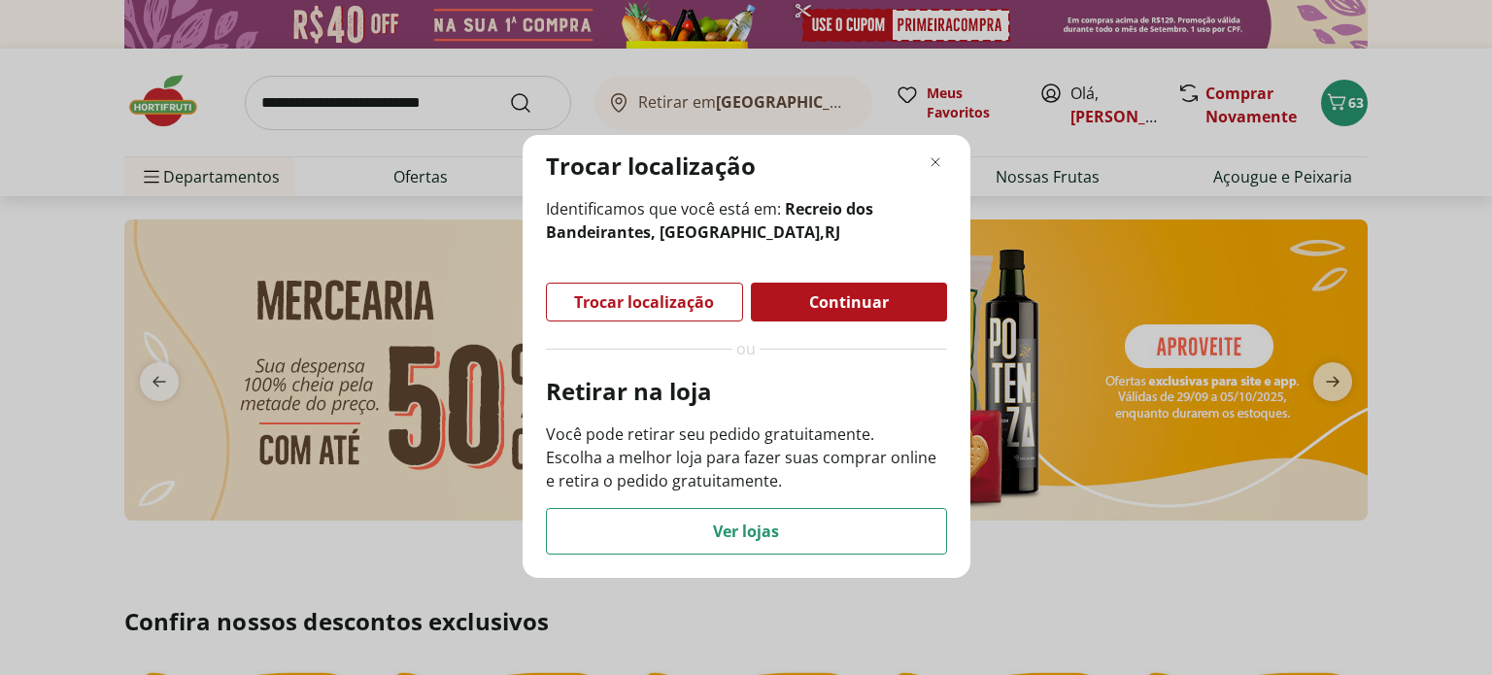
click at [691, 305] on span "Trocar localização" at bounding box center [644, 302] width 140 height 16
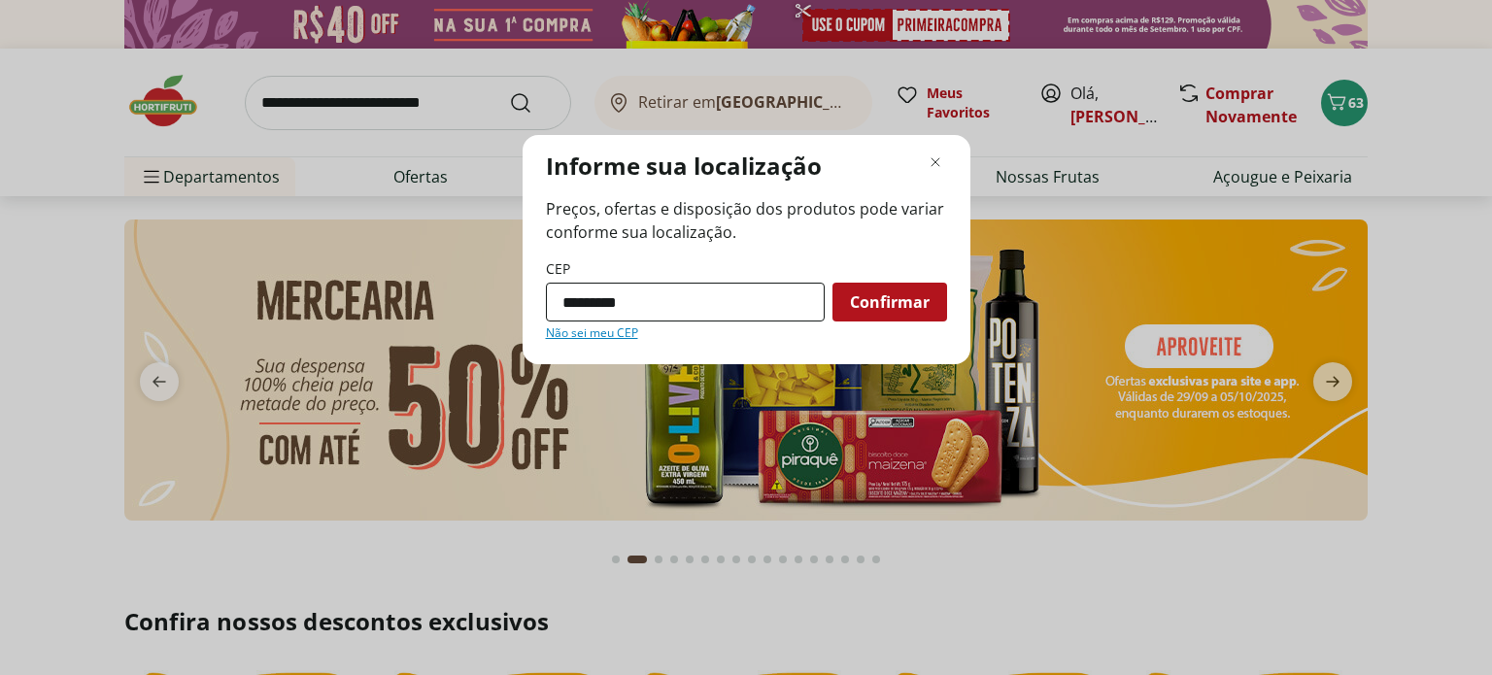
click at [699, 294] on input "*********" at bounding box center [685, 302] width 279 height 39
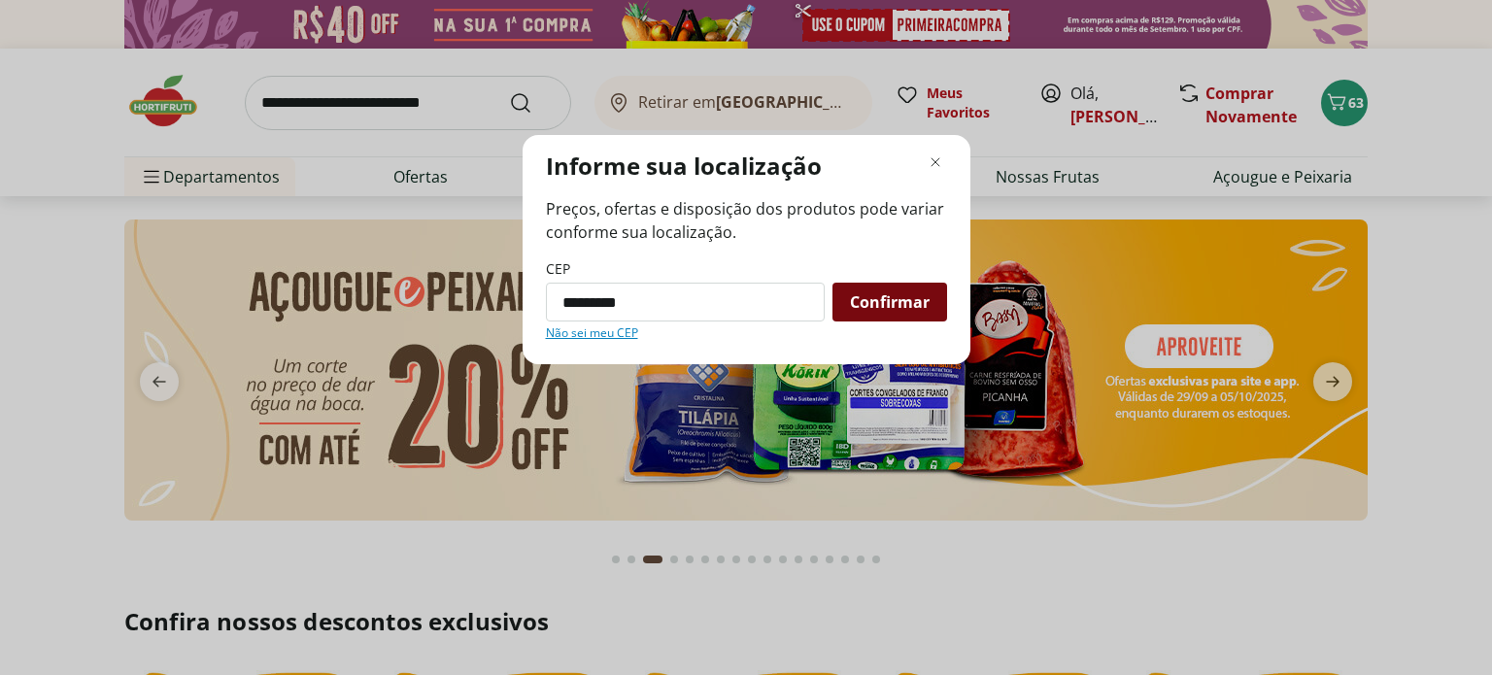
type input "*********"
click at [855, 300] on span "Confirmar" at bounding box center [890, 302] width 80 height 16
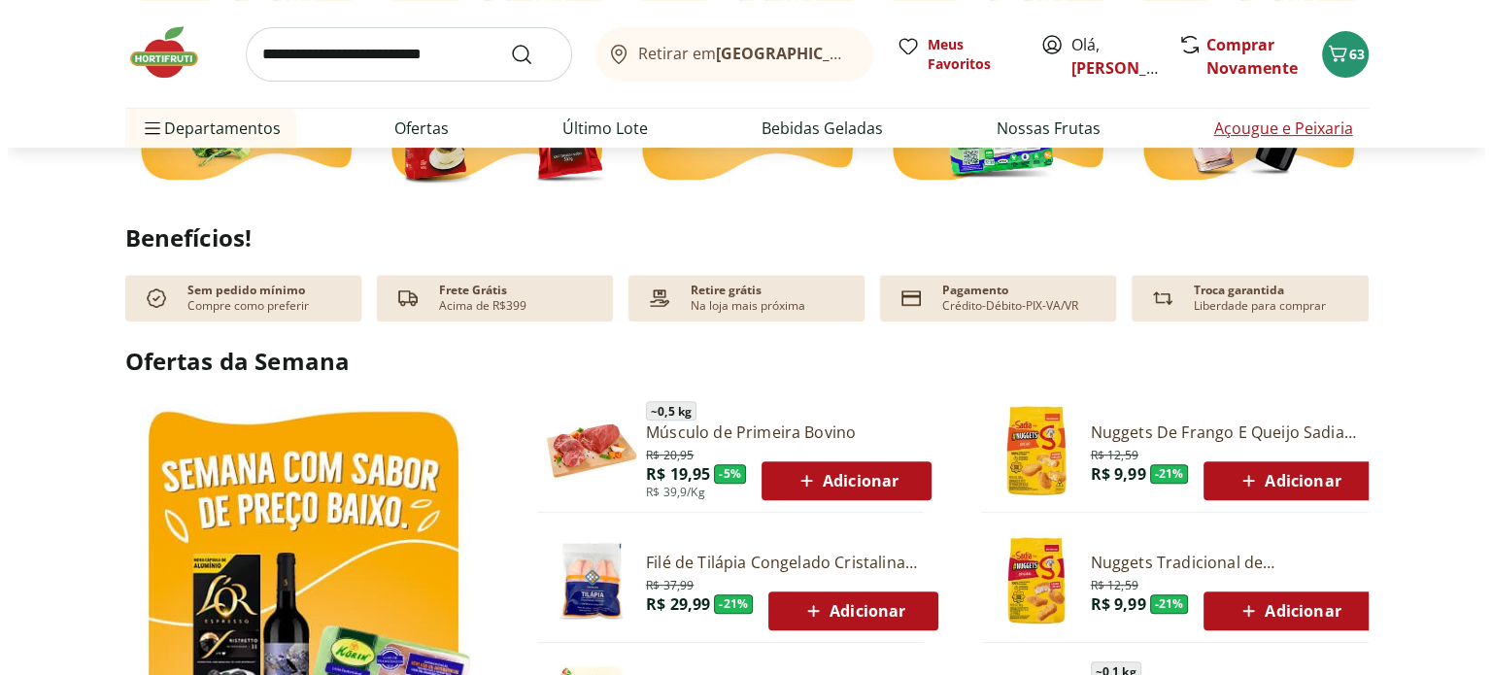
scroll to position [680, 0]
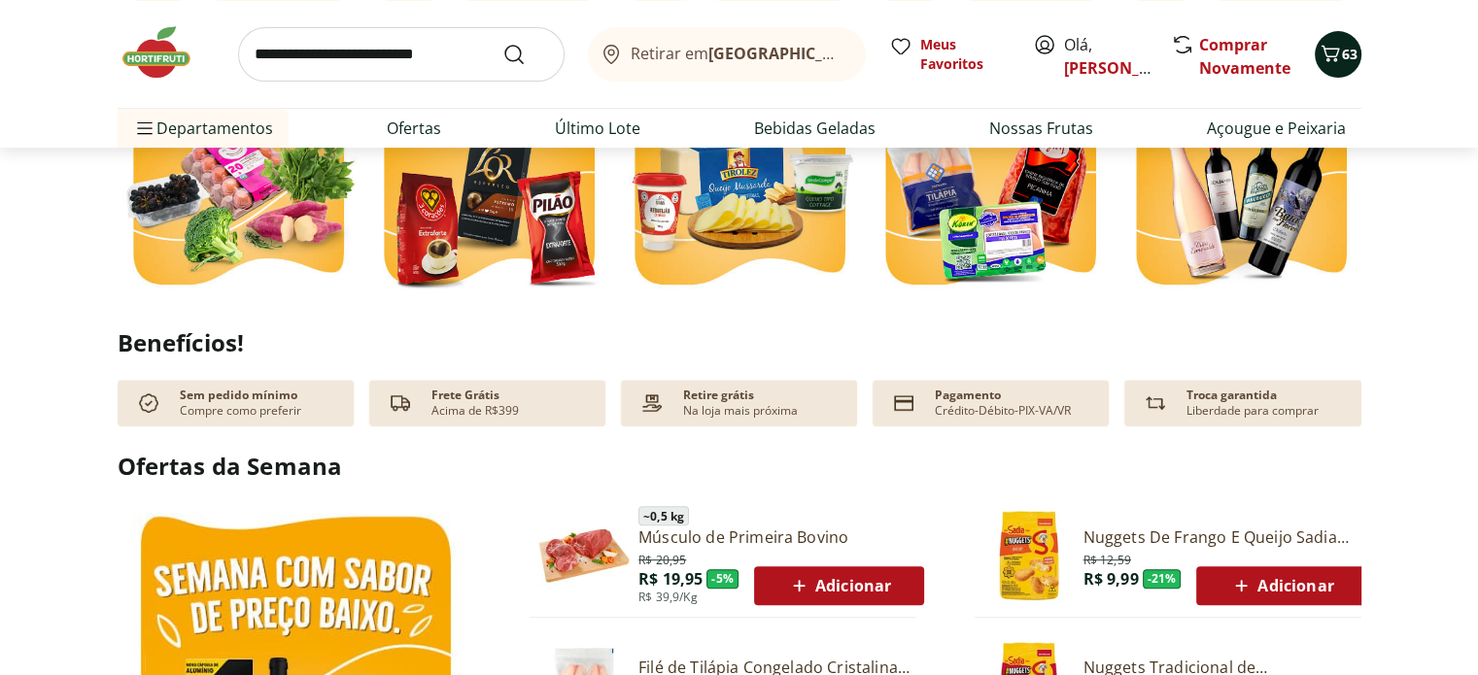
click at [1338, 54] on icon "Carrinho" at bounding box center [1329, 53] width 23 height 23
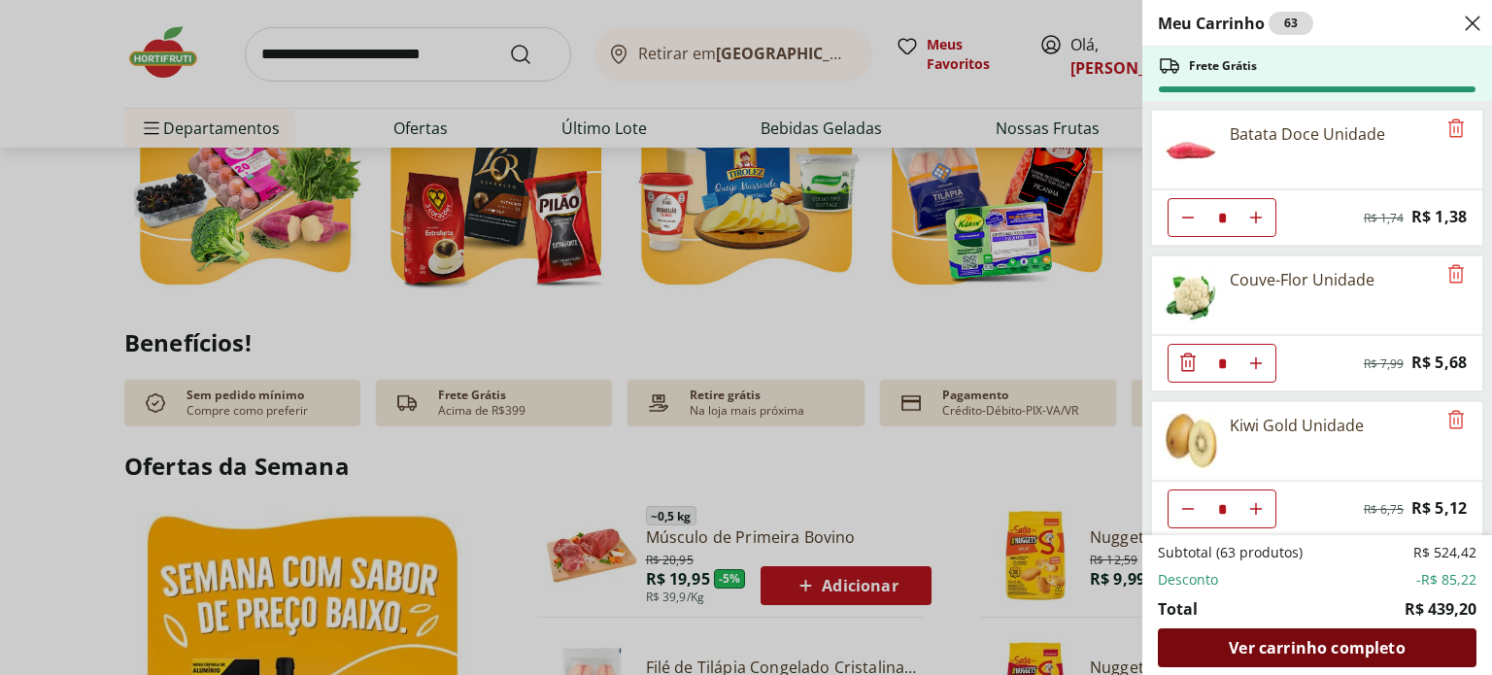
click at [1306, 645] on span "Ver carrinho completo" at bounding box center [1317, 648] width 176 height 16
